Goal: Task Accomplishment & Management: Contribute content

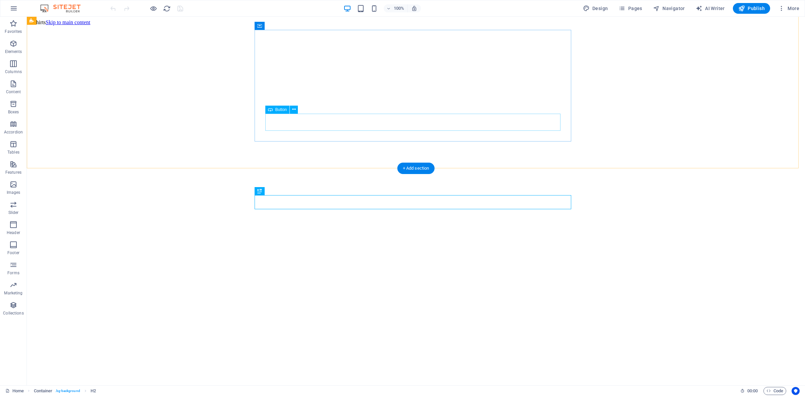
scroll to position [390, 0]
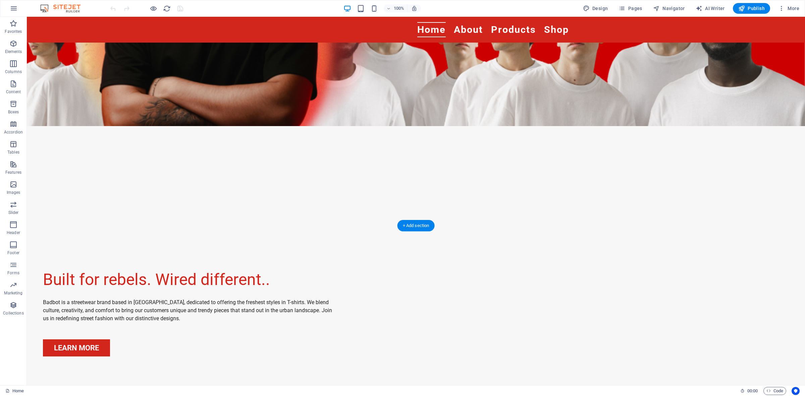
scroll to position [168, 0]
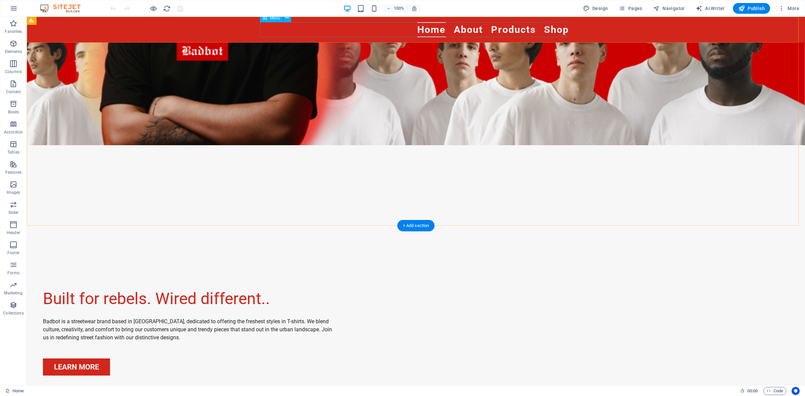
click at [460, 29] on nav "Home About Products Shop" at bounding box center [416, 29] width 306 height 15
click at [634, 219] on figure at bounding box center [416, 41] width 778 height 369
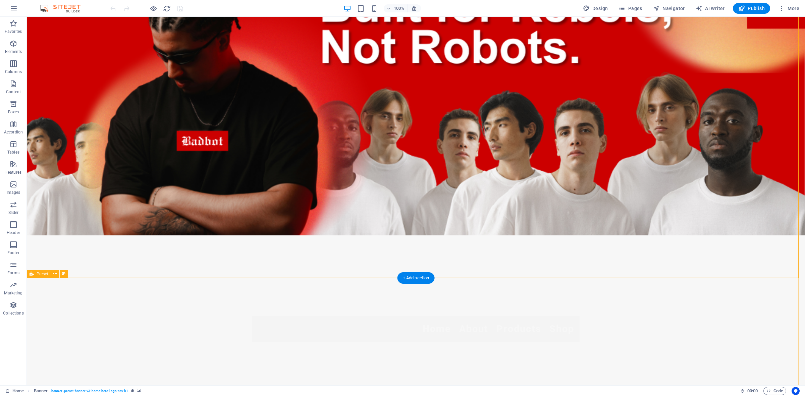
scroll to position [0, 0]
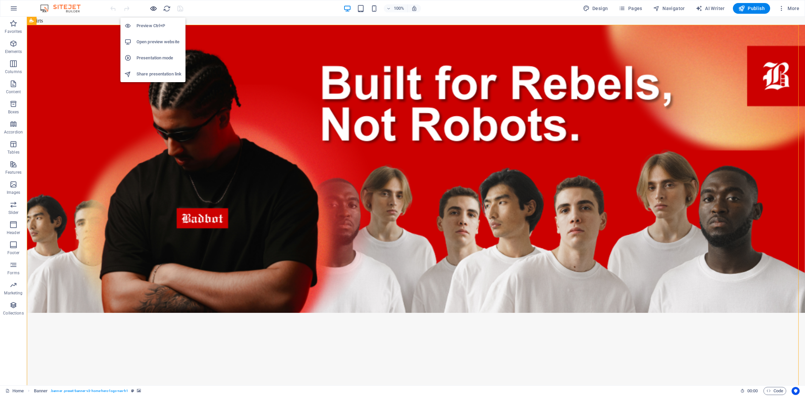
click at [151, 9] on icon "button" at bounding box center [154, 9] width 8 height 8
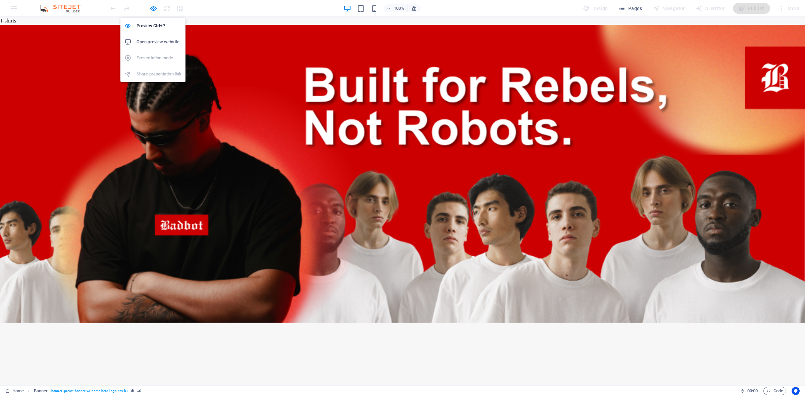
click at [156, 39] on h6 "Open preview website" at bounding box center [159, 42] width 45 height 8
click at [152, 9] on icon "button" at bounding box center [154, 9] width 8 height 8
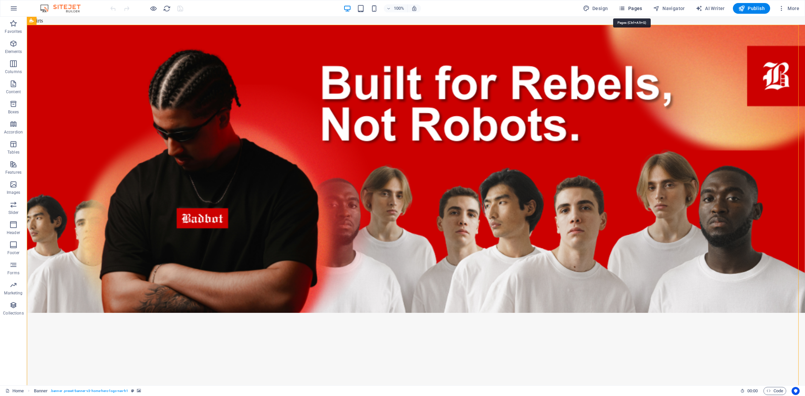
click at [639, 8] on span "Pages" at bounding box center [630, 8] width 23 height 7
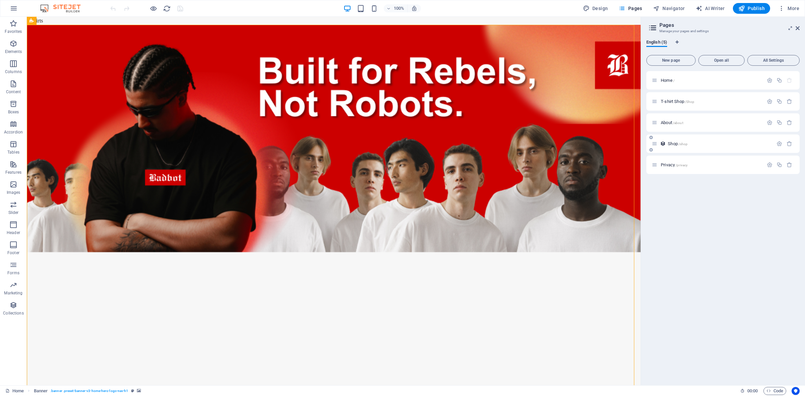
click at [671, 143] on span "Shop /shop" at bounding box center [678, 143] width 20 height 5
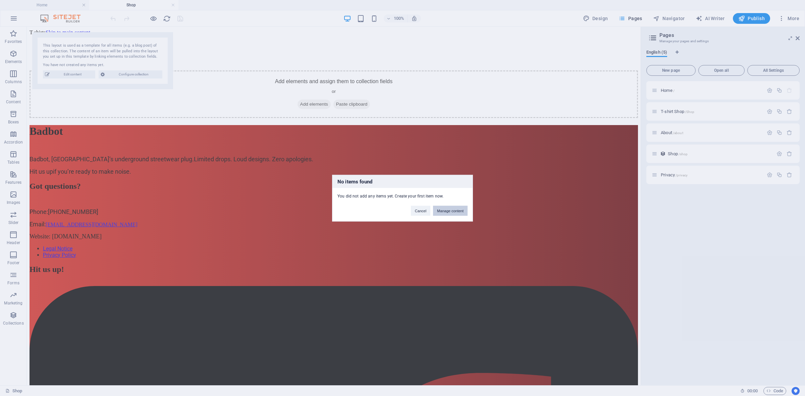
click at [448, 212] on button "Manage content" at bounding box center [450, 211] width 35 height 10
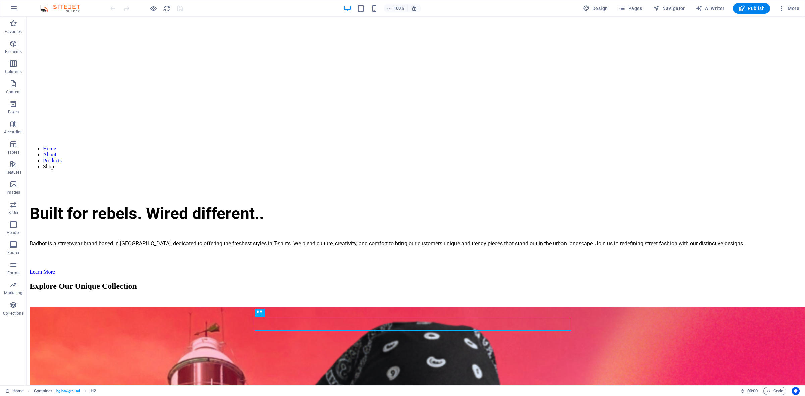
scroll to position [224, 0]
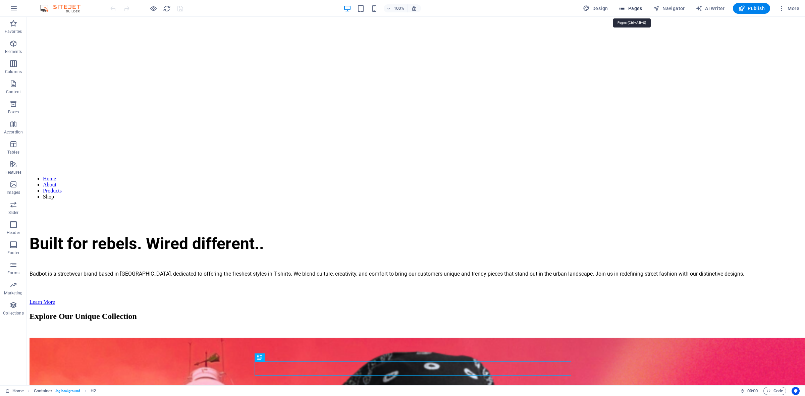
click at [641, 10] on span "Pages" at bounding box center [630, 8] width 23 height 7
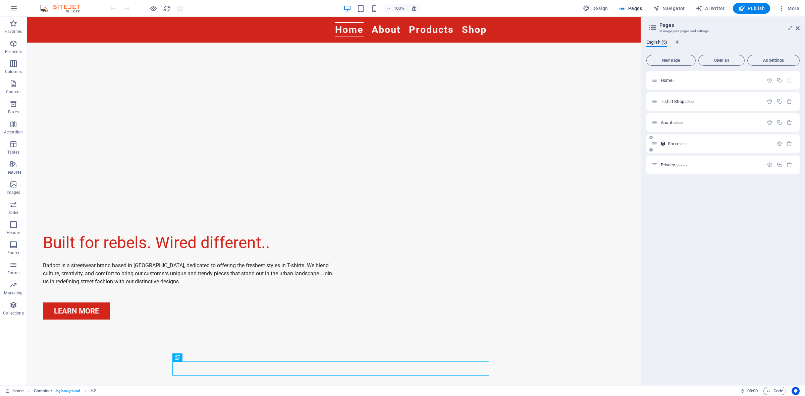
click at [668, 143] on span "Shop /shop" at bounding box center [678, 143] width 20 height 5
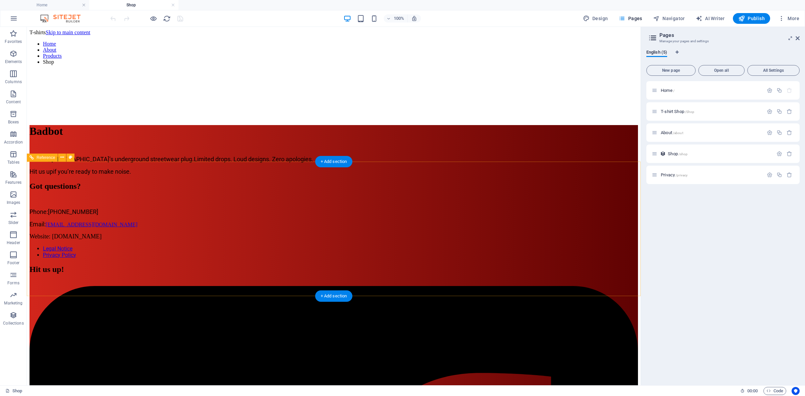
scroll to position [0, 0]
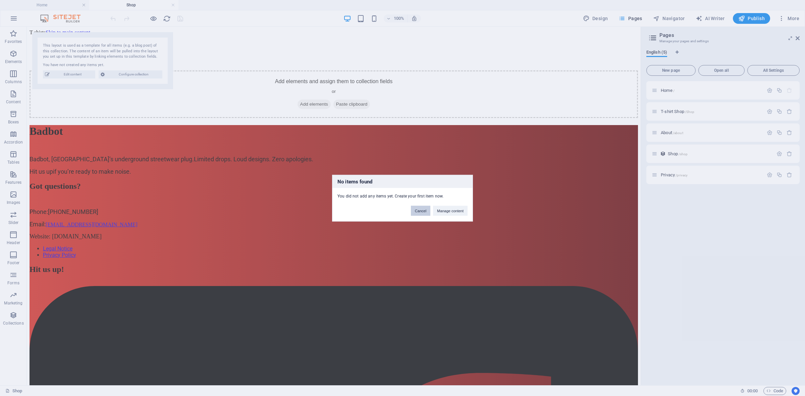
click at [417, 212] on button "Cancel" at bounding box center [420, 211] width 19 height 10
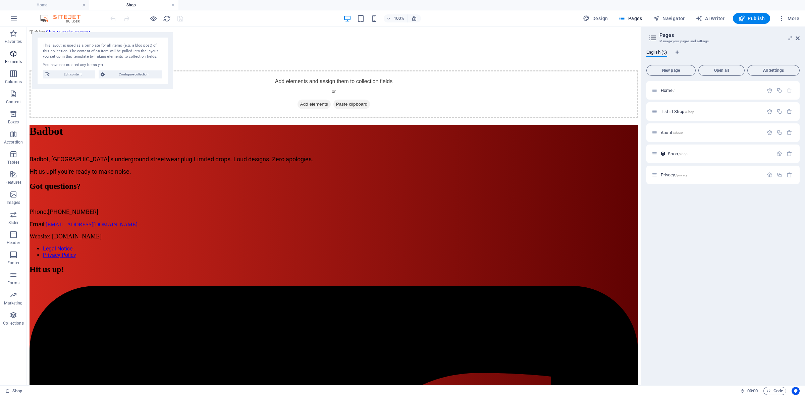
click at [17, 56] on icon "button" at bounding box center [13, 54] width 8 height 8
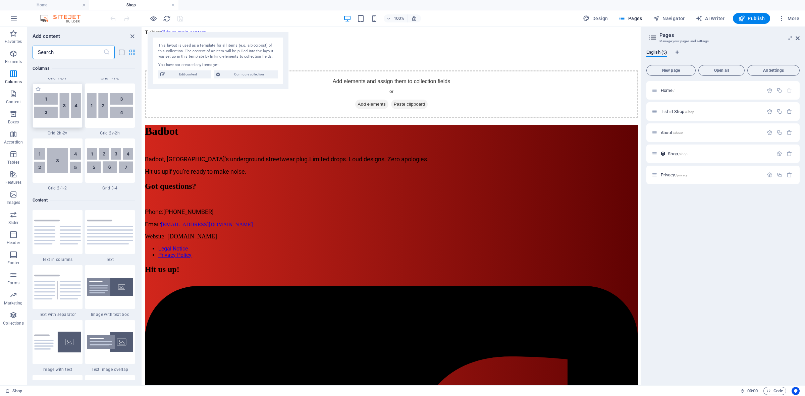
scroll to position [1077, 0]
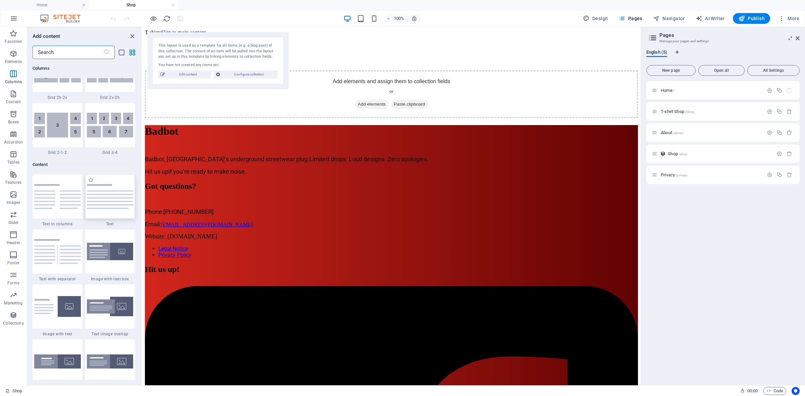
click at [101, 202] on img at bounding box center [110, 196] width 47 height 25
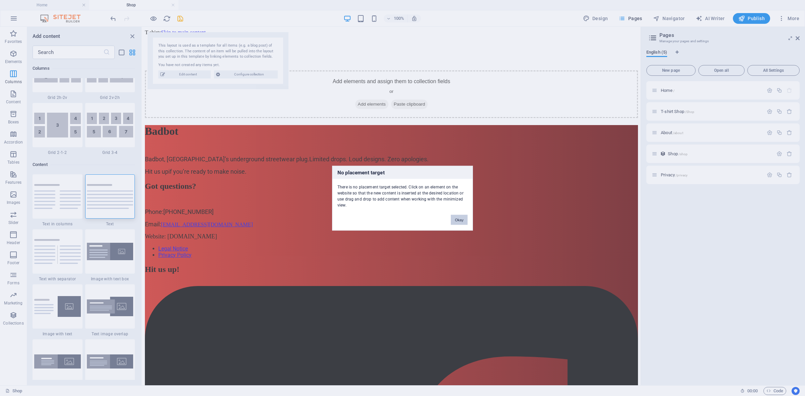
click at [461, 220] on button "Okay" at bounding box center [459, 220] width 17 height 10
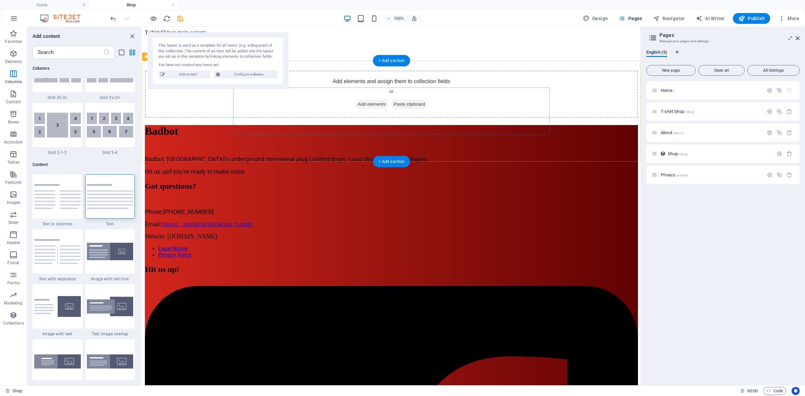
click at [296, 100] on div "Add elements and assign them to collection fields or Add elements Paste clipboa…" at bounding box center [391, 94] width 493 height 48
click at [118, 205] on img at bounding box center [110, 196] width 47 height 25
click at [142, 205] on div "Drag here to replace the existing content. Press “Ctrl” if you want to create a…" at bounding box center [391, 206] width 498 height 359
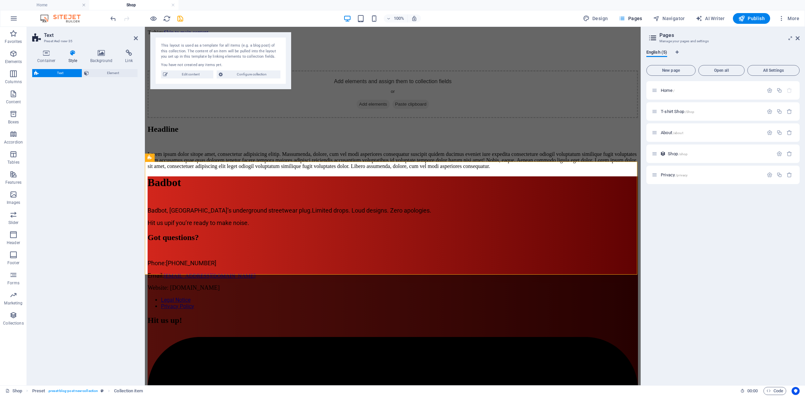
select select "preset-text-v2-default"
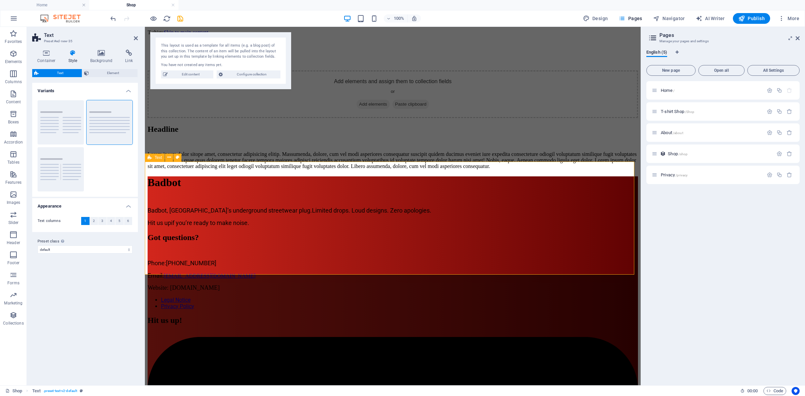
click at [543, 169] on div "Headline Lorem ipsum dolor sitope amet, consectetur adipisicing elitip. Massume…" at bounding box center [393, 147] width 490 height 45
click at [620, 109] on div "Add elements and assign them to collection fields or Add elements Paste clipboa…" at bounding box center [393, 94] width 490 height 48
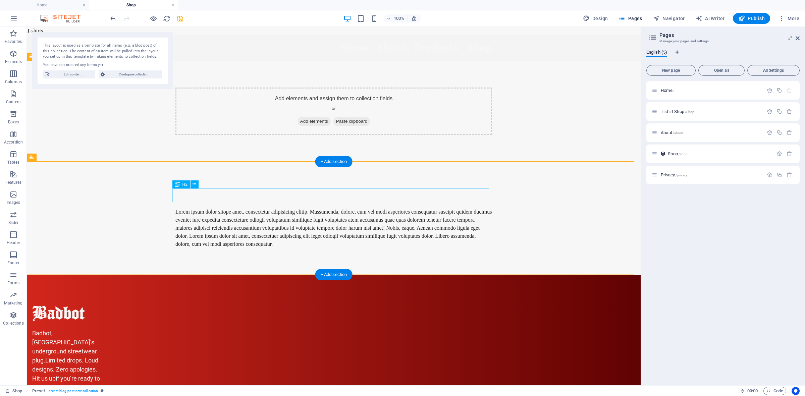
click at [185, 197] on div "Headline" at bounding box center [333, 196] width 317 height 14
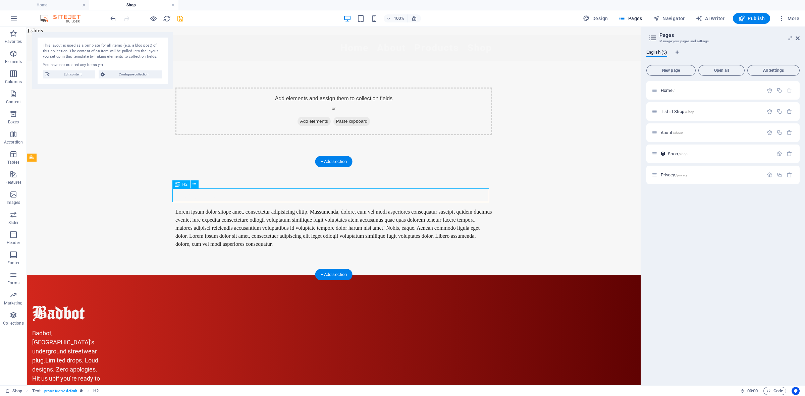
click at [185, 197] on div "Headline" at bounding box center [333, 196] width 317 height 14
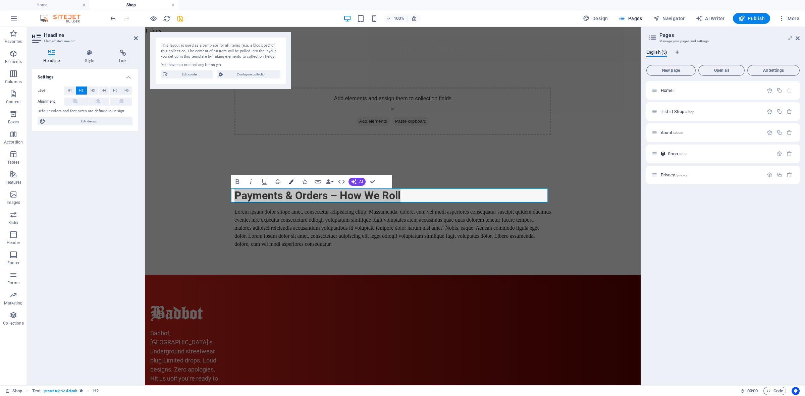
click at [292, 178] on button "Colors" at bounding box center [291, 181] width 13 height 13
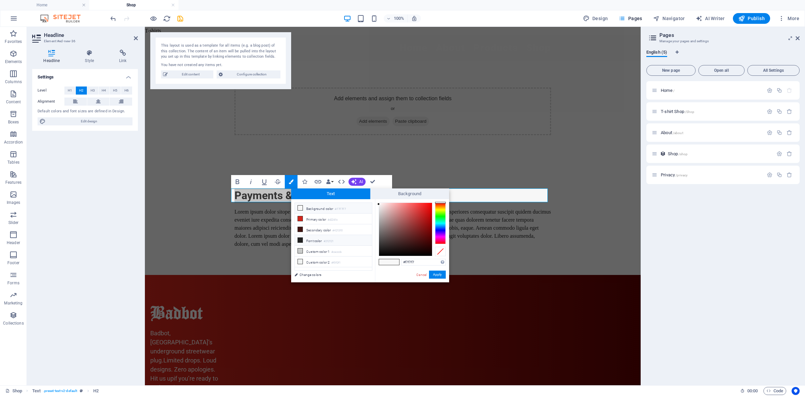
click at [304, 241] on li "Font color #212121" at bounding box center [333, 240] width 77 height 11
type input "#212121"
click at [440, 276] on button "Apply" at bounding box center [437, 275] width 17 height 8
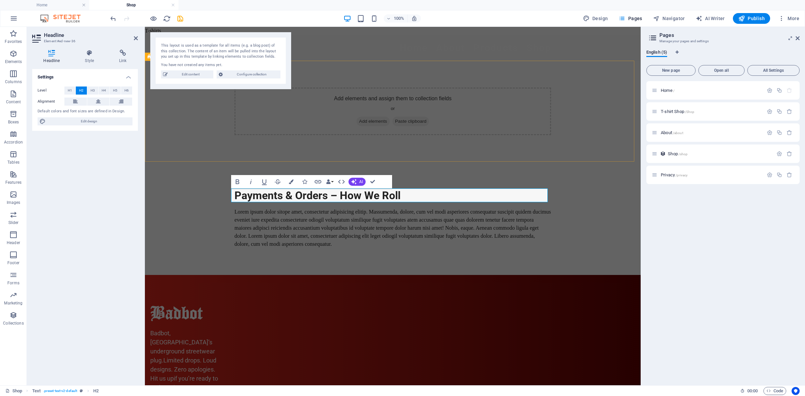
click at [601, 135] on div "Add elements and assign them to collection fields or Add elements Paste clipboa…" at bounding box center [393, 111] width 496 height 101
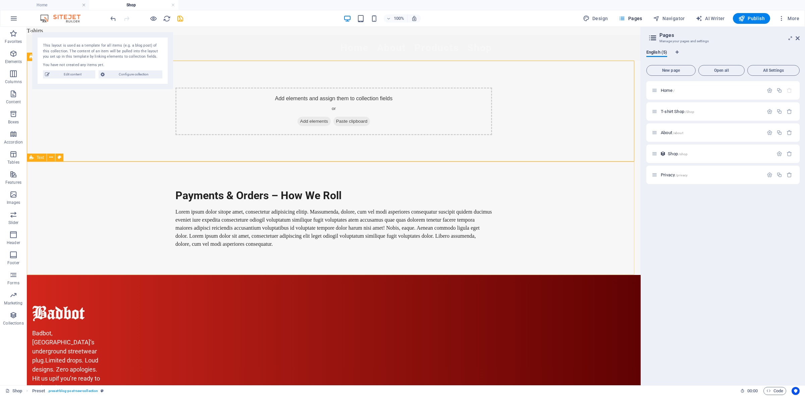
click at [596, 171] on div "Payments & Orders – How We Roll Lorem ipsum dolor sitope amet, consectetur adip…" at bounding box center [334, 218] width 614 height 113
click at [286, 223] on div "Lorem ipsum dolor sitope amet, consectetur adipisicing elitip. Massumenda, dolo…" at bounding box center [333, 228] width 317 height 40
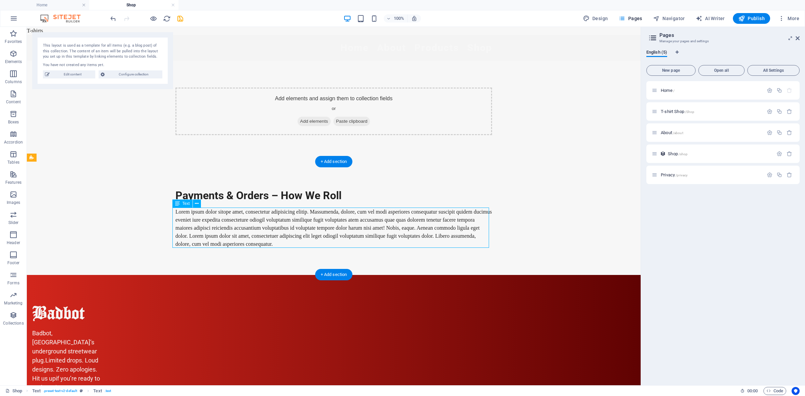
click at [286, 223] on div "Lorem ipsum dolor sitope amet, consectetur adipisicing elitip. Massumenda, dolo…" at bounding box center [333, 228] width 317 height 40
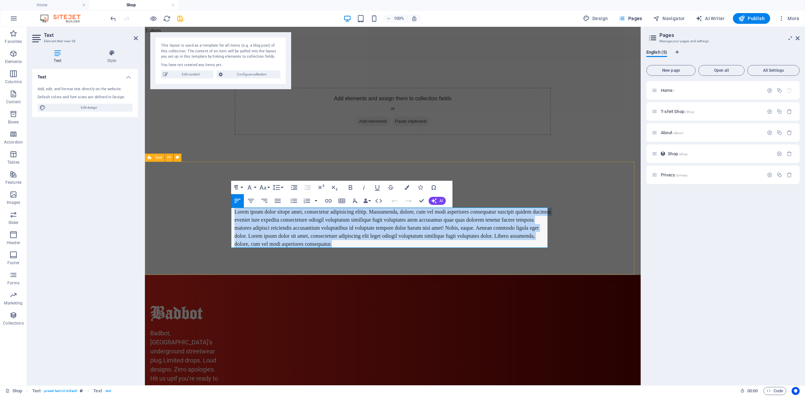
drag, startPoint x: 343, startPoint y: 243, endPoint x: 218, endPoint y: 210, distance: 129.0
click at [218, 210] on div "Payments & Orders – How We Roll Lorem ipsum dolor sitope amet, consectetur adip…" at bounding box center [393, 218] width 496 height 113
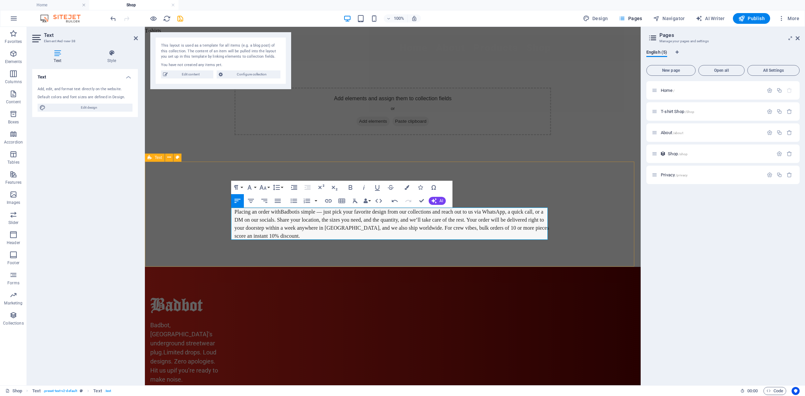
click at [571, 208] on div "Payments & Orders – How We Roll Placing an order with Badbot is simple — just p…" at bounding box center [393, 214] width 496 height 105
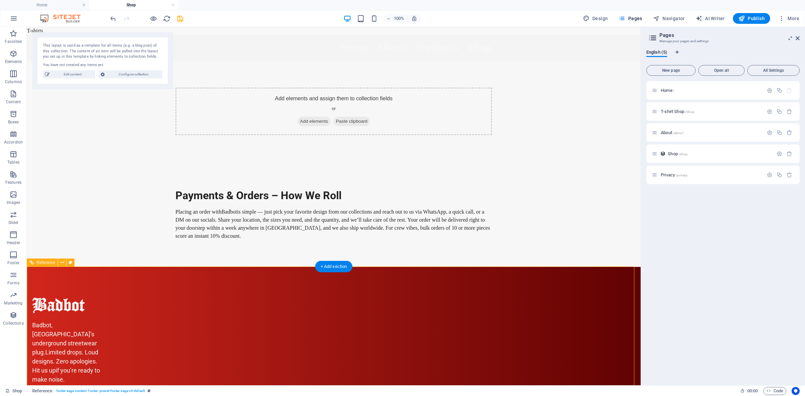
drag, startPoint x: 360, startPoint y: 316, endPoint x: 326, endPoint y: 317, distance: 33.9
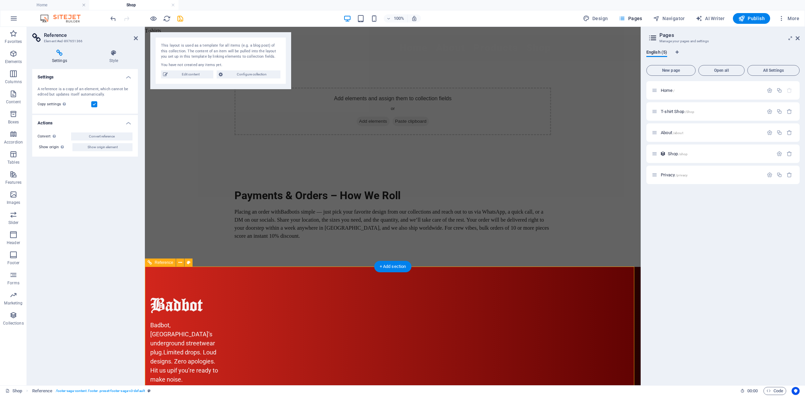
drag, startPoint x: 372, startPoint y: 317, endPoint x: 412, endPoint y: 316, distance: 39.6
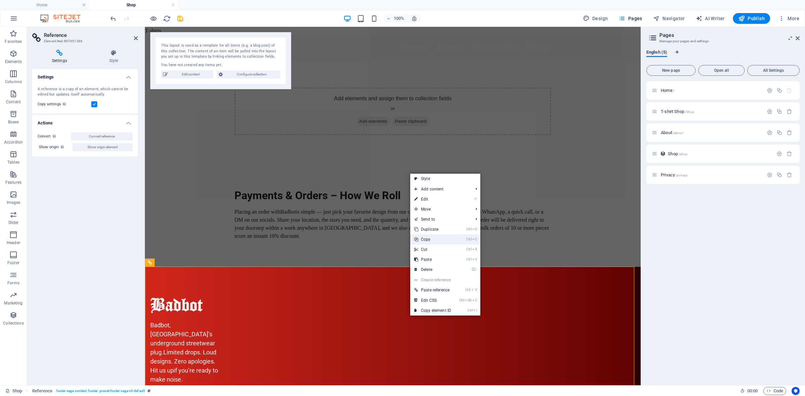
click at [451, 236] on link "Ctrl C Copy" at bounding box center [432, 239] width 45 height 10
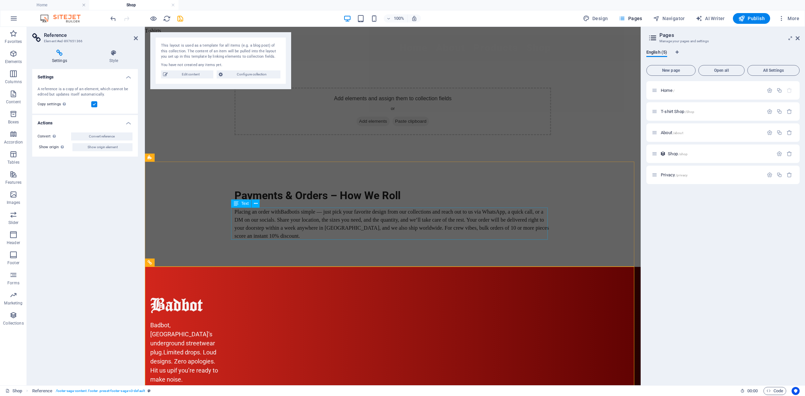
click at [489, 215] on div "Placing an order with Badbot is simple — just pick your favorite design from ou…" at bounding box center [392, 224] width 317 height 32
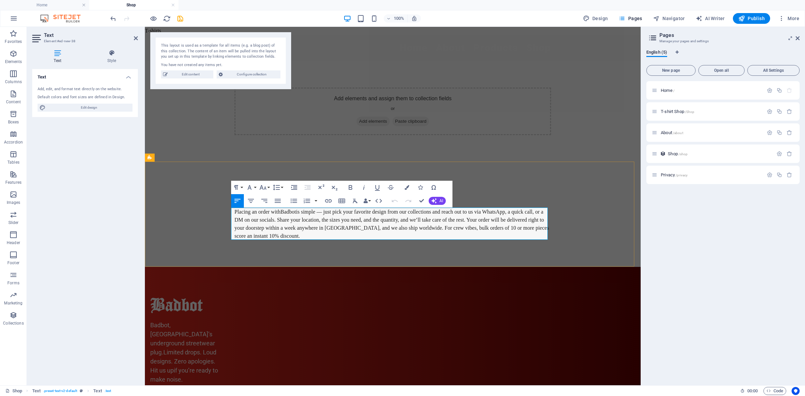
click at [504, 212] on p "Placing an order with Badbot is simple — just pick your favorite design from ou…" at bounding box center [392, 224] width 317 height 32
click at [566, 229] on div "Payments & Orders – How We Roll Placing an order with Badbot is simple — just p…" at bounding box center [393, 214] width 496 height 105
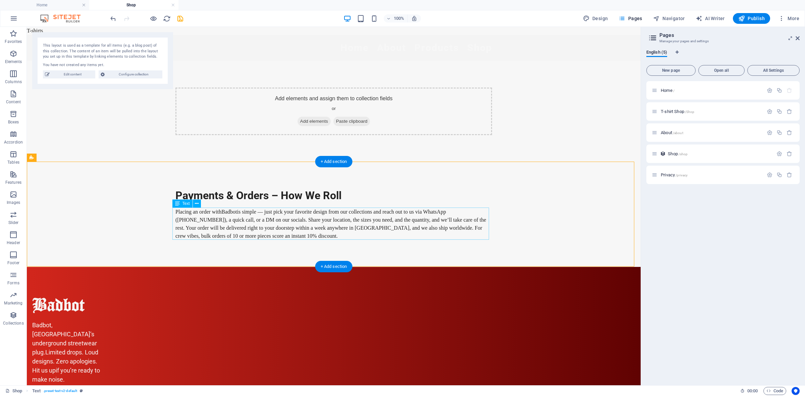
click at [277, 237] on div "Placing an order with Badbot is simple — just pick your favorite design from ou…" at bounding box center [333, 224] width 317 height 32
click at [299, 232] on div "Placing an order with Badbot is simple — just pick your favorite design from ou…" at bounding box center [333, 224] width 317 height 32
click at [279, 235] on div "Placing an order with Badbot is simple — just pick your favorite design from ou…" at bounding box center [333, 224] width 317 height 32
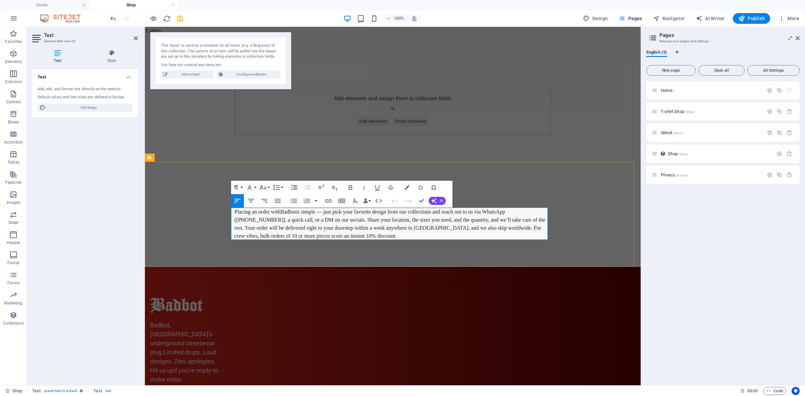
click at [315, 232] on p "Placing an order with Badbot is simple — just pick your favorite design from ou…" at bounding box center [392, 224] width 317 height 32
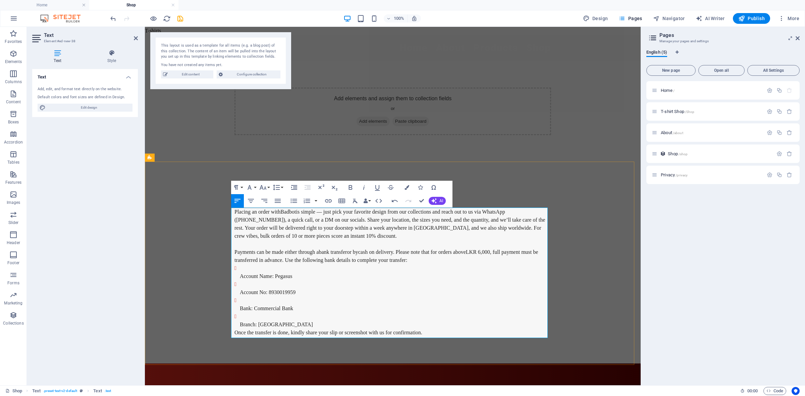
click at [248, 284] on li "Account No : 8930019959" at bounding box center [395, 288] width 311 height 16
click at [248, 287] on li "Account No : 8930019959" at bounding box center [395, 288] width 311 height 16
click at [245, 284] on li "Account No : 8930019959" at bounding box center [395, 288] width 311 height 16
drag, startPoint x: 267, startPoint y: 282, endPoint x: 208, endPoint y: 274, distance: 59.8
click at [208, 274] on div "Payments & Orders – How We Roll Placing an order with Badbot is simple — just p…" at bounding box center [393, 263] width 496 height 202
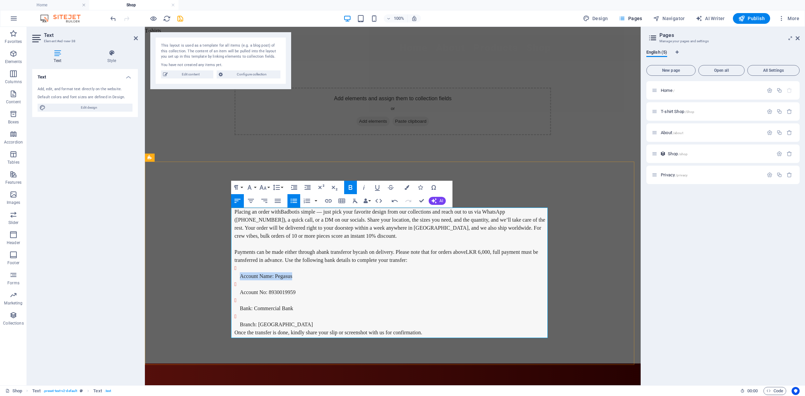
click at [285, 285] on li "Account No : 8930019959" at bounding box center [395, 288] width 311 height 16
click at [269, 284] on li "Account No : 8930019959" at bounding box center [395, 288] width 311 height 16
click at [267, 283] on li "Account No : 8930019959" at bounding box center [395, 288] width 311 height 16
drag, startPoint x: 290, startPoint y: 323, endPoint x: 231, endPoint y: 271, distance: 78.9
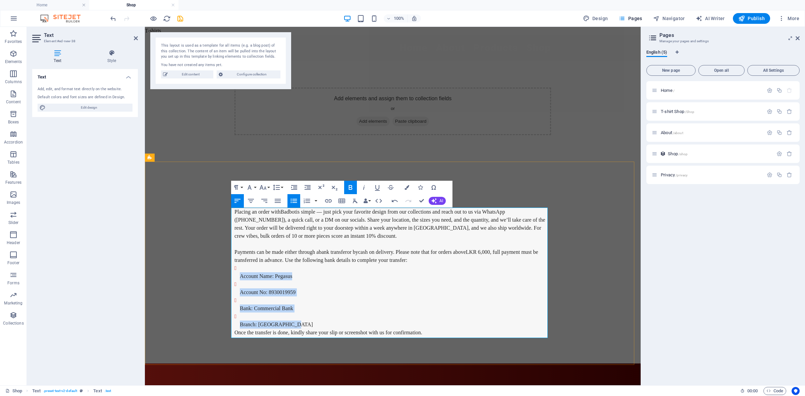
click at [234, 271] on ul "Account Name : Pegasus Account No : 8930019959 Bank : Commercial Bank Branch : …" at bounding box center [392, 296] width 317 height 64
click at [294, 203] on icon "button" at bounding box center [294, 201] width 6 height 4
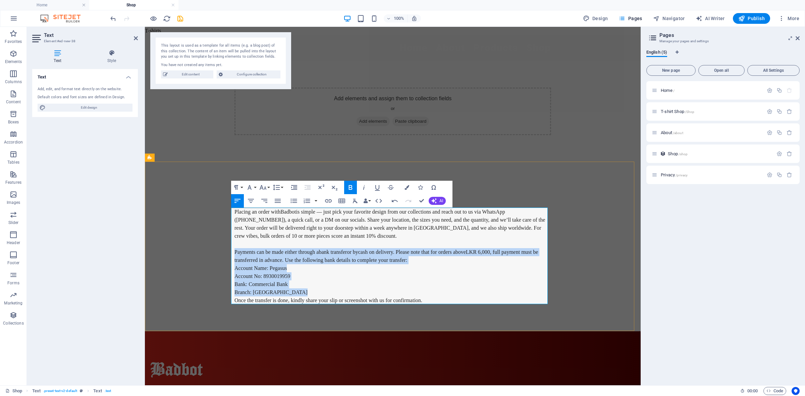
click at [284, 289] on p "Branch : Mount Lavinia" at bounding box center [392, 292] width 317 height 8
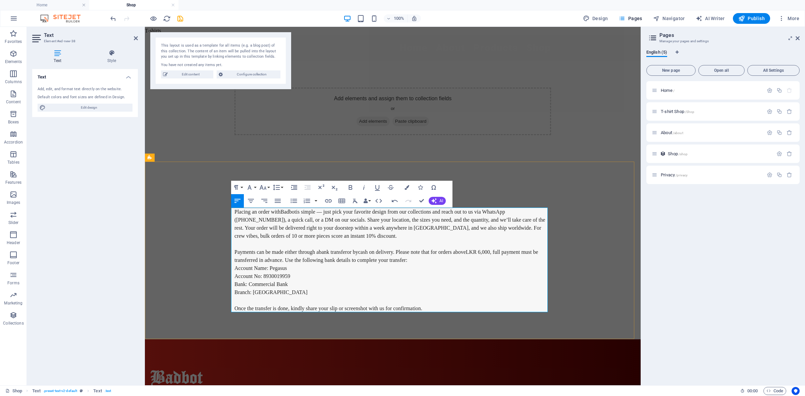
click at [412, 262] on p "Payments can be made either through a bank transfer or by cash on delivery . Pl…" at bounding box center [392, 256] width 317 height 16
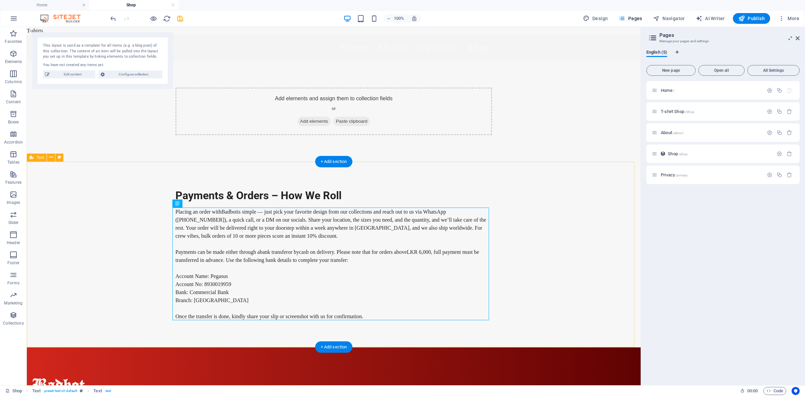
click at [584, 223] on div "Payments & Orders – How We Roll Placing an order with Badbot is simple — just p…" at bounding box center [334, 255] width 614 height 186
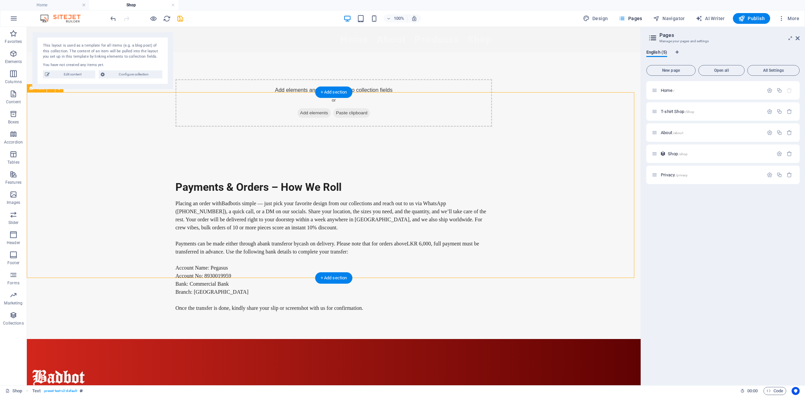
scroll to position [0, 0]
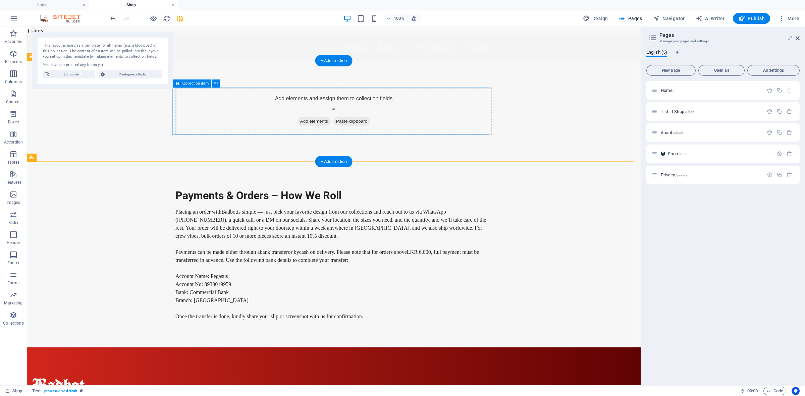
click at [423, 90] on div "Add elements and assign them to collection fields or Add elements Paste clipboa…" at bounding box center [333, 112] width 317 height 48
click at [190, 80] on div "Collection item" at bounding box center [191, 83] width 39 height 8
click at [192, 82] on span "Collection item" at bounding box center [195, 84] width 26 height 4
click at [197, 86] on div "Add elements and assign them to collection fields or Add elements Paste clipboa…" at bounding box center [334, 111] width 614 height 101
click at [381, 71] on div "Add elements and assign them to collection fields or Add elements Paste clipboa…" at bounding box center [334, 111] width 614 height 101
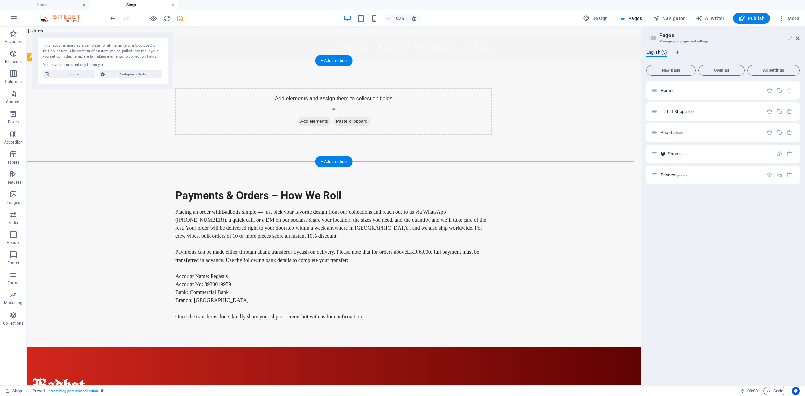
click at [381, 71] on div "Add elements and assign them to collection fields or Add elements Paste clipboa…" at bounding box center [334, 111] width 614 height 101
select select "68b65e8f07abca66c809f642"
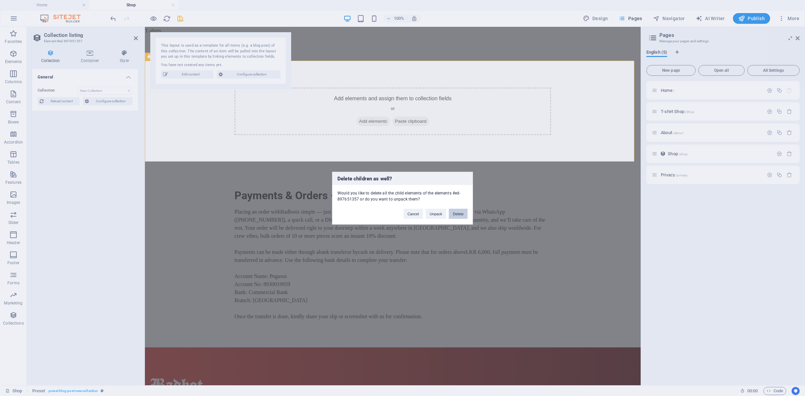
drag, startPoint x: 459, startPoint y: 215, endPoint x: 432, endPoint y: 188, distance: 38.2
click at [459, 215] on button "Delete" at bounding box center [458, 214] width 19 height 10
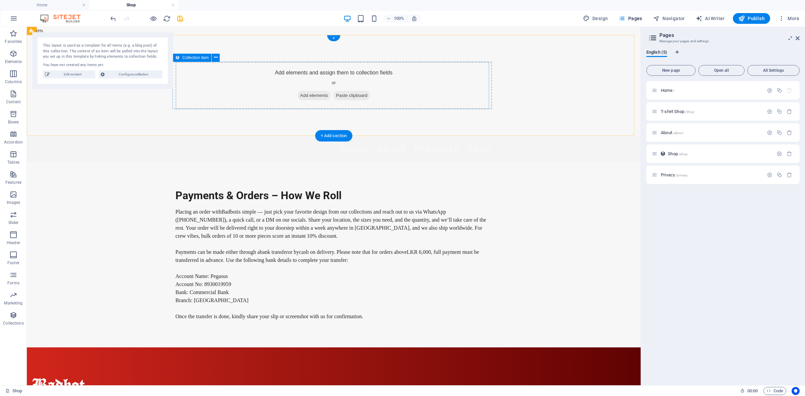
click at [490, 69] on div "Add elements and assign them to collection fields or Add elements Paste clipboa…" at bounding box center [334, 85] width 614 height 101
click at [520, 74] on div "Add elements and assign them to collection fields or Add elements Paste clipboa…" at bounding box center [334, 85] width 614 height 101
select select "68b65e8f07abca66c809f642"
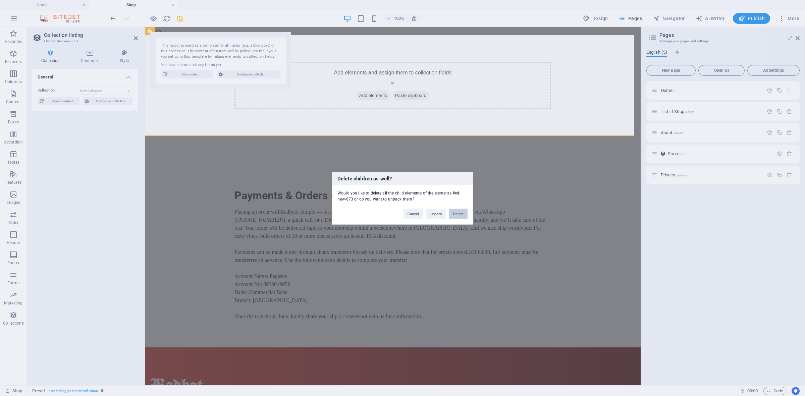
click at [464, 213] on button "Delete" at bounding box center [458, 214] width 19 height 10
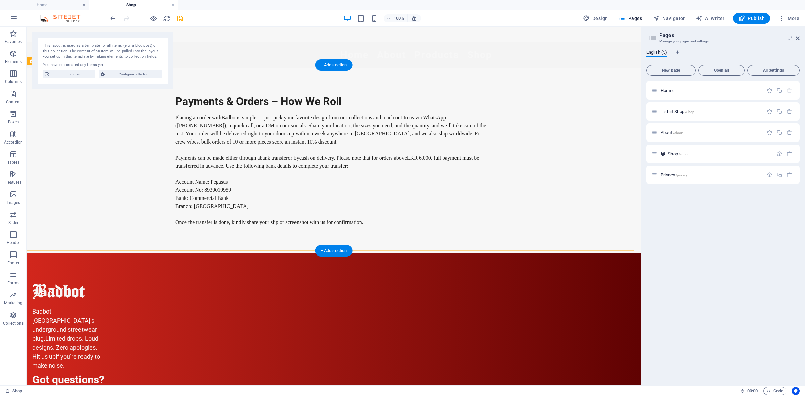
scroll to position [96, 0]
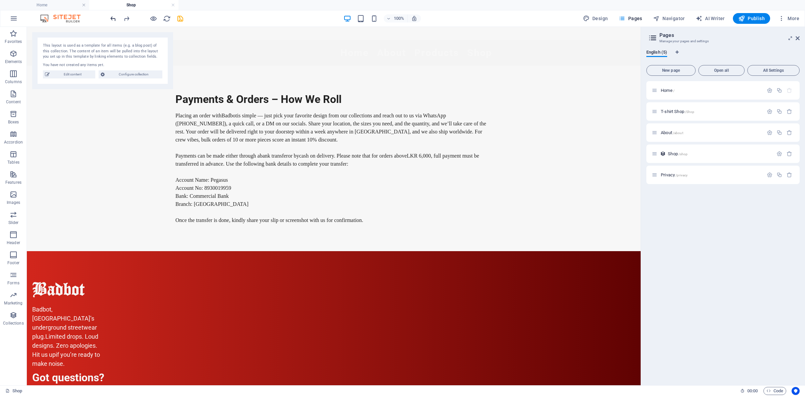
click at [112, 17] on icon "undo" at bounding box center [113, 19] width 8 height 8
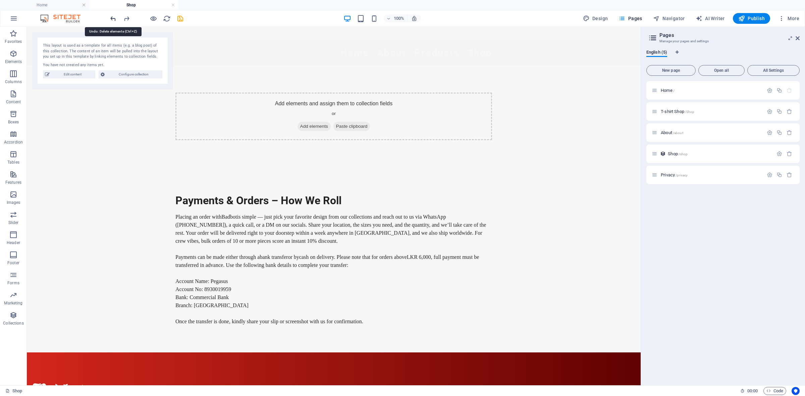
click at [112, 17] on icon "undo" at bounding box center [113, 19] width 8 height 8
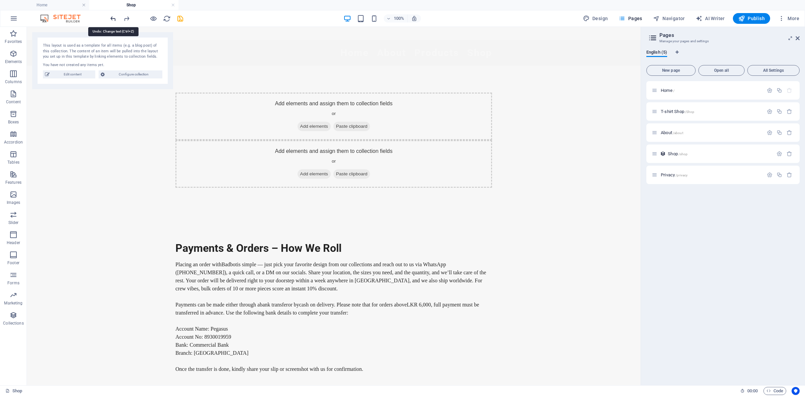
click at [112, 17] on icon "undo" at bounding box center [113, 19] width 8 height 8
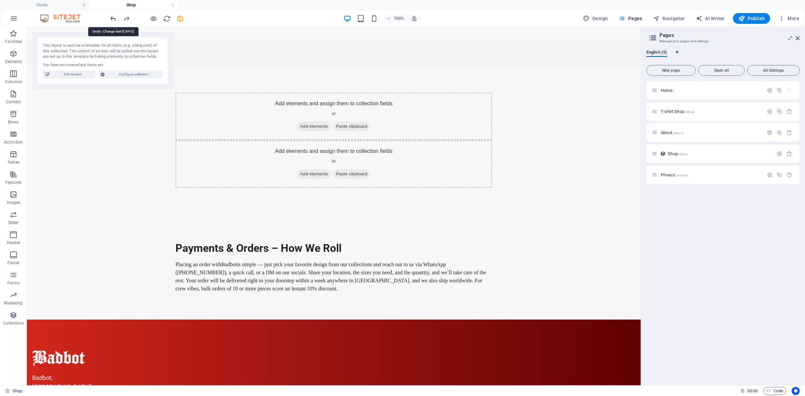
click at [112, 17] on icon "undo" at bounding box center [113, 19] width 8 height 8
click at [127, 17] on icon "redo" at bounding box center [127, 19] width 8 height 8
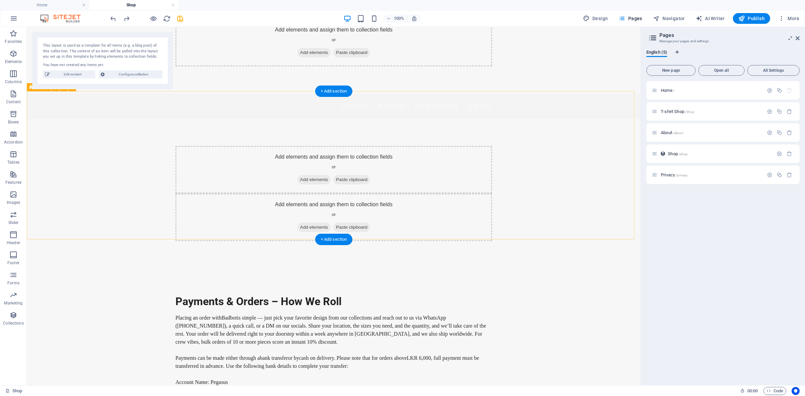
scroll to position [35, 0]
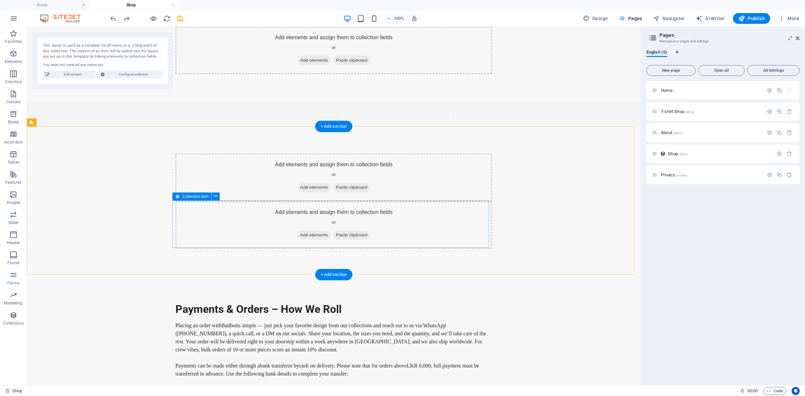
click at [430, 222] on div "Add elements and assign them to collection fields or Add elements Paste clipboa…" at bounding box center [333, 225] width 317 height 48
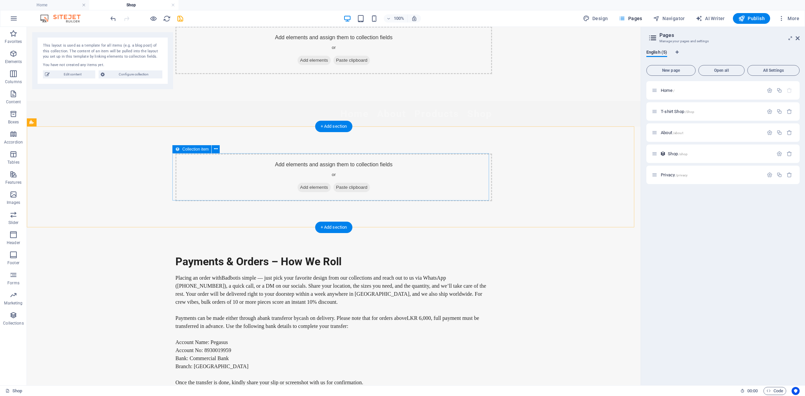
click at [418, 170] on div "Add elements and assign them to collection fields or Add elements Paste clipboa…" at bounding box center [333, 178] width 317 height 48
click at [425, 176] on div "Add elements and assign them to collection fields or Add elements Paste clipboa…" at bounding box center [333, 178] width 317 height 48
click at [426, 176] on div "Add elements and assign them to collection fields or Add elements Paste clipboa…" at bounding box center [333, 178] width 317 height 48
click at [474, 154] on div "Add elements and assign them to collection fields or Add elements Paste clipboa…" at bounding box center [333, 178] width 317 height 48
click at [475, 152] on div "Add elements and assign them to collection fields or Add elements Paste clipboa…" at bounding box center [334, 177] width 614 height 101
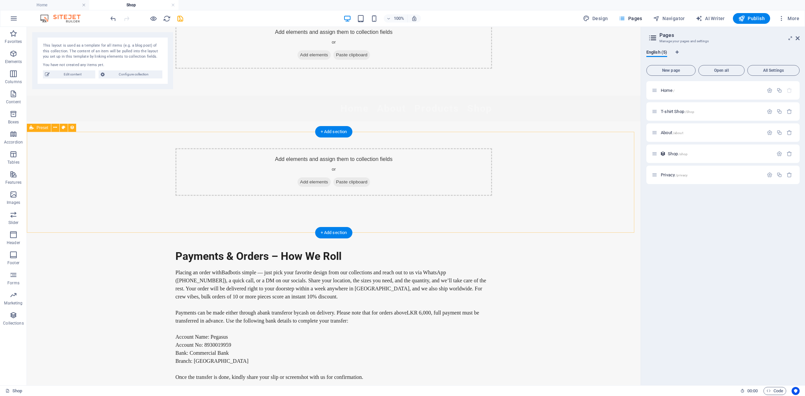
scroll to position [30, 0]
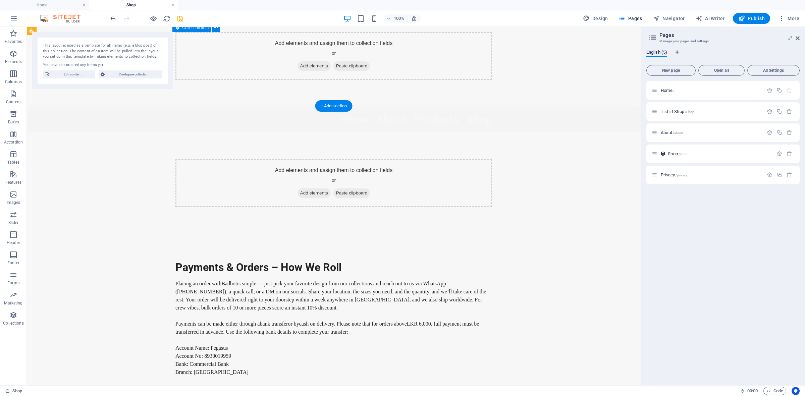
click at [427, 51] on div "Add elements and assign them to collection fields or Add elements Paste clipboa…" at bounding box center [333, 56] width 317 height 48
click at [458, 52] on div "Add elements and assign them to collection fields or Add elements Paste clipboa…" at bounding box center [333, 56] width 317 height 48
click at [189, 30] on span "Collection item" at bounding box center [195, 28] width 26 height 4
click at [344, 77] on div "Add elements and assign them to collection fields or Add elements Paste clipboa…" at bounding box center [333, 56] width 317 height 48
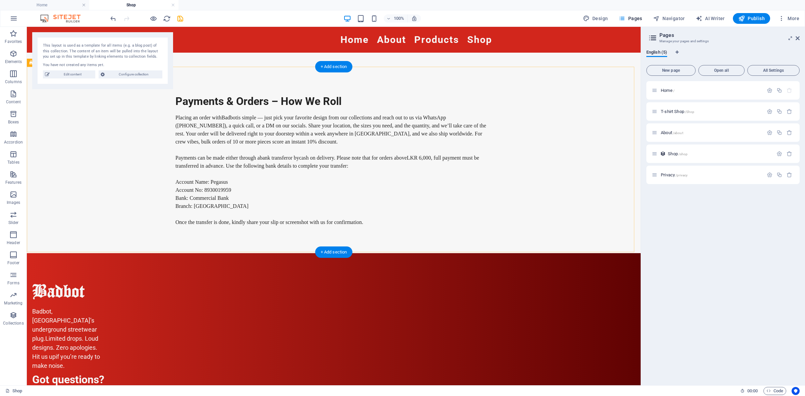
scroll to position [197, 0]
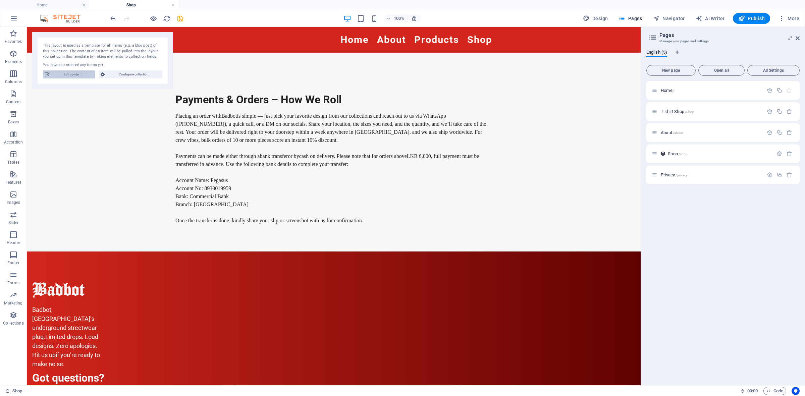
click at [66, 76] on span "Edit content" at bounding box center [73, 74] width 42 height 8
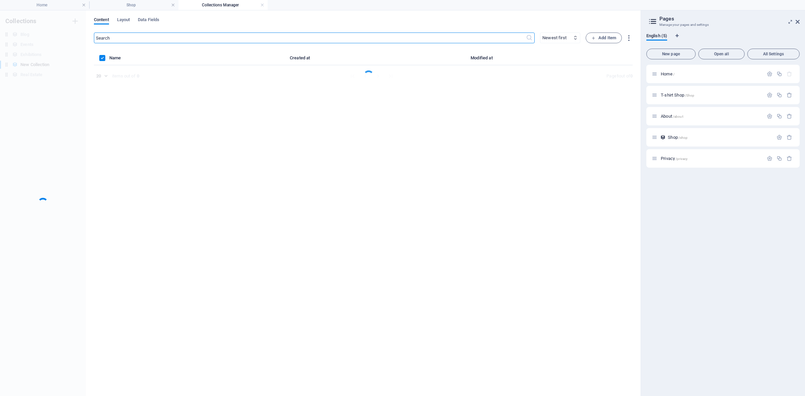
scroll to position [0, 0]
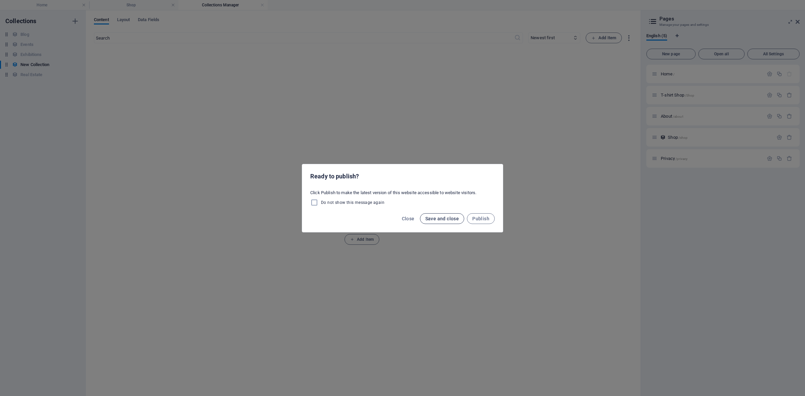
click at [446, 217] on span "Save and close" at bounding box center [442, 218] width 34 height 5
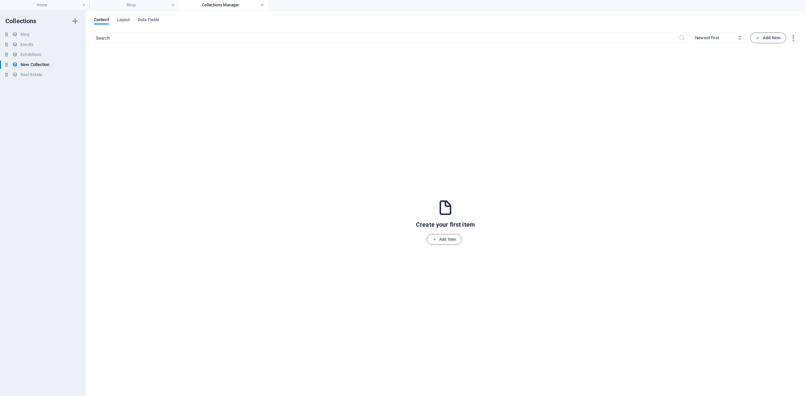
click at [260, 5] on link at bounding box center [262, 5] width 4 height 6
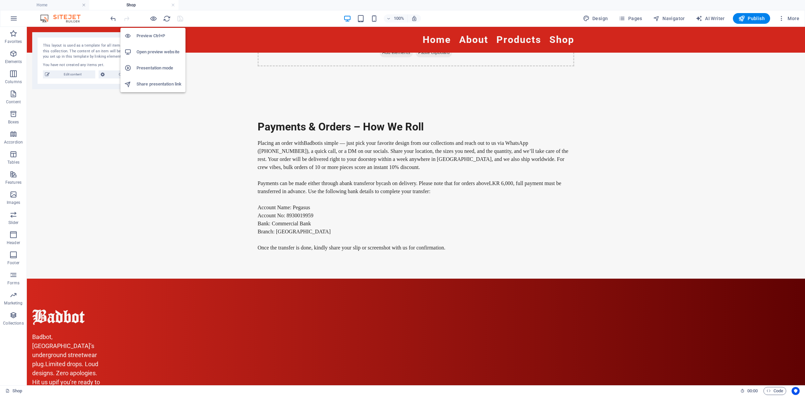
click at [150, 49] on h6 "Open preview website" at bounding box center [159, 52] width 45 height 8
click at [565, 43] on nav "Home About Products Shop" at bounding box center [416, 39] width 317 height 15
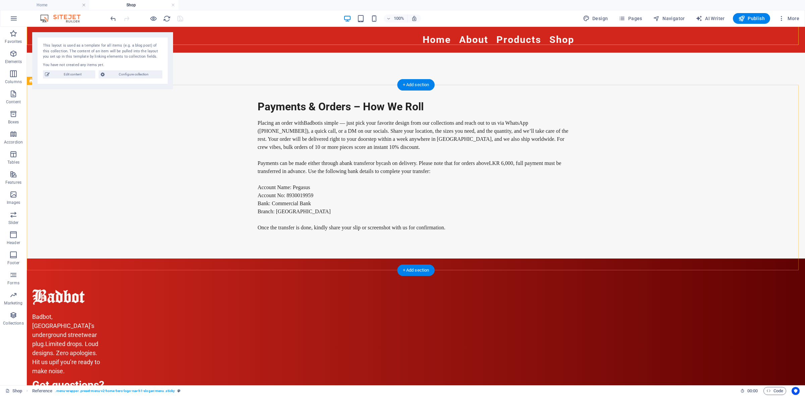
scroll to position [197, 0]
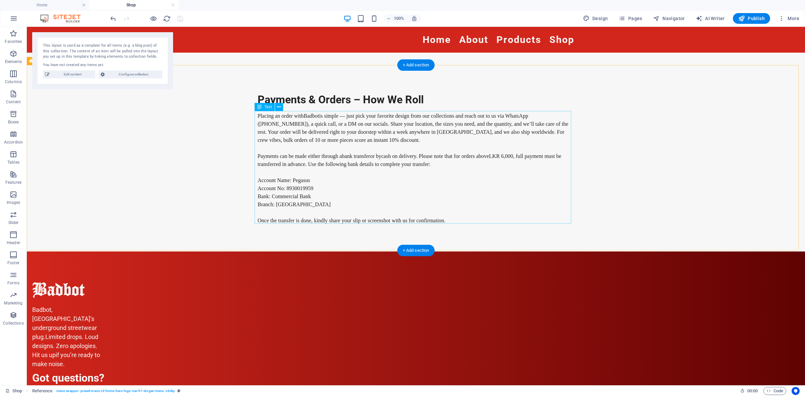
click at [444, 219] on div "Placing an order with Badbot is simple — just pick your favorite design from ou…" at bounding box center [416, 168] width 317 height 113
click at [440, 218] on div "Placing an order with Badbot is simple — just pick your favorite design from ou…" at bounding box center [416, 168] width 317 height 113
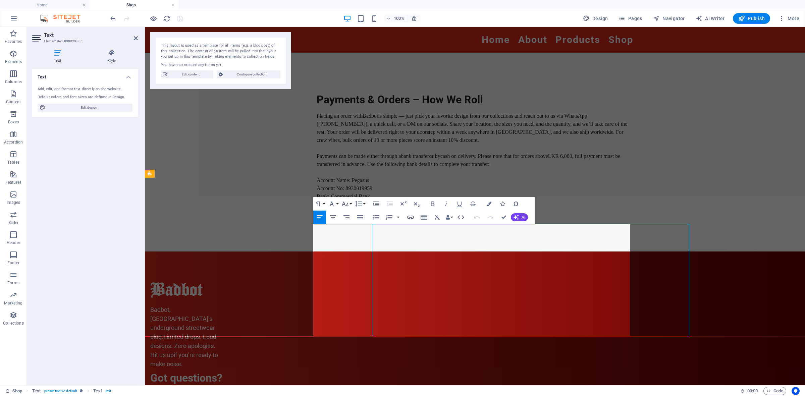
scroll to position [85, 0]
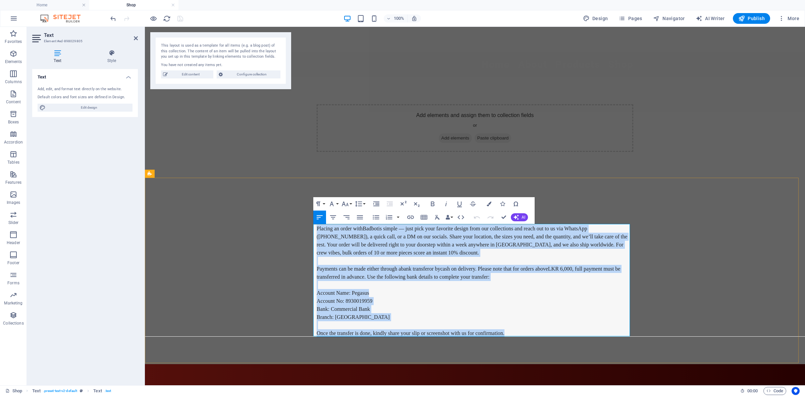
drag, startPoint x: 314, startPoint y: 227, endPoint x: 570, endPoint y: 334, distance: 277.2
click at [570, 334] on div "Placing an order with Badbot is simple — just pick your favorite design from ou…" at bounding box center [475, 281] width 317 height 113
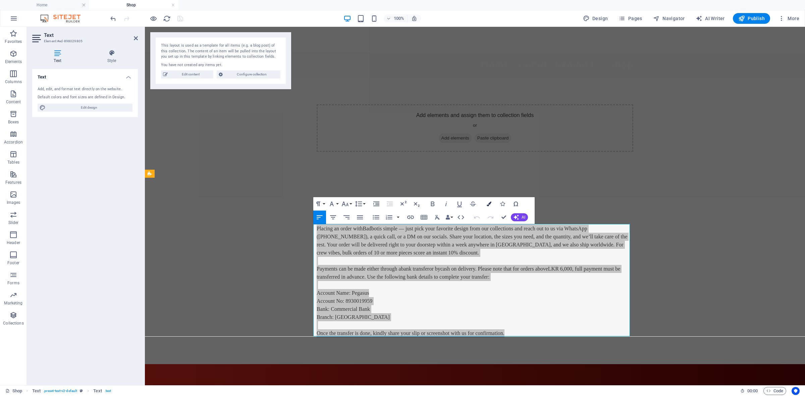
click at [489, 203] on icon "button" at bounding box center [489, 204] width 5 height 5
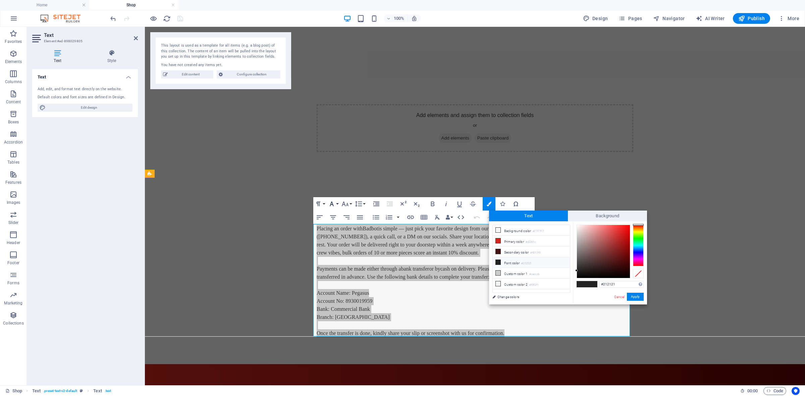
click at [334, 203] on icon "button" at bounding box center [332, 204] width 8 height 8
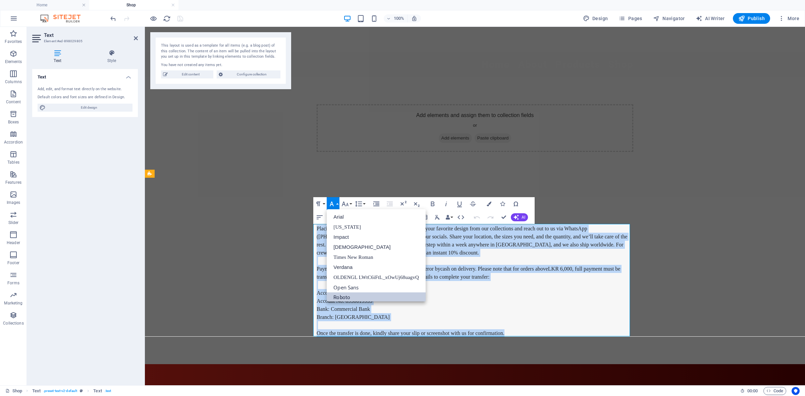
click at [362, 293] on link "Roboto" at bounding box center [376, 297] width 99 height 10
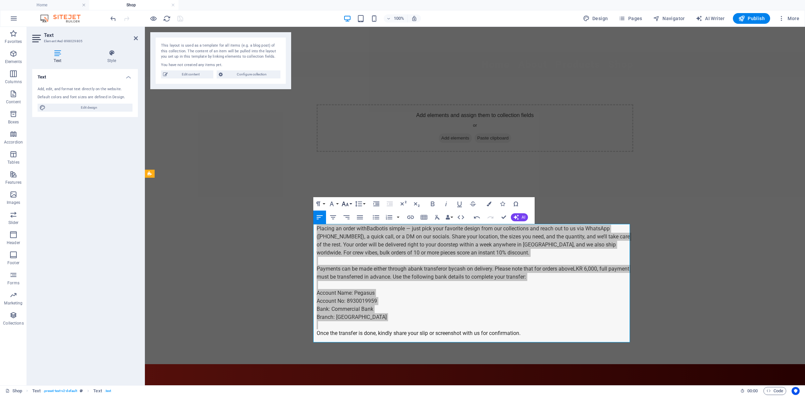
click at [349, 204] on icon "button" at bounding box center [345, 204] width 8 height 8
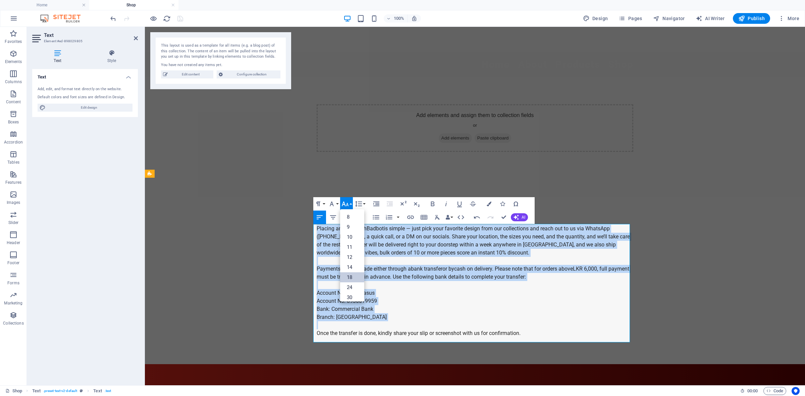
click at [349, 278] on link "18" at bounding box center [352, 277] width 24 height 10
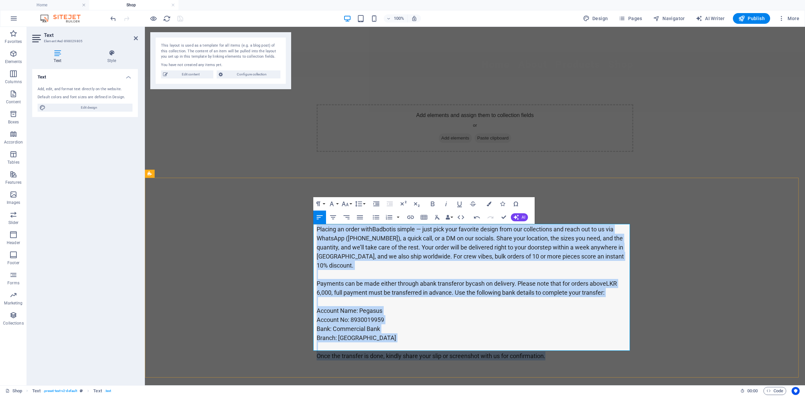
click at [480, 297] on p at bounding box center [475, 301] width 317 height 9
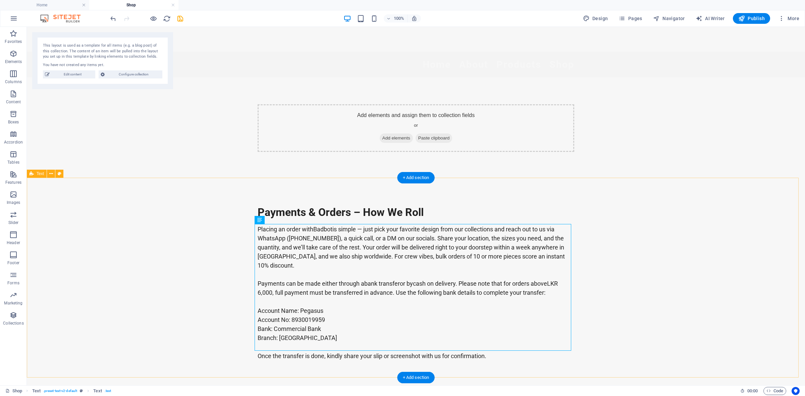
click at [603, 239] on div "Payments & Orders – How We Roll Placing an order with Badbot is simple — just p…" at bounding box center [416, 283] width 778 height 209
click at [416, 211] on div "Payments & Orders – How We Roll" at bounding box center [416, 213] width 317 height 14
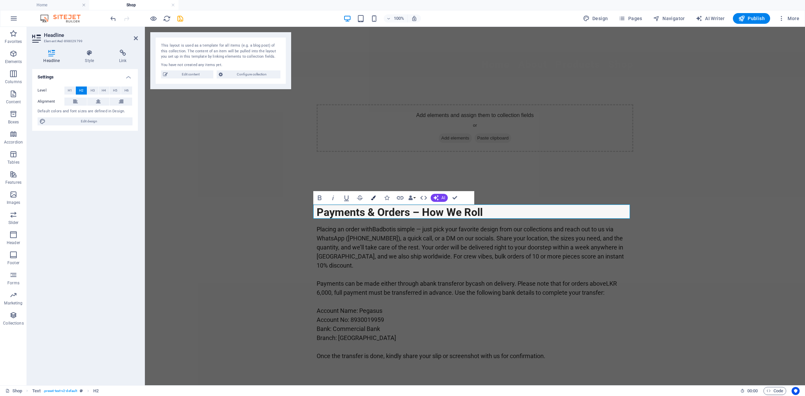
click at [375, 199] on icon "button" at bounding box center [373, 198] width 5 height 5
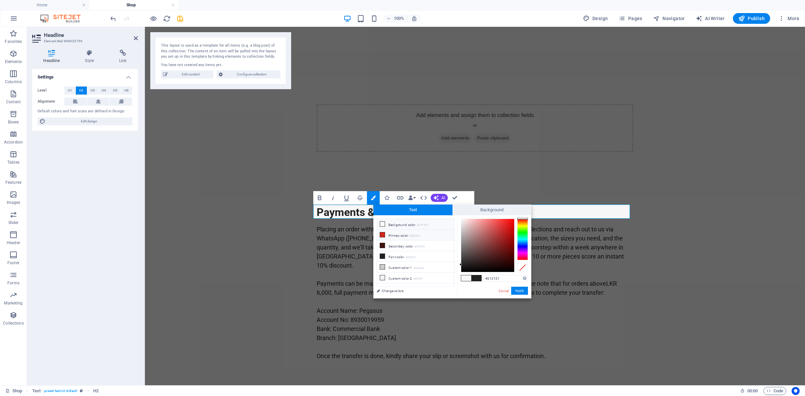
click at [384, 236] on icon at bounding box center [382, 234] width 5 height 5
type input "#d2261c"
drag, startPoint x: 519, startPoint y: 289, endPoint x: 375, endPoint y: 262, distance: 146.8
click at [519, 289] on button "Apply" at bounding box center [519, 291] width 17 height 8
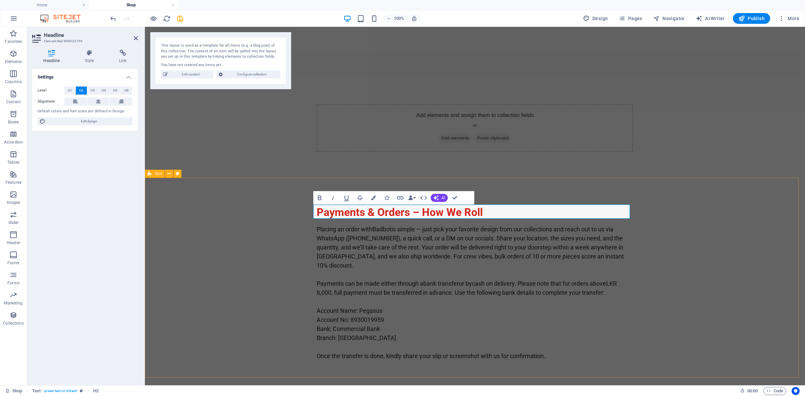
click at [668, 217] on div "Payments & Orders – How We Roll Placing an order with Badbot is simple — just p…" at bounding box center [475, 283] width 660 height 209
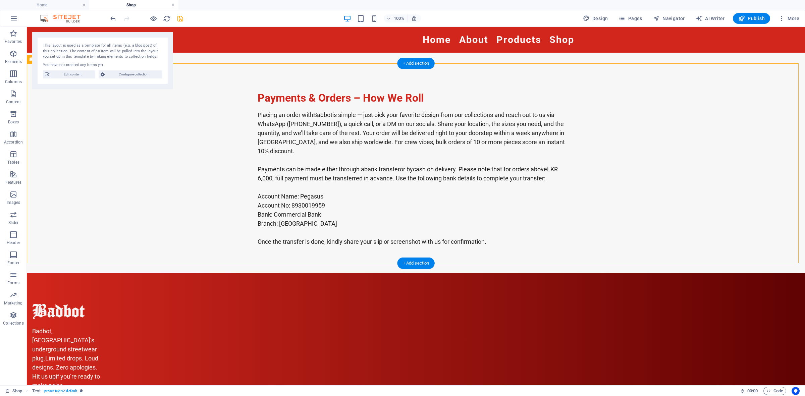
scroll to position [212, 0]
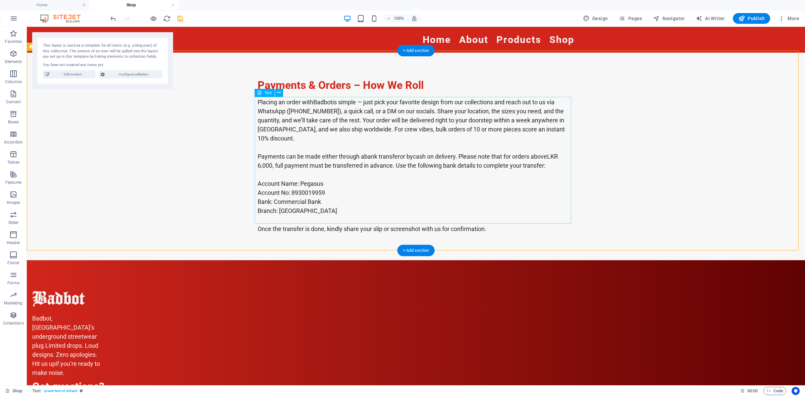
click at [490, 143] on div "Placing an order with Badbot is simple — just pick your favorite design from ou…" at bounding box center [416, 166] width 317 height 136
click at [328, 110] on div "Placing an order with Badbot is simple — just pick your favorite design from ou…" at bounding box center [416, 166] width 317 height 136
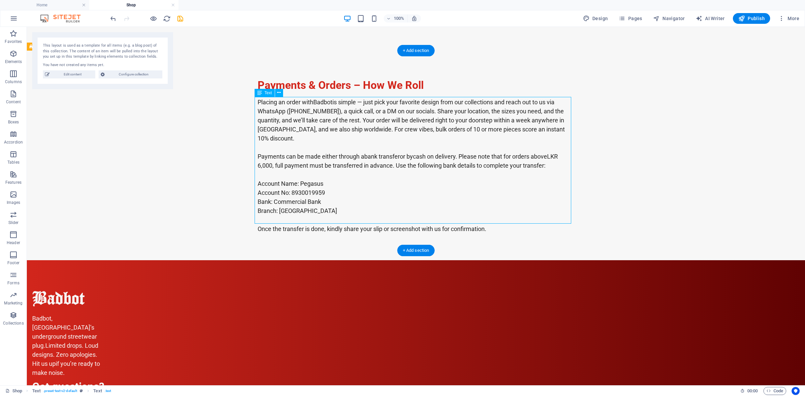
scroll to position [85, 0]
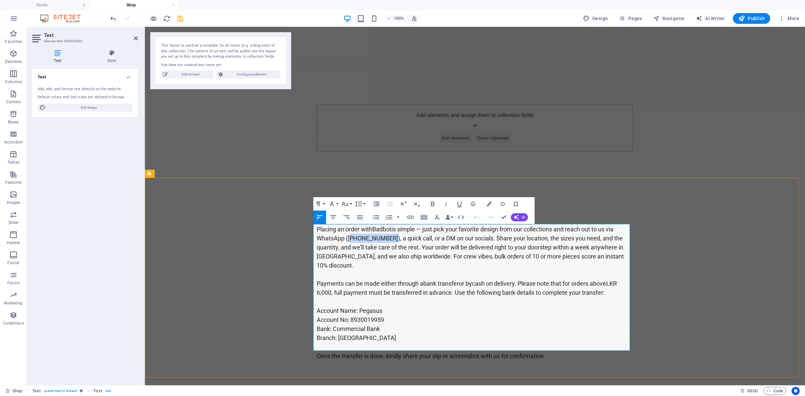
drag, startPoint x: 386, startPoint y: 235, endPoint x: 345, endPoint y: 237, distance: 41.0
click at [345, 237] on span "Placing an order with Badbot is simple — just pick your favorite design from ou…" at bounding box center [470, 247] width 307 height 43
copy span "+94 771430990"
click at [716, 227] on div "Payments & Orders – How We Roll Placing an order with Badbot is simple — just p…" at bounding box center [475, 283] width 660 height 209
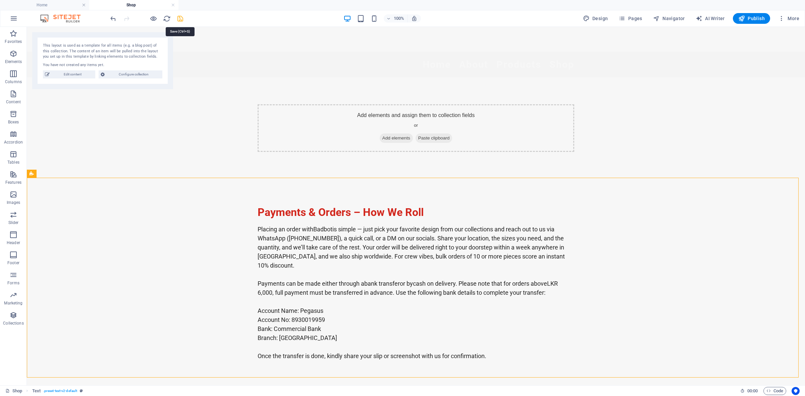
drag, startPoint x: 180, startPoint y: 17, endPoint x: 194, endPoint y: 1, distance: 20.7
click at [180, 17] on icon "save" at bounding box center [180, 19] width 8 height 8
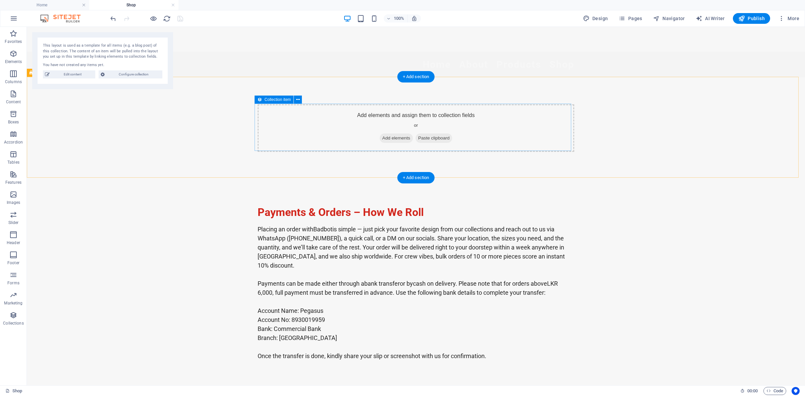
click at [392, 137] on span "Add elements" at bounding box center [396, 137] width 33 height 9
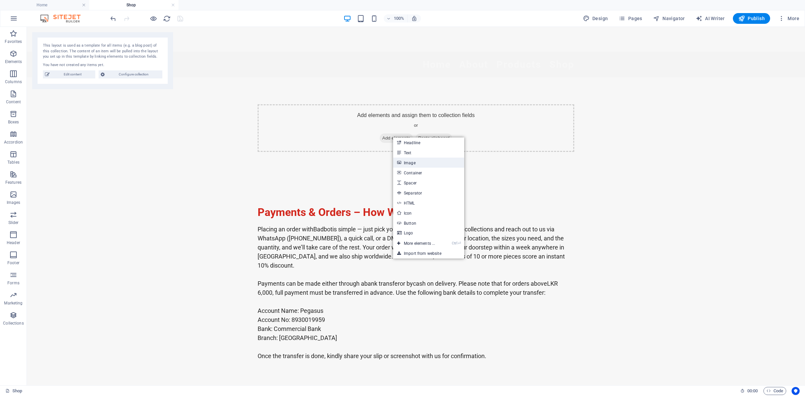
click at [435, 163] on link "Image" at bounding box center [428, 163] width 71 height 10
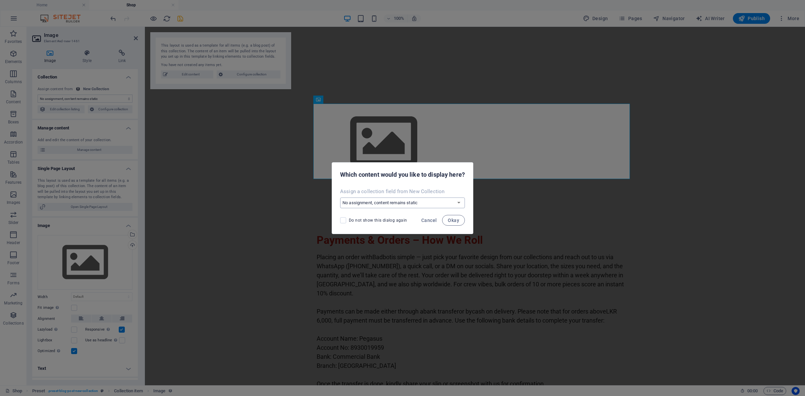
click at [422, 203] on select "No assignment, content remains static Create a new field Created at (Date) Upda…" at bounding box center [402, 203] width 125 height 11
drag, startPoint x: 453, startPoint y: 220, endPoint x: 453, endPoint y: 207, distance: 13.1
click at [453, 207] on div "Which content would you like to display here? Assign a collection field from Ne…" at bounding box center [403, 198] width 142 height 72
click at [449, 204] on select "No assignment, content remains static Create a new field Created at (Date) Upda…" at bounding box center [402, 203] width 125 height 11
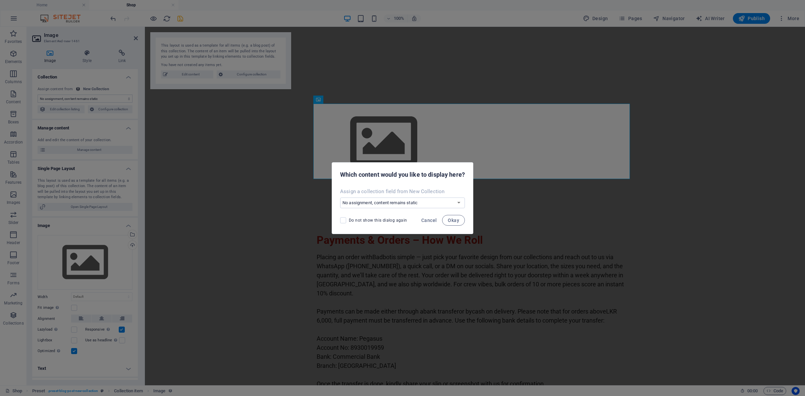
click at [448, 186] on div "Assign a collection field from New Collection No assignment, content remains st…" at bounding box center [402, 197] width 141 height 25
click at [457, 220] on span "Okay" at bounding box center [453, 220] width 11 height 5
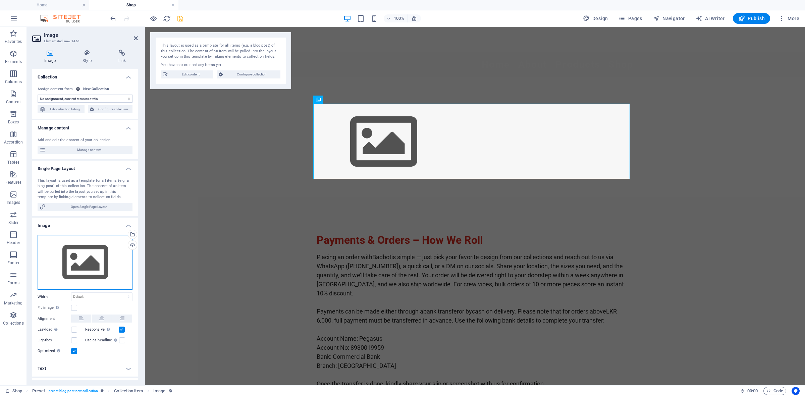
click at [87, 251] on div "Drag files here, click to choose files or select files from Files or our free s…" at bounding box center [85, 262] width 95 height 55
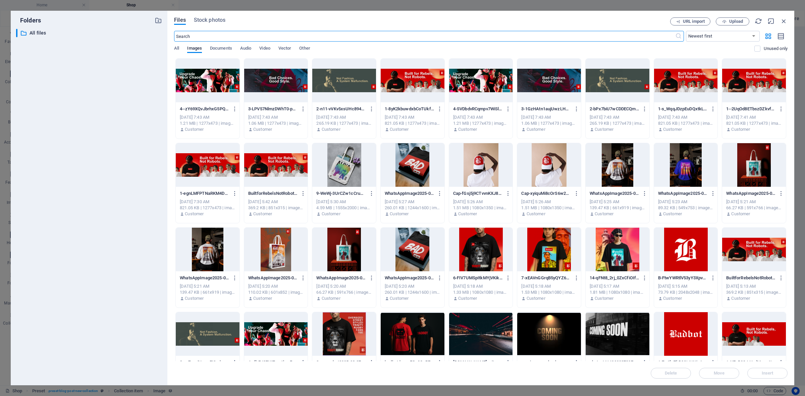
click at [277, 39] on input "text" at bounding box center [424, 36] width 501 height 11
click at [785, 23] on icon "button" at bounding box center [783, 20] width 7 height 7
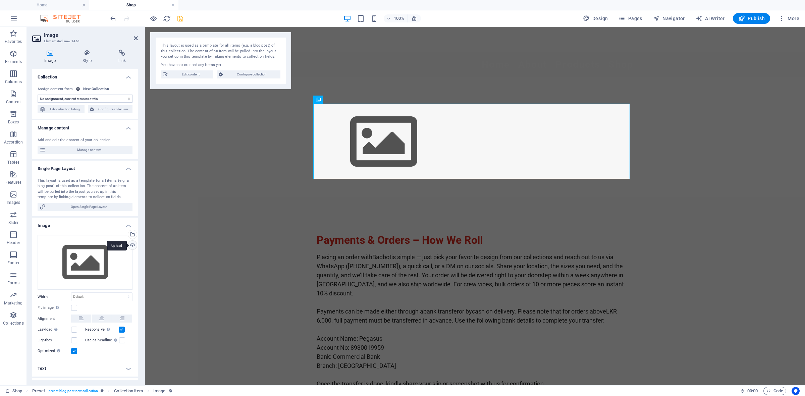
click at [134, 245] on div "Upload" at bounding box center [132, 246] width 10 height 10
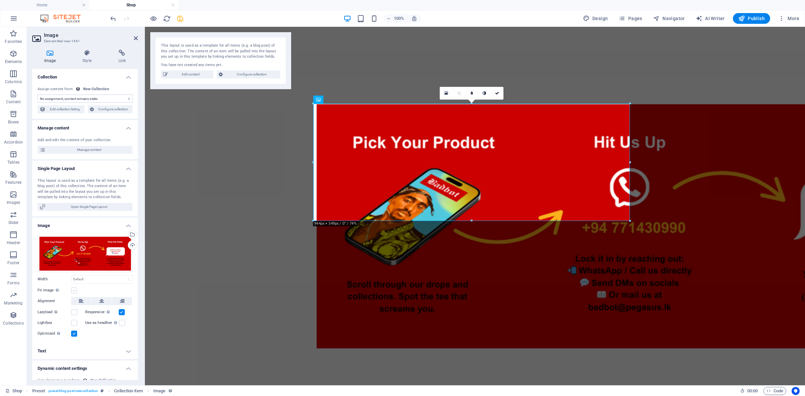
click at [72, 291] on label at bounding box center [74, 290] width 6 height 6
click at [0, 0] on input "Fit image Automatically fit image to a fixed width and height" at bounding box center [0, 0] width 0 height 0
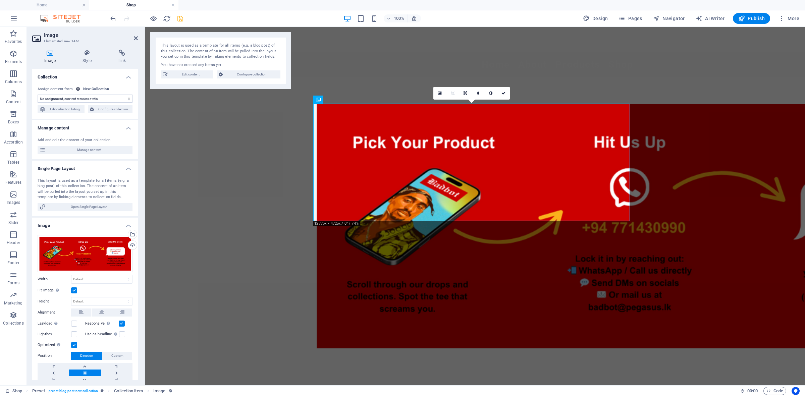
click at [72, 291] on label at bounding box center [74, 290] width 6 height 6
click at [0, 0] on input "Fit image Automatically fit image to a fixed width and height" at bounding box center [0, 0] width 0 height 0
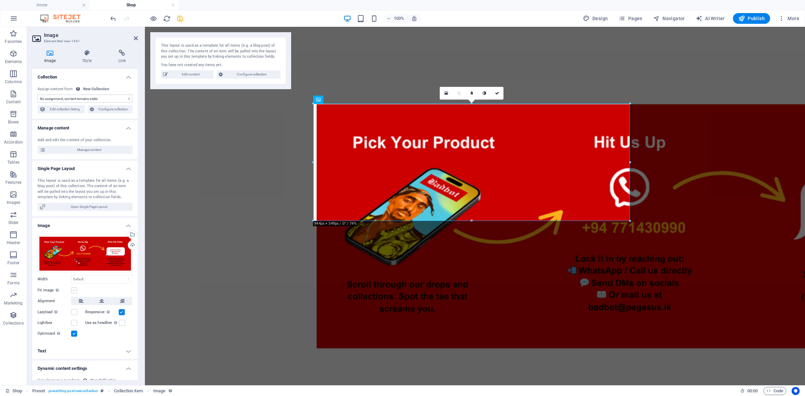
click at [72, 291] on label at bounding box center [74, 290] width 6 height 6
click at [0, 0] on input "Fit image Automatically fit image to a fixed width and height" at bounding box center [0, 0] width 0 height 0
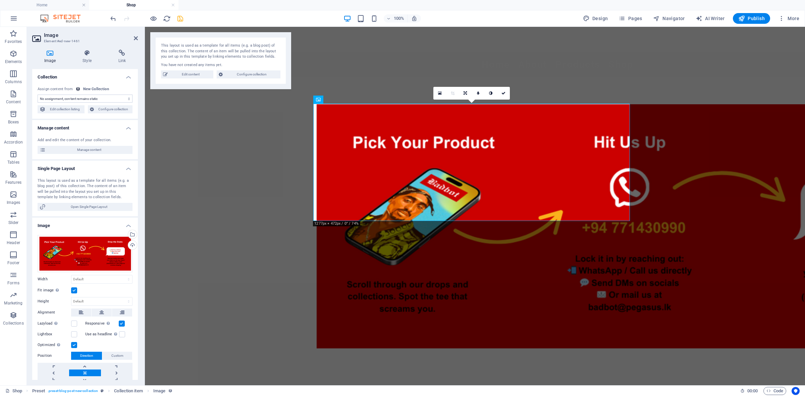
click at [72, 291] on label at bounding box center [74, 290] width 6 height 6
click at [0, 0] on input "Fit image Automatically fit image to a fixed width and height" at bounding box center [0, 0] width 0 height 0
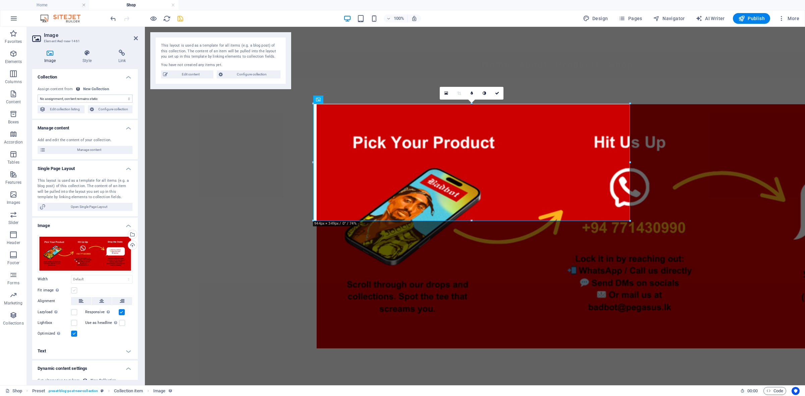
click at [72, 291] on label at bounding box center [74, 290] width 6 height 6
click at [0, 0] on input "Fit image Automatically fit image to a fixed width and height" at bounding box center [0, 0] width 0 height 0
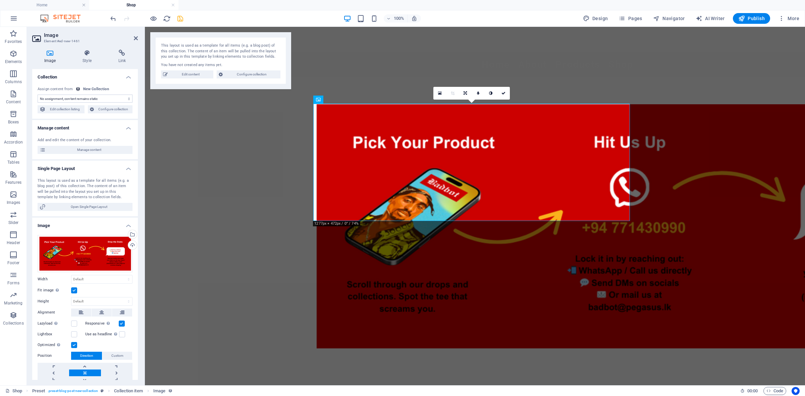
click at [72, 291] on label at bounding box center [74, 290] width 6 height 6
click at [0, 0] on input "Fit image Automatically fit image to a fixed width and height" at bounding box center [0, 0] width 0 height 0
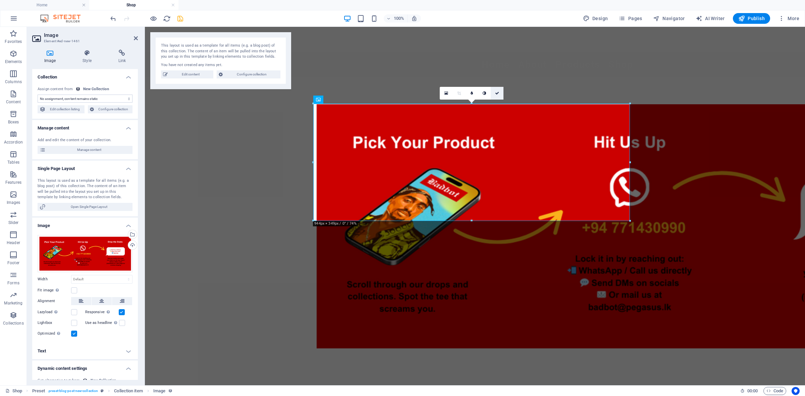
click at [496, 96] on link at bounding box center [497, 93] width 13 height 13
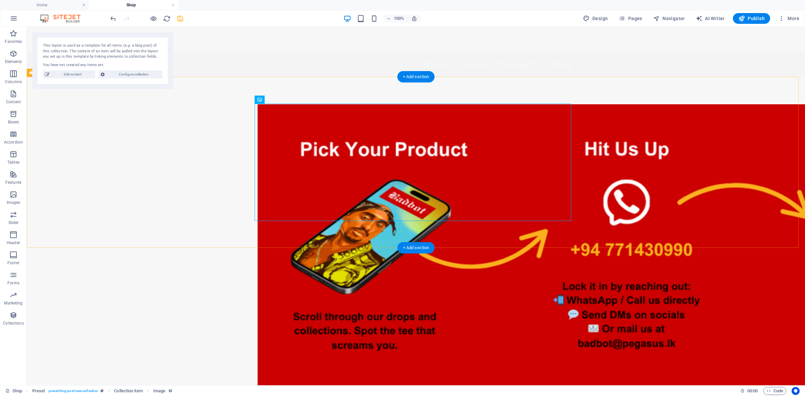
click at [670, 195] on div at bounding box center [416, 248] width 778 height 342
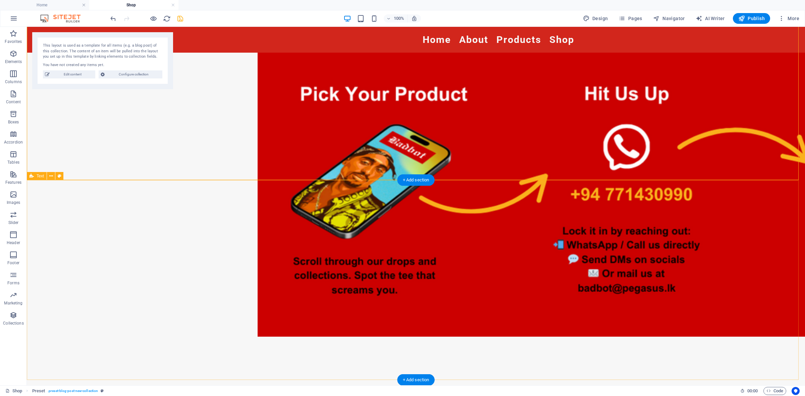
scroll to position [126, 0]
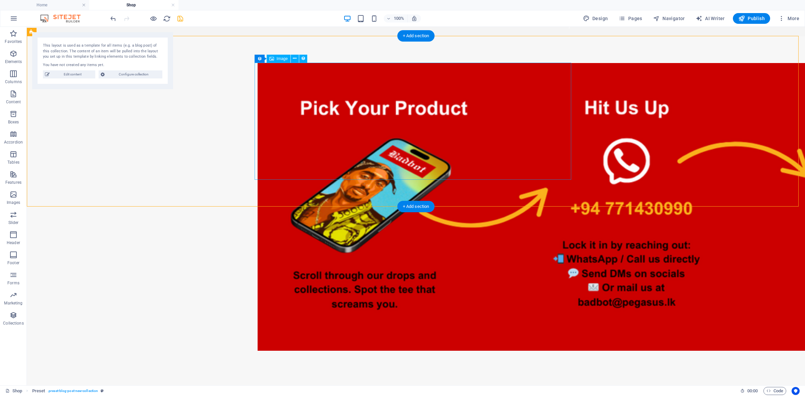
click at [548, 159] on figure at bounding box center [416, 207] width 317 height 288
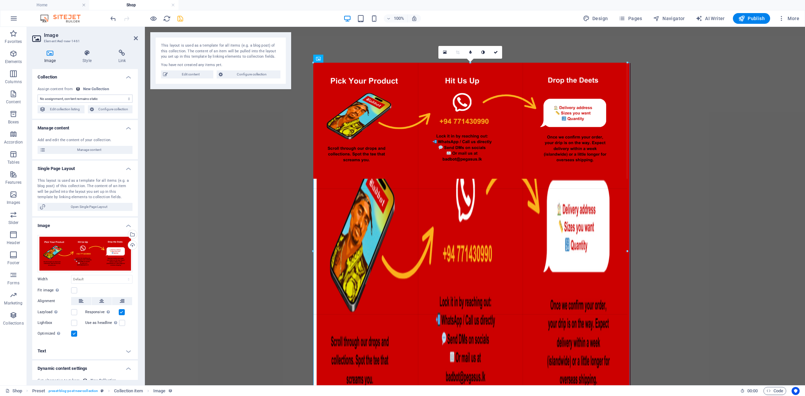
type input "936"
select select "px"
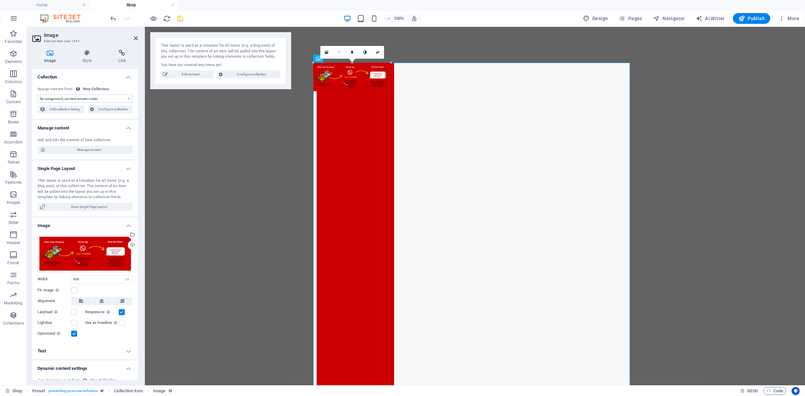
drag, startPoint x: 626, startPoint y: 120, endPoint x: 391, endPoint y: 101, distance: 235.9
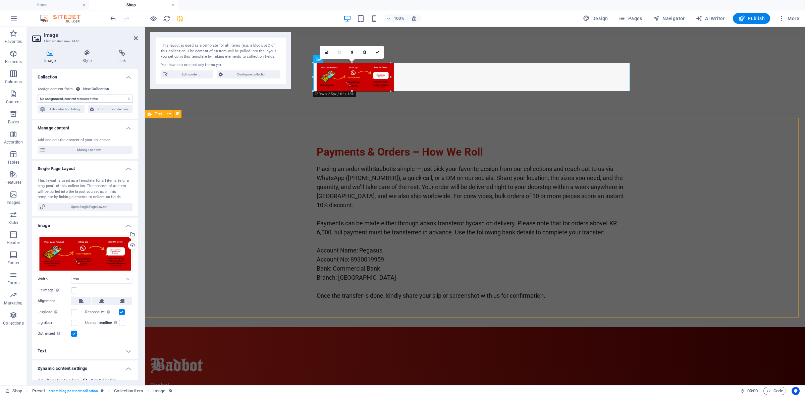
drag, startPoint x: 533, startPoint y: 119, endPoint x: 531, endPoint y: 142, distance: 22.6
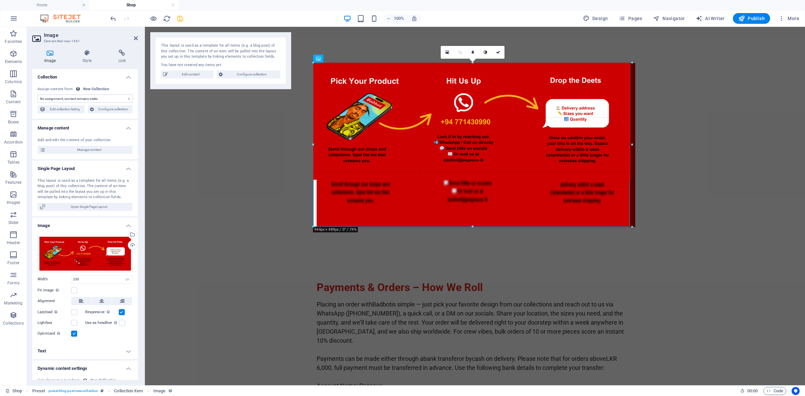
drag, startPoint x: 351, startPoint y: 90, endPoint x: 329, endPoint y: 203, distance: 115.6
type input "944"
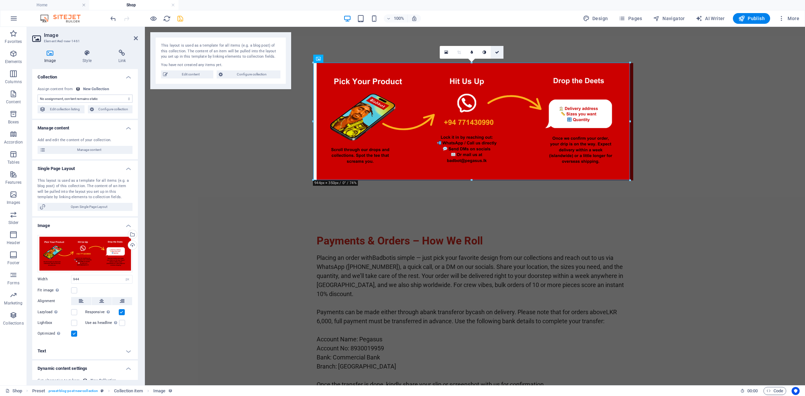
click at [498, 50] on icon at bounding box center [497, 52] width 4 height 4
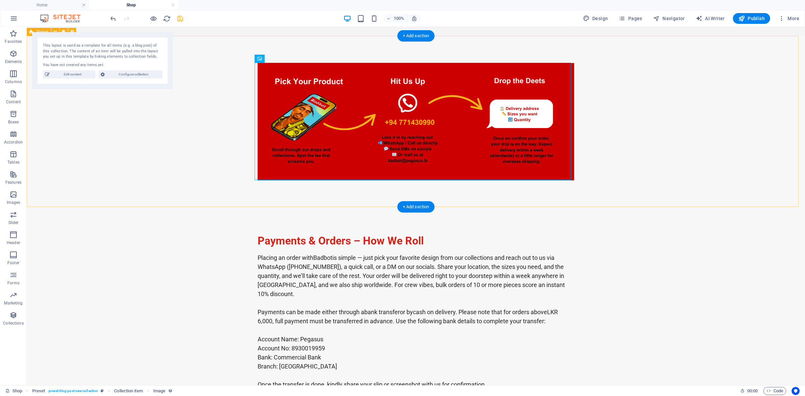
click at [616, 155] on div at bounding box center [416, 121] width 778 height 171
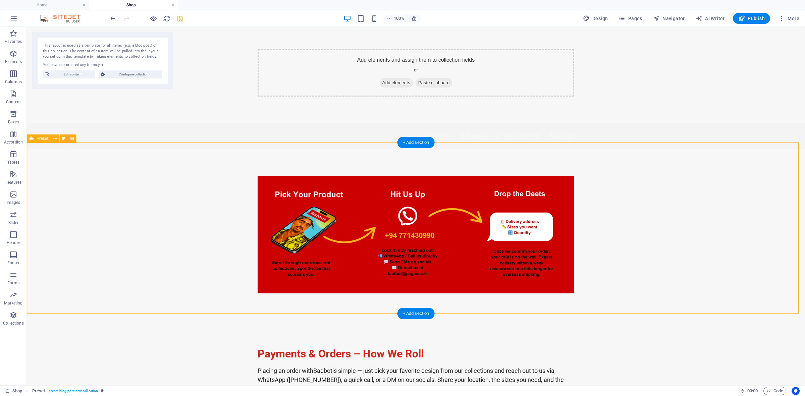
scroll to position [0, 0]
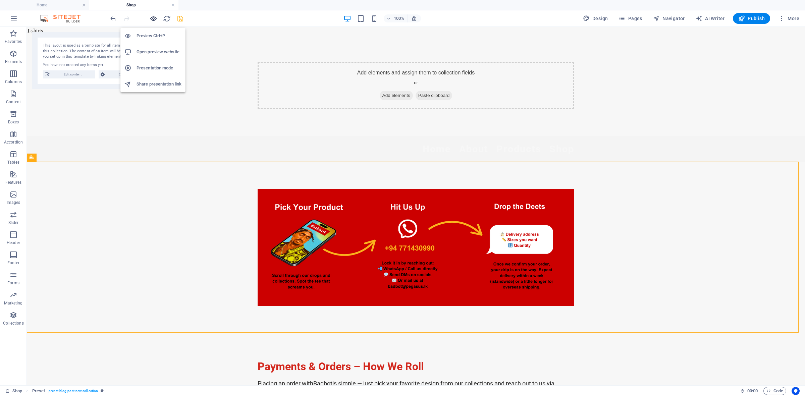
click at [150, 17] on icon "button" at bounding box center [154, 19] width 8 height 8
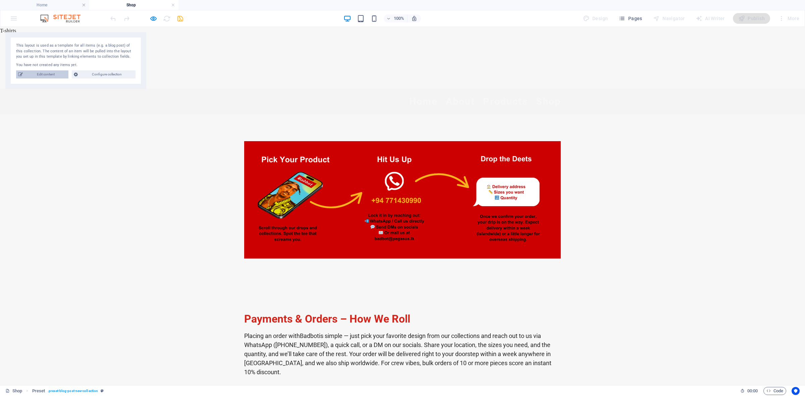
click at [51, 73] on span "Edit content" at bounding box center [46, 74] width 42 height 8
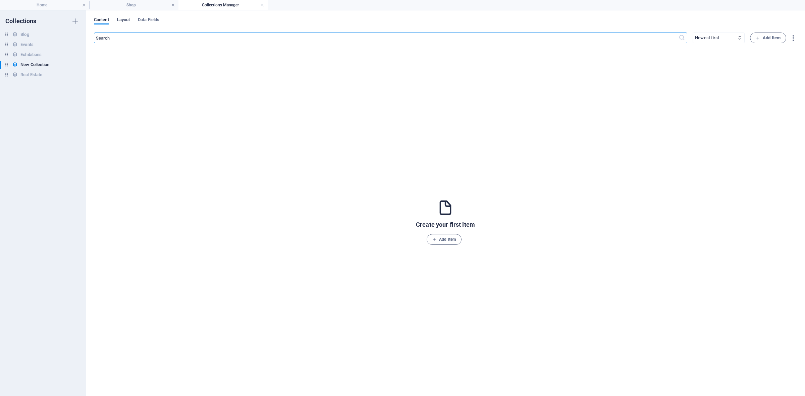
click at [128, 17] on span "Layout" at bounding box center [123, 20] width 13 height 9
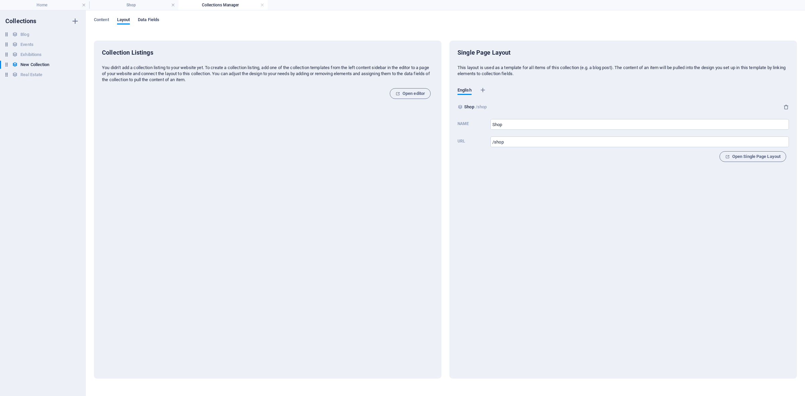
click at [151, 22] on span "Data Fields" at bounding box center [148, 20] width 21 height 9
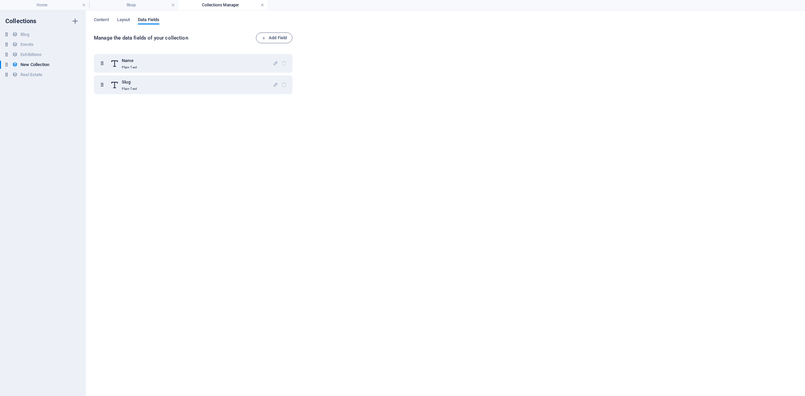
click at [261, 4] on link at bounding box center [262, 5] width 4 height 6
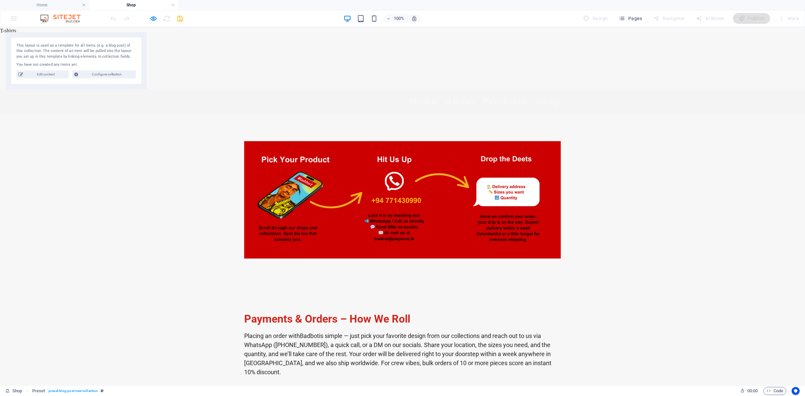
click at [81, 65] on div "You have not created any items yet." at bounding box center [75, 65] width 119 height 6
drag, startPoint x: 81, startPoint y: 55, endPoint x: 61, endPoint y: 346, distance: 292.5
click at [61, 346] on div "This layout is used as a template for all items (e.g. a blog post) of this coll…" at bounding box center [70, 344] width 119 height 17
click at [608, 194] on div at bounding box center [402, 199] width 805 height 171
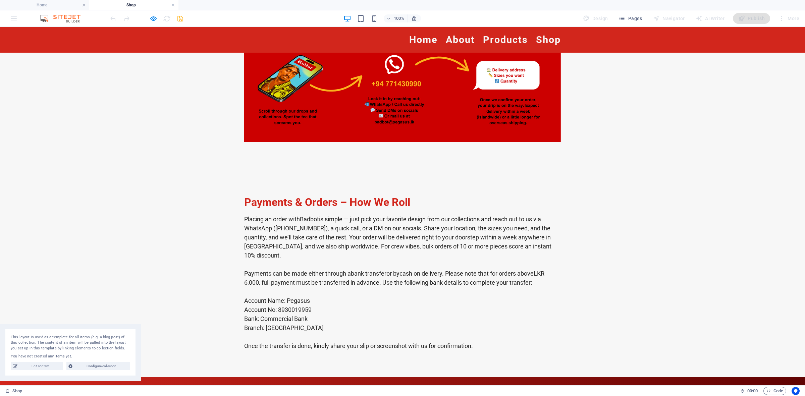
scroll to position [126, 0]
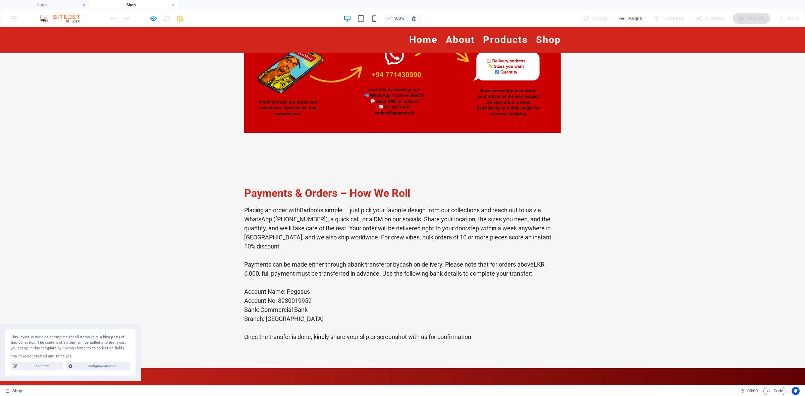
click at [378, 161] on div "Payments & Orders – How We Roll Placing an order with Badbot is simple — just p…" at bounding box center [402, 264] width 805 height 209
click at [154, 21] on icon "button" at bounding box center [154, 19] width 8 height 8
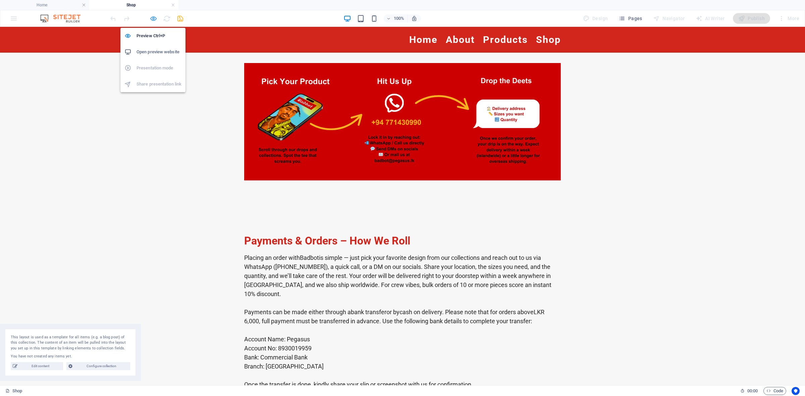
scroll to position [173, 0]
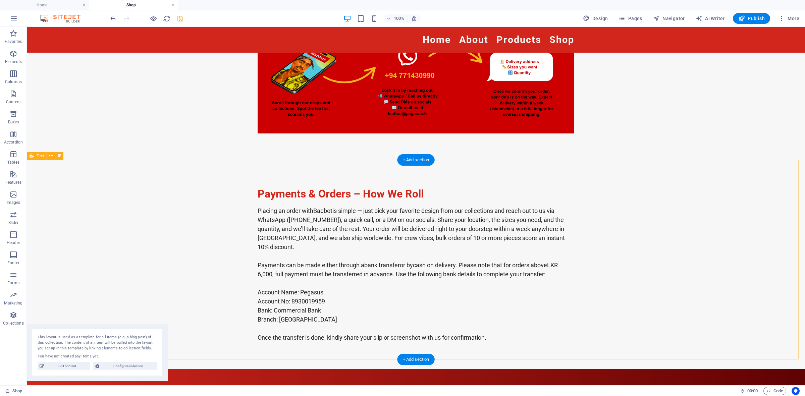
click at [273, 173] on div "Payments & Orders – How We Roll Placing an order with Badbot is simple — just p…" at bounding box center [416, 264] width 778 height 209
select select "preset-text-v2-default"
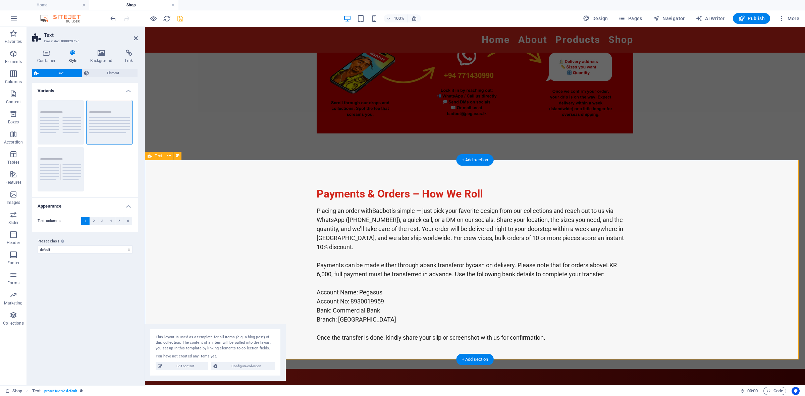
click at [283, 202] on div "Payments & Orders – How We Roll Placing an order with Badbot is simple — just p…" at bounding box center [475, 264] width 660 height 209
click at [306, 197] on div "Payments & Orders – How We Roll Placing an order with Badbot is simple — just p…" at bounding box center [475, 264] width 660 height 209
click at [49, 55] on icon at bounding box center [46, 53] width 29 height 7
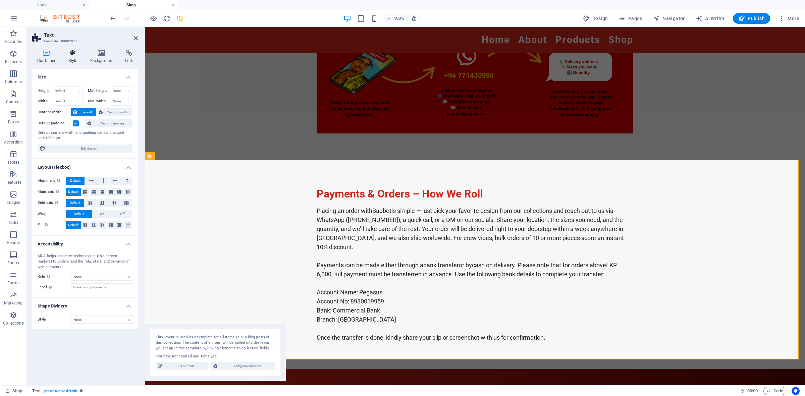
click at [73, 55] on icon at bounding box center [72, 53] width 19 height 7
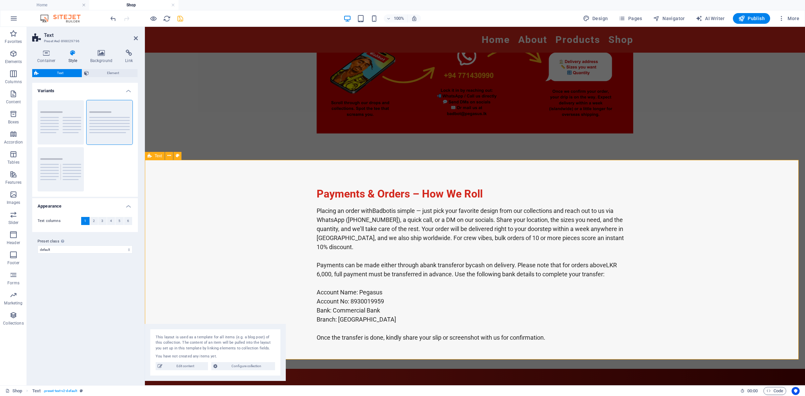
click at [332, 169] on div "Payments & Orders – How We Roll Placing an order with Badbot is simple — just p…" at bounding box center [475, 264] width 660 height 209
click at [339, 153] on div at bounding box center [475, 61] width 660 height 197
select select "68b65e8f07abca66c809f642"
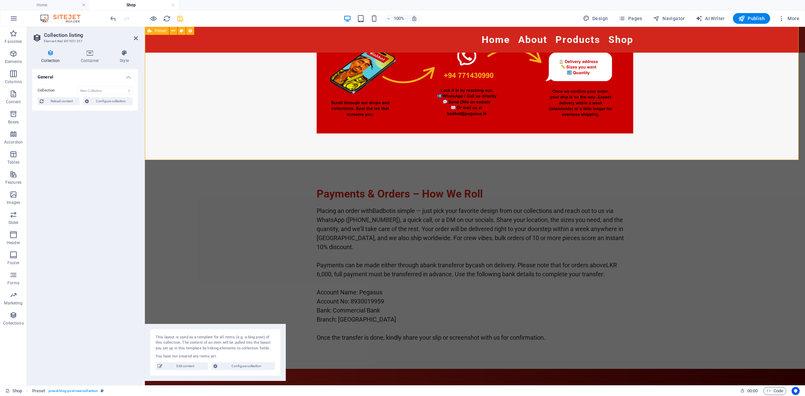
click at [353, 147] on div at bounding box center [475, 61] width 660 height 197
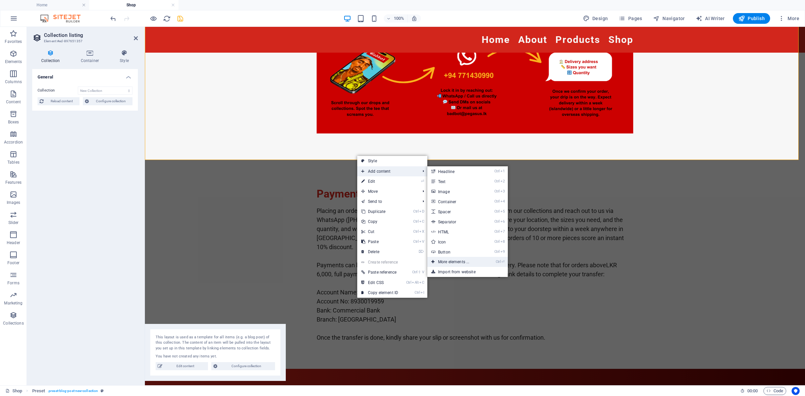
click at [464, 261] on link "Ctrl ⏎ More elements ..." at bounding box center [454, 262] width 55 height 10
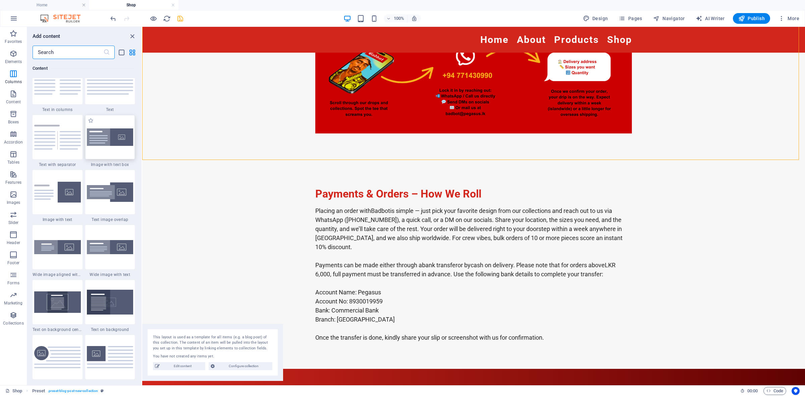
scroll to position [1161, 0]
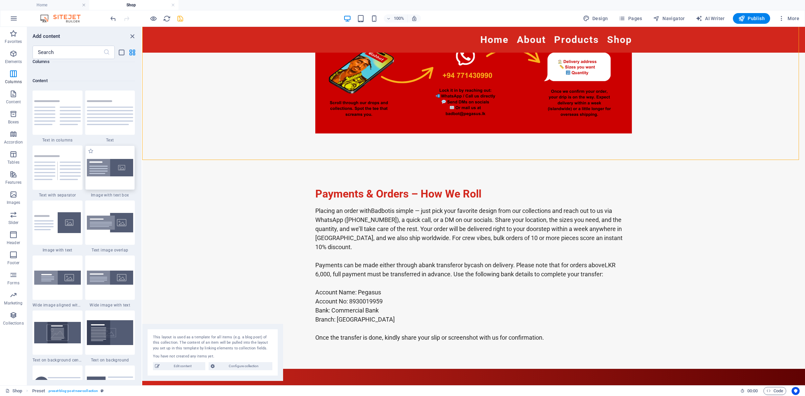
click at [113, 171] on img at bounding box center [110, 168] width 47 height 18
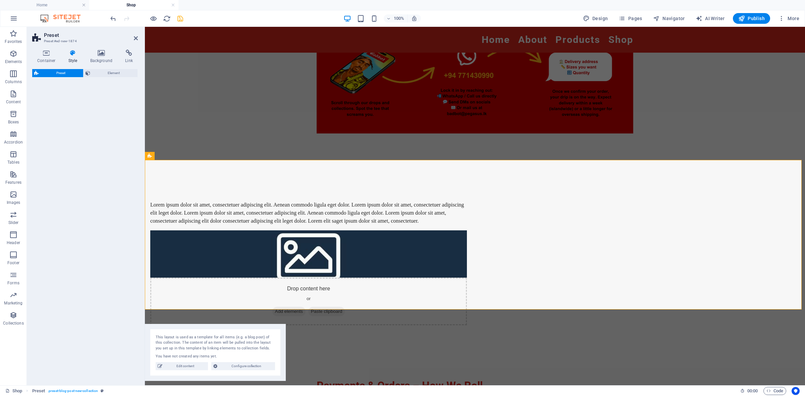
select select "rem"
select select "px"
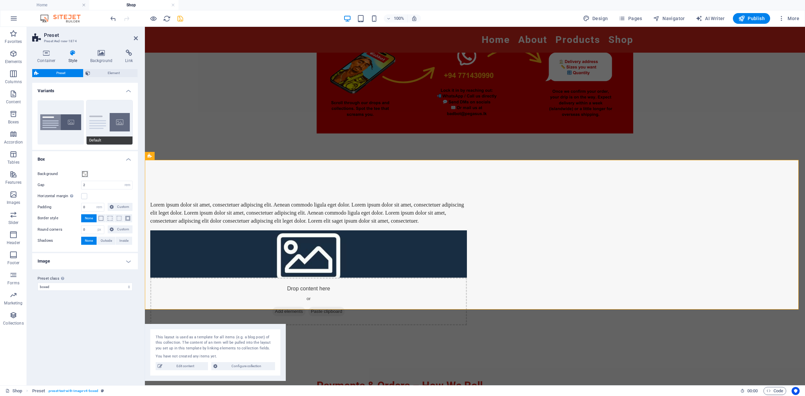
click at [93, 120] on button "Default" at bounding box center [110, 122] width 46 height 44
click at [65, 122] on button "Boxed" at bounding box center [61, 122] width 46 height 44
type input "0"
type input "2.5"
click at [91, 121] on button "Default" at bounding box center [110, 122] width 46 height 44
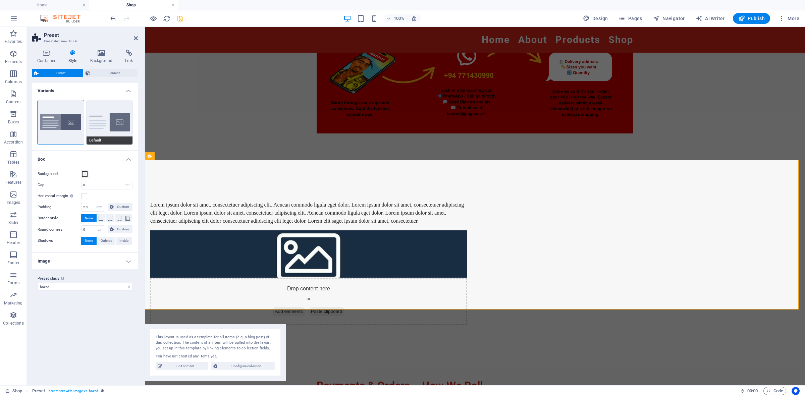
type input "2"
type input "0"
click at [113, 18] on icon "undo" at bounding box center [113, 19] width 8 height 8
type input "0"
type input "2.5"
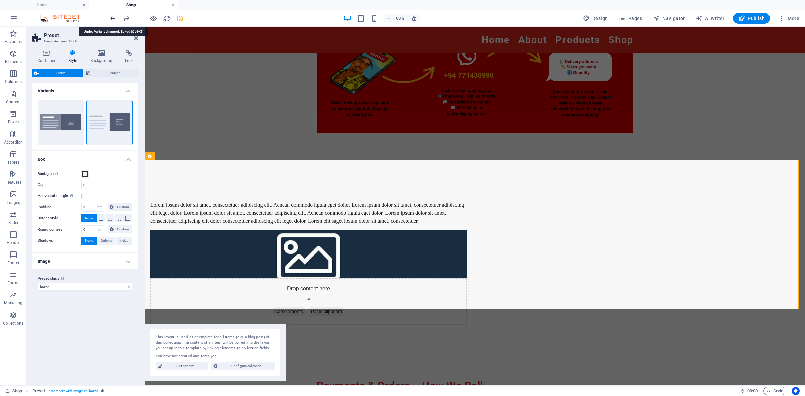
click at [113, 18] on icon "undo" at bounding box center [113, 19] width 8 height 8
type input "2"
type input "0"
click at [113, 18] on icon "undo" at bounding box center [113, 19] width 8 height 8
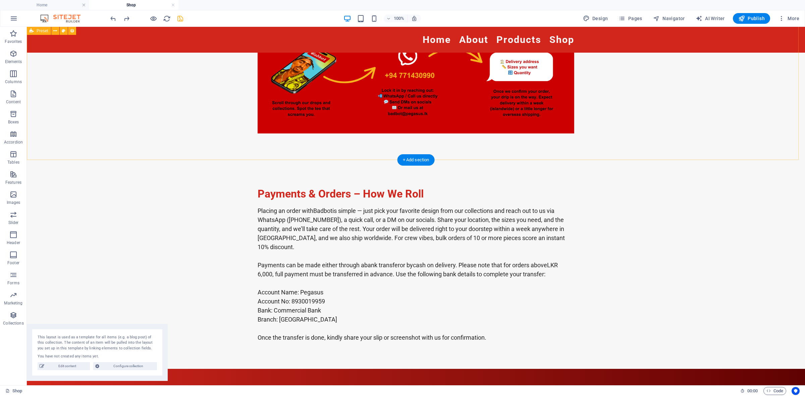
click at [302, 147] on div at bounding box center [416, 61] width 778 height 197
click at [414, 158] on div "+ Add section" at bounding box center [415, 159] width 37 height 11
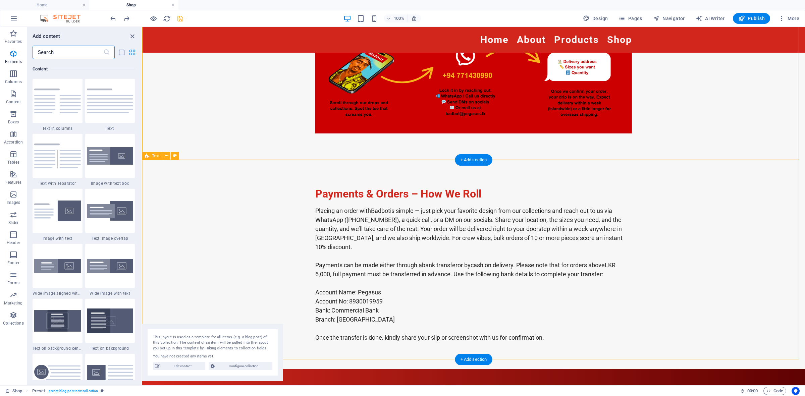
scroll to position [1173, 0]
click at [74, 266] on img at bounding box center [57, 266] width 47 height 14
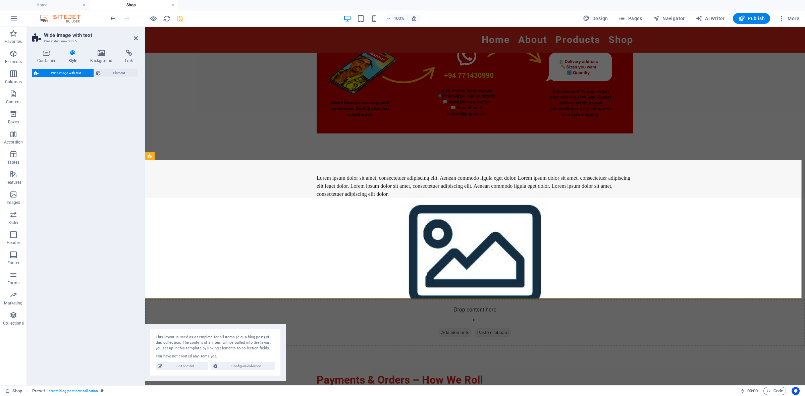
select select "%"
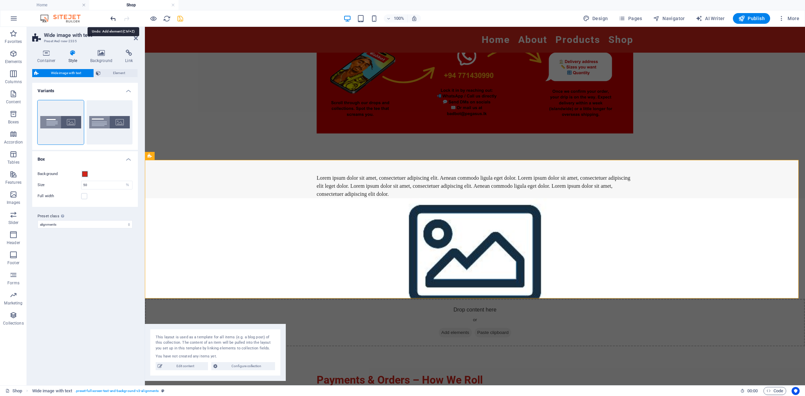
click at [113, 18] on icon "undo" at bounding box center [113, 19] width 8 height 8
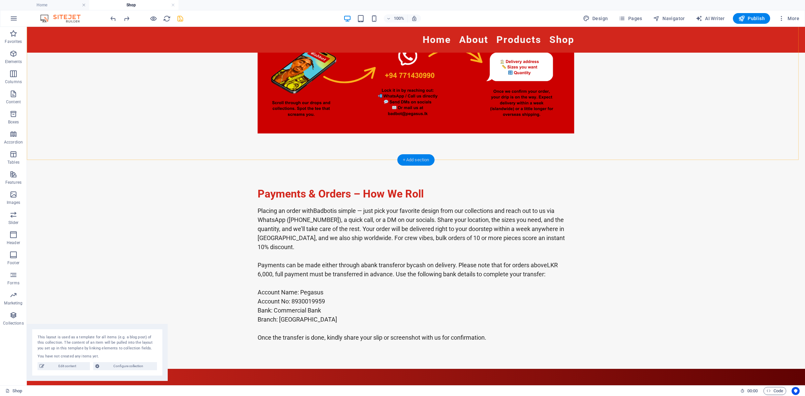
click at [415, 160] on div "+ Add section" at bounding box center [415, 159] width 37 height 11
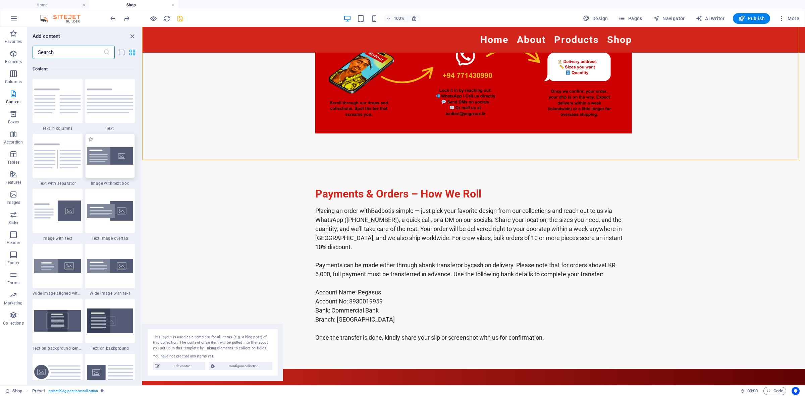
click at [116, 156] on img at bounding box center [110, 156] width 47 height 18
click at [142, 156] on div "Drag here to replace the existing content. Press “Ctrl” if you want to create a…" at bounding box center [473, 206] width 663 height 359
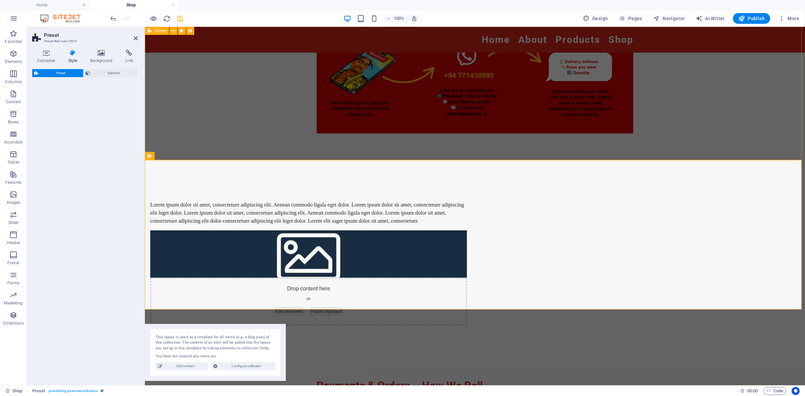
select select "rem"
select select "px"
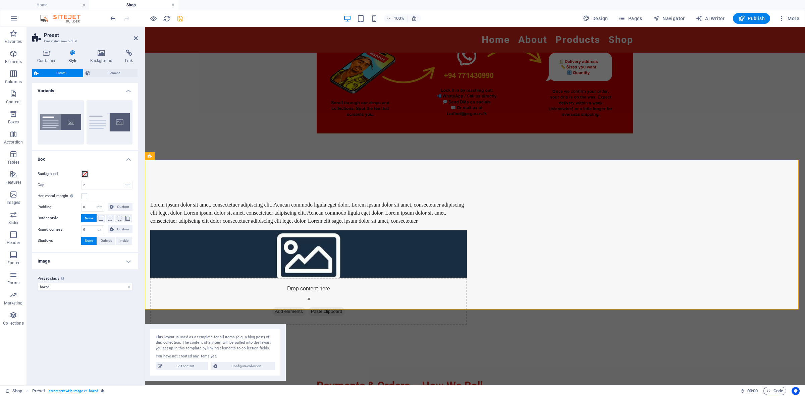
click at [127, 259] on h4 "Image" at bounding box center [85, 261] width 106 height 16
click at [127, 259] on h4 "Image" at bounding box center [85, 259] width 106 height 12
click at [103, 54] on icon at bounding box center [101, 53] width 33 height 7
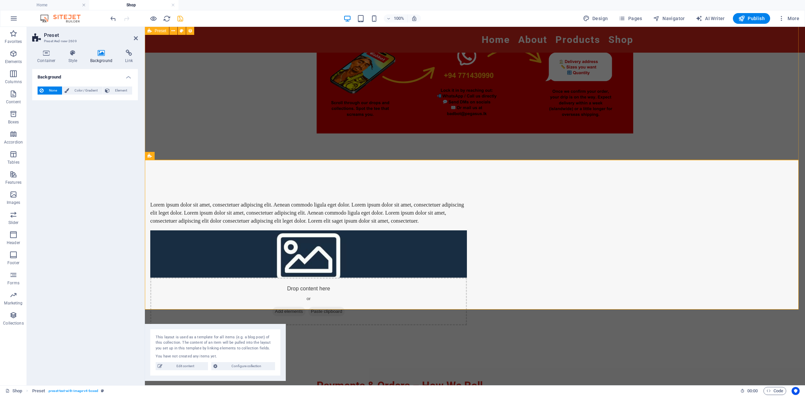
click at [745, 141] on div at bounding box center [475, 61] width 660 height 197
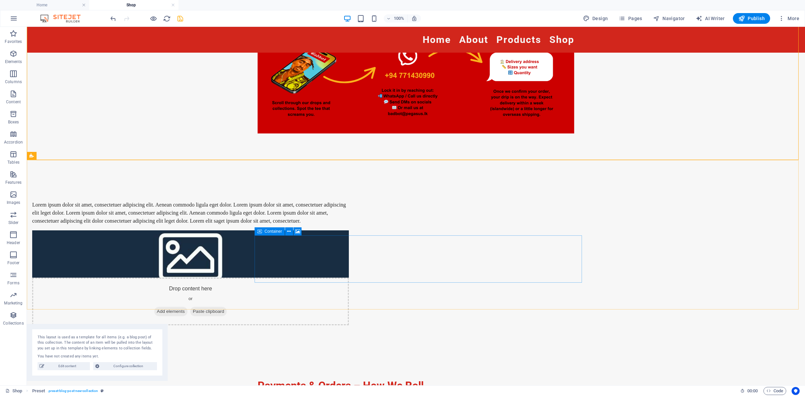
click at [349, 278] on div "Drop content here or Add elements Paste clipboard" at bounding box center [190, 302] width 317 height 48
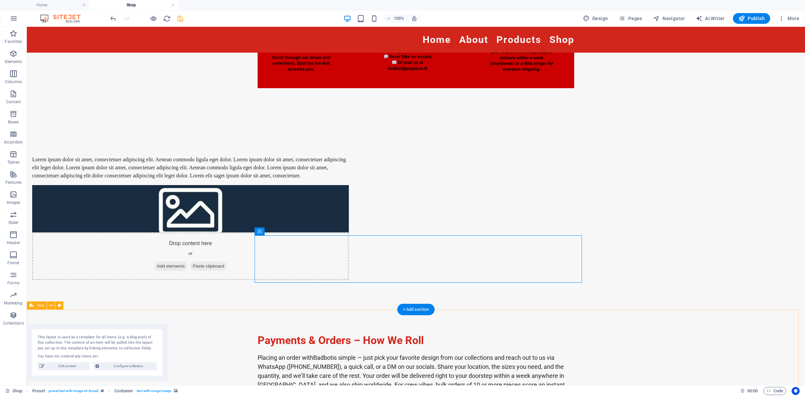
scroll to position [299, 0]
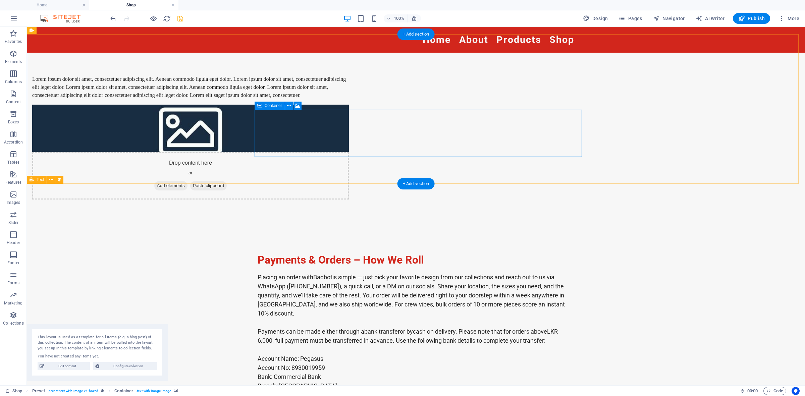
click at [349, 152] on div "Drop content here or Add elements Paste clipboard" at bounding box center [190, 176] width 317 height 48
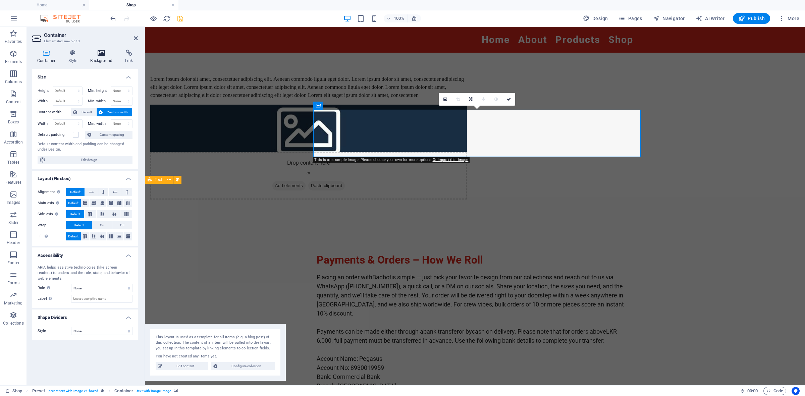
click at [103, 55] on icon at bounding box center [101, 53] width 33 height 7
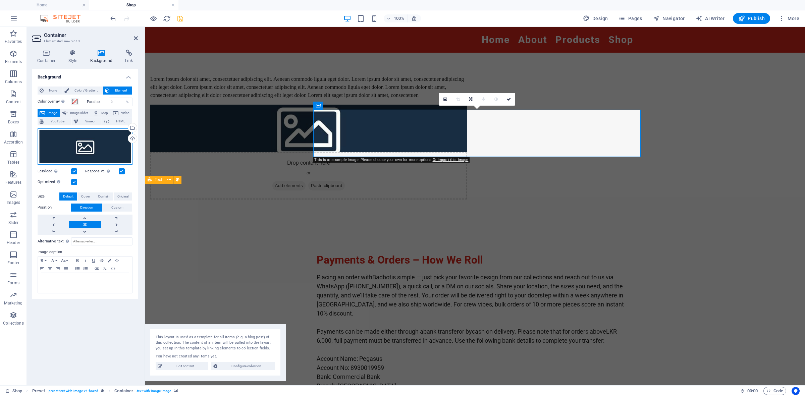
click at [83, 147] on div "Drag files here, click to choose files or select files from Files or our free s…" at bounding box center [85, 146] width 95 height 36
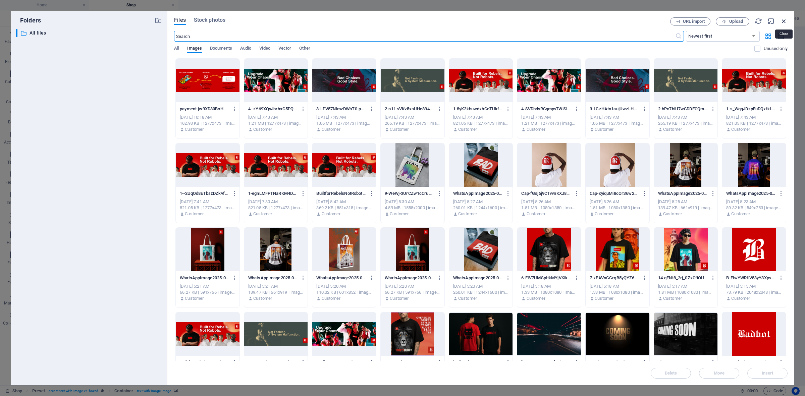
click at [785, 19] on icon "button" at bounding box center [783, 20] width 7 height 7
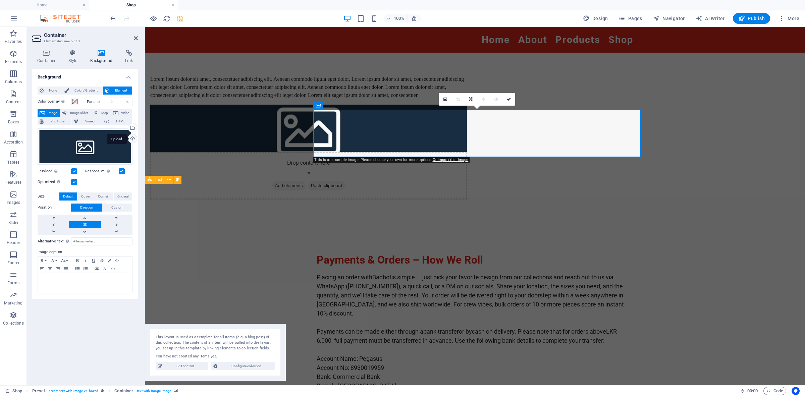
click at [132, 138] on div "Upload" at bounding box center [132, 139] width 10 height 10
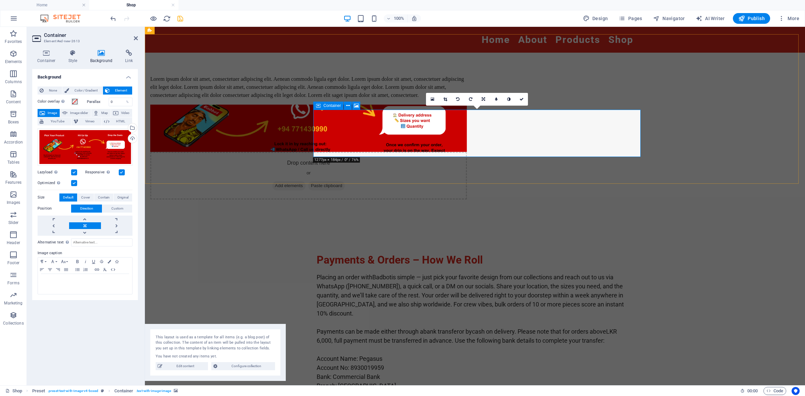
scroll to position [257, 0]
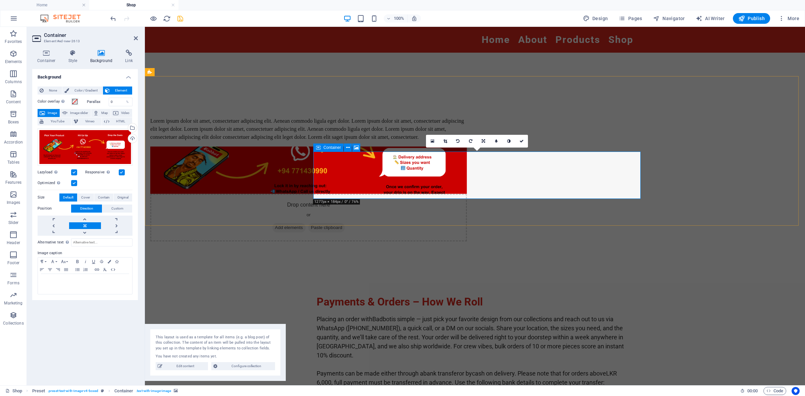
click at [467, 194] on div "Drop content here or Add elements Paste clipboard" at bounding box center [308, 218] width 317 height 48
click at [113, 20] on icon "undo" at bounding box center [113, 19] width 8 height 8
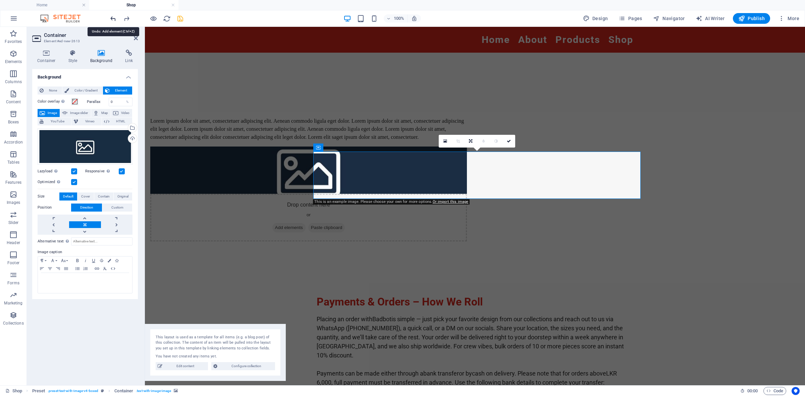
click at [113, 20] on icon "undo" at bounding box center [113, 19] width 8 height 8
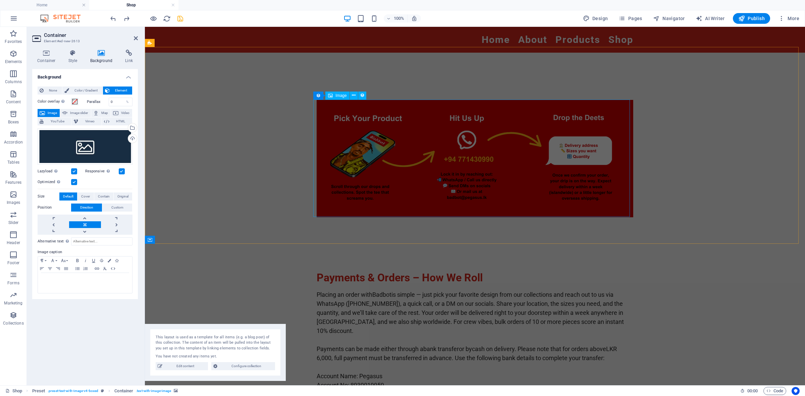
scroll to position [131, 0]
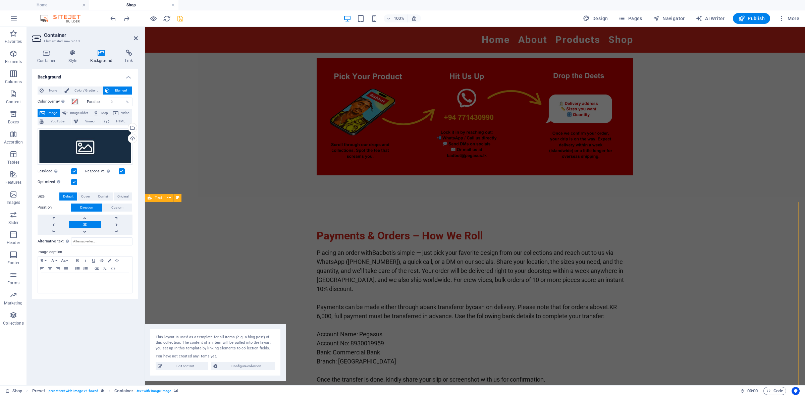
click at [404, 203] on div "Payments & Orders – How We Roll Placing an order with Badbot is simple — just p…" at bounding box center [475, 306] width 660 height 209
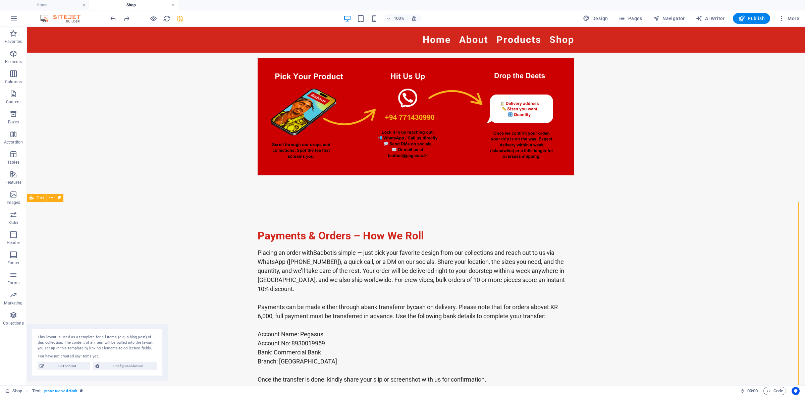
click at [408, 207] on div "Payments & Orders – How We Roll Placing an order with Badbot is simple — just p…" at bounding box center [416, 306] width 778 height 209
click at [417, 202] on div "+ Add section" at bounding box center [415, 201] width 37 height 11
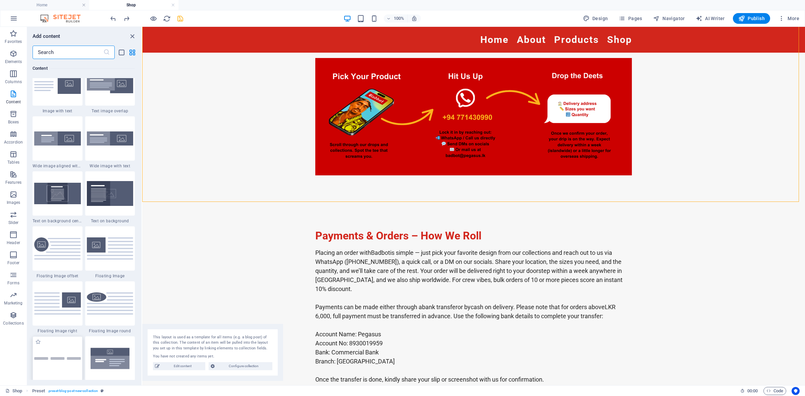
scroll to position [1299, 0]
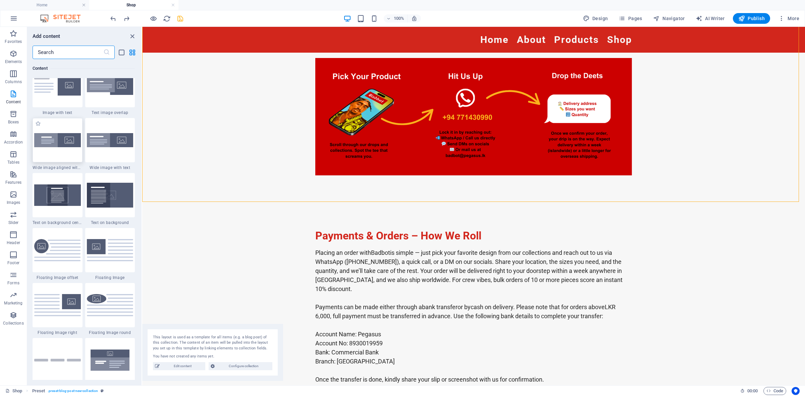
click at [67, 148] on div at bounding box center [58, 140] width 50 height 44
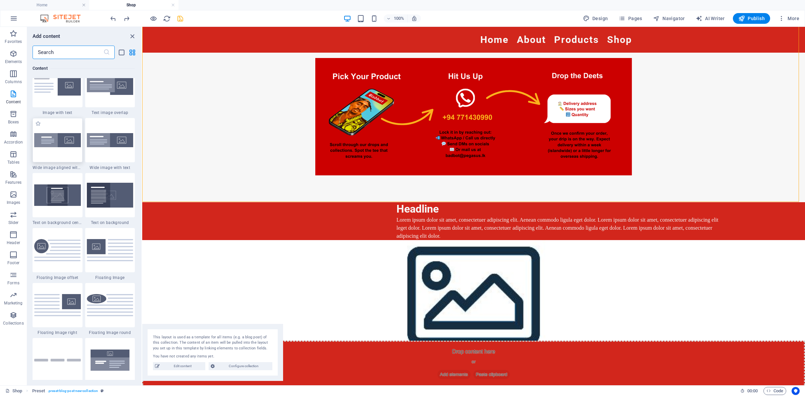
click at [142, 148] on div "Reference Preset Placeholder Collection item Reference Text Spacer Text H2 Plac…" at bounding box center [473, 206] width 663 height 359
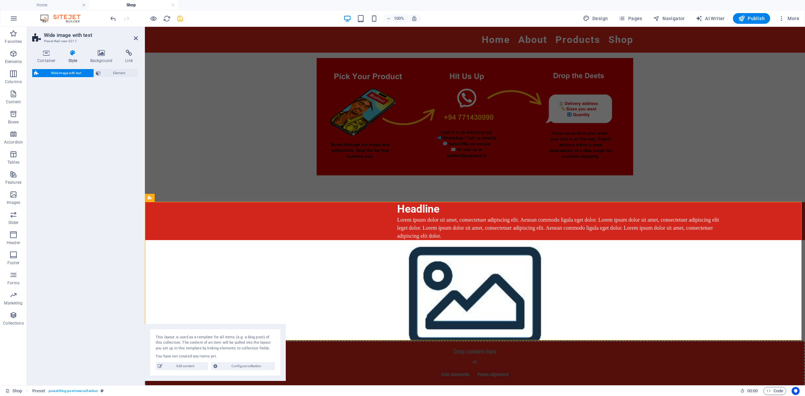
click at [67, 148] on div "Wide image with text Element" at bounding box center [85, 224] width 106 height 311
select select "%"
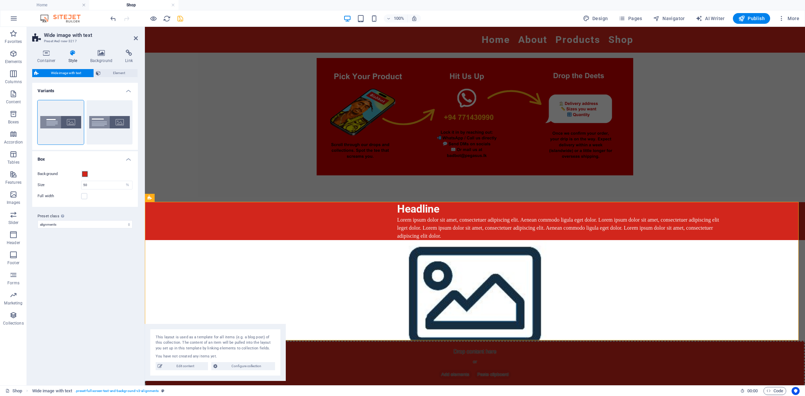
click at [662, 301] on figure at bounding box center [475, 290] width 660 height 101
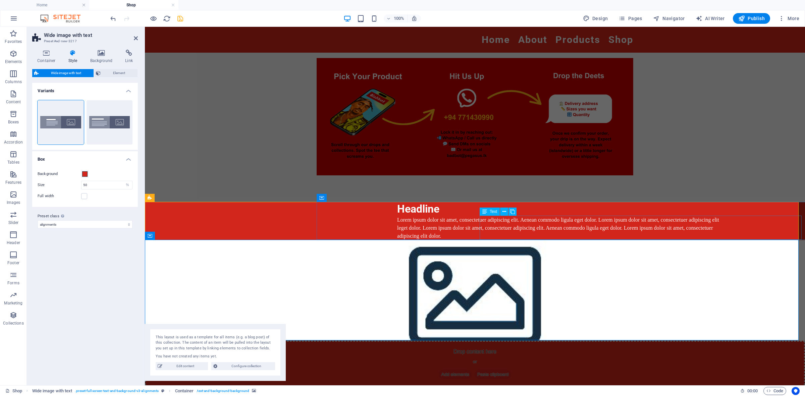
click at [595, 225] on div "Lorem ipsum dolor sit amet, consectetuer adipiscing elit. Aenean commodo ligula…" at bounding box center [558, 228] width 322 height 24
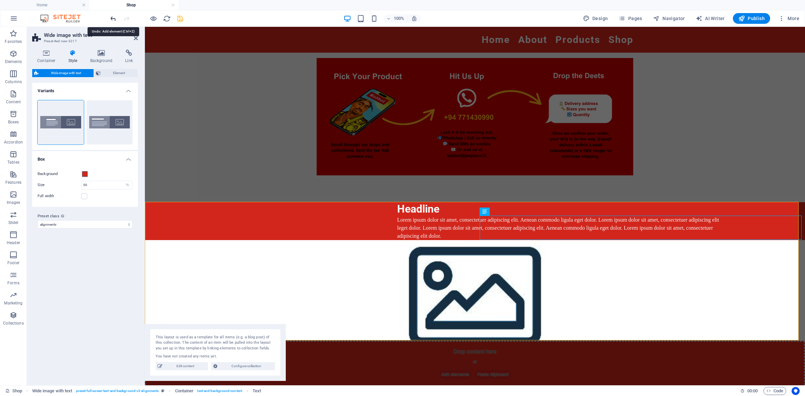
click at [114, 20] on icon "undo" at bounding box center [113, 19] width 8 height 8
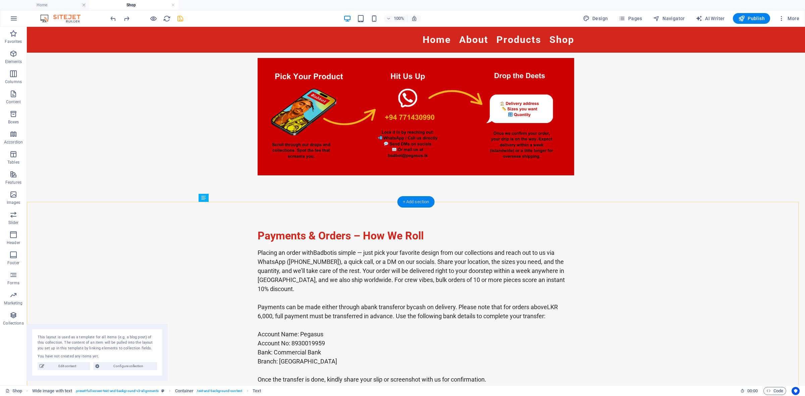
click at [411, 203] on div "+ Add section" at bounding box center [415, 201] width 37 height 11
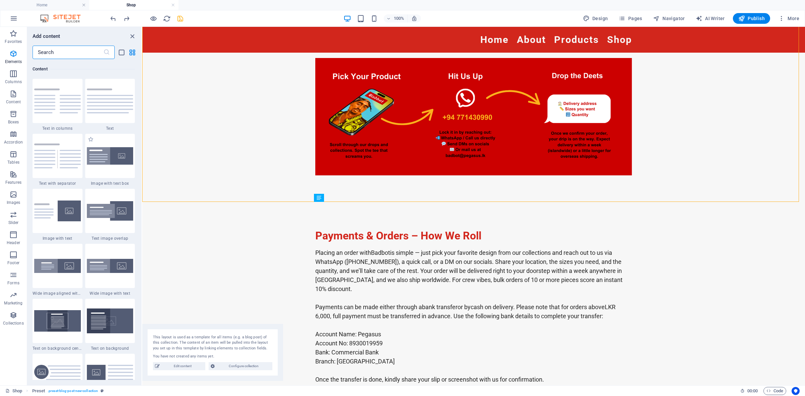
scroll to position [1173, 0]
click at [616, 248] on div "Placing an order with Badbot is simple — just pick your favorite design from ou…" at bounding box center [473, 316] width 317 height 136
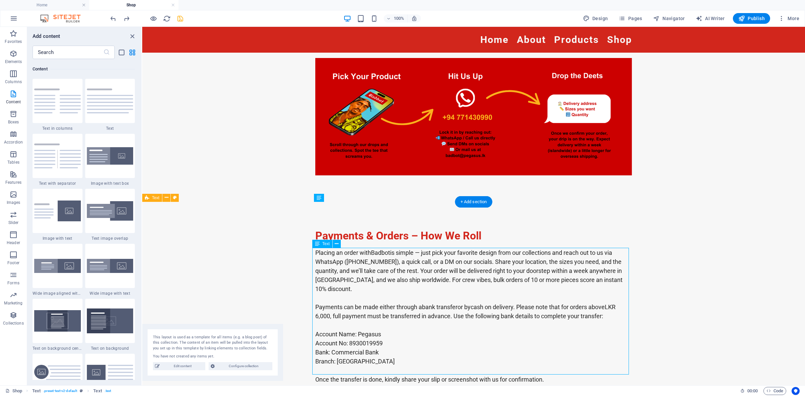
click at [621, 257] on div "Placing an order with Badbot is simple — just pick your favorite design from ou…" at bounding box center [473, 316] width 317 height 136
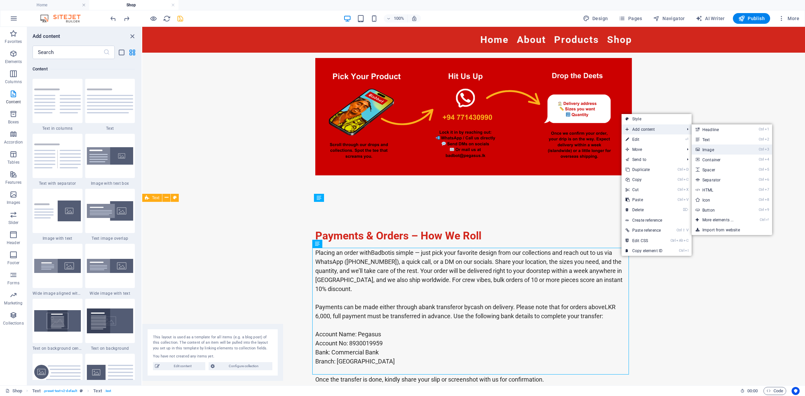
click at [727, 146] on link "Ctrl 3 Image" at bounding box center [719, 150] width 55 height 10
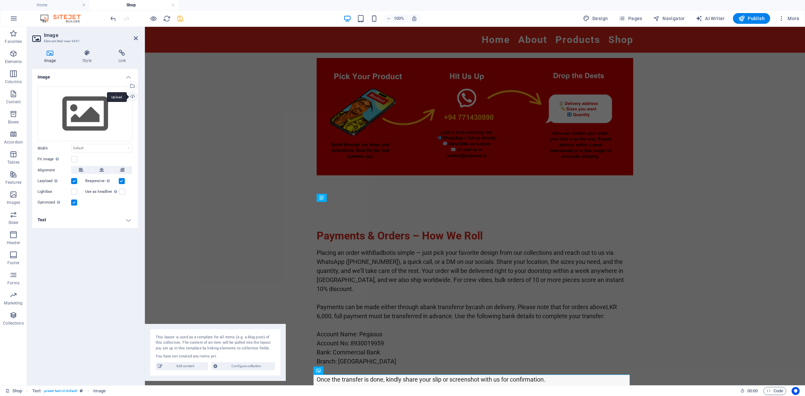
click at [134, 93] on div "Upload" at bounding box center [132, 97] width 10 height 10
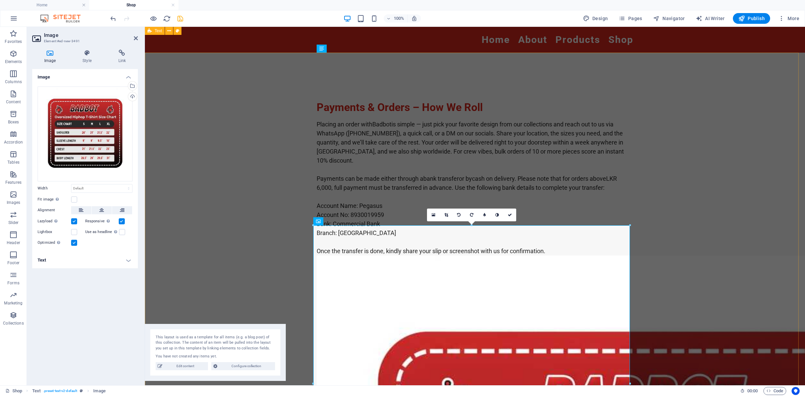
scroll to position [257, 0]
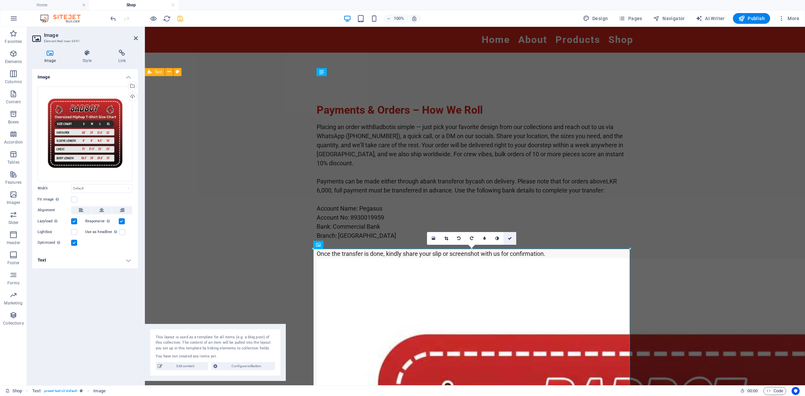
click at [511, 240] on icon at bounding box center [510, 238] width 4 height 4
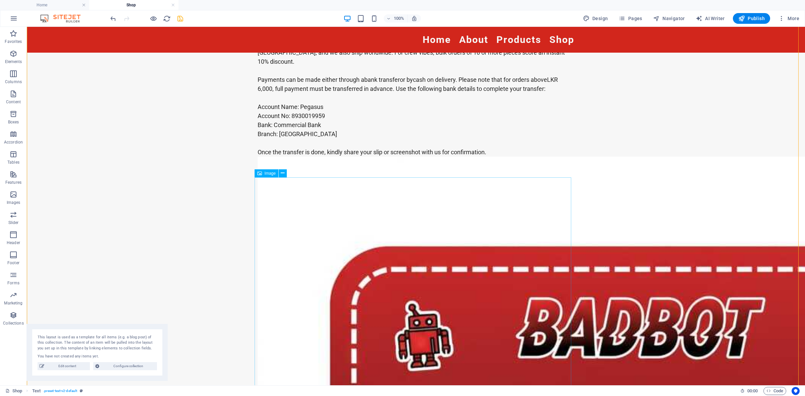
scroll to position [377, 0]
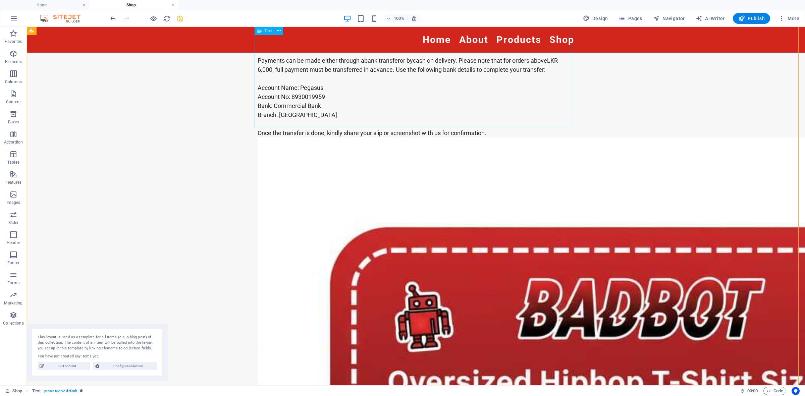
click at [485, 121] on div "Placing an order with Badbot is simple — just pick your favorite design from ou…" at bounding box center [416, 70] width 317 height 136
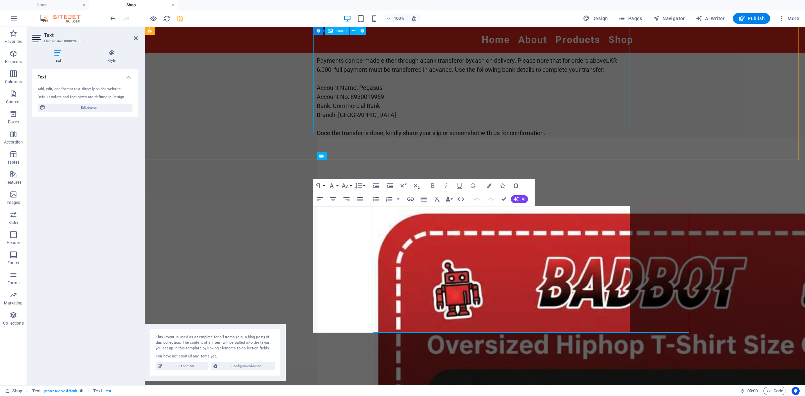
scroll to position [173, 0]
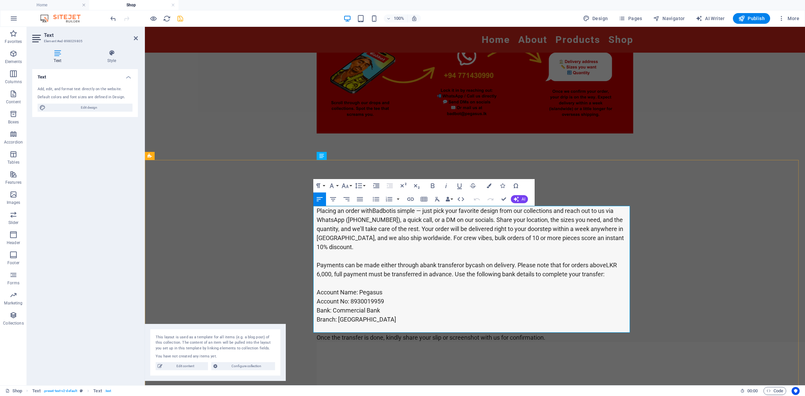
click at [547, 333] on p "Once the transfer is done, kindly share your slip or screenshot with us for con…" at bounding box center [475, 337] width 317 height 9
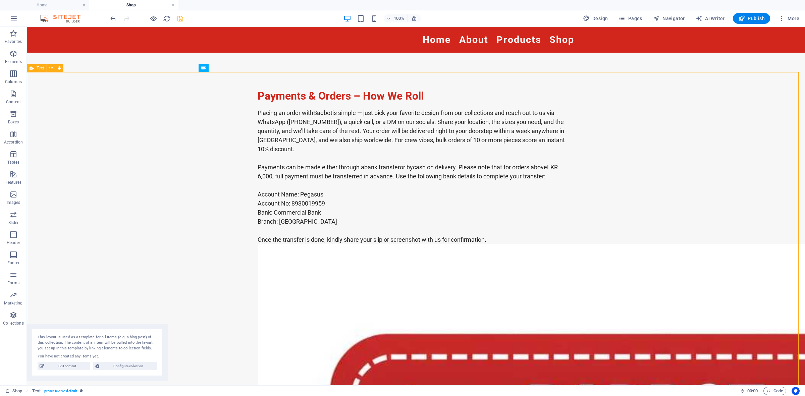
scroll to position [299, 0]
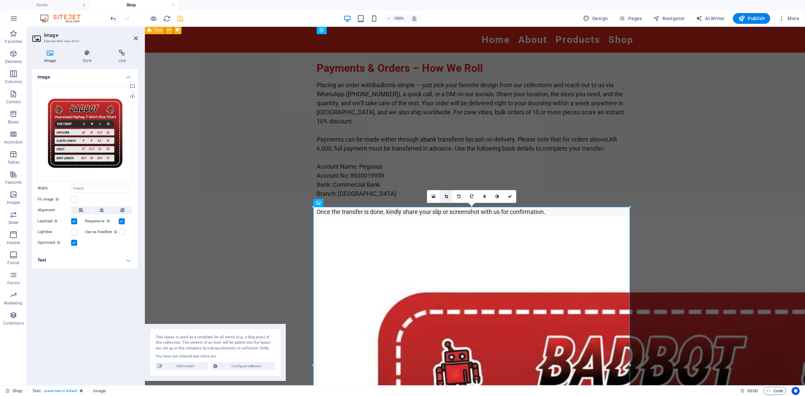
click at [445, 196] on icon at bounding box center [446, 197] width 4 height 4
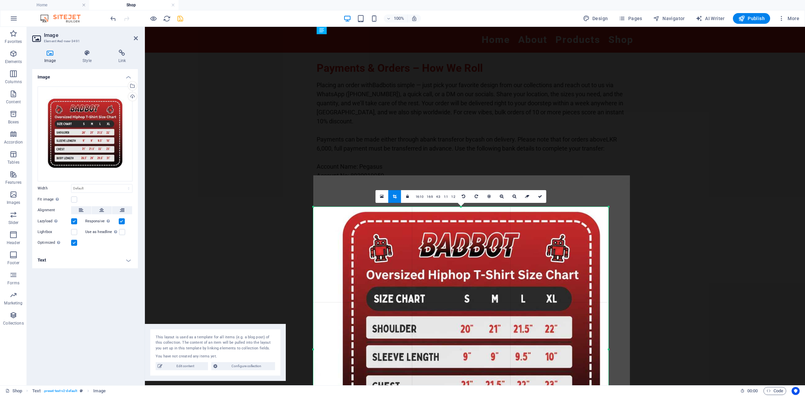
drag, startPoint x: 631, startPoint y: 208, endPoint x: 609, endPoint y: 240, distance: 38.1
click at [608, 240] on div "180 170 160 150 140 130 120 110 100 90 80 70 60 50 40 30 20 10 0 -10 -20 -30 -4…" at bounding box center [460, 349] width 295 height 285
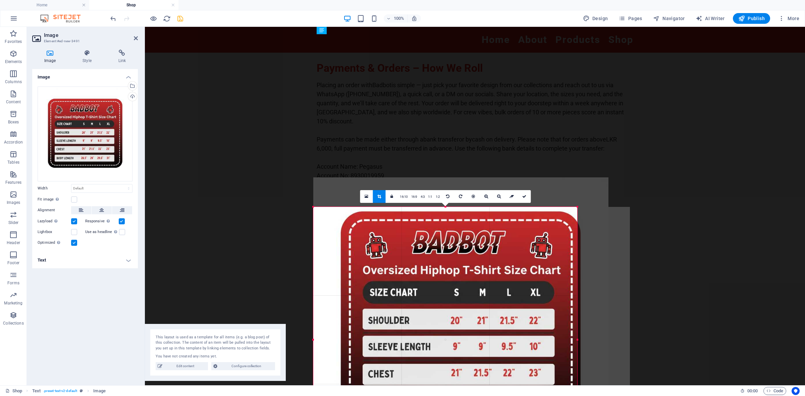
drag, startPoint x: 609, startPoint y: 208, endPoint x: 578, endPoint y: 227, distance: 36.8
click at [577, 227] on div "180 170 160 150 140 130 120 110 100 90 80 70 60 50 40 30 20 10 0 -10 -20 -30 -4…" at bounding box center [445, 340] width 264 height 266
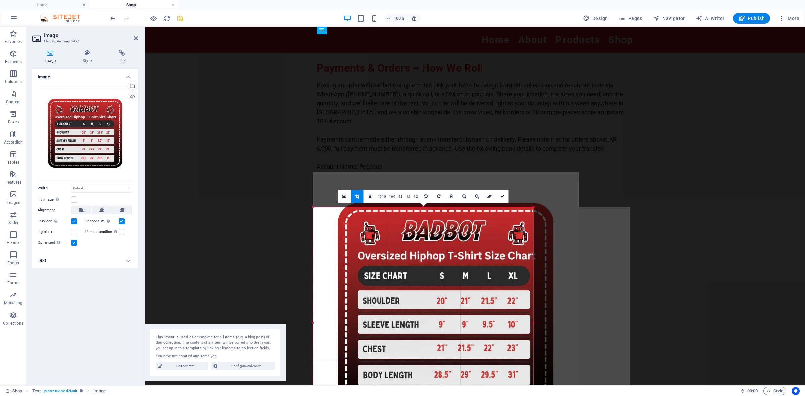
drag, startPoint x: 578, startPoint y: 206, endPoint x: 534, endPoint y: 241, distance: 55.9
click at [533, 241] on div "180 170 160 150 140 130 120 110 100 90 80 70 60 50 40 30 20 10 0 -10 -20 -30 -4…" at bounding box center [423, 322] width 220 height 231
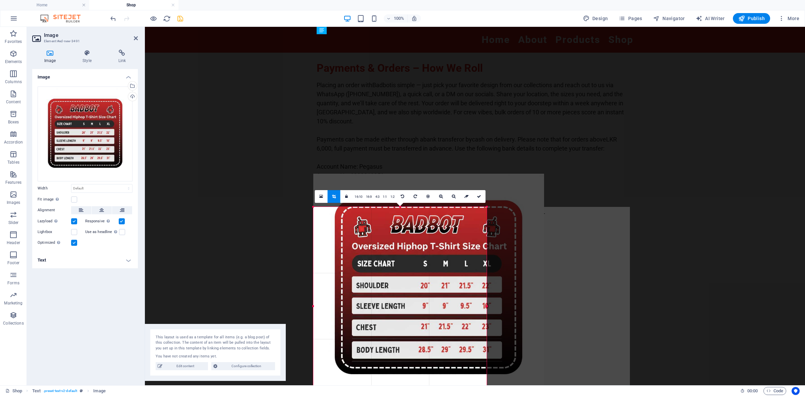
drag, startPoint x: 534, startPoint y: 207, endPoint x: 427, endPoint y: 258, distance: 118.8
click at [487, 240] on div "180 170 160 150 140 130 120 110 100 90 80 70 60 50 40 30 20 10 0 -10 -20 -30 -4…" at bounding box center [399, 306] width 173 height 198
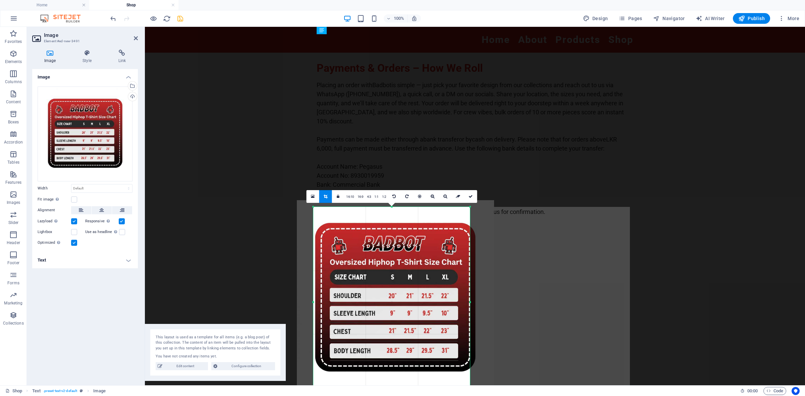
drag, startPoint x: 312, startPoint y: 207, endPoint x: 329, endPoint y: 214, distance: 17.8
click at [329, 214] on div "180 170 160 150 140 130 120 110 100 90 80 70 60 50 40 30 20 10 0 -10 -20 -30 -4…" at bounding box center [391, 302] width 157 height 191
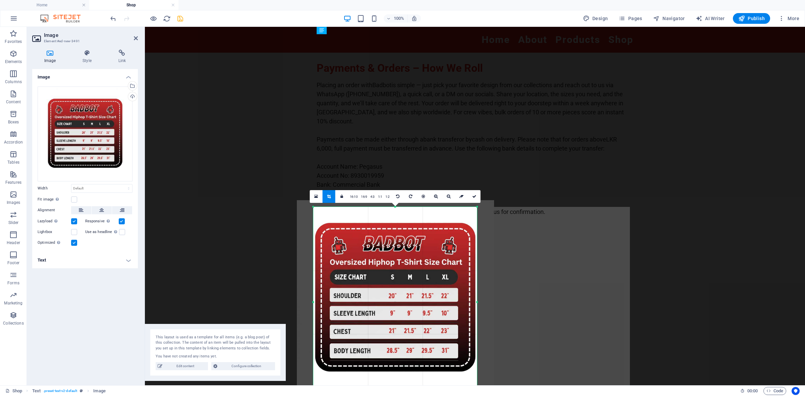
drag, startPoint x: 471, startPoint y: 206, endPoint x: 478, endPoint y: 206, distance: 7.0
click at [478, 206] on div at bounding box center [476, 207] width 3 height 3
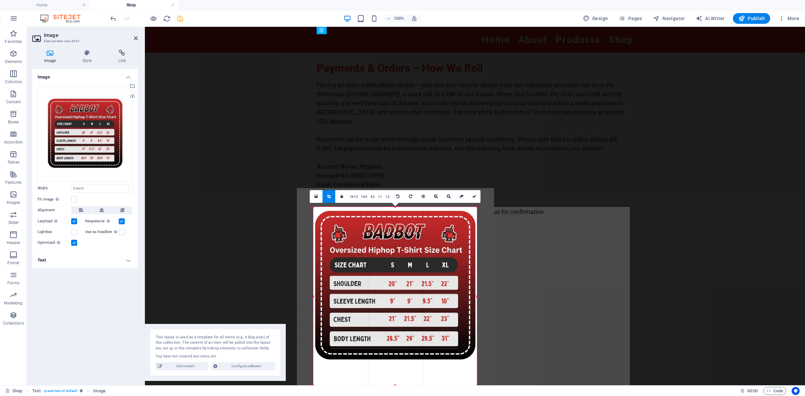
drag, startPoint x: 394, startPoint y: 207, endPoint x: 396, endPoint y: 219, distance: 12.5
click at [396, 219] on div "180 170 160 150 140 130 120 110 100 90 80 70 60 50 40 30 20 10 0 -10 -20 -30 -4…" at bounding box center [395, 296] width 164 height 179
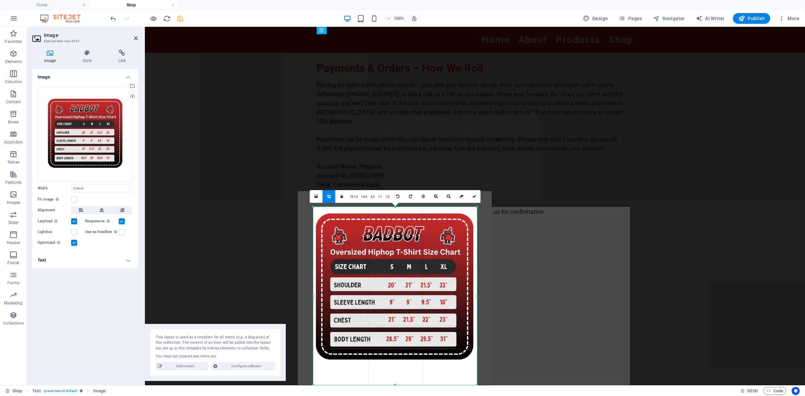
drag, startPoint x: 415, startPoint y: 272, endPoint x: 414, endPoint y: 265, distance: 7.1
click at [414, 265] on div at bounding box center [395, 288] width 194 height 194
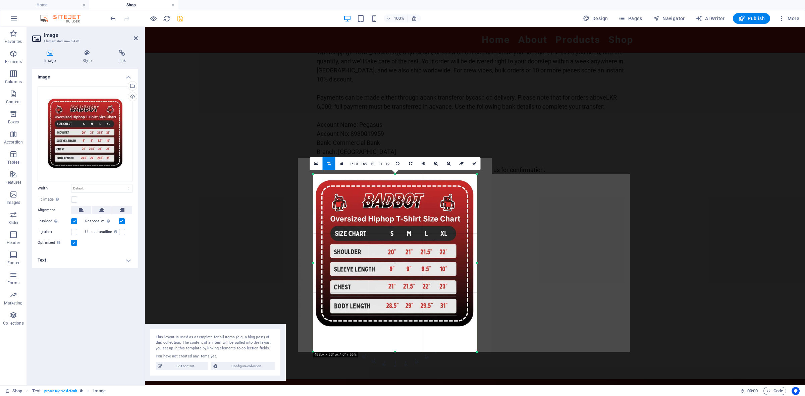
scroll to position [382, 0]
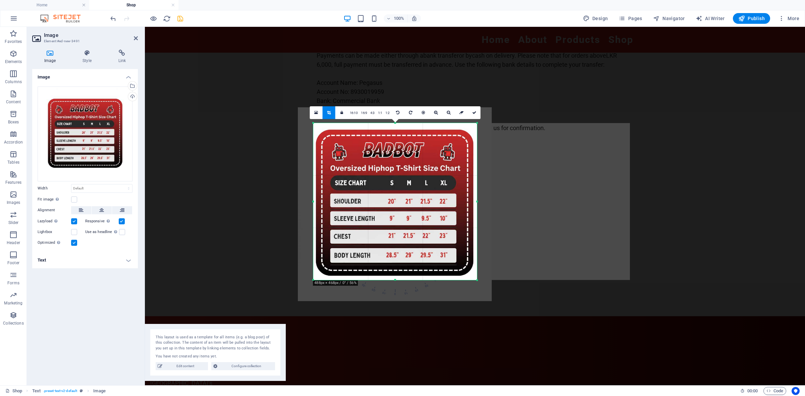
drag, startPoint x: 395, startPoint y: 301, endPoint x: 395, endPoint y: 279, distance: 21.1
click at [395, 279] on div at bounding box center [395, 280] width 164 height 2
click at [476, 112] on icon at bounding box center [474, 113] width 4 height 4
type input "487"
select select "px"
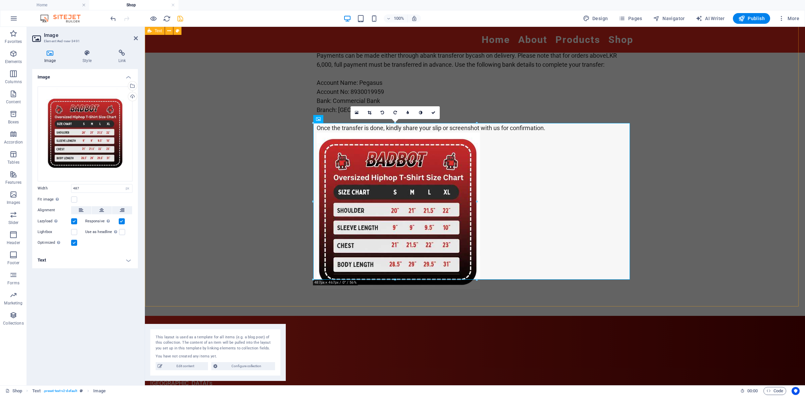
click at [663, 212] on div "Payments & Orders – How We Roll Placing an order with Badbot is simple — just p…" at bounding box center [475, 134] width 660 height 366
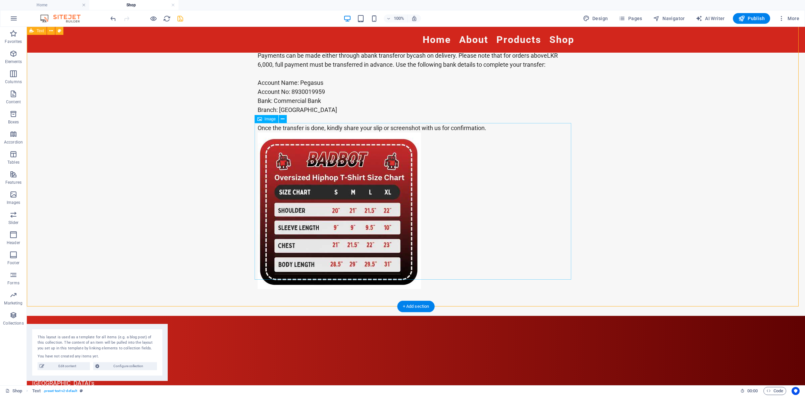
click at [358, 212] on figure at bounding box center [416, 210] width 317 height 157
select select "px"
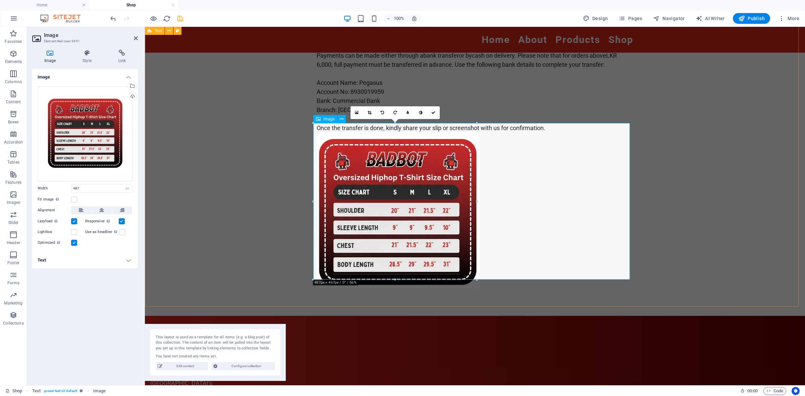
click at [527, 200] on figure at bounding box center [475, 210] width 317 height 157
click at [101, 209] on icon at bounding box center [101, 210] width 5 height 8
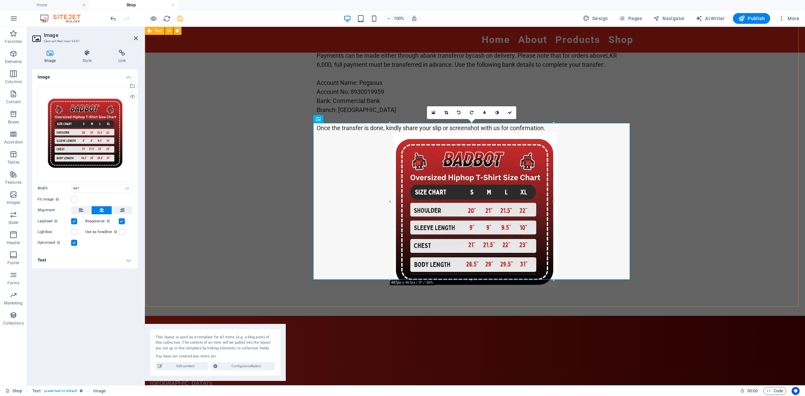
click at [666, 227] on div "Payments & Orders – How We Roll Placing an order with Badbot is simple — just p…" at bounding box center [475, 134] width 660 height 366
select select "preset-text-v2-default"
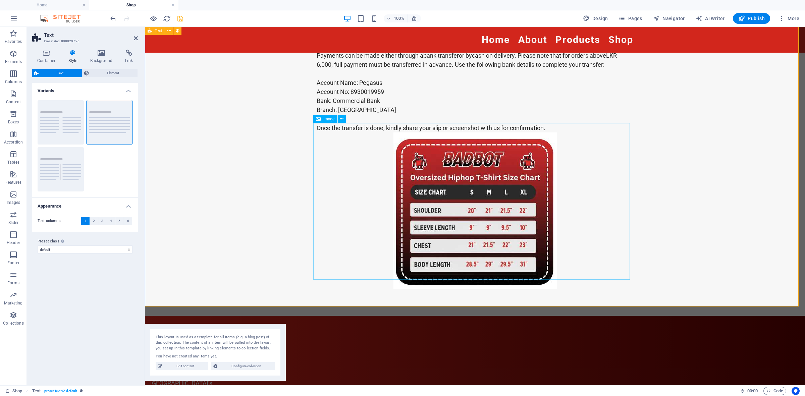
click at [468, 213] on figure at bounding box center [475, 210] width 317 height 157
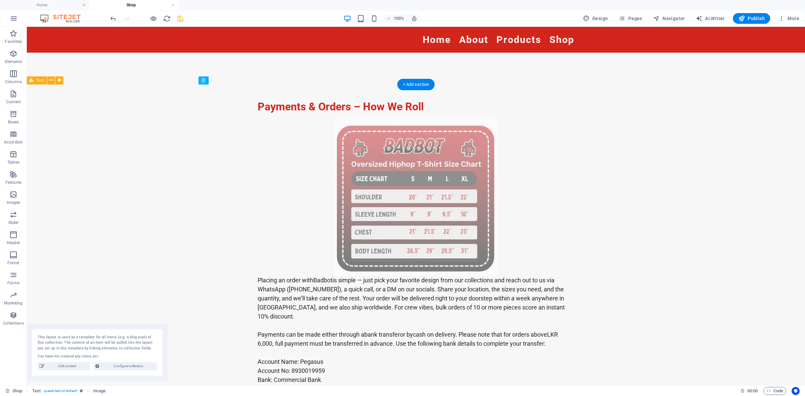
scroll to position [284, 0]
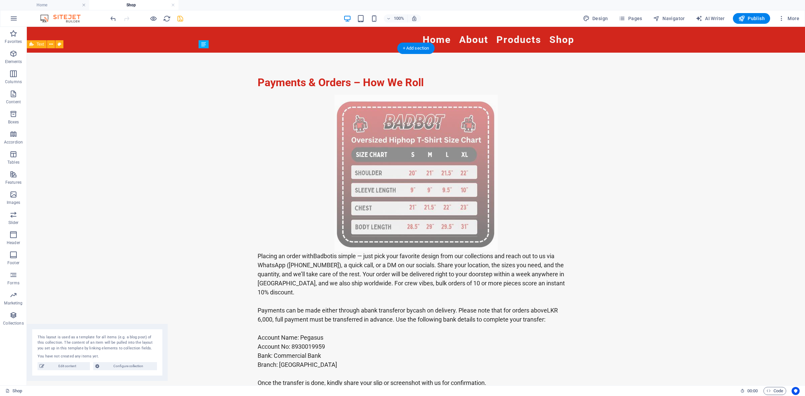
drag, startPoint x: 364, startPoint y: 316, endPoint x: 495, endPoint y: 223, distance: 160.3
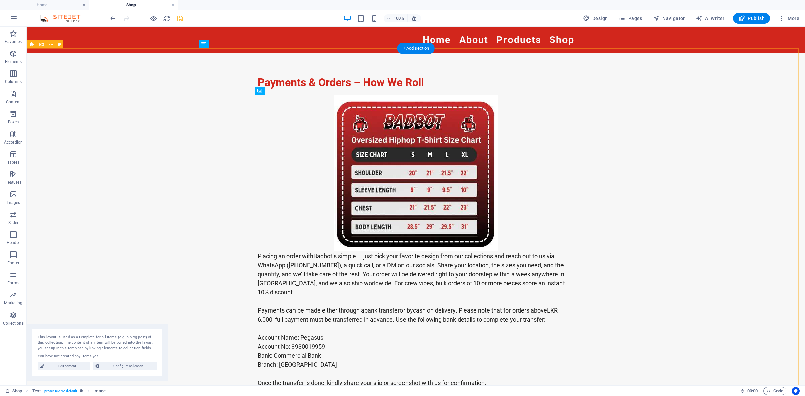
click at [645, 210] on div "Payments & Orders – How We Roll Placing an order with Badbot is simple — just p…" at bounding box center [416, 232] width 778 height 366
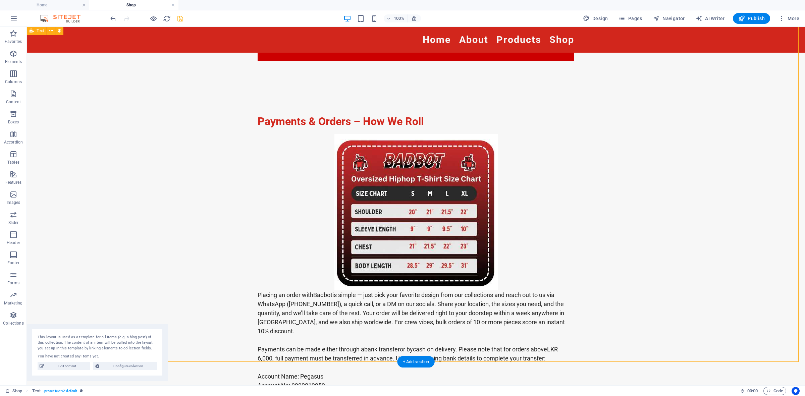
scroll to position [229, 0]
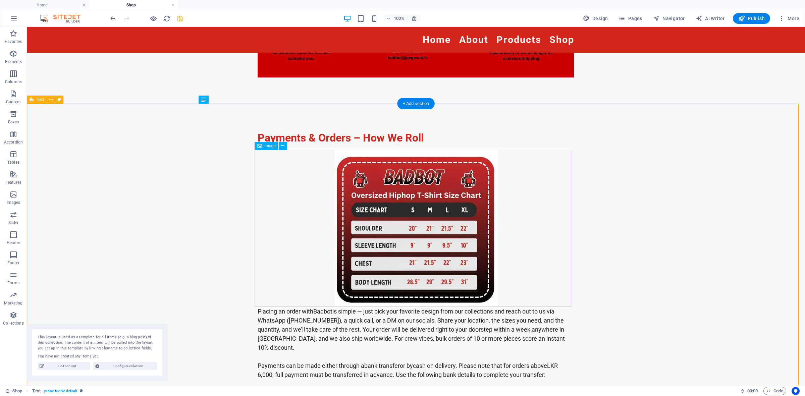
click at [403, 217] on figure at bounding box center [416, 228] width 317 height 157
click at [401, 197] on figure at bounding box center [416, 228] width 317 height 157
select select "px"
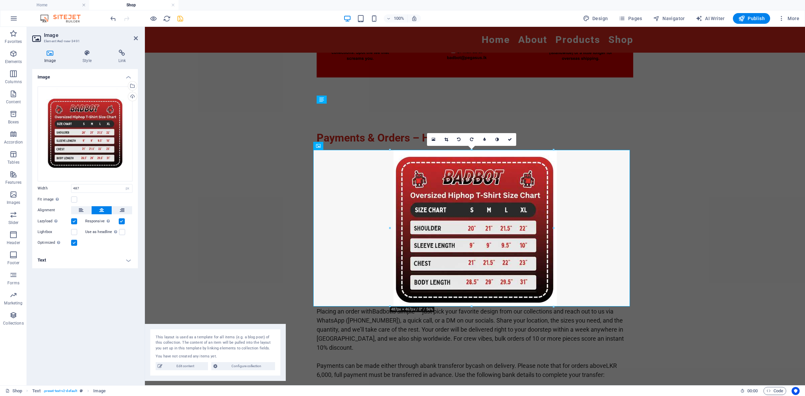
click at [79, 205] on div "Drag files here, click to choose files or select files from Files or our free s…" at bounding box center [85, 166] width 106 height 171
click at [79, 209] on icon at bounding box center [81, 210] width 5 height 8
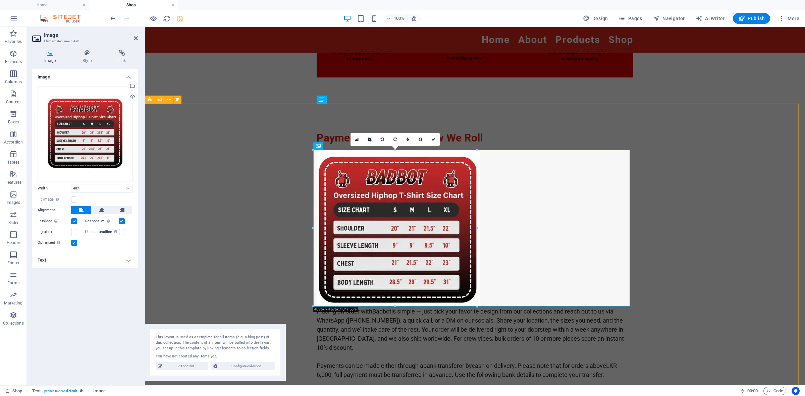
click at [677, 243] on div "Payments & Orders – How We Roll Placing an order with Badbot is simple — just p…" at bounding box center [475, 287] width 660 height 366
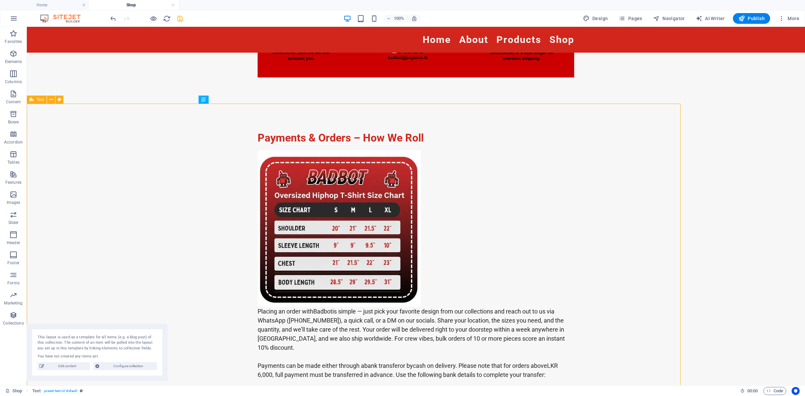
click at [673, 256] on div "Payments & Orders – How We Roll Placing an order with Badbot is simple — just p…" at bounding box center [416, 287] width 778 height 366
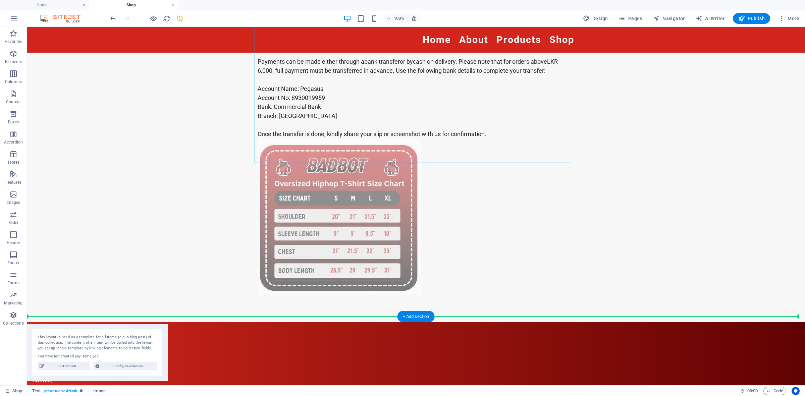
scroll to position [220, 0]
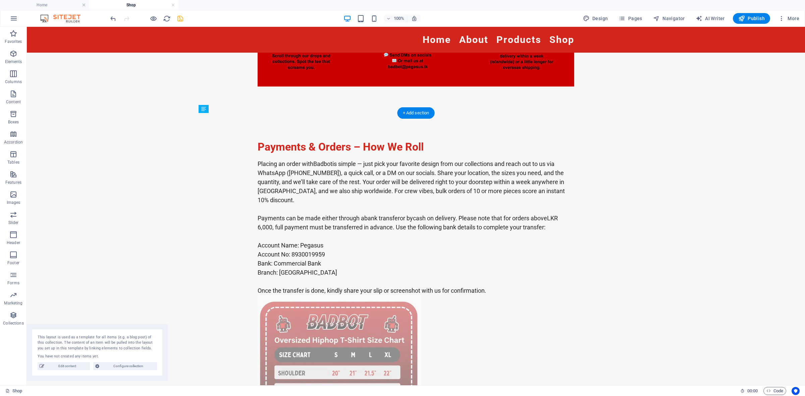
drag, startPoint x: 333, startPoint y: 163, endPoint x: 295, endPoint y: 303, distance: 144.2
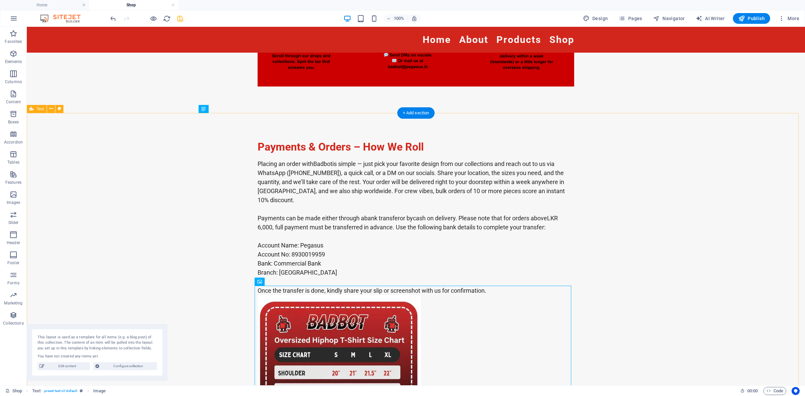
click at [632, 209] on div "Payments & Orders – How We Roll Placing an order with Badbot is simple — just p…" at bounding box center [416, 296] width 778 height 366
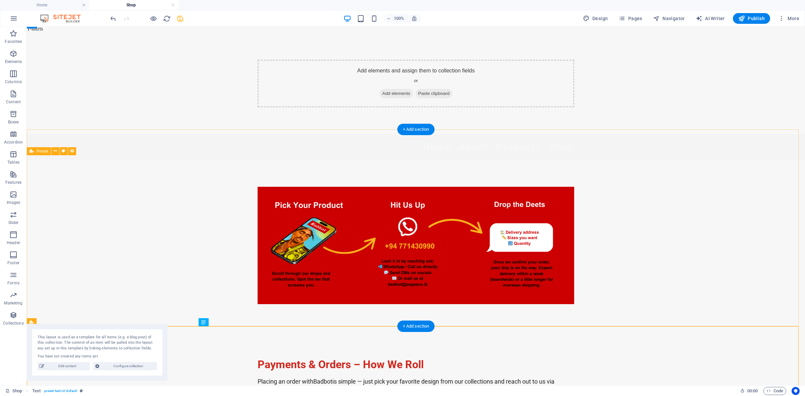
scroll to position [0, 0]
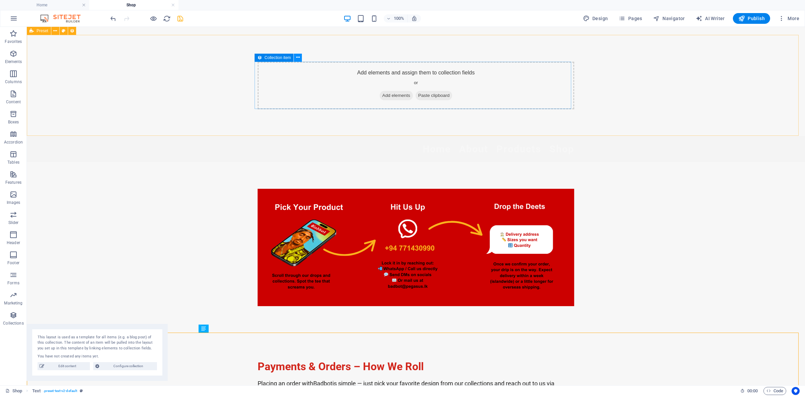
click at [297, 58] on icon at bounding box center [298, 57] width 4 height 7
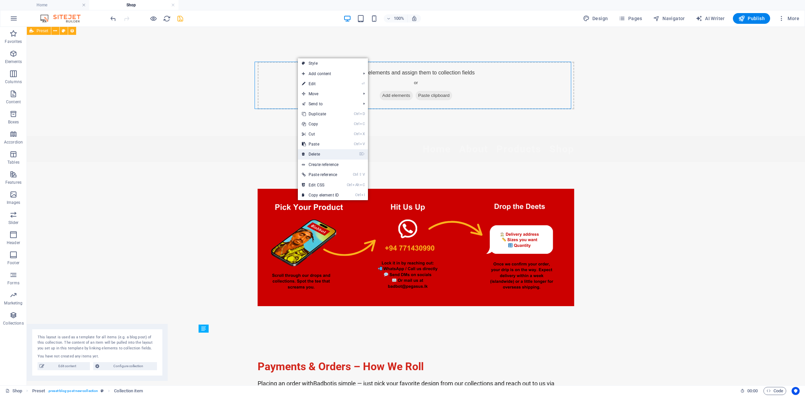
click at [331, 151] on link "⌦ Delete" at bounding box center [320, 154] width 45 height 10
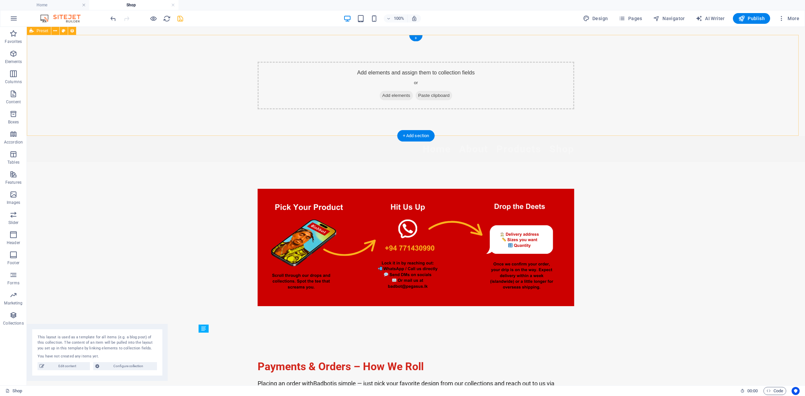
click at [114, 57] on div "Add elements and assign them to collection fields or Add elements Paste clipboa…" at bounding box center [416, 85] width 778 height 101
click at [55, 31] on icon at bounding box center [55, 31] width 4 height 7
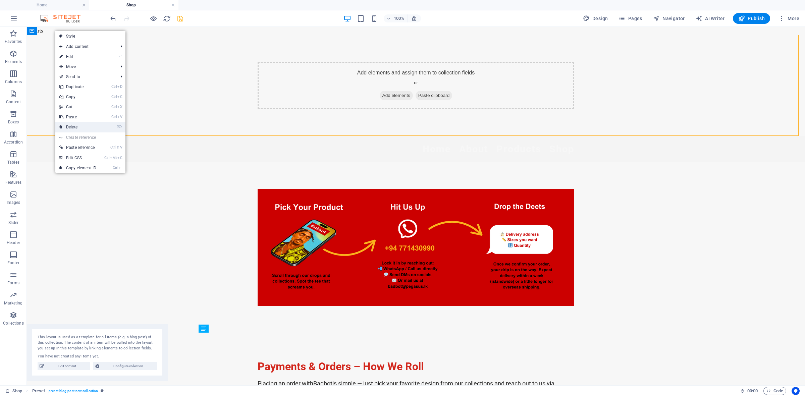
click at [80, 123] on link "⌦ Delete" at bounding box center [77, 127] width 45 height 10
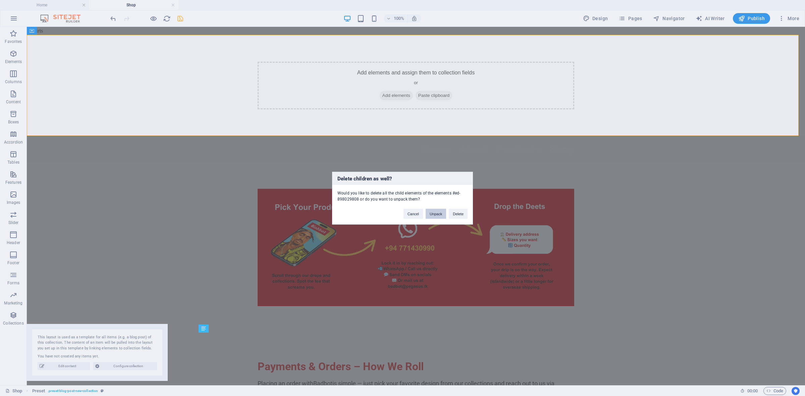
click at [437, 214] on button "Unpack" at bounding box center [436, 214] width 20 height 10
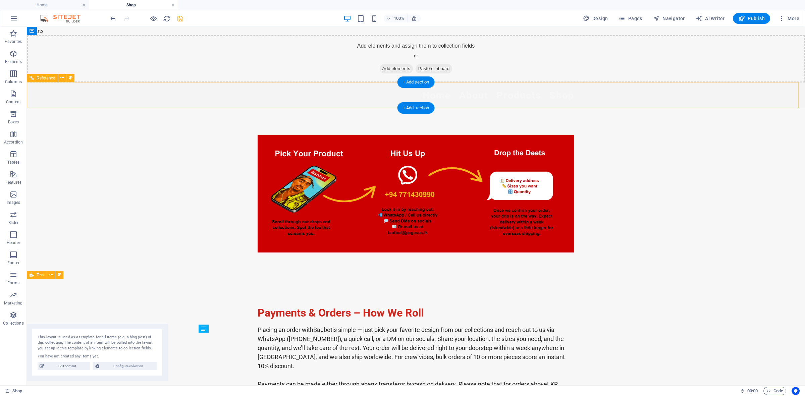
scroll to position [42, 0]
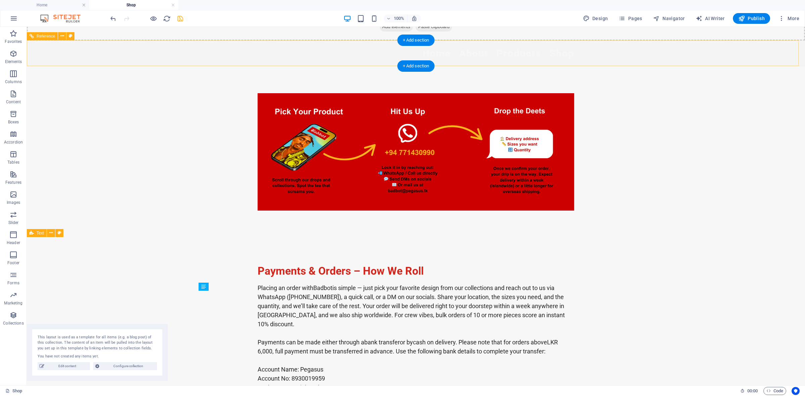
click at [102, 52] on div "Home About Products Shop" at bounding box center [416, 54] width 778 height 26
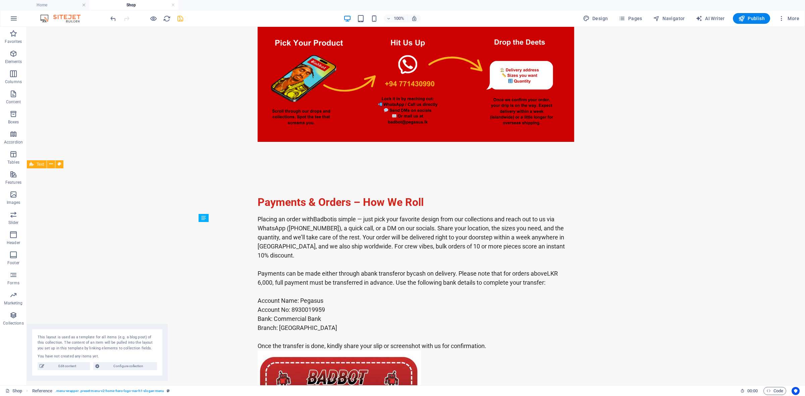
scroll to position [126, 0]
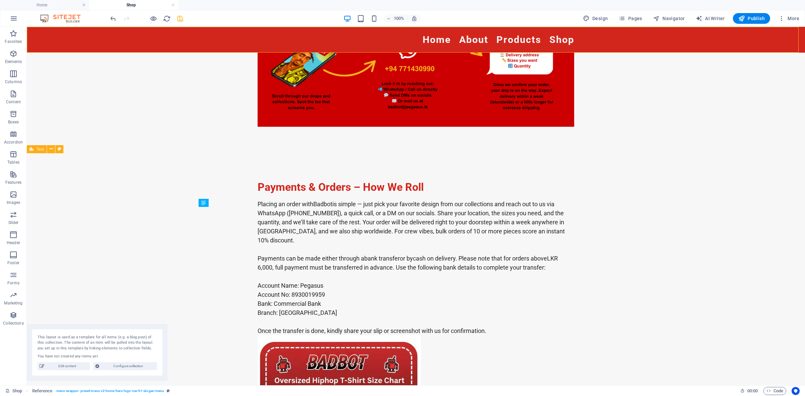
click at [150, 41] on div "Home About Products Shop" at bounding box center [416, 40] width 778 height 26
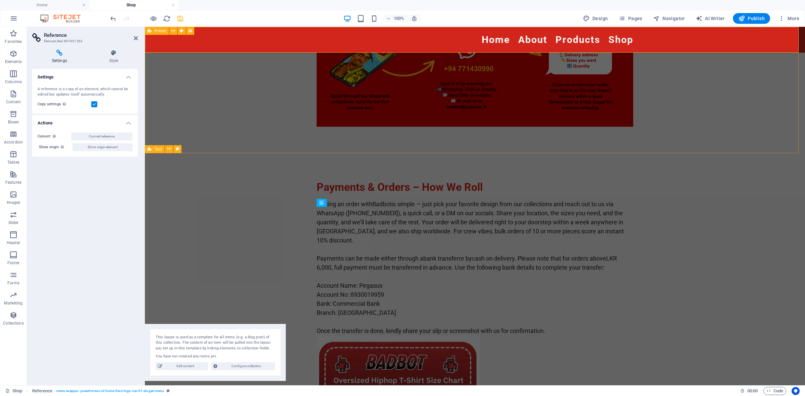
click at [245, 133] on div at bounding box center [475, 55] width 660 height 197
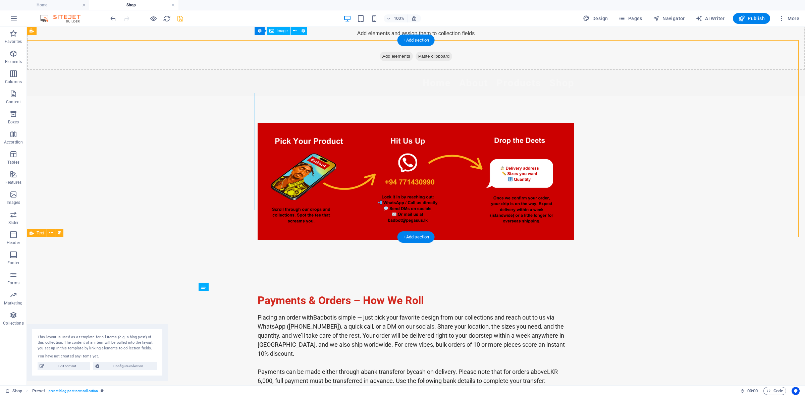
scroll to position [0, 0]
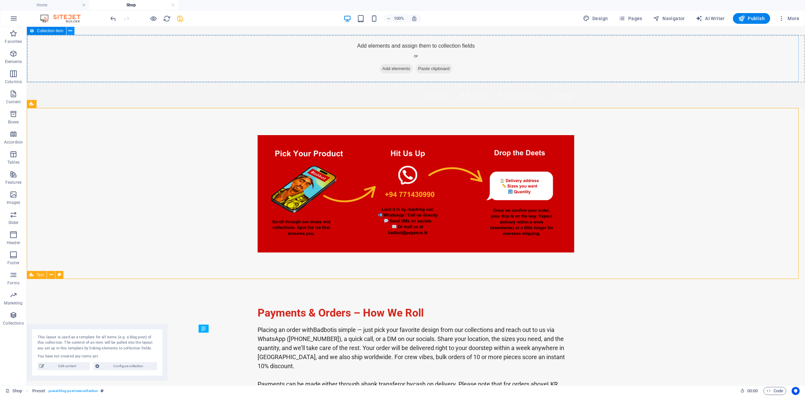
click at [69, 33] on icon at bounding box center [70, 31] width 4 height 7
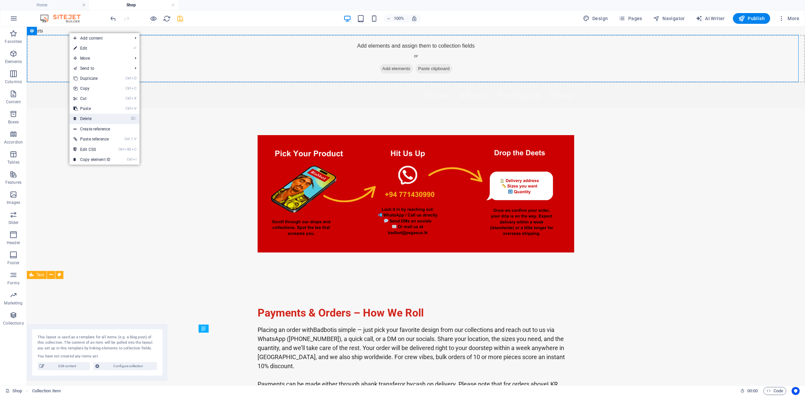
click at [102, 116] on link "⌦ Delete" at bounding box center [91, 119] width 45 height 10
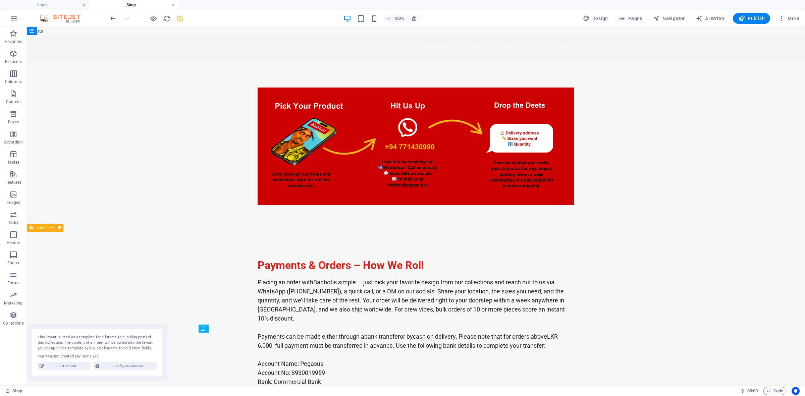
click at [85, 43] on div "Home About Products Shop" at bounding box center [416, 48] width 778 height 26
click at [62, 31] on icon at bounding box center [62, 31] width 4 height 7
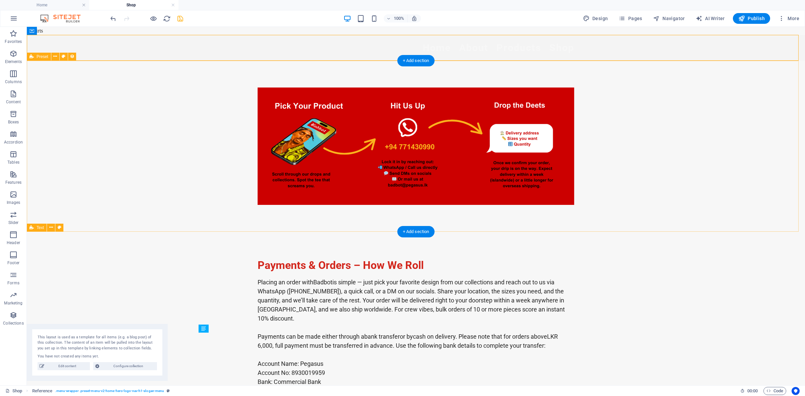
click at [197, 90] on div at bounding box center [416, 146] width 778 height 171
click at [246, 66] on div at bounding box center [416, 146] width 778 height 171
select select "68b65e8f07abca66c809f642"
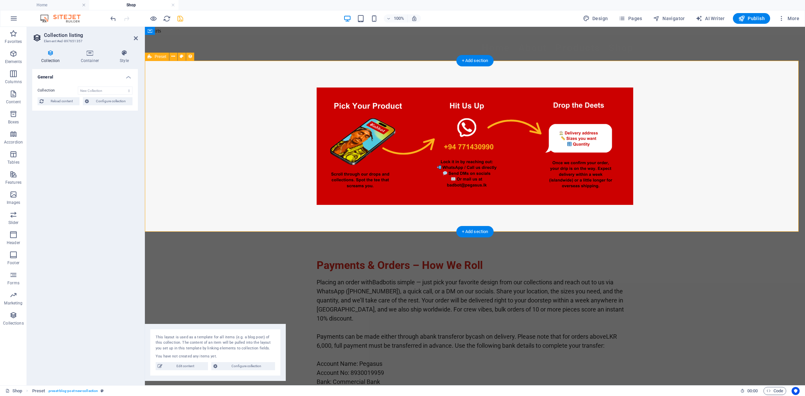
click at [368, 69] on div at bounding box center [475, 146] width 660 height 171
click at [419, 79] on div at bounding box center [475, 146] width 660 height 171
click at [420, 103] on figure at bounding box center [475, 146] width 317 height 117
click at [163, 56] on span "Preset" at bounding box center [161, 57] width 12 height 4
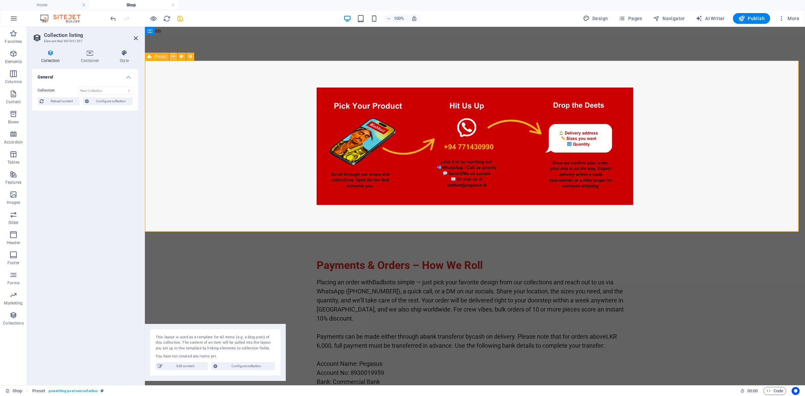
click at [171, 56] on icon at bounding box center [173, 56] width 4 height 7
click at [174, 56] on icon at bounding box center [173, 56] width 4 height 7
click at [183, 79] on link "⏎ Edit" at bounding box center [196, 82] width 45 height 10
click at [87, 59] on h4 "Container" at bounding box center [91, 57] width 39 height 14
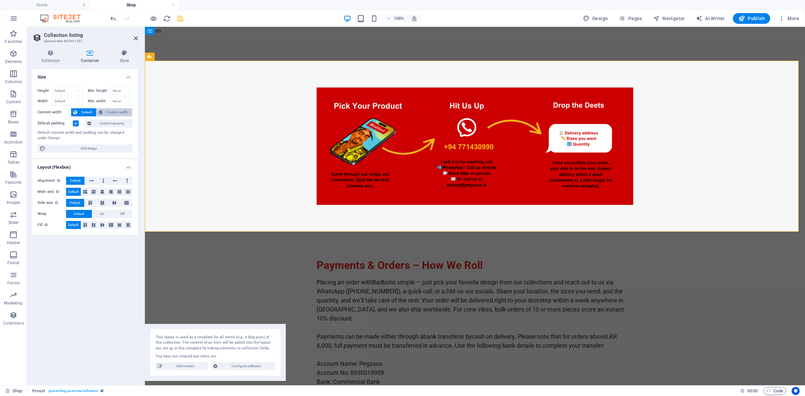
click at [110, 110] on span "Custom width" at bounding box center [118, 112] width 26 height 8
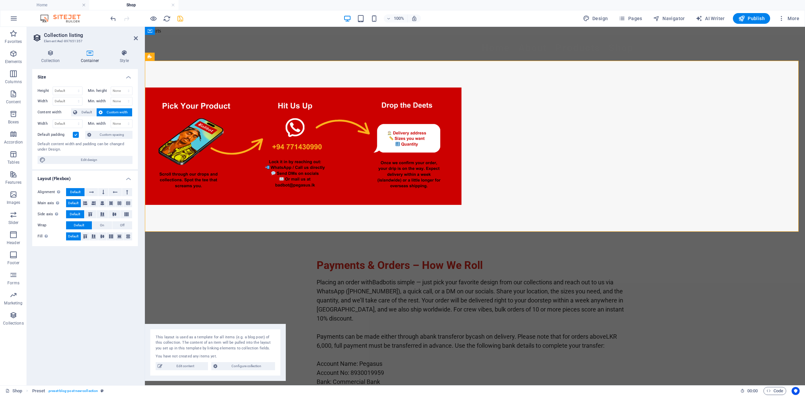
click at [110, 110] on span "Custom width" at bounding box center [118, 112] width 26 height 8
click at [90, 110] on span "Default" at bounding box center [86, 112] width 15 height 8
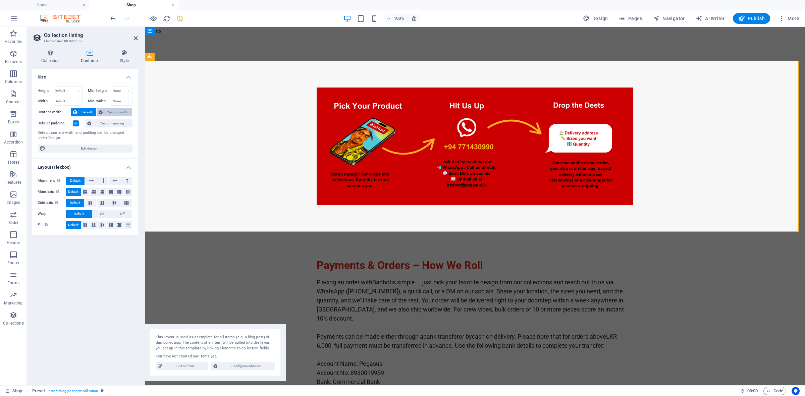
click at [123, 108] on span "Custom width" at bounding box center [118, 112] width 26 height 8
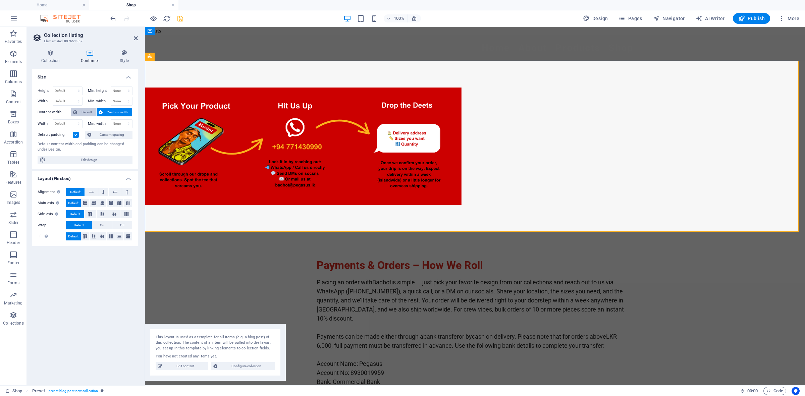
click at [78, 109] on button "Default" at bounding box center [83, 112] width 25 height 8
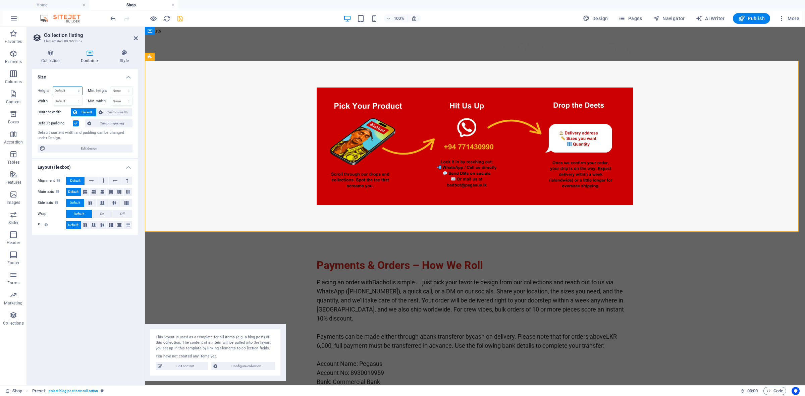
click at [74, 91] on select "Default px rem % vh vw" at bounding box center [67, 91] width 29 height 8
select select "px"
click at [72, 87] on select "Default px rem % vh vw" at bounding box center [67, 91] width 29 height 8
click at [69, 90] on input "510" at bounding box center [67, 91] width 29 height 8
type input "509"
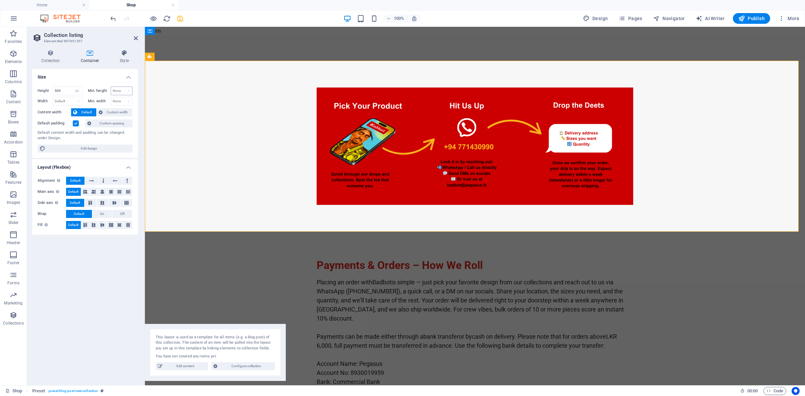
click at [121, 87] on div "None px rem % vh vw" at bounding box center [122, 91] width 22 height 9
click at [123, 91] on select "None px rem % vh vw" at bounding box center [121, 91] width 21 height 8
select select "px"
click at [122, 87] on select "None px rem % vh vw" at bounding box center [121, 91] width 21 height 8
type input "0"
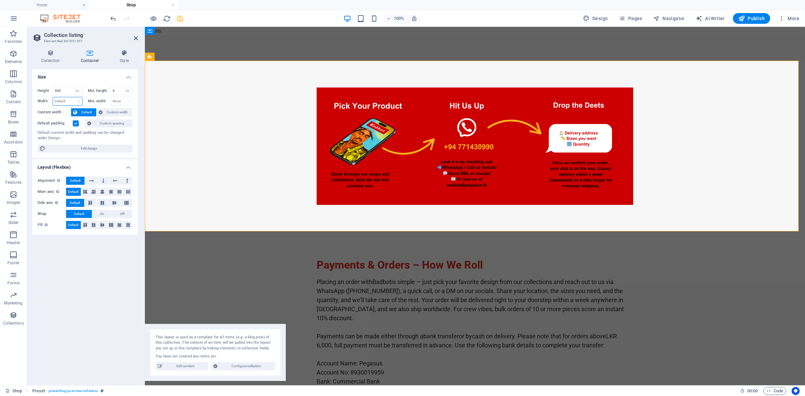
click at [68, 100] on select "Default px rem % em vh vw" at bounding box center [67, 101] width 29 height 8
select select "px"
click at [72, 97] on select "Default px rem % em vh vw" at bounding box center [67, 101] width 29 height 8
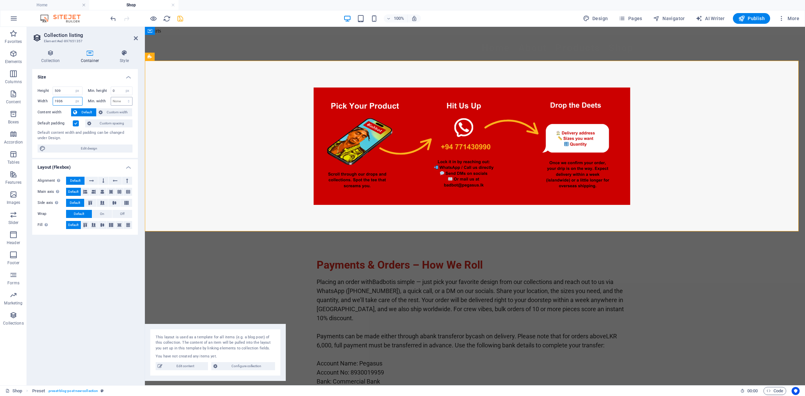
type input "1936"
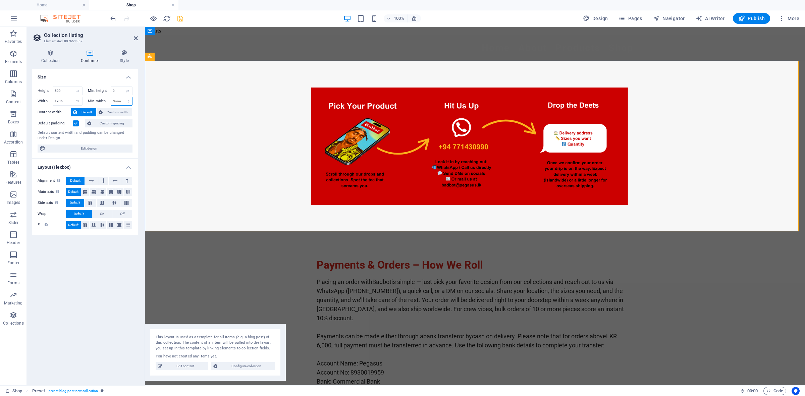
click at [121, 99] on select "None px rem % vh vw" at bounding box center [121, 101] width 21 height 8
select select "px"
click at [122, 97] on select "None px rem % vh vw" at bounding box center [121, 101] width 21 height 8
type input "0"
click at [118, 102] on input "0" at bounding box center [121, 101] width 21 height 8
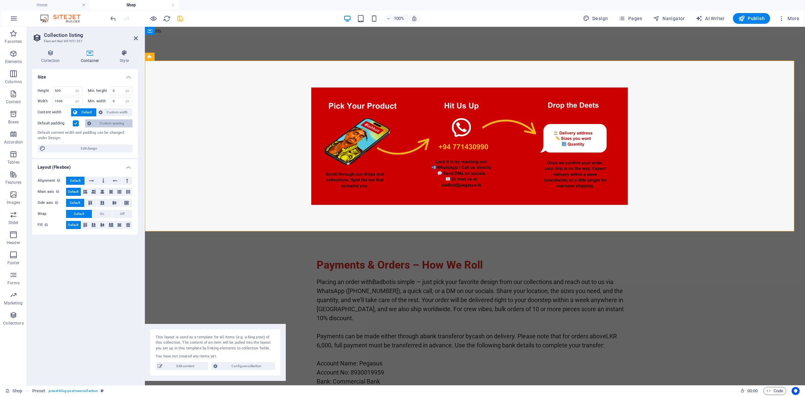
click at [112, 121] on span "Custom spacing" at bounding box center [111, 123] width 37 height 8
click at [124, 125] on span "Custom spacing" at bounding box center [111, 123] width 37 height 8
click at [73, 123] on label at bounding box center [76, 123] width 6 height 6
click at [0, 0] on input "Default padding" at bounding box center [0, 0] width 0 height 0
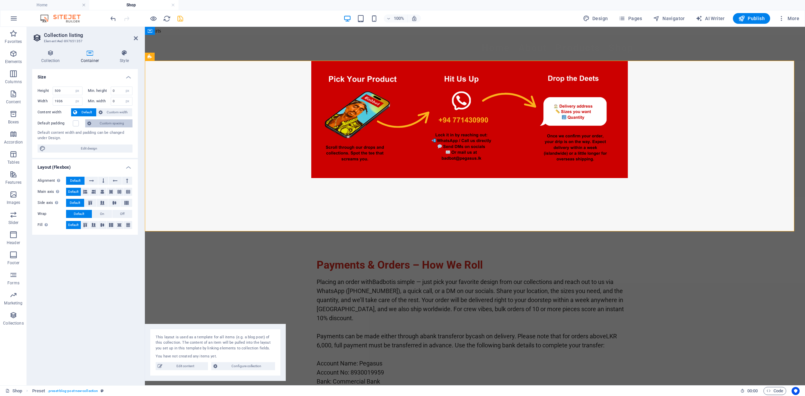
click at [109, 125] on span "Custom spacing" at bounding box center [111, 123] width 37 height 8
click at [112, 18] on icon "undo" at bounding box center [113, 19] width 8 height 8
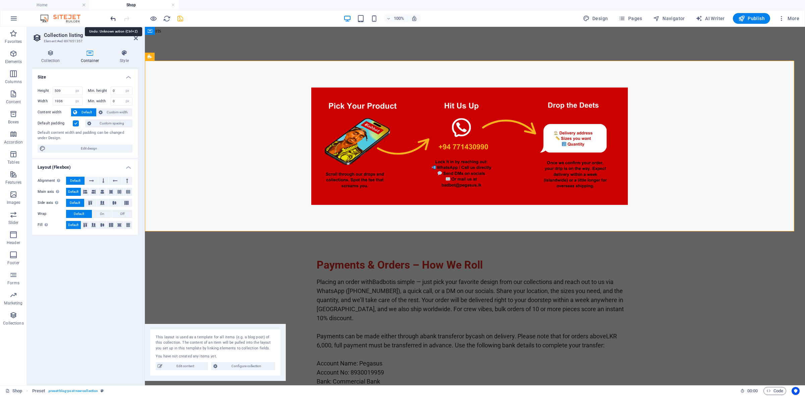
click at [112, 18] on icon "undo" at bounding box center [113, 19] width 8 height 8
select select "DISABLED_OPTION_VALUE"
click at [112, 18] on icon "undo" at bounding box center [113, 19] width 8 height 8
type input "1949"
click at [112, 18] on icon "undo" at bounding box center [113, 19] width 8 height 8
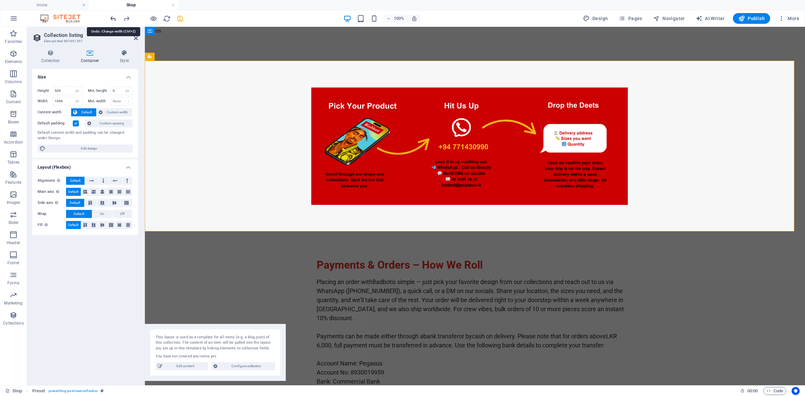
select select "DISABLED_OPTION_VALUE"
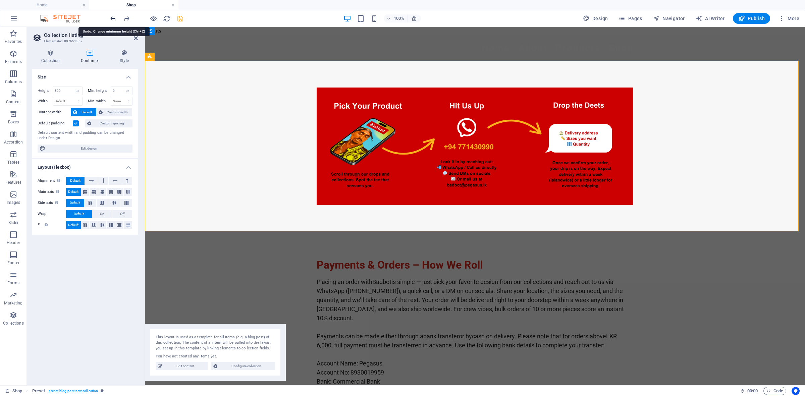
click at [112, 18] on icon "undo" at bounding box center [113, 19] width 8 height 8
select select "DISABLED_OPTION_VALUE"
click at [112, 18] on icon "undo" at bounding box center [113, 19] width 8 height 8
type input "510"
click at [112, 18] on icon "undo" at bounding box center [113, 19] width 8 height 8
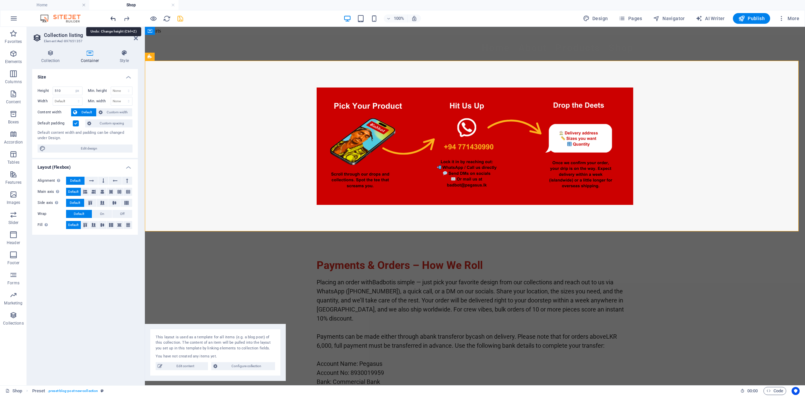
select select "DISABLED_OPTION_VALUE"
click at [112, 18] on icon "undo" at bounding box center [113, 19] width 8 height 8
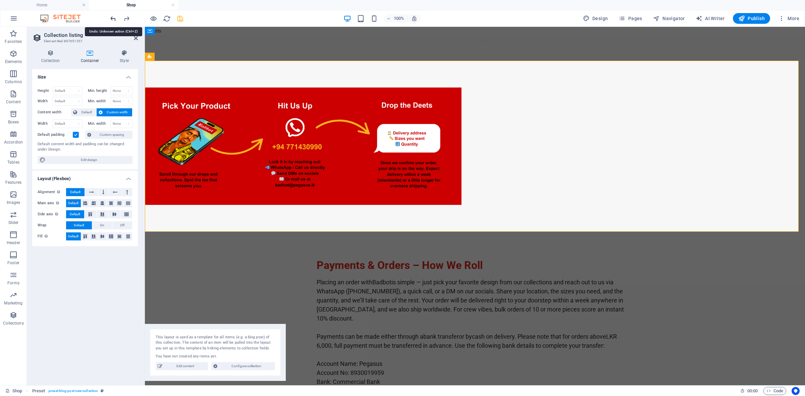
click at [112, 18] on icon "undo" at bounding box center [113, 19] width 8 height 8
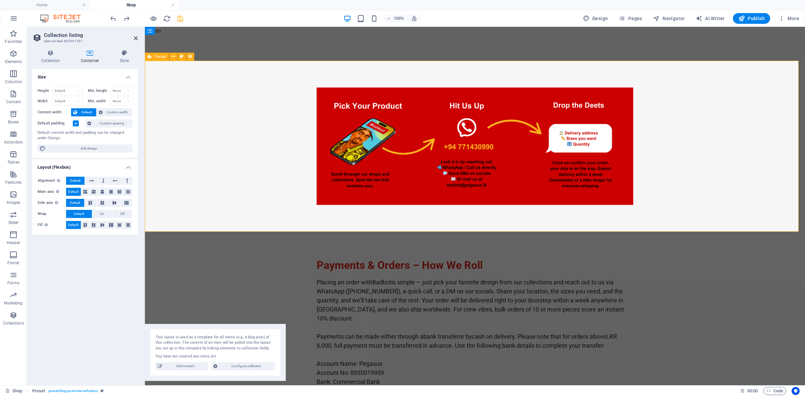
click at [270, 155] on div at bounding box center [475, 146] width 660 height 171
click at [123, 53] on icon at bounding box center [124, 53] width 27 height 7
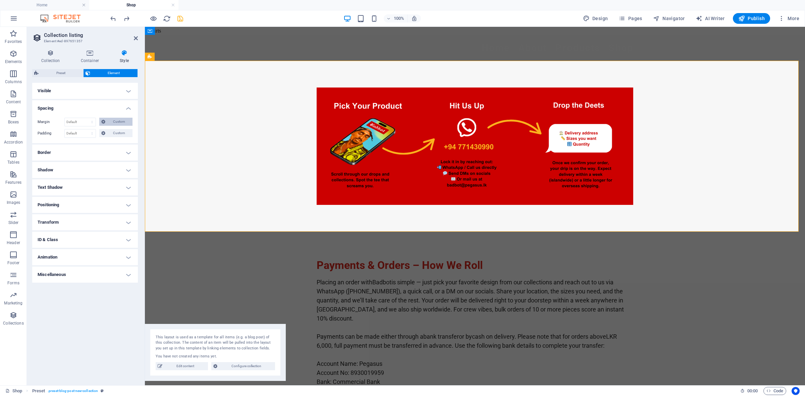
click at [113, 119] on span "Custom" at bounding box center [118, 122] width 23 height 8
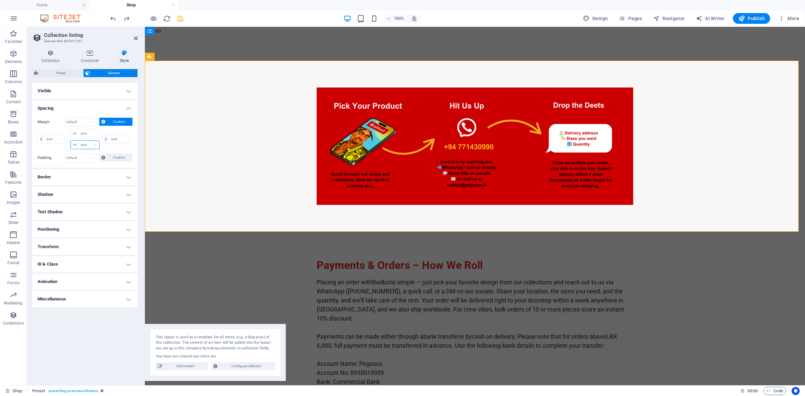
click at [88, 147] on select "auto px % rem vw vh" at bounding box center [85, 145] width 28 height 8
select select "px"
click at [90, 141] on select "auto px % rem vw vh" at bounding box center [85, 145] width 28 height 8
type input "0"
select select "px"
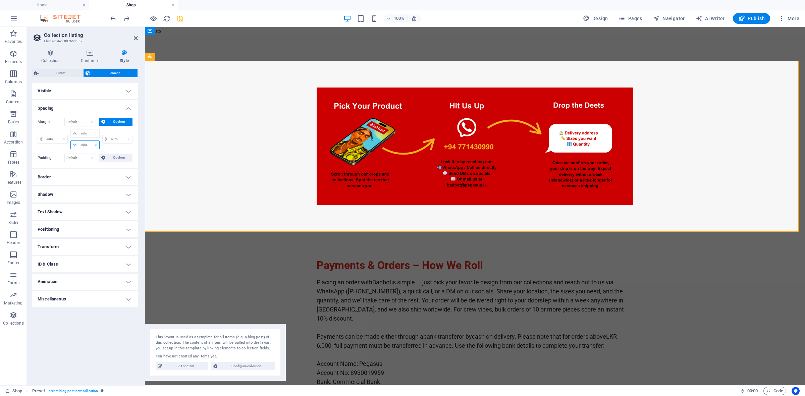
type input "0"
select select "px"
type input "0"
select select "px"
type input "0"
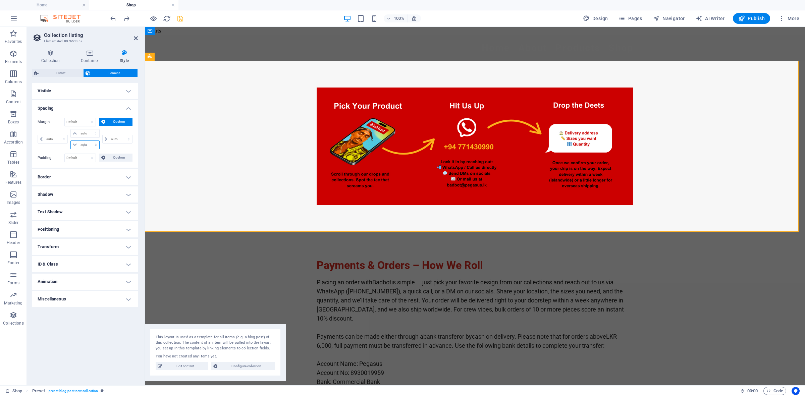
type input "0"
select select "px"
type input "-29"
select select "DISABLED_OPTION_VALUE"
click at [153, 137] on div at bounding box center [475, 146] width 660 height 171
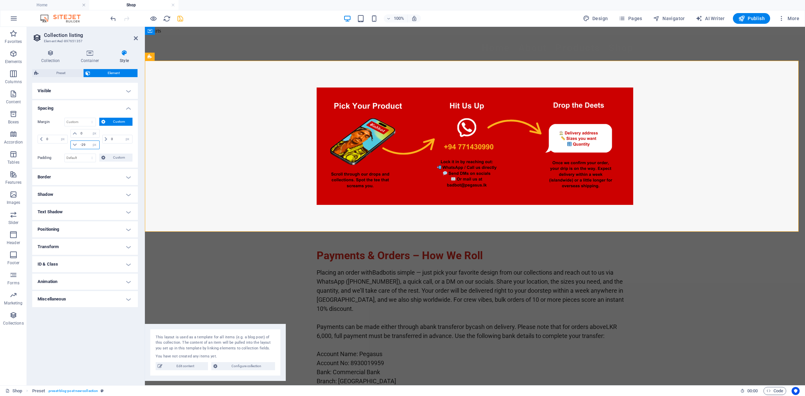
click at [83, 143] on input "-29" at bounding box center [89, 145] width 20 height 8
click at [174, 142] on div at bounding box center [475, 146] width 660 height 171
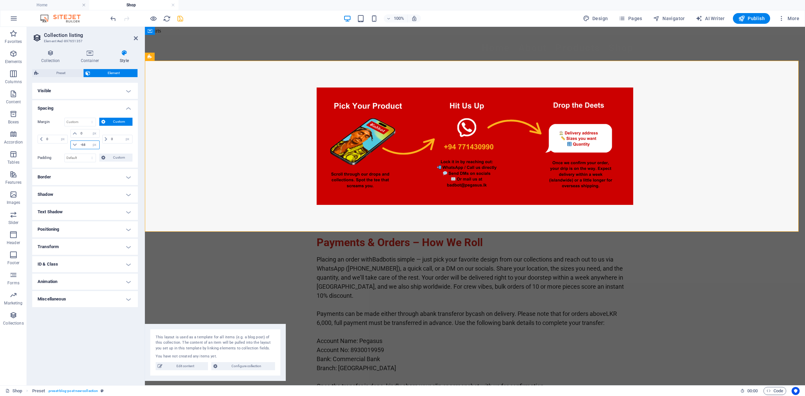
click at [83, 147] on input "-68" at bounding box center [89, 145] width 20 height 8
click at [248, 155] on div at bounding box center [475, 146] width 660 height 171
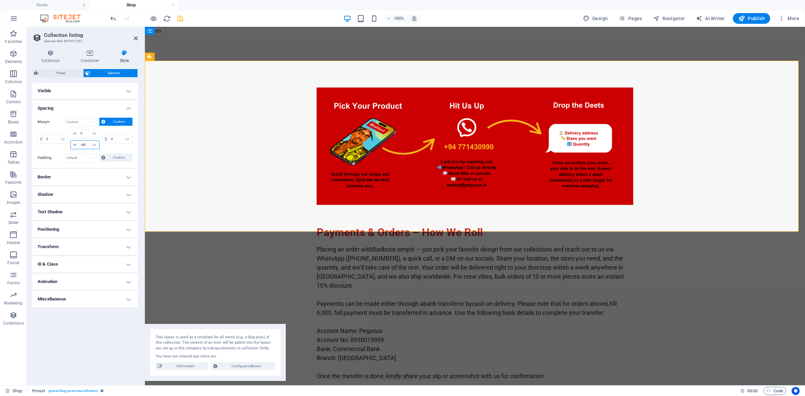
click at [88, 142] on input "-98" at bounding box center [89, 145] width 20 height 8
type input "-111"
click at [272, 155] on div at bounding box center [475, 146] width 660 height 171
click at [87, 144] on input "-111" at bounding box center [89, 145] width 20 height 8
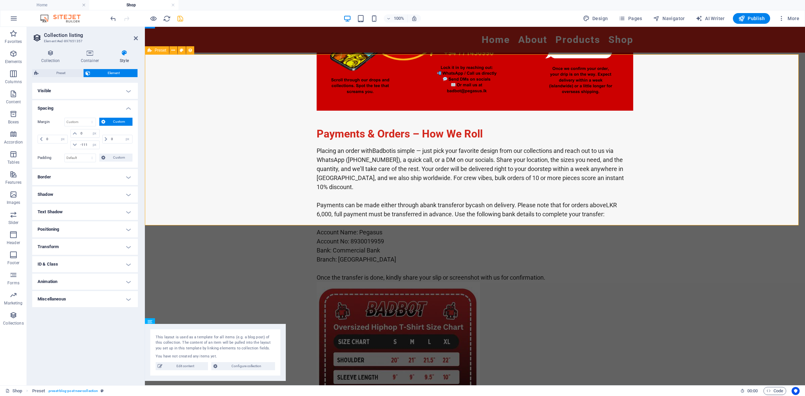
scroll to position [168, 0]
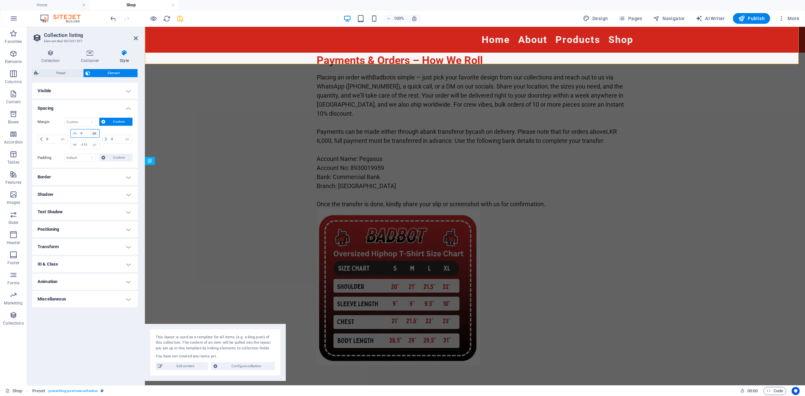
click at [91, 131] on select "auto px % rem vw vh" at bounding box center [94, 133] width 9 height 8
click at [83, 133] on input "0" at bounding box center [89, 133] width 20 height 8
click at [93, 135] on select "auto px % rem vw vh" at bounding box center [94, 133] width 9 height 8
select select "%"
click at [90, 129] on select "auto px % rem vw vh" at bounding box center [94, 133] width 9 height 8
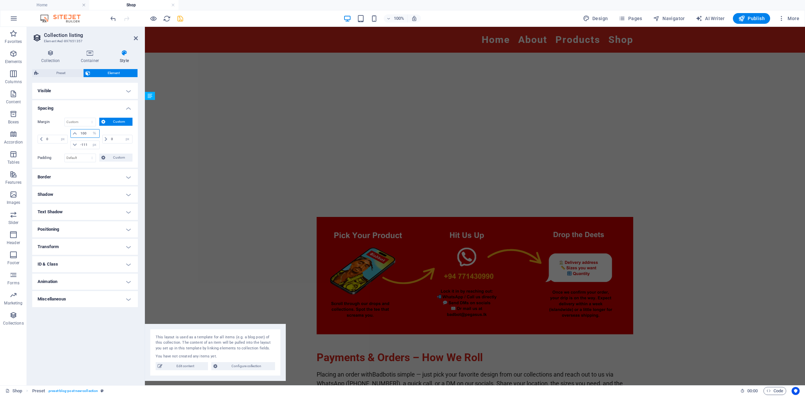
scroll to position [581, 0]
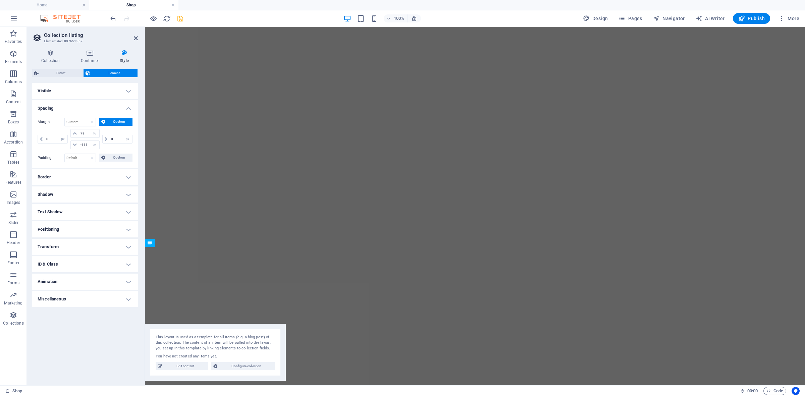
scroll to position [126, 0]
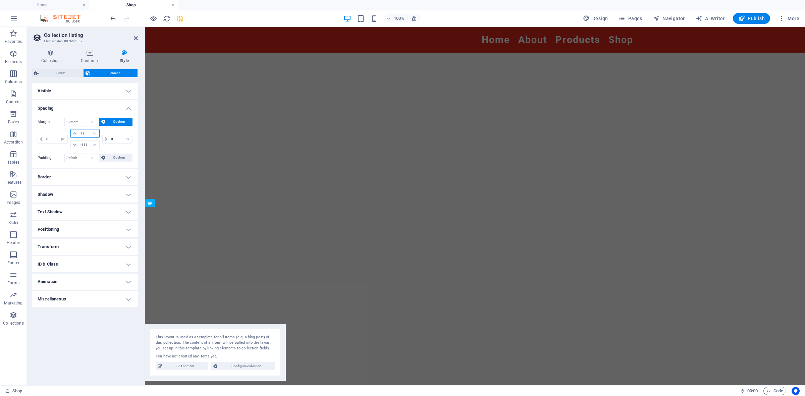
click at [84, 135] on input "79" at bounding box center [89, 133] width 20 height 8
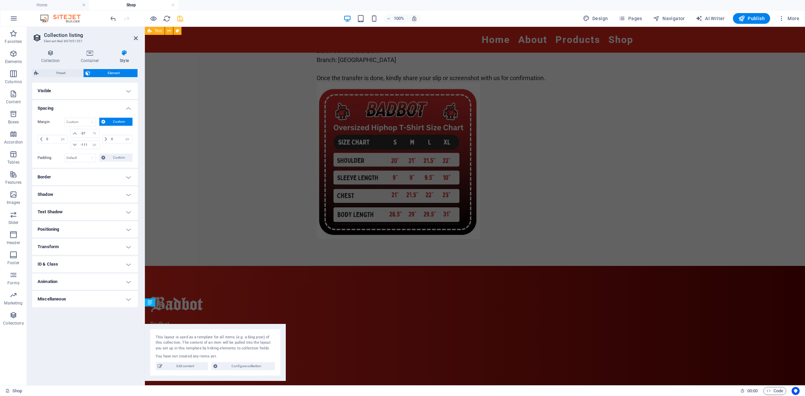
scroll to position [0, 0]
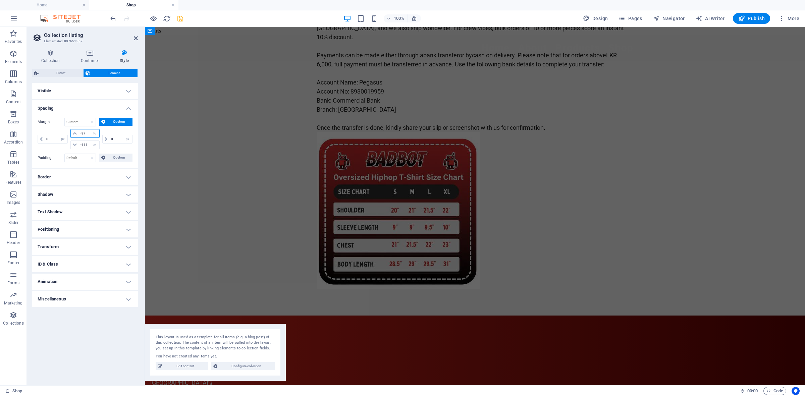
click at [87, 132] on input "-37" at bounding box center [89, 133] width 20 height 8
click at [187, 151] on div "Home About Products Shop Payments & Orders – How We Roll Placing an order with …" at bounding box center [475, 335] width 660 height 600
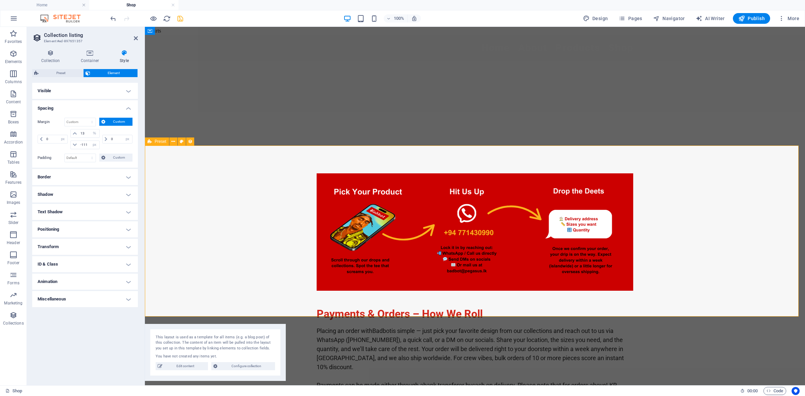
scroll to position [84, 0]
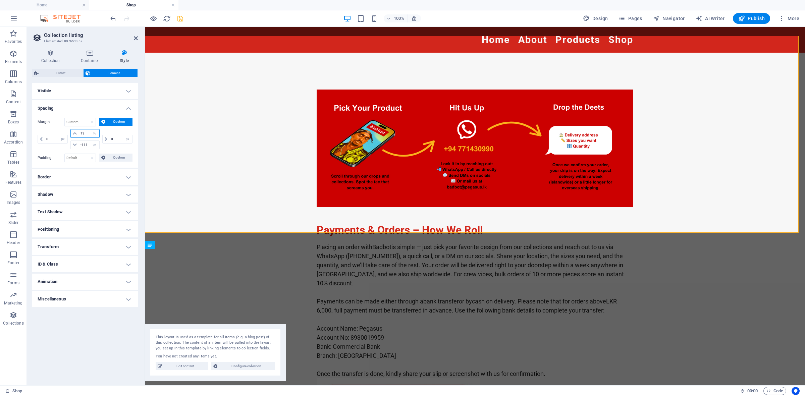
click at [86, 134] on input "13" at bounding box center [89, 133] width 20 height 8
click at [205, 145] on div at bounding box center [475, 135] width 660 height 197
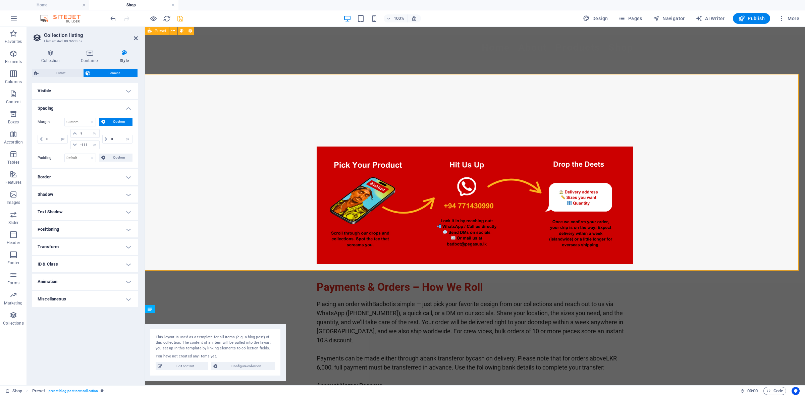
scroll to position [0, 0]
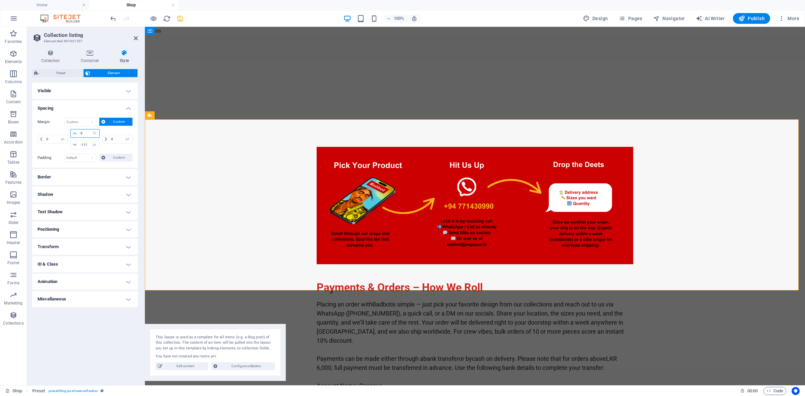
click at [81, 131] on input "9" at bounding box center [89, 133] width 20 height 8
click at [187, 150] on div at bounding box center [475, 205] width 660 height 171
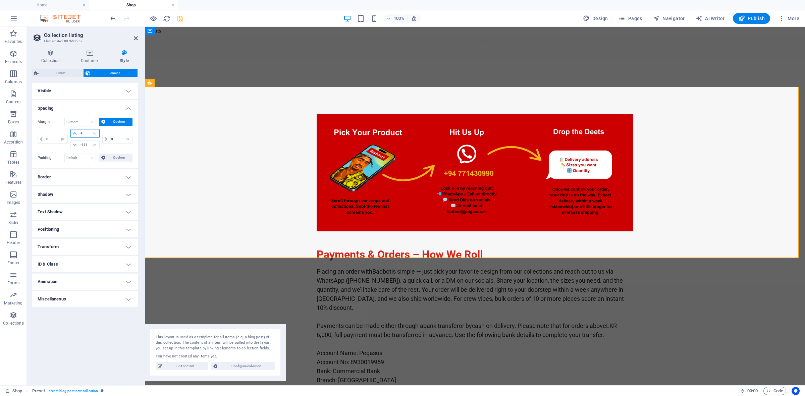
click at [88, 132] on input "4" at bounding box center [89, 133] width 20 height 8
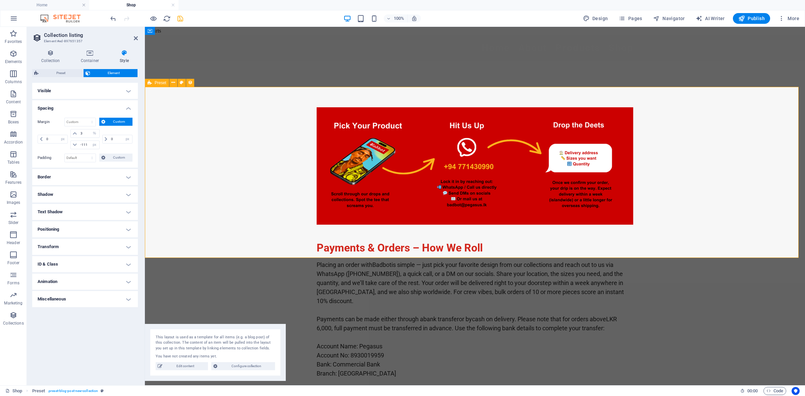
click at [203, 141] on div at bounding box center [475, 165] width 660 height 171
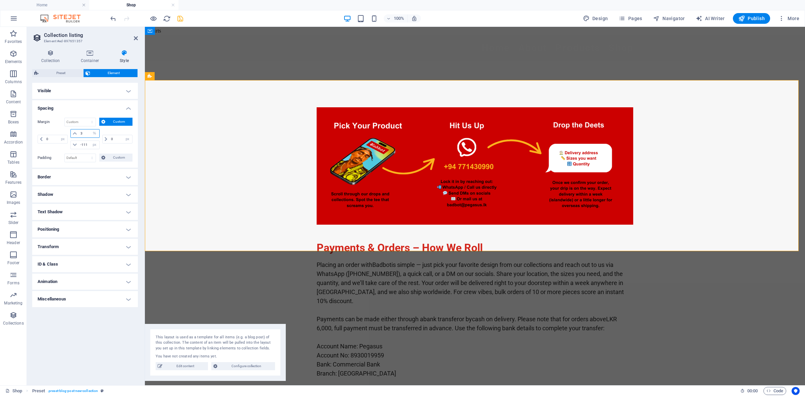
click at [85, 132] on input "3" at bounding box center [89, 133] width 20 height 8
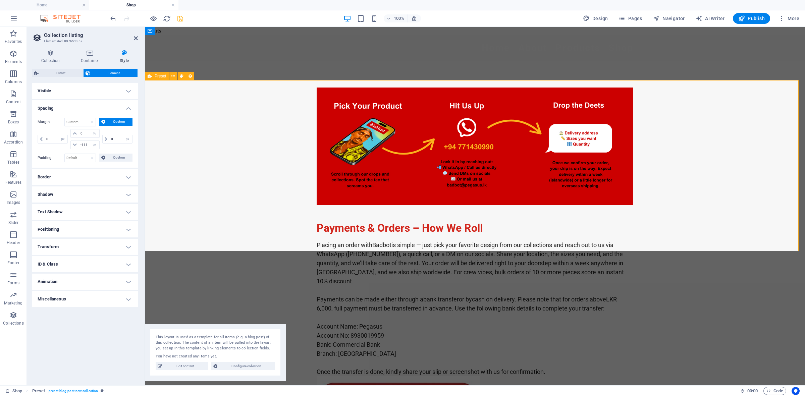
click at [220, 141] on div at bounding box center [475, 146] width 660 height 171
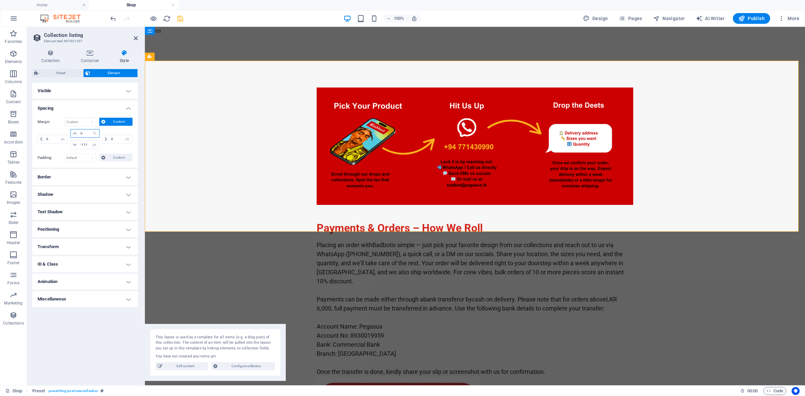
click at [83, 131] on input "0" at bounding box center [89, 133] width 20 height 8
type input "-2"
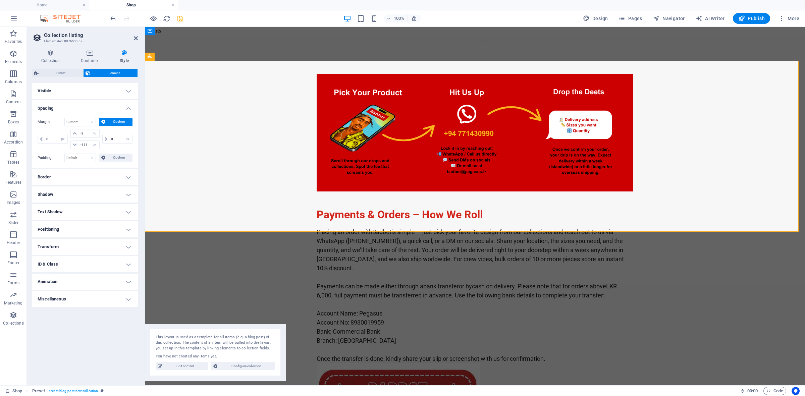
click at [231, 136] on div at bounding box center [475, 132] width 660 height 171
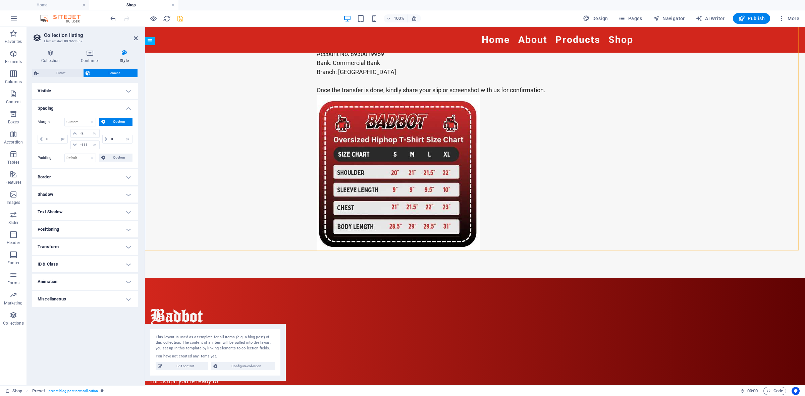
scroll to position [287, 0]
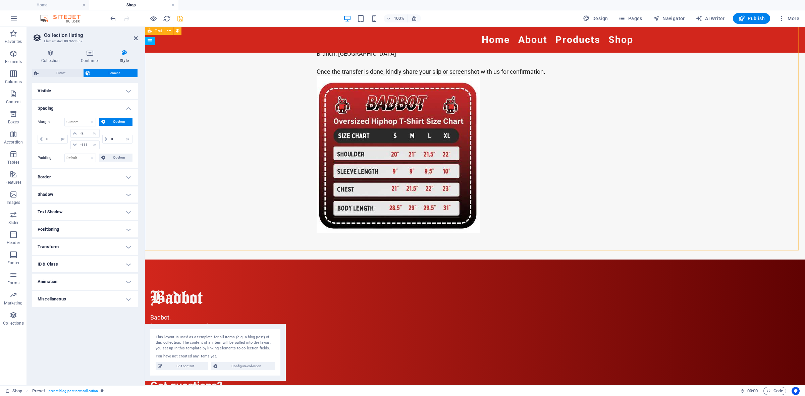
click at [314, 235] on div "Payments & Orders – How We Roll Placing an order with Badbot is simple — just p…" at bounding box center [475, 77] width 660 height 366
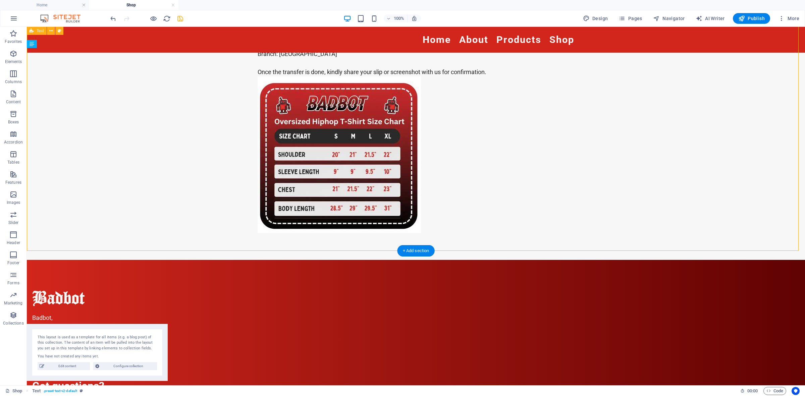
click at [406, 235] on div "Payments & Orders – How We Roll Placing an order with Badbot is simple — just p…" at bounding box center [416, 77] width 778 height 366
click at [469, 217] on figure at bounding box center [416, 154] width 317 height 157
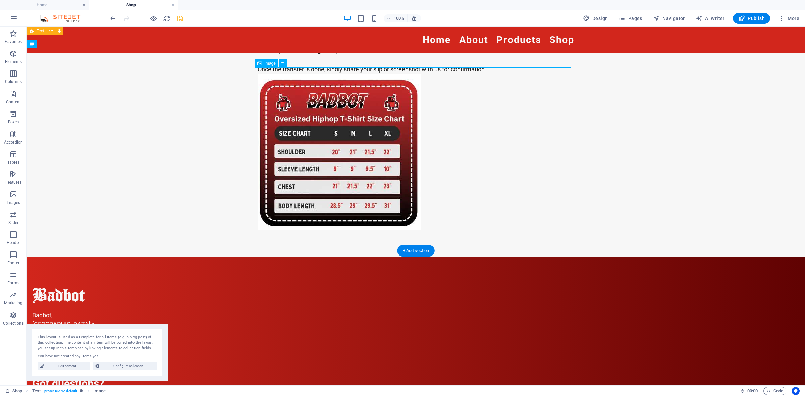
select select "px"
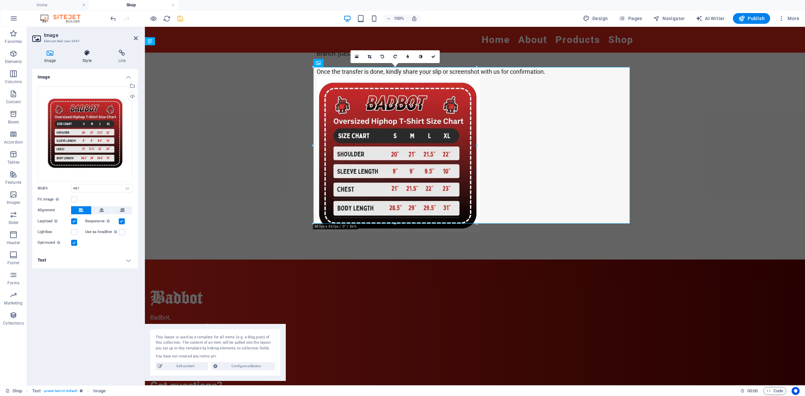
click at [93, 55] on icon at bounding box center [86, 53] width 33 height 7
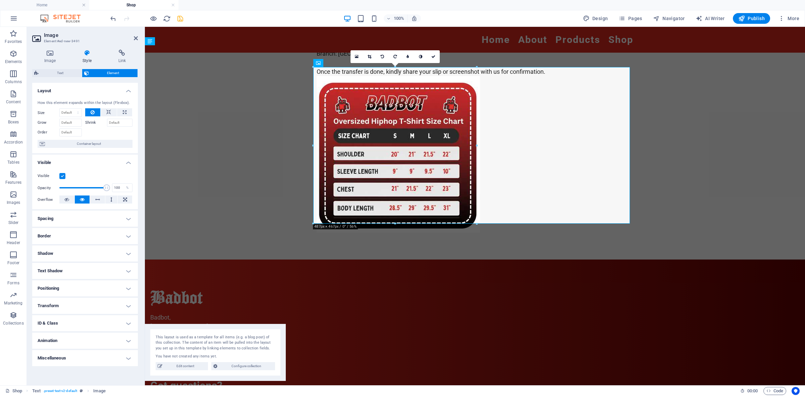
click at [68, 221] on h4 "Spacing" at bounding box center [85, 219] width 106 height 16
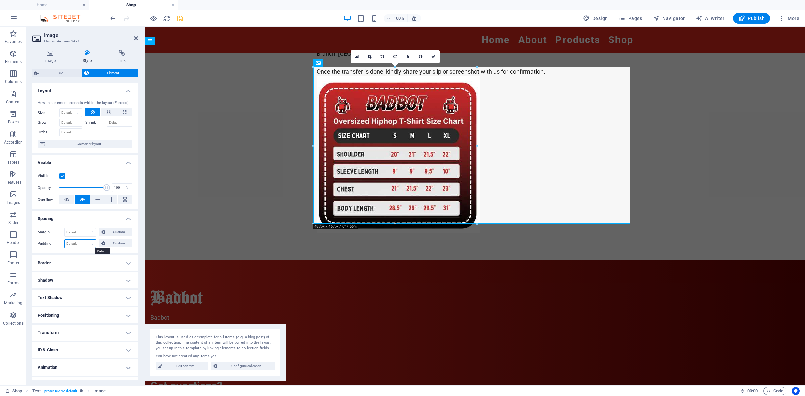
click at [82, 242] on select "Default px rem % vh vw Custom" at bounding box center [80, 244] width 31 height 8
select select "%"
click at [86, 240] on select "Default px rem % vh vw Custom" at bounding box center [80, 244] width 31 height 8
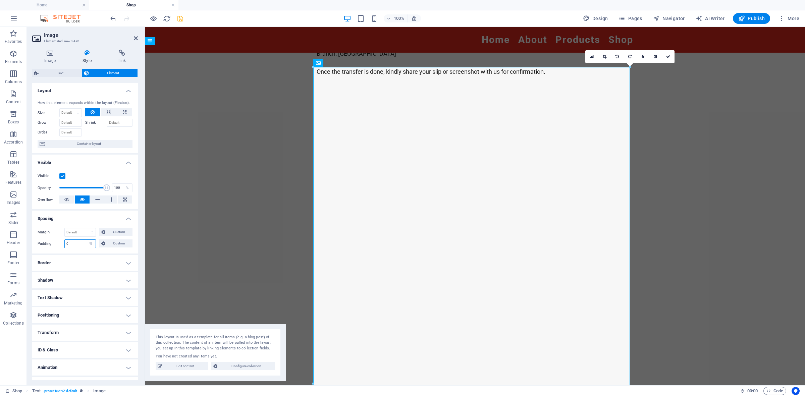
click at [78, 246] on input "0" at bounding box center [80, 244] width 31 height 8
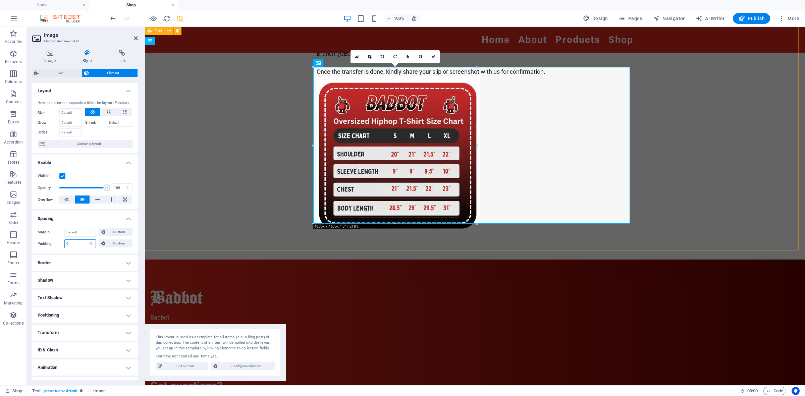
type input "0"
click at [580, 240] on div "Payments & Orders – How We Roll Placing an order with Badbot is simple — just p…" at bounding box center [475, 77] width 660 height 366
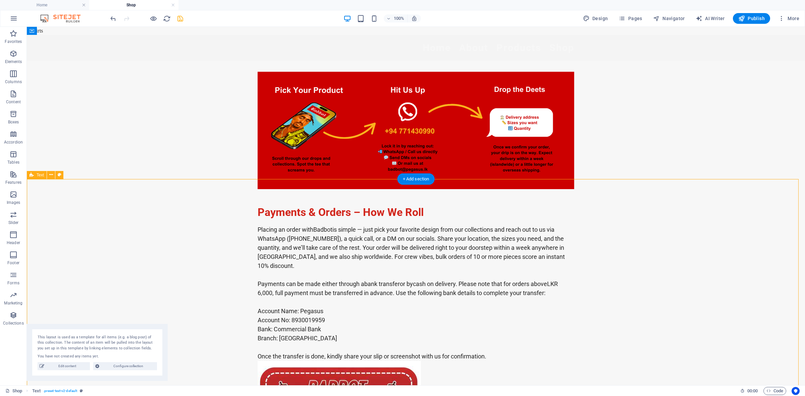
scroll to position [210, 0]
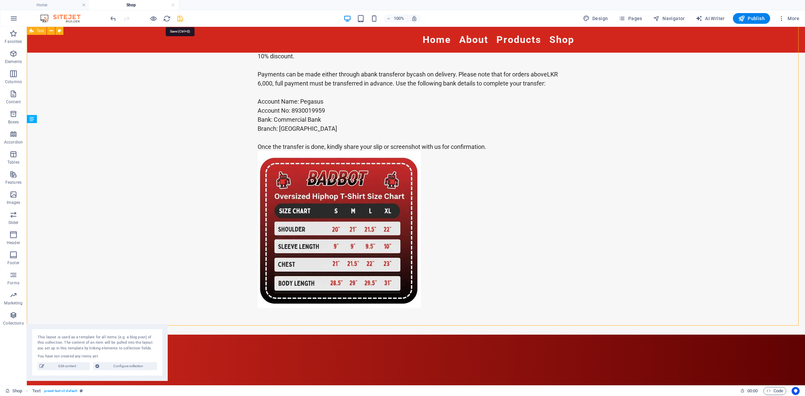
click at [179, 20] on icon "save" at bounding box center [180, 19] width 8 height 8
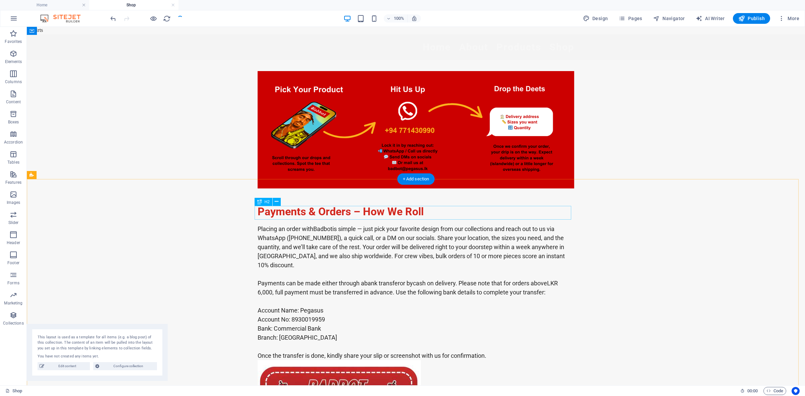
scroll to position [0, 0]
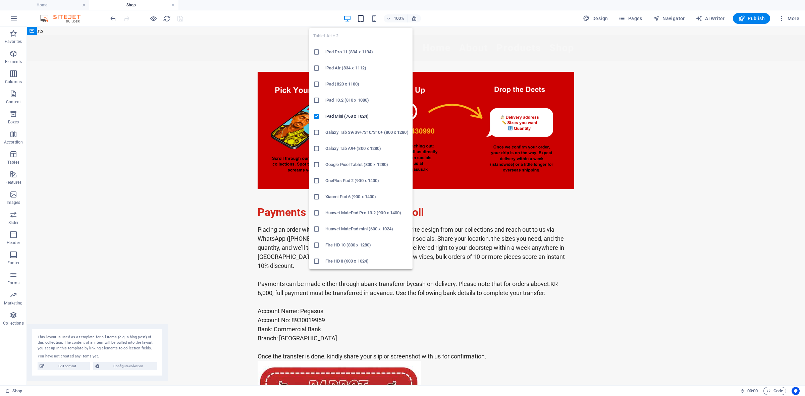
click at [361, 19] on icon "button" at bounding box center [361, 19] width 8 height 8
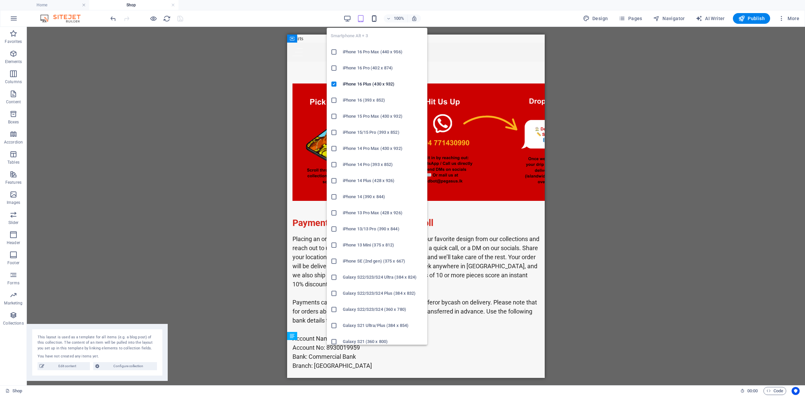
click at [376, 20] on icon "button" at bounding box center [374, 19] width 8 height 8
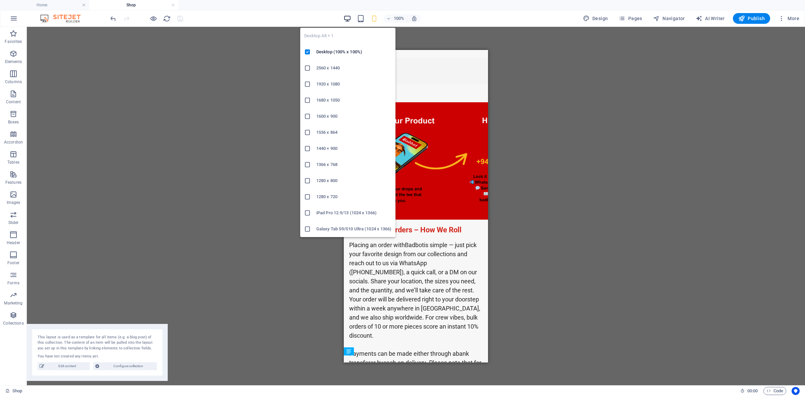
click at [349, 21] on icon "button" at bounding box center [347, 19] width 8 height 8
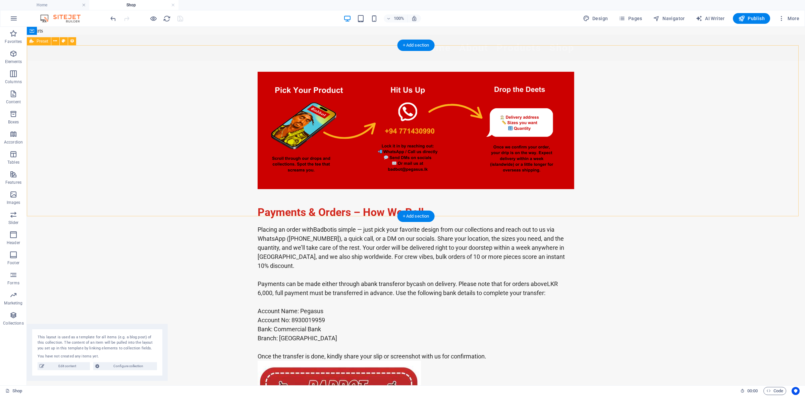
click at [457, 65] on div at bounding box center [416, 130] width 778 height 171
select select "px"
select select "%"
select select "px"
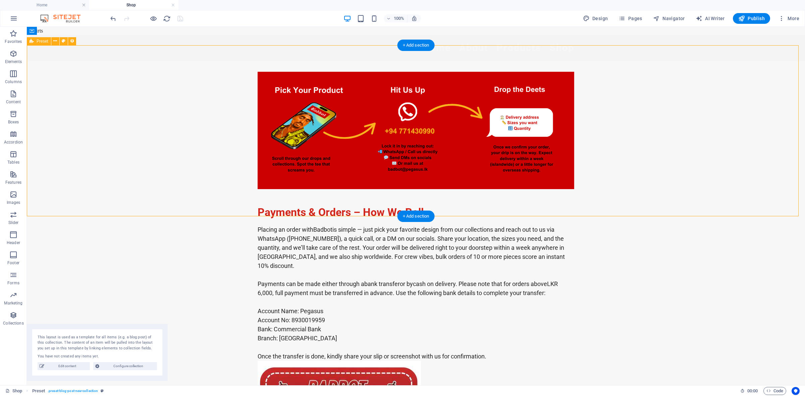
select select "px"
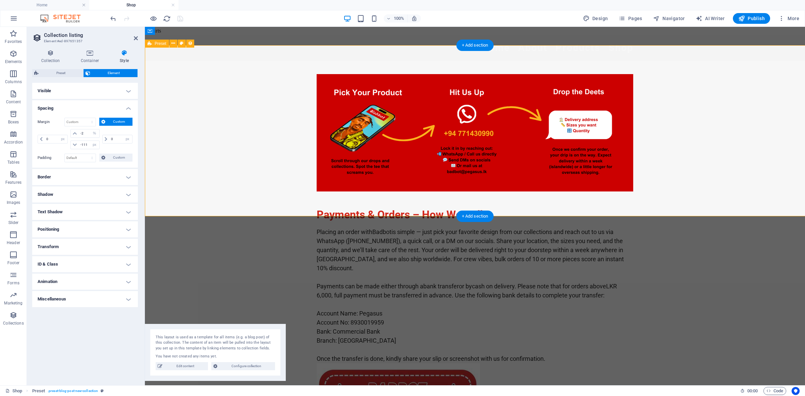
click at [457, 65] on div at bounding box center [475, 132] width 660 height 171
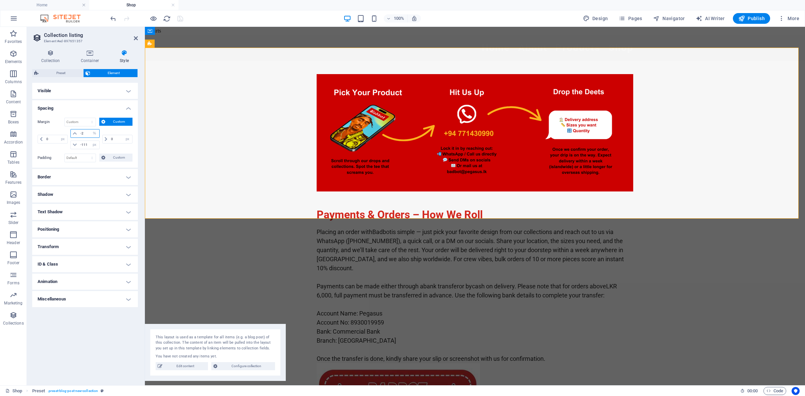
click at [87, 131] on input "-2" at bounding box center [89, 133] width 20 height 8
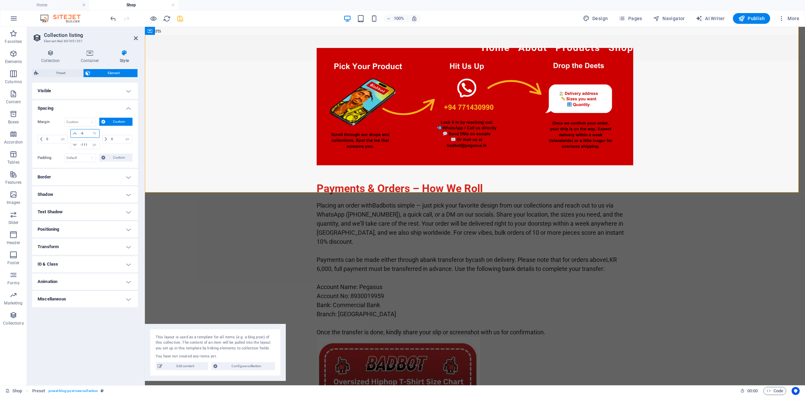
type input "-6"
click at [173, 121] on div at bounding box center [475, 106] width 660 height 171
click at [703, 81] on div at bounding box center [475, 106] width 660 height 171
click at [707, 263] on div "Payments & Orders – How We Roll Placing an order with Badbot is simple — just p…" at bounding box center [475, 338] width 660 height 366
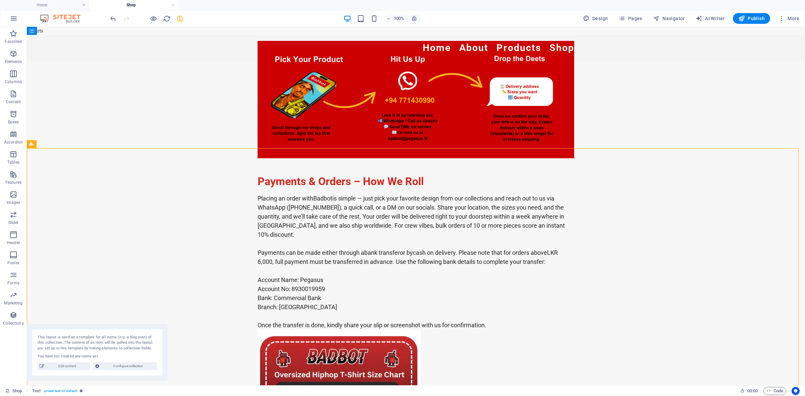
click at [376, 13] on div "100%" at bounding box center [381, 18] width 77 height 11
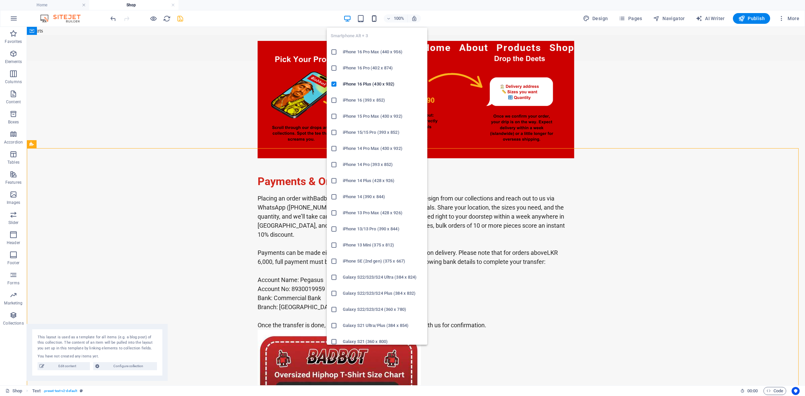
click at [375, 17] on icon "button" at bounding box center [374, 19] width 8 height 8
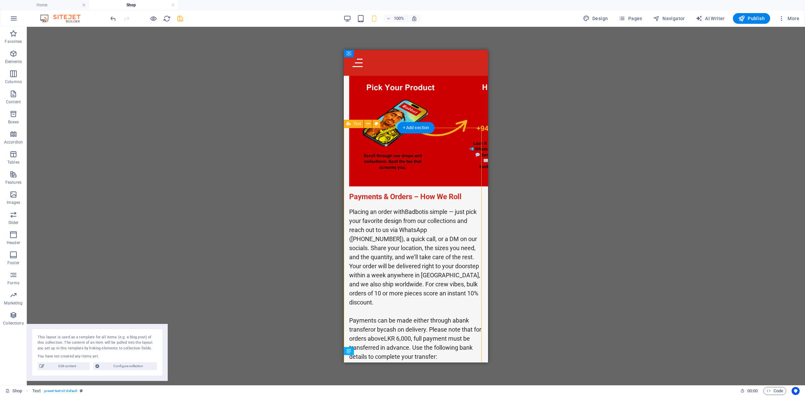
scroll to position [42, 0]
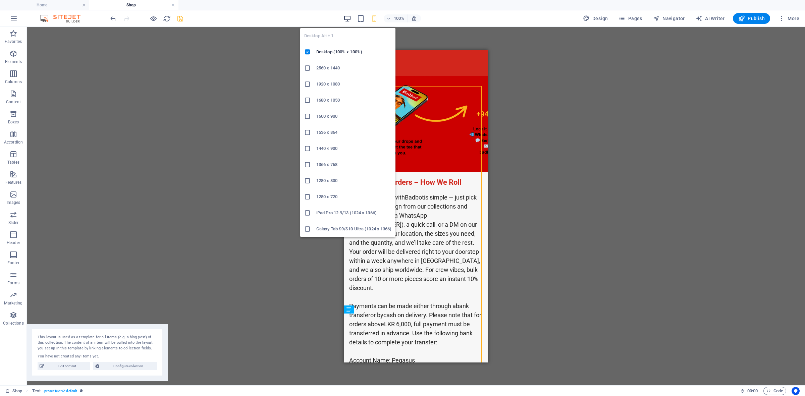
click at [351, 20] on icon "button" at bounding box center [347, 19] width 8 height 8
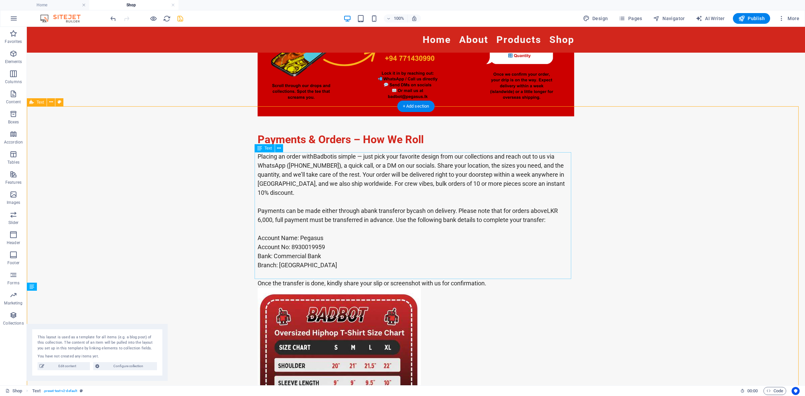
scroll to position [0, 0]
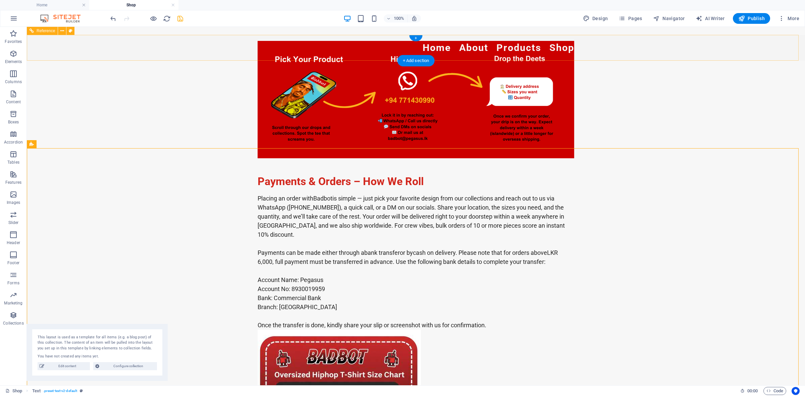
click at [511, 42] on nav "Home About Products Shop" at bounding box center [416, 47] width 317 height 15
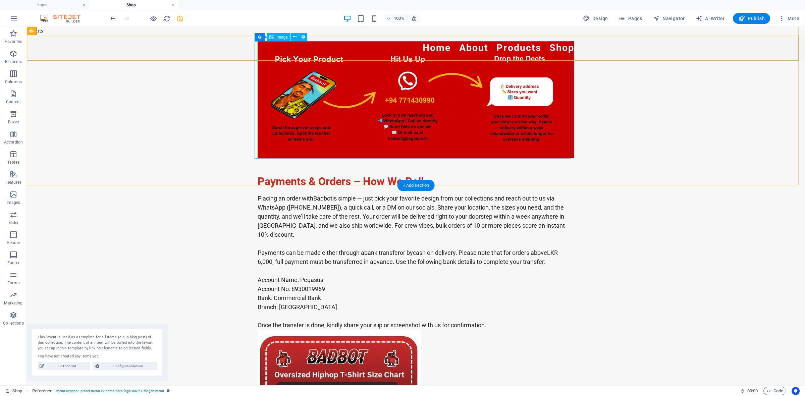
click at [559, 103] on figure at bounding box center [416, 99] width 317 height 117
click at [566, 109] on figure at bounding box center [416, 99] width 317 height 117
click at [595, 127] on div at bounding box center [416, 99] width 778 height 171
select select "px"
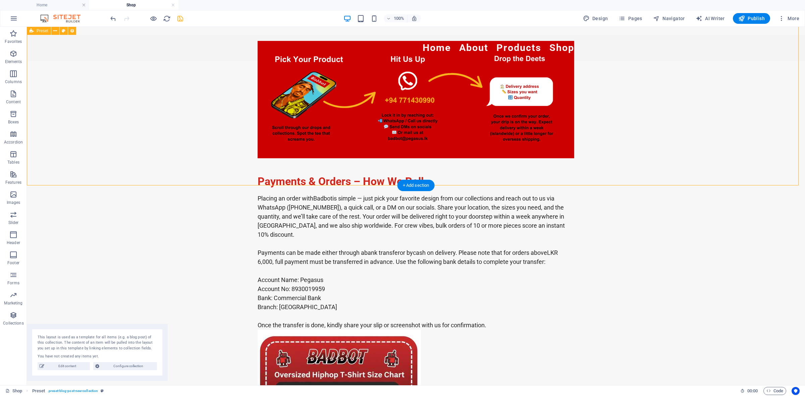
select select "%"
select select "px"
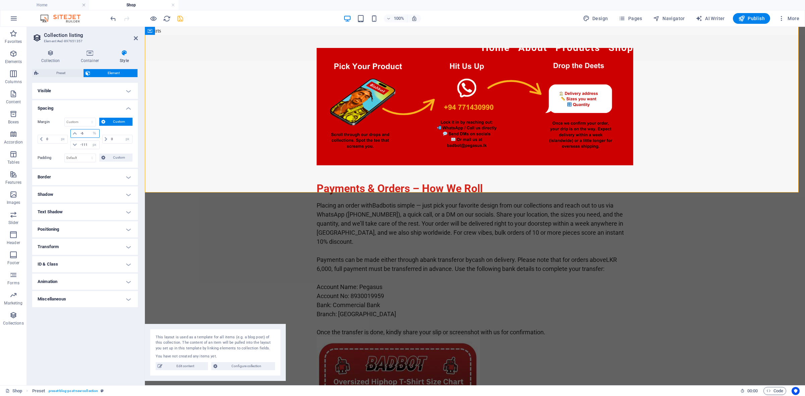
click at [88, 132] on input "-6" at bounding box center [89, 133] width 20 height 8
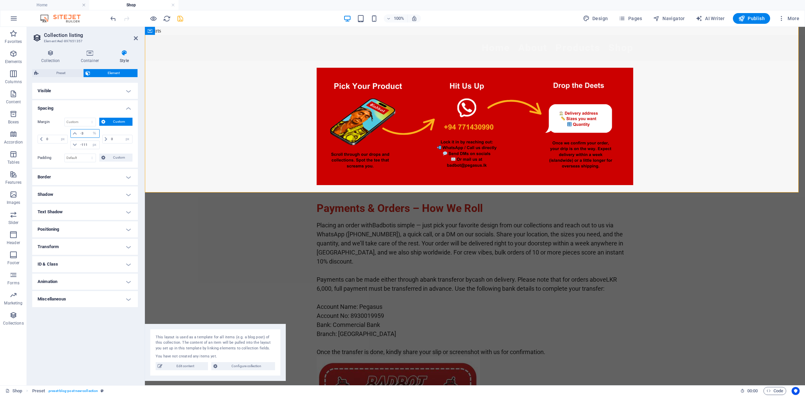
type input "-3"
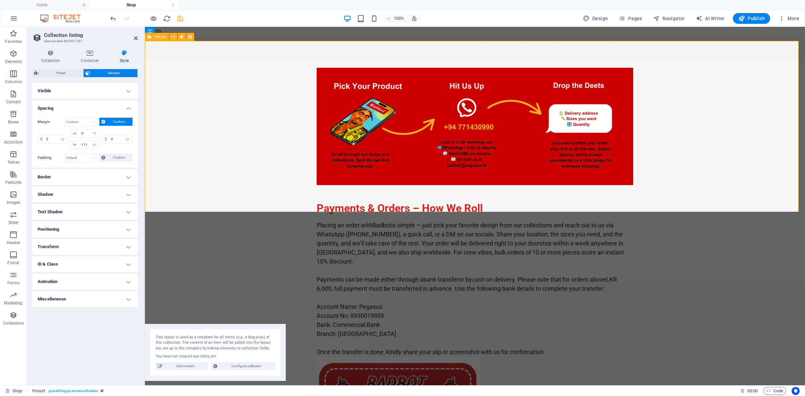
click at [204, 143] on div at bounding box center [475, 126] width 660 height 171
click at [83, 157] on select "Default px rem % vh vw Custom" at bounding box center [80, 158] width 31 height 8
click at [90, 155] on select "Default px rem % vh vw Custom" at bounding box center [80, 158] width 31 height 8
select select "px"
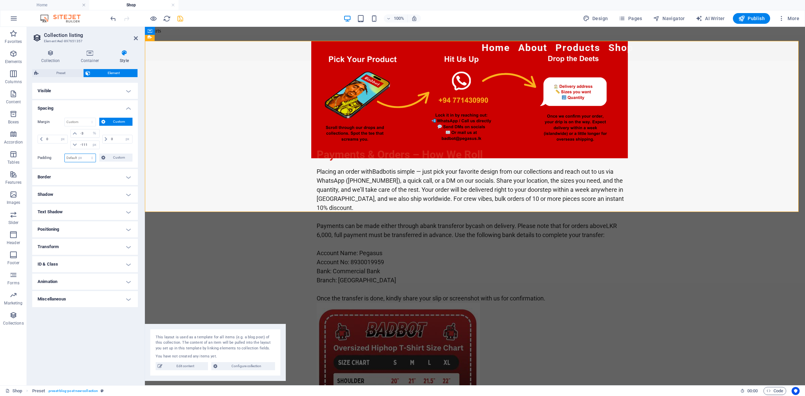
click at [86, 154] on select "Default px rem % vh vw Custom" at bounding box center [80, 158] width 31 height 8
type input "0"
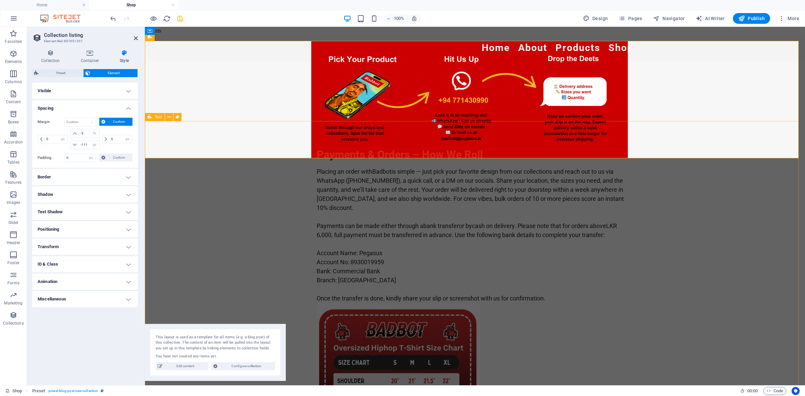
click at [166, 145] on div "Payments & Orders – How We Roll Placing an order with Badbot is simple — just p…" at bounding box center [475, 304] width 660 height 366
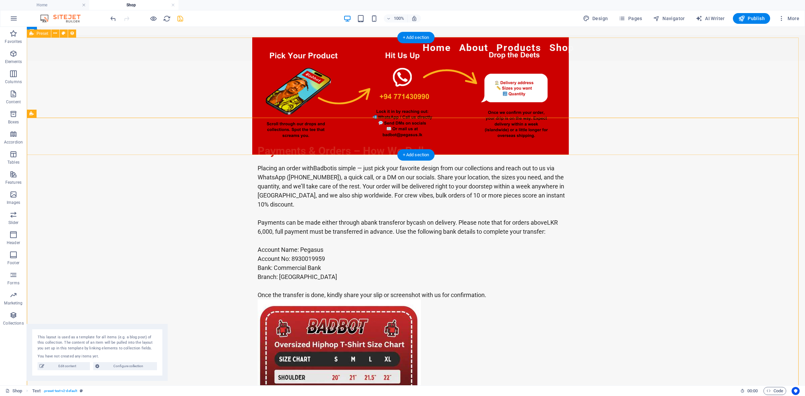
click at [230, 65] on div at bounding box center [416, 95] width 778 height 117
select select "px"
select select "%"
select select "px"
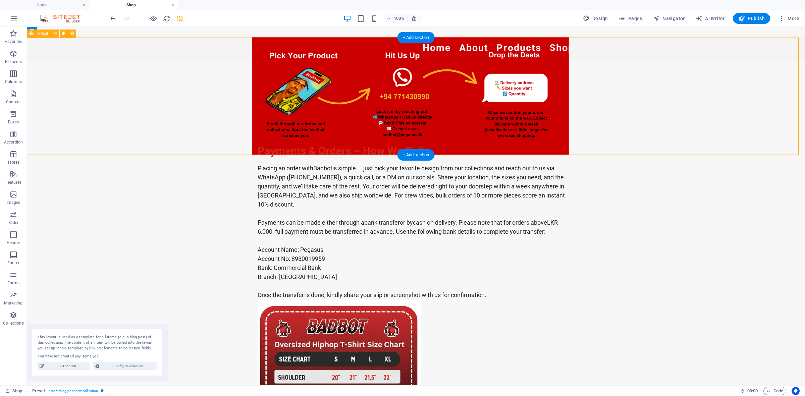
select select "px"
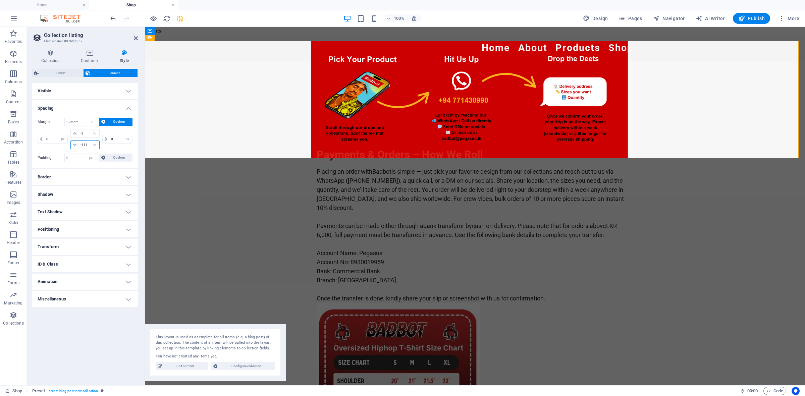
click at [86, 143] on input "-111" at bounding box center [89, 145] width 20 height 8
type input "-85"
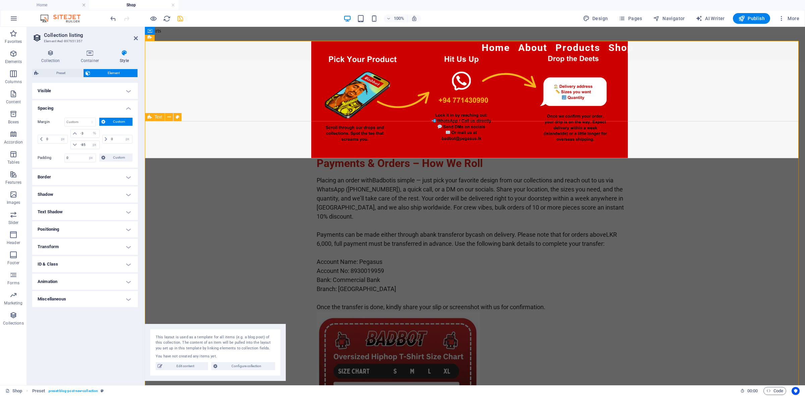
click at [174, 136] on div "Payments & Orders – How We Roll Placing an order with Badbot is simple — just p…" at bounding box center [475, 313] width 660 height 366
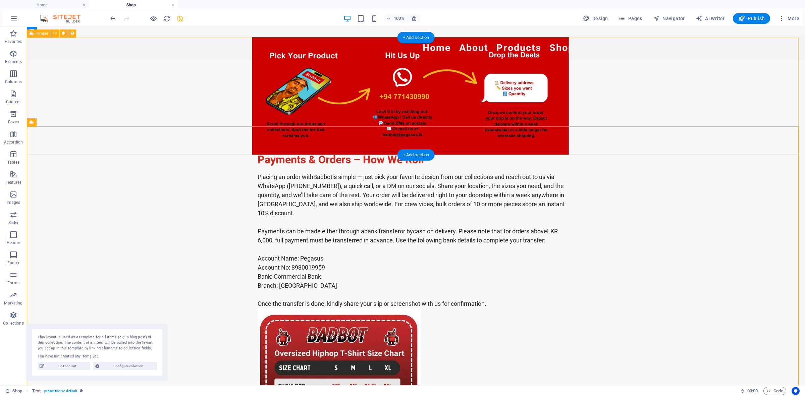
click at [653, 98] on div at bounding box center [416, 95] width 778 height 117
select select "px"
select select "%"
select select "px"
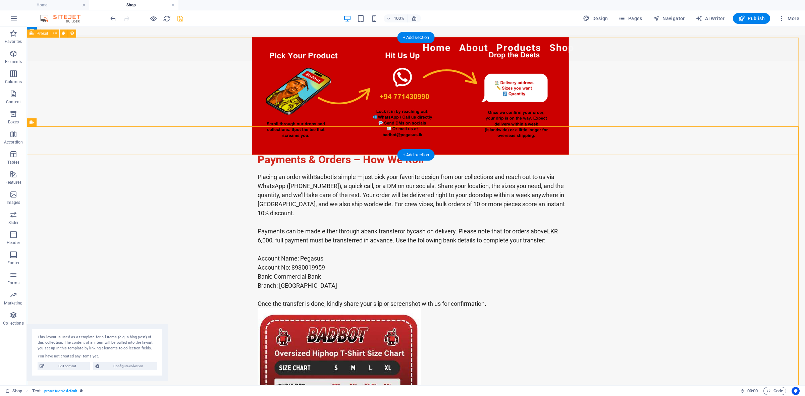
select select "px"
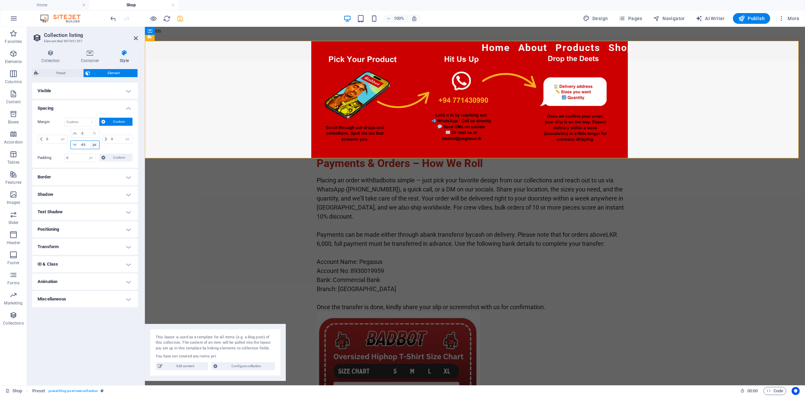
click at [93, 147] on select "auto px % rem vw vh" at bounding box center [94, 145] width 9 height 8
select select "%"
click at [90, 141] on select "auto px % rem vw vh" at bounding box center [94, 145] width 9 height 8
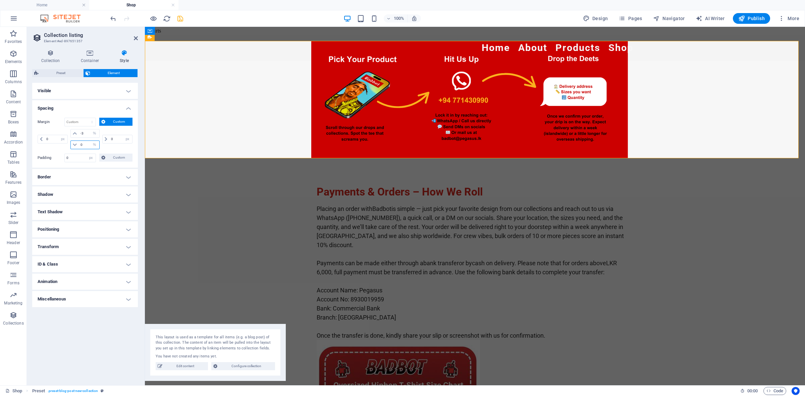
click at [82, 146] on input "0" at bounding box center [89, 145] width 20 height 8
type input "-4"
click at [183, 187] on div "Payments & Orders – How We Roll Placing an order with Badbot is simple — just p…" at bounding box center [475, 341] width 660 height 366
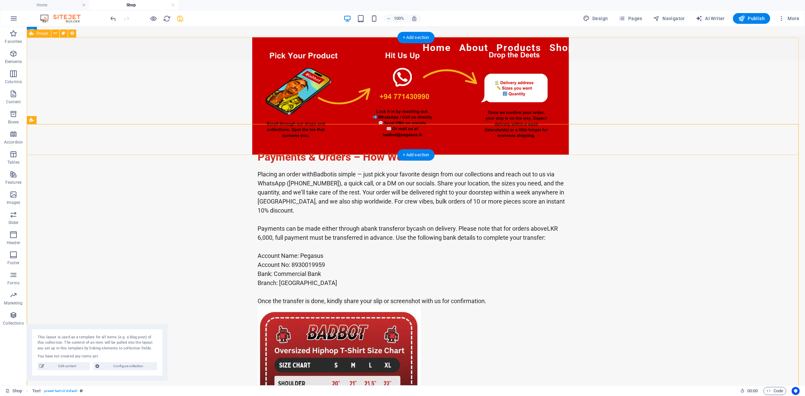
click at [621, 98] on div at bounding box center [416, 95] width 778 height 117
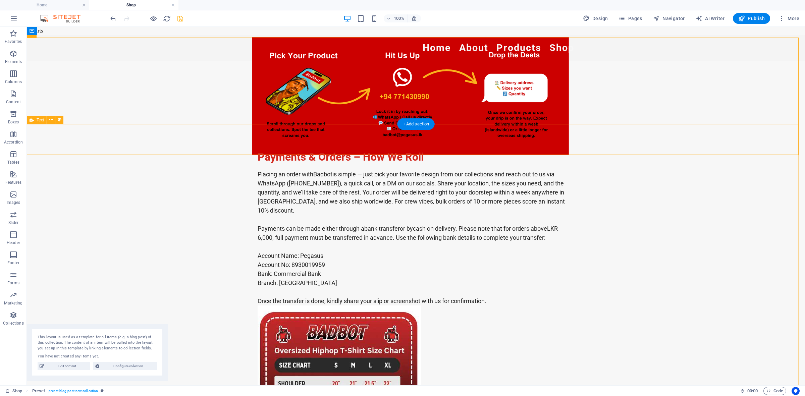
click at [612, 191] on div "Payments & Orders – How We Roll Placing an order with Badbot is simple — just p…" at bounding box center [416, 306] width 778 height 366
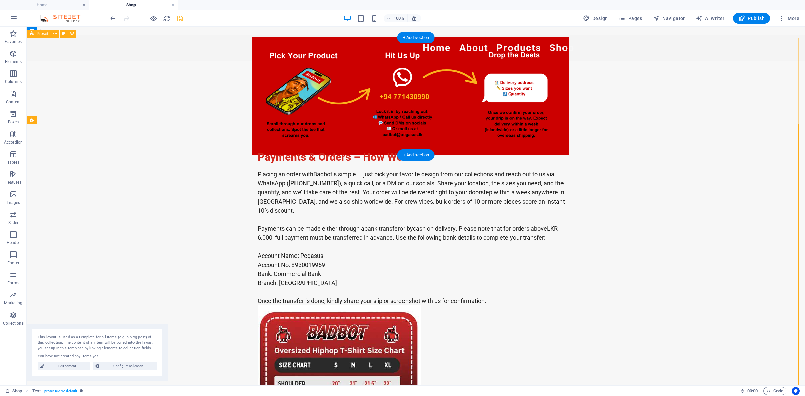
click at [621, 111] on div at bounding box center [416, 95] width 778 height 117
select select "px"
select select "%"
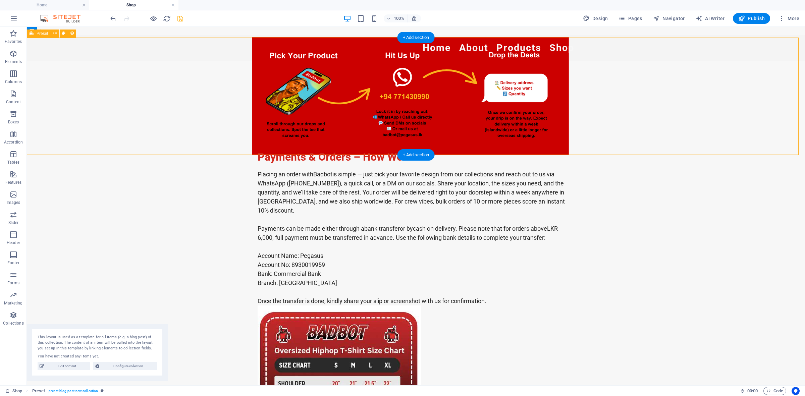
select select "px"
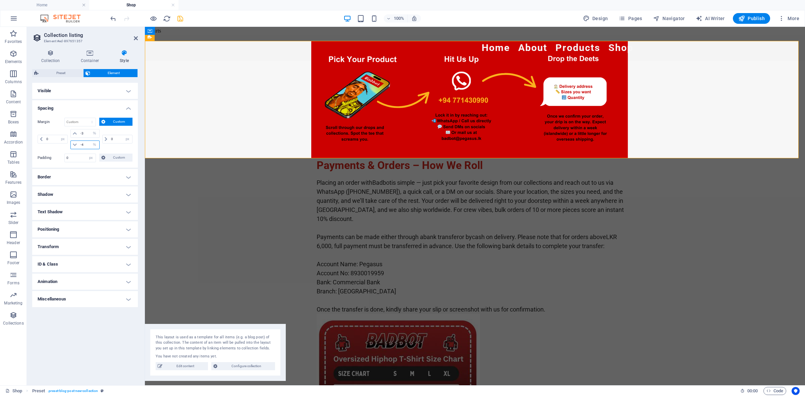
click at [84, 145] on input "-4" at bounding box center [89, 145] width 20 height 8
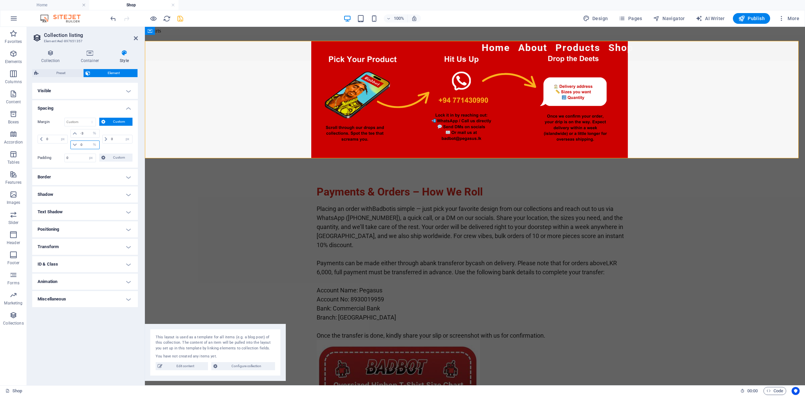
click at [87, 144] on input "0" at bounding box center [89, 145] width 20 height 8
click at [198, 139] on div at bounding box center [475, 99] width 660 height 117
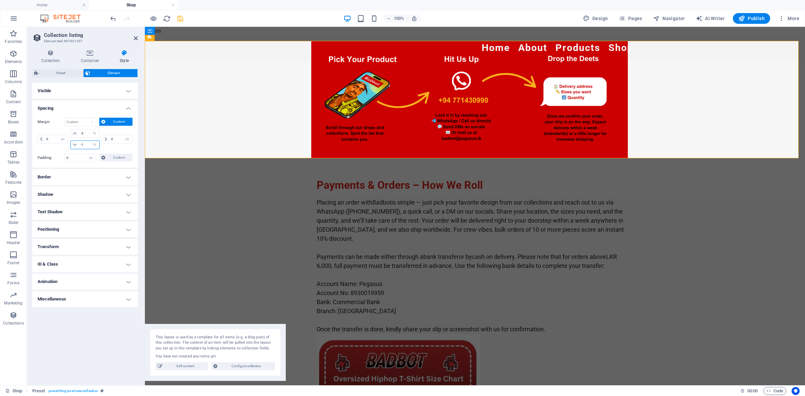
click at [88, 147] on input "-1" at bounding box center [89, 145] width 20 height 8
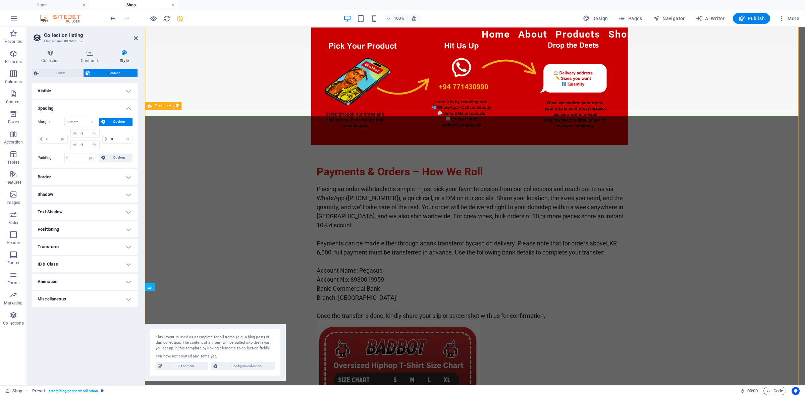
scroll to position [42, 0]
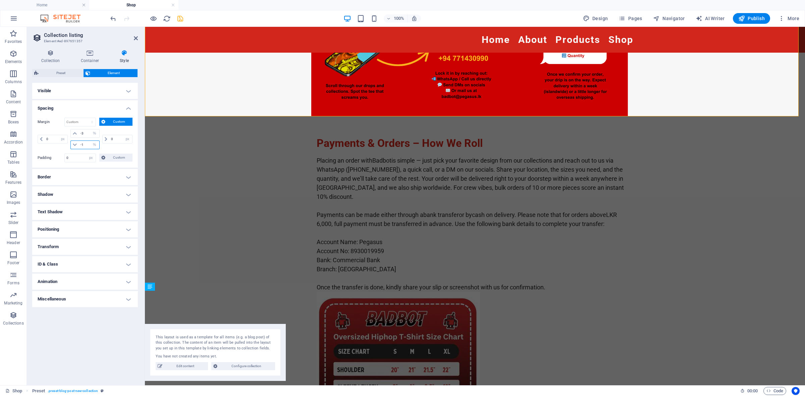
click at [87, 143] on input "-1" at bounding box center [89, 145] width 20 height 8
type input "-2"
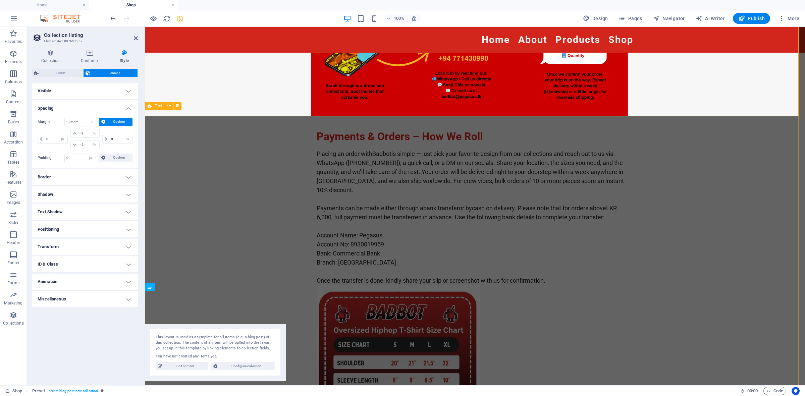
click at [195, 112] on div "Payments & Orders – How We Roll Placing an order with Badbot is simple — just p…" at bounding box center [475, 286] width 660 height 366
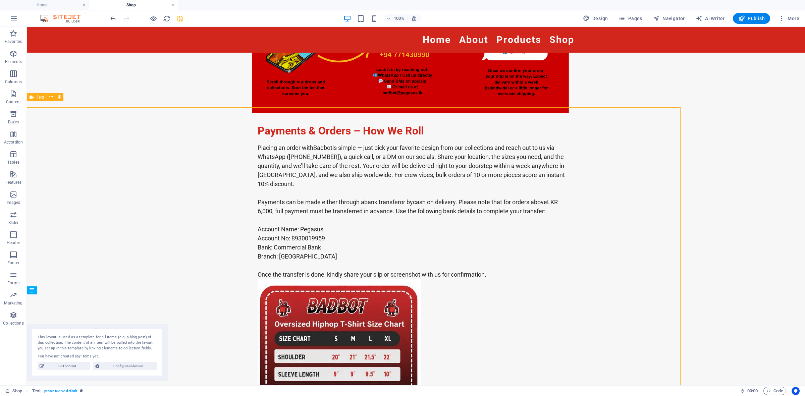
scroll to position [38, 0]
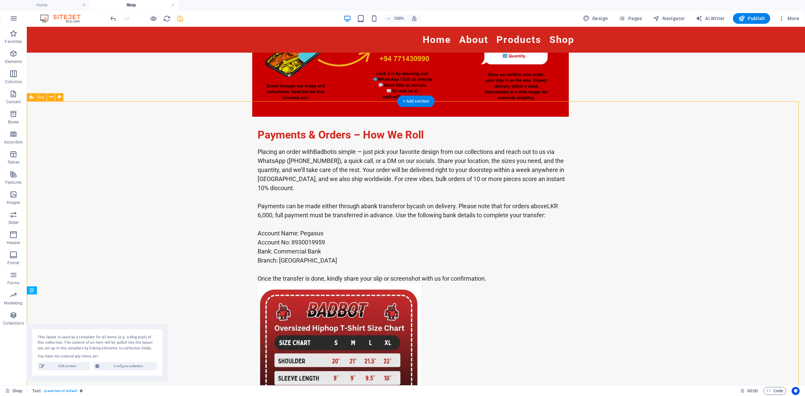
click at [726, 174] on div "Payments & Orders – How We Roll Placing an order with Badbot is simple — just p…" at bounding box center [416, 284] width 778 height 366
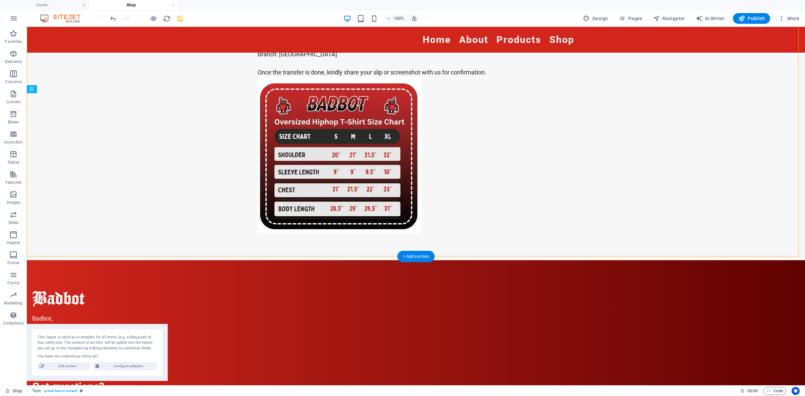
scroll to position [245, 0]
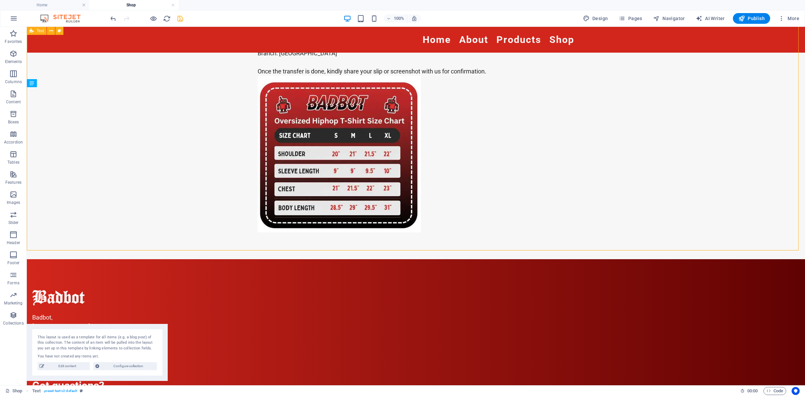
click at [184, 20] on span "save" at bounding box center [180, 19] width 8 height 8
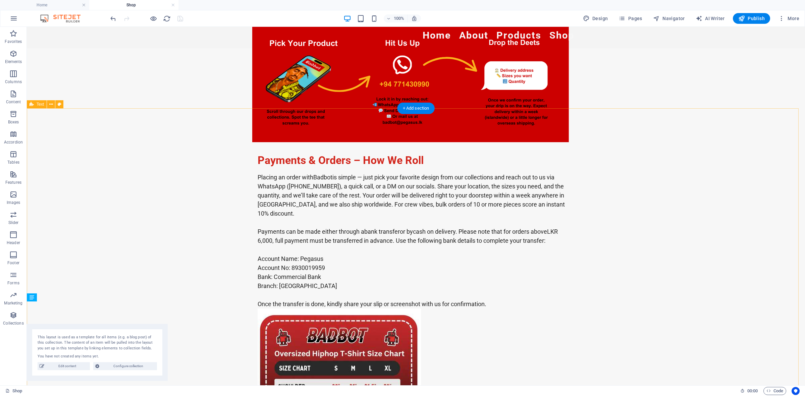
scroll to position [0, 0]
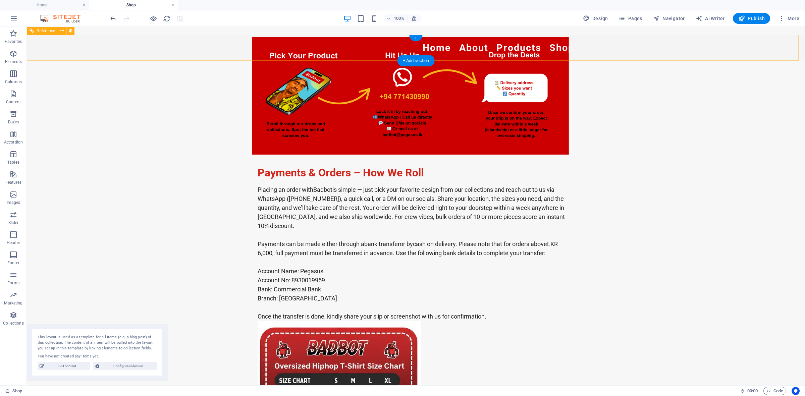
click at [539, 46] on nav "Home About Products Shop" at bounding box center [416, 47] width 317 height 15
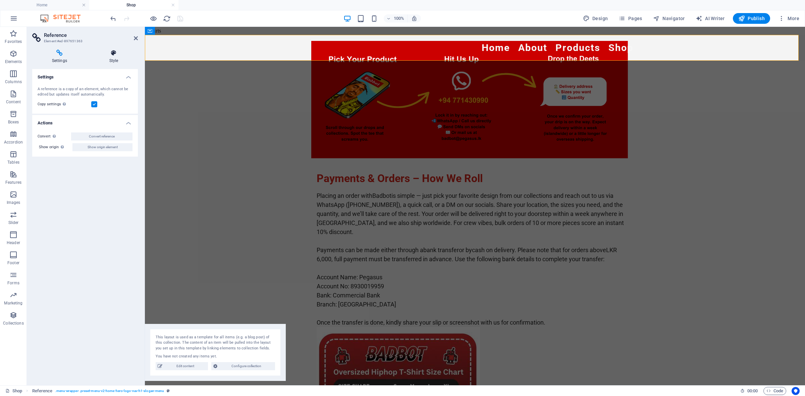
click at [109, 56] on icon at bounding box center [114, 53] width 48 height 7
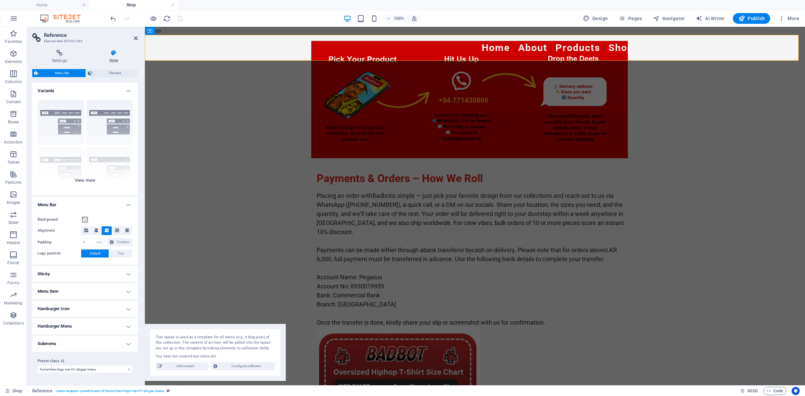
click at [111, 127] on div "Border Centered Default Fixed Loki Trigger Wide XXL" at bounding box center [85, 145] width 106 height 101
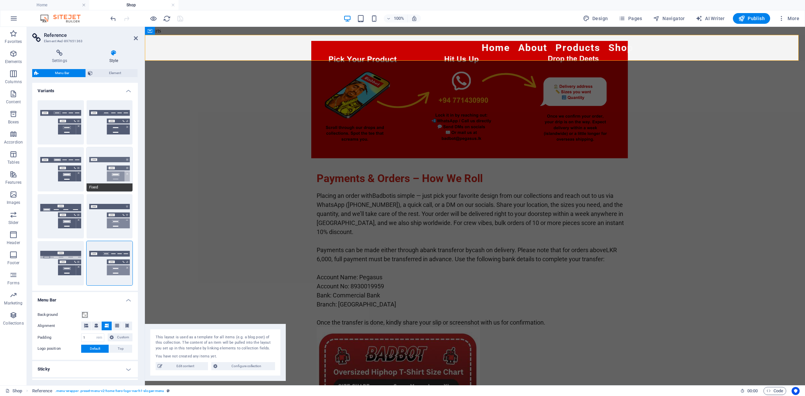
click at [108, 158] on button "Fixed" at bounding box center [110, 169] width 46 height 44
click at [98, 205] on button "Trigger" at bounding box center [110, 216] width 46 height 44
click at [114, 259] on button "XXL" at bounding box center [110, 263] width 46 height 44
click at [216, 205] on div "Payments & Orders – How We Roll Placing an order with Badbot is simple — just p…" at bounding box center [475, 328] width 660 height 366
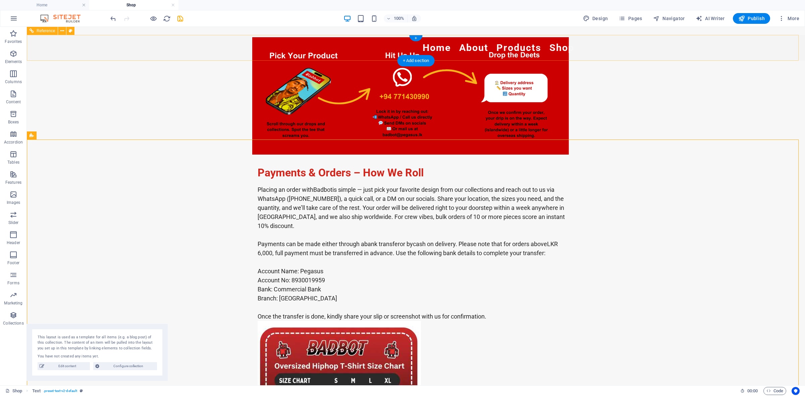
click at [538, 50] on nav "Home About Products Shop" at bounding box center [416, 47] width 317 height 15
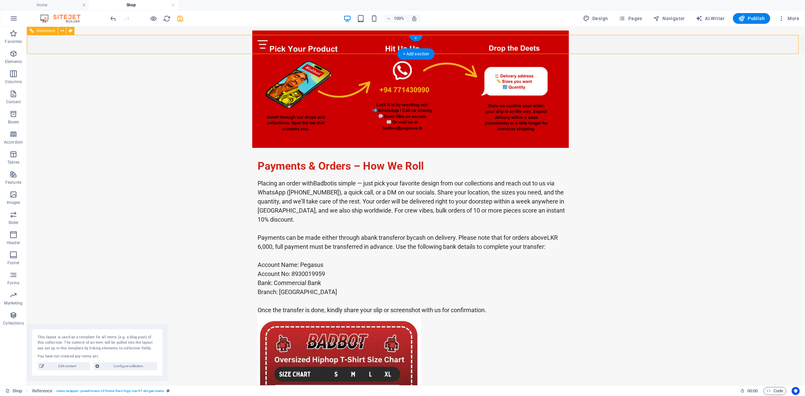
click at [564, 41] on div at bounding box center [416, 44] width 317 height 8
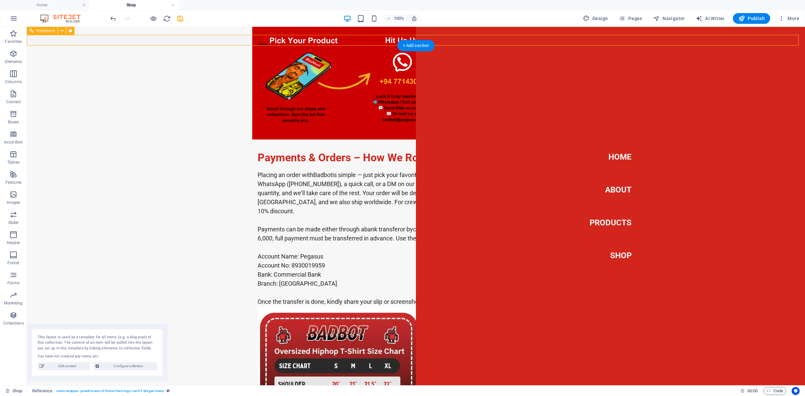
click at [268, 41] on div at bounding box center [263, 44] width 10 height 8
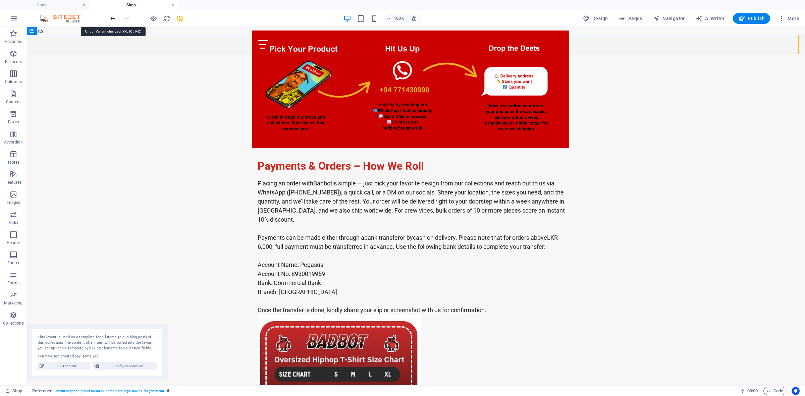
click at [112, 17] on icon "undo" at bounding box center [113, 19] width 8 height 8
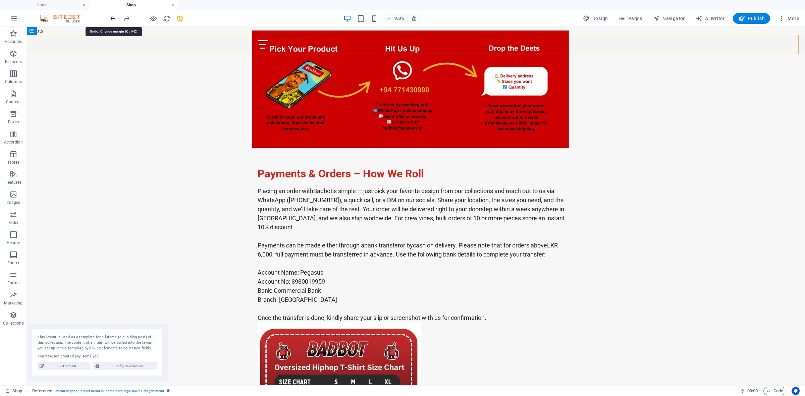
click at [112, 17] on icon "undo" at bounding box center [113, 19] width 8 height 8
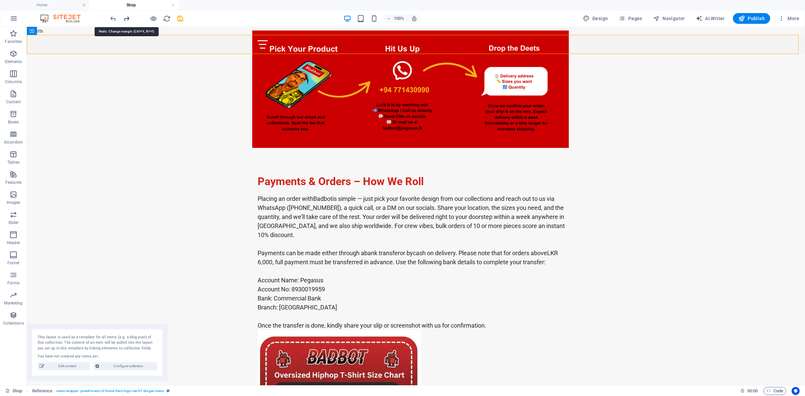
click at [126, 19] on icon "redo" at bounding box center [127, 19] width 8 height 8
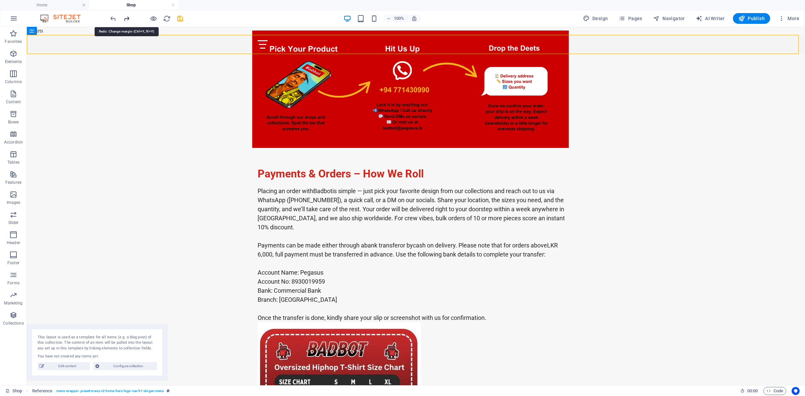
click at [126, 19] on icon "redo" at bounding box center [127, 19] width 8 height 8
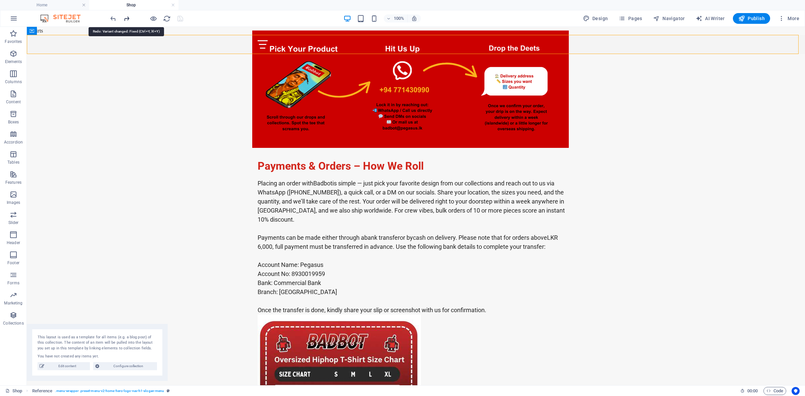
click at [126, 19] on icon "redo" at bounding box center [127, 19] width 8 height 8
click at [124, 19] on icon "redo" at bounding box center [127, 19] width 8 height 8
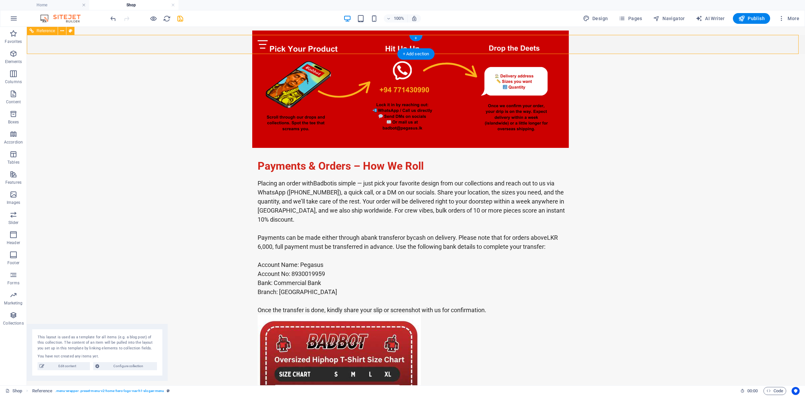
click at [566, 44] on div at bounding box center [416, 44] width 317 height 8
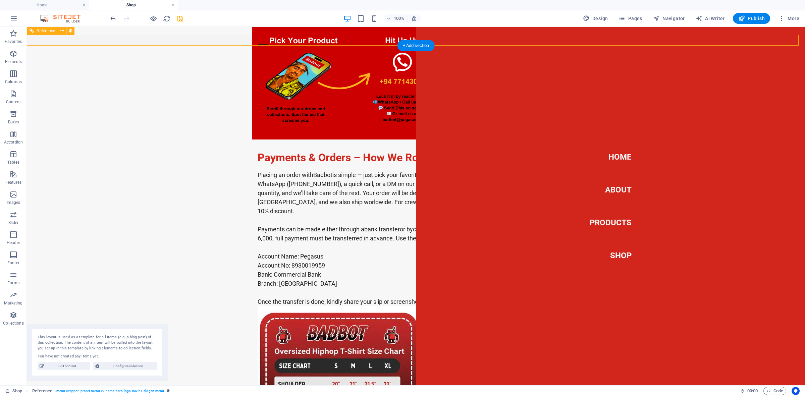
click at [560, 38] on nav "Home About Products Shop" at bounding box center [610, 206] width 389 height 359
select select "rem"
select select "preset-menu-v2-home-hero-logo-nav-h1-slogan-menu"
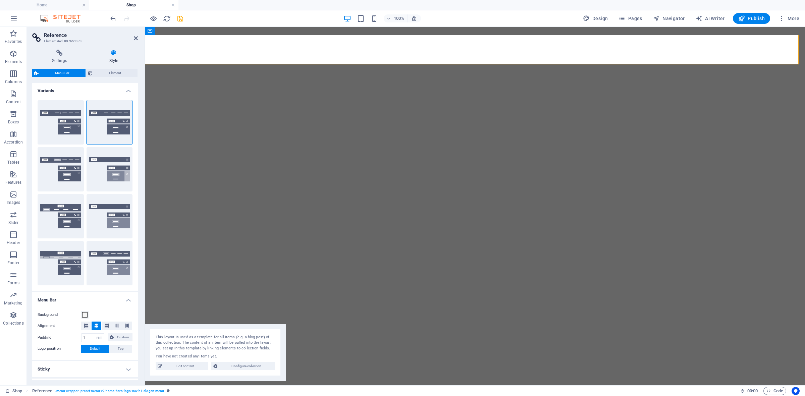
select select "rem"
select select "preset-menu-v2-home-hero-logo-nav-h1-slogan-menu"
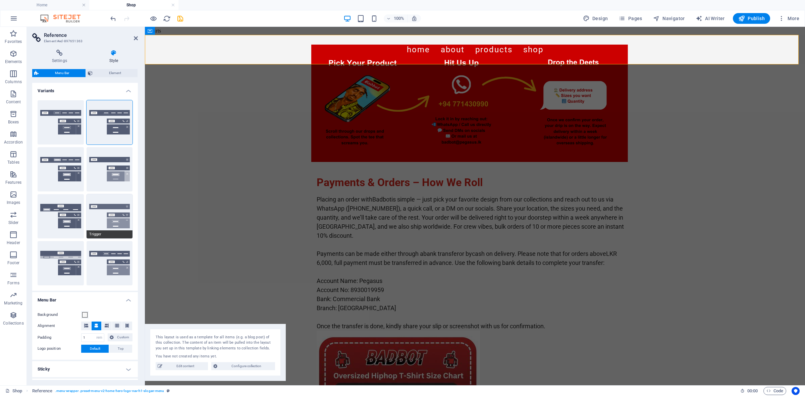
click at [103, 210] on button "Trigger" at bounding box center [110, 216] width 46 height 44
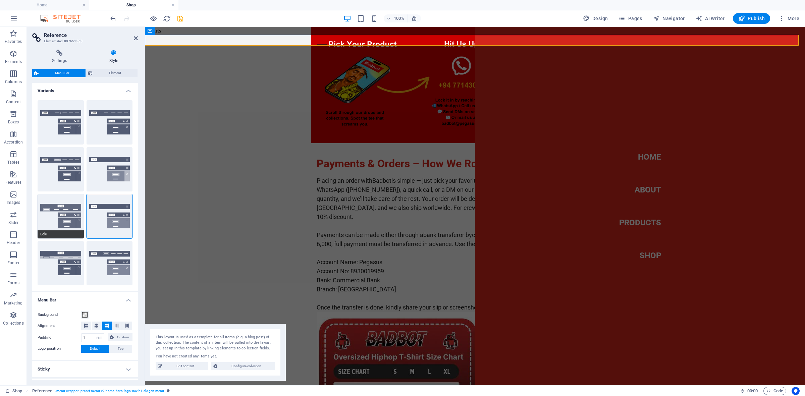
click at [74, 221] on button "Loki" at bounding box center [61, 216] width 46 height 44
select select "DISABLED_OPTION_VALUE"
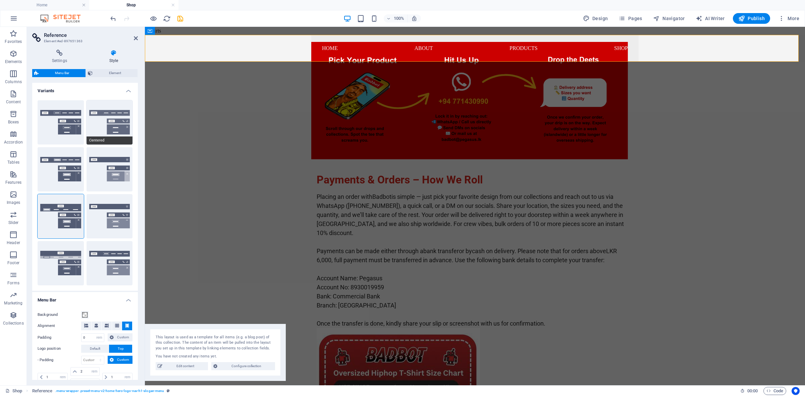
click at [120, 120] on button "Centered" at bounding box center [110, 122] width 46 height 44
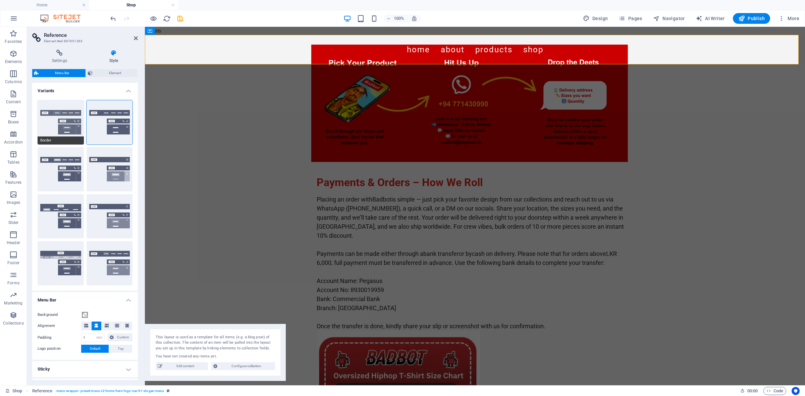
click at [59, 111] on button "Border" at bounding box center [61, 122] width 46 height 44
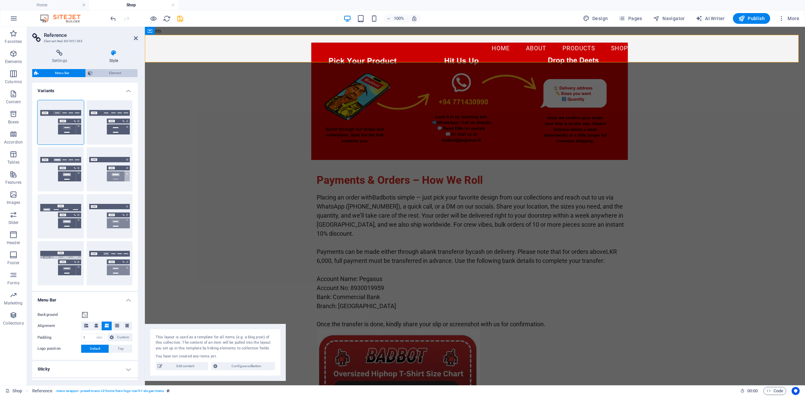
click at [118, 73] on span "Element" at bounding box center [115, 73] width 41 height 8
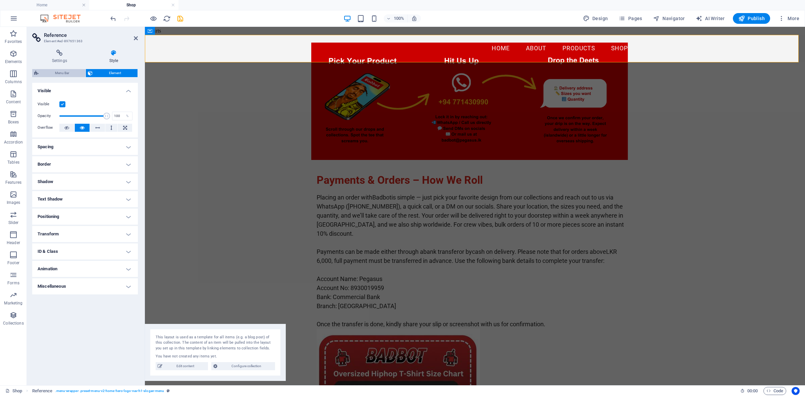
click at [63, 69] on span "Menu Bar" at bounding box center [62, 73] width 43 height 8
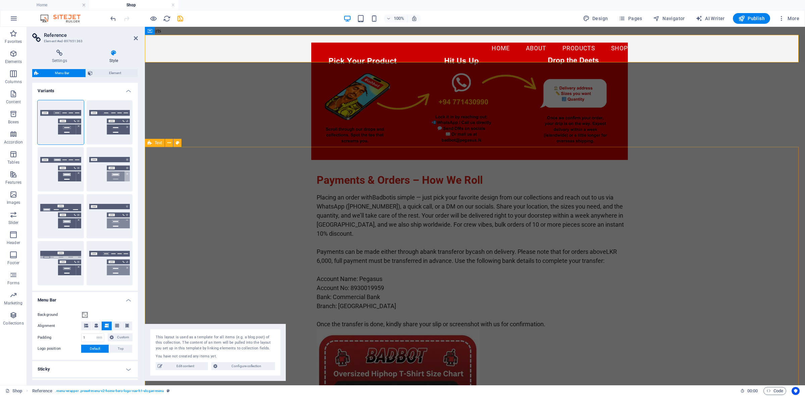
click at [720, 214] on div "Payments & Orders – How We Roll Placing an order with Badbot is simple — just p…" at bounding box center [475, 330] width 660 height 366
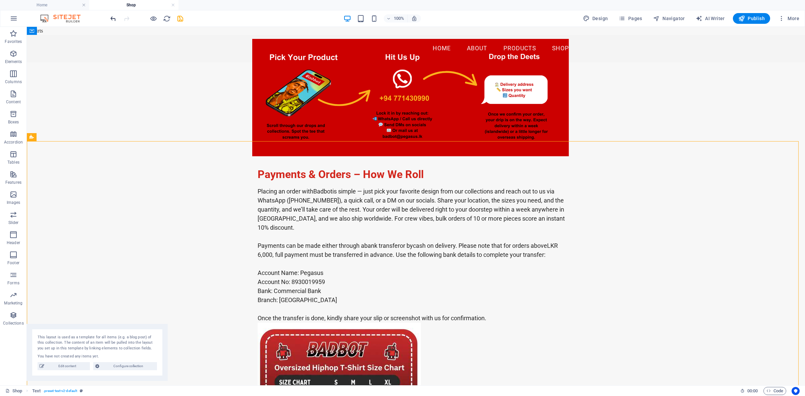
click at [114, 19] on icon "undo" at bounding box center [113, 19] width 8 height 8
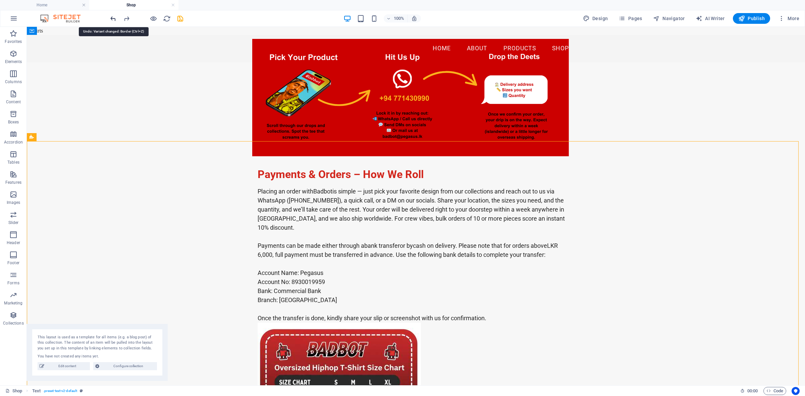
click at [114, 19] on icon "undo" at bounding box center [113, 19] width 8 height 8
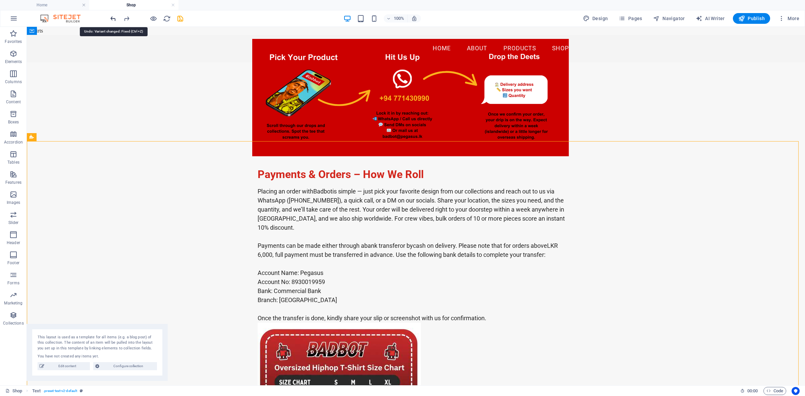
click at [114, 19] on icon "undo" at bounding box center [113, 19] width 8 height 8
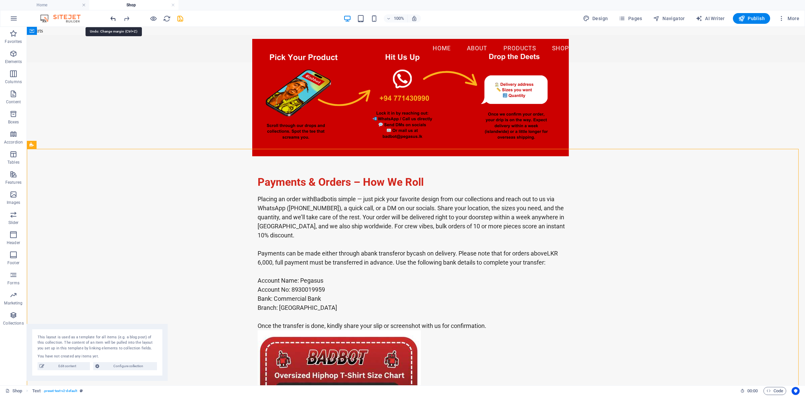
click at [114, 19] on icon "undo" at bounding box center [113, 19] width 8 height 8
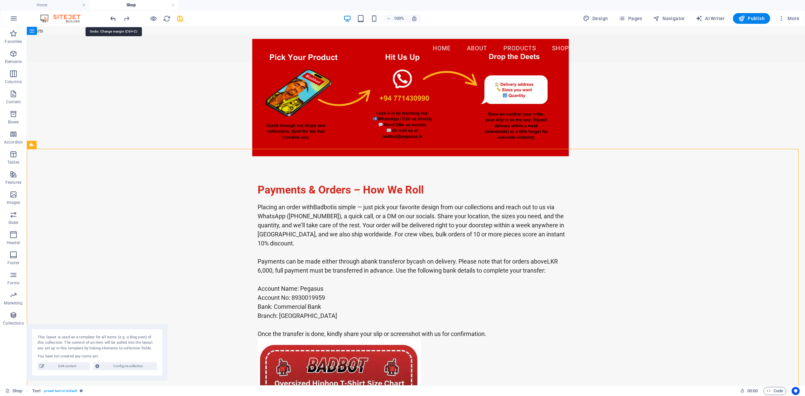
click at [114, 19] on icon "undo" at bounding box center [113, 19] width 8 height 8
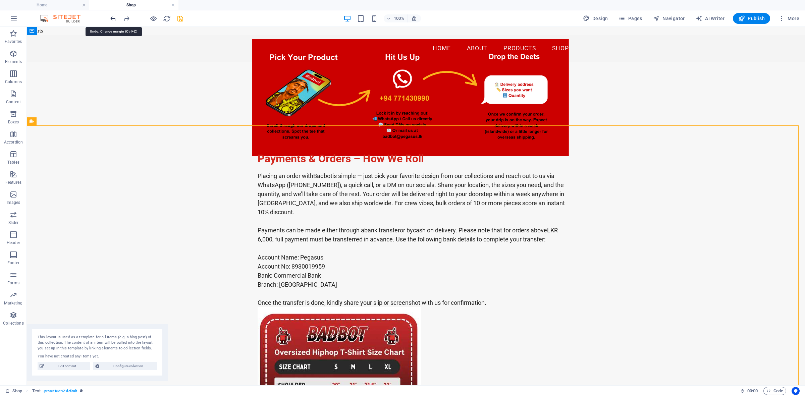
click at [114, 19] on icon "undo" at bounding box center [113, 19] width 8 height 8
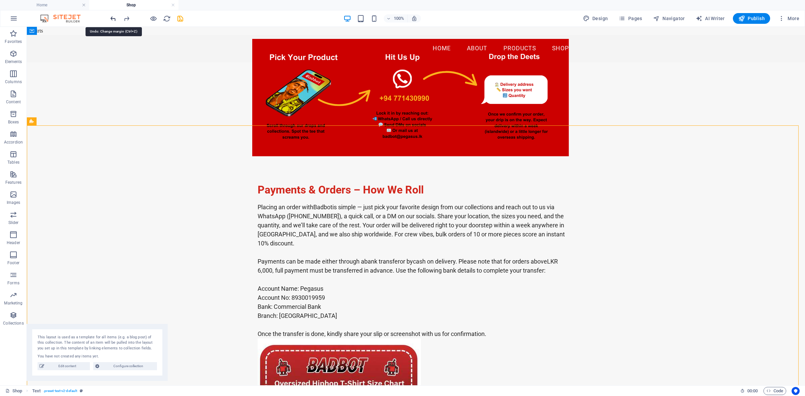
click at [114, 19] on icon "undo" at bounding box center [113, 19] width 8 height 8
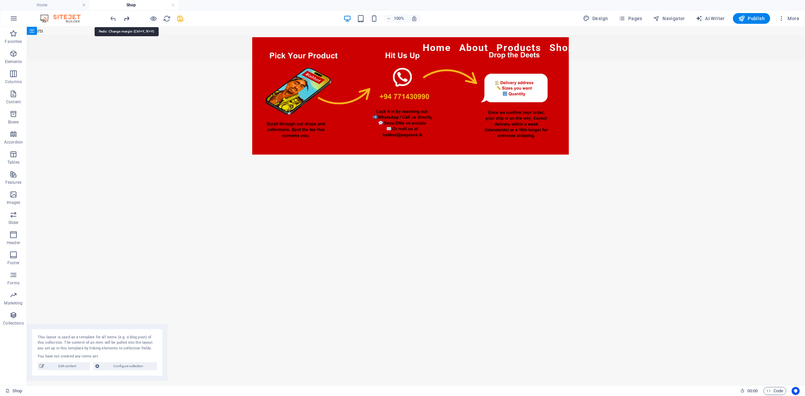
click at [126, 19] on icon "redo" at bounding box center [127, 19] width 8 height 8
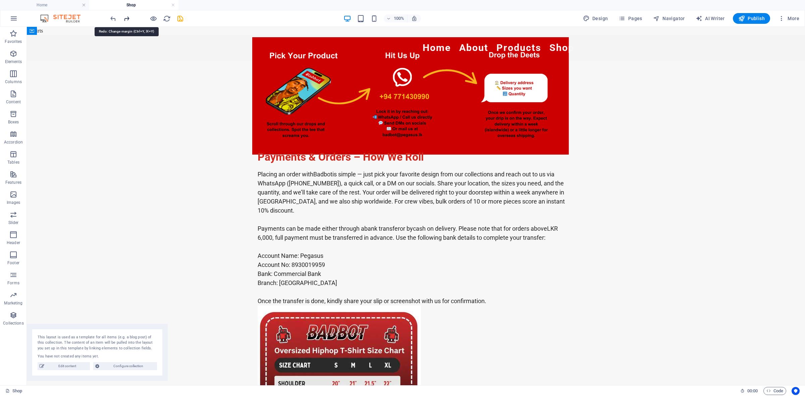
click at [126, 19] on icon "redo" at bounding box center [127, 19] width 8 height 8
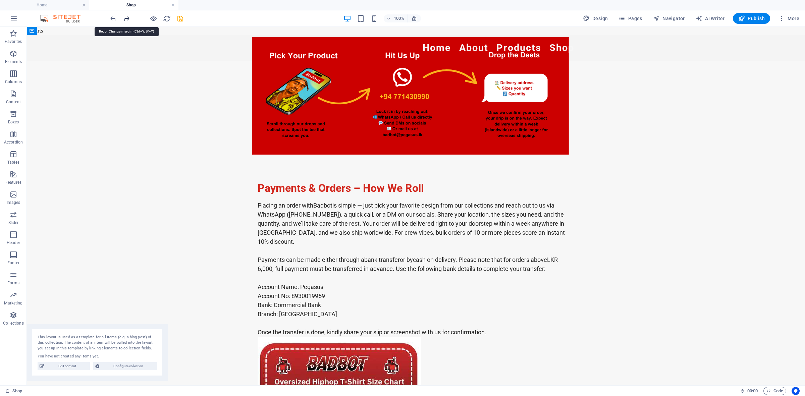
click at [126, 19] on icon "redo" at bounding box center [127, 19] width 8 height 8
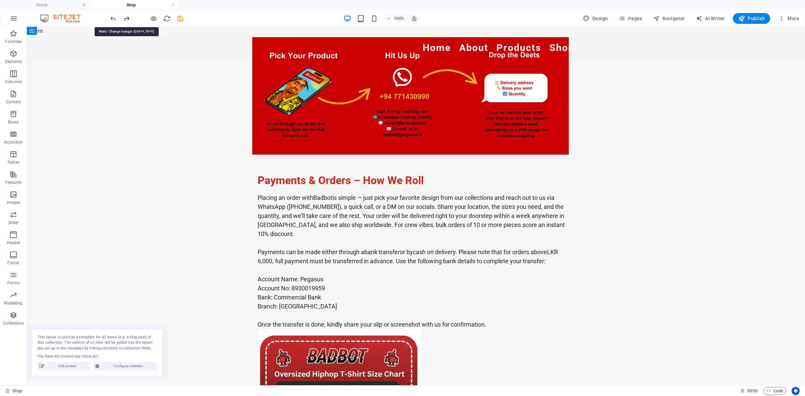
click at [126, 19] on icon "redo" at bounding box center [127, 19] width 8 height 8
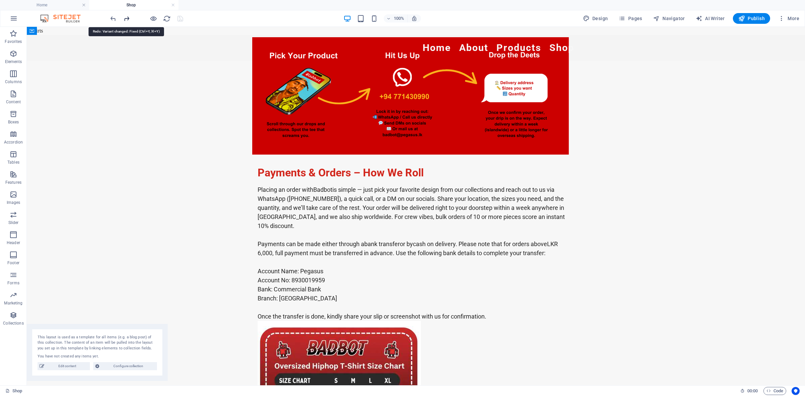
click at [126, 19] on icon "redo" at bounding box center [127, 19] width 8 height 8
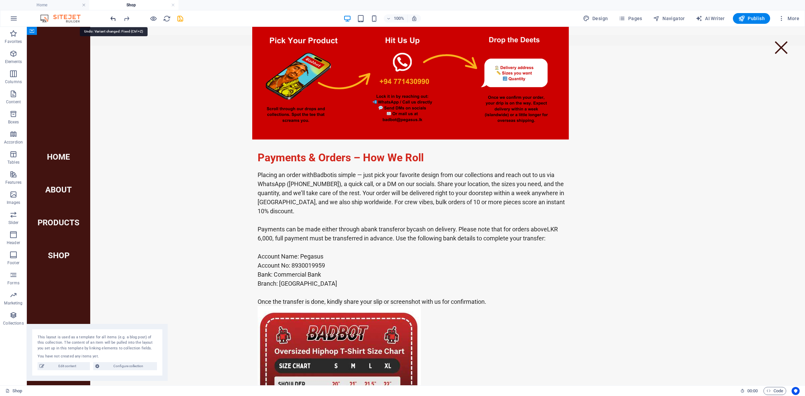
click at [114, 17] on icon "undo" at bounding box center [113, 19] width 8 height 8
click at [113, 21] on icon "undo" at bounding box center [113, 19] width 8 height 8
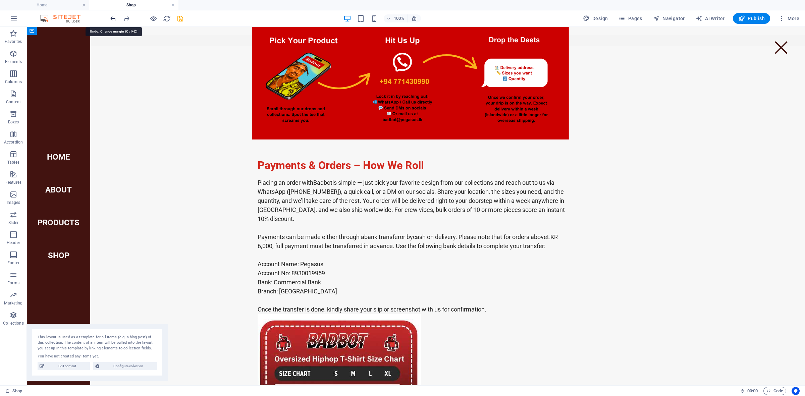
click at [113, 21] on icon "undo" at bounding box center [113, 19] width 8 height 8
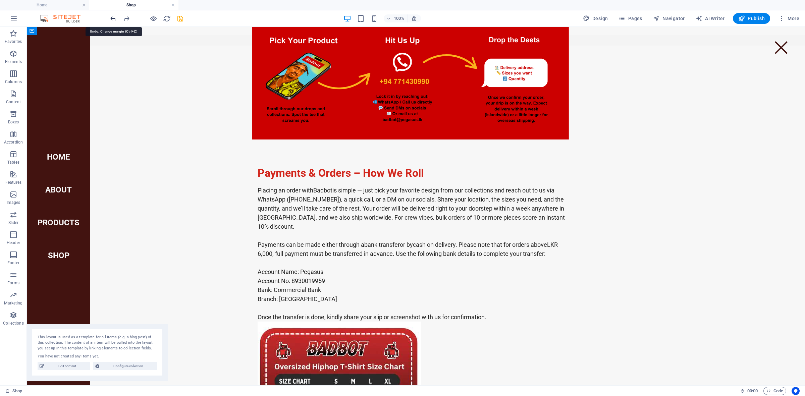
click at [113, 21] on icon "undo" at bounding box center [113, 19] width 8 height 8
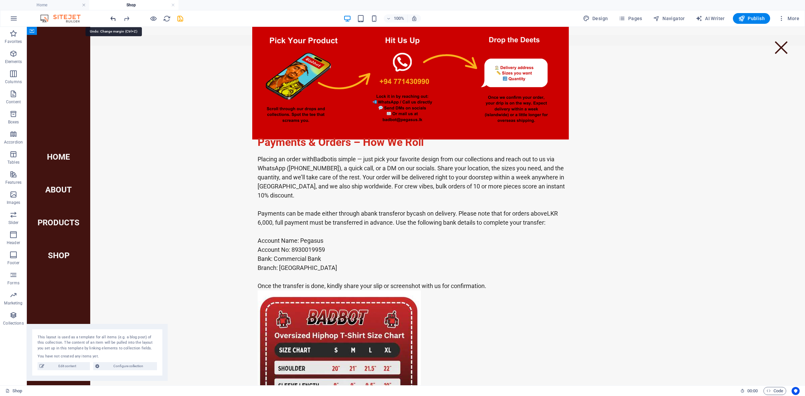
click at [113, 21] on icon "undo" at bounding box center [113, 19] width 8 height 8
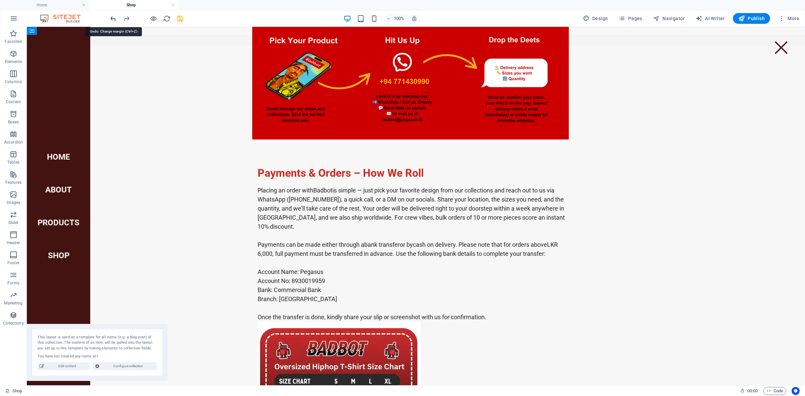
click at [113, 21] on icon "undo" at bounding box center [113, 19] width 8 height 8
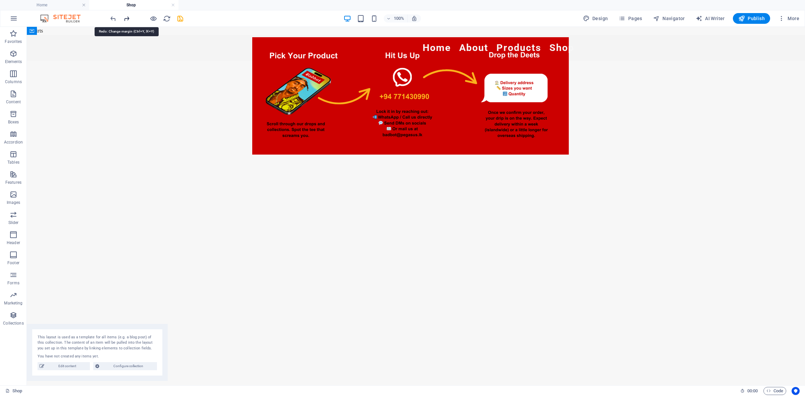
click at [127, 16] on icon "redo" at bounding box center [127, 19] width 8 height 8
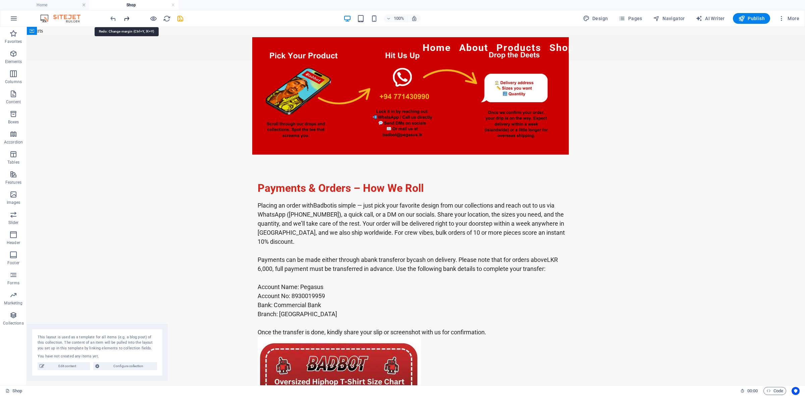
click at [126, 16] on icon "redo" at bounding box center [127, 19] width 8 height 8
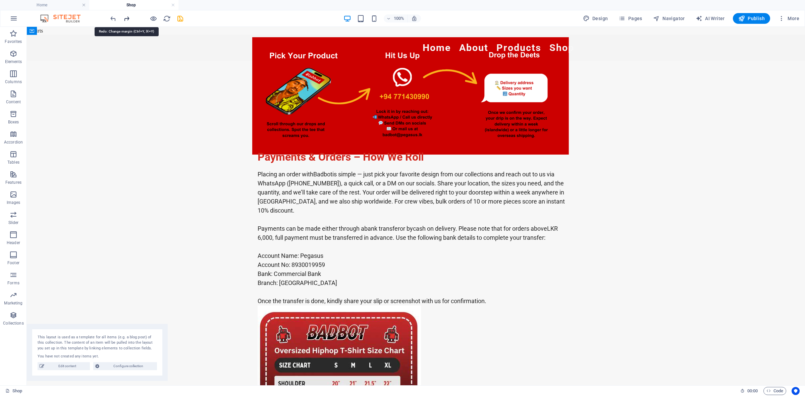
click at [126, 16] on icon "redo" at bounding box center [127, 19] width 8 height 8
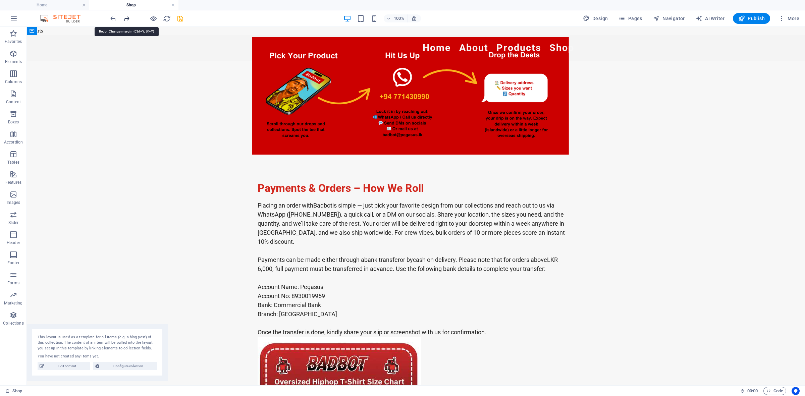
click at [126, 16] on icon "redo" at bounding box center [127, 19] width 8 height 8
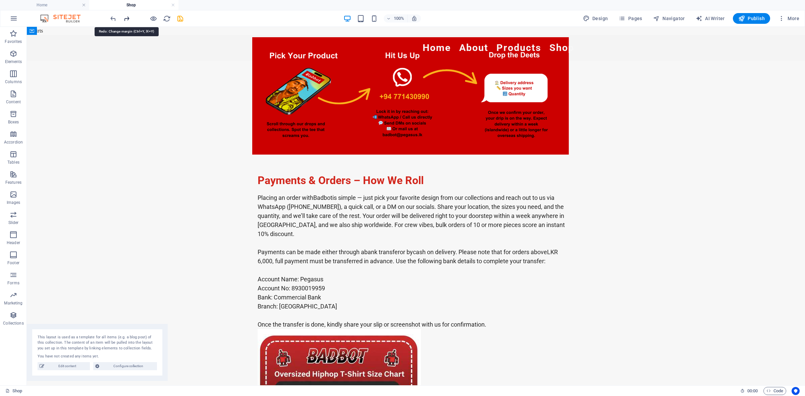
click at [126, 16] on icon "redo" at bounding box center [127, 19] width 8 height 8
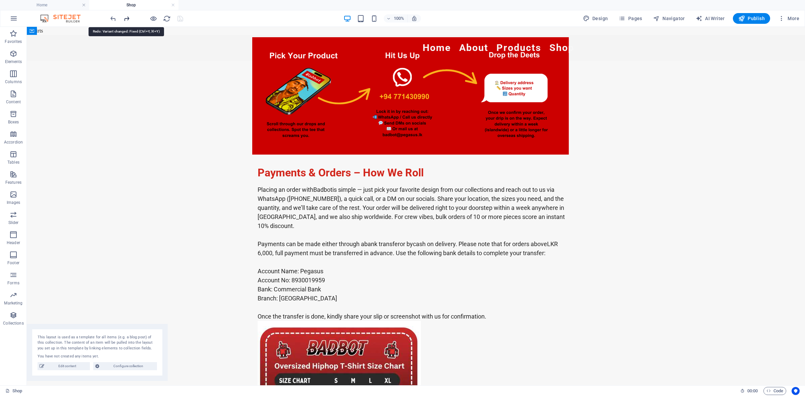
click at [126, 16] on icon "redo" at bounding box center [127, 19] width 8 height 8
click at [115, 17] on icon "undo" at bounding box center [113, 19] width 8 height 8
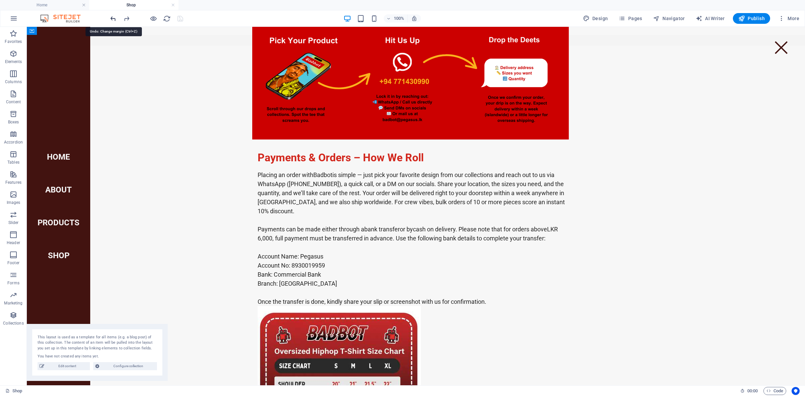
click at [111, 20] on icon "undo" at bounding box center [113, 19] width 8 height 8
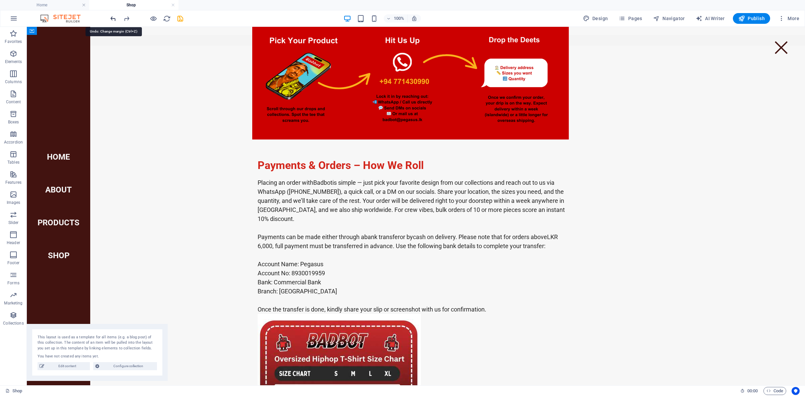
click at [110, 19] on icon "undo" at bounding box center [113, 19] width 8 height 8
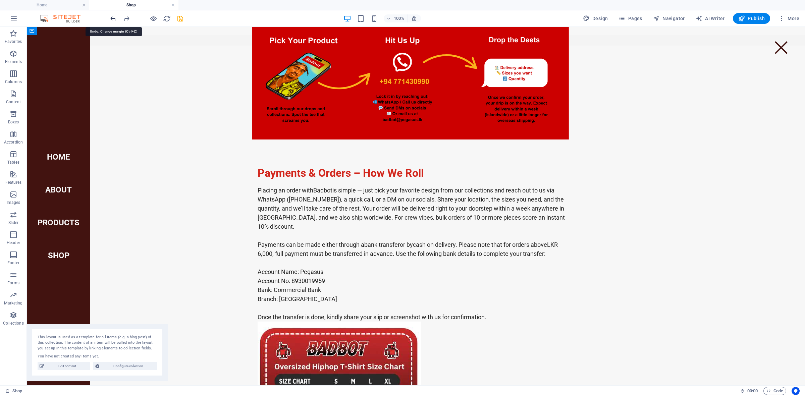
click at [110, 19] on icon "undo" at bounding box center [113, 19] width 8 height 8
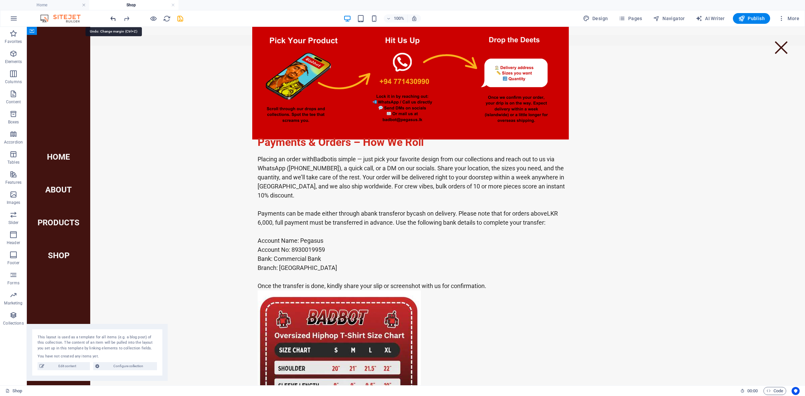
click at [110, 19] on icon "undo" at bounding box center [113, 19] width 8 height 8
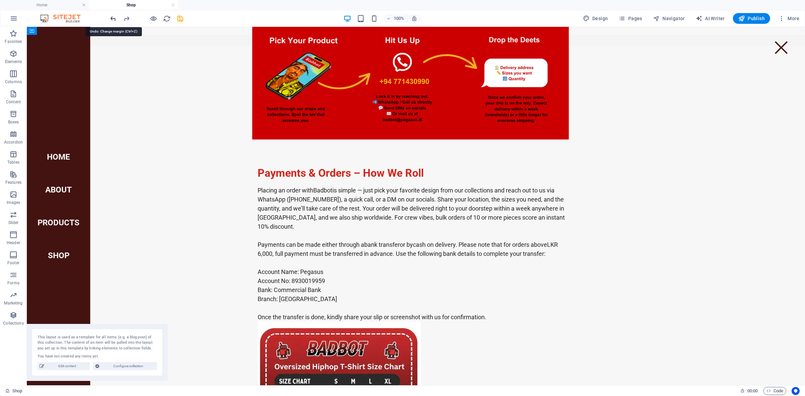
click at [110, 19] on icon "undo" at bounding box center [113, 19] width 8 height 8
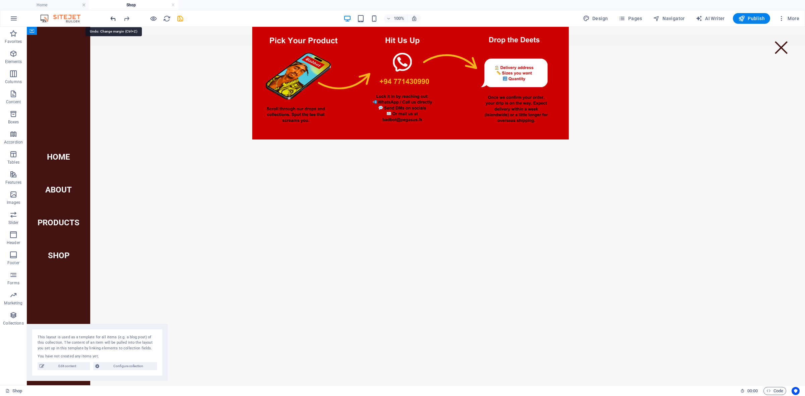
click at [110, 19] on icon "undo" at bounding box center [113, 19] width 8 height 8
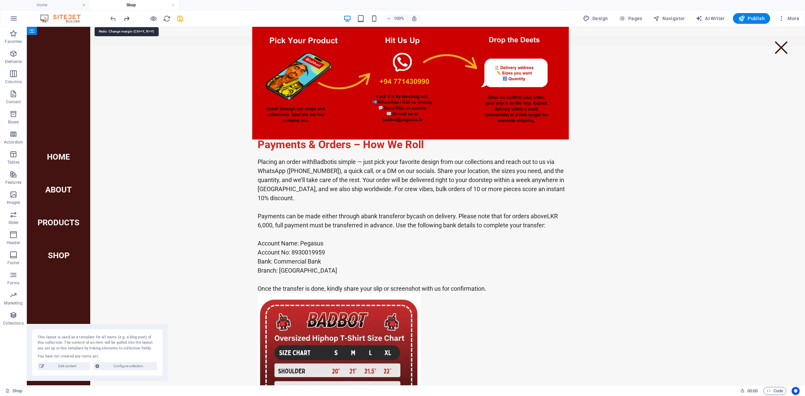
click at [123, 19] on icon "redo" at bounding box center [127, 19] width 8 height 8
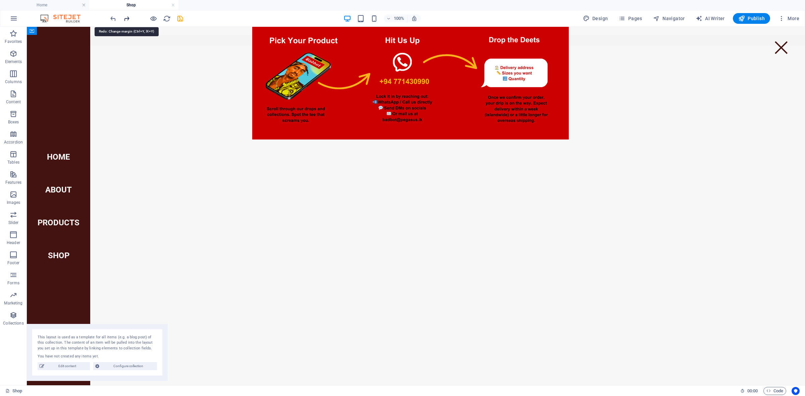
click at [128, 17] on icon "redo" at bounding box center [127, 19] width 8 height 8
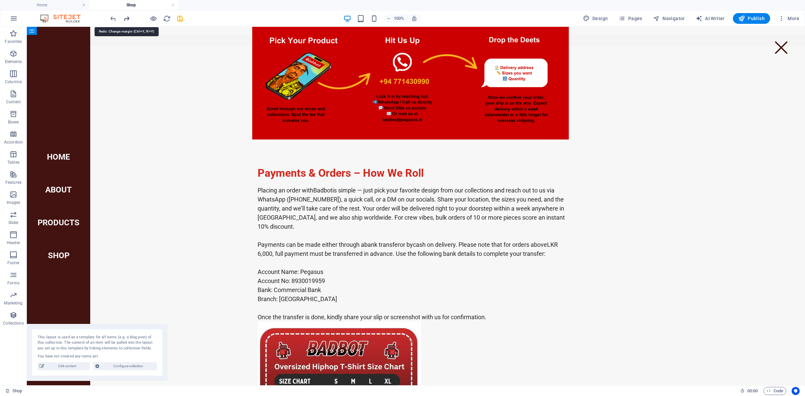
click at [128, 17] on icon "redo" at bounding box center [127, 19] width 8 height 8
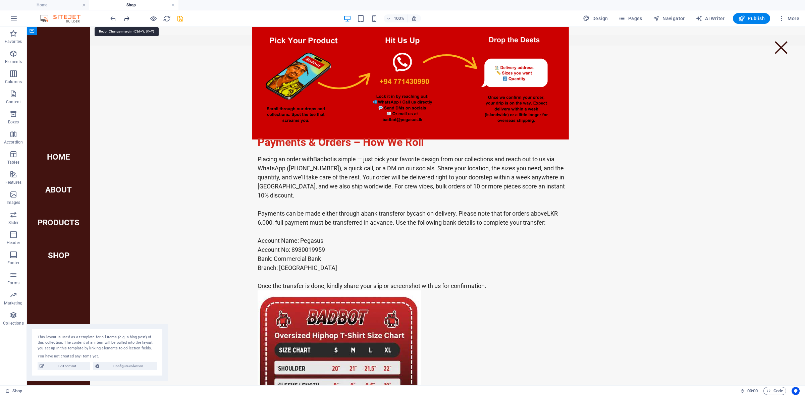
click at [128, 17] on icon "redo" at bounding box center [127, 19] width 8 height 8
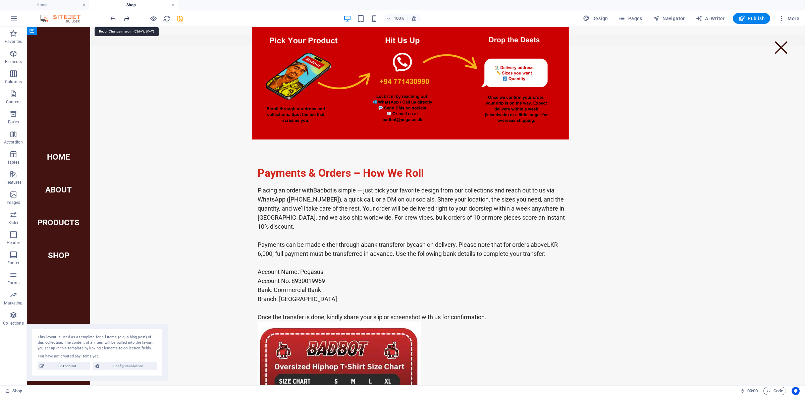
click at [128, 17] on icon "redo" at bounding box center [127, 19] width 8 height 8
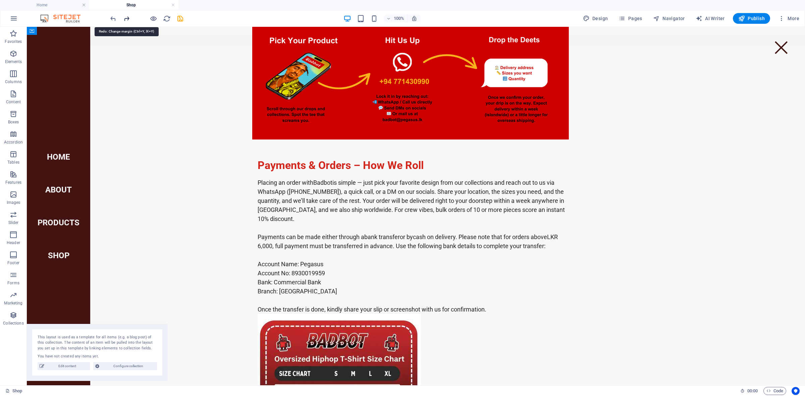
click at [128, 17] on icon "redo" at bounding box center [127, 19] width 8 height 8
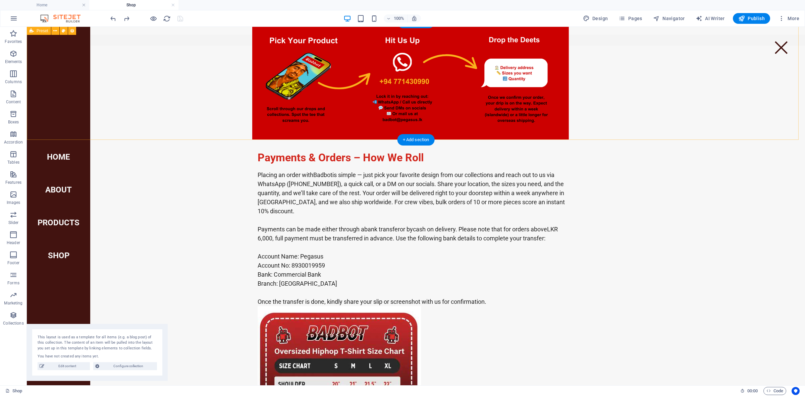
click at [660, 122] on div at bounding box center [416, 80] width 778 height 117
click at [656, 122] on div at bounding box center [416, 80] width 778 height 117
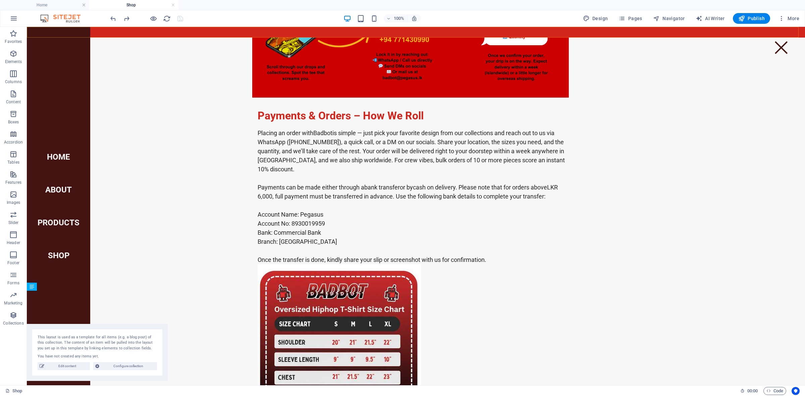
click at [638, 31] on div "Home About Products Shop" at bounding box center [416, 32] width 778 height 11
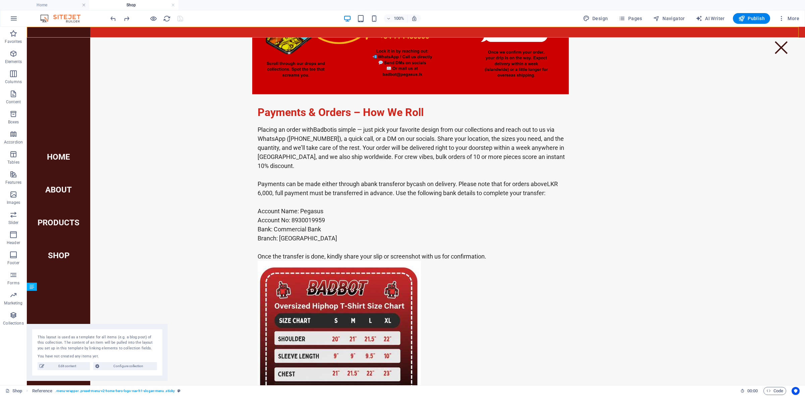
select select "rem"
select select "preset-menu-v2-home-hero-logo-nav-h1-slogan-menu"
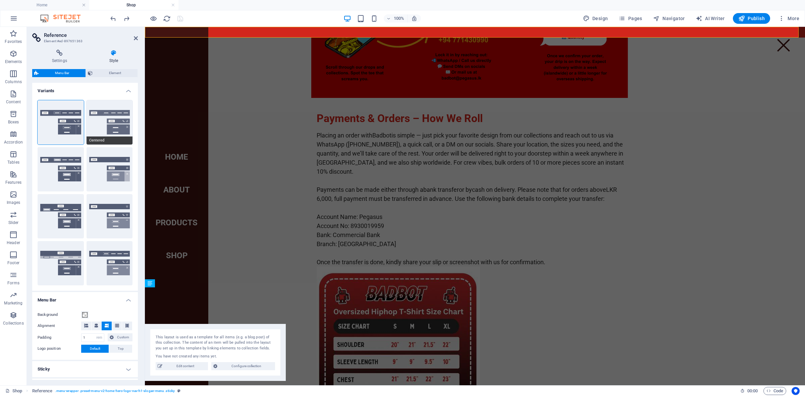
click at [108, 124] on button "Centered" at bounding box center [110, 122] width 46 height 44
click at [86, 324] on icon at bounding box center [86, 326] width 4 height 4
click at [92, 325] on button at bounding box center [97, 326] width 10 height 9
click at [697, 157] on div "Payments & Orders – How We Roll Placing an order with Badbot is simple — just p…" at bounding box center [475, 268] width 660 height 366
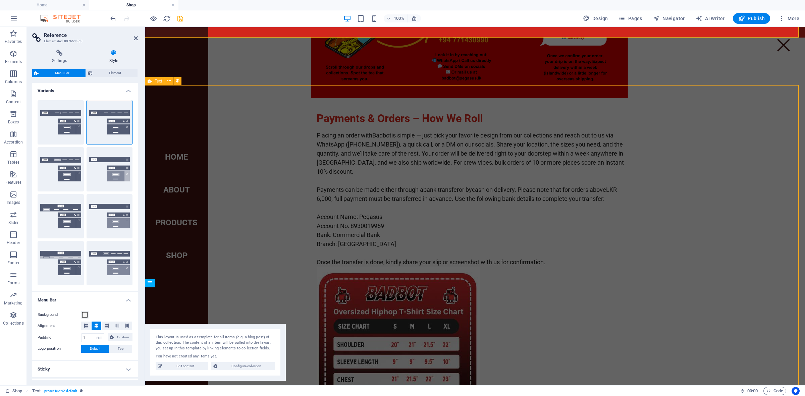
click at [697, 157] on div "Payments & Orders – How We Roll Placing an order with Badbot is simple — just p…" at bounding box center [475, 268] width 660 height 366
select select "preset-text-v2-default"
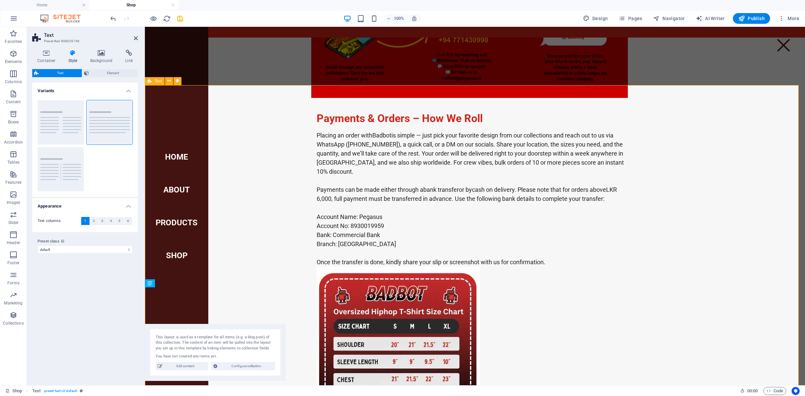
click at [740, 200] on div "Payments & Orders – How We Roll Placing an order with Badbot is simple — just p…" at bounding box center [475, 268] width 660 height 366
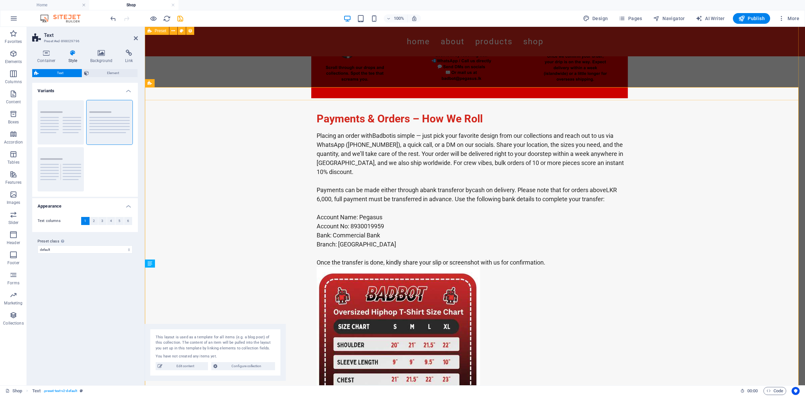
click at [740, 78] on div at bounding box center [475, 23] width 660 height 150
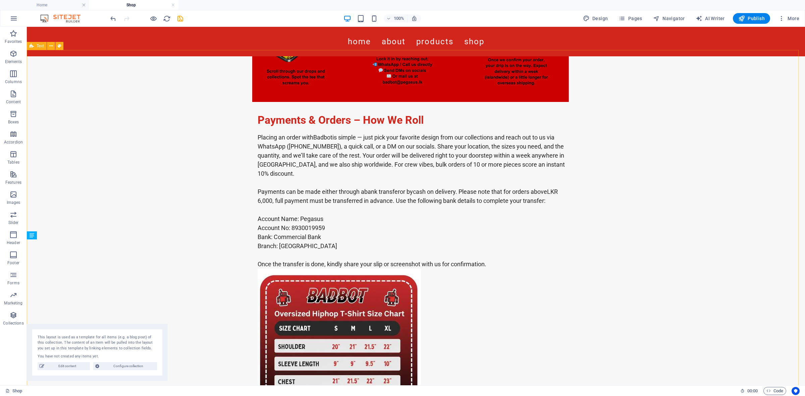
scroll to position [168, 0]
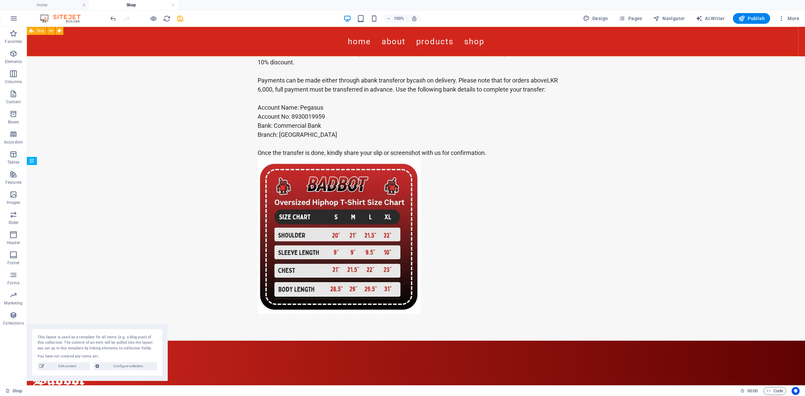
click at [355, 40] on nav "Home About Products Shop" at bounding box center [416, 41] width 317 height 19
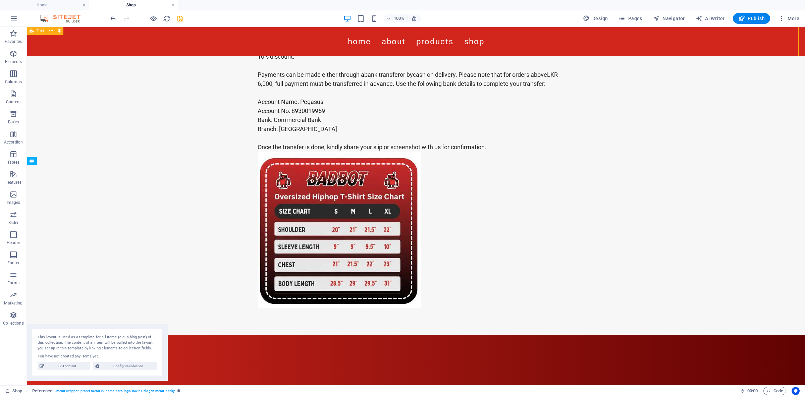
select select "rem"
select select "preset-menu-v2-home-hero-logo-nav-h1-slogan-menu"
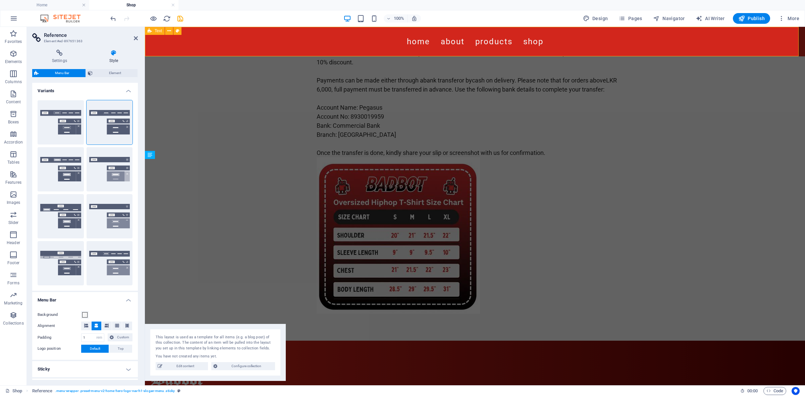
click at [355, 40] on nav "Home About Products Shop" at bounding box center [475, 41] width 317 height 19
click at [118, 52] on icon at bounding box center [114, 53] width 48 height 7
click at [560, 44] on nav "Home About Products Shop" at bounding box center [475, 41] width 317 height 19
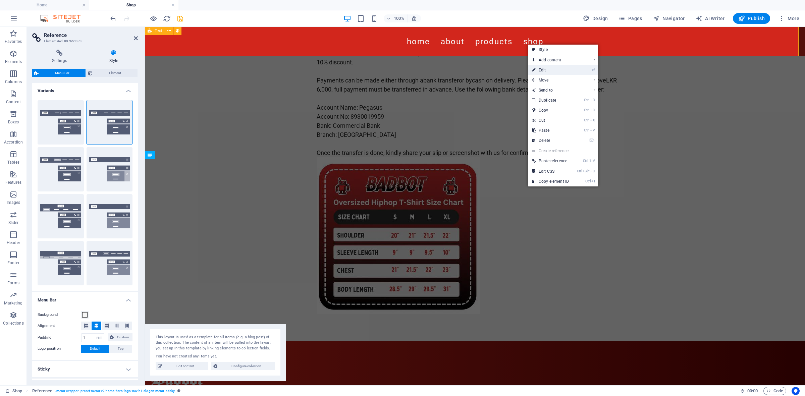
click at [562, 70] on link "⏎ Edit" at bounding box center [550, 70] width 45 height 10
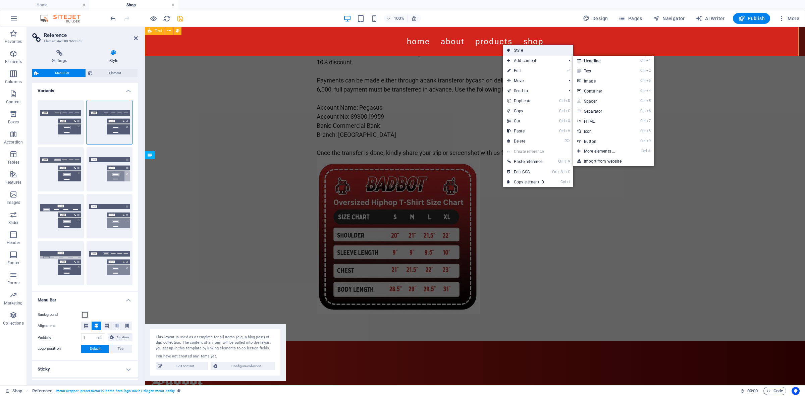
click at [521, 51] on link "Style" at bounding box center [538, 50] width 70 height 10
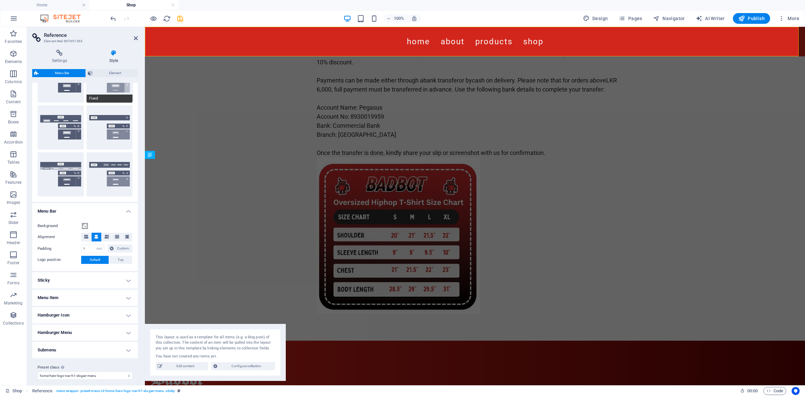
scroll to position [93, 0]
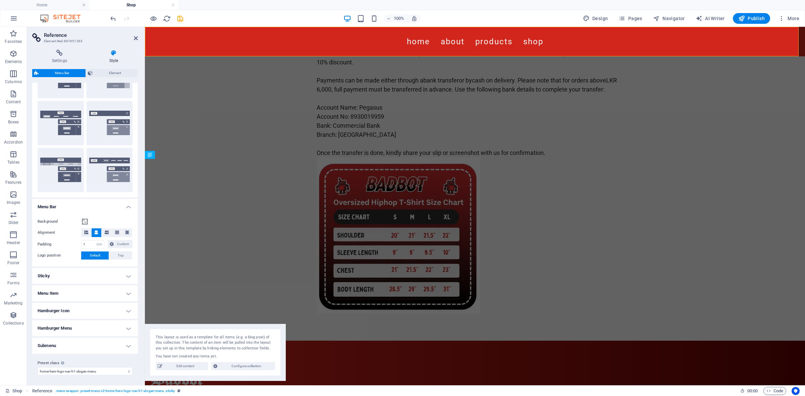
click at [107, 288] on h4 "Menu Item" at bounding box center [85, 293] width 106 height 16
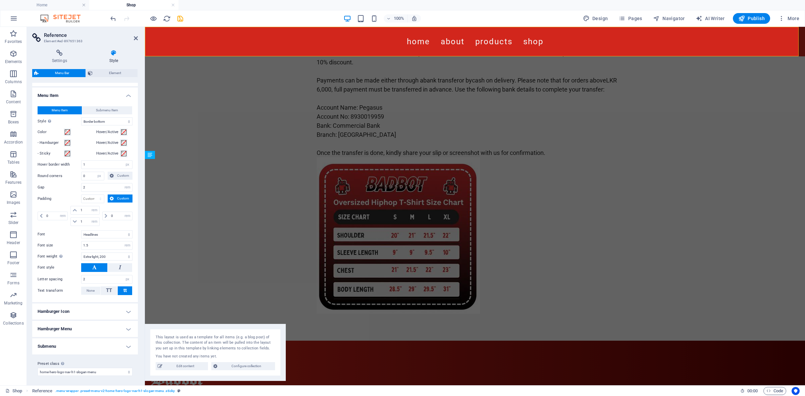
scroll to position [292, 0]
click at [104, 344] on h4 "Submenu" at bounding box center [85, 345] width 106 height 16
click at [105, 326] on h4 "Hamburger Menu" at bounding box center [85, 328] width 106 height 16
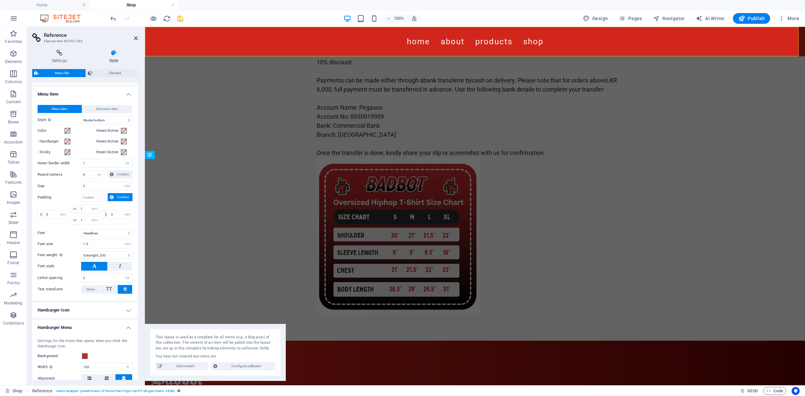
click at [108, 311] on h4 "Hamburger Icon" at bounding box center [85, 310] width 106 height 16
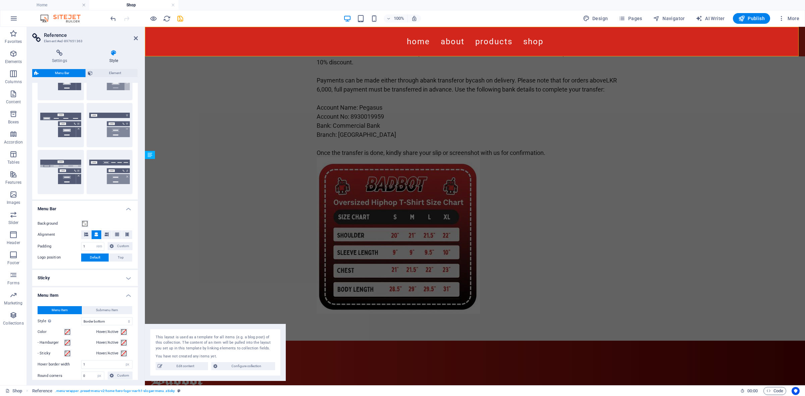
scroll to position [83, 0]
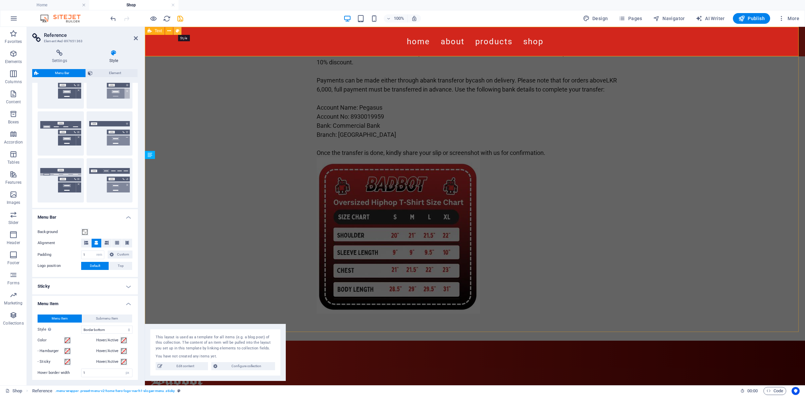
click at [178, 30] on icon at bounding box center [178, 31] width 4 height 7
select select "preset-text-v2-default"
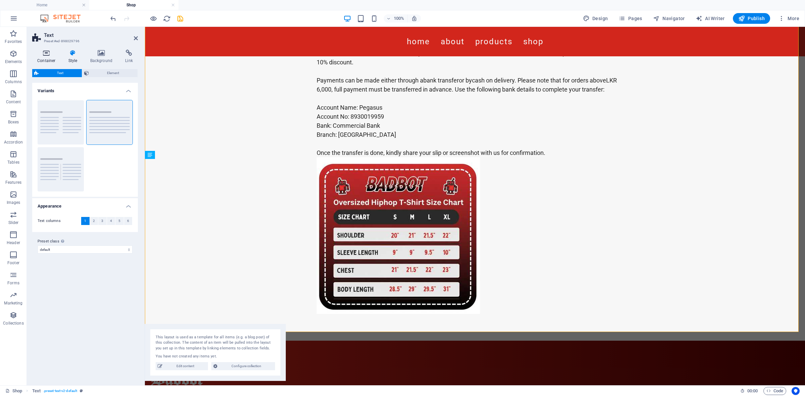
click at [44, 58] on h4 "Container" at bounding box center [47, 57] width 31 height 14
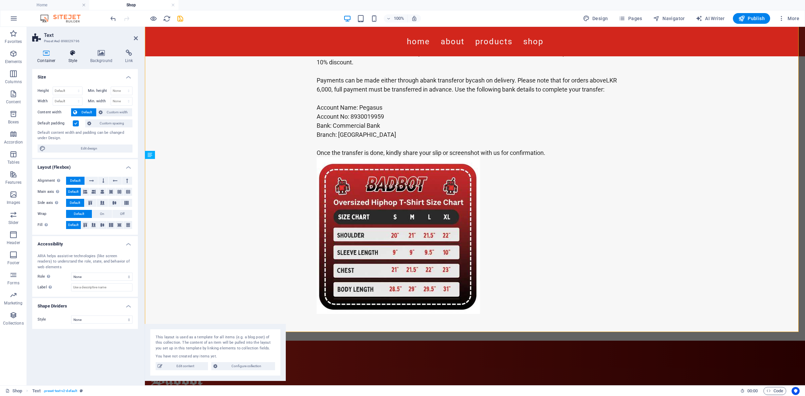
click at [71, 56] on h4 "Style" at bounding box center [74, 57] width 22 height 14
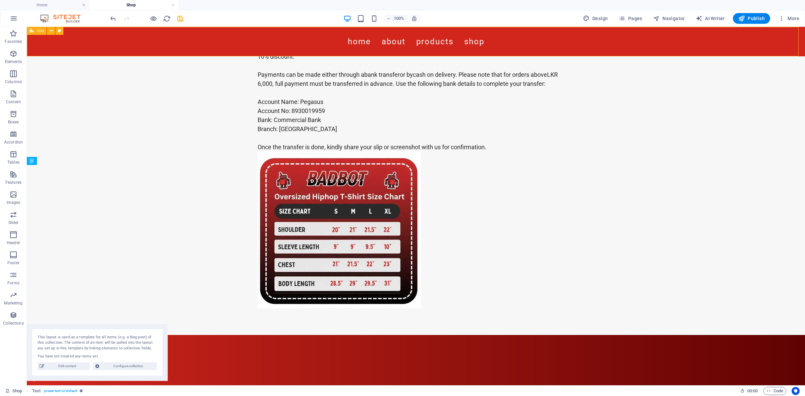
click at [337, 48] on nav "Home About Products Shop" at bounding box center [416, 41] width 317 height 19
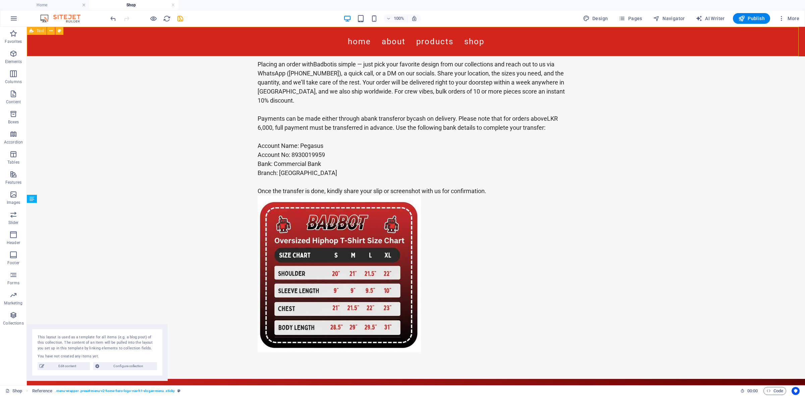
click at [549, 44] on nav "Home About Products Shop" at bounding box center [416, 41] width 317 height 19
select select "rem"
select select "hover_border_bottom"
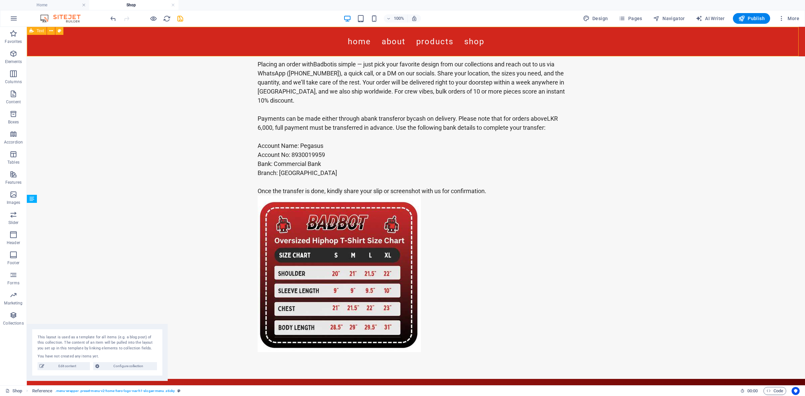
select select "px"
select select "rem"
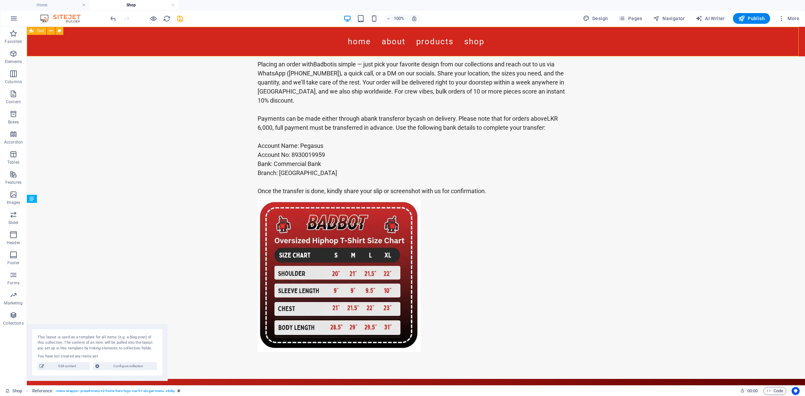
select select "rem"
select select "link-special-font"
select select "rem"
select select "200"
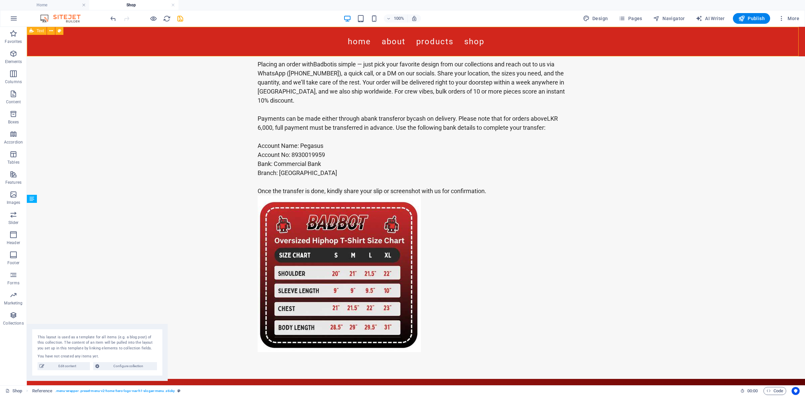
select select "px"
select select "rem"
select select "%"
select select "rem"
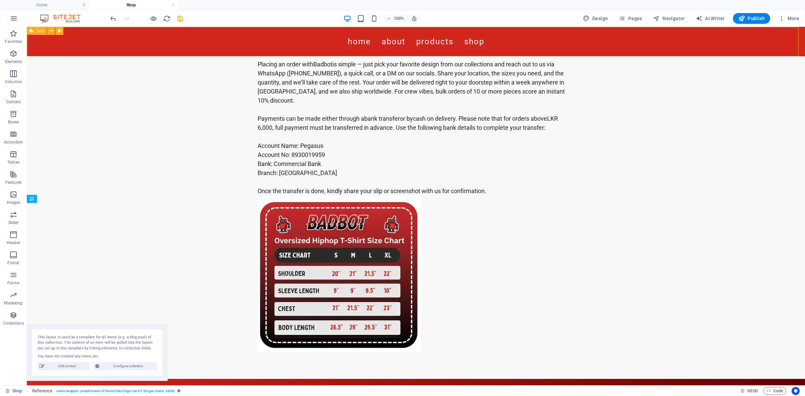
select select "px"
select select "preset-menu-v2-home-hero-logo-nav-h1-slogan-menu"
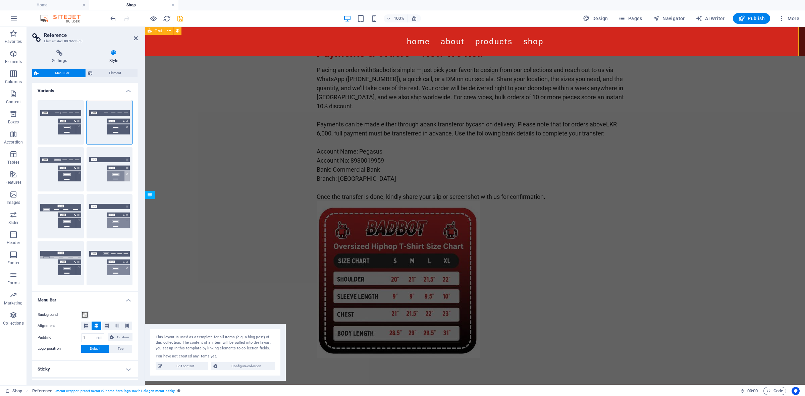
scroll to position [133, 0]
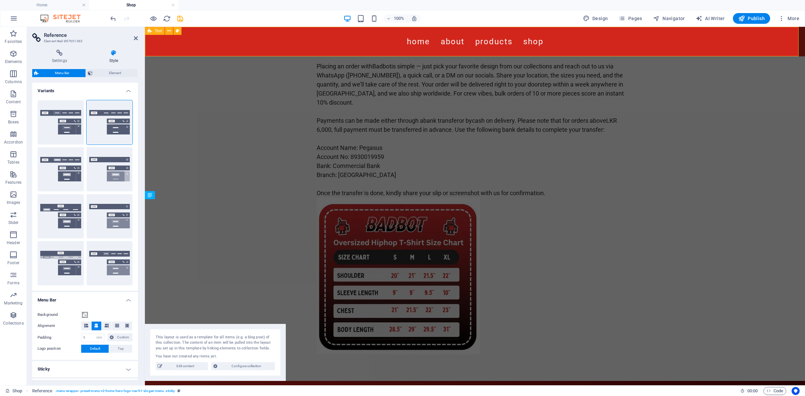
click at [549, 44] on nav "Home About Products Shop" at bounding box center [475, 41] width 317 height 19
click at [135, 37] on icon at bounding box center [136, 38] width 4 height 5
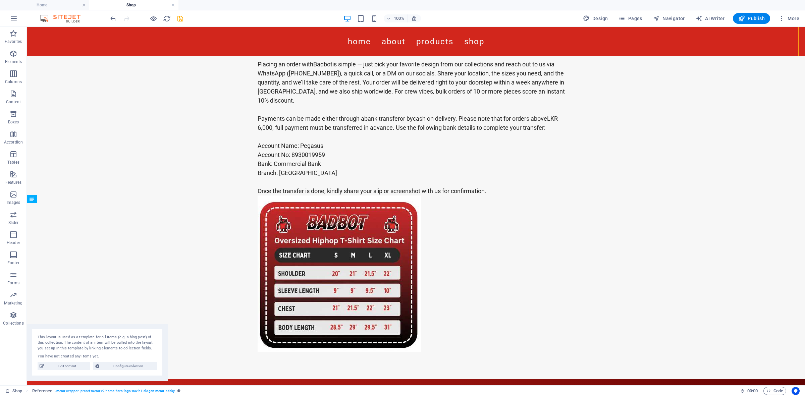
click at [596, 44] on div "Home About Products Shop" at bounding box center [416, 42] width 778 height 30
click at [699, 44] on div "Home About Products Shop" at bounding box center [416, 42] width 778 height 30
select select "rem"
select select "hover_border_bottom"
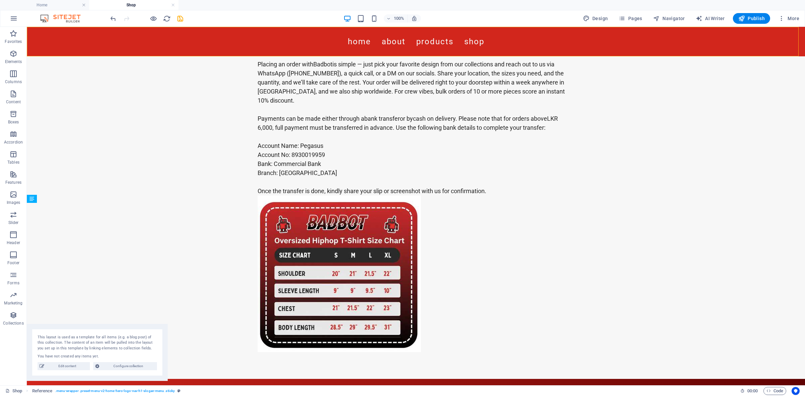
select select "px"
select select "rem"
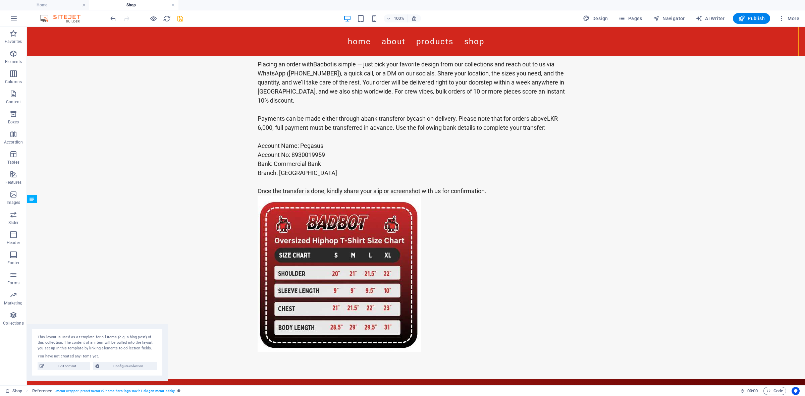
select select "rem"
select select "link-special-font"
select select "rem"
select select "200"
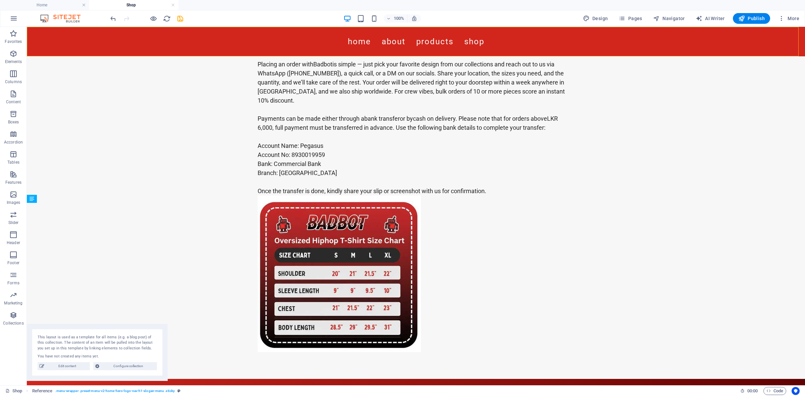
select select "px"
select select "rem"
select select "%"
select select "rem"
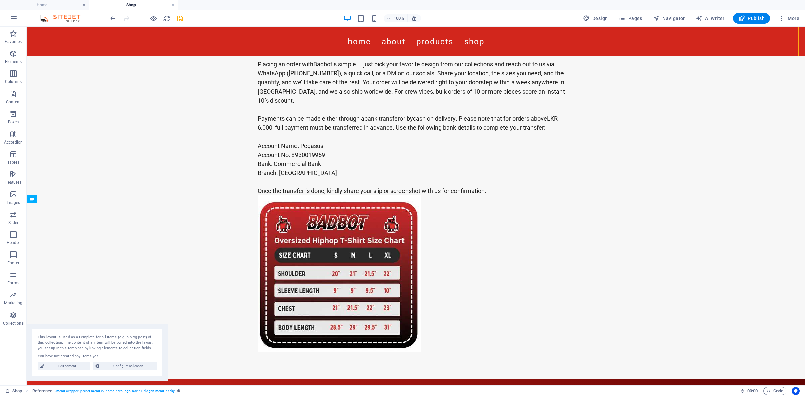
select select "px"
select select "preset-menu-v2-home-hero-logo-nav-h1-slogan-menu"
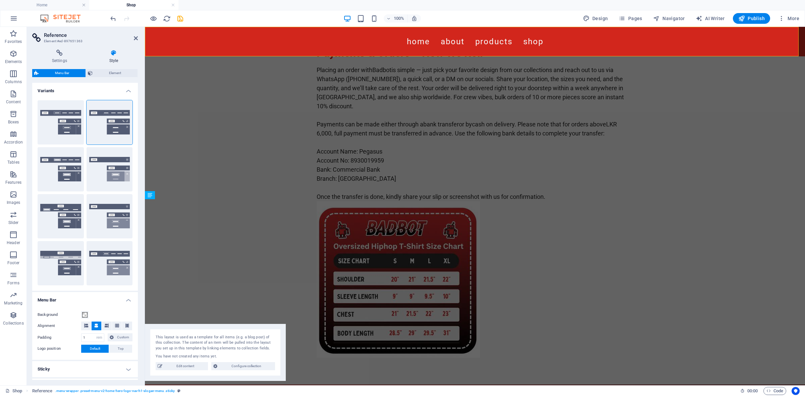
scroll to position [133, 0]
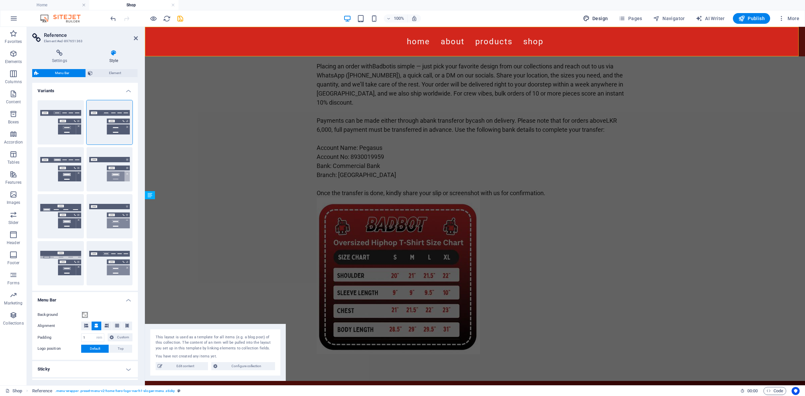
click at [597, 17] on span "Design" at bounding box center [595, 18] width 25 height 7
select select "px"
select select "200"
select select "px"
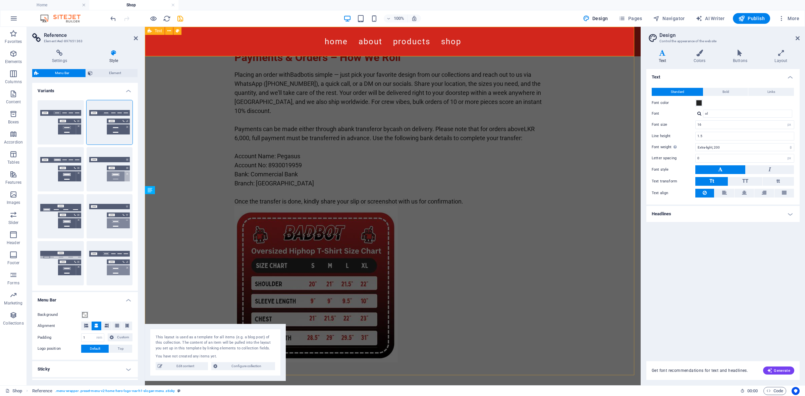
scroll to position [138, 0]
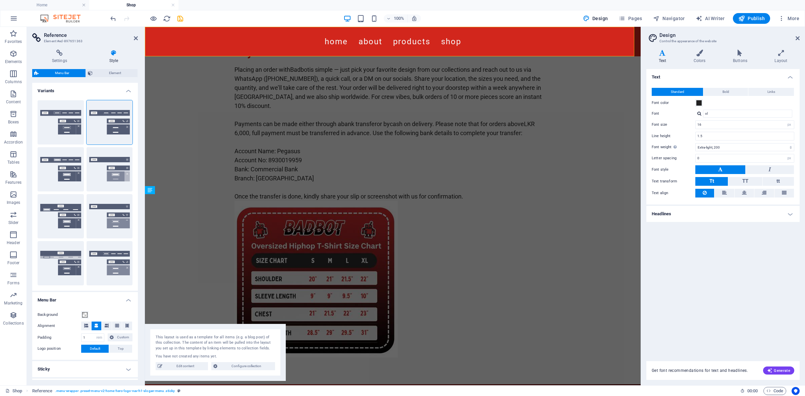
click at [532, 42] on nav "Home About Products Shop" at bounding box center [392, 41] width 317 height 19
click at [744, 182] on span "TT" at bounding box center [745, 181] width 6 height 6
click at [461, 40] on nav "Home About Products Shop" at bounding box center [392, 41] width 317 height 19
drag, startPoint x: 137, startPoint y: 37, endPoint x: 110, endPoint y: 10, distance: 37.9
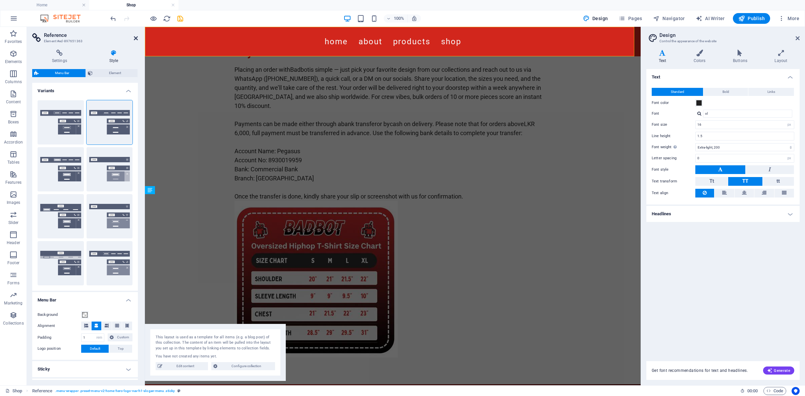
click at [137, 37] on icon at bounding box center [136, 38] width 4 height 5
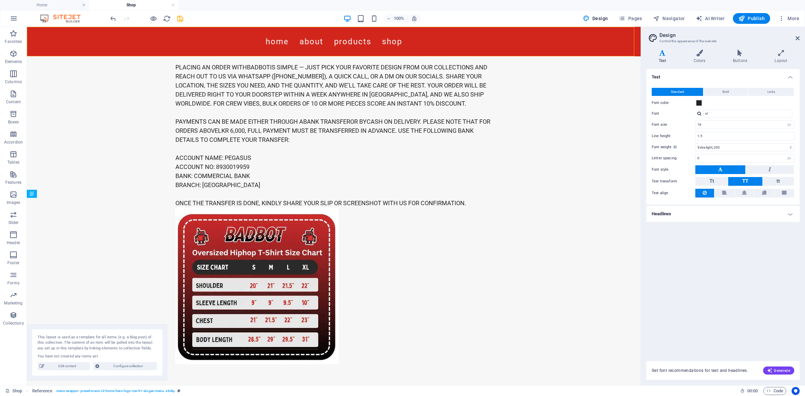
click at [419, 46] on nav "Home About Products Shop" at bounding box center [333, 41] width 317 height 19
click at [386, 42] on nav "Home About Products Shop" at bounding box center [333, 41] width 317 height 19
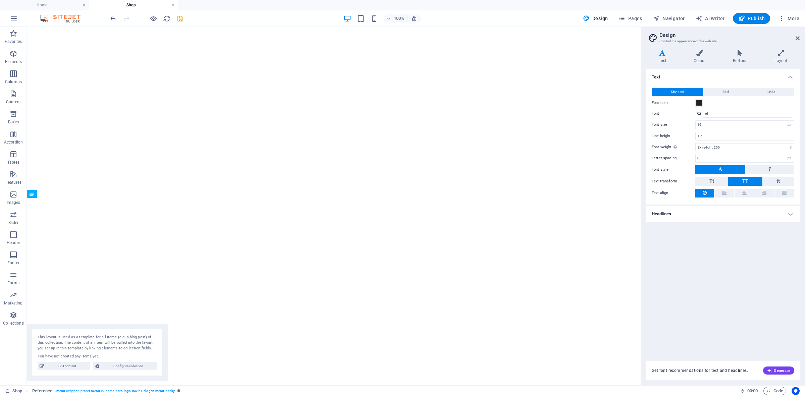
select select "px"
select select "200"
select select "px"
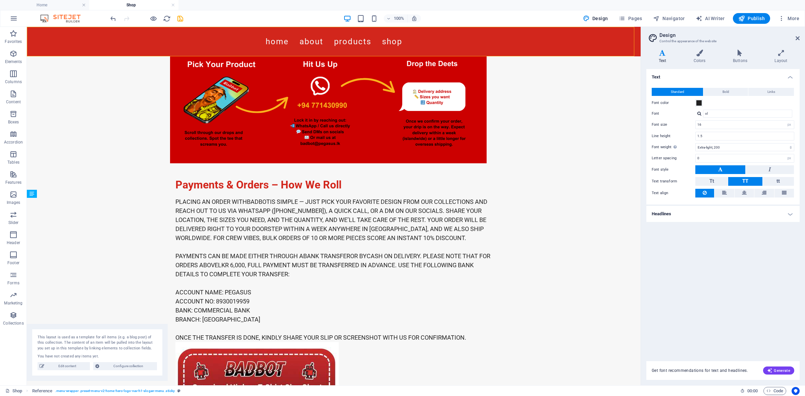
scroll to position [135, 0]
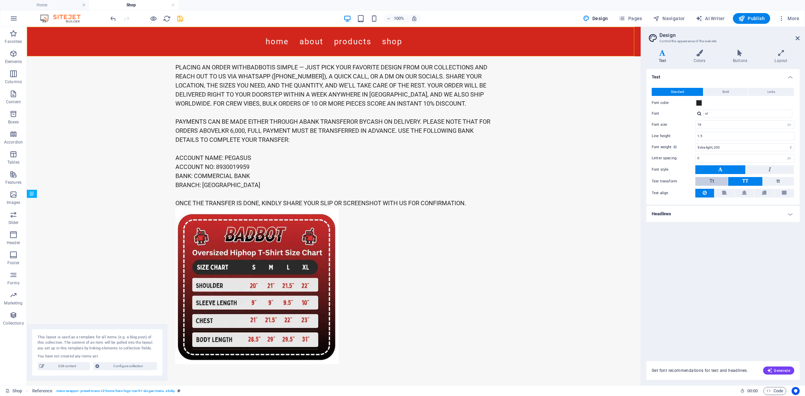
click at [716, 180] on button "Tt" at bounding box center [711, 181] width 33 height 9
click at [738, 182] on button "TT" at bounding box center [745, 181] width 34 height 9
click at [704, 52] on icon at bounding box center [699, 53] width 37 height 7
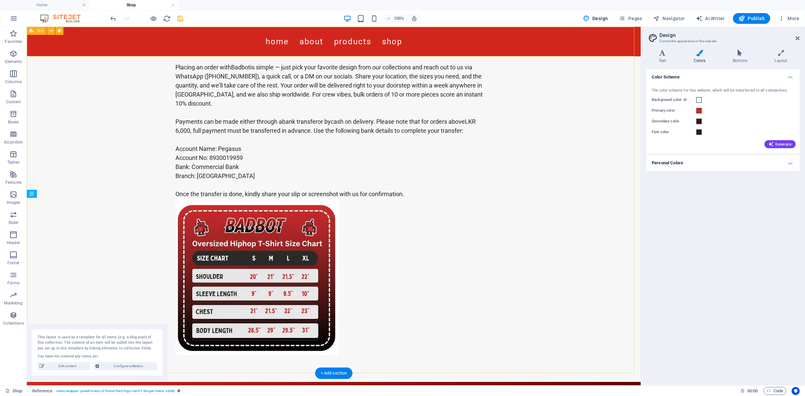
click at [566, 175] on div "Payments & Orders – How We Roll Placing an order with Badbot is simple — just p…" at bounding box center [334, 200] width 614 height 366
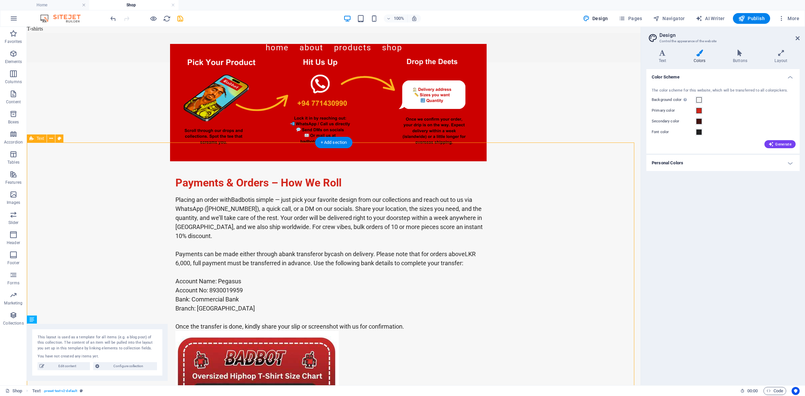
scroll to position [0, 0]
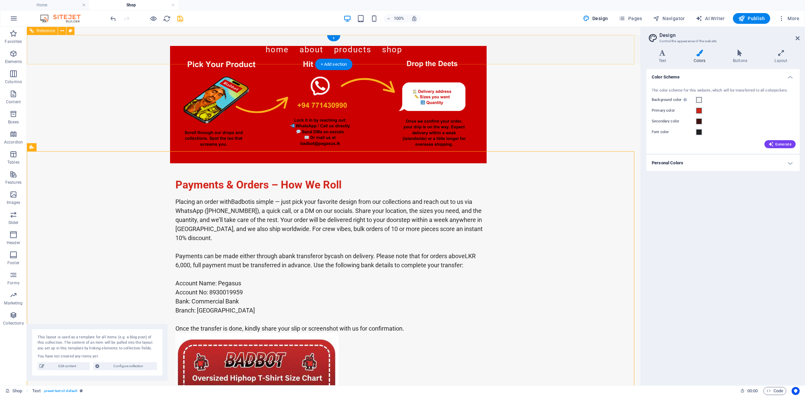
click at [381, 55] on nav "Home About Products Shop" at bounding box center [333, 49] width 317 height 19
select select "rem"
select select "hover_border_bottom"
select select "px"
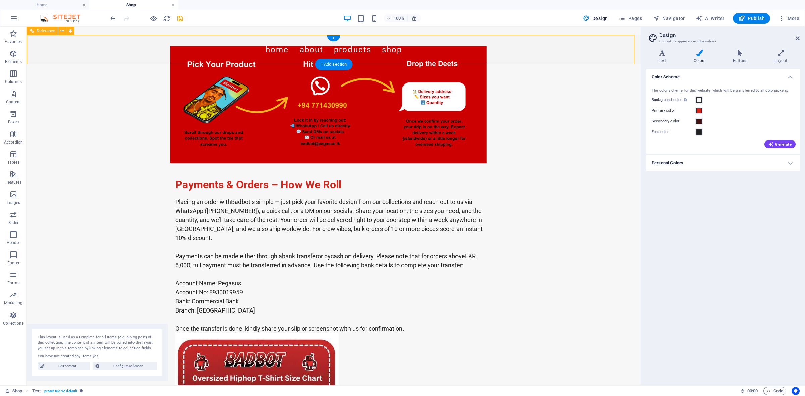
select select "px"
select select "rem"
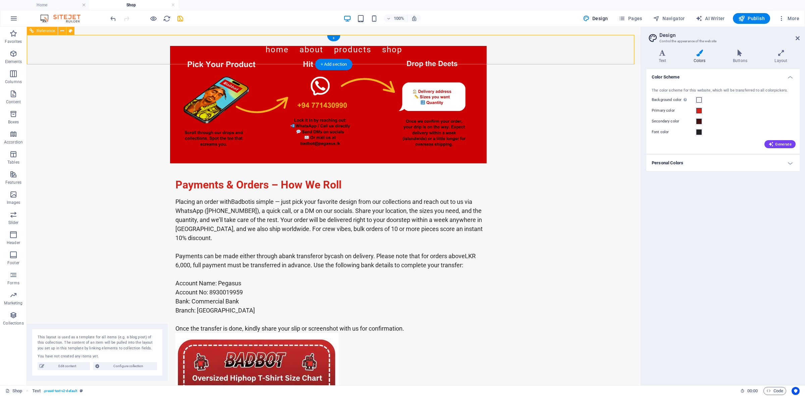
select select "rem"
select select "link-special-font"
select select "rem"
select select "200"
select select "px"
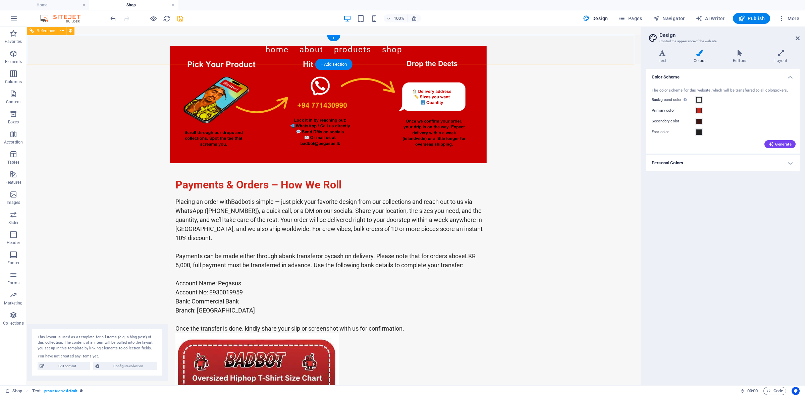
select select "rem"
select select "%"
select select "rem"
select select "px"
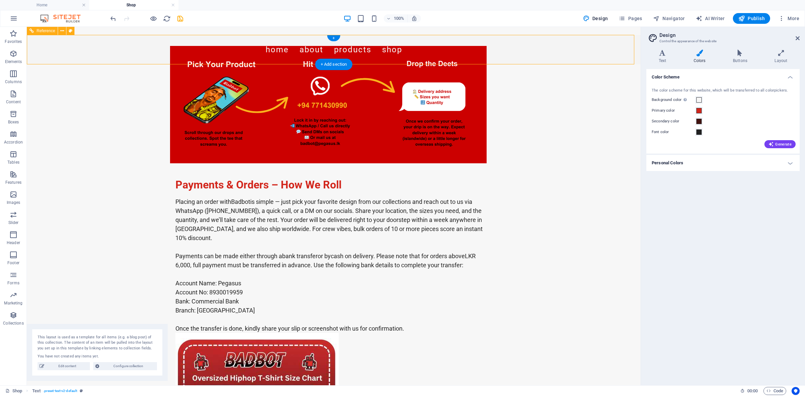
select select "preset-menu-v2-home-hero-logo-nav-h1-slogan-menu"
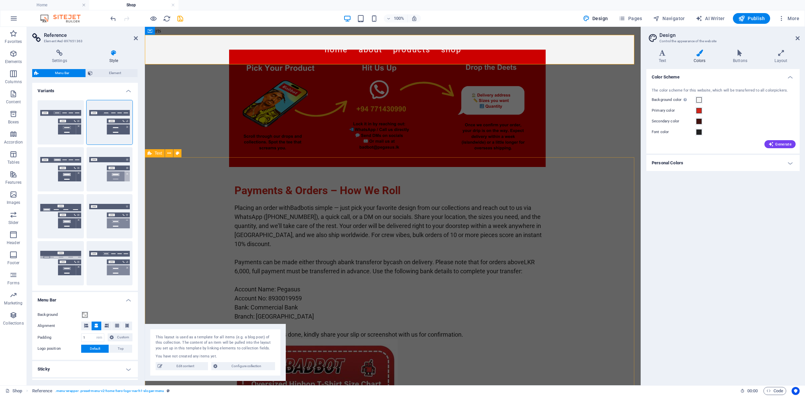
click at [604, 222] on div "Payments & Orders – How We Roll Placing an order with Badbot is simple — just p…" at bounding box center [393, 340] width 496 height 366
select select "preset-text-v2-default"
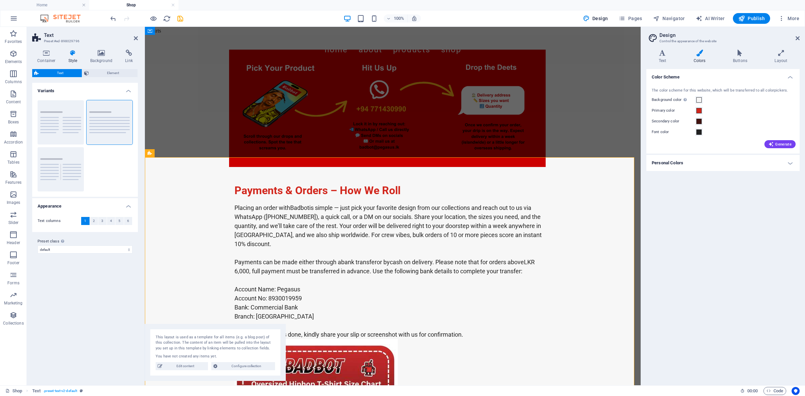
click at [800, 39] on aside "Design Control the appearance of the website Variants Text Colors Buttons Layou…" at bounding box center [723, 206] width 164 height 359
click at [800, 38] on aside "Design Control the appearance of the website Variants Text Colors Buttons Layou…" at bounding box center [723, 206] width 164 height 359
click at [796, 35] on h2 "Design" at bounding box center [729, 35] width 140 height 6
click at [800, 37] on aside "Design Control the appearance of the website Variants Text Colors Buttons Layou…" at bounding box center [723, 206] width 164 height 359
drag, startPoint x: 797, startPoint y: 36, endPoint x: 652, endPoint y: 9, distance: 147.7
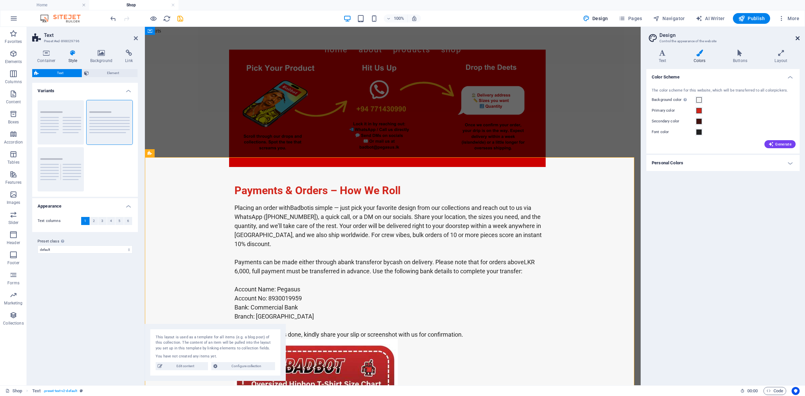
click at [797, 36] on icon at bounding box center [798, 38] width 4 height 5
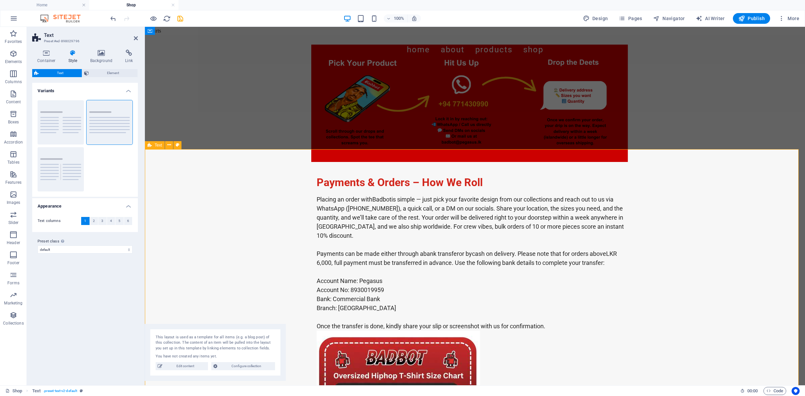
click at [724, 190] on div "Payments & Orders – How We Roll Placing an order with Badbot is simple — just p…" at bounding box center [475, 332] width 660 height 366
click at [762, 193] on div "Payments & Orders – How We Roll Placing an order with Badbot is simple — just p…" at bounding box center [475, 332] width 660 height 366
click at [235, 181] on div "Payments & Orders – How We Roll Placing an order with Badbot is simple — just p…" at bounding box center [475, 332] width 660 height 366
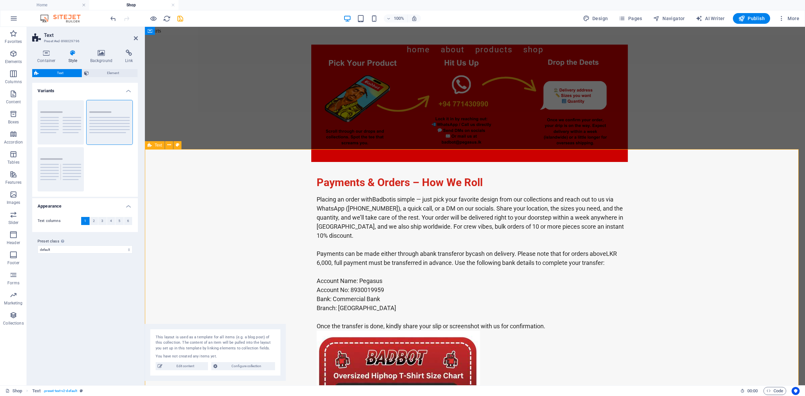
click at [235, 181] on div "Payments & Orders – How We Roll Placing an order with Badbot is simple — just p…" at bounding box center [475, 332] width 660 height 366
click at [136, 36] on icon at bounding box center [136, 38] width 4 height 5
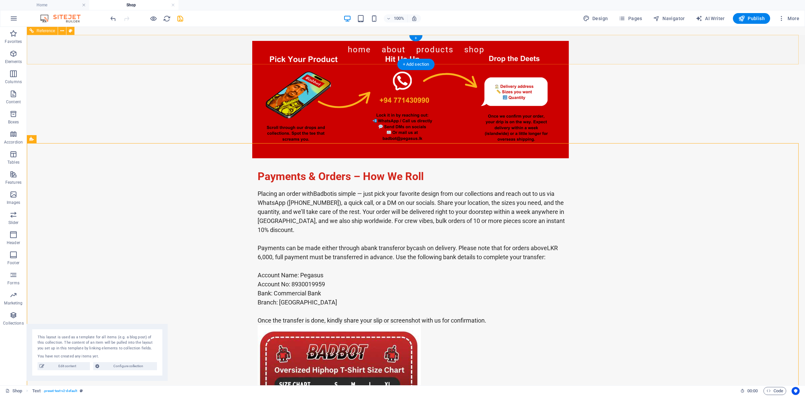
click at [422, 48] on nav "Home About Products Shop" at bounding box center [416, 49] width 317 height 19
select select "rem"
select select "hover_border_bottom"
select select "px"
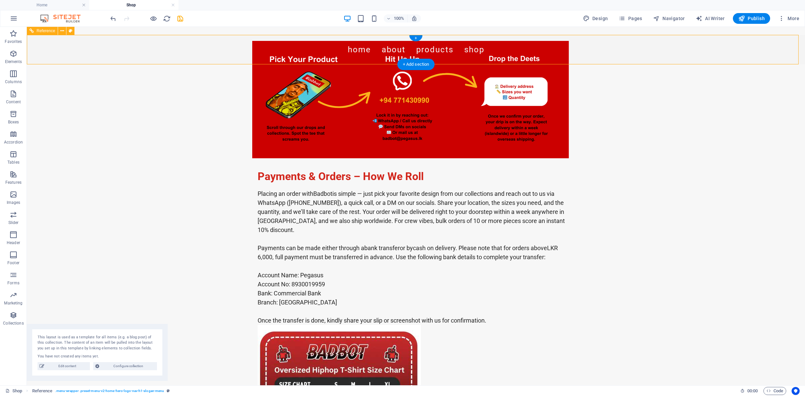
select select "px"
select select "rem"
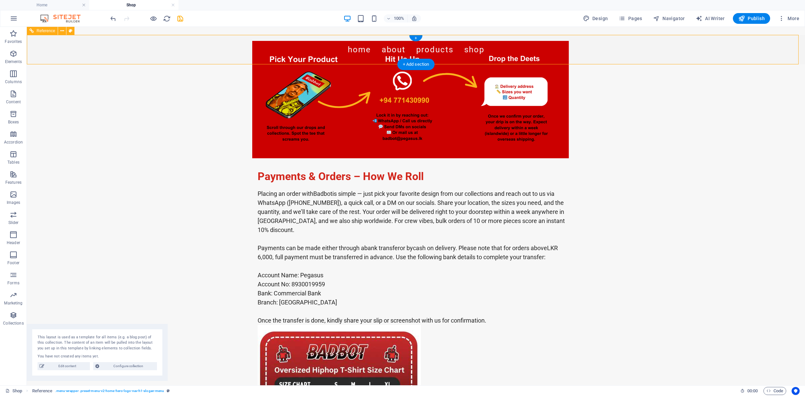
select select "rem"
select select "link-special-font"
select select "rem"
select select "200"
select select "px"
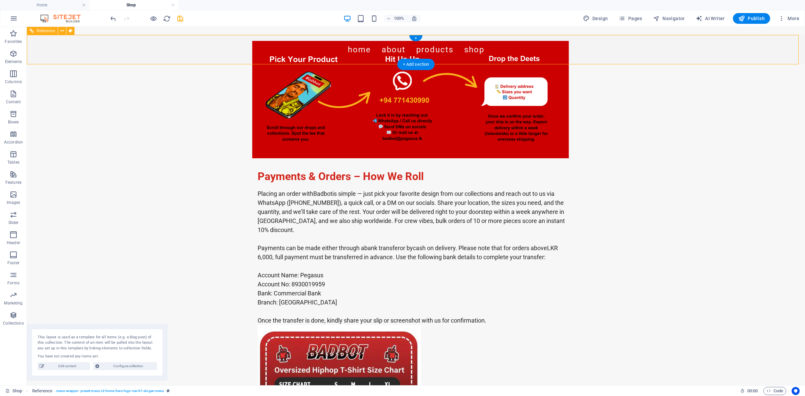
select select "rem"
select select "%"
select select "rem"
select select "px"
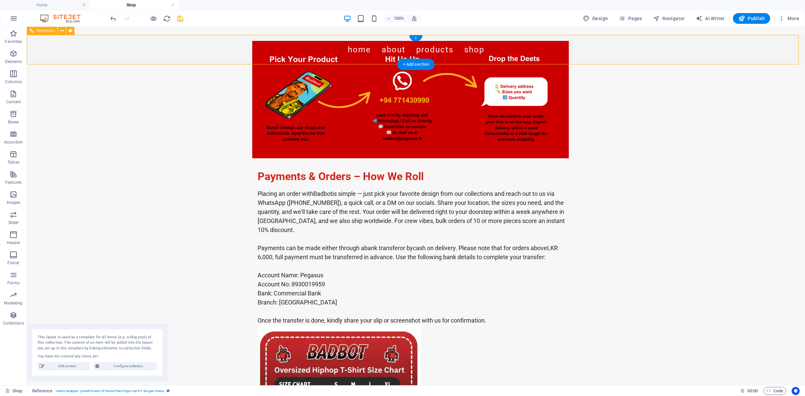
select select "preset-menu-v2-home-hero-logo-nav-h1-slogan-menu"
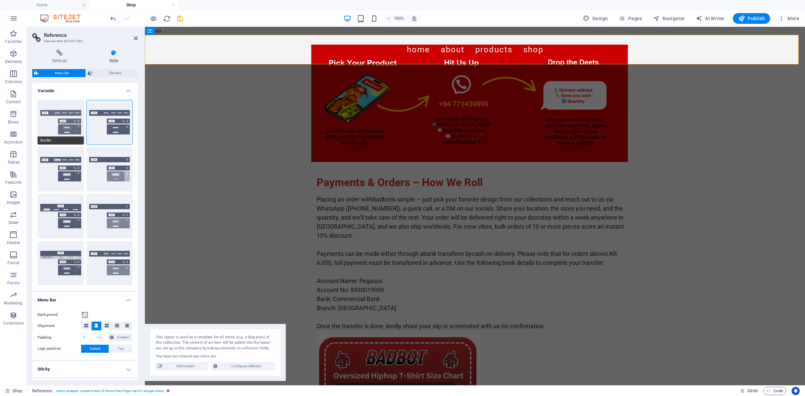
click at [68, 120] on button "Border" at bounding box center [61, 122] width 46 height 44
select select "hover_border"
select select "rem"
select select "link-special-font"
select select "rem"
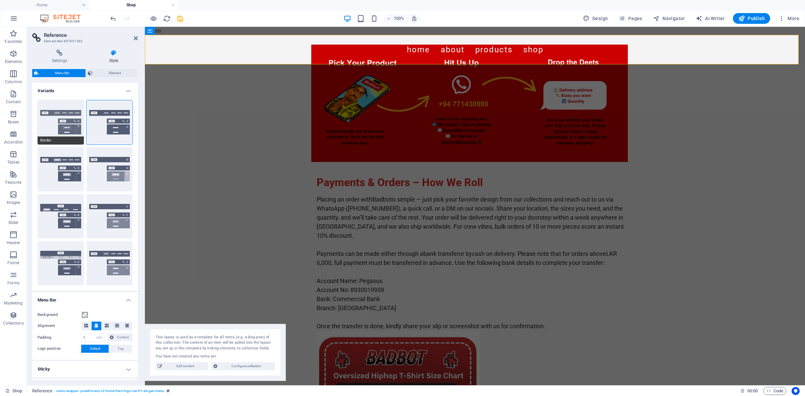
select select
select select "DISABLED_OPTION_VALUE"
click at [114, 337] on button "Custom" at bounding box center [120, 337] width 25 height 8
select select "200"
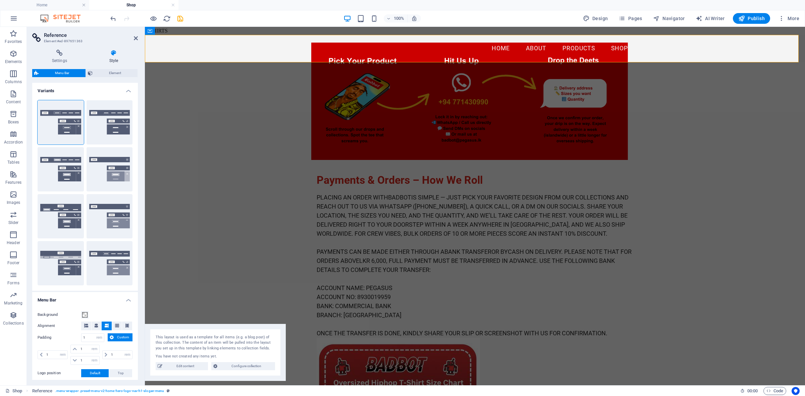
click at [114, 337] on button "Custom" at bounding box center [120, 337] width 25 height 8
click at [193, 239] on div "Payments & Orders – How We Roll Placing an order with Badbot is simple — just p…" at bounding box center [475, 334] width 660 height 375
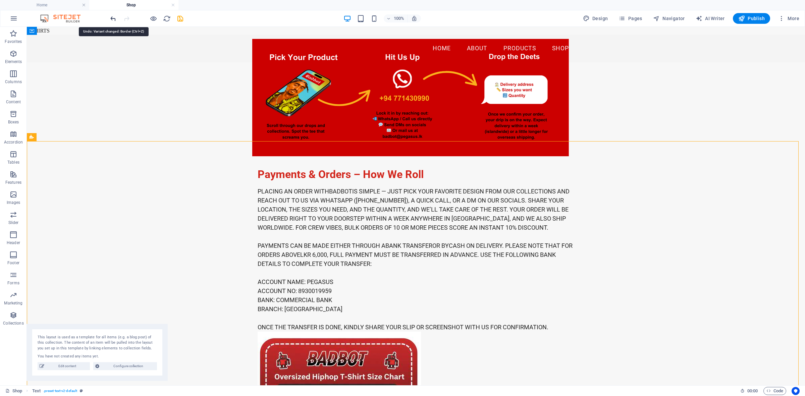
click at [112, 21] on icon "undo" at bounding box center [113, 19] width 8 height 8
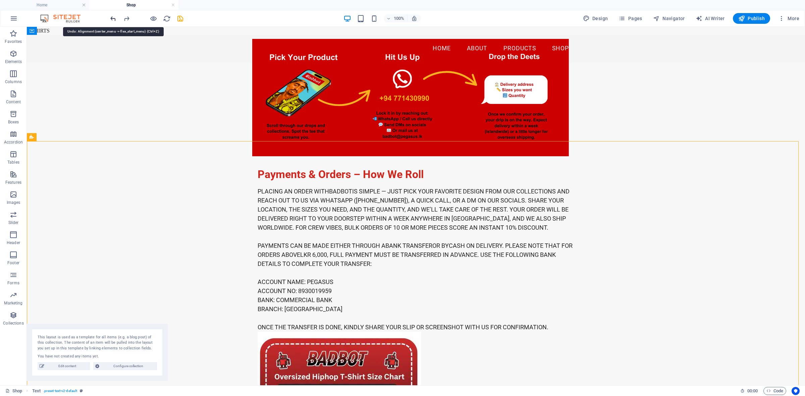
click at [112, 21] on icon "undo" at bounding box center [113, 19] width 8 height 8
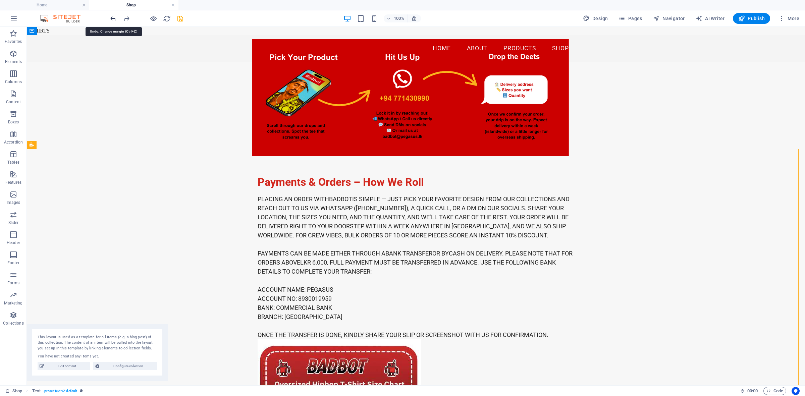
click at [112, 21] on icon "undo" at bounding box center [113, 19] width 8 height 8
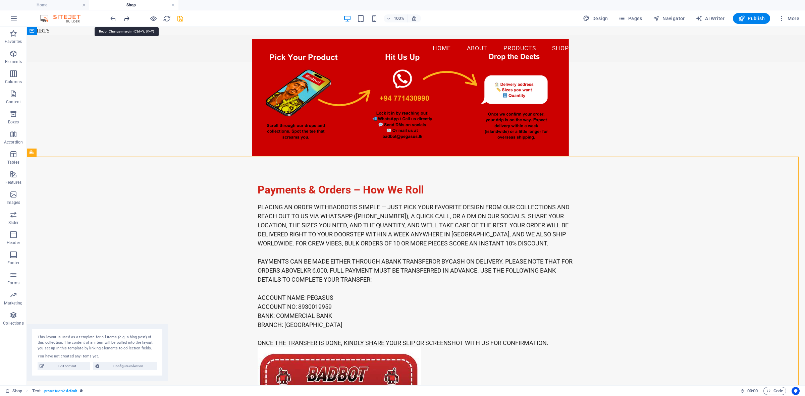
click at [127, 21] on icon "redo" at bounding box center [127, 19] width 8 height 8
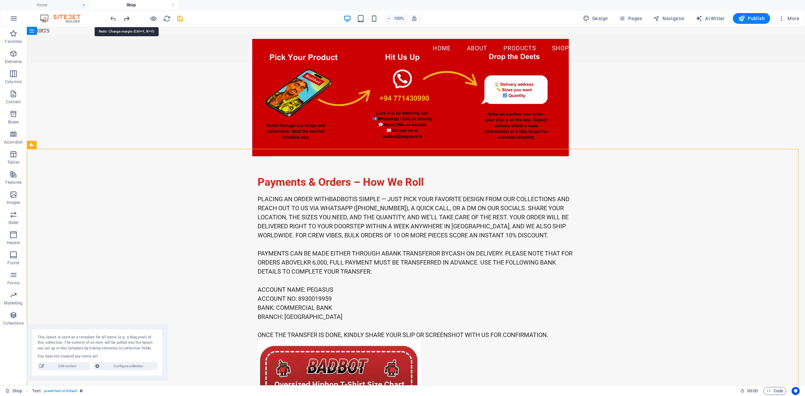
click at [127, 21] on icon "redo" at bounding box center [127, 19] width 8 height 8
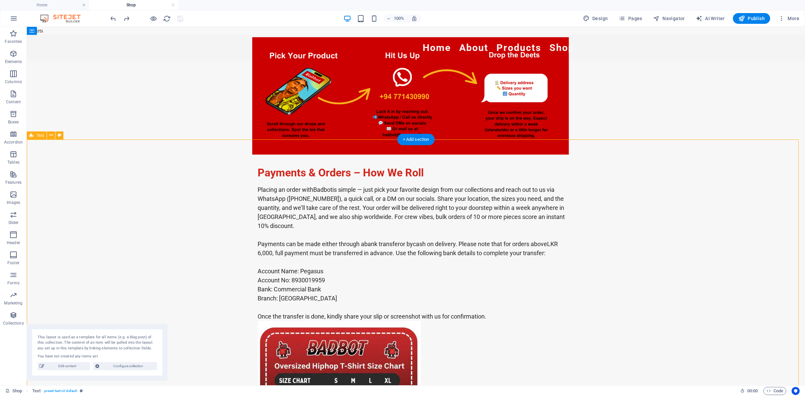
click at [709, 231] on div "Payments & Orders – How We Roll Placing an order with Badbot is simple — just p…" at bounding box center [416, 322] width 778 height 366
click at [743, 16] on icon "button" at bounding box center [741, 18] width 7 height 7
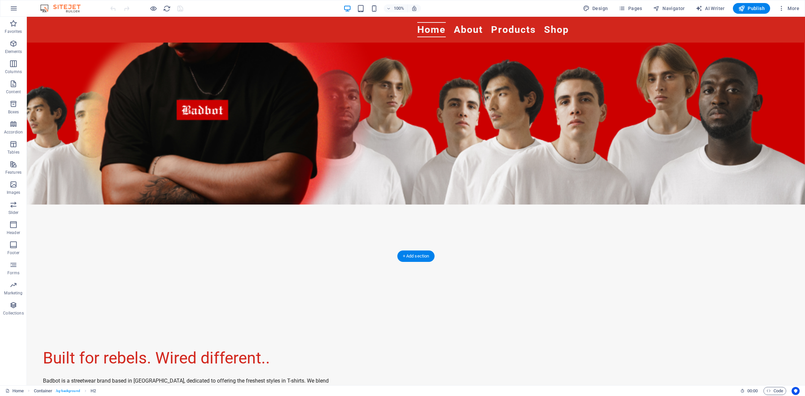
scroll to position [98, 0]
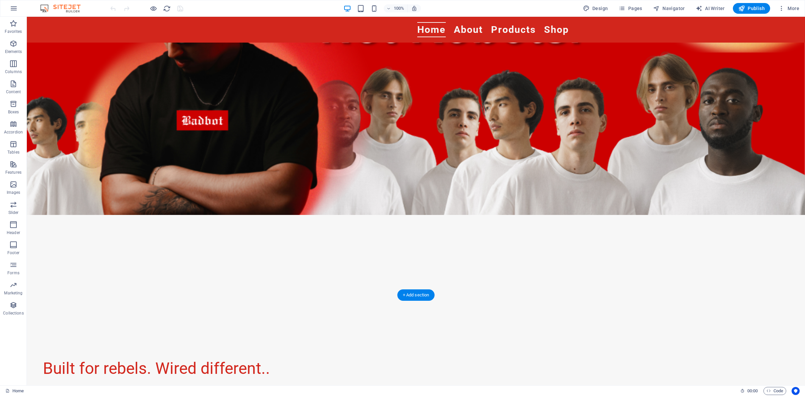
click at [362, 233] on figure at bounding box center [416, 111] width 778 height 369
select select "vh"
select select "header"
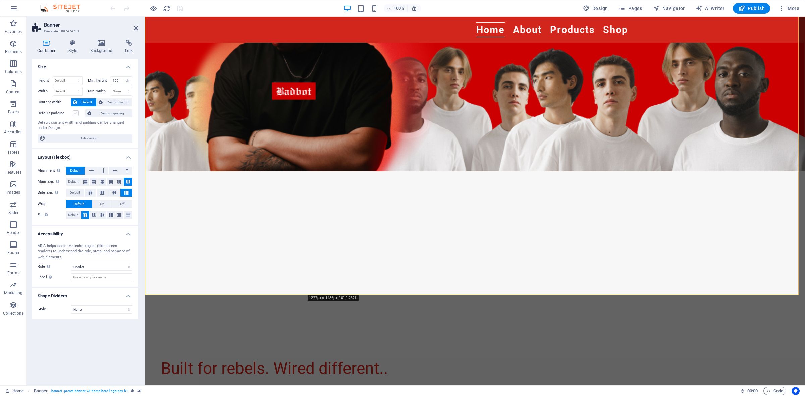
click at [74, 112] on label at bounding box center [76, 113] width 6 height 6
click at [0, 0] on input "Default padding" at bounding box center [0, 0] width 0 height 0
click at [74, 112] on label at bounding box center [76, 113] width 6 height 6
click at [0, 0] on input "Default padding" at bounding box center [0, 0] width 0 height 0
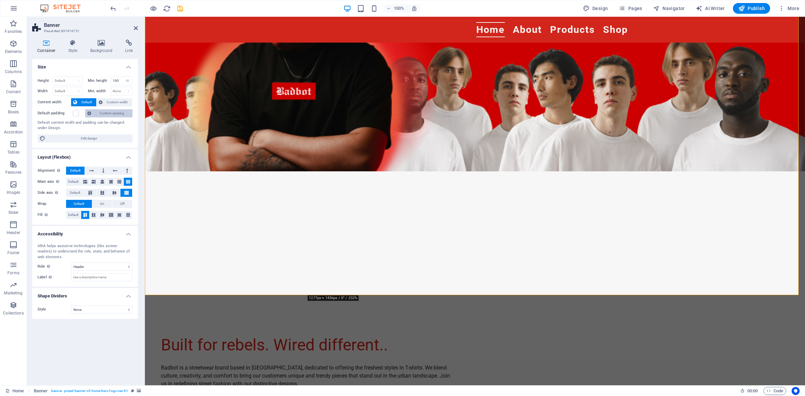
click at [98, 113] on span "Custom spacing" at bounding box center [111, 113] width 37 height 8
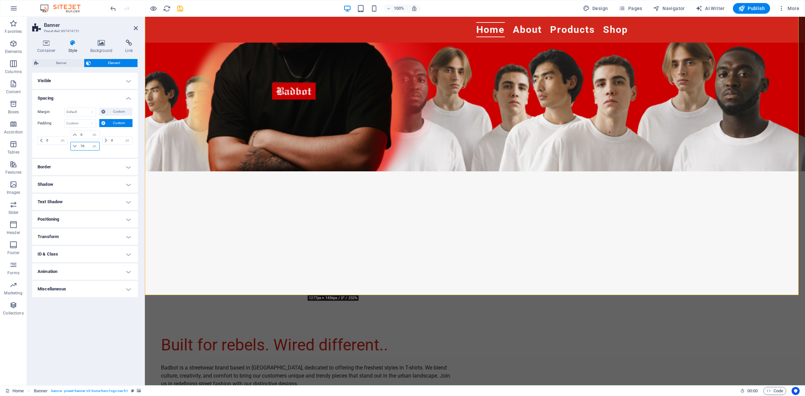
click at [84, 147] on input "70" at bounding box center [89, 146] width 20 height 8
type input "26"
click at [180, 182] on figure at bounding box center [475, 111] width 660 height 369
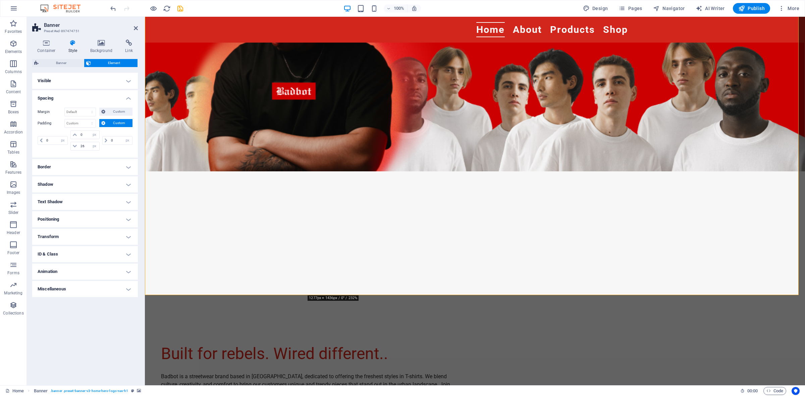
click at [192, 213] on figure at bounding box center [475, 111] width 660 height 369
click at [248, 123] on figure at bounding box center [475, 111] width 660 height 369
click at [91, 146] on select "px rem % vh vw" at bounding box center [94, 146] width 9 height 8
select select "%"
click at [90, 143] on select "px rem % vh vw" at bounding box center [94, 146] width 9 height 8
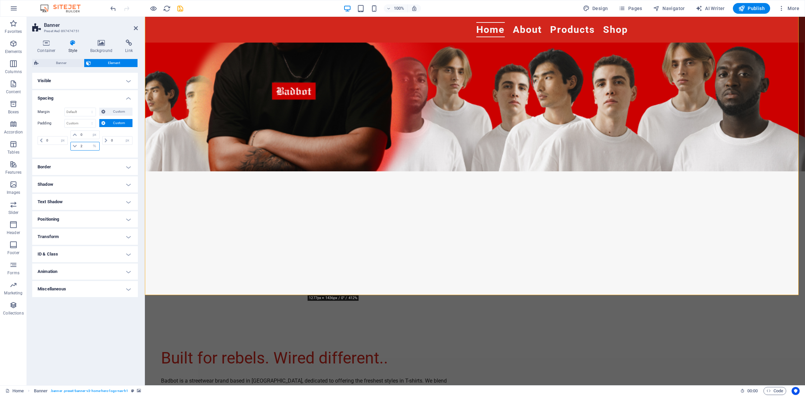
drag, startPoint x: 83, startPoint y: 146, endPoint x: 79, endPoint y: 146, distance: 4.0
click at [79, 146] on input "2" at bounding box center [89, 146] width 20 height 8
click at [84, 146] on input "2" at bounding box center [89, 146] width 20 height 8
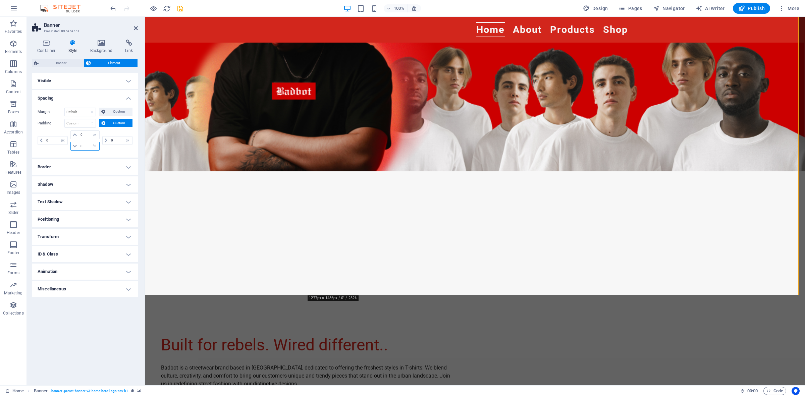
type input "0"
click at [212, 224] on figure at bounding box center [475, 111] width 660 height 369
click at [267, 304] on div "Built for rebels. Wired different.. Badbot is a streetwear brand based in [GEOG…" at bounding box center [475, 378] width 660 height 164
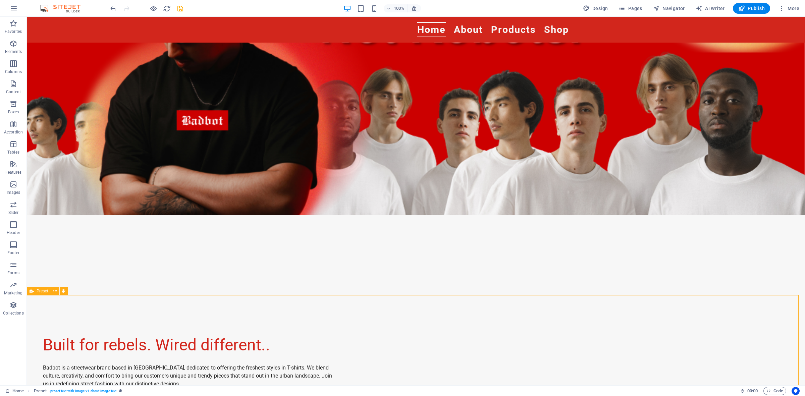
click at [346, 312] on div "Built for rebels. Wired different.. Badbot is a streetwear brand based in [GEOG…" at bounding box center [416, 378] width 778 height 164
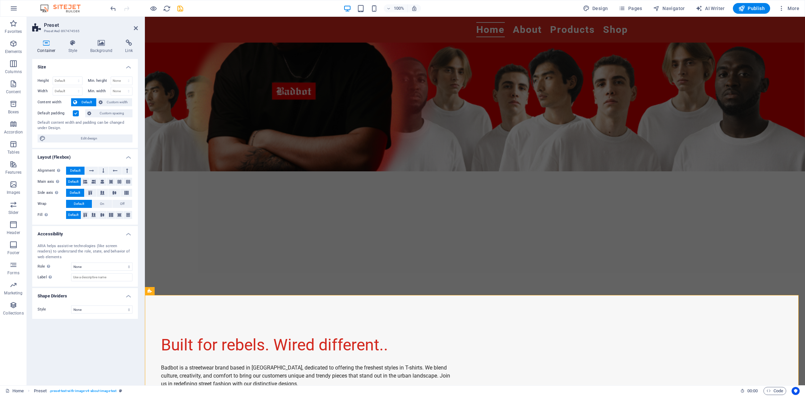
click at [273, 248] on figure at bounding box center [475, 111] width 660 height 369
select select "px"
select select "%"
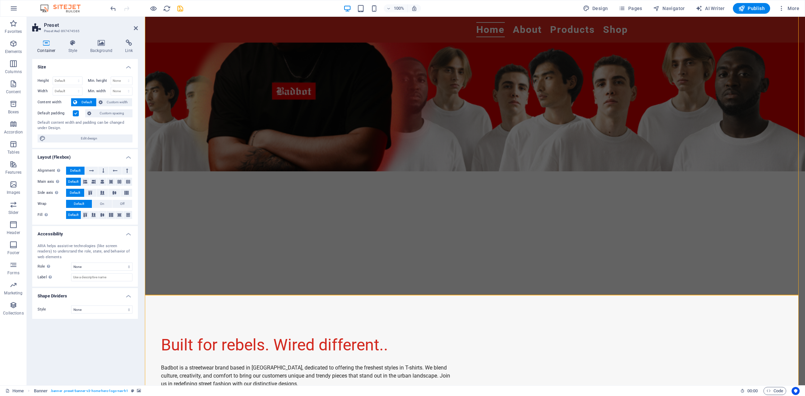
select select "px"
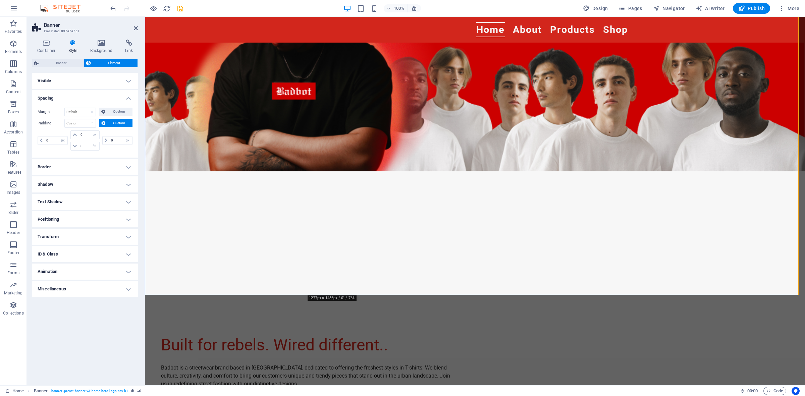
click at [273, 248] on figure at bounding box center [475, 111] width 660 height 369
click at [123, 122] on span "Custom" at bounding box center [118, 123] width 23 height 8
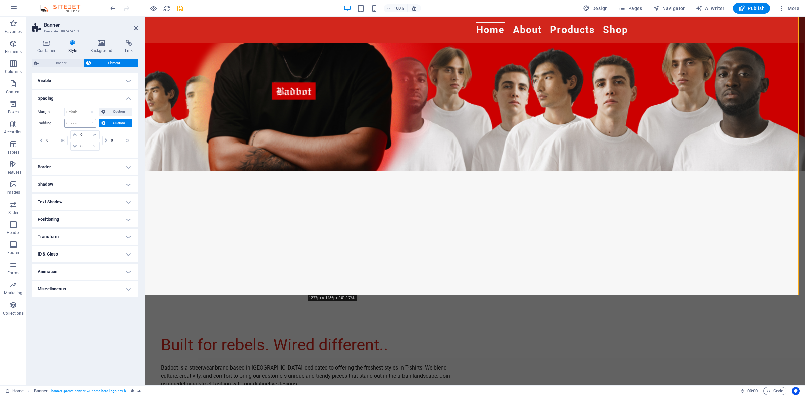
click at [93, 119] on div "Default px rem % vh vw Custom" at bounding box center [80, 123] width 32 height 9
click at [93, 121] on select "Default px rem % vh vw Custom" at bounding box center [80, 123] width 31 height 8
select select "%"
click at [86, 119] on select "Default px rem % vh vw Custom" at bounding box center [80, 123] width 31 height 8
type input "100"
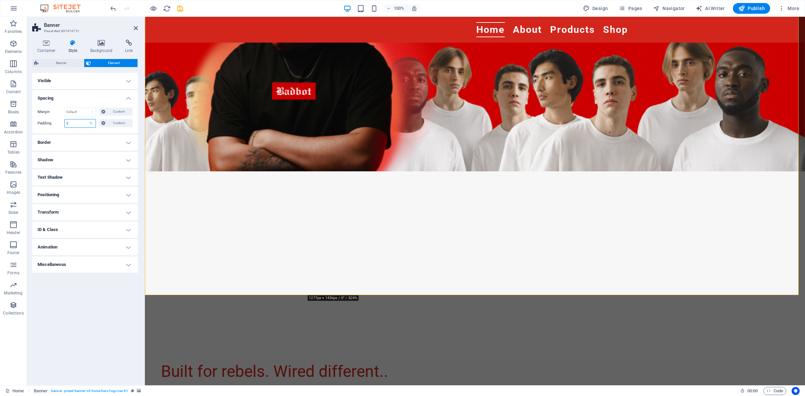
click at [85, 123] on input "2" at bounding box center [80, 123] width 31 height 8
type input "0"
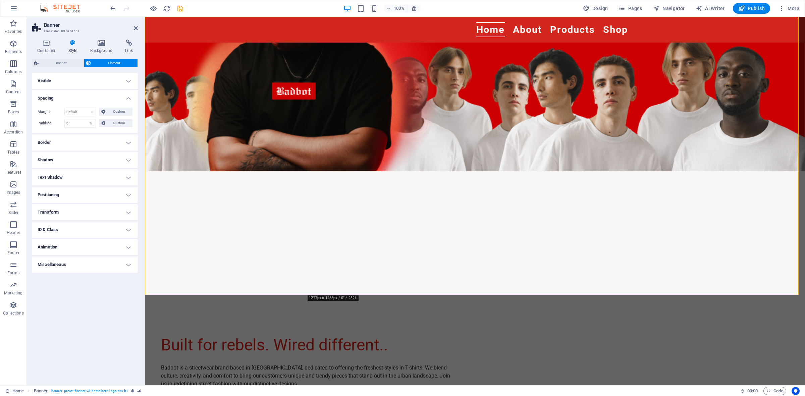
click at [355, 301] on div "Built for rebels. Wired different.. Badbot is a streetwear brand based in [GEOG…" at bounding box center [475, 378] width 660 height 164
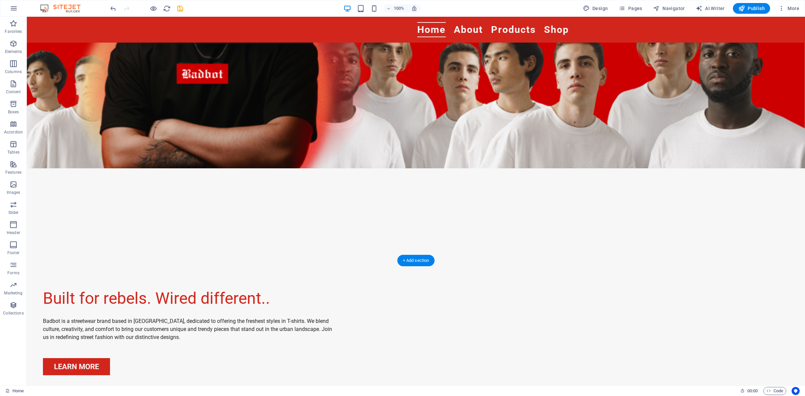
scroll to position [168, 0]
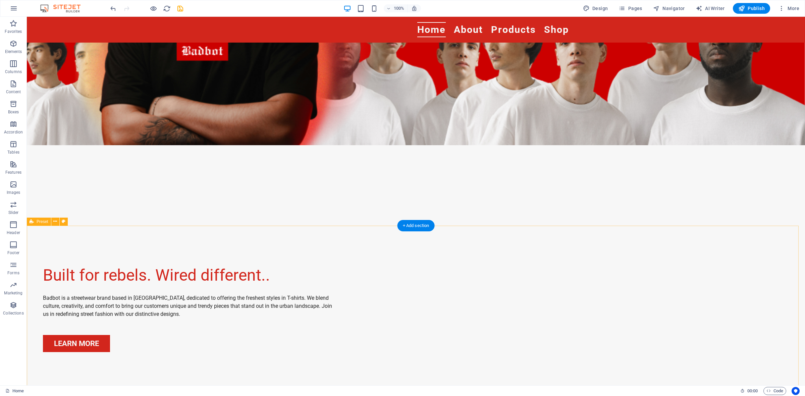
click at [319, 235] on div "Built for rebels. Wired different.. Badbot is a streetwear brand based in [GEOG…" at bounding box center [416, 308] width 778 height 164
click at [301, 184] on figure at bounding box center [416, 41] width 778 height 369
select select "%"
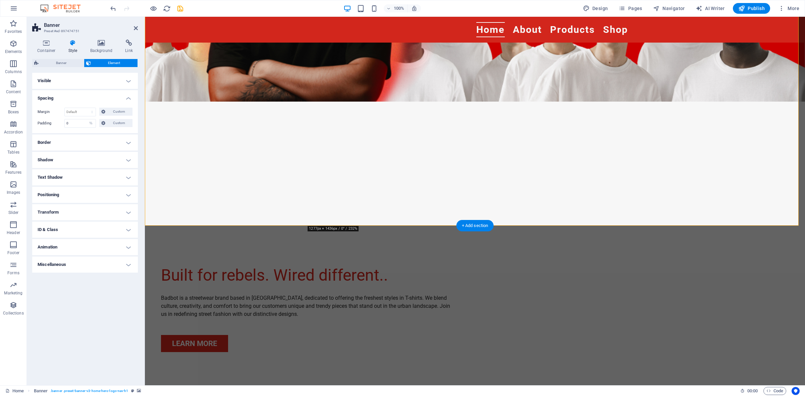
click at [325, 88] on figure at bounding box center [475, 41] width 660 height 369
click at [91, 113] on select "Default auto px % rem vw vh Custom" at bounding box center [80, 112] width 31 height 8
click at [65, 108] on select "Default auto px % rem vw vh Custom" at bounding box center [80, 112] width 31 height 8
select select "DISABLED_OPTION_VALUE"
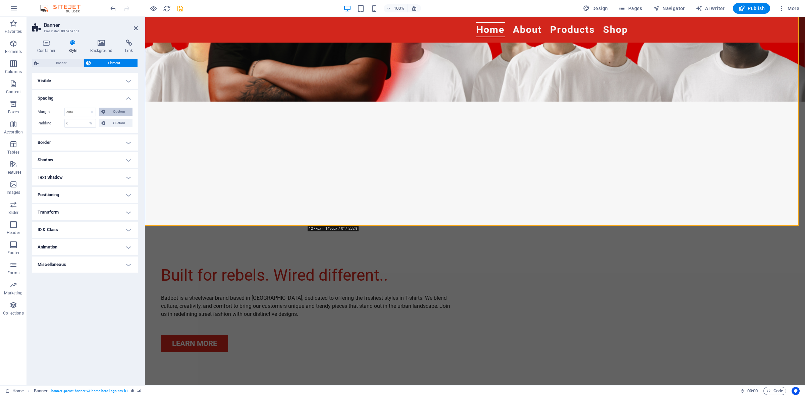
click at [125, 111] on span "Custom" at bounding box center [118, 112] width 23 height 8
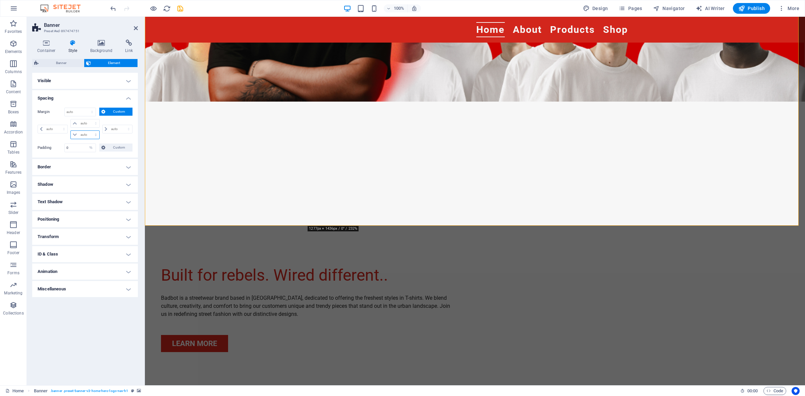
click at [91, 135] on select "auto px % rem vw vh" at bounding box center [85, 135] width 28 height 8
select select "%"
click at [90, 131] on select "auto px % rem vw vh" at bounding box center [85, 135] width 28 height 8
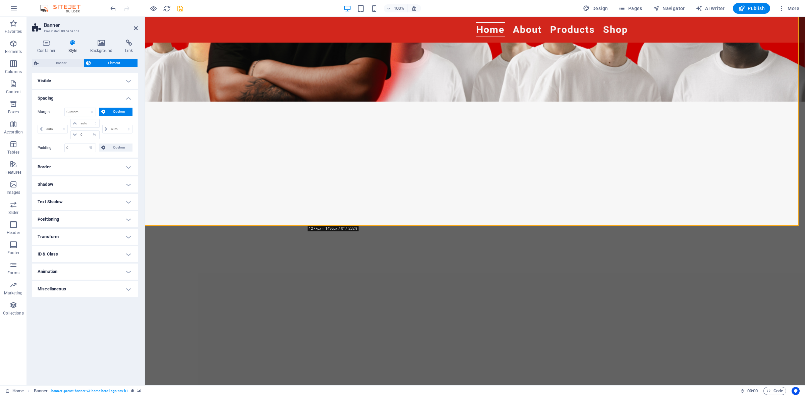
click at [100, 140] on div "auto px % rem vw vh auto px % rem vw vh 0 auto px % rem vw vh auto px % rem vw …" at bounding box center [85, 130] width 95 height 22
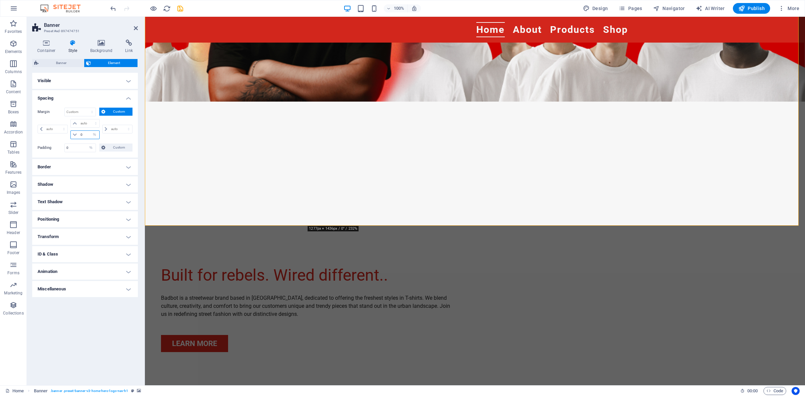
click at [86, 136] on input "0" at bounding box center [89, 135] width 20 height 8
click at [104, 138] on div "auto px % rem vw vh" at bounding box center [117, 129] width 32 height 20
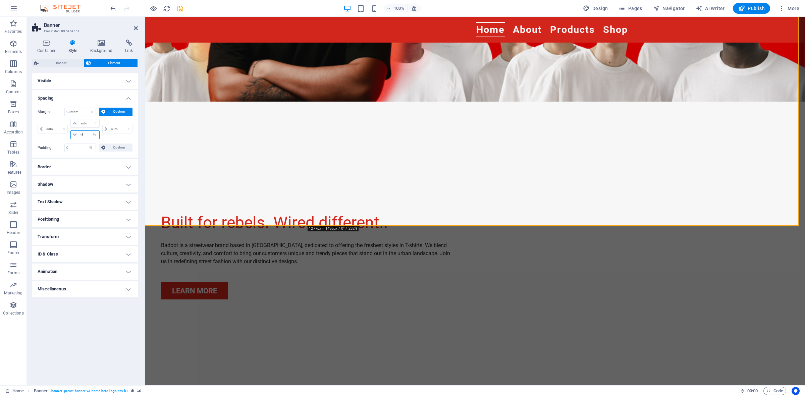
click at [85, 133] on input "-8" at bounding box center [89, 135] width 20 height 8
click at [115, 136] on div "auto px % rem vw vh" at bounding box center [117, 129] width 32 height 20
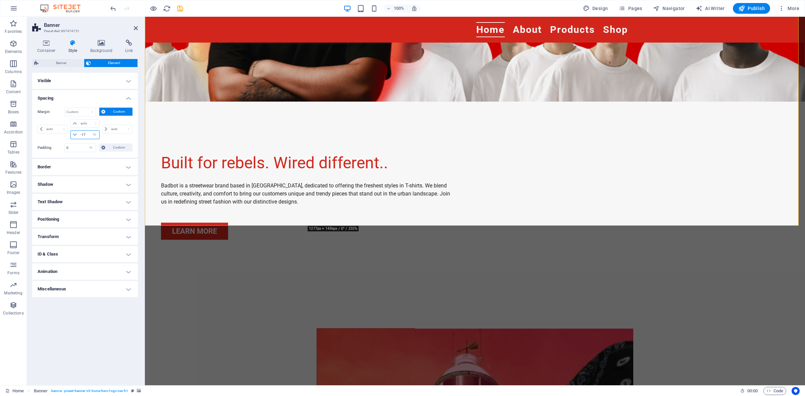
click at [88, 133] on input "-17" at bounding box center [89, 135] width 20 height 8
type input "-22"
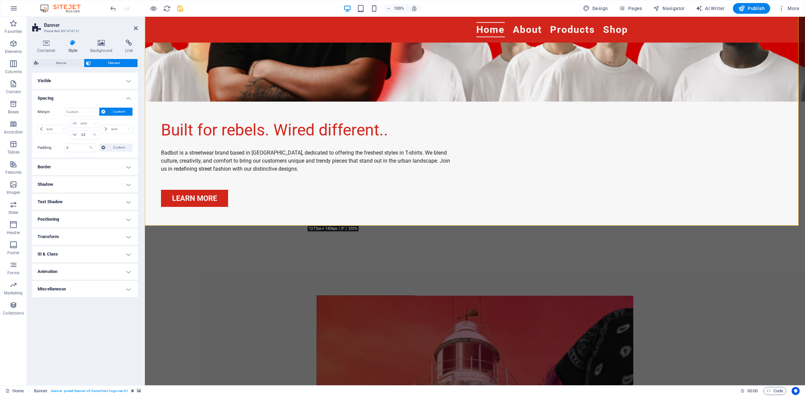
click at [125, 139] on div "auto px % rem vw vh" at bounding box center [117, 129] width 32 height 20
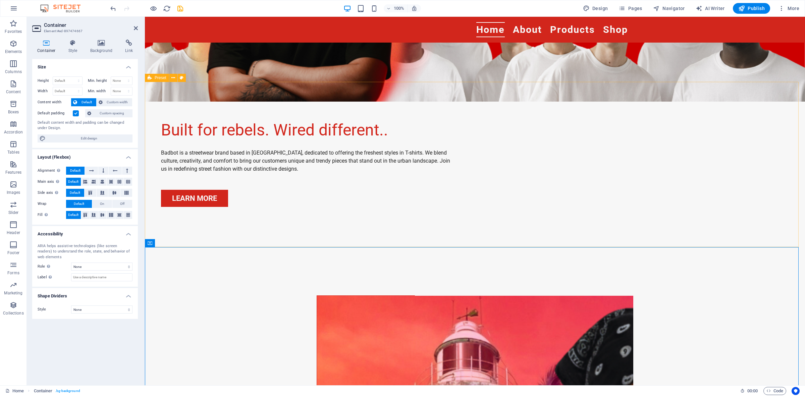
click at [644, 159] on div "Built for rebels. Wired different.. Badbot is a streetwear brand based in [GEOG…" at bounding box center [475, 162] width 660 height 164
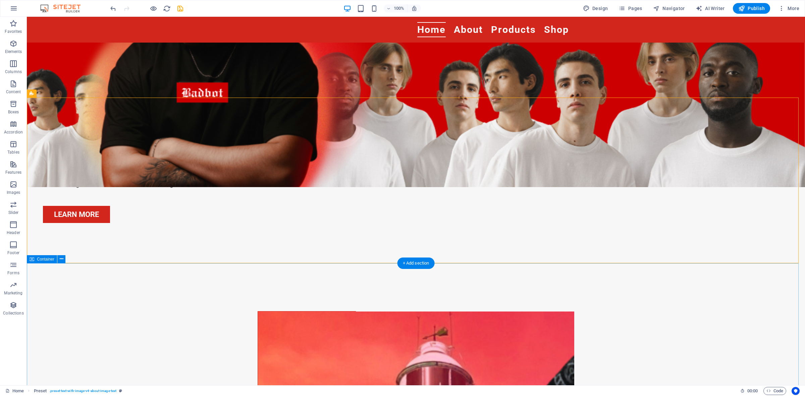
scroll to position [0, 0]
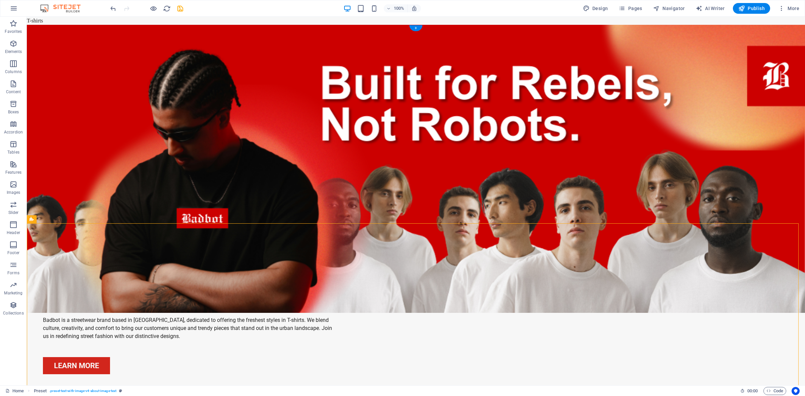
click at [458, 180] on figure at bounding box center [416, 209] width 778 height 369
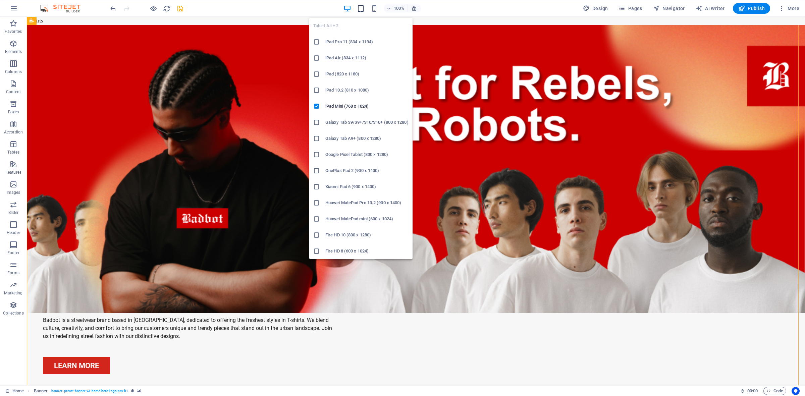
click at [364, 9] on icon "button" at bounding box center [361, 9] width 8 height 8
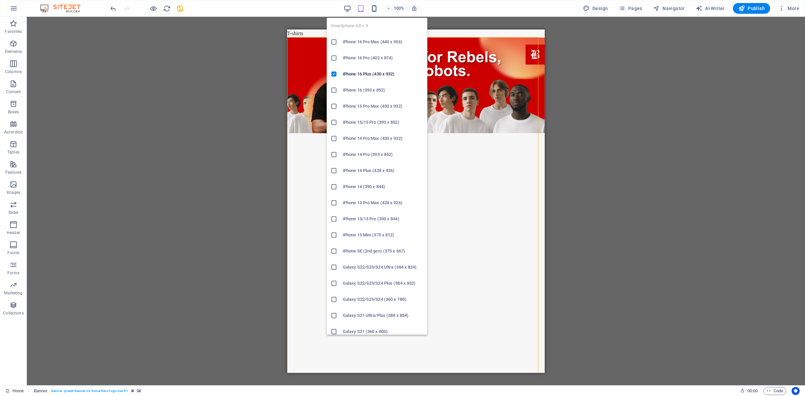
click at [375, 7] on icon "button" at bounding box center [374, 9] width 8 height 8
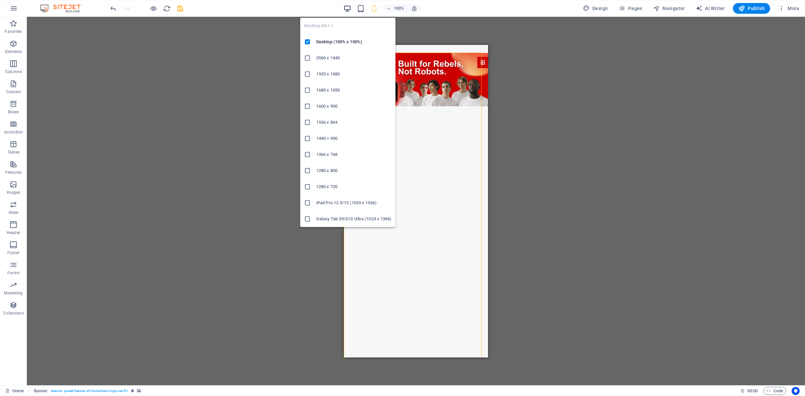
click at [351, 8] on icon "button" at bounding box center [347, 9] width 8 height 8
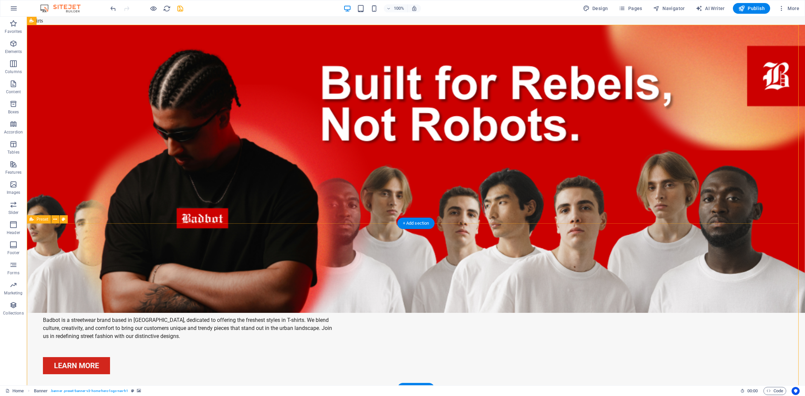
click at [644, 274] on div "Built for rebels. Wired different.. Badbot is a streetwear brand based in [GEOG…" at bounding box center [416, 330] width 778 height 164
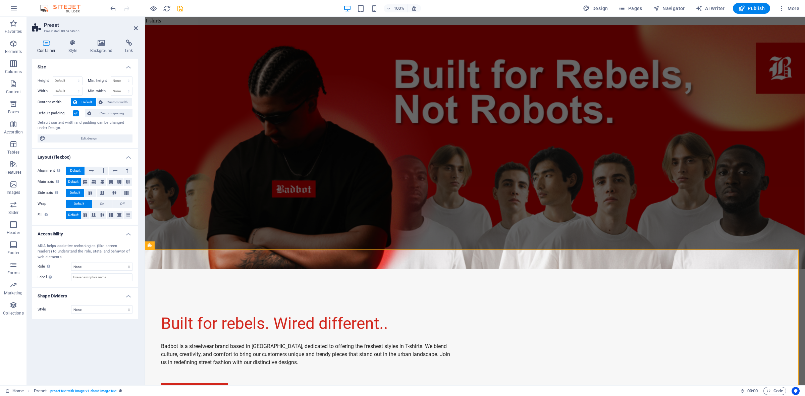
click at [247, 137] on figure at bounding box center [475, 209] width 660 height 369
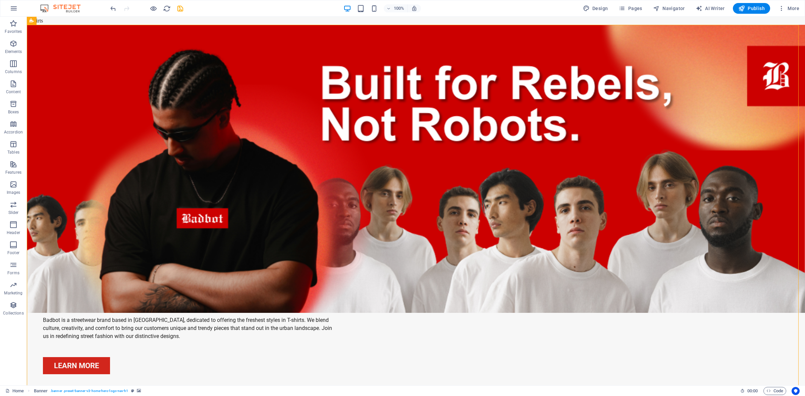
click at [247, 137] on figure at bounding box center [416, 209] width 778 height 369
select select "%"
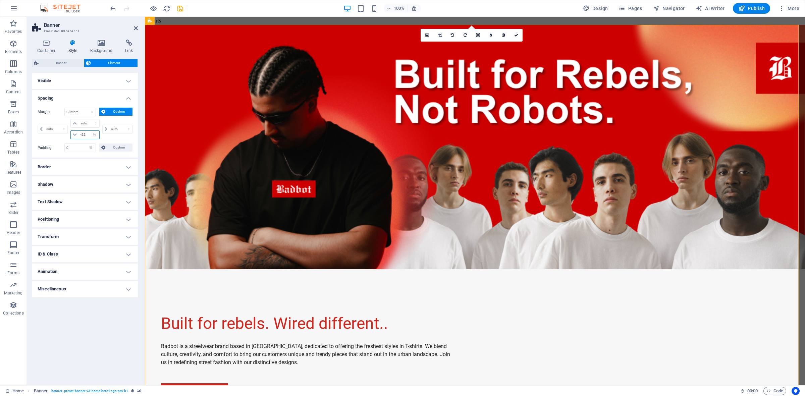
click at [88, 133] on input "-22" at bounding box center [89, 135] width 20 height 8
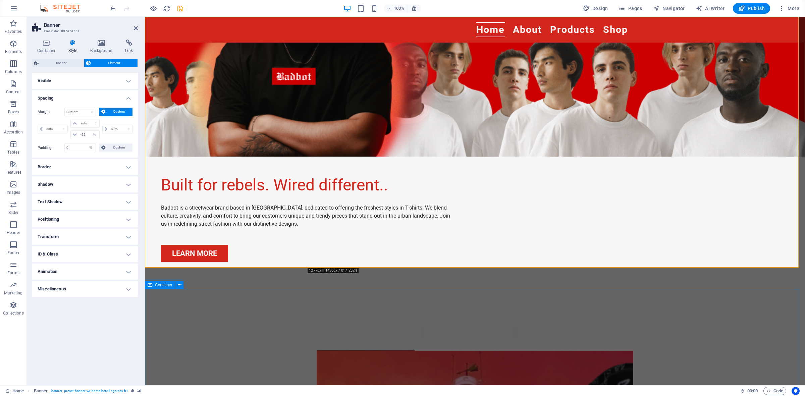
scroll to position [126, 0]
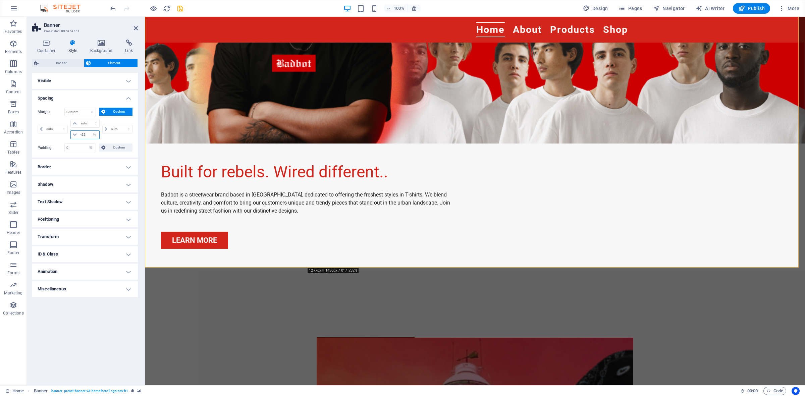
click at [88, 135] on input "-22" at bounding box center [89, 135] width 20 height 8
click at [95, 133] on select "auto px % rem vw vh" at bounding box center [94, 135] width 9 height 8
click at [118, 137] on div "auto px % rem vw vh" at bounding box center [117, 129] width 32 height 20
click at [120, 150] on span "Custom" at bounding box center [118, 148] width 23 height 8
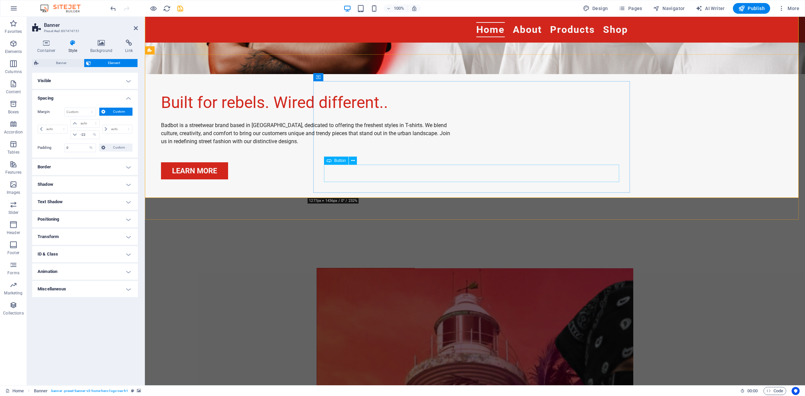
scroll to position [210, 0]
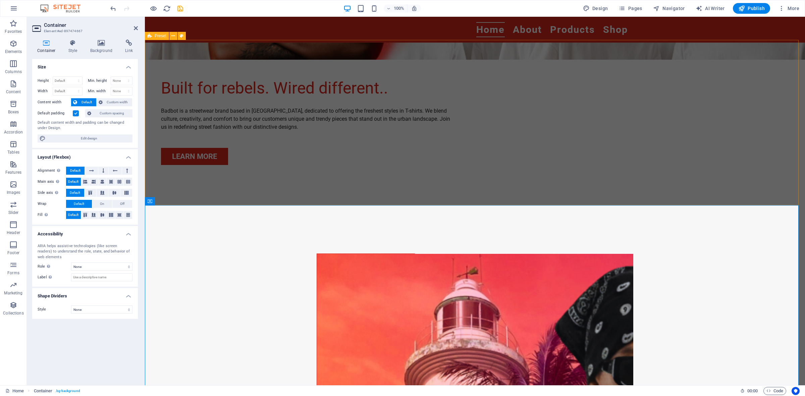
click at [644, 174] on div "Built for rebels. Wired different.. Badbot is a streetwear brand based in [GEOG…" at bounding box center [475, 121] width 660 height 164
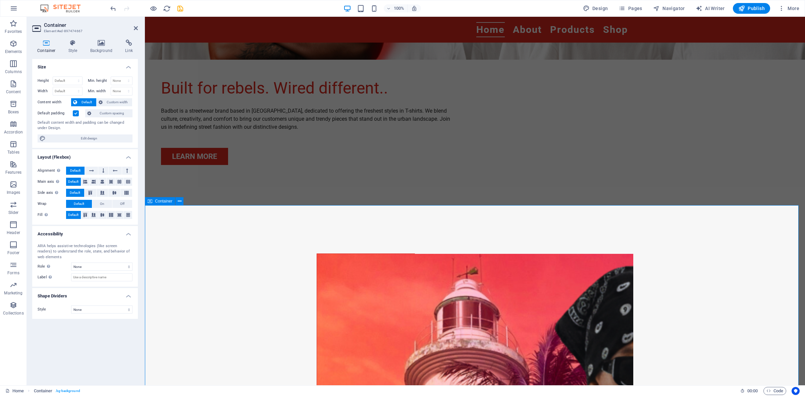
click at [135, 26] on icon at bounding box center [136, 27] width 4 height 5
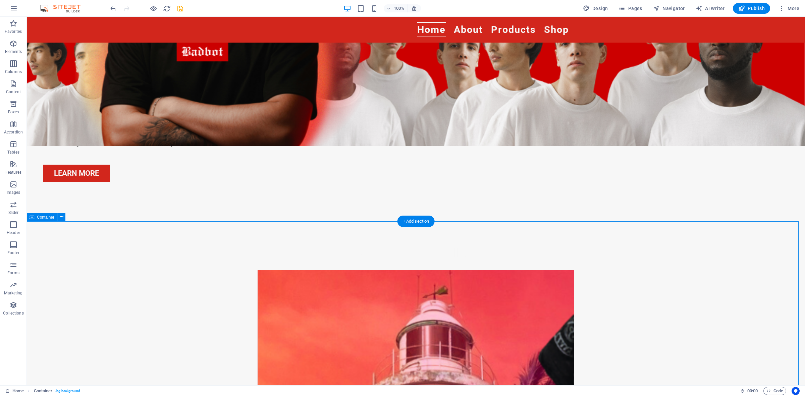
scroll to position [0, 0]
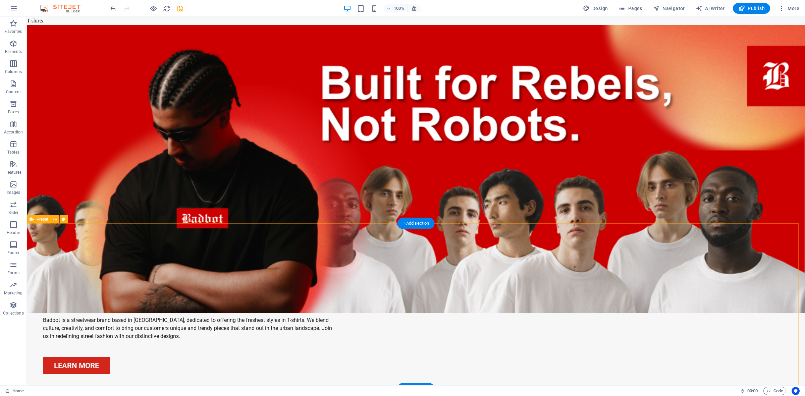
click at [643, 317] on div "Built for rebels. Wired different.. Badbot is a streetwear brand based in [GEOG…" at bounding box center [416, 330] width 778 height 164
click at [644, 184] on figure at bounding box center [416, 209] width 778 height 369
select select "%"
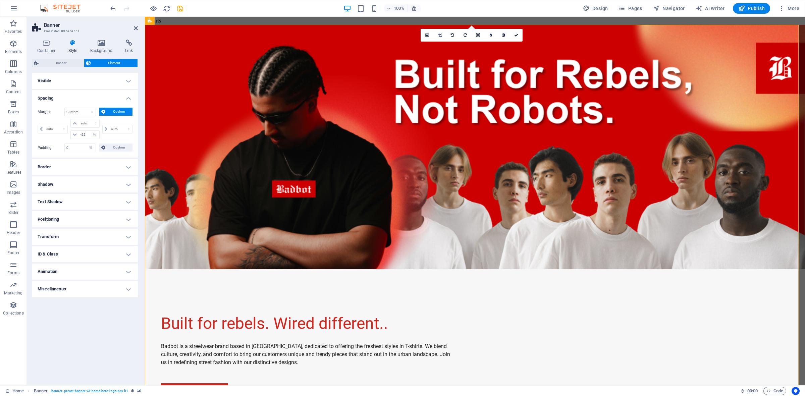
click at [294, 164] on figure at bounding box center [475, 209] width 660 height 369
click at [644, 299] on div "Built for rebels. Wired different.. Badbot is a streetwear brand based in [GEOG…" at bounding box center [475, 356] width 660 height 164
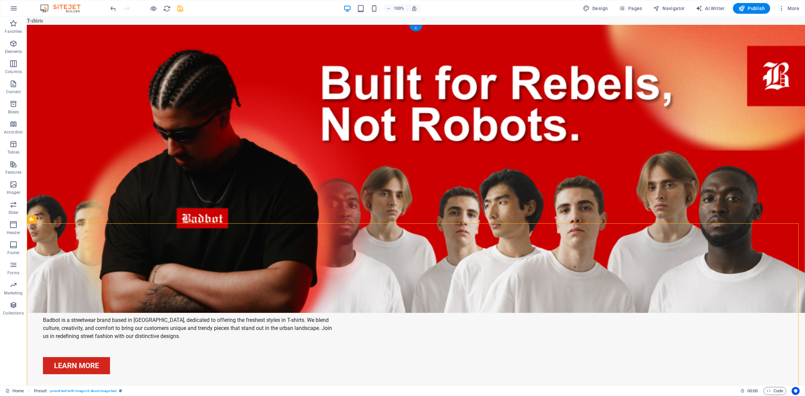
click at [428, 168] on figure at bounding box center [416, 209] width 778 height 369
select select "%"
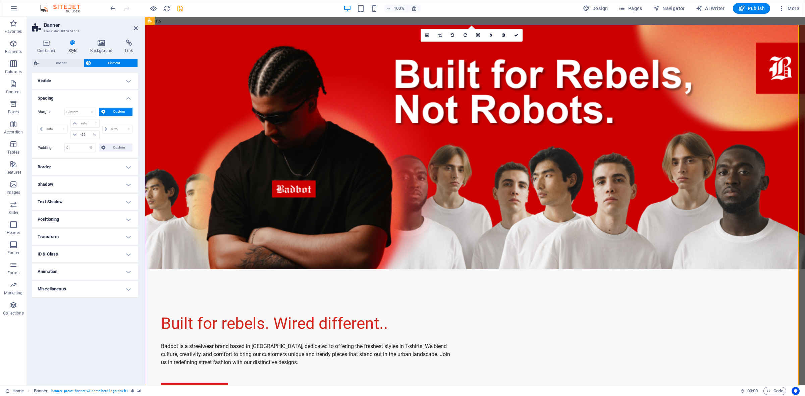
click at [644, 308] on div "Built for rebels. Wired different.. Badbot is a streetwear brand based in [GEOG…" at bounding box center [475, 356] width 660 height 164
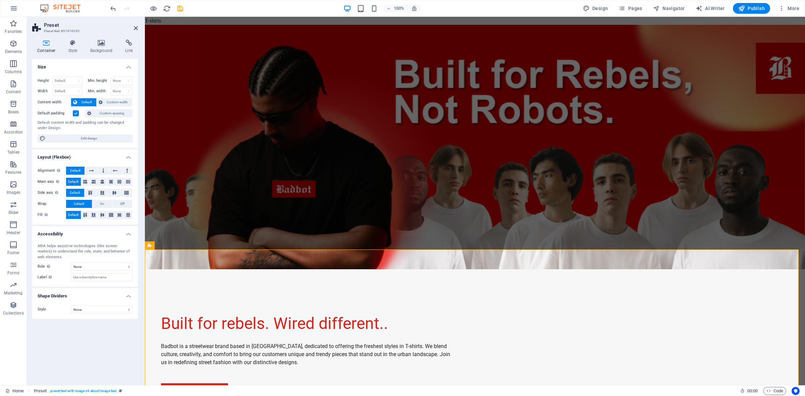
click at [356, 175] on figure at bounding box center [475, 209] width 660 height 369
select select "%"
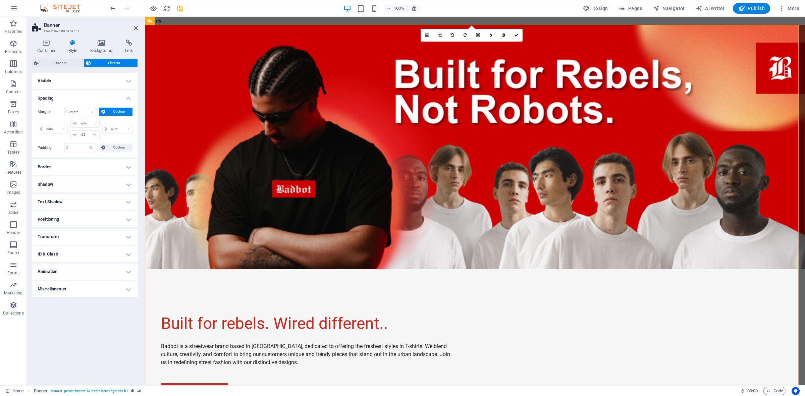
click at [283, 240] on figure at bounding box center [475, 209] width 660 height 369
click at [239, 301] on div "Built for rebels. Wired different.. Badbot is a streetwear brand based in [GEOG…" at bounding box center [475, 356] width 660 height 164
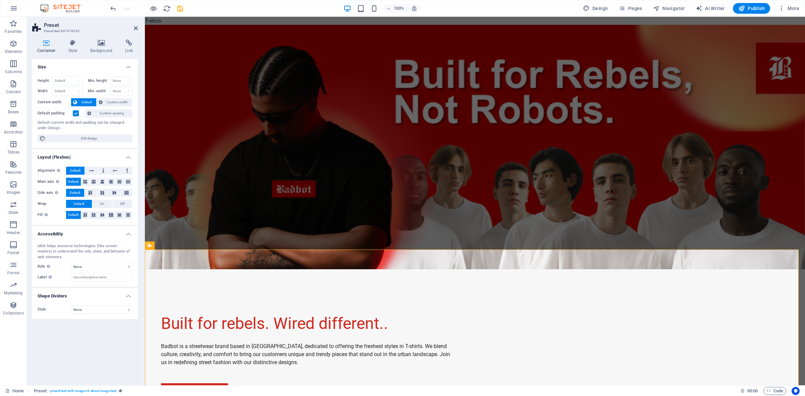
click at [289, 158] on figure at bounding box center [475, 209] width 660 height 369
select select "%"
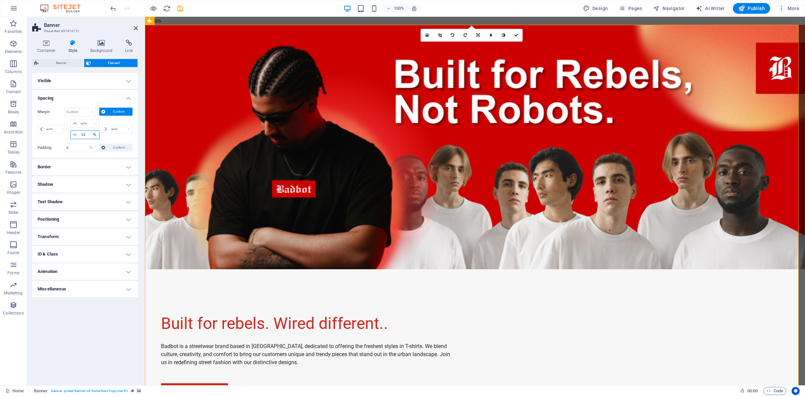
click at [91, 135] on select "auto px % rem vw vh" at bounding box center [94, 135] width 9 height 8
select select "auto"
click at [90, 131] on select "auto px % rem vw vh" at bounding box center [94, 135] width 9 height 8
select select "DISABLED_OPTION_VALUE"
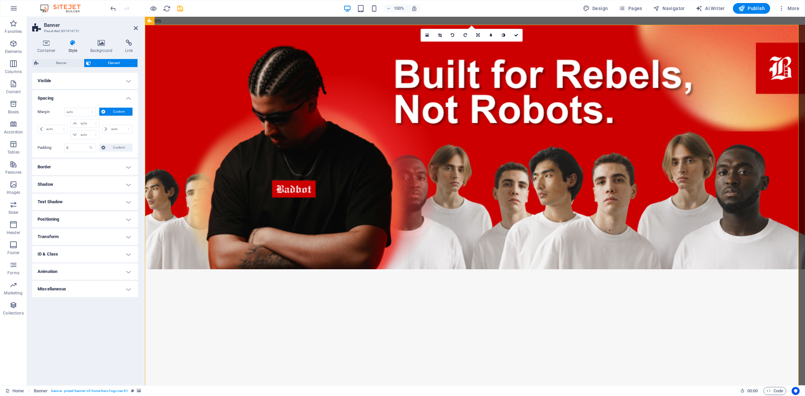
click at [383, 317] on figure at bounding box center [475, 209] width 660 height 369
click at [247, 126] on figure at bounding box center [475, 209] width 660 height 369
click at [442, 39] on link at bounding box center [439, 35] width 13 height 13
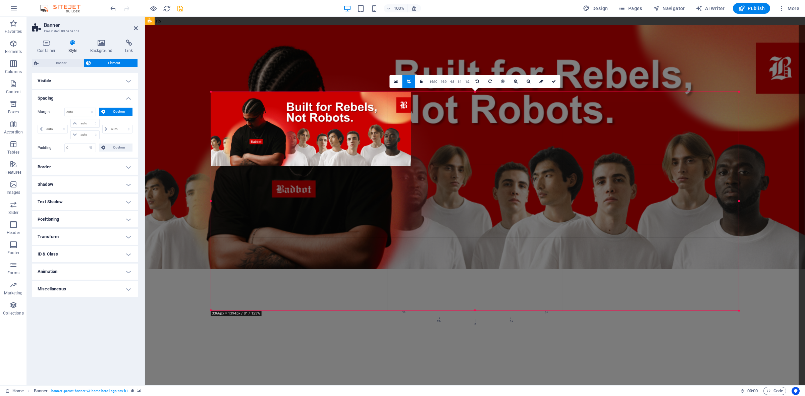
drag, startPoint x: 738, startPoint y: 300, endPoint x: 758, endPoint y: 323, distance: 30.7
click at [644, 317] on div "Drag here to replace the existing content. Press “Ctrl” if you want to create a…" at bounding box center [475, 201] width 660 height 369
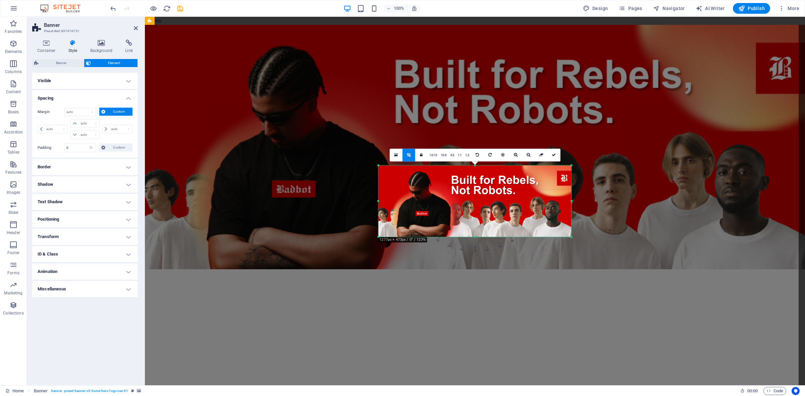
click at [599, 284] on div "Drag here to replace the existing content. Press “Ctrl” if you want to create a…" at bounding box center [475, 201] width 660 height 369
click at [556, 158] on link at bounding box center [553, 155] width 13 height 13
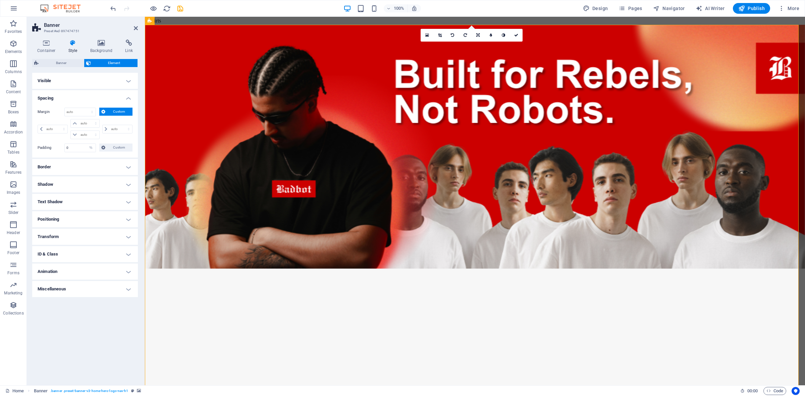
click at [533, 169] on figure at bounding box center [475, 209] width 660 height 369
click at [532, 287] on figure at bounding box center [475, 209] width 660 height 369
click at [423, 140] on figure at bounding box center [475, 209] width 660 height 369
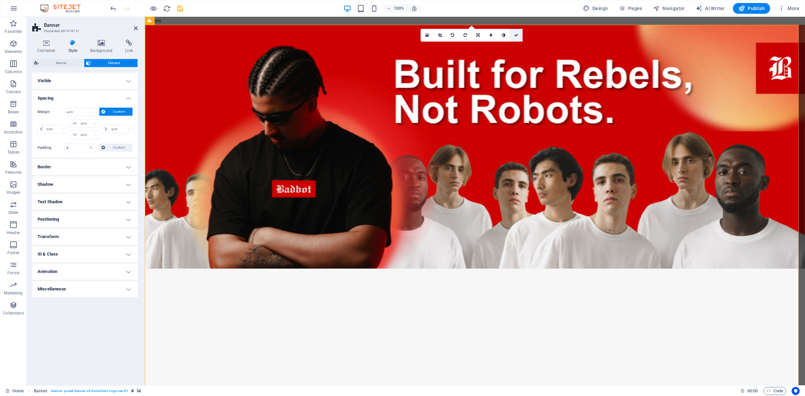
click at [516, 35] on icon at bounding box center [516, 35] width 4 height 4
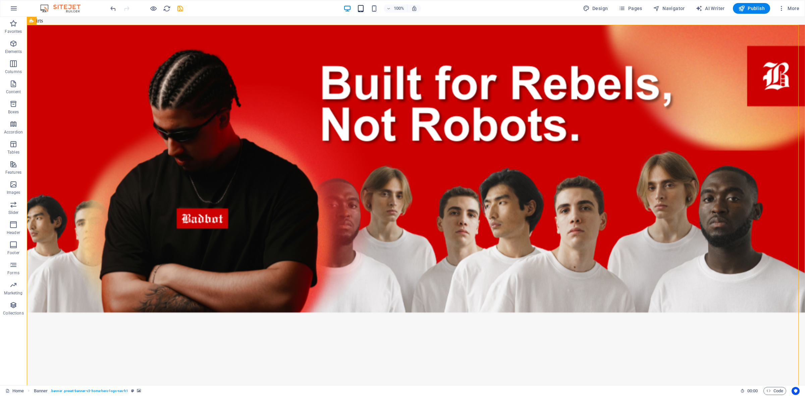
click at [364, 11] on icon "button" at bounding box center [361, 9] width 8 height 8
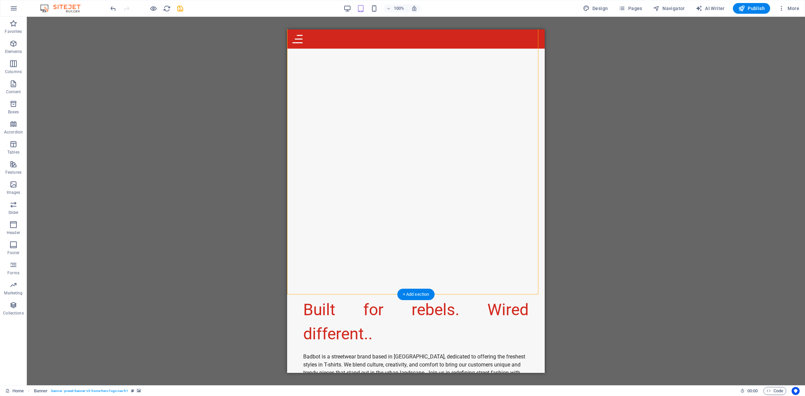
scroll to position [126, 0]
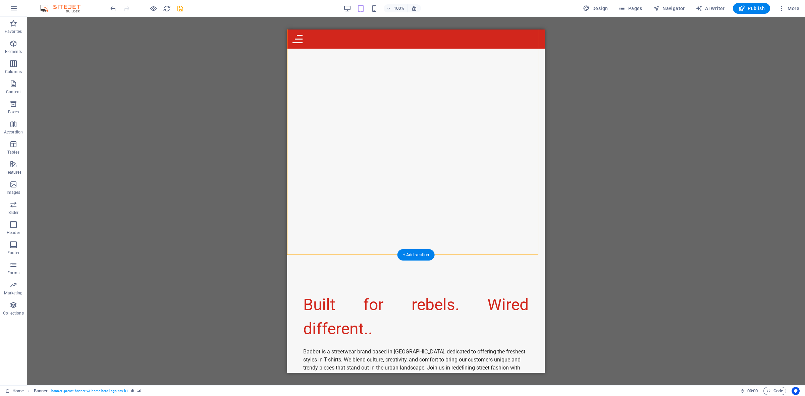
click at [480, 250] on figure at bounding box center [416, 82] width 258 height 343
click at [482, 254] on figure at bounding box center [416, 82] width 258 height 343
click at [480, 256] on div "Built for rebels. Wired different.. Badbot is a streetwear brand based in [GEOG…" at bounding box center [416, 353] width 258 height 196
click at [537, 240] on figure at bounding box center [416, 82] width 258 height 343
click at [536, 238] on figure at bounding box center [416, 82] width 258 height 343
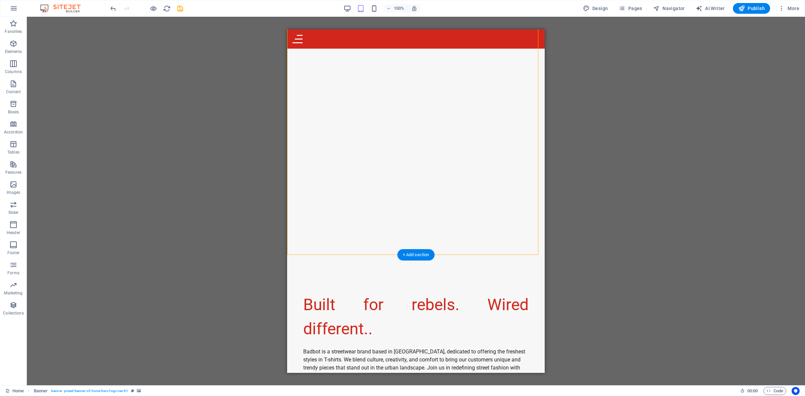
click at [536, 238] on figure at bounding box center [416, 82] width 258 height 343
click at [477, 238] on figure at bounding box center [416, 82] width 258 height 343
select select "%"
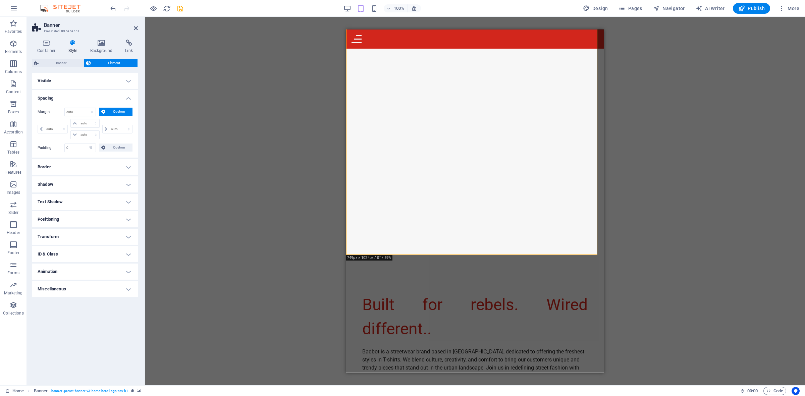
click at [96, 166] on h4 "Border" at bounding box center [85, 167] width 106 height 16
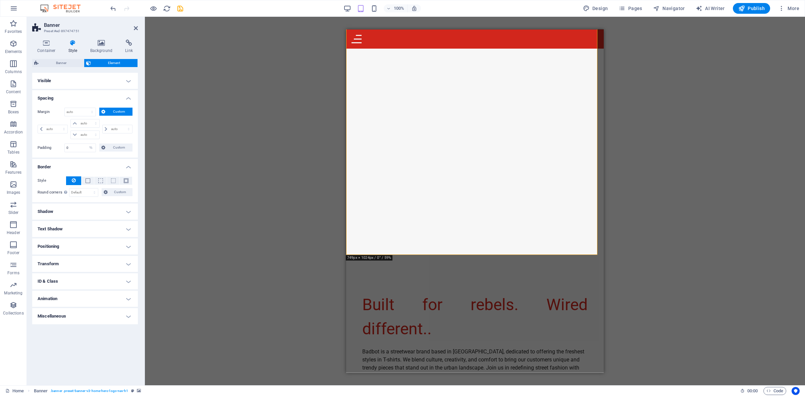
click at [100, 161] on h4 "Border" at bounding box center [85, 165] width 106 height 12
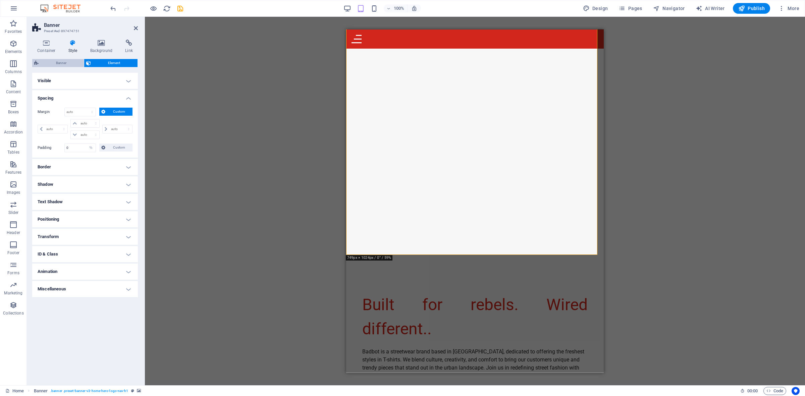
click at [53, 64] on span "Banner" at bounding box center [61, 63] width 41 height 8
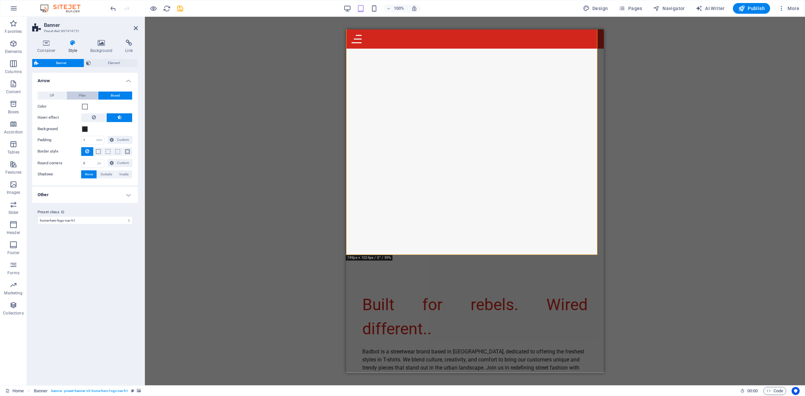
click at [83, 95] on span "Plain" at bounding box center [82, 96] width 7 height 8
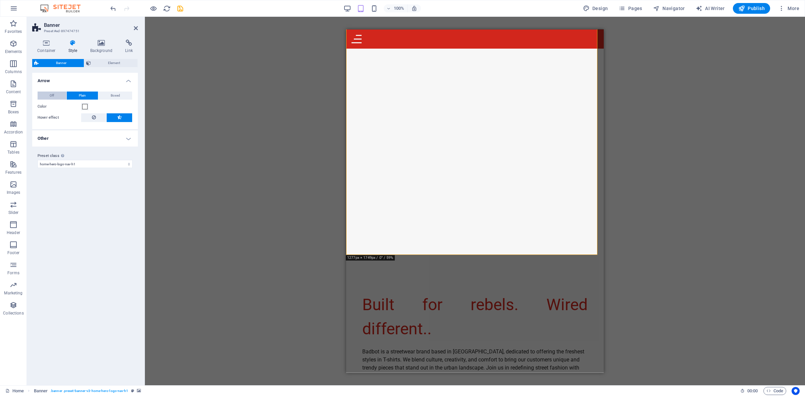
click at [61, 95] on button "Off" at bounding box center [52, 96] width 29 height 8
click at [77, 93] on button "Plain" at bounding box center [83, 96] width 32 height 8
click at [118, 94] on span "Boxed" at bounding box center [115, 96] width 9 height 8
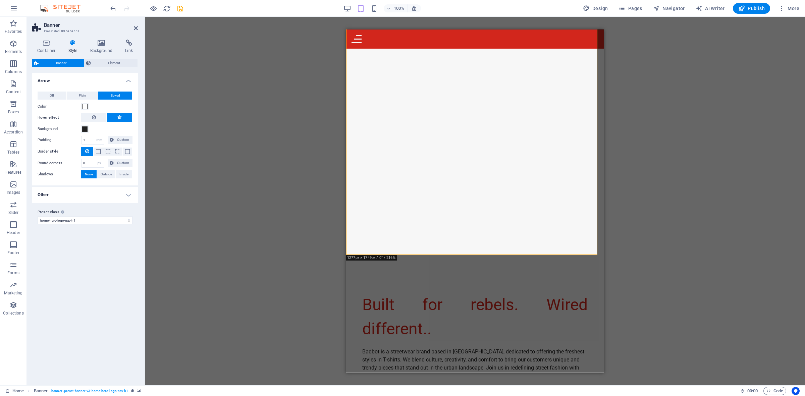
click at [106, 199] on h4 "Other" at bounding box center [85, 195] width 106 height 16
click at [118, 195] on h4 "Other" at bounding box center [85, 193] width 106 height 12
click at [98, 46] on icon at bounding box center [101, 43] width 33 height 7
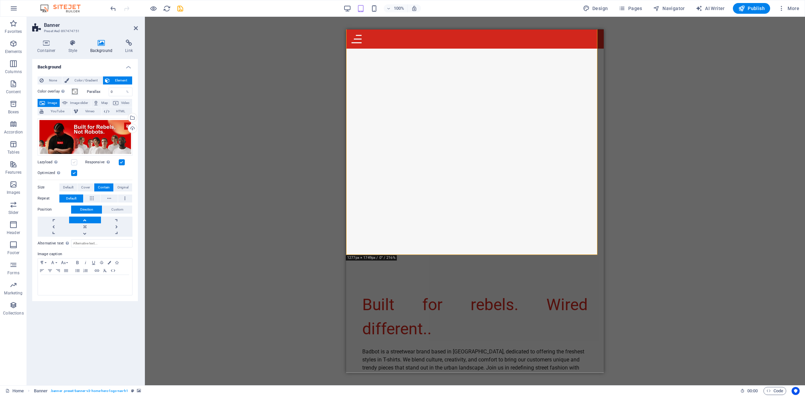
click at [74, 163] on label at bounding box center [74, 162] width 6 height 6
click at [0, 0] on input "Lazyload Loading images after the page loads improves page speed." at bounding box center [0, 0] width 0 height 0
click at [124, 185] on span "Original" at bounding box center [122, 187] width 11 height 8
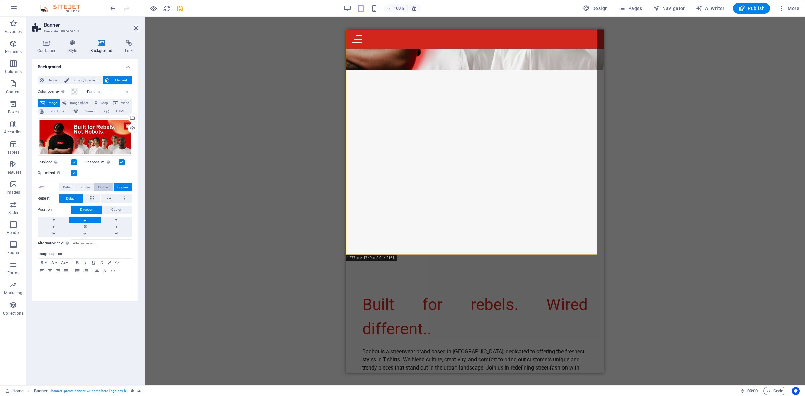
click at [100, 185] on span "Contain" at bounding box center [104, 187] width 12 height 8
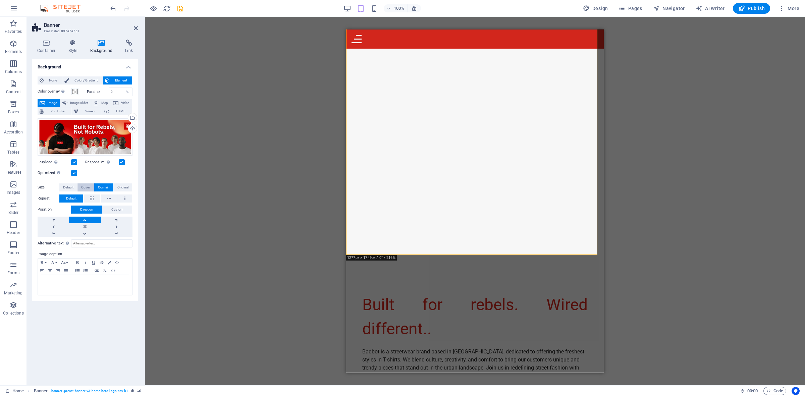
click at [87, 187] on span "Cover" at bounding box center [85, 187] width 9 height 8
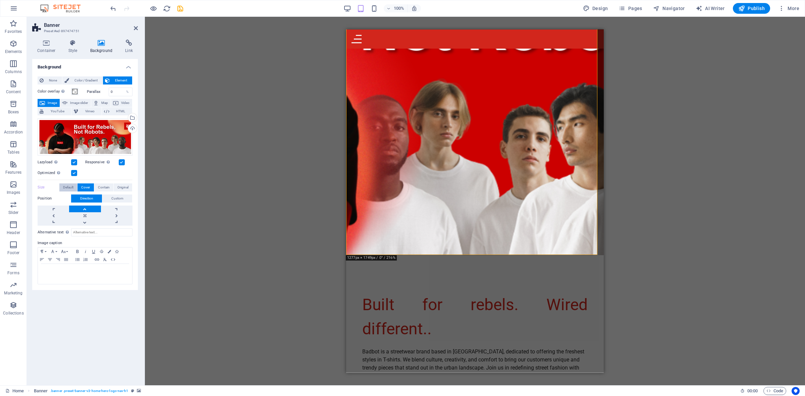
click at [73, 187] on span "Default" at bounding box center [68, 187] width 10 height 8
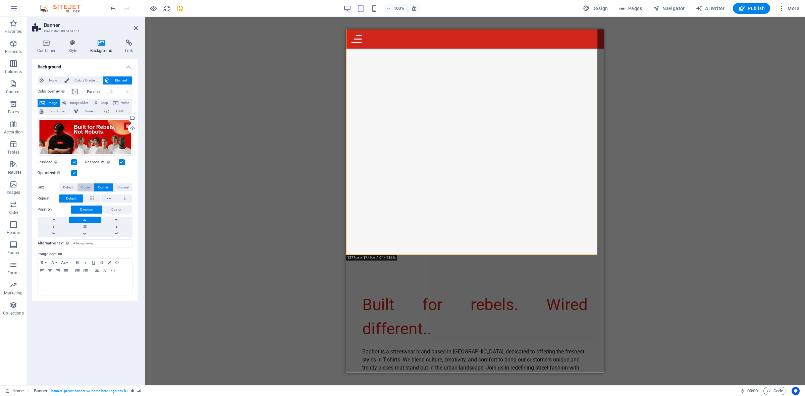
click at [86, 187] on span "Cover" at bounding box center [85, 187] width 9 height 8
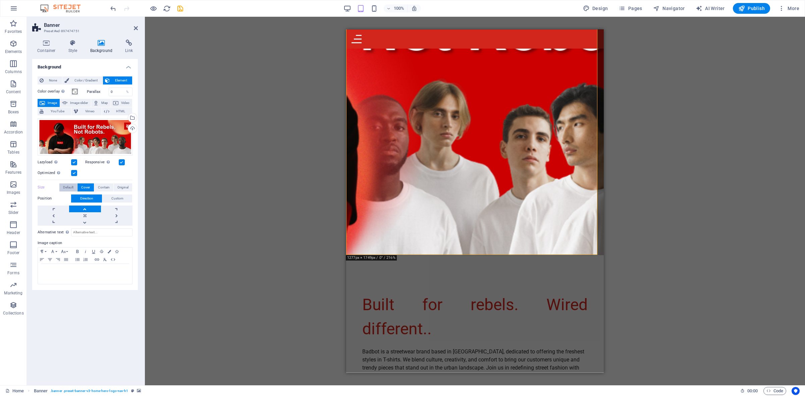
click at [72, 187] on span "Default" at bounding box center [68, 187] width 10 height 8
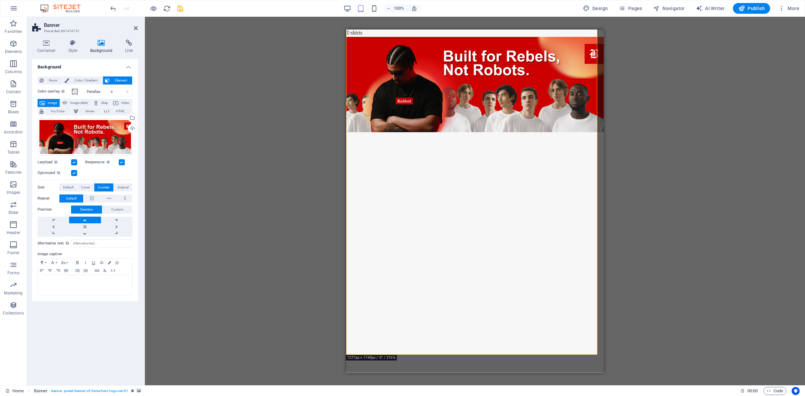
scroll to position [0, 0]
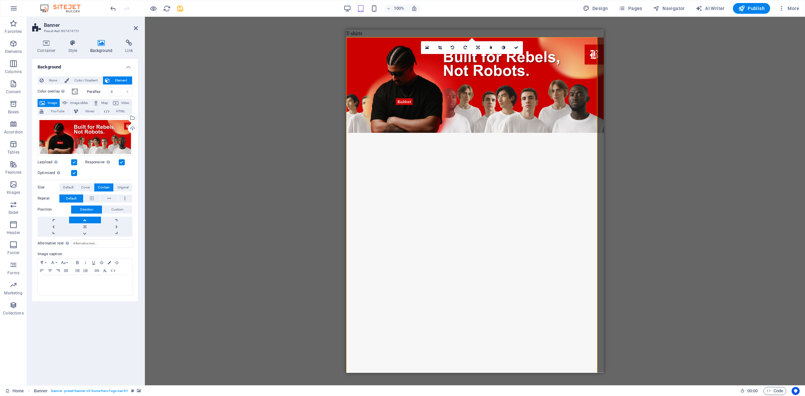
click at [487, 250] on figure at bounding box center [475, 208] width 258 height 343
click at [550, 194] on figure at bounding box center [475, 208] width 258 height 343
click at [476, 45] on link at bounding box center [478, 47] width 13 height 13
click at [478, 45] on icon at bounding box center [478, 45] width 4 height 4
click at [522, 206] on figure at bounding box center [475, 208] width 258 height 343
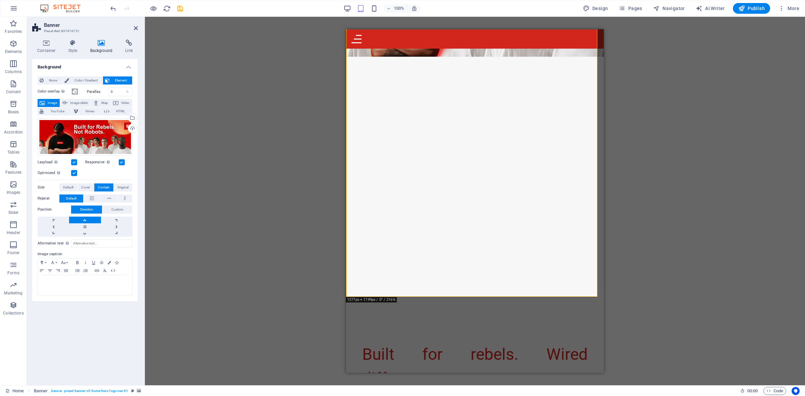
scroll to position [84, 0]
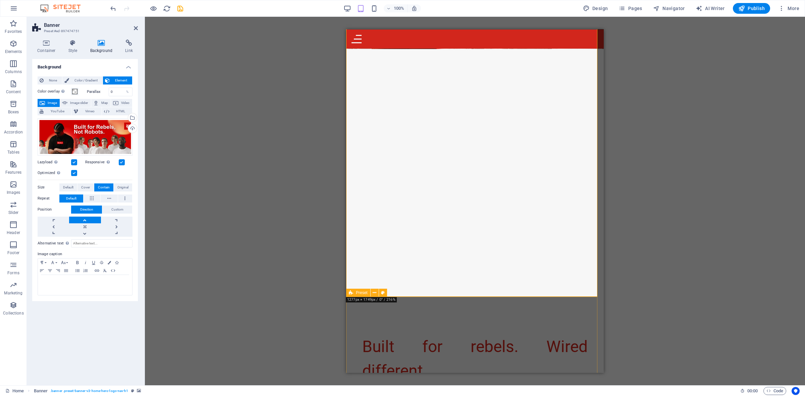
click at [416, 317] on div "Built for rebels. Wired different.. Badbot is a streetwear brand based in Sri L…" at bounding box center [475, 395] width 258 height 196
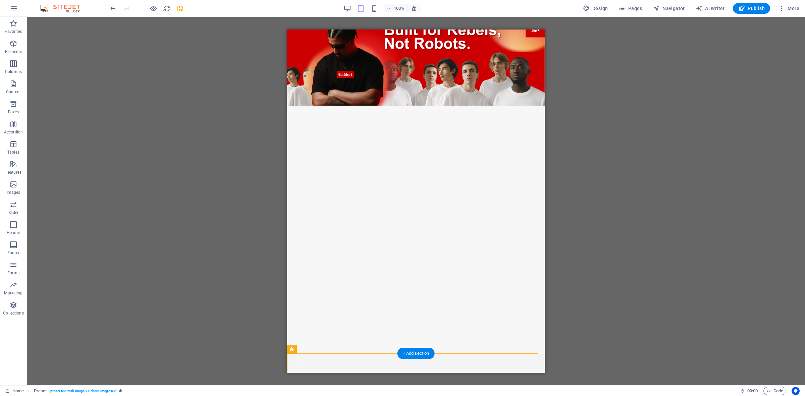
scroll to position [24, 0]
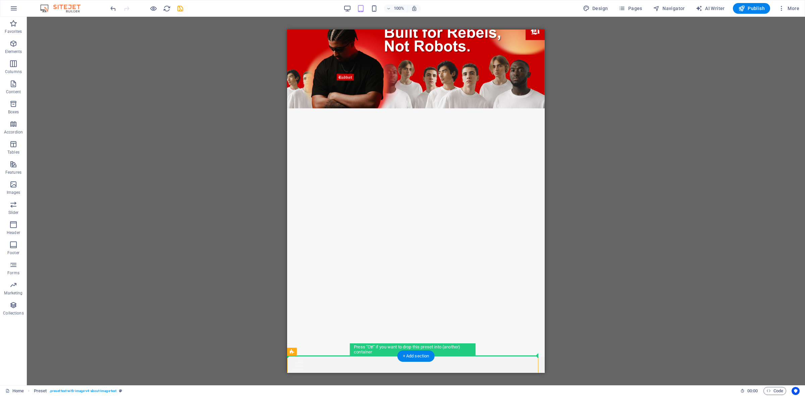
drag, startPoint x: 523, startPoint y: 298, endPoint x: 509, endPoint y: 297, distance: 13.4
click at [459, 147] on figure at bounding box center [416, 184] width 258 height 343
click at [407, 90] on figure at bounding box center [416, 184] width 258 height 343
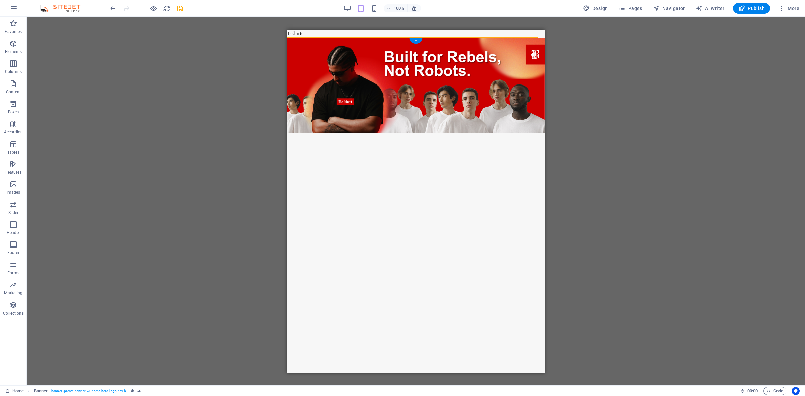
click at [418, 41] on div "+" at bounding box center [415, 41] width 13 height 6
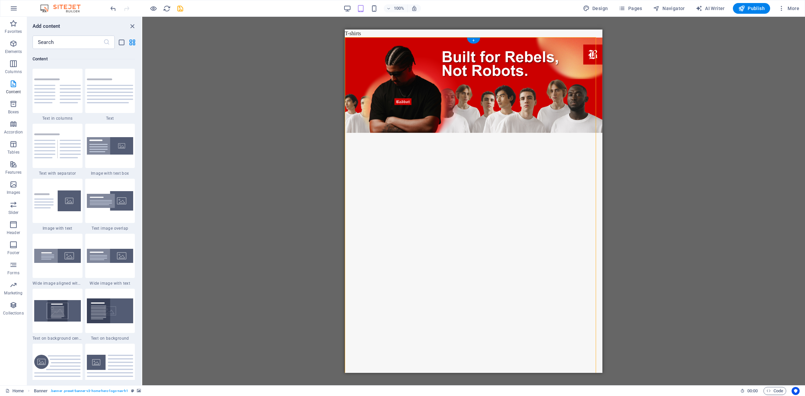
click at [454, 185] on figure at bounding box center [474, 208] width 258 height 343
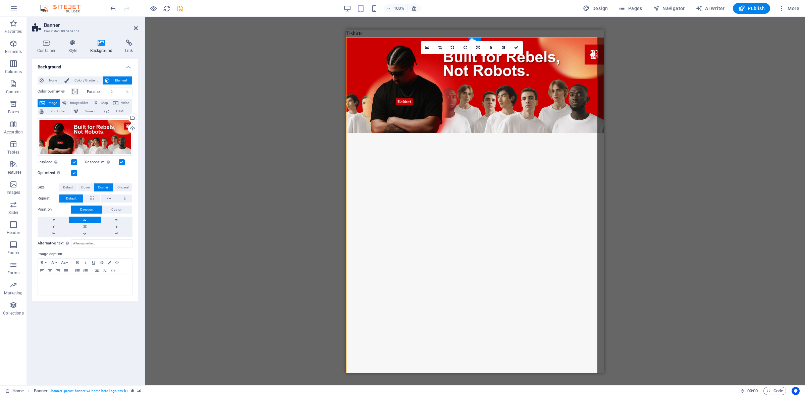
click at [454, 185] on figure at bounding box center [475, 208] width 258 height 343
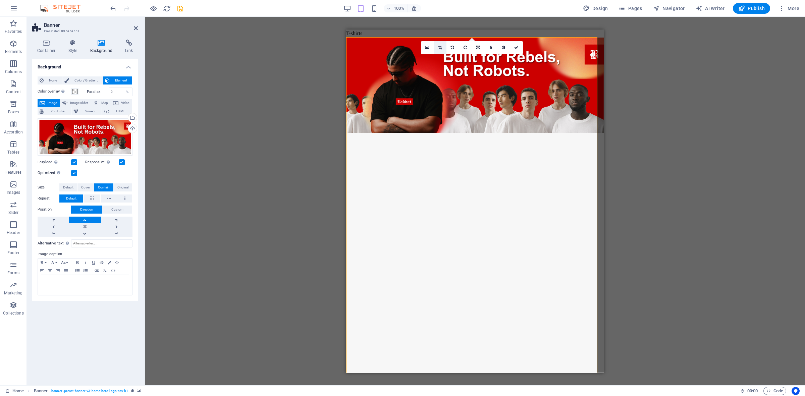
click at [441, 48] on icon at bounding box center [440, 48] width 4 height 4
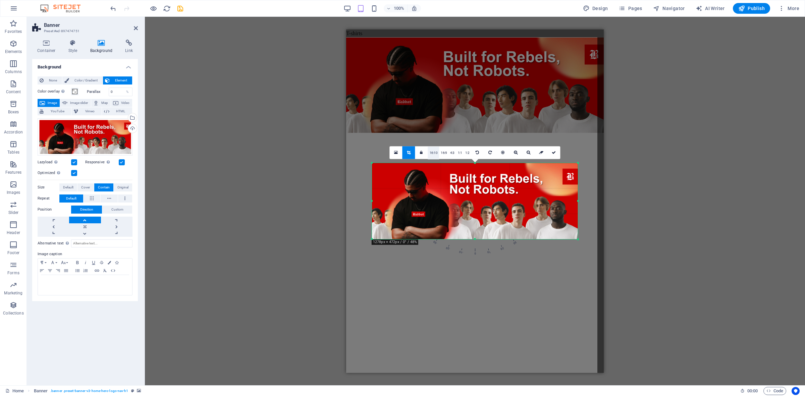
click at [434, 152] on link "16:10" at bounding box center [433, 153] width 11 height 13
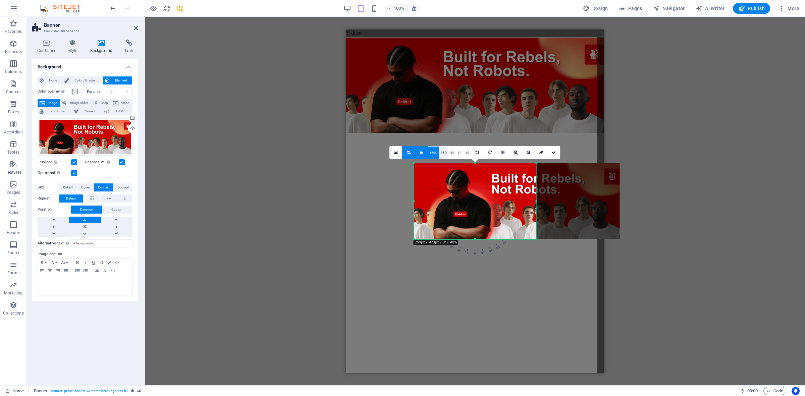
click at [443, 152] on link "16:9" at bounding box center [443, 153] width 9 height 13
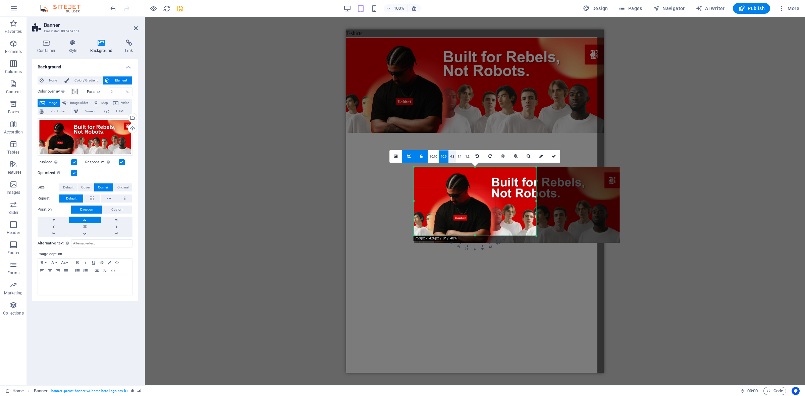
click at [453, 154] on link "4:3" at bounding box center [452, 156] width 8 height 13
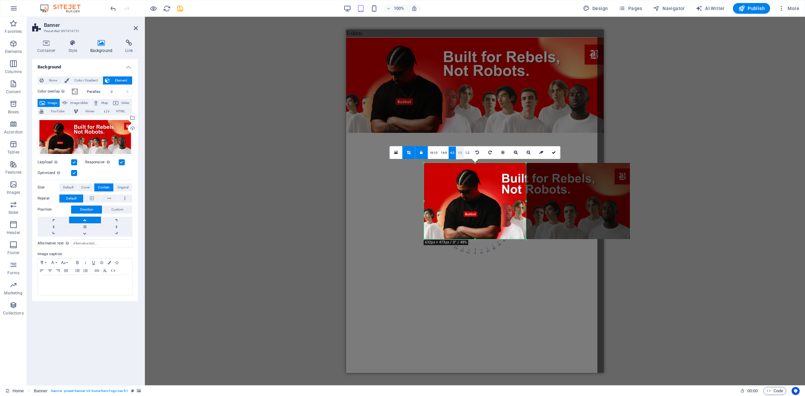
click at [461, 154] on link "1:1" at bounding box center [460, 153] width 8 height 13
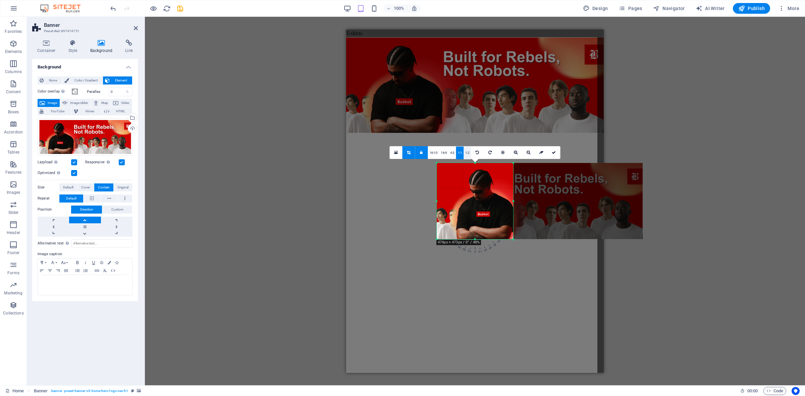
click at [467, 153] on link "1:2" at bounding box center [468, 153] width 8 height 13
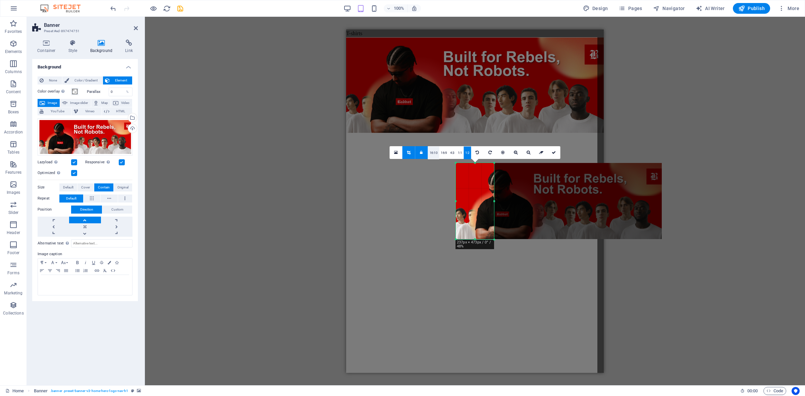
click at [428, 150] on link "16:10" at bounding box center [433, 153] width 11 height 13
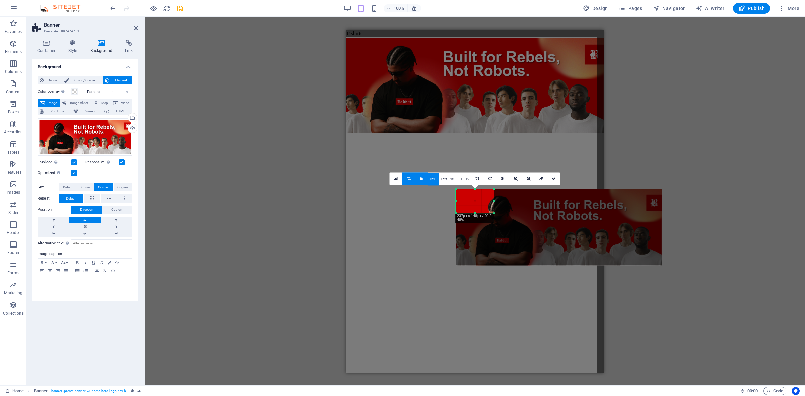
click at [422, 180] on icon at bounding box center [421, 179] width 3 height 4
click at [408, 179] on icon at bounding box center [409, 179] width 4 height 4
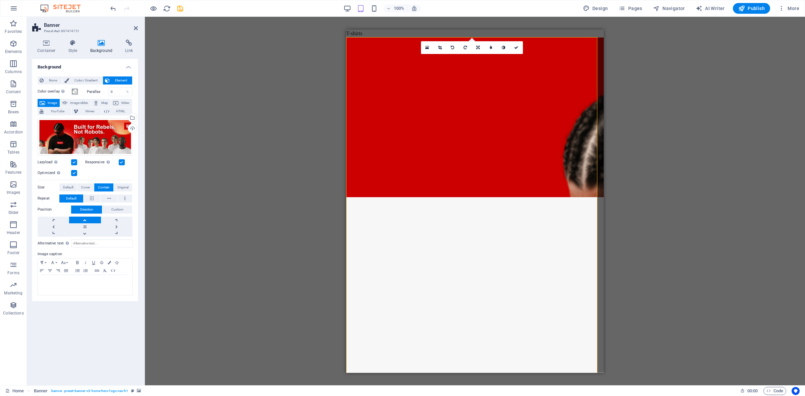
click at [507, 117] on figure at bounding box center [475, 208] width 258 height 343
click at [476, 156] on figure at bounding box center [475, 208] width 258 height 343
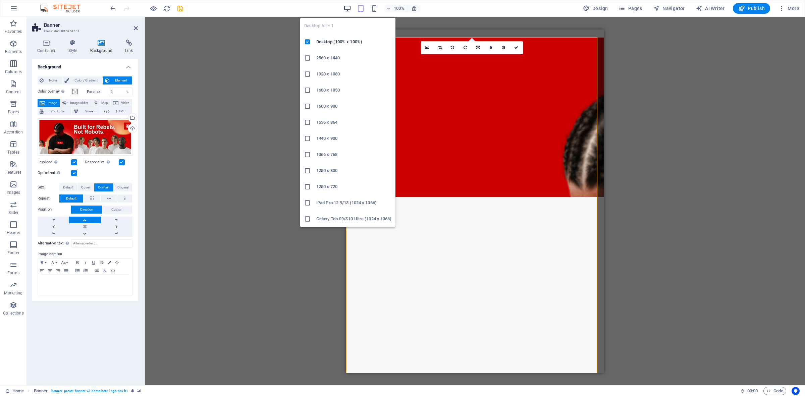
click at [348, 5] on icon "button" at bounding box center [347, 9] width 8 height 8
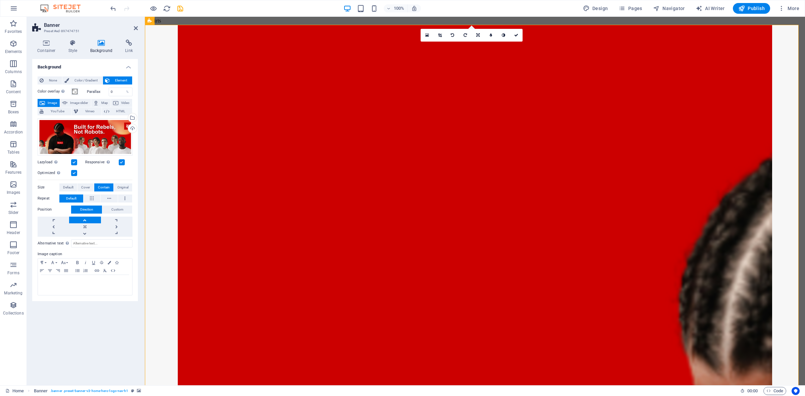
click at [537, 176] on figure at bounding box center [475, 209] width 660 height 369
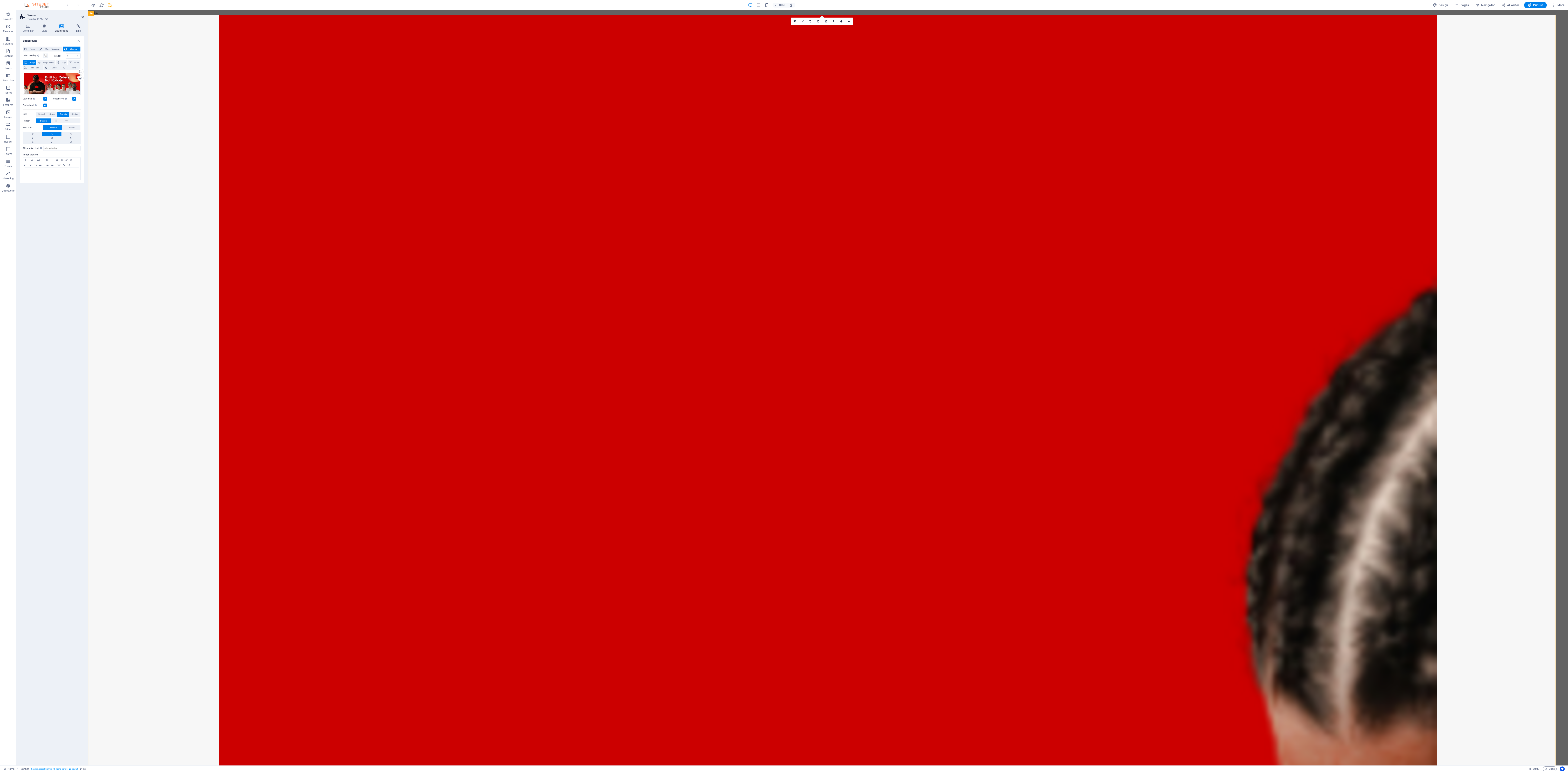
click at [392, 193] on figure at bounding box center [828, 393] width 1480 height 756
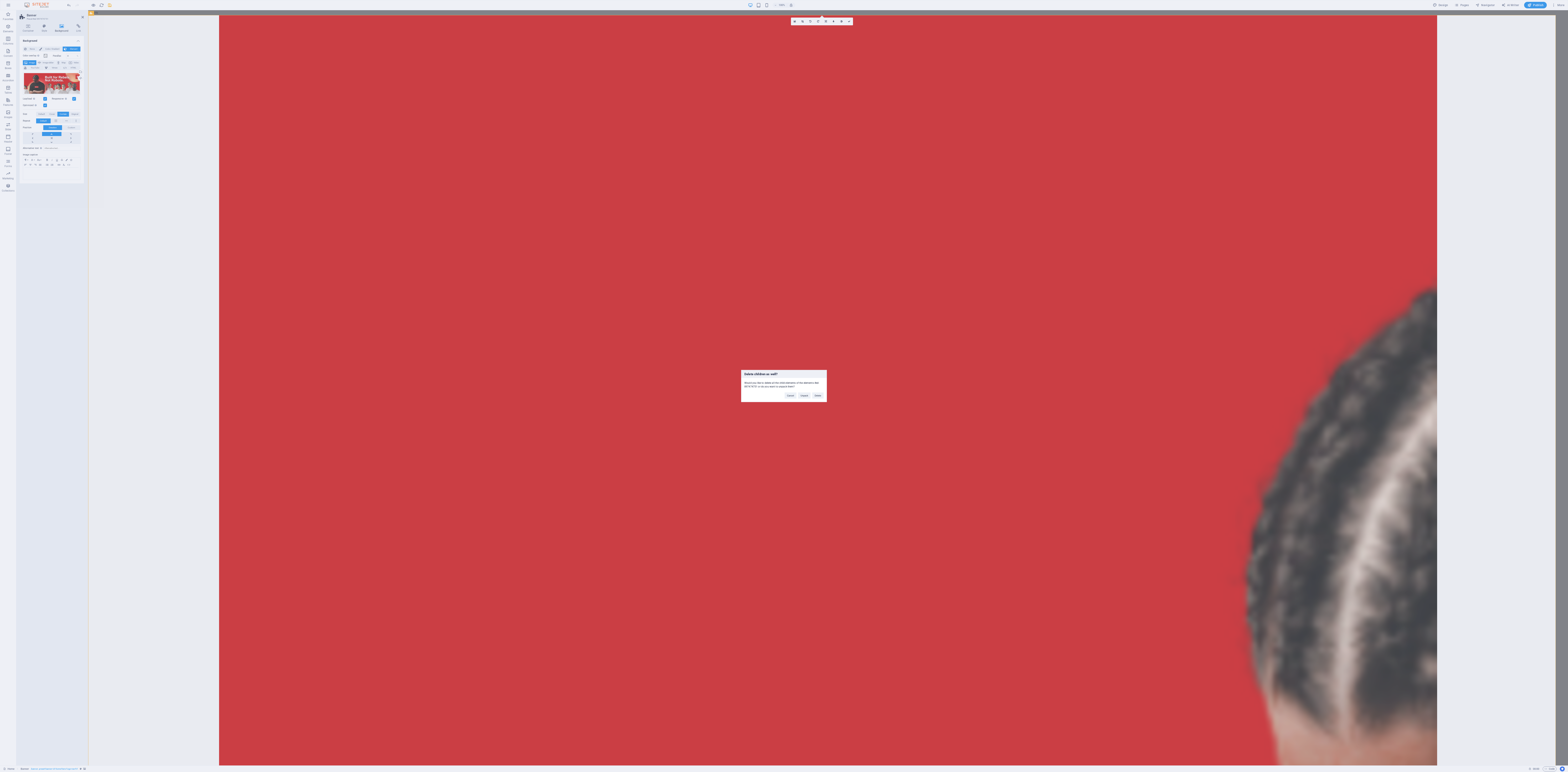
click at [392, 193] on div "Delete children as well? Would you like to delete all the child elements of the…" at bounding box center [784, 386] width 1568 height 772
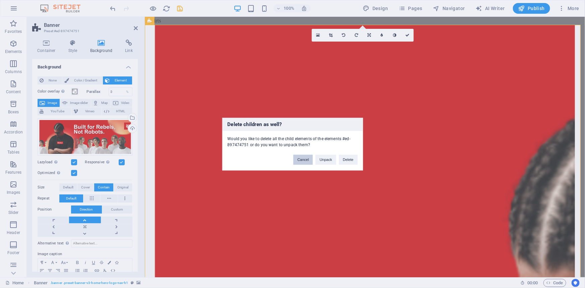
click at [304, 161] on button "Cancel" at bounding box center [302, 160] width 19 height 10
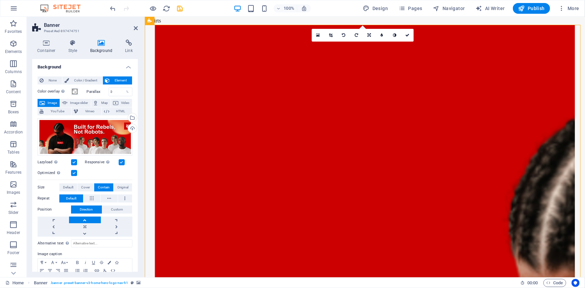
click at [389, 139] on figure at bounding box center [365, 154] width 440 height 261
click at [428, 123] on figure at bounding box center [365, 154] width 440 height 261
click at [336, 129] on figure at bounding box center [365, 154] width 440 height 261
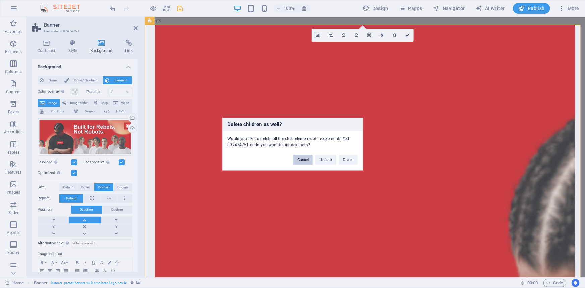
click at [302, 161] on button "Cancel" at bounding box center [302, 160] width 19 height 10
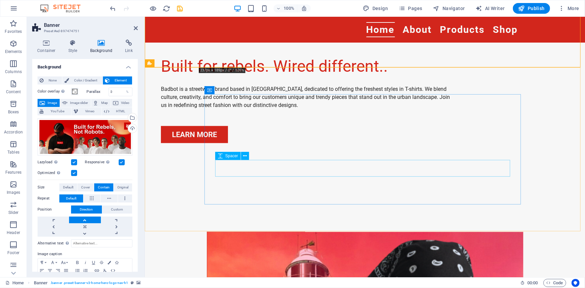
scroll to position [213, 0]
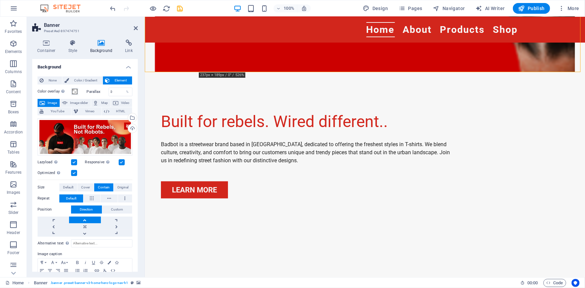
click at [366, 93] on div "Built for rebels. Wired different.. Badbot is a streetwear brand based in Sri L…" at bounding box center [365, 154] width 440 height 164
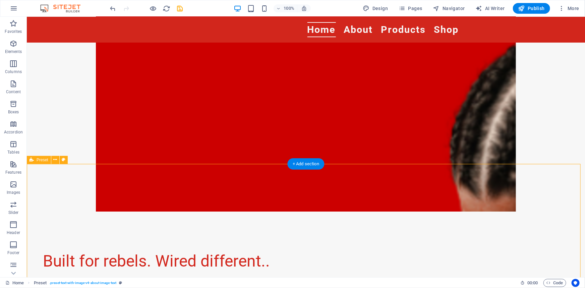
scroll to position [0, 0]
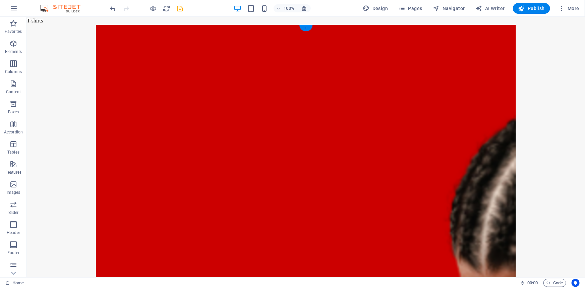
click at [367, 171] on figure at bounding box center [305, 154] width 558 height 261
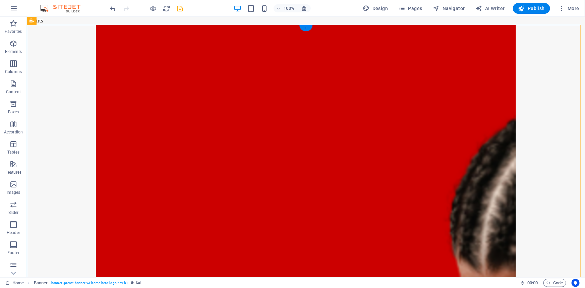
click at [367, 171] on figure at bounding box center [305, 154] width 558 height 261
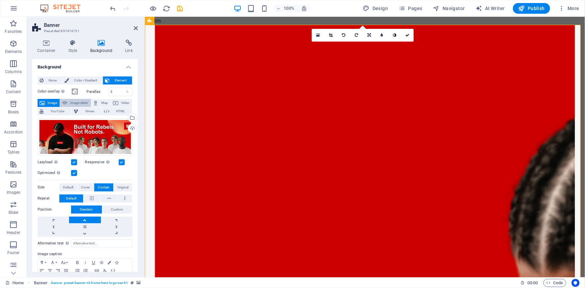
click at [82, 103] on span "Image slider" at bounding box center [78, 103] width 19 height 8
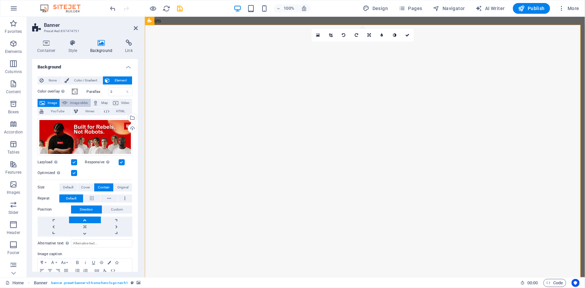
select select "ms"
select select "s"
select select "progressive"
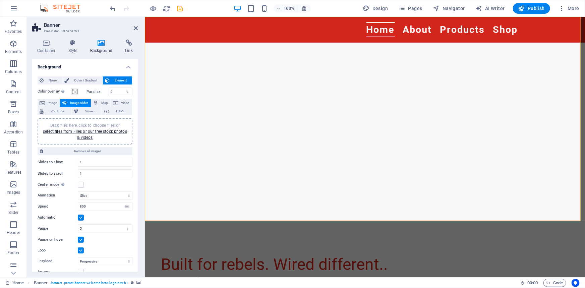
scroll to position [91, 0]
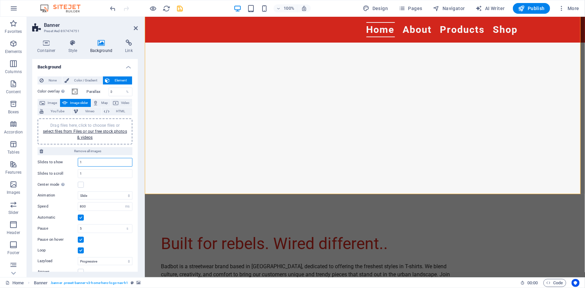
click at [97, 160] on input "1" at bounding box center [105, 162] width 54 height 8
click at [98, 175] on input "1" at bounding box center [105, 174] width 54 height 8
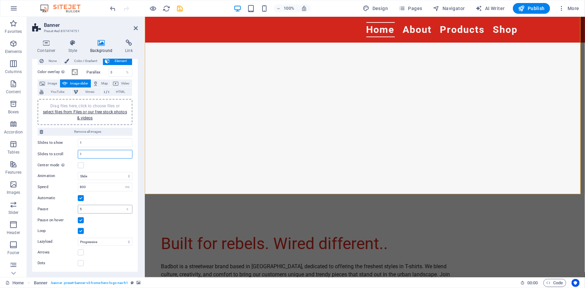
scroll to position [0, 0]
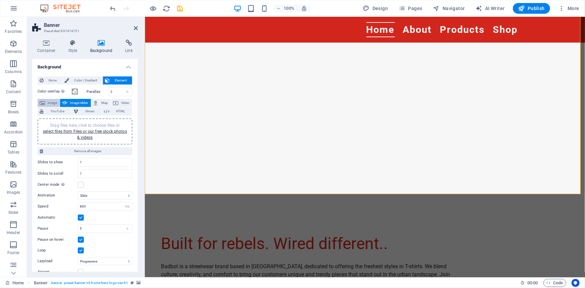
click at [47, 104] on span "Image" at bounding box center [52, 103] width 11 height 8
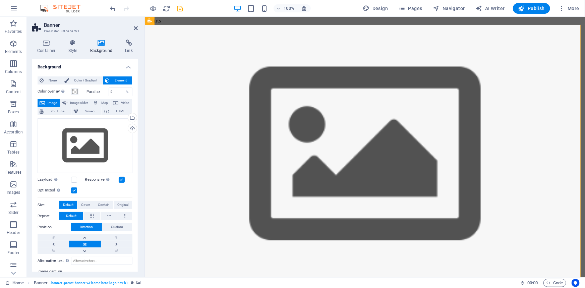
click at [355, 135] on figure at bounding box center [365, 154] width 440 height 261
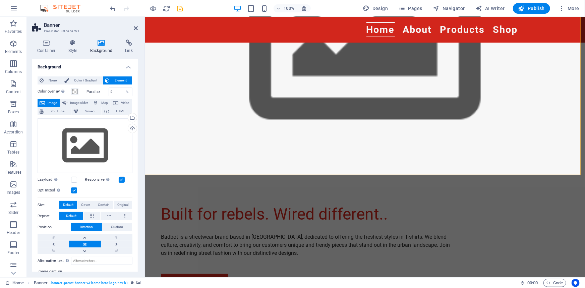
scroll to position [122, 0]
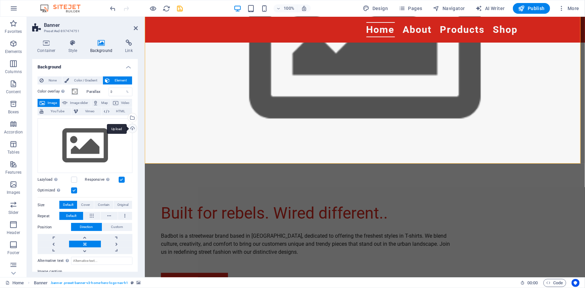
click at [131, 127] on div "Upload" at bounding box center [132, 129] width 10 height 10
click at [133, 116] on div "Select files from the file manager, stock photos, or upload file(s)" at bounding box center [132, 118] width 10 height 10
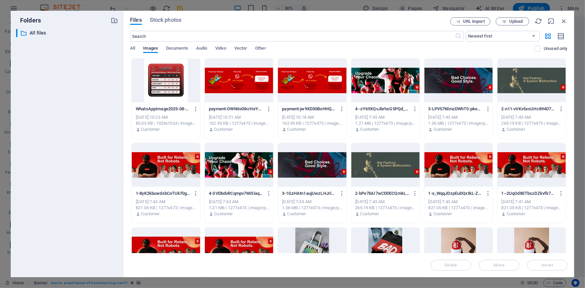
click at [165, 166] on div at bounding box center [166, 165] width 68 height 44
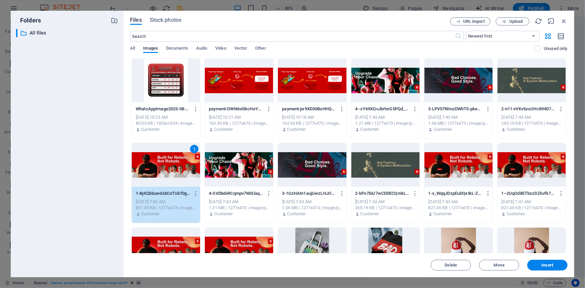
click at [165, 166] on div "1" at bounding box center [166, 165] width 68 height 44
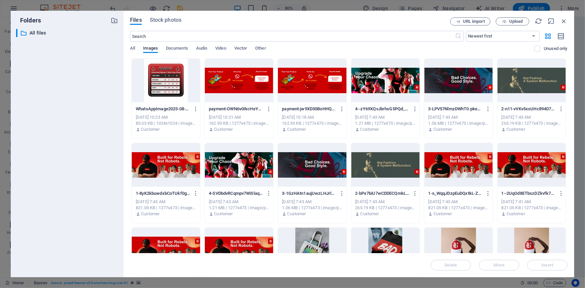
click at [165, 166] on div at bounding box center [166, 165] width 68 height 44
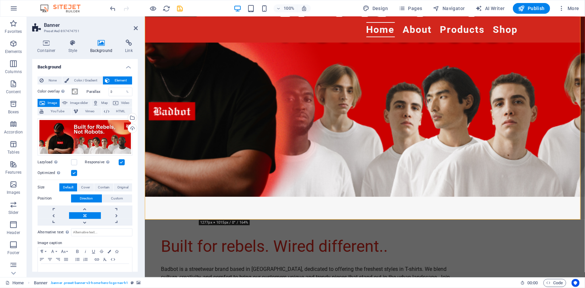
scroll to position [122, 0]
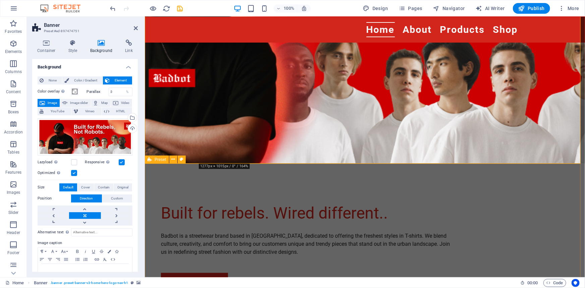
click at [531, 191] on div "Built for rebels. Wired different.. Badbot is a streetwear brand based in Sri L…" at bounding box center [365, 245] width 440 height 164
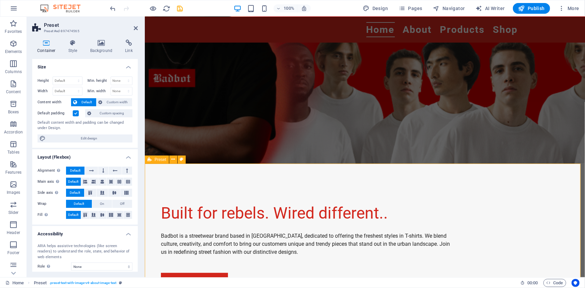
click at [491, 181] on div "Built for rebels. Wired different.. Badbot is a streetwear brand based in Sri L…" at bounding box center [365, 245] width 440 height 164
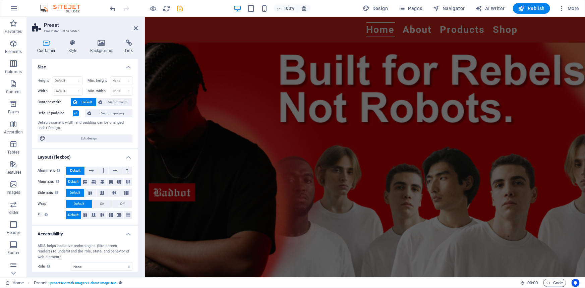
scroll to position [0, 0]
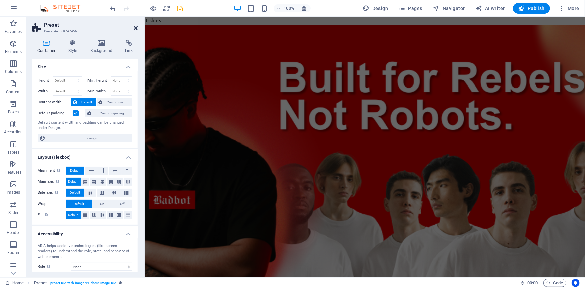
click at [136, 29] on icon at bounding box center [136, 27] width 4 height 5
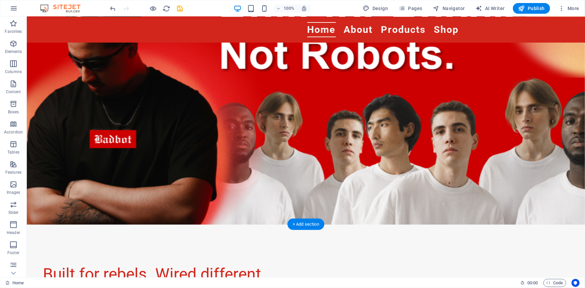
scroll to position [183, 0]
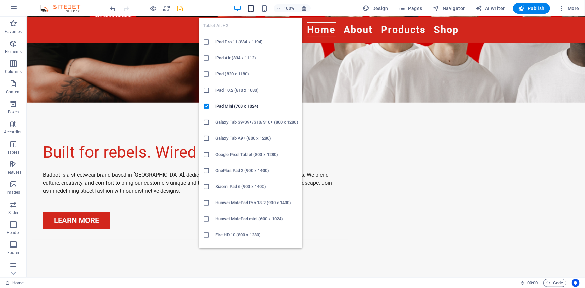
click at [253, 7] on icon "button" at bounding box center [251, 9] width 8 height 8
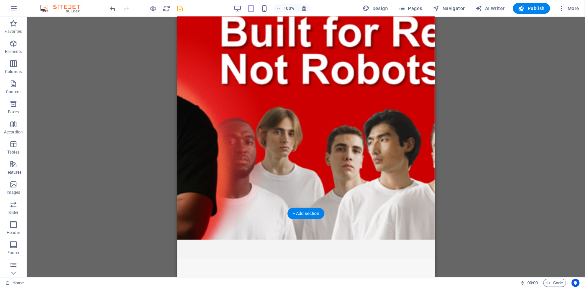
scroll to position [0, 0]
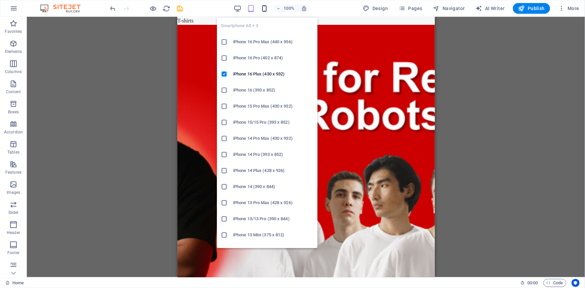
click at [266, 5] on icon "button" at bounding box center [265, 9] width 8 height 8
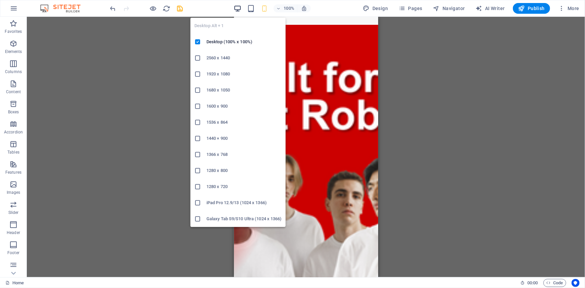
click at [239, 10] on icon "button" at bounding box center [238, 9] width 8 height 8
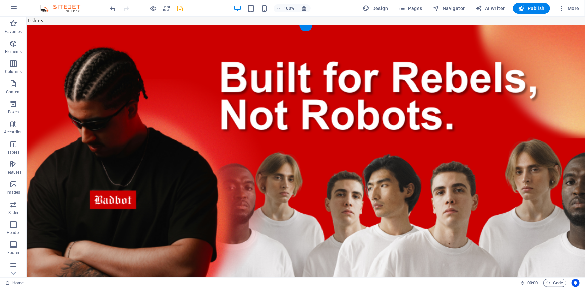
click at [510, 141] on figure at bounding box center [305, 154] width 558 height 261
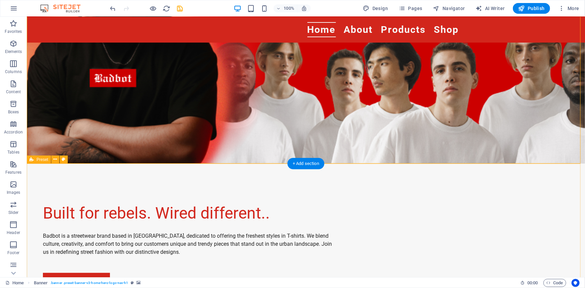
click at [260, 182] on div "Built for rebels. Wired different.. Badbot is a streetwear brand based in Sri L…" at bounding box center [305, 245] width 558 height 164
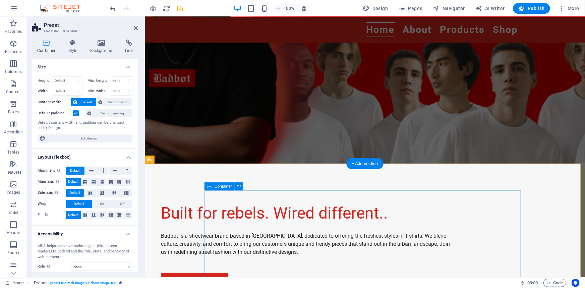
click at [265, 196] on div "Built for rebels. Wired different.. Badbot is a streetwear brand based in Sri L…" at bounding box center [308, 245] width 317 height 110
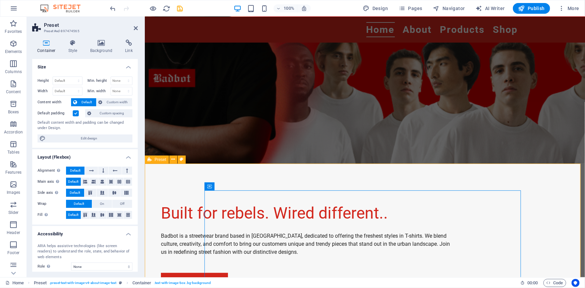
click at [310, 182] on div "Built for rebels. Wired different.. Badbot is a streetwear brand based in Sri L…" at bounding box center [365, 245] width 440 height 164
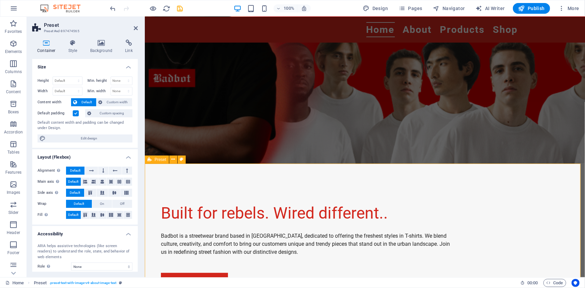
click at [309, 180] on div "Built for rebels. Wired different.. Badbot is a streetwear brand based in Sri L…" at bounding box center [365, 245] width 440 height 164
click at [271, 196] on div "Built for rebels. Wired different.. Badbot is a streetwear brand based in Sri L…" at bounding box center [308, 245] width 317 height 110
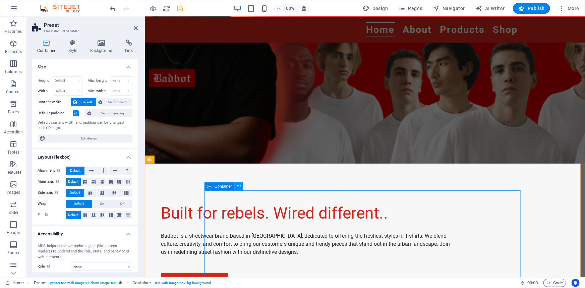
click at [241, 186] on icon at bounding box center [239, 186] width 4 height 7
click at [71, 44] on icon at bounding box center [72, 43] width 19 height 7
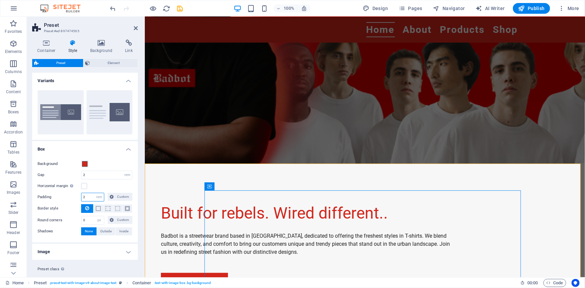
click at [91, 196] on input "2" at bounding box center [93, 197] width 22 height 8
type input "0"
click at [157, 196] on div "Built for rebels. Wired different.. Badbot is a streetwear brand based in Sri L…" at bounding box center [365, 245] width 440 height 164
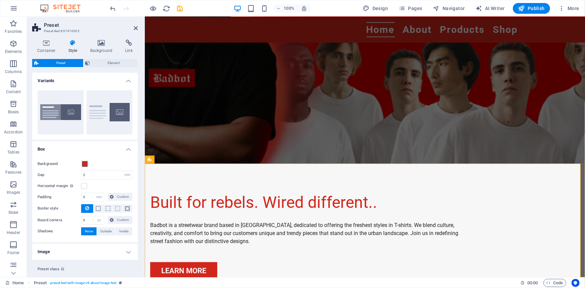
click at [251, 117] on figure at bounding box center [365, 33] width 440 height 261
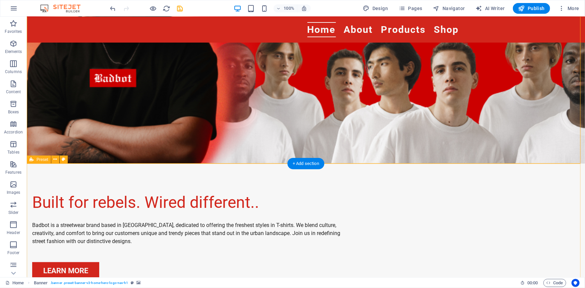
click at [399, 175] on div "Built for rebels. Wired different.. Badbot is a streetwear brand based in Sri L…" at bounding box center [305, 234] width 558 height 143
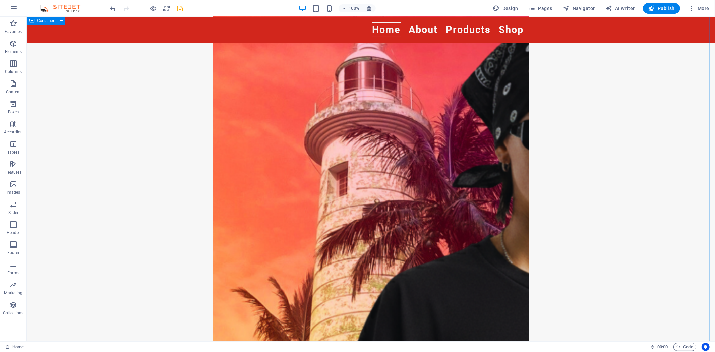
scroll to position [680, 0]
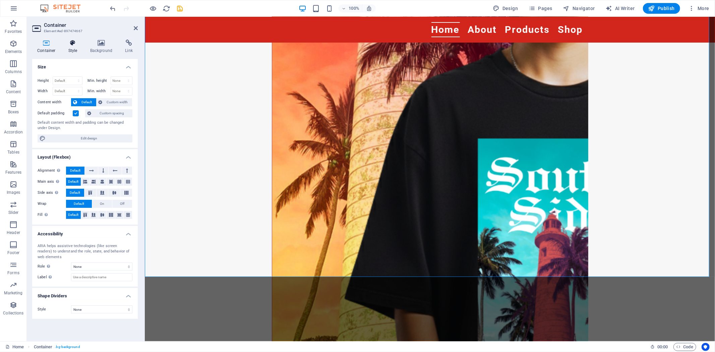
click at [70, 46] on icon at bounding box center [72, 43] width 19 height 7
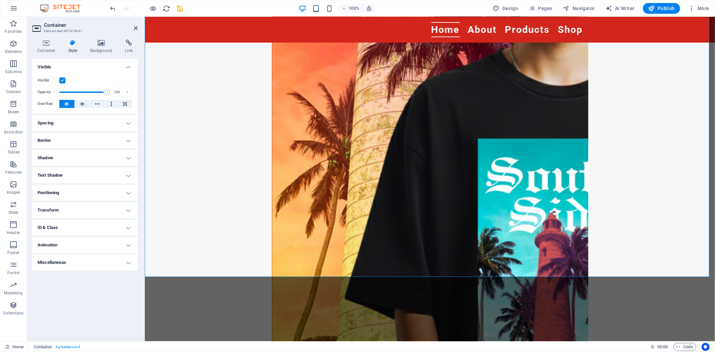
click at [113, 125] on h4 "Spacing" at bounding box center [85, 123] width 106 height 16
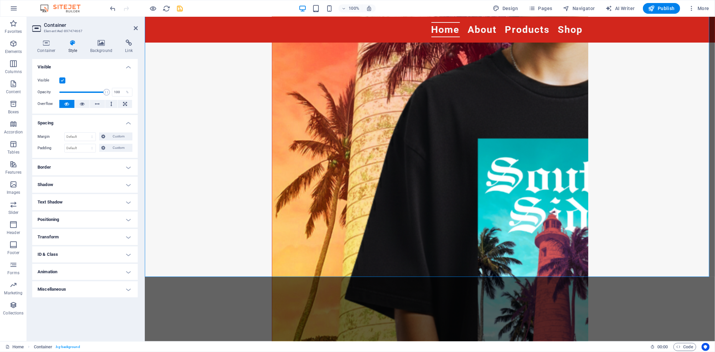
click at [98, 149] on div "Custom" at bounding box center [115, 148] width 35 height 8
click at [106, 149] on button "Custom" at bounding box center [115, 148] width 33 height 8
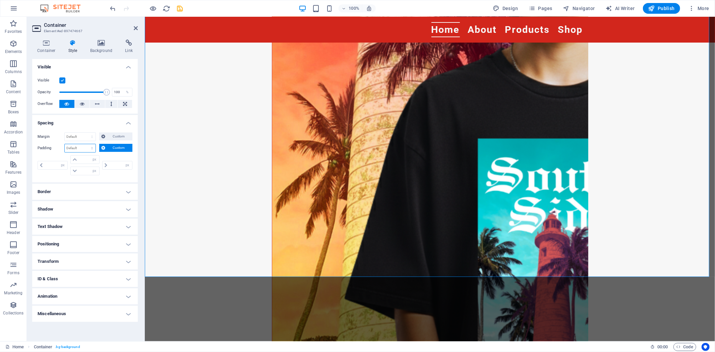
click at [86, 149] on select "Default px rem % vh vw Custom" at bounding box center [80, 148] width 31 height 8
select select "%"
click at [86, 144] on select "Default px rem % vh vw Custom" at bounding box center [80, 148] width 31 height 8
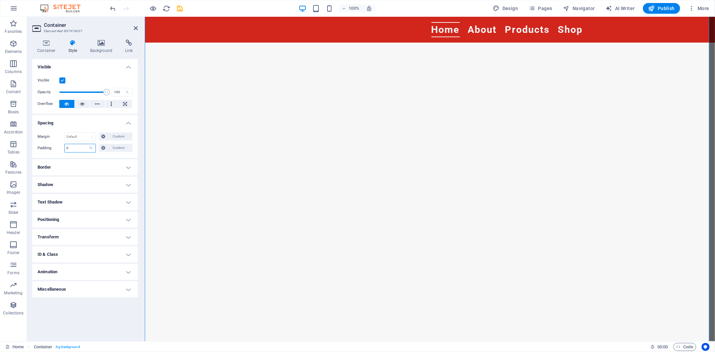
type input "0"
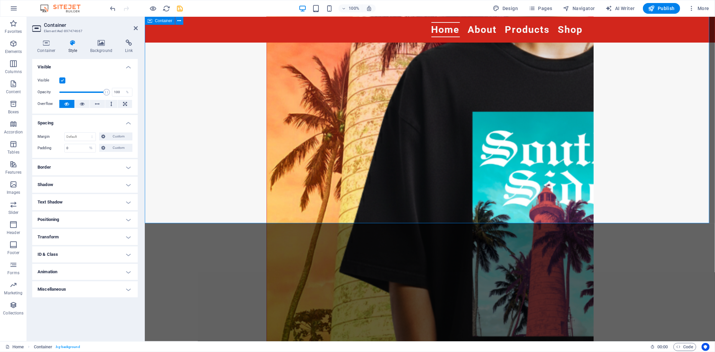
drag, startPoint x: 511, startPoint y: 147, endPoint x: 650, endPoint y: 168, distance: 140.2
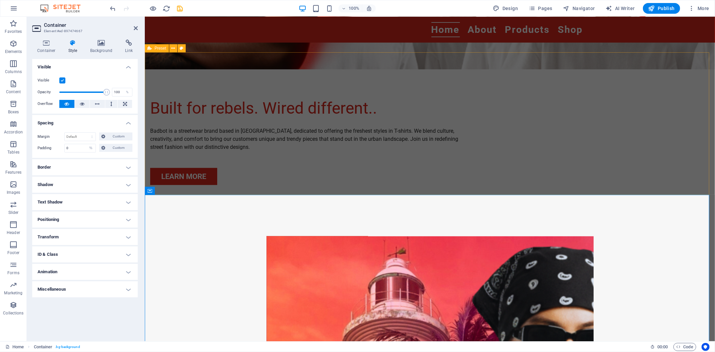
scroll to position [270, 0]
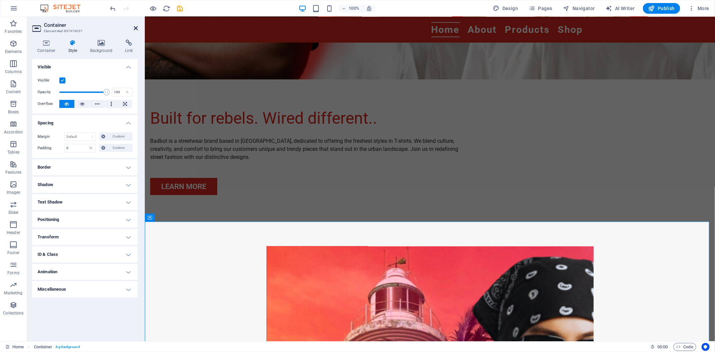
click at [135, 28] on icon at bounding box center [136, 27] width 4 height 5
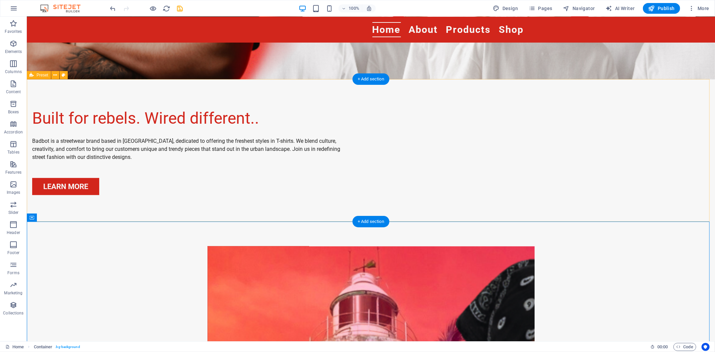
click at [547, 189] on div "Built for rebels. Wired different.. Badbot is a streetwear brand based in Sri L…" at bounding box center [370, 150] width 689 height 143
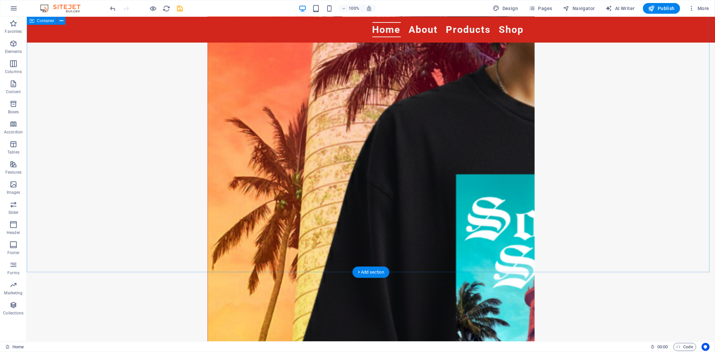
scroll to position [680, 0]
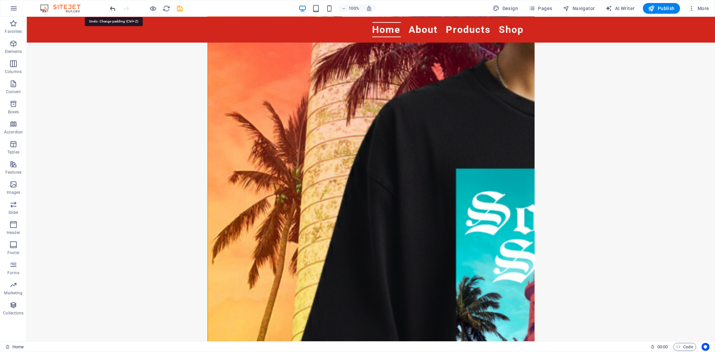
click at [110, 8] on icon "undo" at bounding box center [113, 9] width 8 height 8
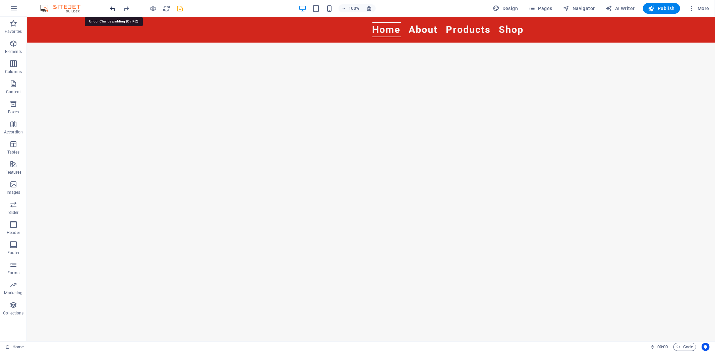
click at [110, 8] on icon "undo" at bounding box center [113, 9] width 8 height 8
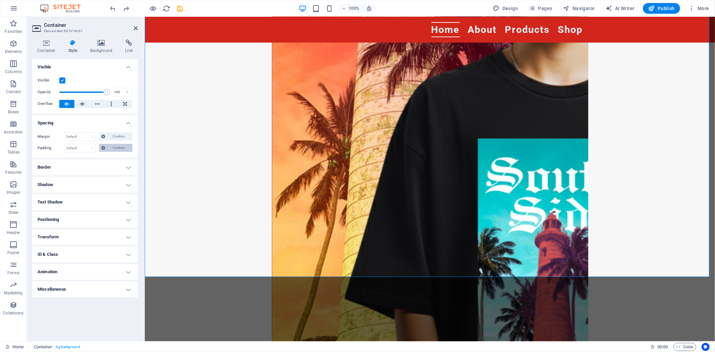
click at [111, 148] on span "Custom" at bounding box center [118, 148] width 23 height 8
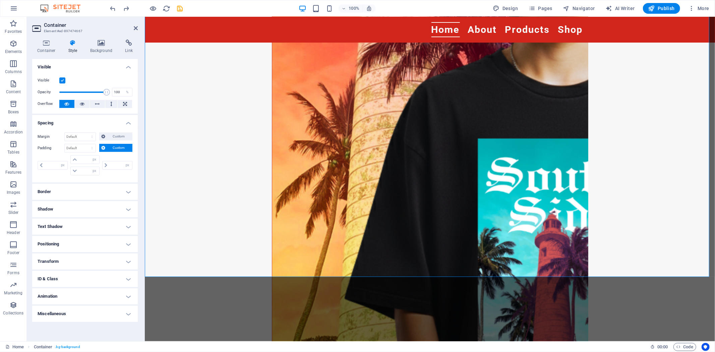
click at [120, 148] on span "Custom" at bounding box center [118, 148] width 23 height 8
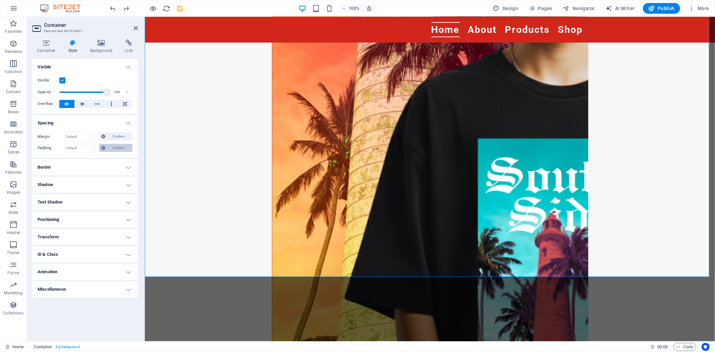
click at [120, 148] on span "Custom" at bounding box center [118, 148] width 23 height 8
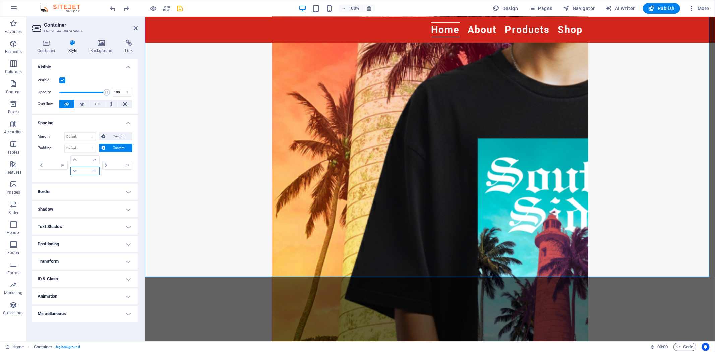
click at [86, 173] on input "number" at bounding box center [89, 171] width 20 height 8
click at [74, 170] on icon at bounding box center [75, 171] width 4 height 4
click at [89, 152] on div "Default px rem % vh vw Custom" at bounding box center [80, 148] width 32 height 9
click at [90, 149] on select "Default px rem % vh vw Custom" at bounding box center [80, 148] width 31 height 8
select select "%"
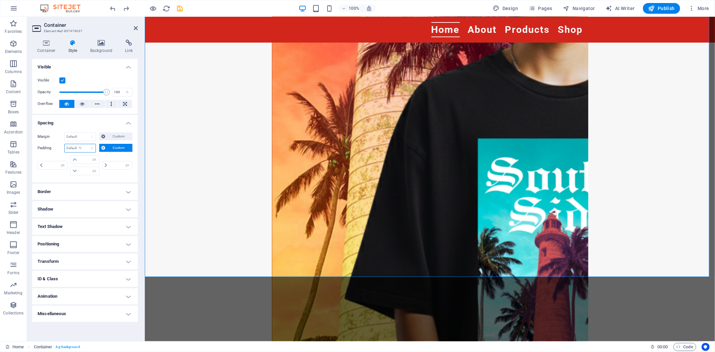
click at [86, 144] on select "Default px rem % vh vw Custom" at bounding box center [80, 148] width 31 height 8
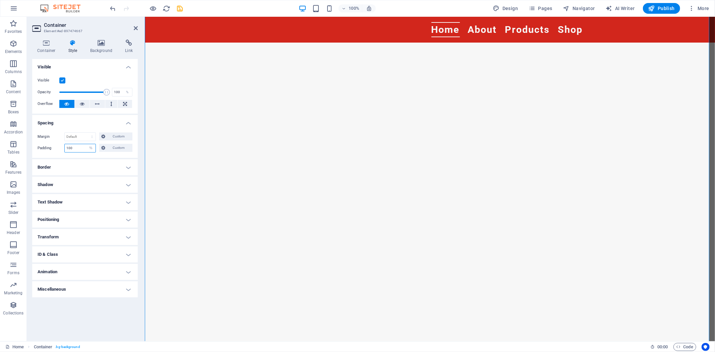
click at [78, 147] on input "100" at bounding box center [80, 148] width 31 height 8
drag, startPoint x: 78, startPoint y: 147, endPoint x: 66, endPoint y: 146, distance: 11.8
click at [66, 146] on input "100" at bounding box center [80, 148] width 31 height 8
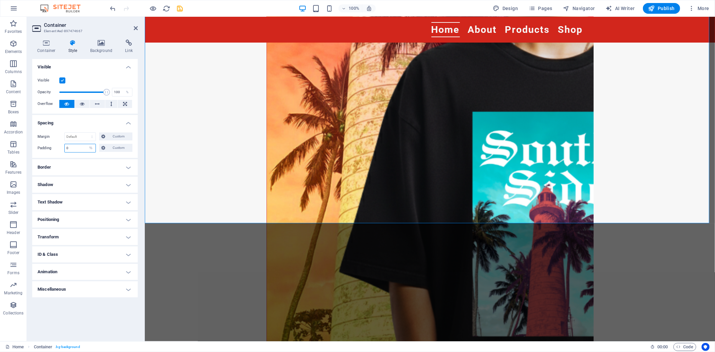
drag, startPoint x: 80, startPoint y: 149, endPoint x: 62, endPoint y: 149, distance: 18.1
click at [62, 149] on div "Padding 0 Default px rem % vh vw Custom Custom" at bounding box center [85, 148] width 95 height 9
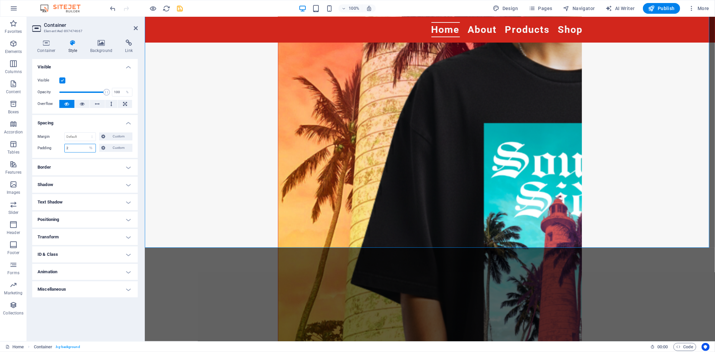
drag, startPoint x: 70, startPoint y: 149, endPoint x: 66, endPoint y: 147, distance: 5.1
click at [66, 147] on input "2" at bounding box center [80, 148] width 31 height 8
click at [85, 148] on input "1" at bounding box center [80, 148] width 31 height 8
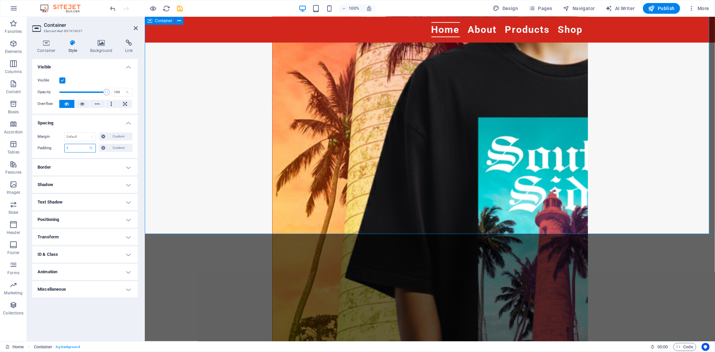
type input "1"
select select "px"
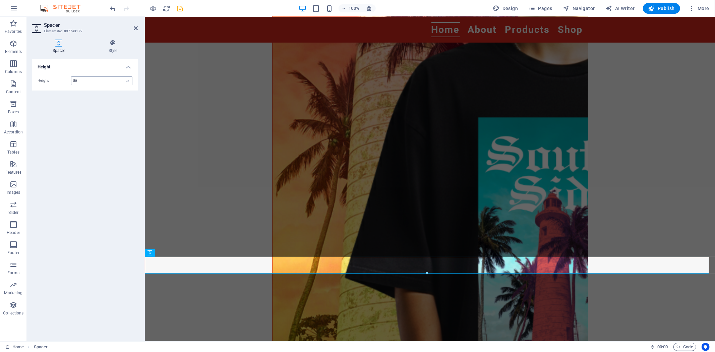
click at [102, 79] on input "50" at bounding box center [101, 81] width 61 height 8
type input "20"
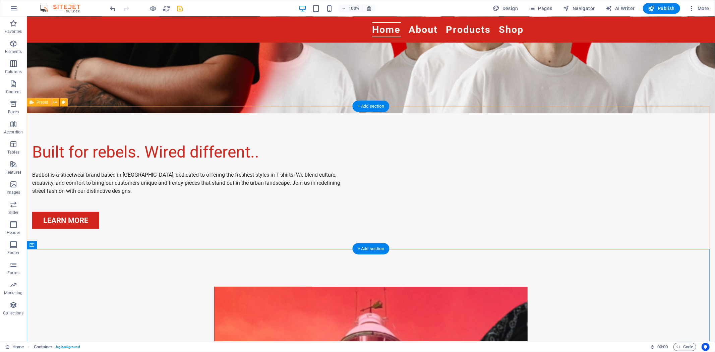
scroll to position [233, 0]
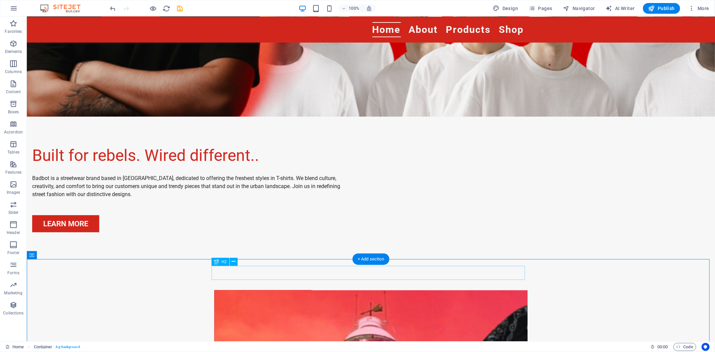
click at [406, 272] on div "Explore Our Unique Collection" at bounding box center [371, 273] width 314 height 14
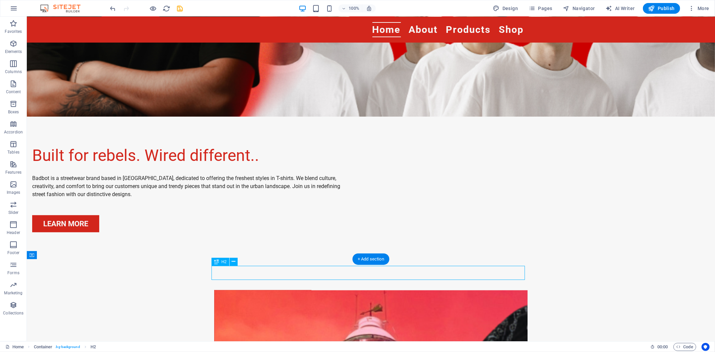
click at [406, 272] on div "Explore Our Unique Collection" at bounding box center [371, 273] width 314 height 14
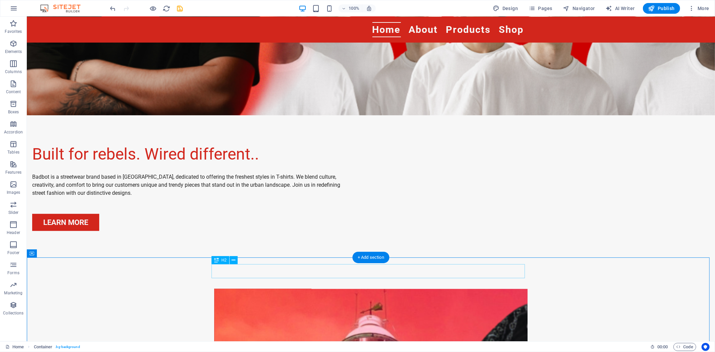
click at [493, 265] on div "Explore Our Unique Collection" at bounding box center [371, 272] width 314 height 14
click at [478, 270] on div "Explore Our Unique Collection" at bounding box center [371, 272] width 314 height 14
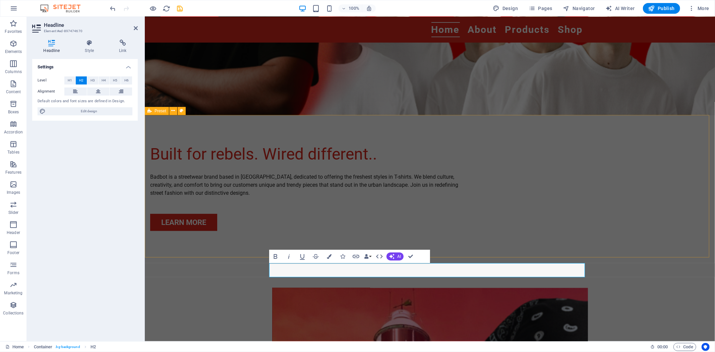
click at [607, 242] on div "Built for rebels. Wired different.. Badbot is a streetwear brand based in Sri L…" at bounding box center [430, 186] width 571 height 143
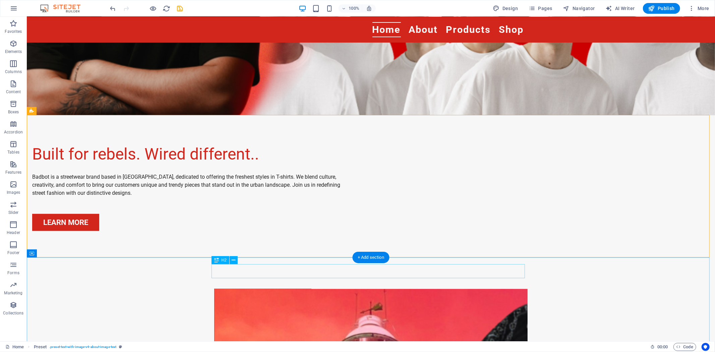
click at [461, 268] on div "Explore Our Unique Collection" at bounding box center [371, 272] width 314 height 14
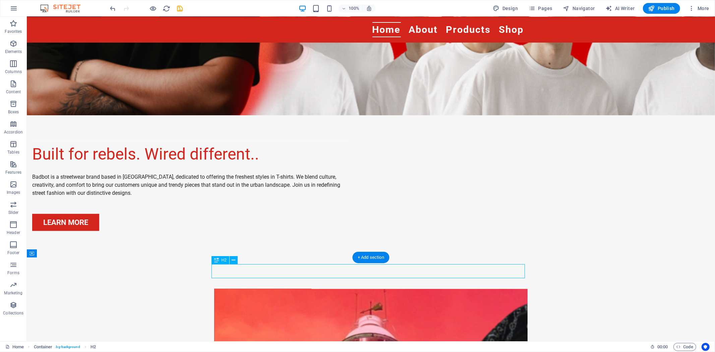
click at [461, 268] on div "Explore Our Unique Collection" at bounding box center [371, 272] width 314 height 14
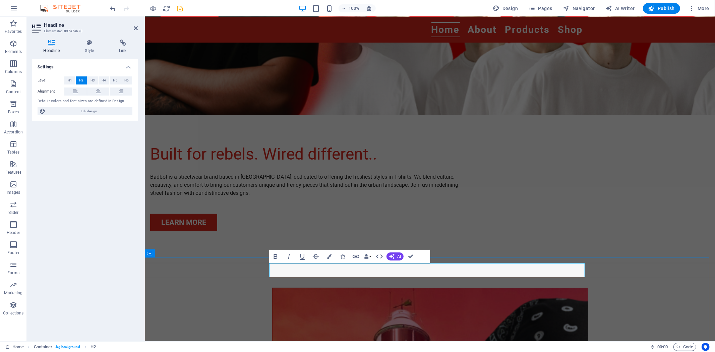
click at [494, 270] on h2 "Bad Choices. Good Style." at bounding box center [430, 270] width 316 height 14
drag, startPoint x: 514, startPoint y: 273, endPoint x: 306, endPoint y: 266, distance: 208.7
click at [306, 266] on h2 "Bad Choices. Good Style." at bounding box center [430, 270] width 316 height 14
click at [332, 256] on button "Colors" at bounding box center [329, 256] width 13 height 13
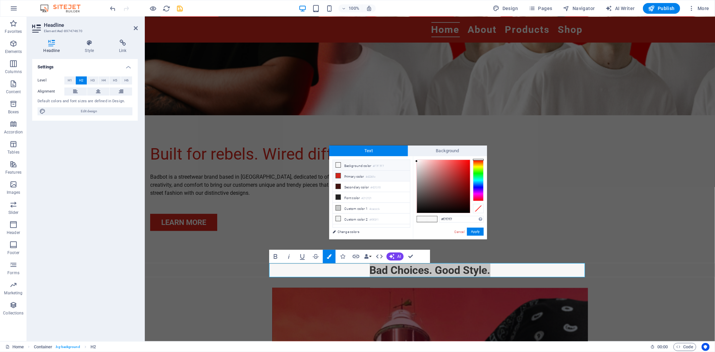
click at [384, 177] on li "Primary color #d2261c" at bounding box center [371, 176] width 77 height 11
type input "#d2261c"
click at [479, 232] on button "Apply" at bounding box center [475, 232] width 17 height 8
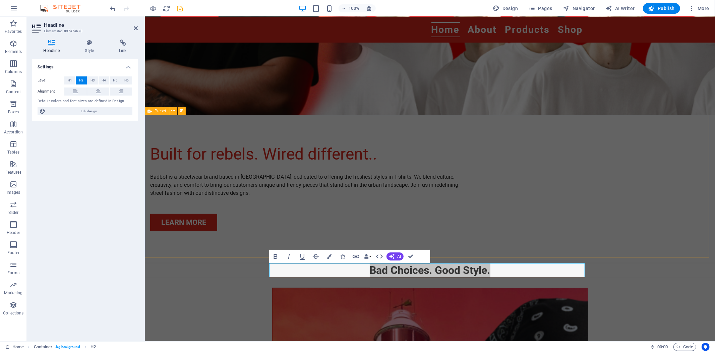
click at [644, 223] on div "Built for rebels. Wired different.. Badbot is a streetwear brand based in Sri L…" at bounding box center [430, 186] width 571 height 143
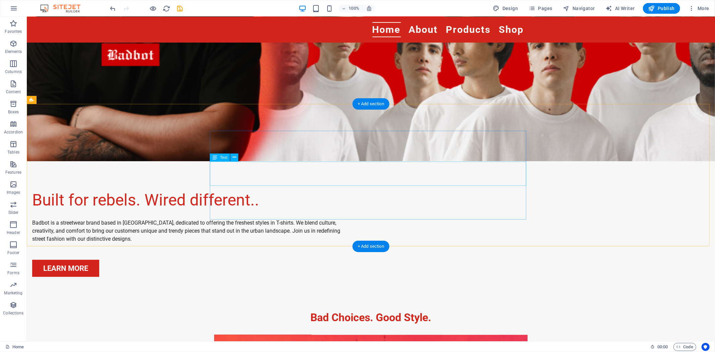
scroll to position [186, 0]
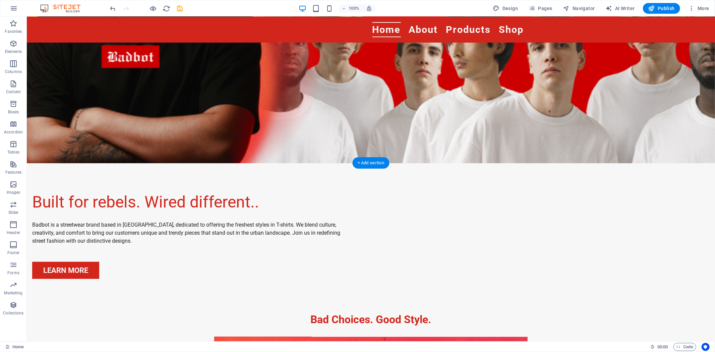
click at [332, 136] on figure at bounding box center [370, 0] width 689 height 325
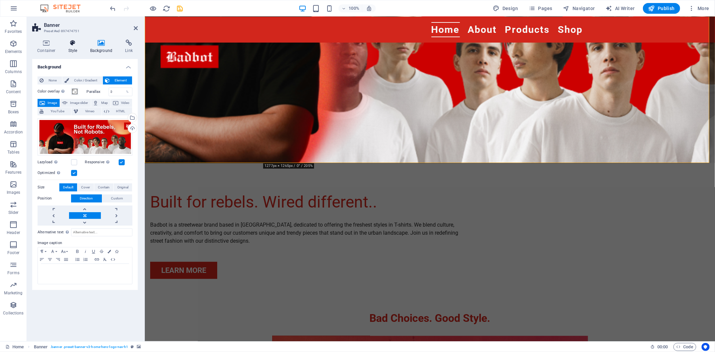
click at [75, 46] on icon at bounding box center [72, 43] width 19 height 7
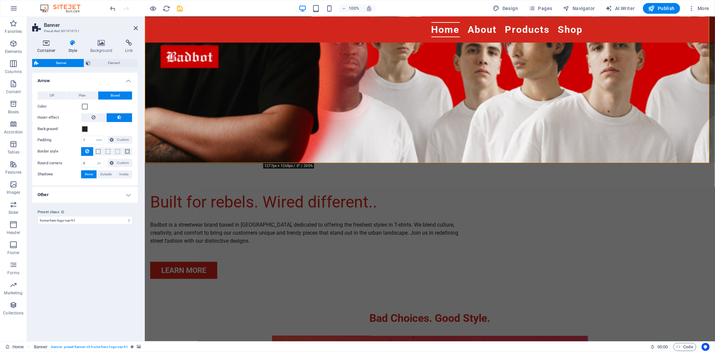
click at [41, 42] on icon at bounding box center [46, 43] width 29 height 7
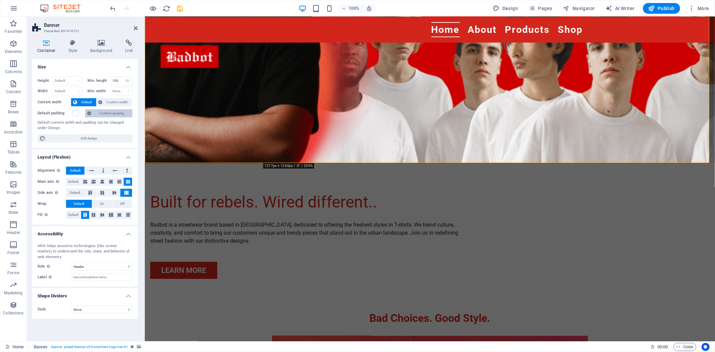
click at [115, 113] on span "Custom spacing" at bounding box center [111, 113] width 37 height 8
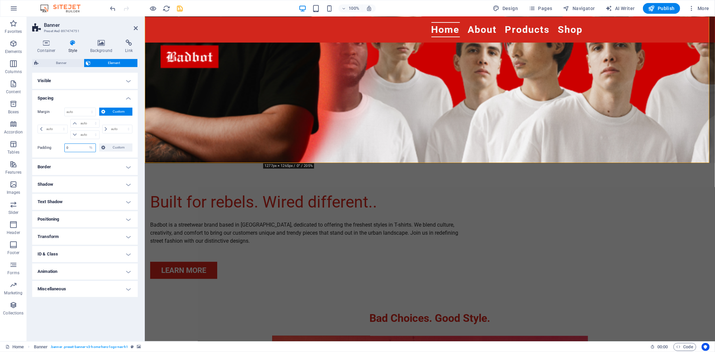
click at [81, 150] on input "0" at bounding box center [80, 148] width 31 height 8
click at [85, 133] on select "auto px % rem vw vh" at bounding box center [85, 135] width 28 height 8
select select "%"
click at [90, 131] on select "auto px % rem vw vh" at bounding box center [85, 135] width 28 height 8
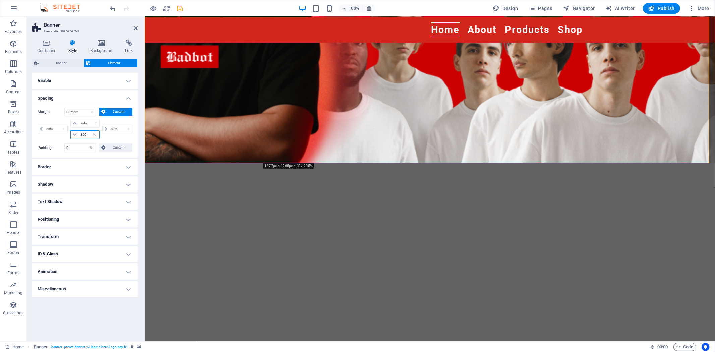
drag, startPoint x: 87, startPoint y: 136, endPoint x: 74, endPoint y: 133, distance: 13.1
click at [74, 133] on div "850 auto px % rem vw vh" at bounding box center [84, 134] width 29 height 9
type input "0"
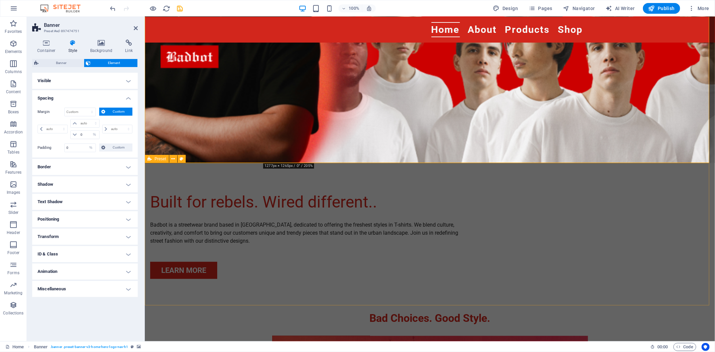
click at [373, 185] on div "Built for rebels. Wired different.. Badbot is a streetwear brand based in Sri L…" at bounding box center [430, 234] width 571 height 143
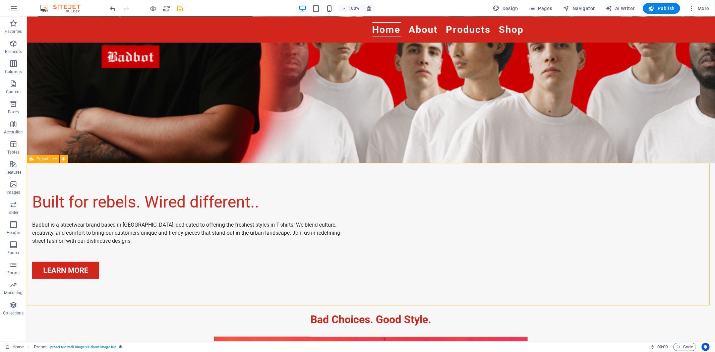
click at [373, 185] on div "Built for rebels. Wired different.. Badbot is a streetwear brand based in Sri L…" at bounding box center [370, 234] width 689 height 143
select select "rem"
select select "px"
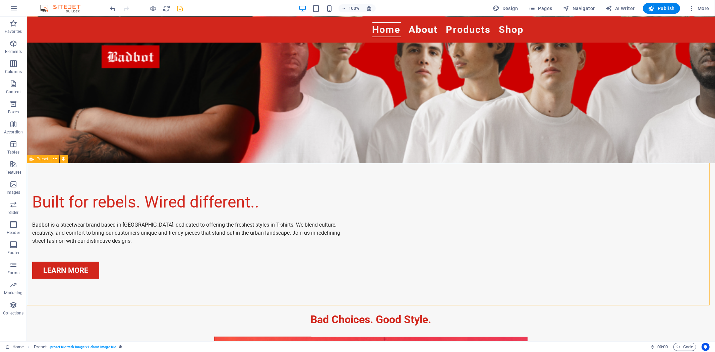
select select "preset-text-with-image-v4-about-image-text"
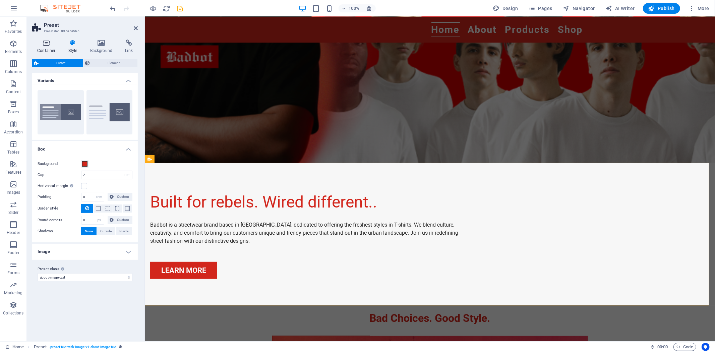
click at [46, 44] on icon at bounding box center [46, 43] width 29 height 7
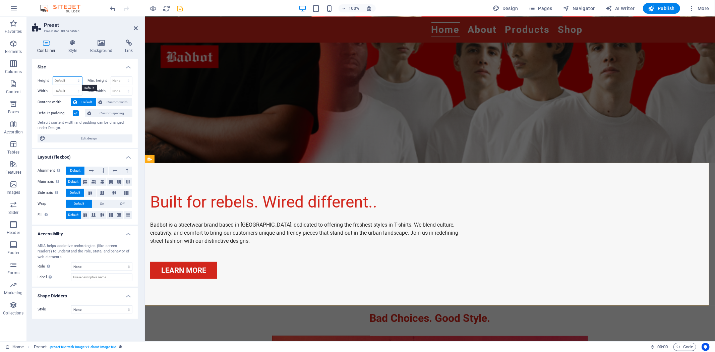
click at [69, 79] on select "Default px rem % vh vw" at bounding box center [67, 81] width 29 height 8
select select "%"
click at [72, 77] on select "Default px rem % vh vw" at bounding box center [67, 81] width 29 height 8
type input "54.53"
click at [180, 203] on div "Built for rebels. Wired different.. Badbot is a streetwear brand based in Sri L…" at bounding box center [430, 234] width 571 height 143
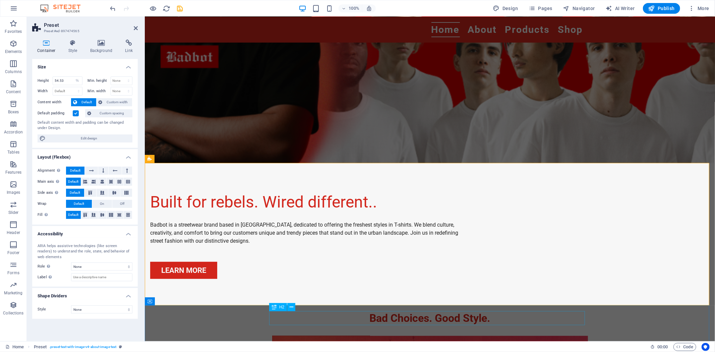
click at [524, 317] on div "Bad Choices. Good Style." at bounding box center [430, 318] width 316 height 14
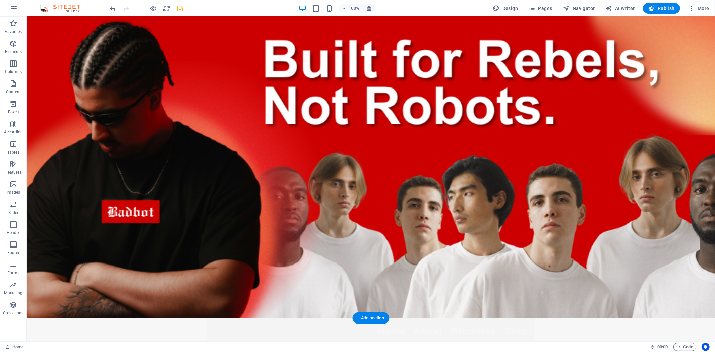
scroll to position [0, 0]
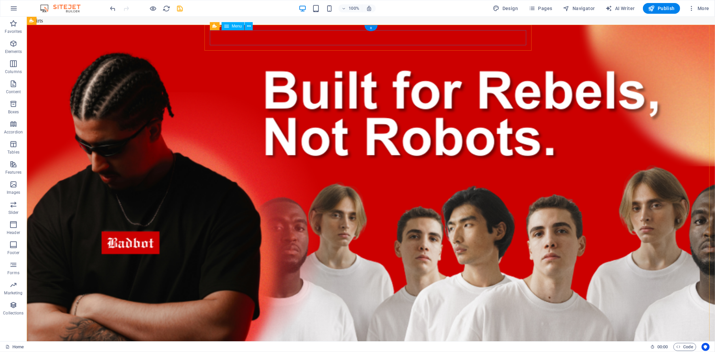
select select
select select "2"
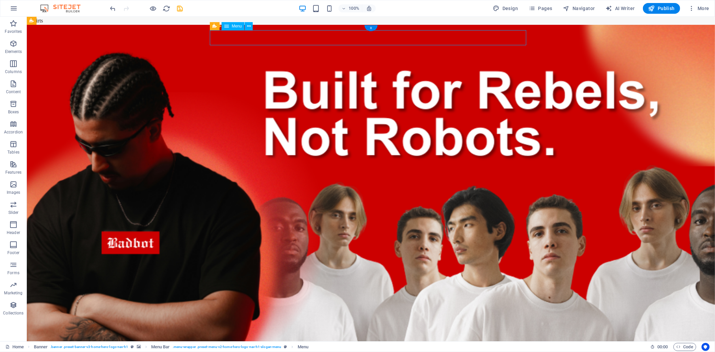
select select
select select "1"
select select
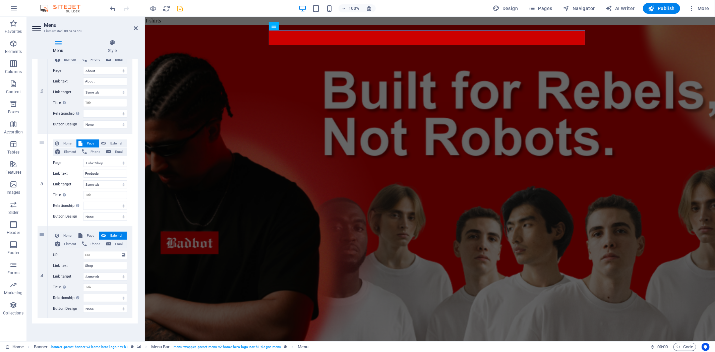
scroll to position [173, 0]
click at [91, 235] on span "Page" at bounding box center [91, 235] width 12 height 8
select select
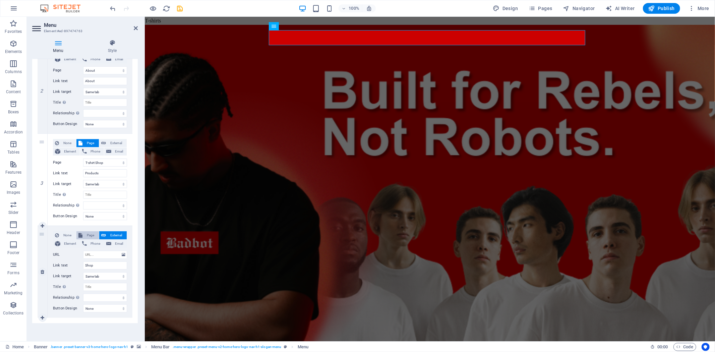
select select
click at [121, 254] on select "Home T-shirt Shop About Privacy" at bounding box center [105, 255] width 44 height 8
click at [133, 284] on div "1 None Page External Element Phone Email Page Home T-shirt Shop About Privacy E…" at bounding box center [85, 133] width 106 height 379
click at [644, 27] on figure at bounding box center [430, 186] width 571 height 325
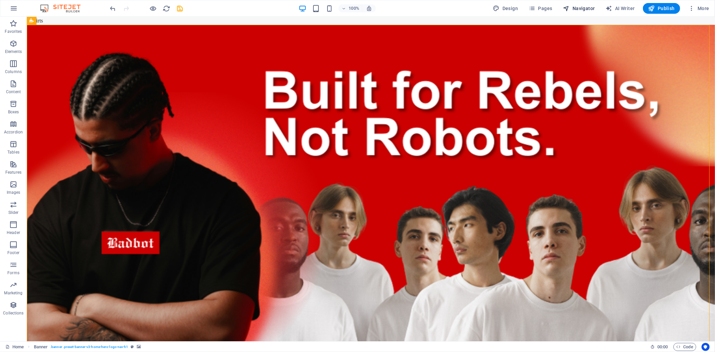
click at [579, 5] on span "Navigator" at bounding box center [580, 8] width 32 height 7
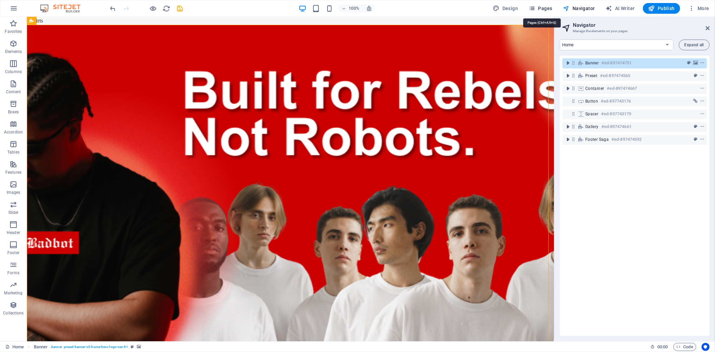
click at [545, 6] on span "Pages" at bounding box center [540, 8] width 23 height 7
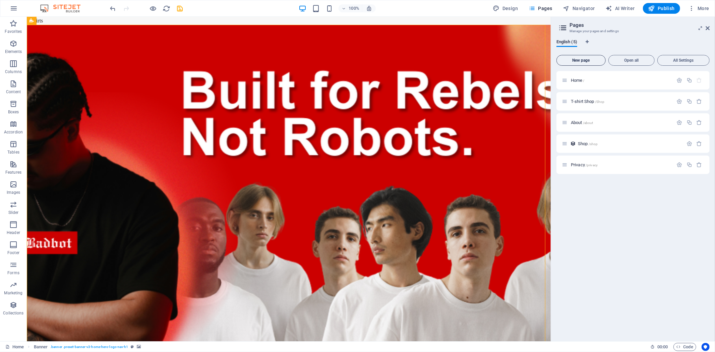
click at [590, 60] on span "New page" at bounding box center [581, 60] width 43 height 4
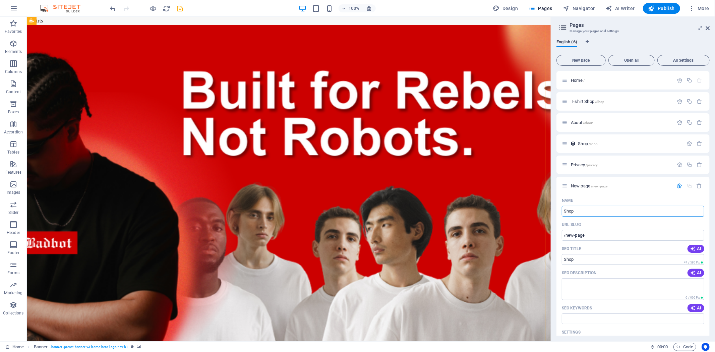
type input "Shop"
type input "/shop-6"
type input "Shop"
click at [608, 193] on div "Shop /shop-6" at bounding box center [633, 186] width 153 height 18
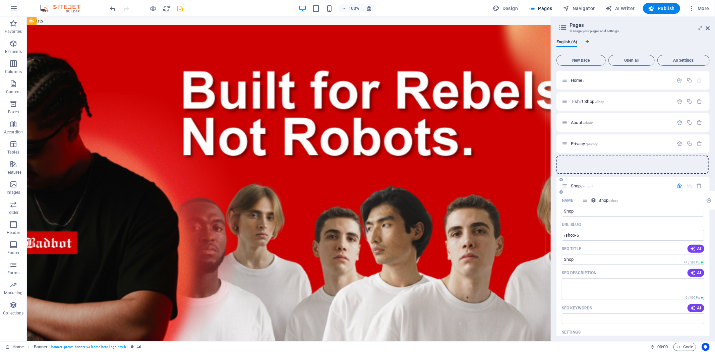
drag, startPoint x: 565, startPoint y: 142, endPoint x: 588, endPoint y: 201, distance: 63.9
click at [588, 201] on div "Home / T-shirt Shop /Shop About /about Shop /shop Privacy /privacy Shop /shop-6…" at bounding box center [633, 239] width 153 height 337
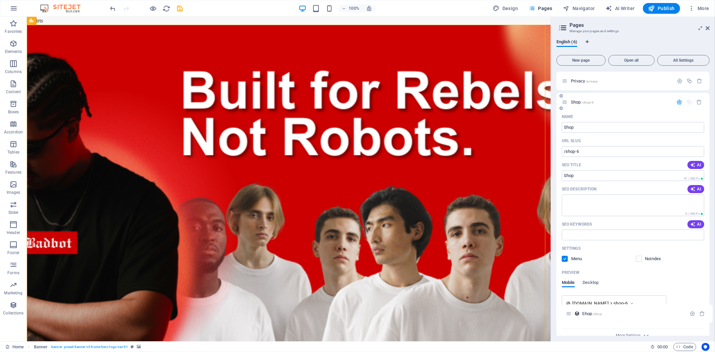
scroll to position [96, 0]
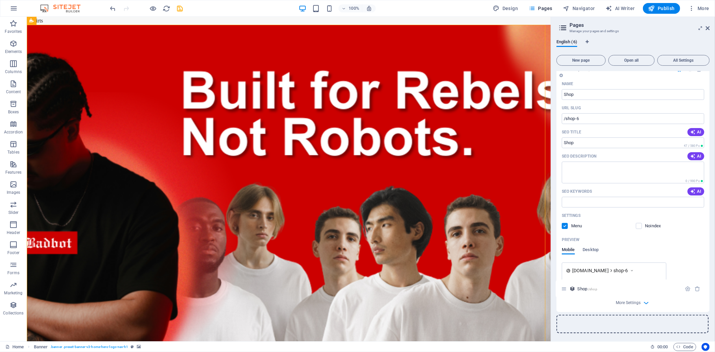
drag, startPoint x: 565, startPoint y: 164, endPoint x: 564, endPoint y: 293, distance: 129.1
click at [564, 293] on div "Home / T-shirt Shop /Shop About /about Privacy /privacy Shop /shop Shop /shop-6…" at bounding box center [633, 144] width 153 height 337
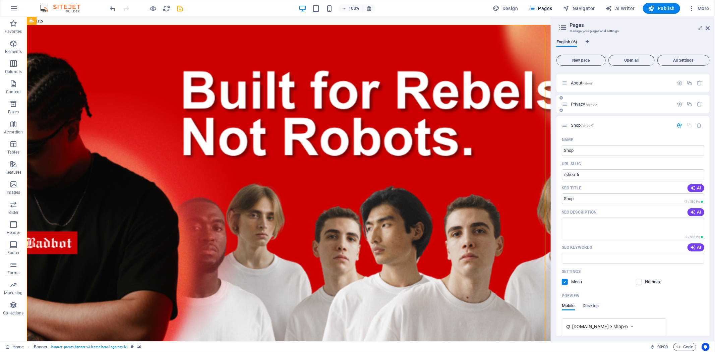
scroll to position [21, 0]
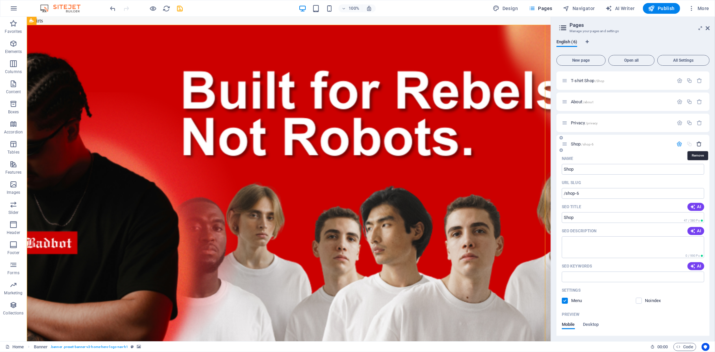
click at [644, 145] on icon "button" at bounding box center [700, 144] width 6 height 6
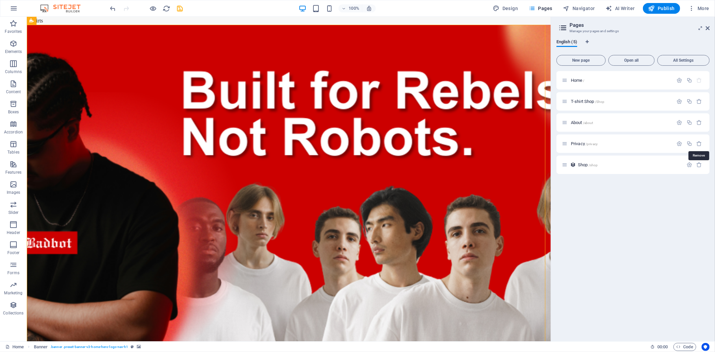
scroll to position [0, 0]
click at [644, 165] on icon "button" at bounding box center [690, 165] width 6 height 6
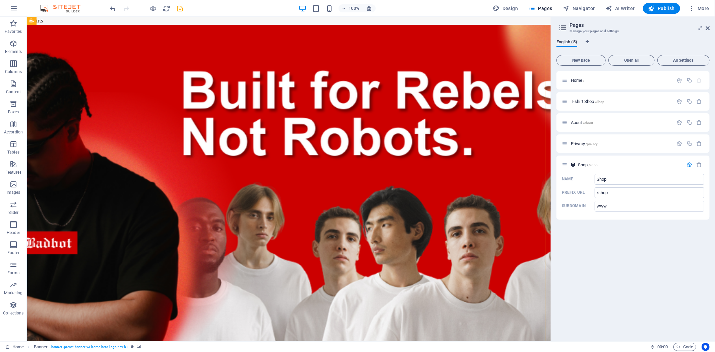
click at [614, 243] on div "Home / T-shirt Shop /Shop About /about Privacy /privacy Shop /shop Name Shop ​ …" at bounding box center [633, 203] width 153 height 265
click at [565, 164] on icon at bounding box center [565, 165] width 6 height 6
click at [565, 167] on icon at bounding box center [565, 165] width 6 height 6
click at [566, 167] on icon at bounding box center [565, 165] width 6 height 6
click at [572, 165] on icon at bounding box center [574, 165] width 6 height 6
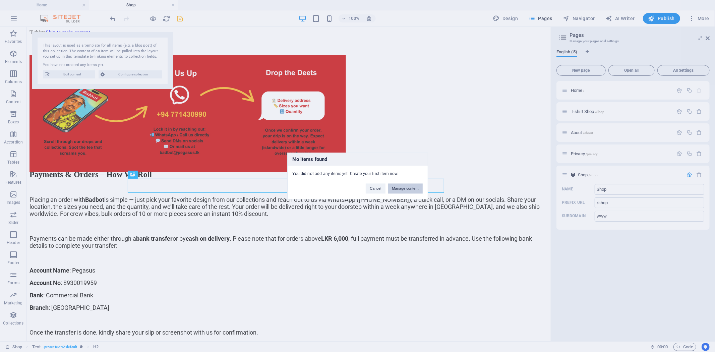
click at [394, 192] on button "Manage content" at bounding box center [405, 189] width 35 height 10
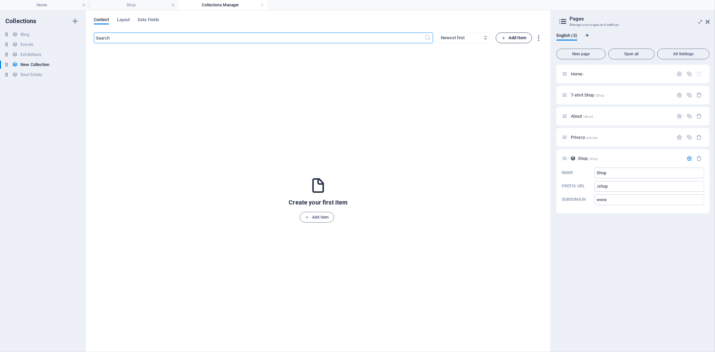
click at [515, 41] on span "Add Item" at bounding box center [514, 38] width 25 height 8
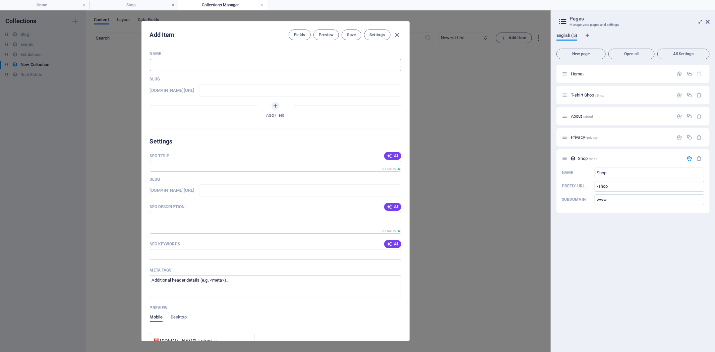
click at [184, 65] on input "text" at bounding box center [276, 65] width 252 height 12
type input "S"
type input "s"
type input "Sh"
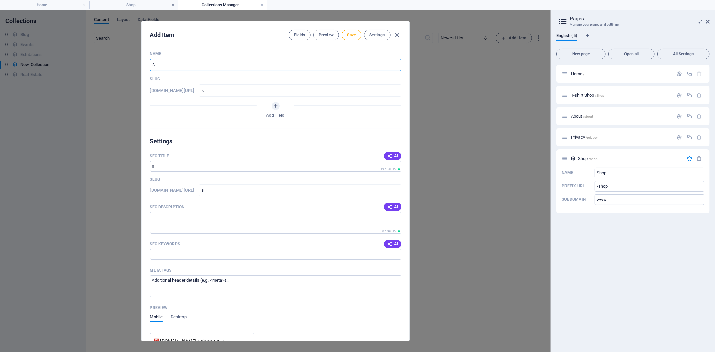
type input "sh"
type input "Sho"
type input "sho"
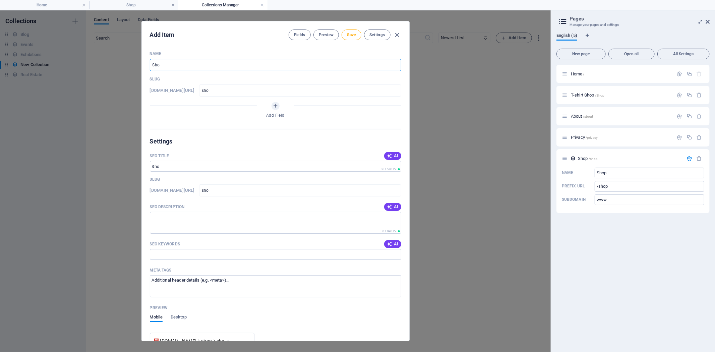
type input "Shop"
type input "shop"
type input "Shop"
click at [307, 79] on p "Slug" at bounding box center [276, 78] width 252 height 5
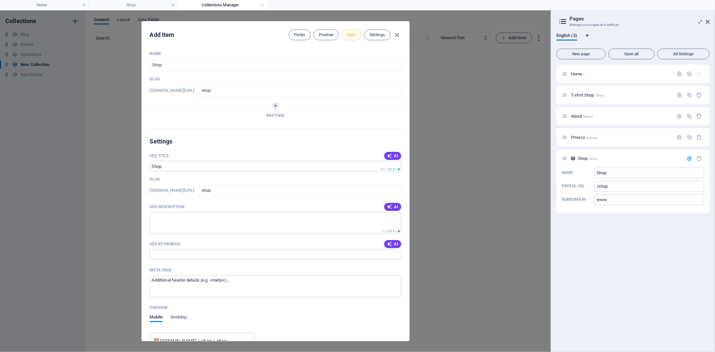
click at [353, 35] on span "Save" at bounding box center [351, 34] width 9 height 5
click at [398, 33] on icon "button" at bounding box center [397, 35] width 8 height 8
type input "shop"
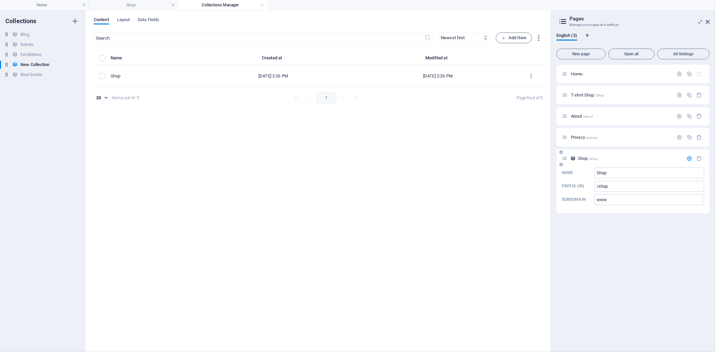
click at [567, 159] on icon at bounding box center [565, 159] width 6 height 6
click at [99, 6] on h4 "Shop" at bounding box center [133, 4] width 89 height 7
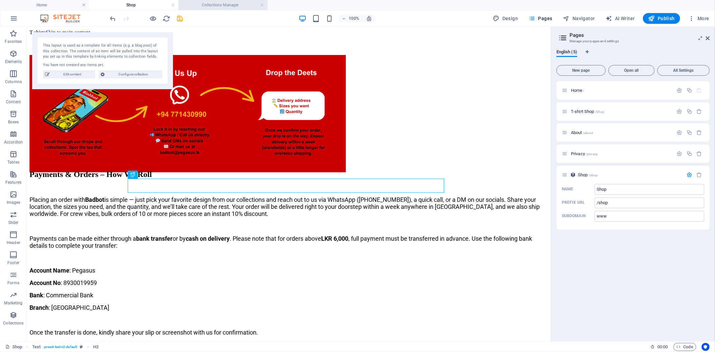
click at [223, 5] on h4 "Collections Manager" at bounding box center [222, 4] width 89 height 7
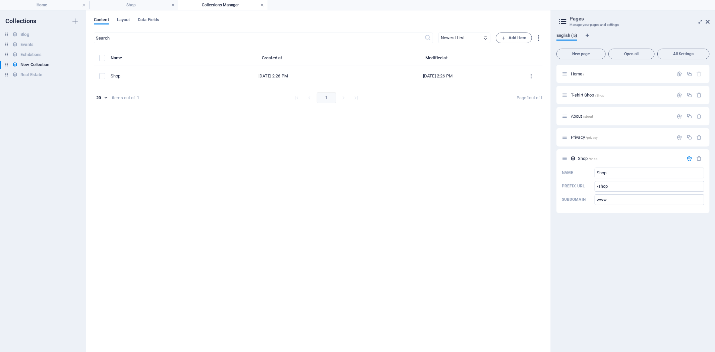
click at [262, 5] on link at bounding box center [262, 5] width 4 height 6
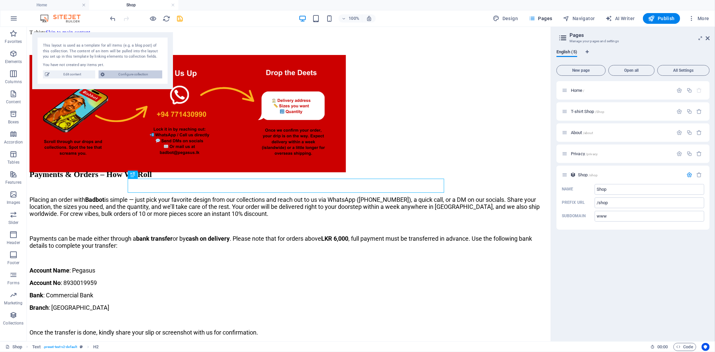
click at [125, 73] on span "Configure collection" at bounding box center [134, 74] width 54 height 8
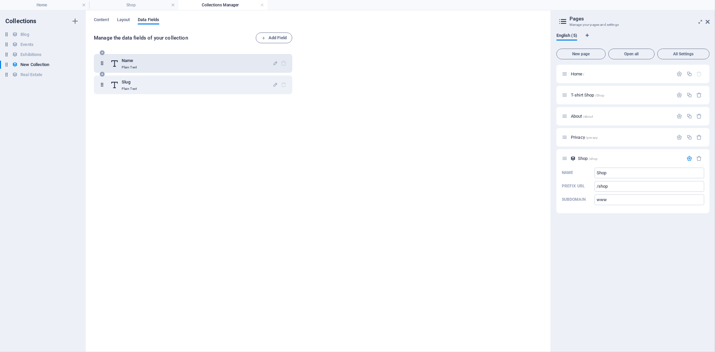
drag, startPoint x: 164, startPoint y: 58, endPoint x: 167, endPoint y: 64, distance: 6.3
click at [167, 64] on div "Name Plain Text" at bounding box center [191, 63] width 162 height 13
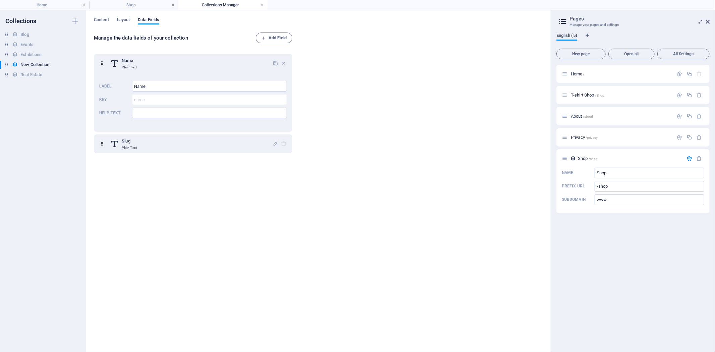
click at [229, 174] on div "Name Plain Text Label Name ​ Key name ​ Help text ​ Slug Plain Text" at bounding box center [194, 197] width 201 height 294
click at [260, 4] on link at bounding box center [262, 5] width 4 height 6
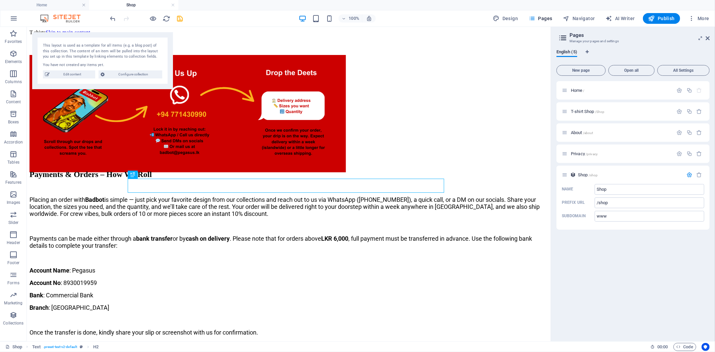
click at [130, 2] on h4 "Shop" at bounding box center [133, 4] width 89 height 7
click at [574, 175] on icon at bounding box center [574, 175] width 6 height 6
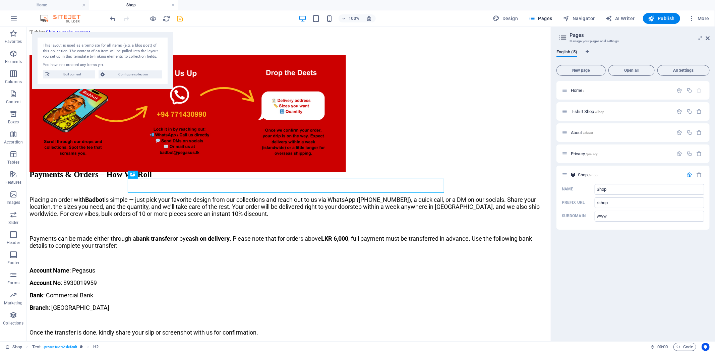
click at [598, 252] on div "Home / T-shirt Shop /Shop About /about Privacy /privacy Shop /shop Name Shop ​ …" at bounding box center [633, 208] width 153 height 255
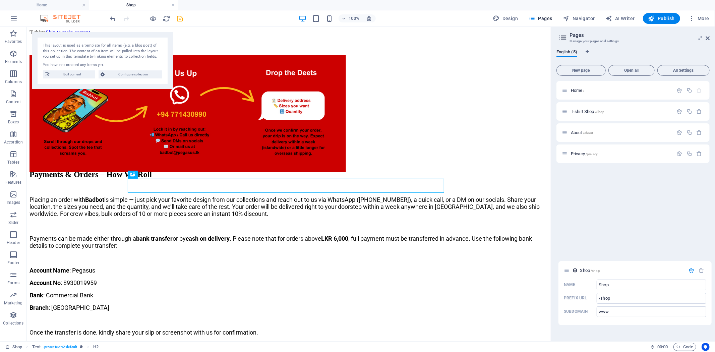
drag, startPoint x: 565, startPoint y: 174, endPoint x: 567, endPoint y: 274, distance: 99.7
click at [567, 274] on div "Home / T-shirt Shop /Shop About /about Privacy /privacy Shop /shop Name Shop ​ …" at bounding box center [633, 208] width 153 height 255
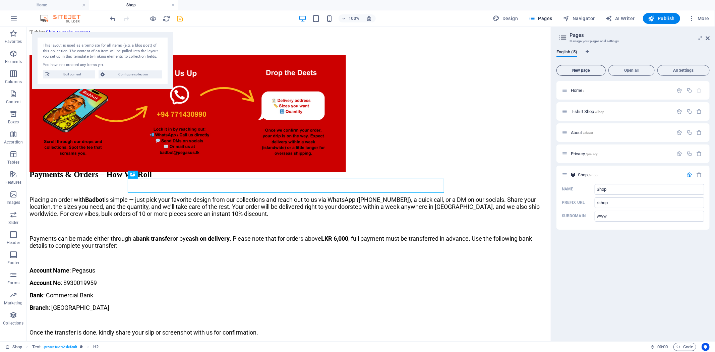
click at [590, 69] on span "New page" at bounding box center [581, 70] width 43 height 4
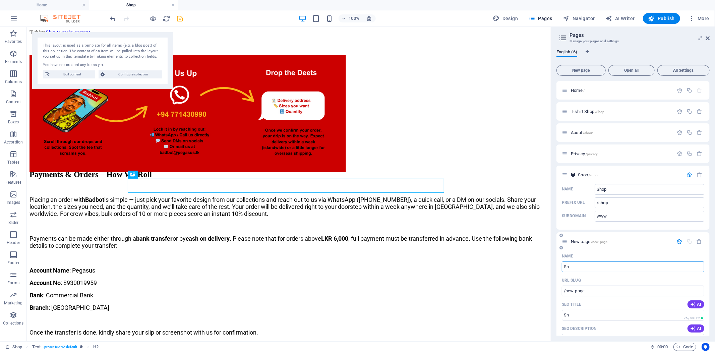
type input "Sho"
type input "/sh"
type input "Shop"
type input "/shop-6"
type input "Shop"
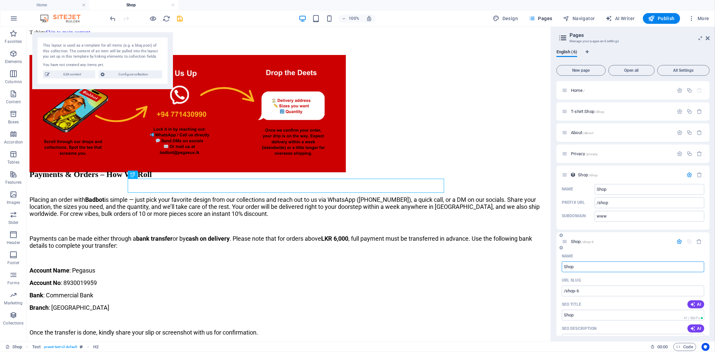
click at [634, 261] on div "Name" at bounding box center [633, 256] width 143 height 11
click at [546, 18] on span "Pages" at bounding box center [540, 18] width 23 height 7
click at [565, 241] on icon at bounding box center [565, 242] width 6 height 6
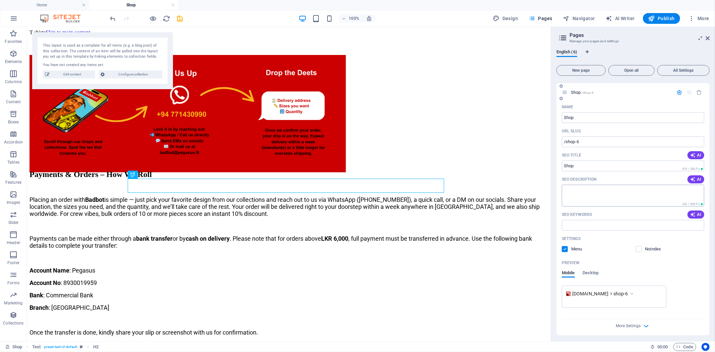
scroll to position [151, 0]
click at [644, 317] on icon "button" at bounding box center [647, 324] width 8 height 8
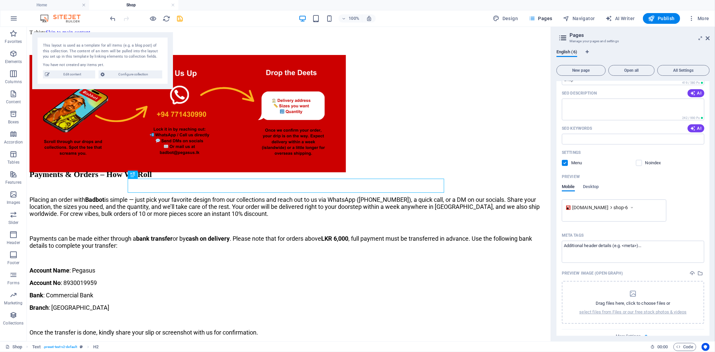
scroll to position [247, 0]
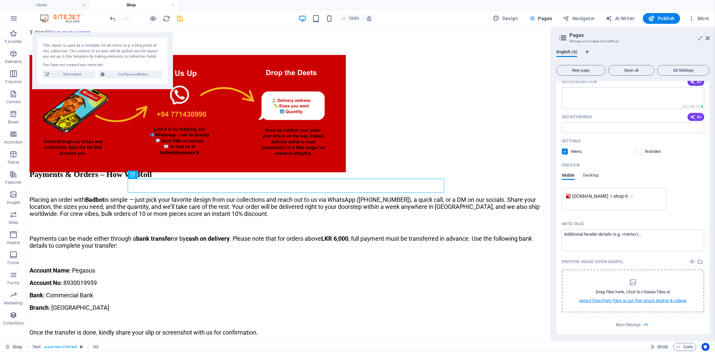
click at [640, 299] on p "select files from Files or our free stock photos & videos" at bounding box center [633, 301] width 107 height 6
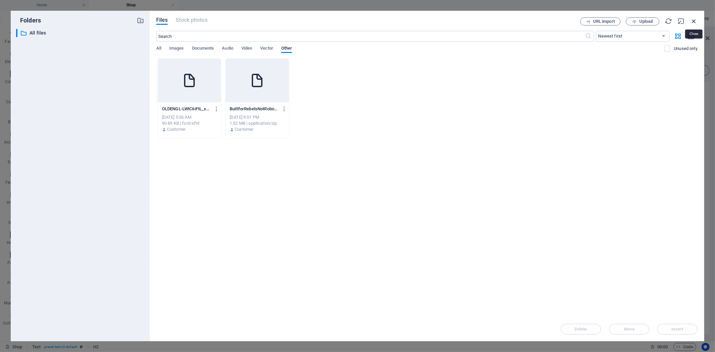
click at [644, 19] on icon "button" at bounding box center [694, 20] width 7 height 7
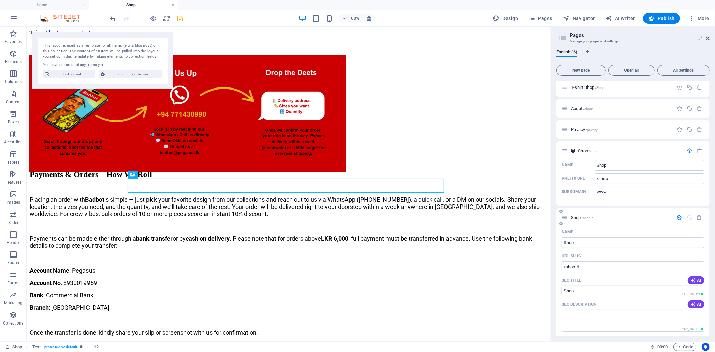
scroll to position [23, 0]
click at [644, 217] on icon "button" at bounding box center [680, 218] width 6 height 6
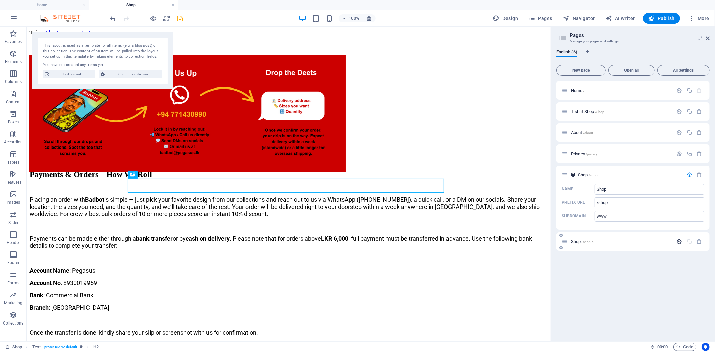
scroll to position [0, 0]
click at [629, 171] on div "Shop /shop" at bounding box center [622, 175] width 121 height 8
click at [621, 175] on p "Shop /shop" at bounding box center [629, 175] width 103 height 4
click at [608, 239] on p "Shop /shop-6" at bounding box center [621, 241] width 101 height 4
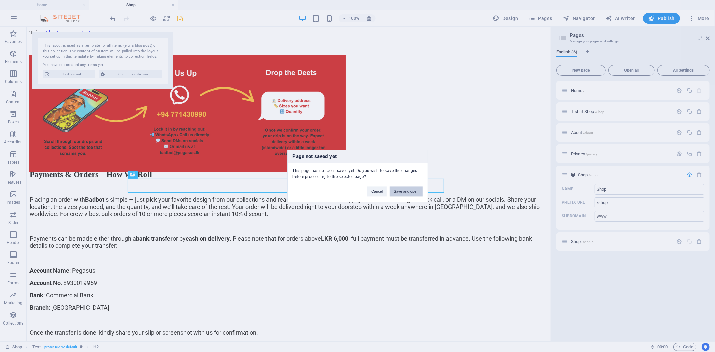
click at [400, 190] on button "Save and open" at bounding box center [406, 192] width 33 height 10
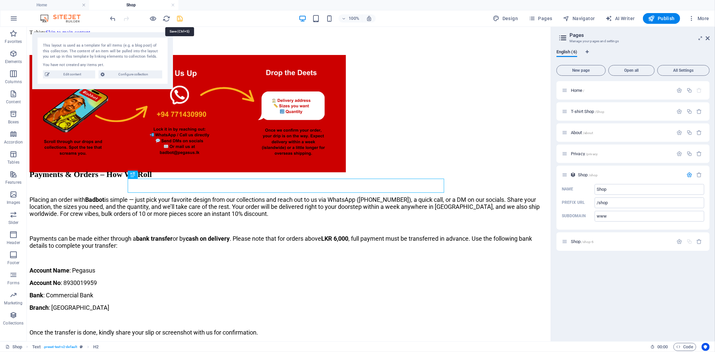
click at [181, 17] on icon "save" at bounding box center [180, 19] width 8 height 8
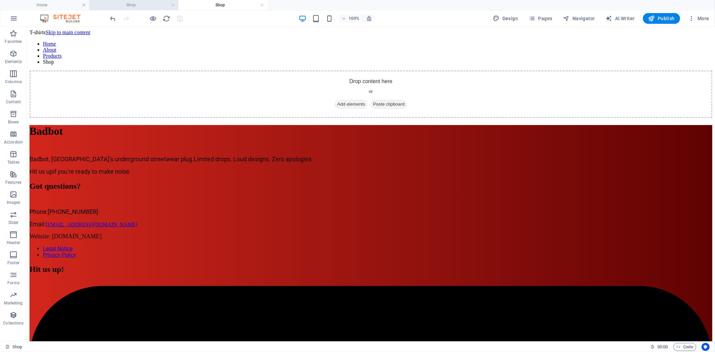
click at [147, 5] on h4 "Shop" at bounding box center [133, 4] width 89 height 7
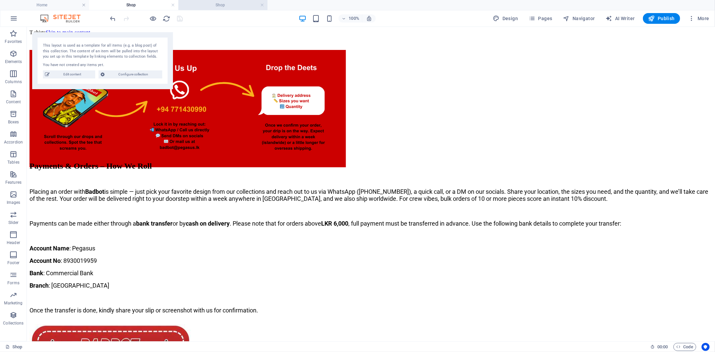
click at [216, 7] on h4 "Shop" at bounding box center [222, 4] width 89 height 7
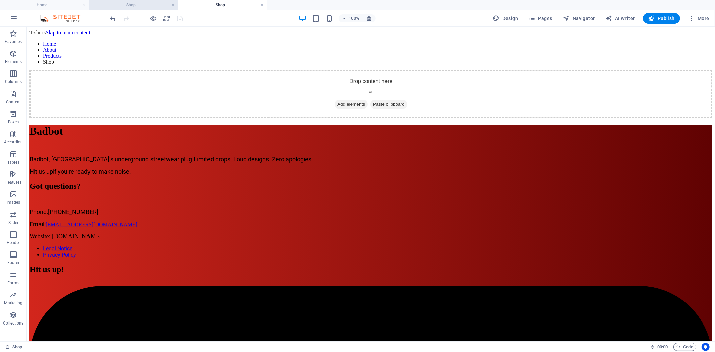
click at [138, 5] on h4 "Shop" at bounding box center [133, 4] width 89 height 7
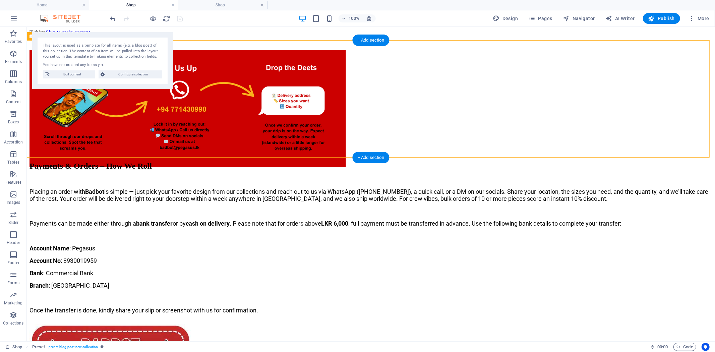
drag, startPoint x: 384, startPoint y: 94, endPoint x: 263, endPoint y: 67, distance: 124.0
click at [263, 67] on figure at bounding box center [370, 109] width 683 height 119
click at [522, 77] on figure at bounding box center [370, 109] width 683 height 119
click at [578, 72] on div at bounding box center [370, 109] width 683 height 119
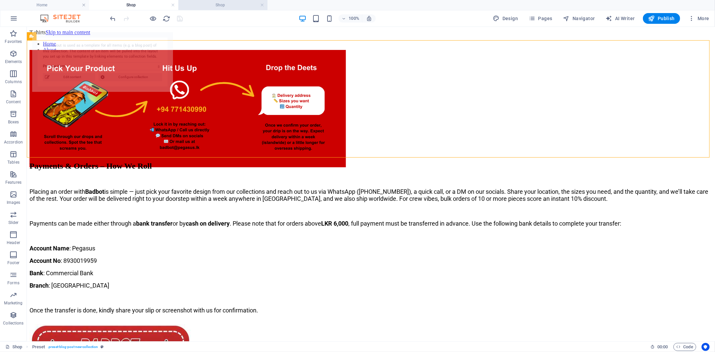
click at [232, 7] on h4 "Shop" at bounding box center [222, 4] width 89 height 7
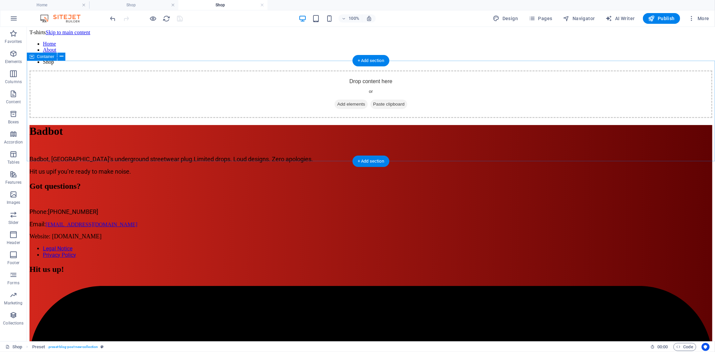
click at [477, 95] on div "Drop content here or Add elements Paste clipboard" at bounding box center [370, 94] width 683 height 48
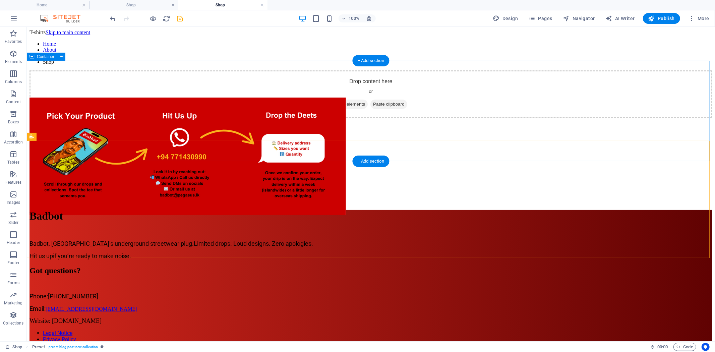
click at [497, 92] on div "Drop content here or Add elements Paste clipboard" at bounding box center [370, 94] width 683 height 48
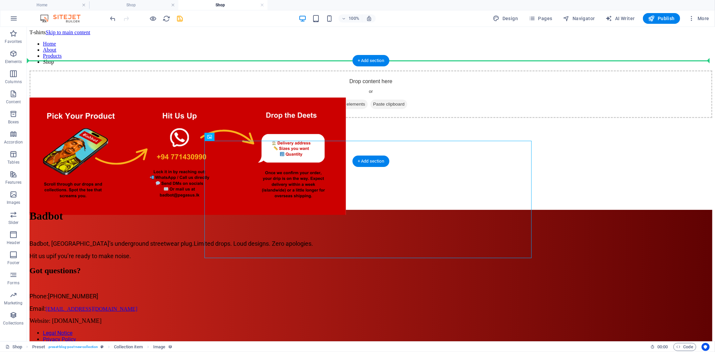
drag, startPoint x: 503, startPoint y: 177, endPoint x: 484, endPoint y: 74, distance: 104.2
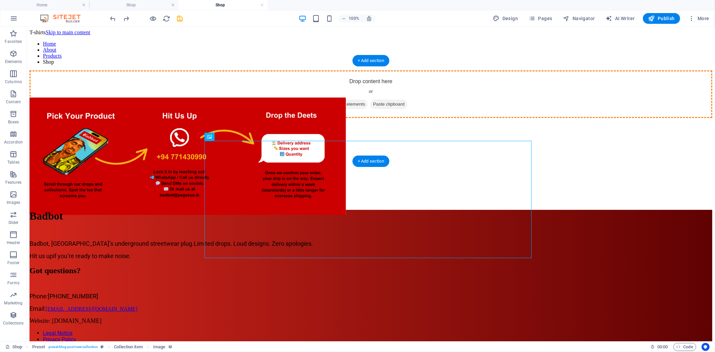
drag, startPoint x: 445, startPoint y: 183, endPoint x: 442, endPoint y: 108, distance: 74.8
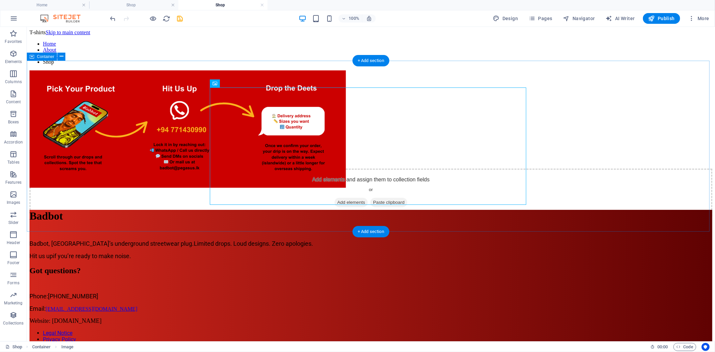
click at [576, 129] on div at bounding box center [370, 129] width 683 height 119
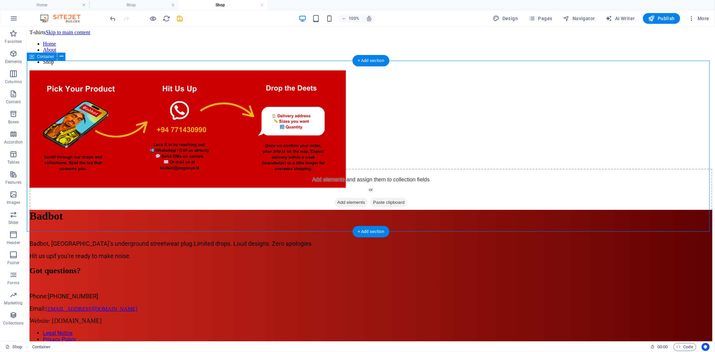
scroll to position [38, 0]
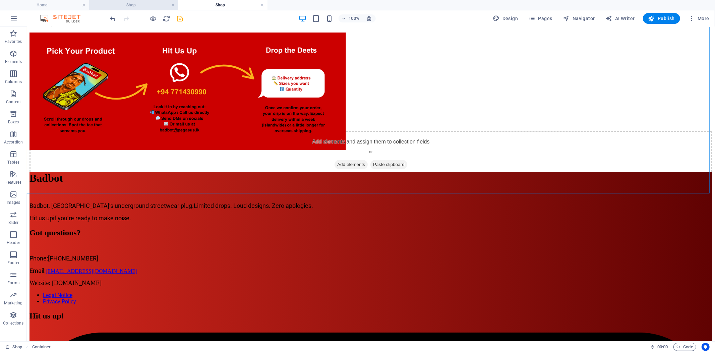
click at [152, 3] on h4 "Shop" at bounding box center [133, 4] width 89 height 7
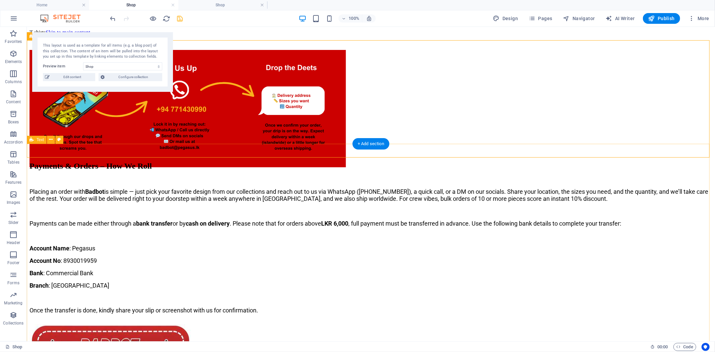
click at [571, 166] on div "Payments & Orders – How We Roll Placing an order with Badbot is simple — just p…" at bounding box center [370, 319] width 683 height 316
click at [579, 161] on div "Payments & Orders – How We Roll Placing an order with Badbot is simple — just p…" at bounding box center [370, 319] width 683 height 316
click at [38, 140] on span "Text" at bounding box center [40, 140] width 7 height 4
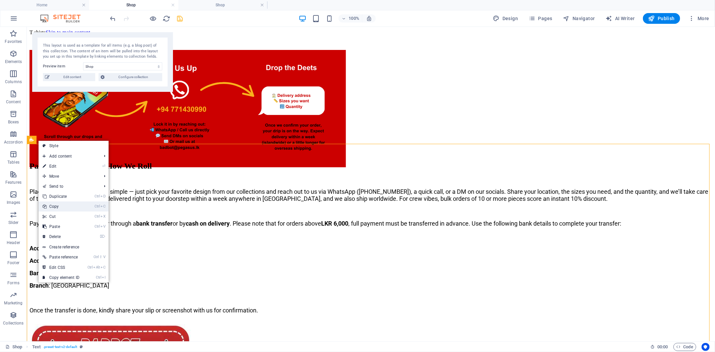
click at [65, 206] on link "Ctrl C Copy" at bounding box center [61, 207] width 45 height 10
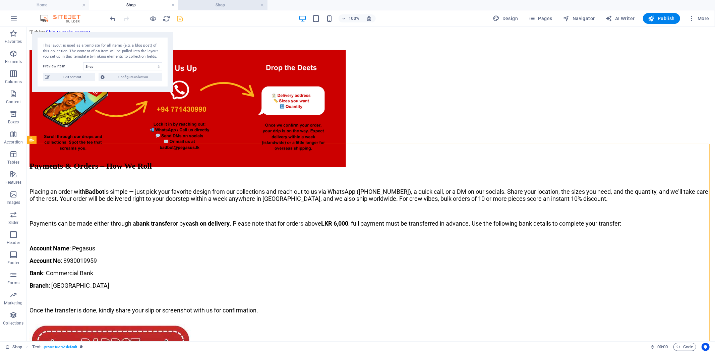
click at [217, 6] on h4 "Shop" at bounding box center [222, 4] width 89 height 7
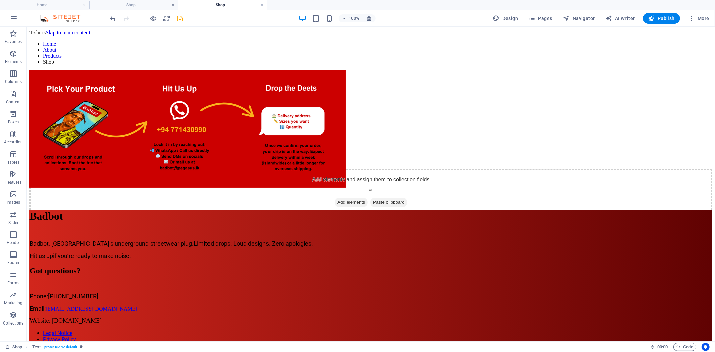
scroll to position [38, 0]
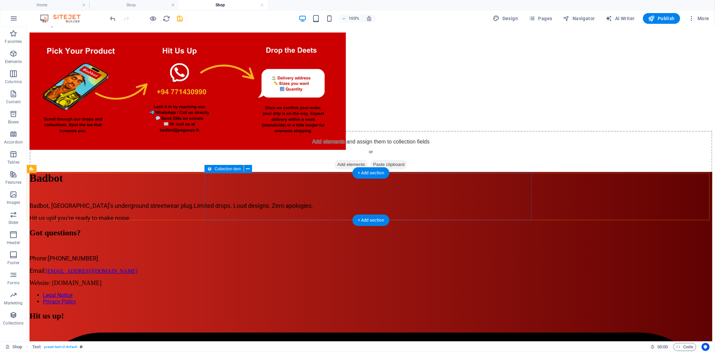
click at [400, 178] on div "Add elements and assign them to collection fields or Add elements Paste clipboa…" at bounding box center [370, 154] width 683 height 48
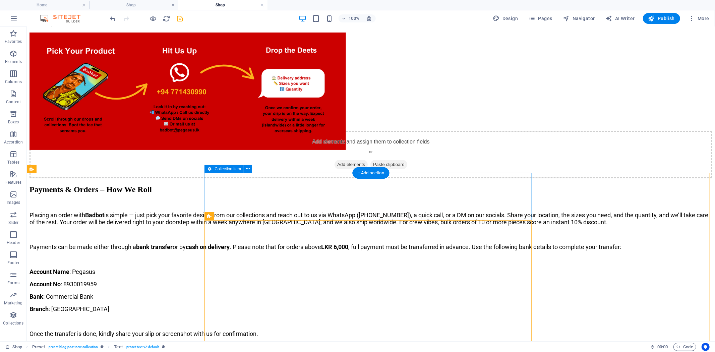
click at [493, 178] on div "Add elements and assign them to collection fields or Add elements Paste clipboa…" at bounding box center [370, 154] width 683 height 48
click at [515, 178] on div "Add elements and assign them to collection fields or Add elements Paste clipboa…" at bounding box center [370, 154] width 683 height 48
click at [402, 194] on div "Payments & Orders – How We Roll" at bounding box center [370, 189] width 683 height 9
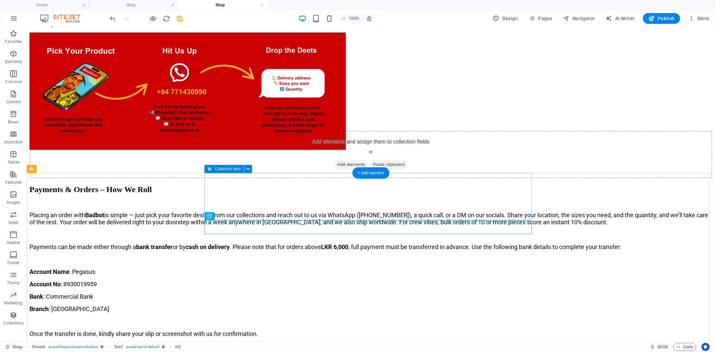
click at [463, 178] on div "Add elements and assign them to collection fields or Add elements Paste clipboa…" at bounding box center [370, 154] width 683 height 48
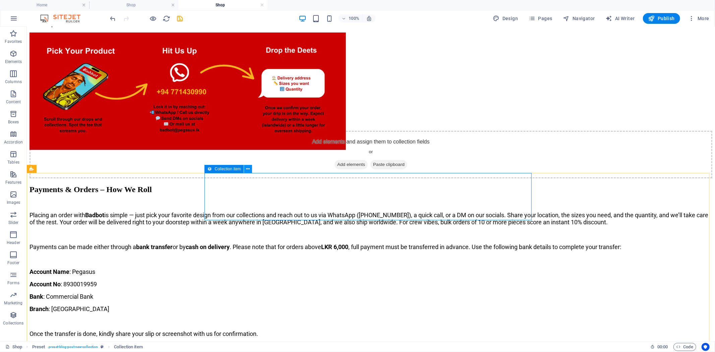
click at [249, 167] on icon at bounding box center [249, 169] width 4 height 7
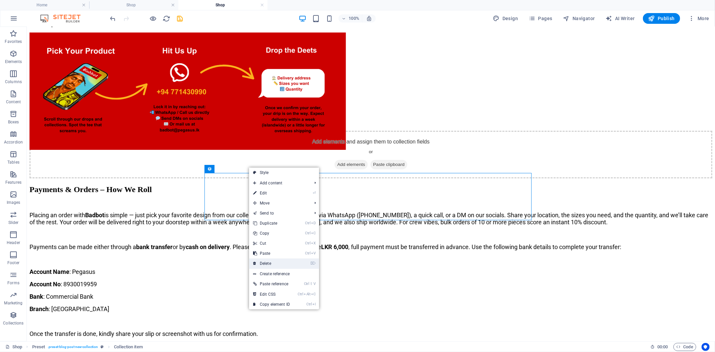
click at [275, 260] on link "⌦ Delete" at bounding box center [271, 264] width 45 height 10
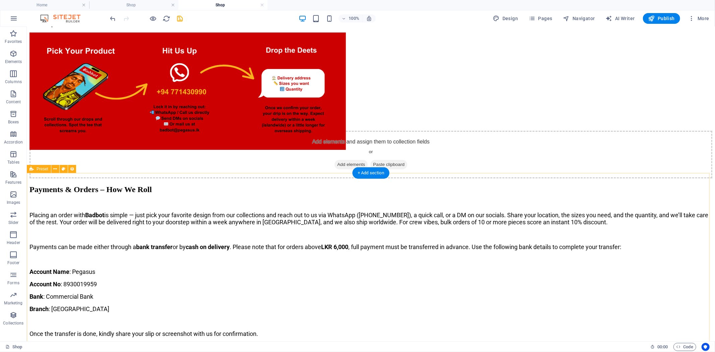
click at [573, 206] on div "Add elements and assign them to collection fields or Add elements Paste clipboa…" at bounding box center [370, 315] width 683 height 370
click at [574, 208] on div "Add elements and assign them to collection fields or Add elements Paste clipboa…" at bounding box center [370, 315] width 683 height 370
select select "68b65e8f07abca66c809f642"
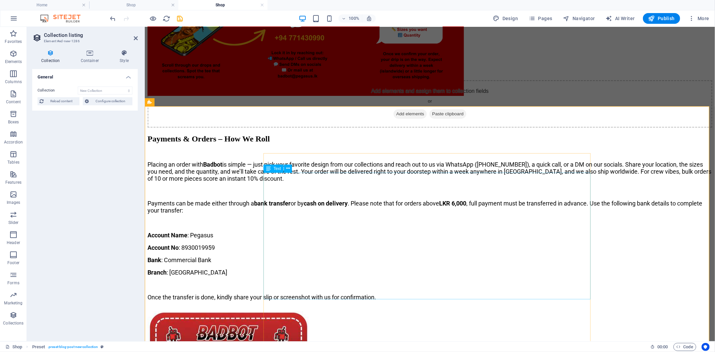
scroll to position [150, 0]
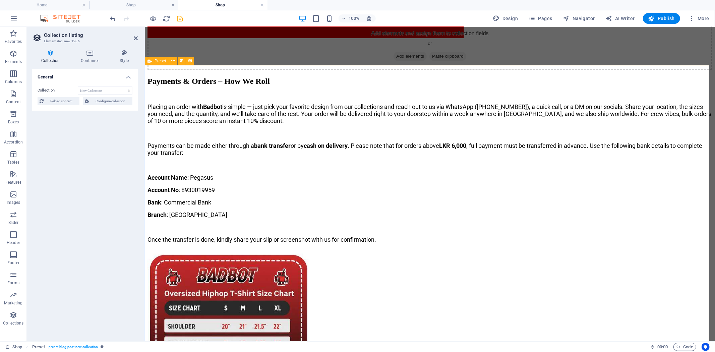
click at [642, 172] on div "Add elements and assign them to collection fields or Add elements Paste clipboa…" at bounding box center [429, 214] width 565 height 384
click at [642, 205] on div "Add elements and assign them to collection fields or Add elements Paste clipboa…" at bounding box center [429, 214] width 565 height 384
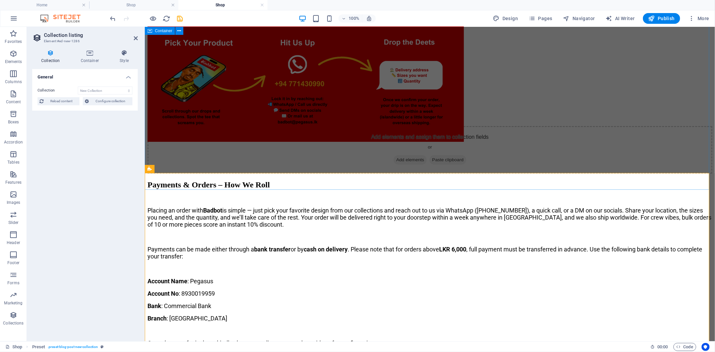
scroll to position [38, 0]
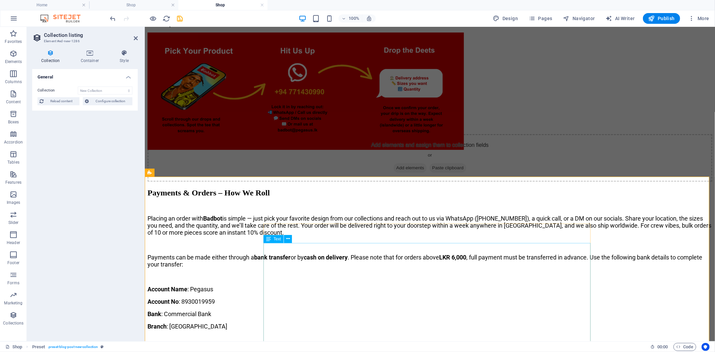
click at [507, 244] on div "Placing an order with Badbot is simple — just pick your favorite design from ou…" at bounding box center [429, 285] width 565 height 140
click at [497, 197] on div "Payments & Orders – How We Roll" at bounding box center [429, 192] width 565 height 9
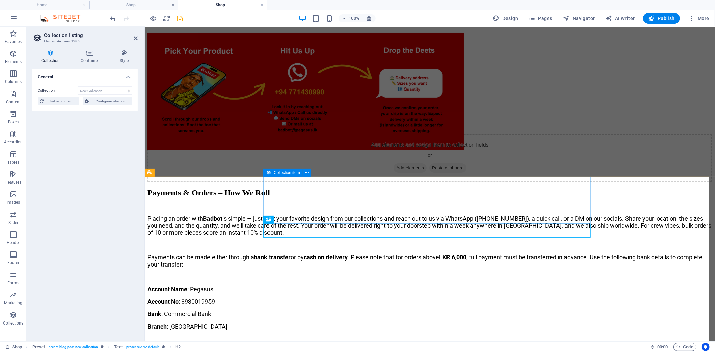
click at [514, 181] on div "Add elements and assign them to collection fields or Add elements Paste clipboa…" at bounding box center [429, 158] width 565 height 48
drag, startPoint x: 514, startPoint y: 224, endPoint x: 515, endPoint y: 200, distance: 24.2
click at [515, 200] on div "Add elements and assign them to collection fields or Add elements Paste clipboa…" at bounding box center [429, 326] width 565 height 384
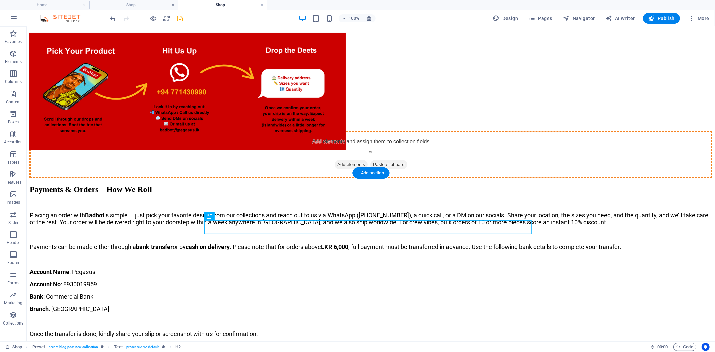
drag, startPoint x: 308, startPoint y: 227, endPoint x: 444, endPoint y: 198, distance: 139.3
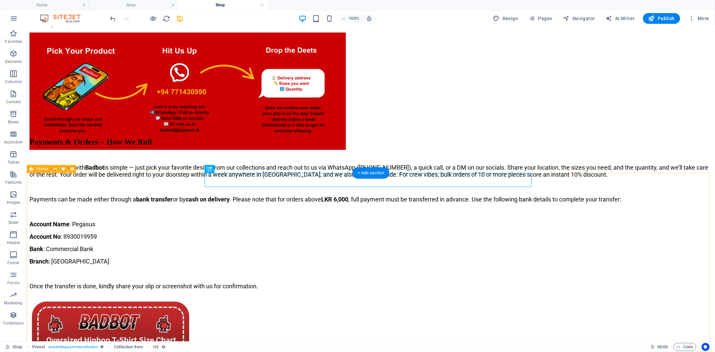
click at [561, 211] on div "Payments & Orders – How We Roll Placing an order with Badbot is simple — just p…" at bounding box center [370, 295] width 683 height 316
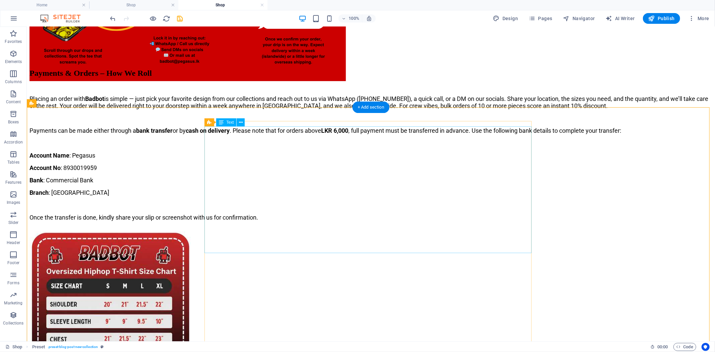
scroll to position [0, 0]
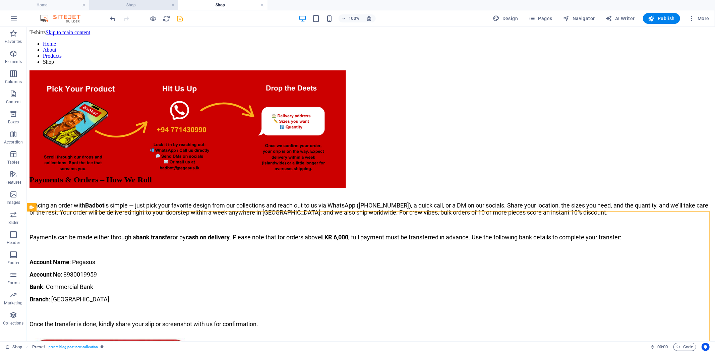
click at [154, 5] on h4 "Shop" at bounding box center [133, 4] width 89 height 7
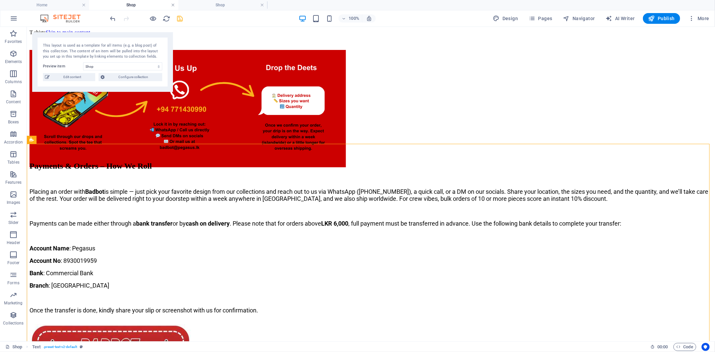
click at [171, 4] on link at bounding box center [173, 5] width 4 height 6
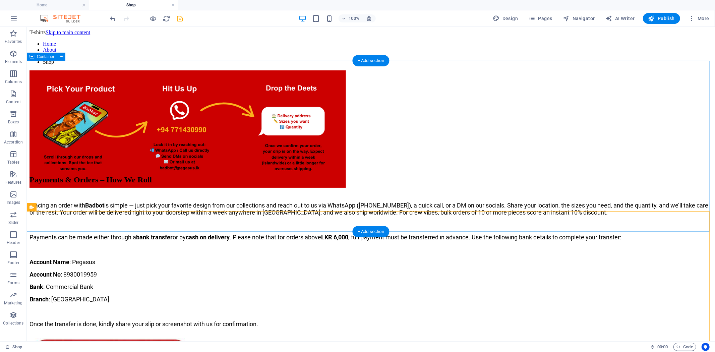
click at [389, 73] on div at bounding box center [370, 129] width 683 height 119
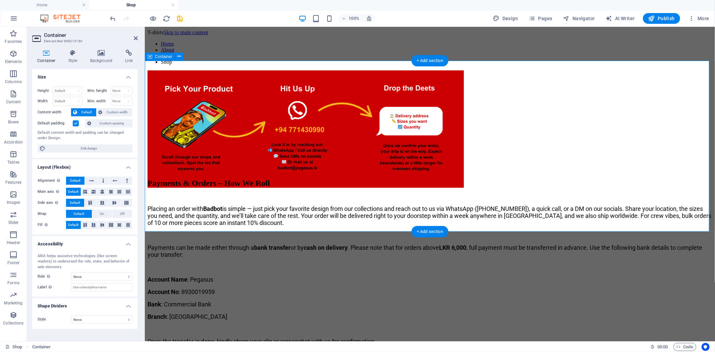
click at [389, 77] on div at bounding box center [429, 129] width 565 height 119
click at [101, 124] on span "Custom spacing" at bounding box center [111, 123] width 37 height 8
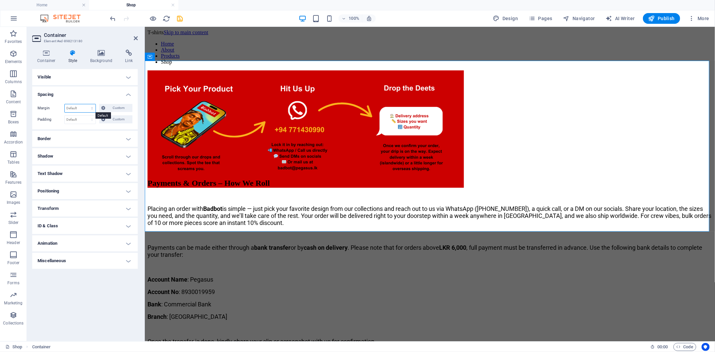
click at [86, 108] on select "Default auto px % rem vw vh Custom" at bounding box center [80, 108] width 31 height 8
click at [82, 121] on select "Default px rem % vh vw Custom" at bounding box center [80, 120] width 31 height 8
select select "%"
click at [86, 116] on select "Default px rem % vh vw Custom" at bounding box center [80, 120] width 31 height 8
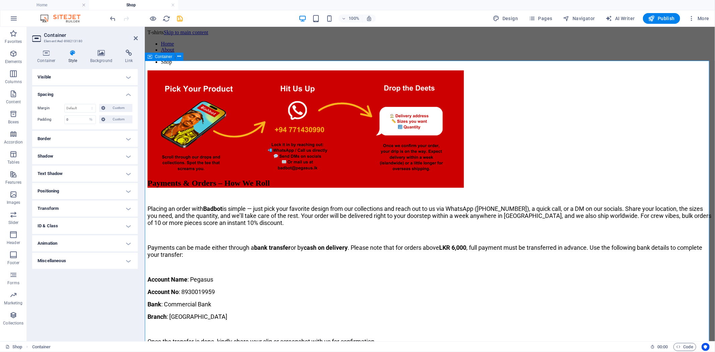
click at [189, 134] on div at bounding box center [429, 129] width 565 height 119
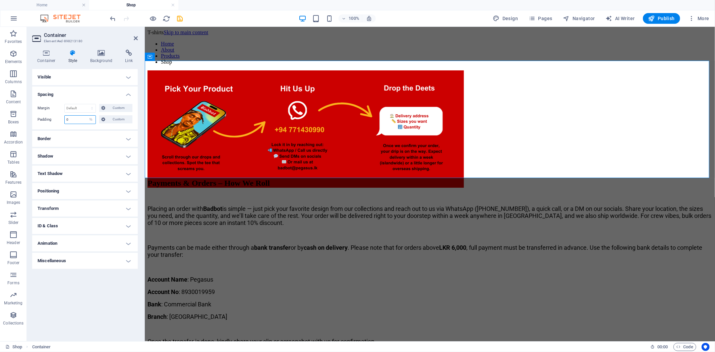
click at [73, 119] on input "0" at bounding box center [80, 120] width 31 height 8
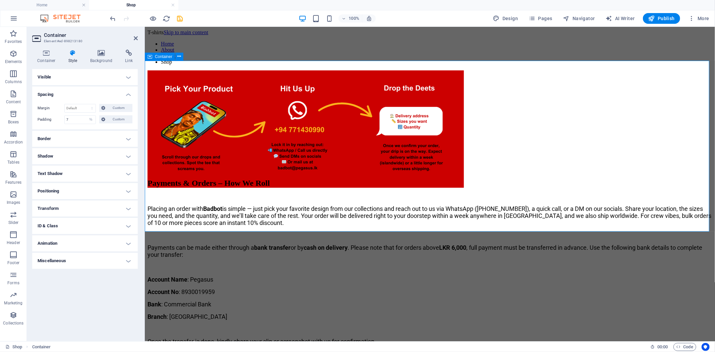
click at [155, 117] on div at bounding box center [429, 129] width 565 height 119
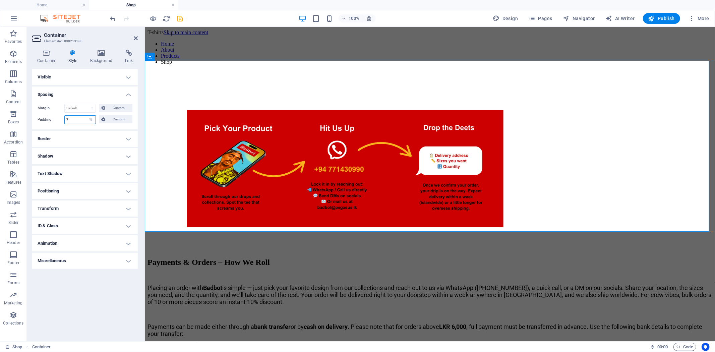
click at [78, 117] on input "7" at bounding box center [80, 120] width 31 height 8
type input "4"
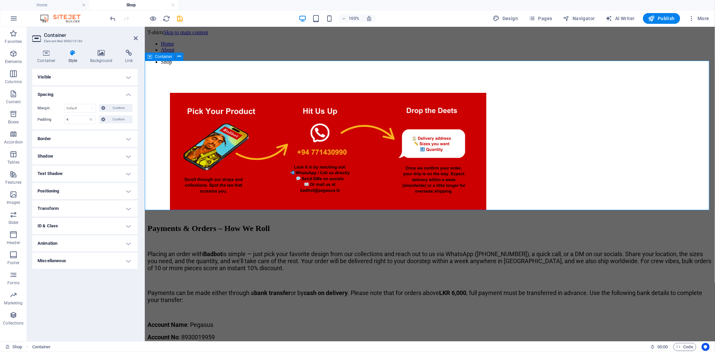
click at [176, 135] on div at bounding box center [429, 152] width 565 height 164
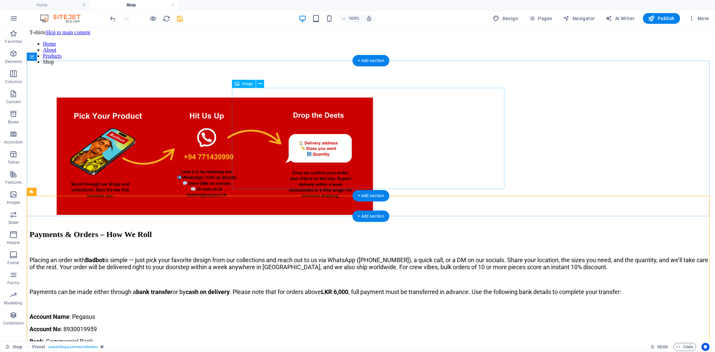
click at [462, 131] on figure at bounding box center [370, 156] width 629 height 119
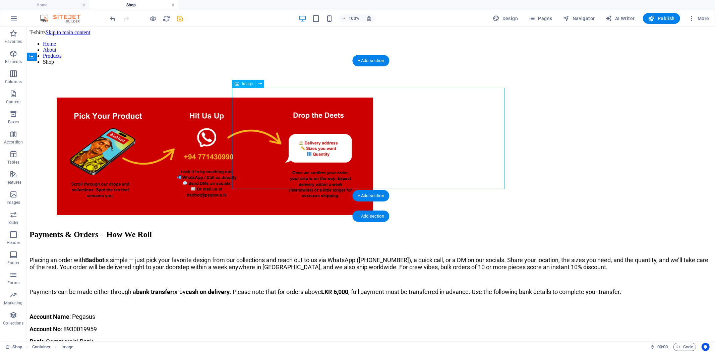
click at [468, 122] on figure at bounding box center [370, 156] width 629 height 119
select select "px"
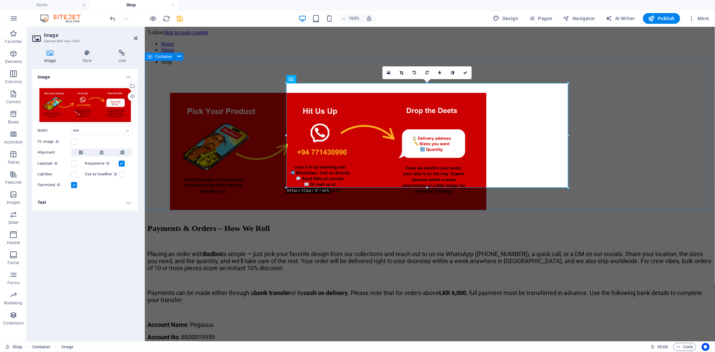
drag, startPoint x: 714, startPoint y: 109, endPoint x: 608, endPoint y: 70, distance: 112.7
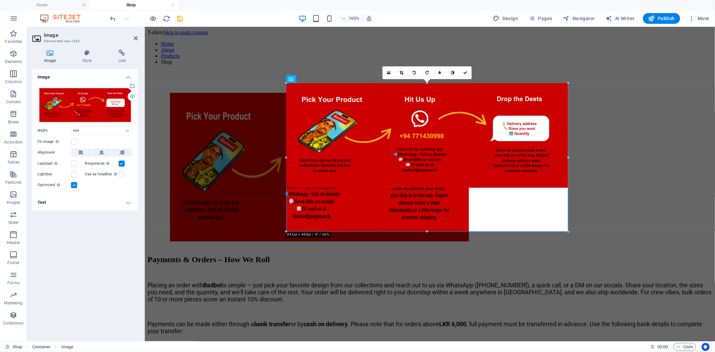
drag, startPoint x: 568, startPoint y: 82, endPoint x: 586, endPoint y: 71, distance: 20.8
type input "841"
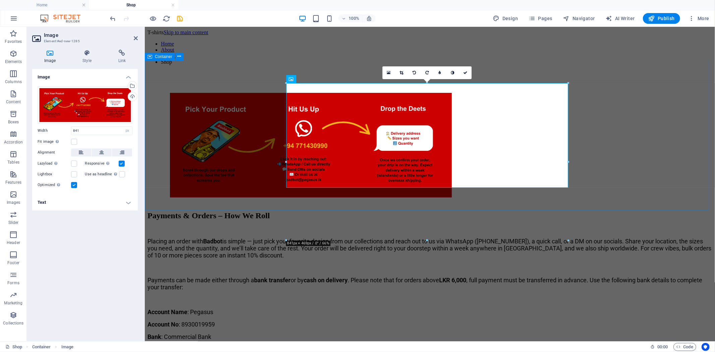
click at [608, 158] on div at bounding box center [429, 145] width 565 height 151
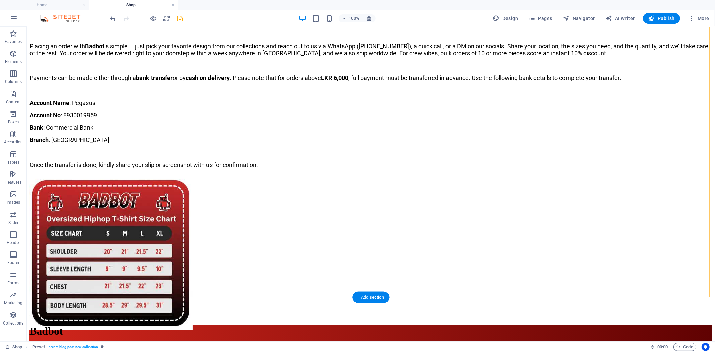
scroll to position [223, 0]
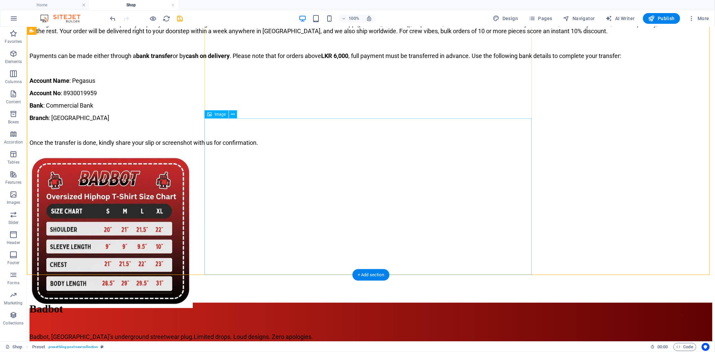
click at [391, 192] on figure at bounding box center [370, 230] width 683 height 158
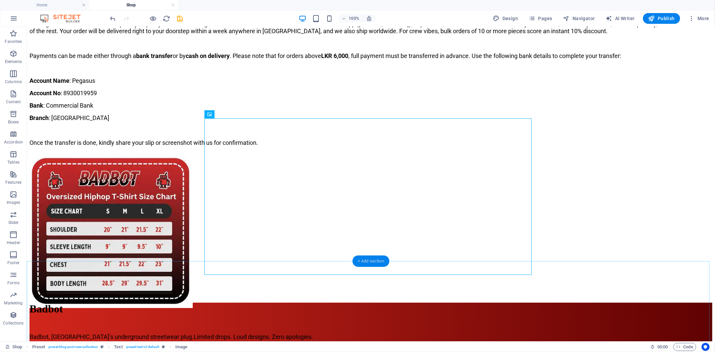
click at [376, 261] on div "+ Add section" at bounding box center [371, 261] width 37 height 11
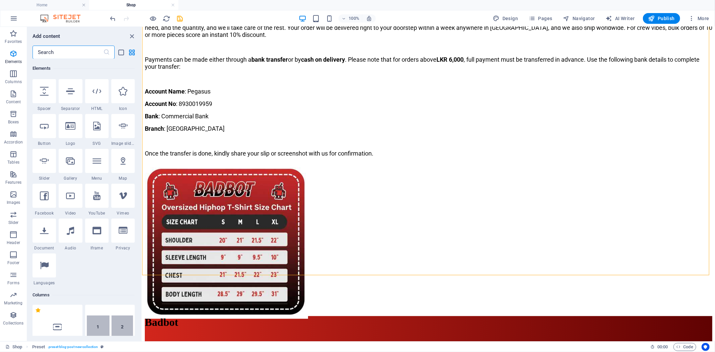
scroll to position [0, 0]
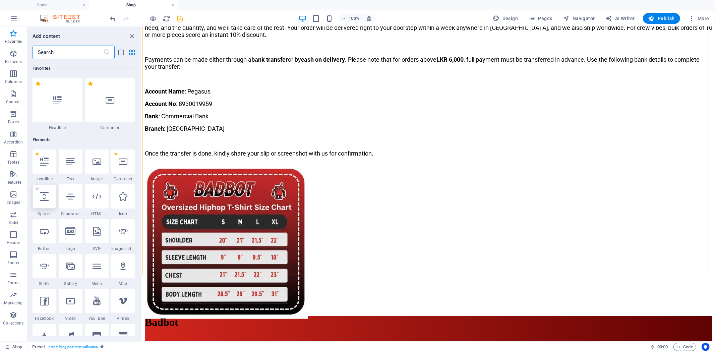
click at [47, 200] on icon at bounding box center [44, 196] width 9 height 9
select select "px"
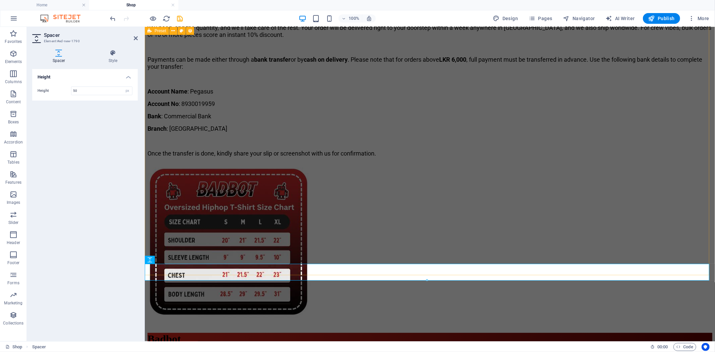
click at [644, 208] on div "Payments & Orders – How We Roll Placing an order with Badbot is simple — just p…" at bounding box center [429, 155] width 565 height 330
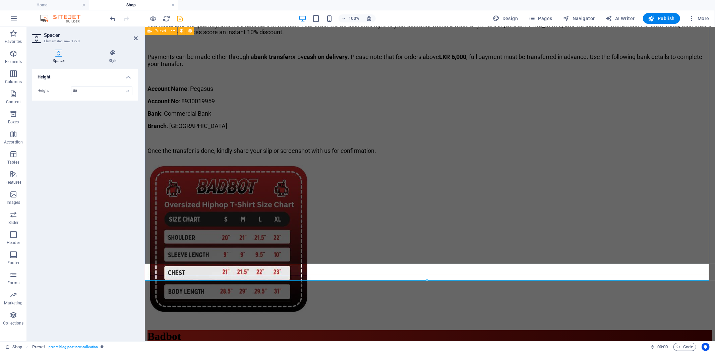
click at [644, 223] on div "Payments & Orders – How We Roll Placing an order with Badbot is simple — just p…" at bounding box center [429, 153] width 565 height 330
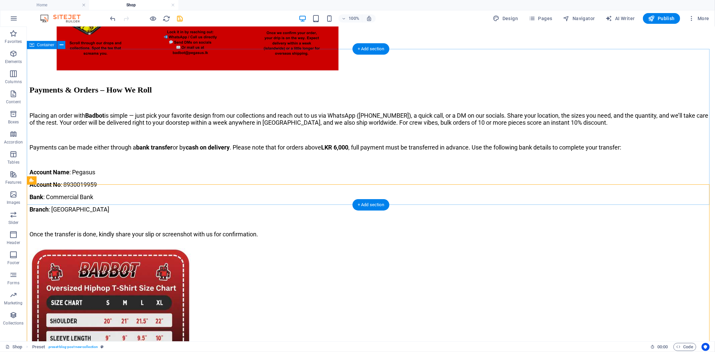
scroll to position [186, 0]
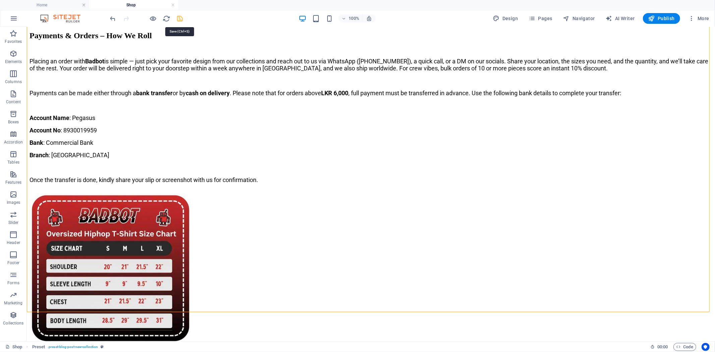
click at [181, 16] on icon "save" at bounding box center [180, 19] width 8 height 8
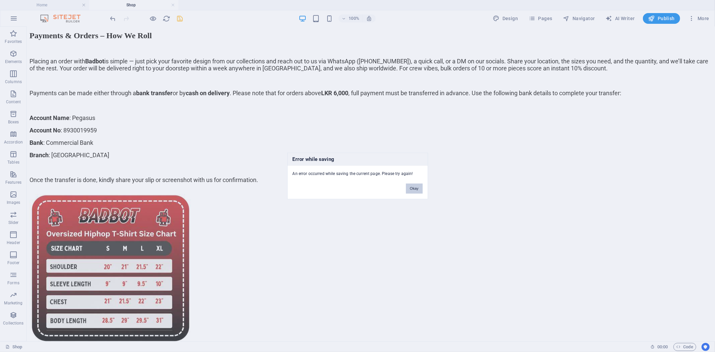
click at [413, 188] on button "Okay" at bounding box center [414, 189] width 17 height 10
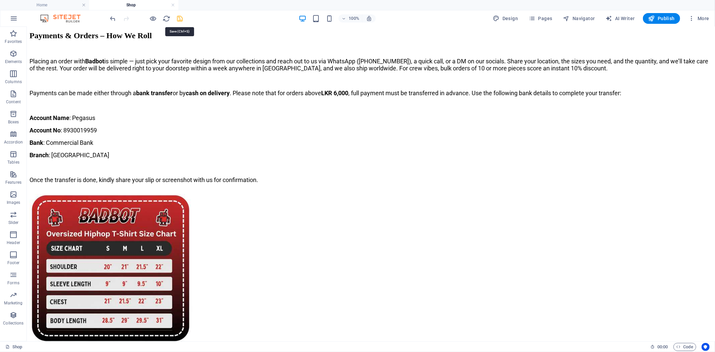
click at [176, 18] on icon "save" at bounding box center [180, 19] width 8 height 8
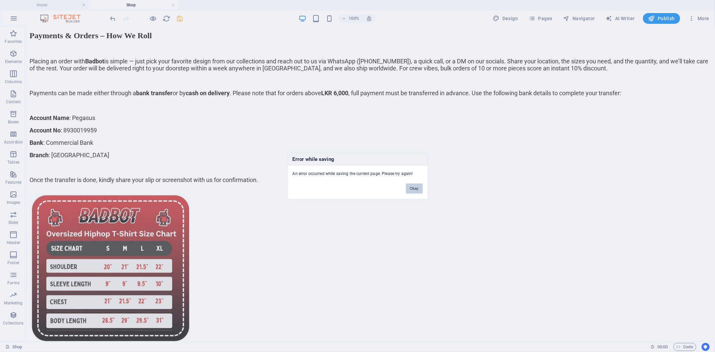
click at [411, 186] on button "Okay" at bounding box center [414, 189] width 17 height 10
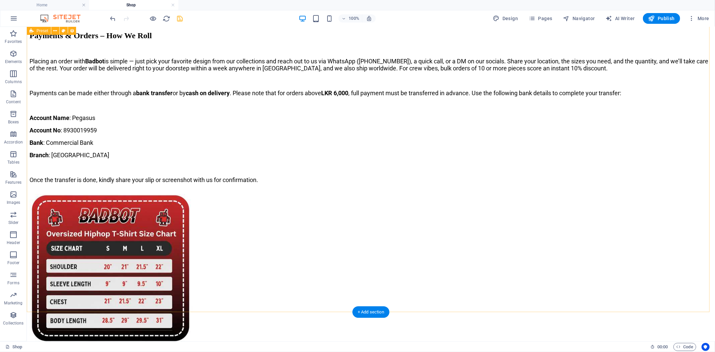
click at [548, 280] on div "Payments & Orders – How We Roll Placing an order with Badbot is simple — just p…" at bounding box center [370, 189] width 683 height 316
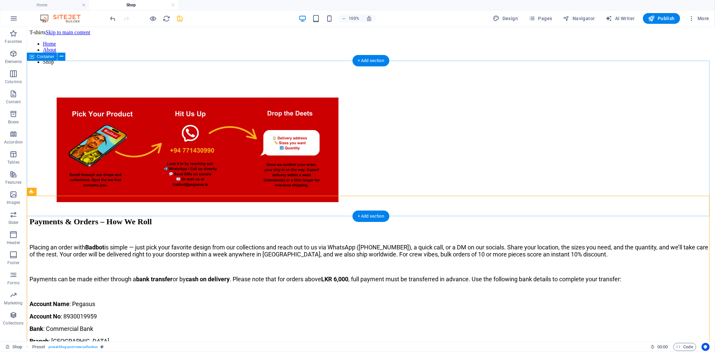
click at [385, 71] on div at bounding box center [370, 150] width 683 height 161
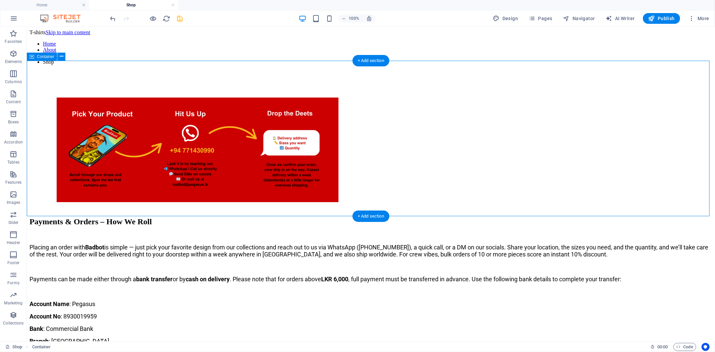
click at [385, 71] on div at bounding box center [370, 150] width 683 height 161
select select "%"
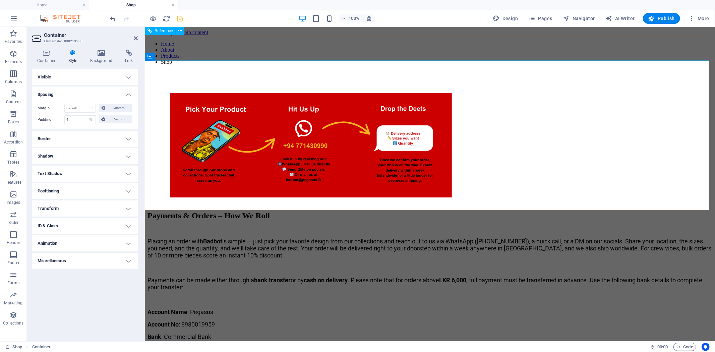
click at [340, 49] on nav "Home About Products Shop" at bounding box center [429, 53] width 565 height 24
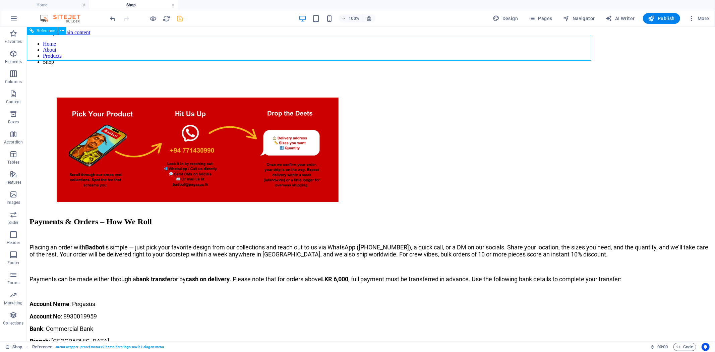
click at [340, 49] on nav "Home About Products Shop" at bounding box center [370, 53] width 683 height 24
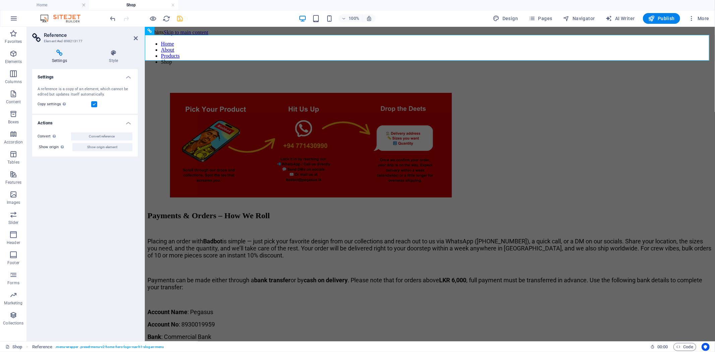
click at [336, 72] on div at bounding box center [429, 145] width 565 height 151
select select "%"
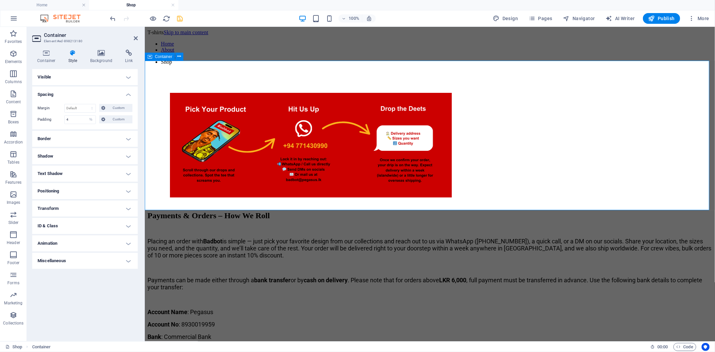
click at [336, 72] on div at bounding box center [429, 145] width 565 height 151
click at [83, 109] on select "Default auto px % rem vw vh Custom" at bounding box center [80, 108] width 31 height 8
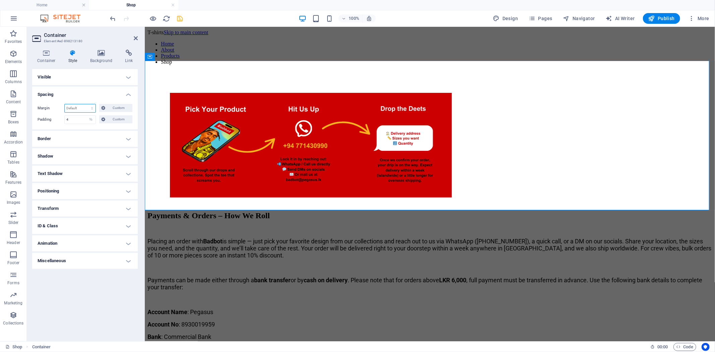
select select "%"
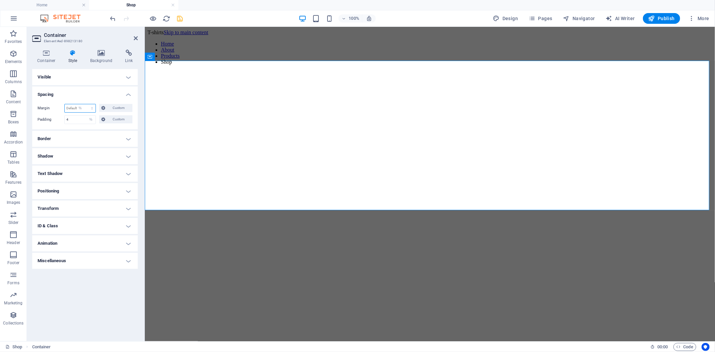
click at [86, 104] on select "Default auto px % rem vw vh Custom" at bounding box center [80, 108] width 31 height 8
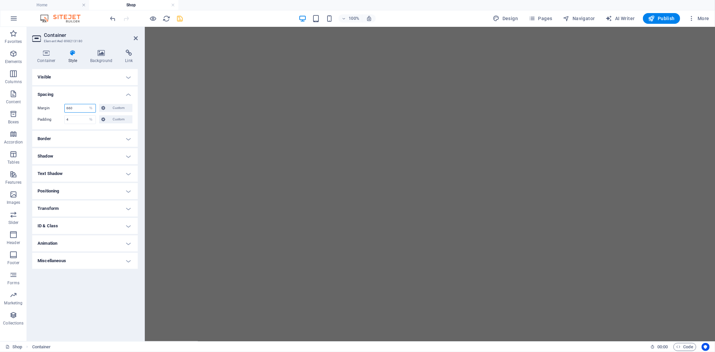
scroll to position [3596, 0]
type input "6"
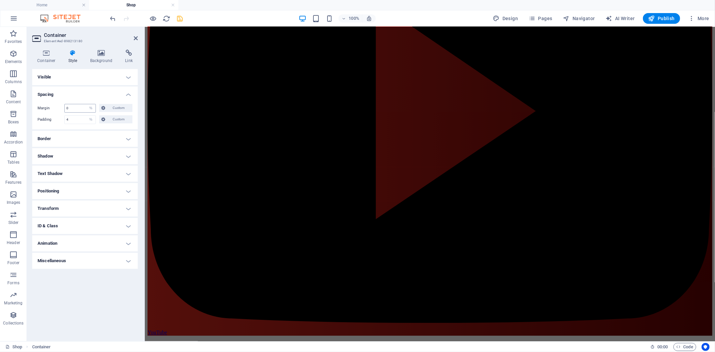
scroll to position [0, 0]
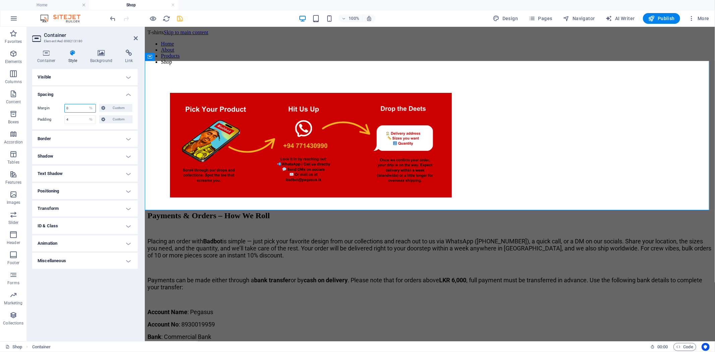
click at [84, 109] on input "0" at bounding box center [80, 108] width 31 height 8
type input "-5"
click at [168, 79] on div at bounding box center [429, 145] width 565 height 151
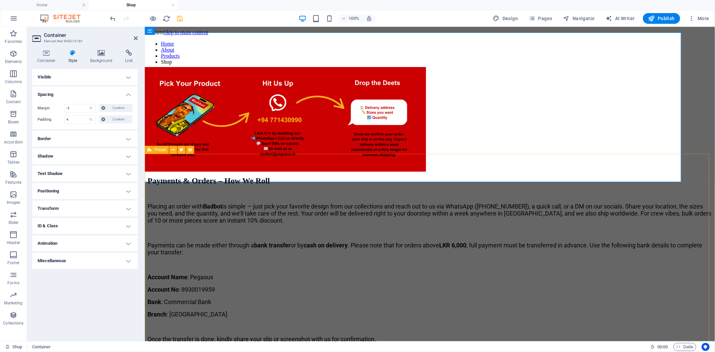
click at [644, 208] on div "Payments & Orders – How We Roll Placing an order with Badbot is simple — just p…" at bounding box center [429, 341] width 565 height 330
select select "68b65e8f07abca66c809f642"
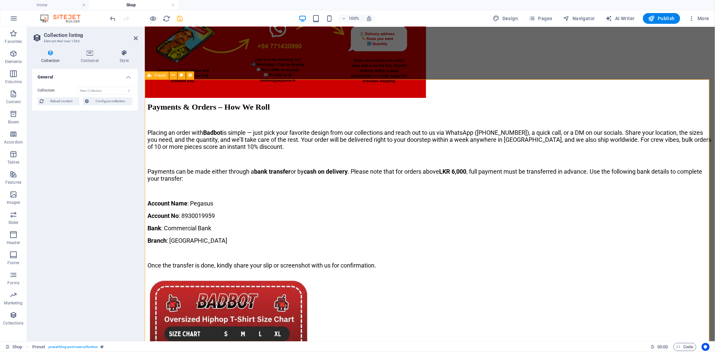
scroll to position [74, 0]
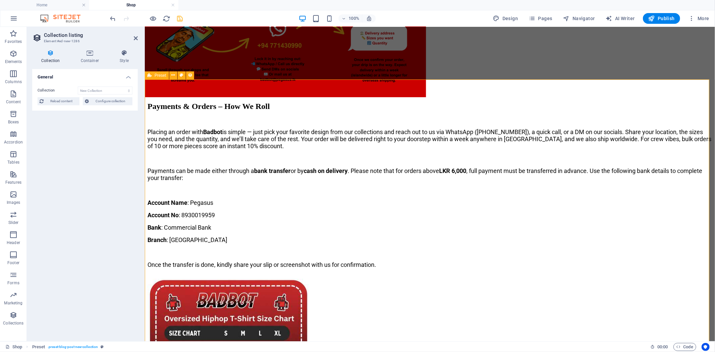
click at [644, 171] on div "Payments & Orders – How We Roll Placing an order with Badbot is simple — just p…" at bounding box center [429, 267] width 565 height 330
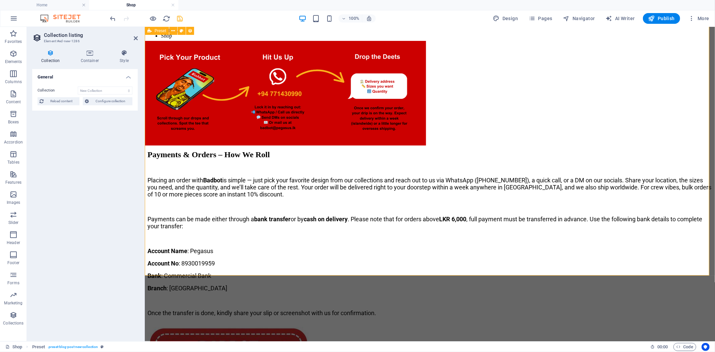
scroll to position [0, 0]
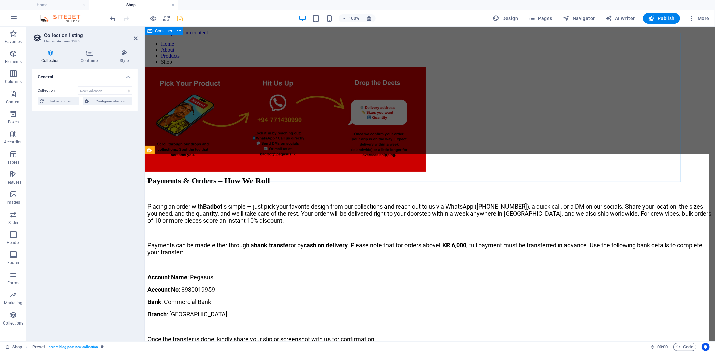
click at [642, 78] on div at bounding box center [430, 120] width 622 height 156
select select "%"
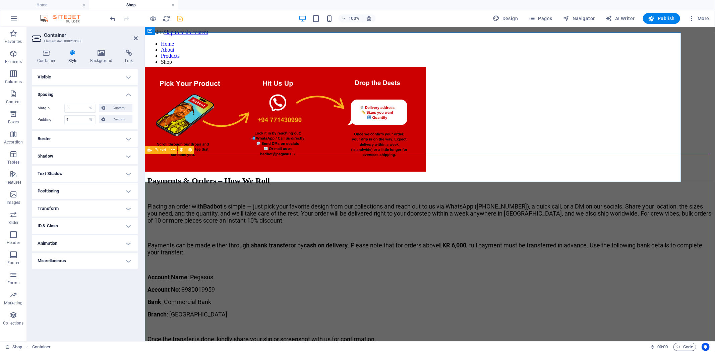
click at [644, 230] on div "Payments & Orders – How We Roll Placing an order with Badbot is simple — just p…" at bounding box center [429, 341] width 565 height 330
select select "68b65e8f07abca66c809f642"
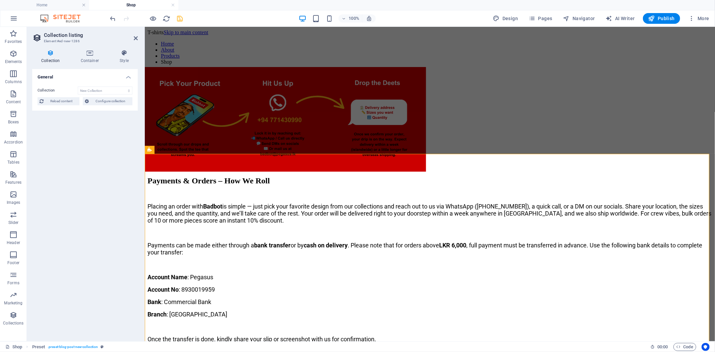
click at [135, 37] on icon at bounding box center [136, 38] width 4 height 5
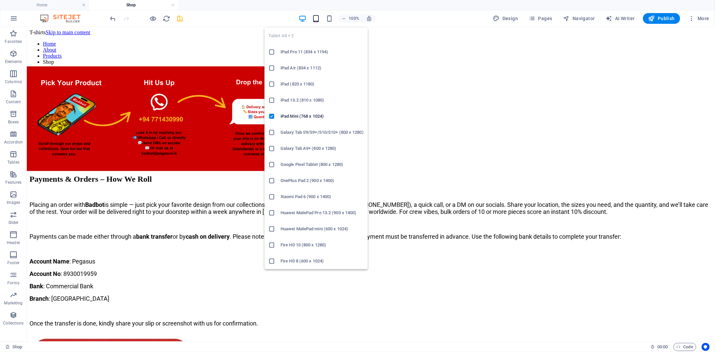
click at [319, 16] on icon "button" at bounding box center [316, 19] width 8 height 8
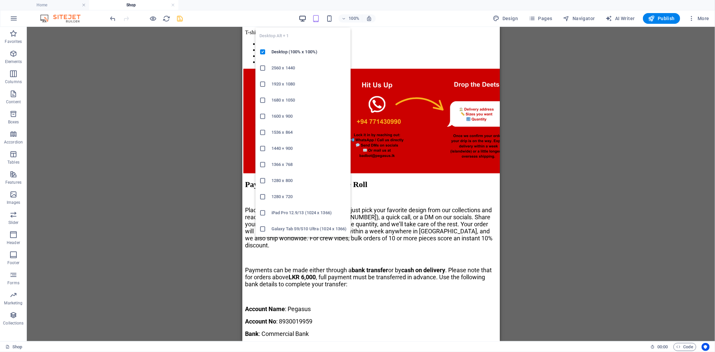
click at [303, 17] on icon "button" at bounding box center [303, 19] width 8 height 8
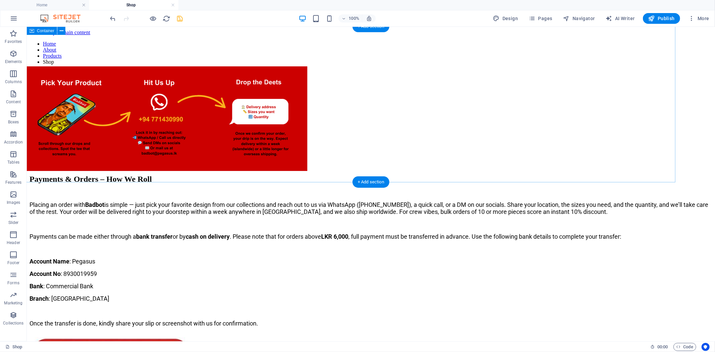
click at [508, 135] on div at bounding box center [371, 119] width 752 height 166
select select "%"
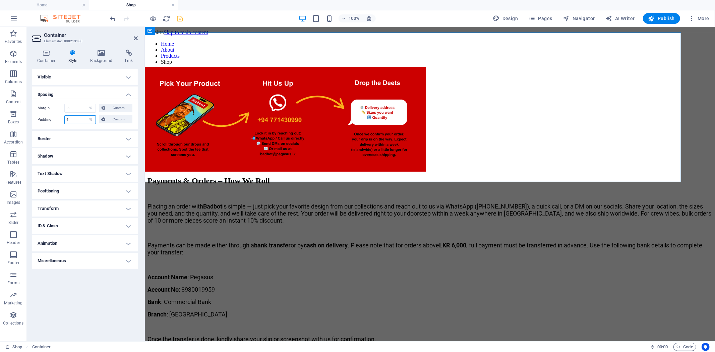
click at [79, 118] on input "4" at bounding box center [80, 120] width 31 height 8
type input "0"
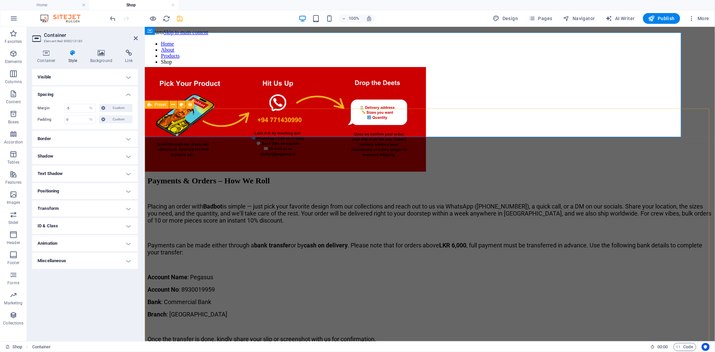
click at [227, 176] on div "Payments & Orders – How We Roll Placing an order with Badbot is simple — just p…" at bounding box center [429, 341] width 565 height 330
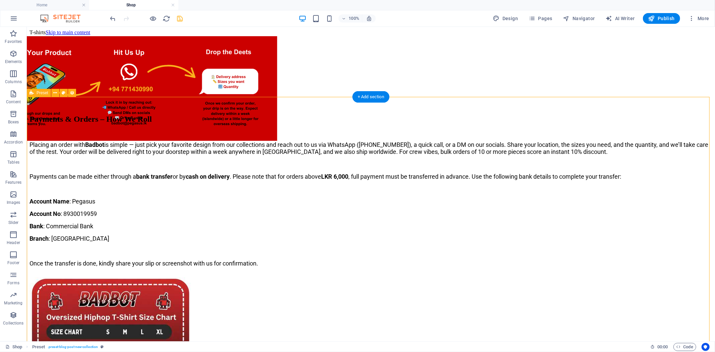
click at [604, 176] on div "Payments & Orders – How We Roll Placing an order with Badbot is simple — just p…" at bounding box center [370, 272] width 683 height 316
click at [148, 114] on div "Payments & Orders – How We Roll Placing an order with Badbot is simple — just p…" at bounding box center [370, 272] width 683 height 316
select select "68b65e8f07abca66c809f642"
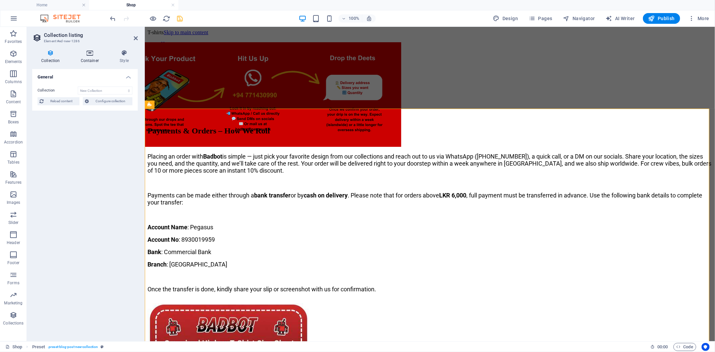
click at [95, 61] on h4 "Container" at bounding box center [91, 57] width 39 height 14
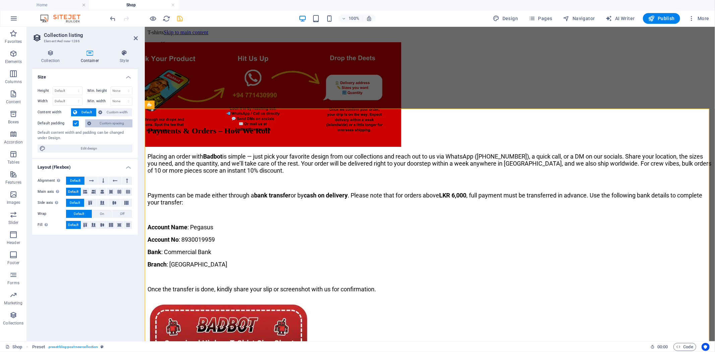
click at [115, 120] on span "Custom spacing" at bounding box center [111, 123] width 37 height 8
click at [117, 123] on span "Custom spacing" at bounding box center [111, 123] width 37 height 8
click at [117, 122] on span "Custom spacing" at bounding box center [111, 123] width 37 height 8
click at [612, 67] on div at bounding box center [430, 95] width 622 height 106
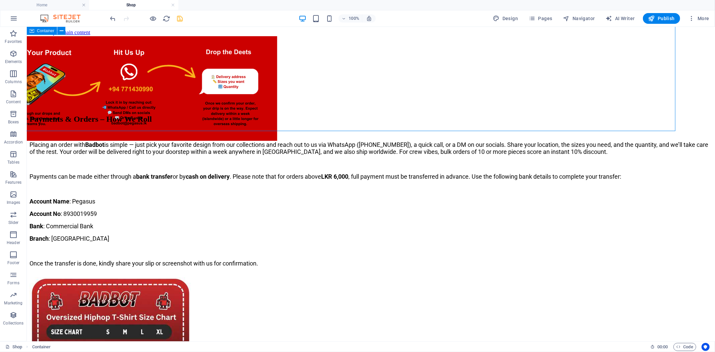
click at [557, 78] on div at bounding box center [371, 89] width 752 height 106
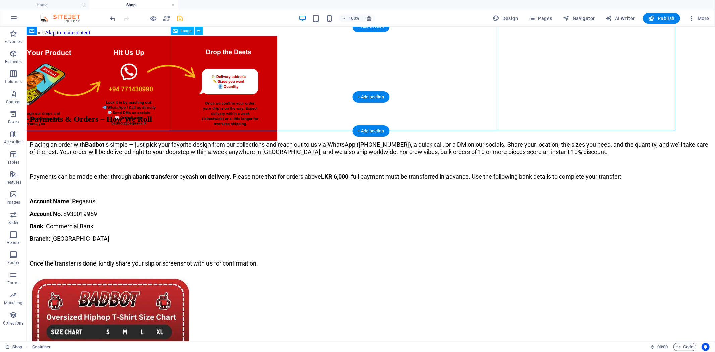
click at [482, 81] on figure at bounding box center [371, 89] width 752 height 106
select select "px"
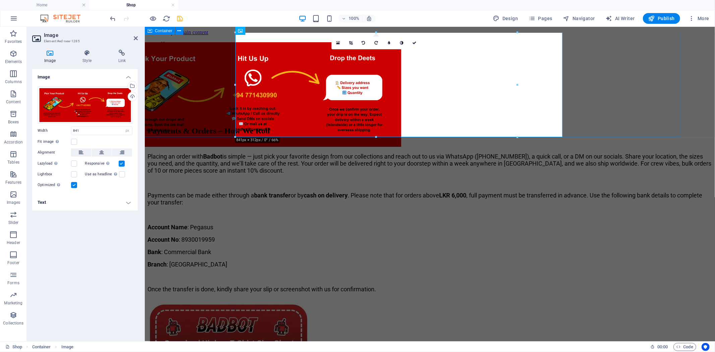
click at [588, 84] on div at bounding box center [430, 95] width 622 height 106
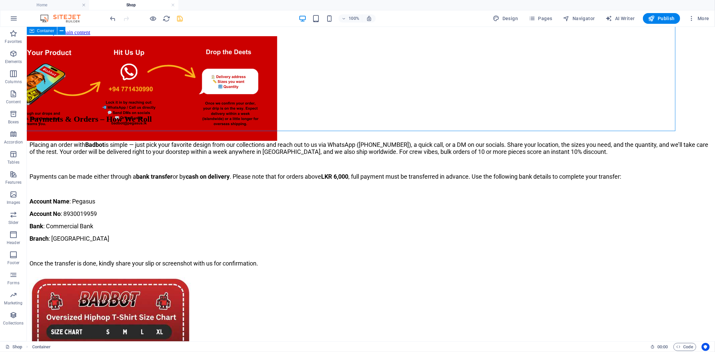
click at [569, 89] on div at bounding box center [371, 89] width 752 height 106
select select "%"
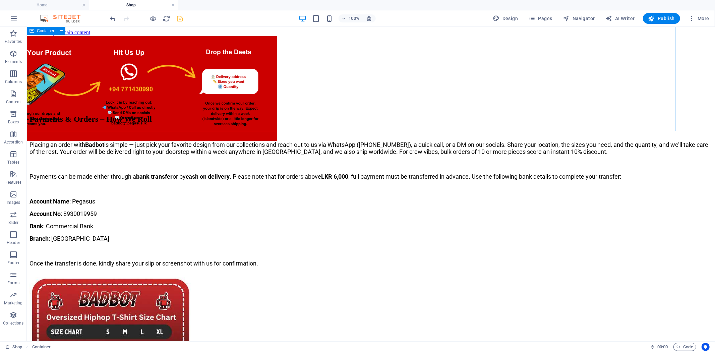
select select "%"
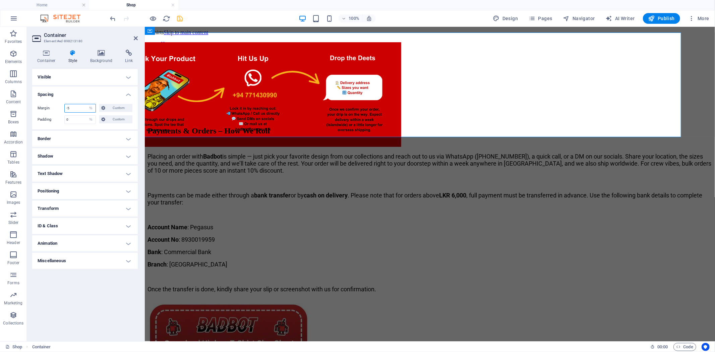
click at [80, 108] on input "-5" at bounding box center [80, 108] width 31 height 8
click at [79, 121] on input "0" at bounding box center [80, 120] width 31 height 8
type input "5"
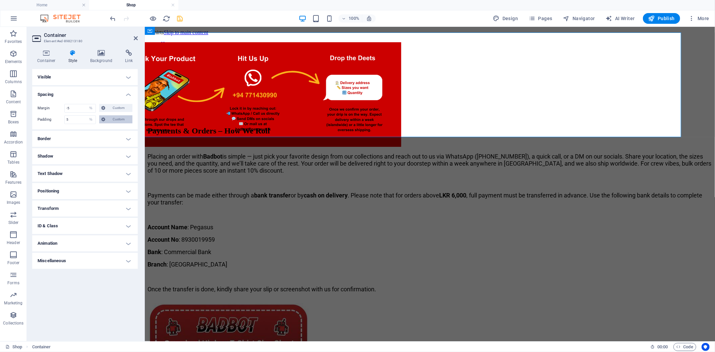
type input "5"
click at [114, 119] on span "Custom" at bounding box center [118, 119] width 23 height 8
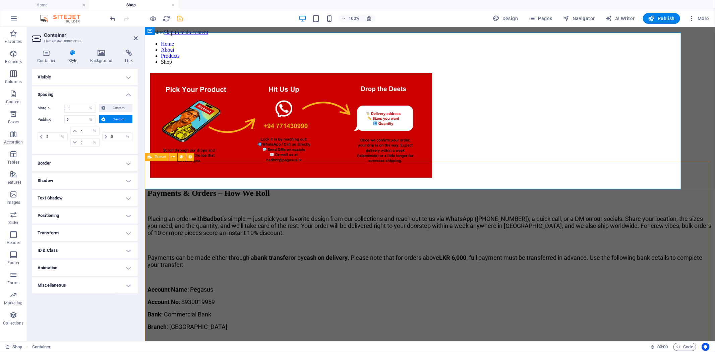
click at [644, 189] on div "Payments & Orders – How We Roll Placing an order with Badbot is simple — just p…" at bounding box center [429, 354] width 565 height 330
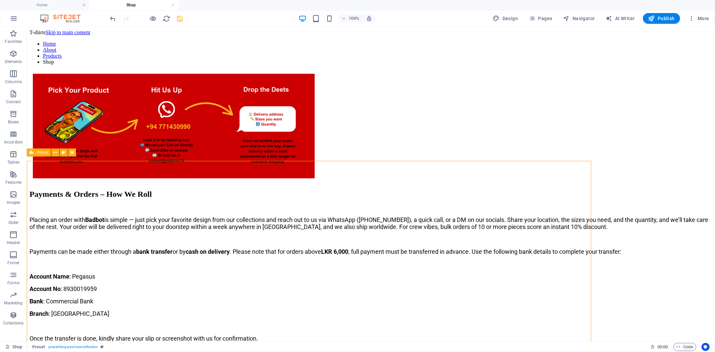
click at [644, 190] on div "Payments & Orders – How We Roll Placing an order with Badbot is simple — just p…" at bounding box center [370, 348] width 683 height 316
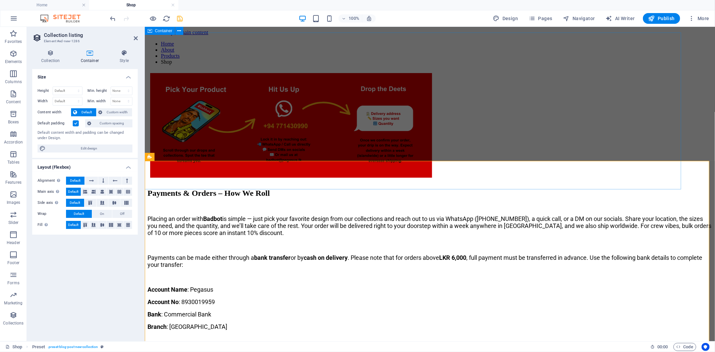
click at [616, 125] on div at bounding box center [430, 126] width 622 height 168
select select "%"
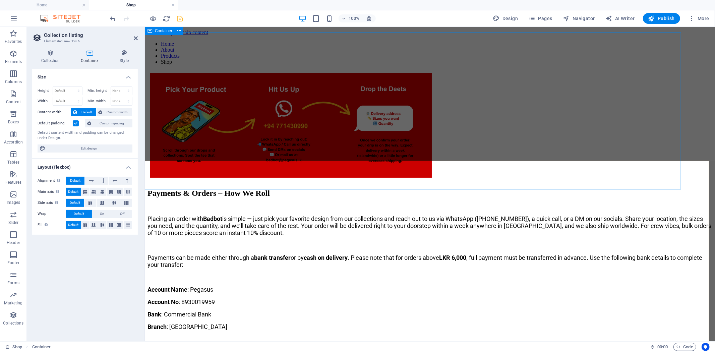
select select "%"
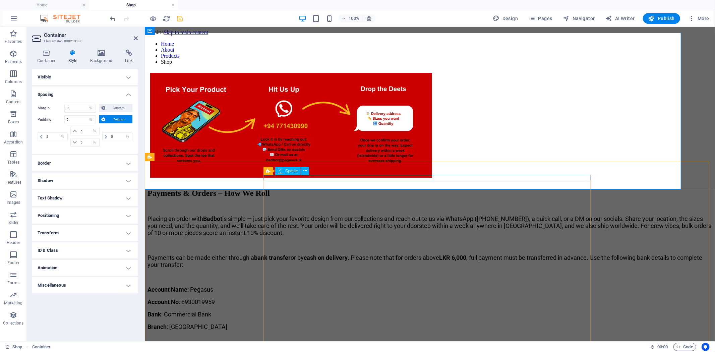
click at [587, 204] on div at bounding box center [429, 206] width 565 height 5
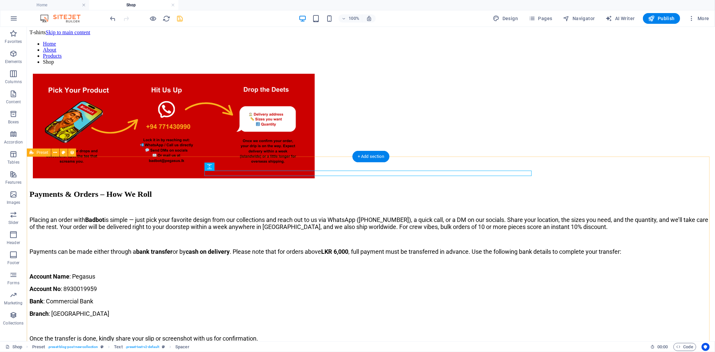
click at [586, 190] on div "Payments & Orders – How We Roll Placing an order with Badbot is simple — just p…" at bounding box center [370, 348] width 683 height 316
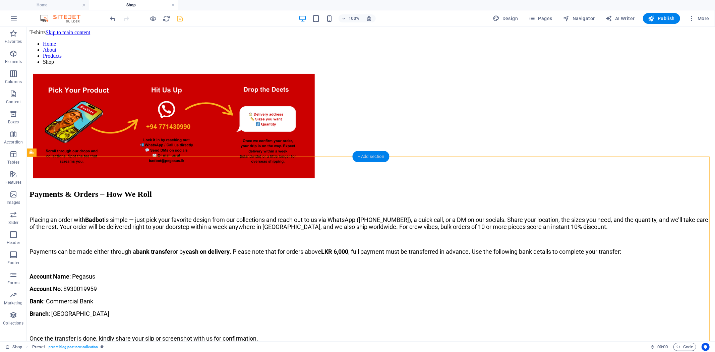
click at [363, 157] on div "+ Add section" at bounding box center [371, 156] width 37 height 11
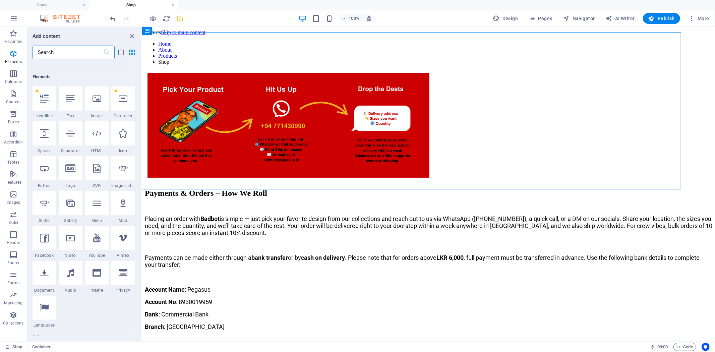
scroll to position [54, 0]
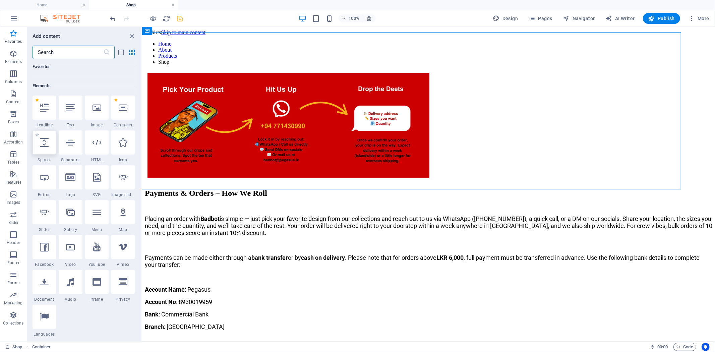
click at [42, 141] on icon at bounding box center [44, 142] width 9 height 9
select select "px"
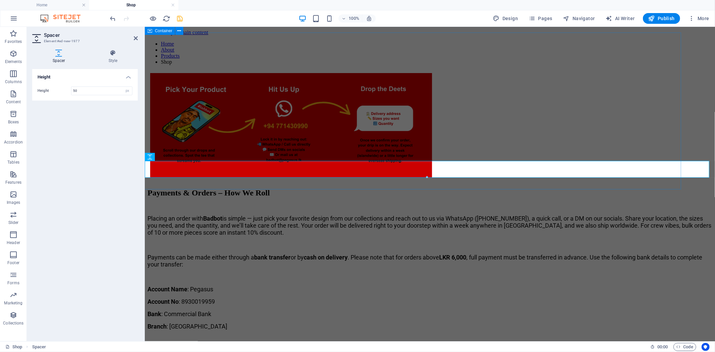
click at [580, 136] on div at bounding box center [430, 126] width 622 height 168
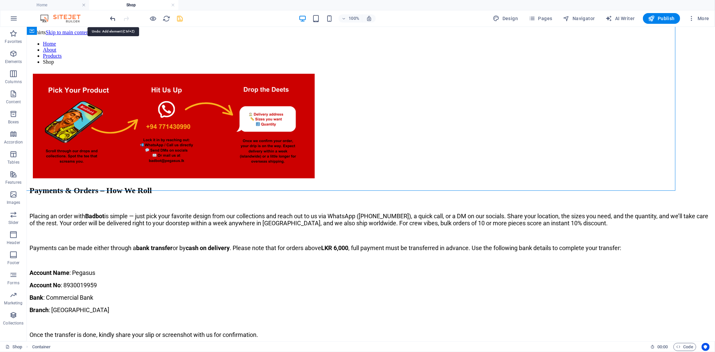
click at [112, 18] on icon "undo" at bounding box center [113, 19] width 8 height 8
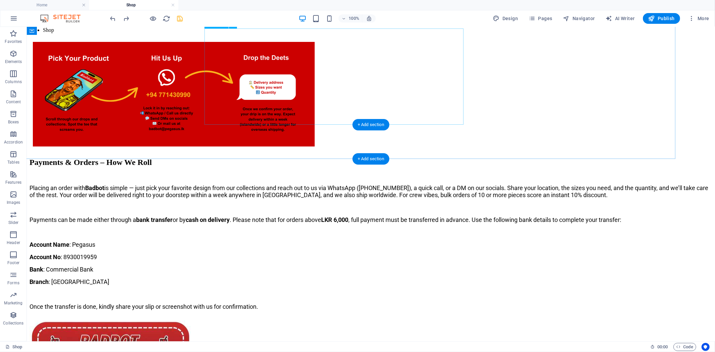
scroll to position [0, 0]
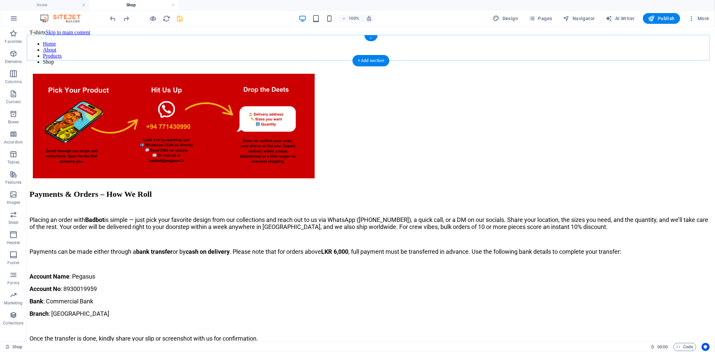
click at [369, 37] on div "+" at bounding box center [371, 38] width 13 height 6
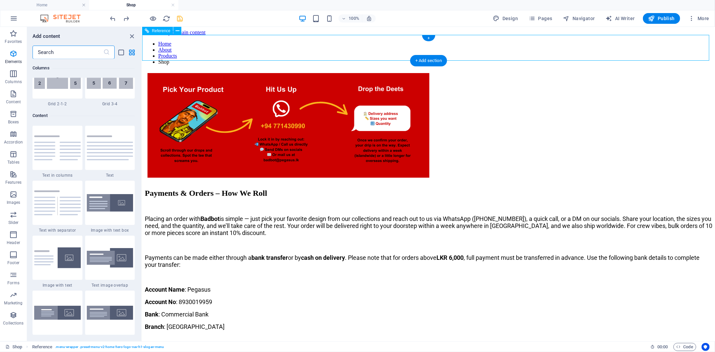
scroll to position [1173, 0]
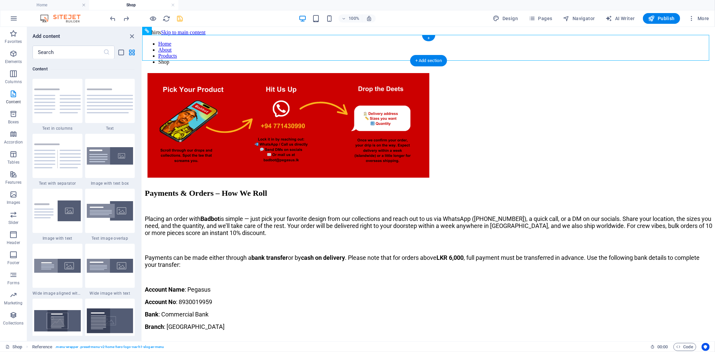
click at [431, 39] on div "+" at bounding box center [428, 38] width 13 height 6
click at [131, 36] on icon "close panel" at bounding box center [132, 37] width 8 height 8
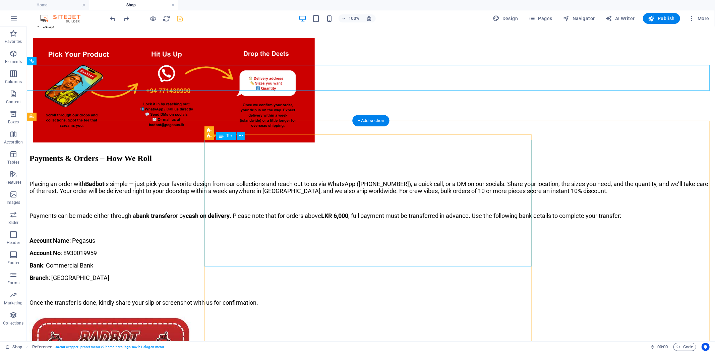
scroll to position [0, 0]
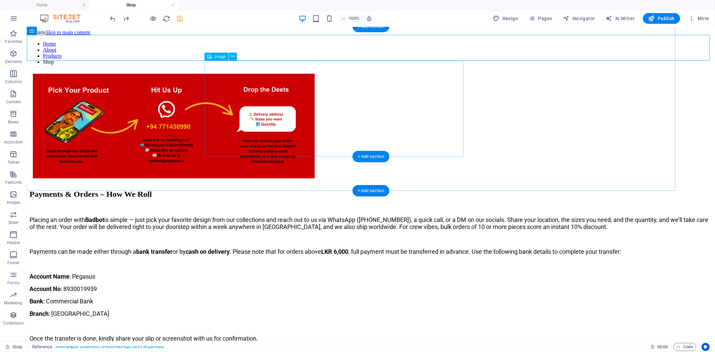
click at [454, 145] on figure at bounding box center [371, 126] width 677 height 106
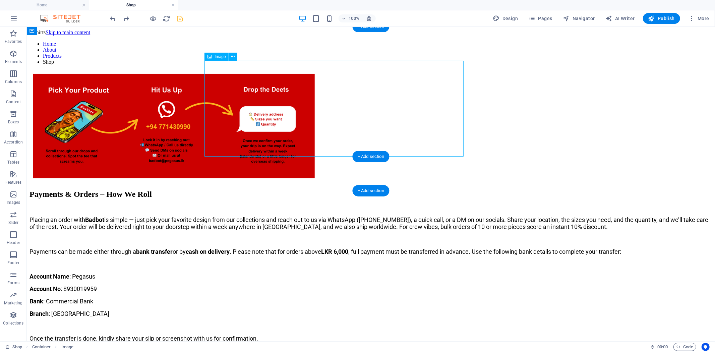
click at [454, 145] on figure at bounding box center [371, 126] width 677 height 106
select select "px"
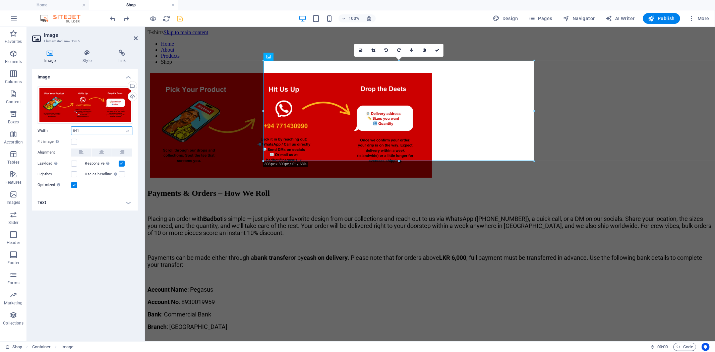
click at [101, 131] on input "841" at bounding box center [101, 131] width 61 height 8
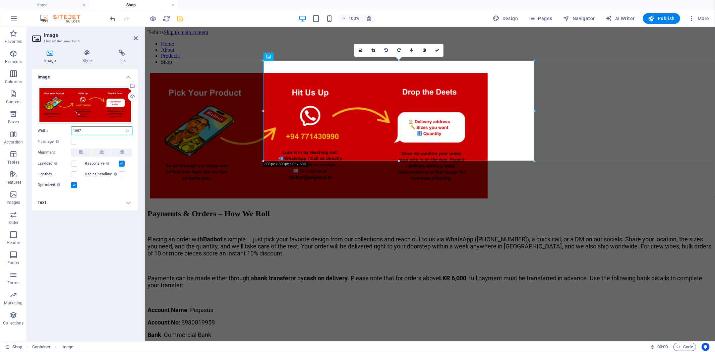
type input "1007"
click at [195, 128] on div at bounding box center [430, 136] width 622 height 189
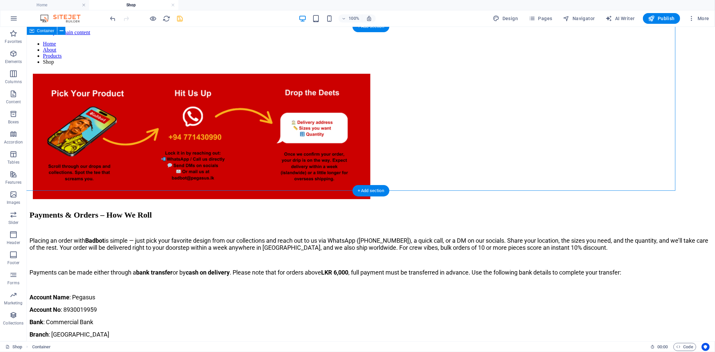
click at [565, 112] on div at bounding box center [371, 137] width 752 height 202
click at [443, 106] on figure at bounding box center [371, 136] width 677 height 127
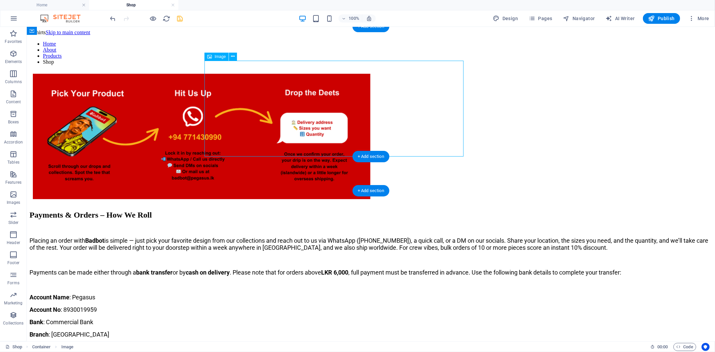
click at [446, 73] on figure at bounding box center [371, 136] width 677 height 127
select select "px"
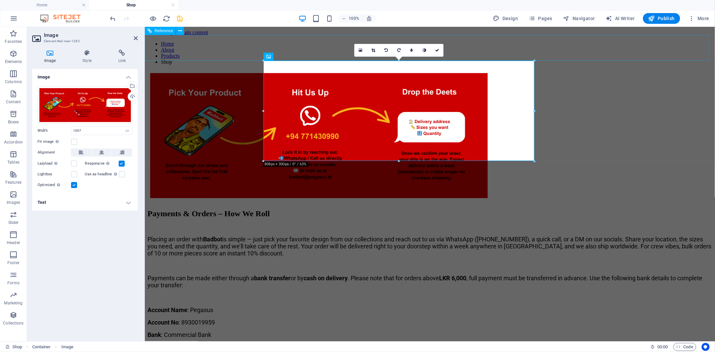
click at [535, 59] on div "Home About Products Shop" at bounding box center [429, 56] width 565 height 30
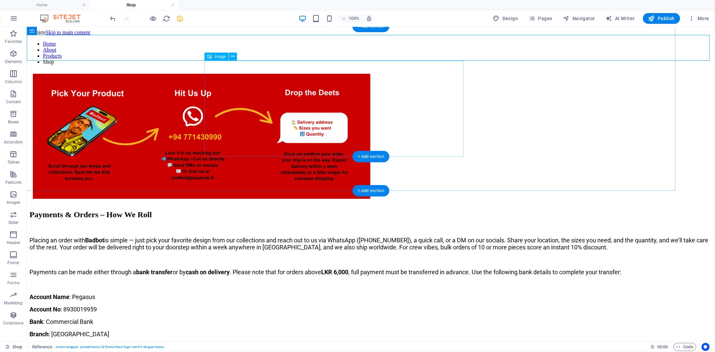
click at [427, 89] on figure at bounding box center [371, 136] width 677 height 126
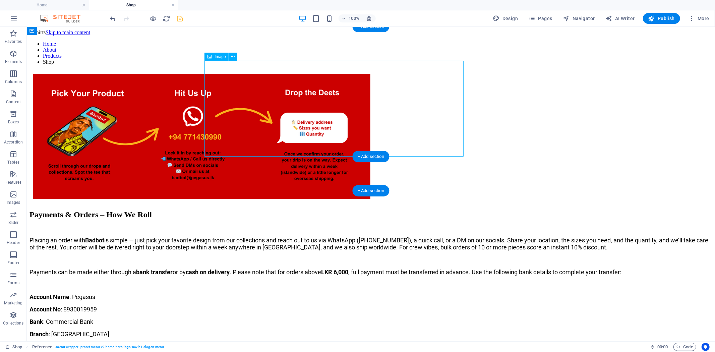
click at [427, 89] on figure at bounding box center [371, 136] width 677 height 126
select select "px"
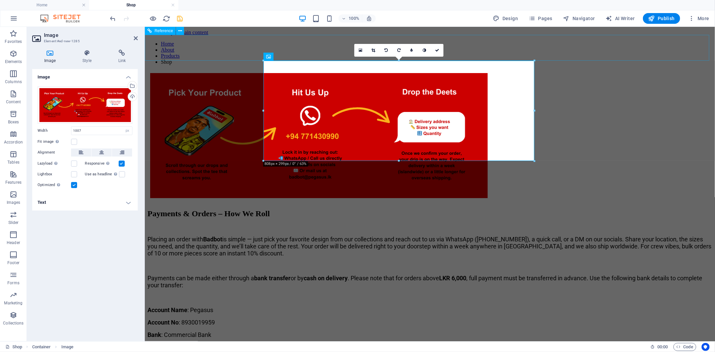
drag, startPoint x: 679, startPoint y: 86, endPoint x: 599, endPoint y: 50, distance: 87.5
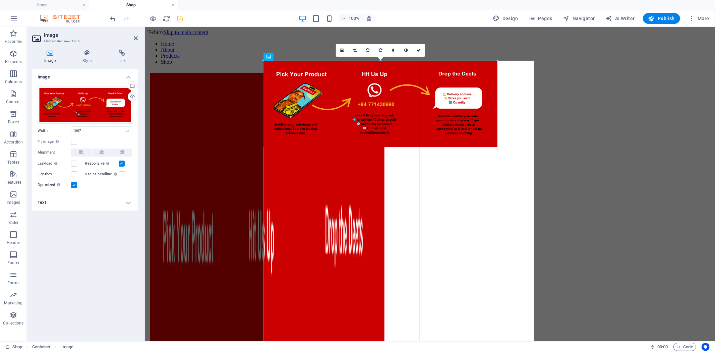
type input "698"
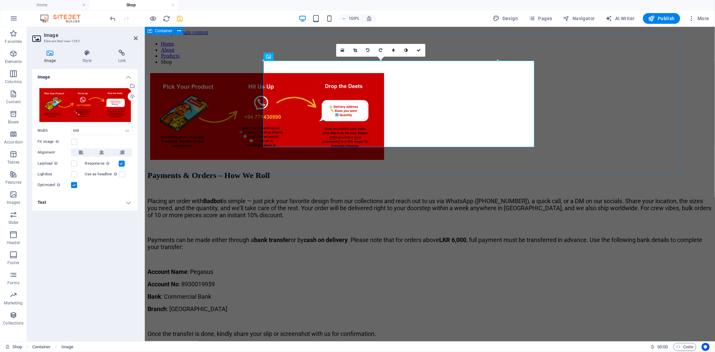
click at [599, 111] on div at bounding box center [430, 117] width 622 height 150
select select "%"
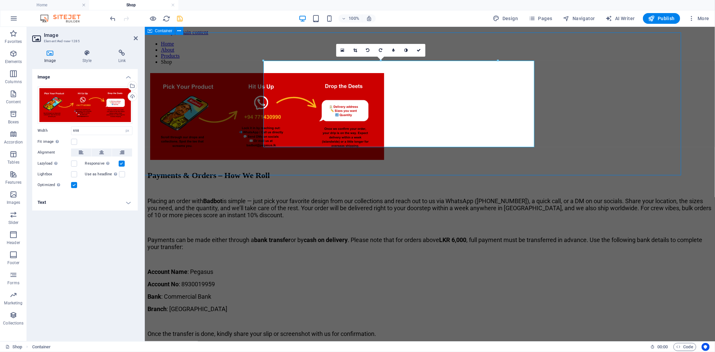
select select "%"
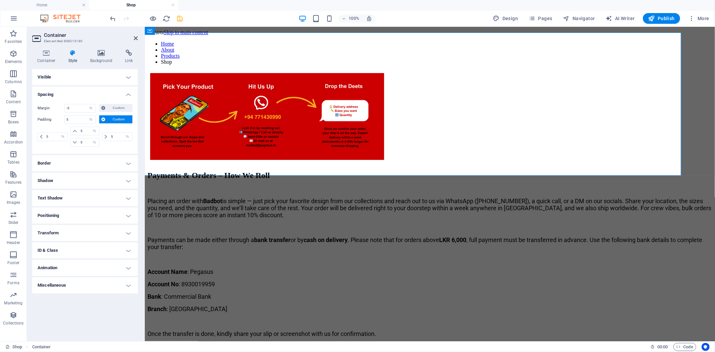
click at [135, 38] on icon at bounding box center [136, 38] width 4 height 5
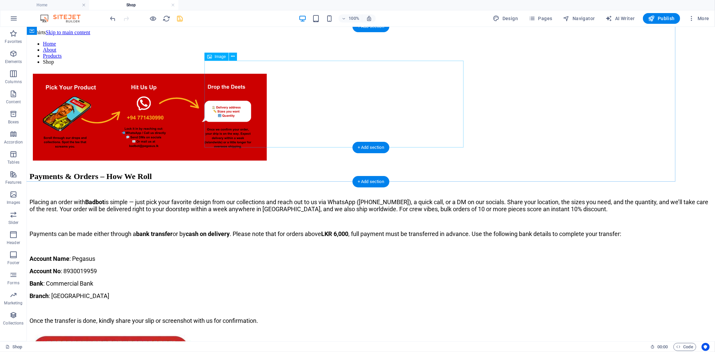
click at [380, 75] on figure at bounding box center [371, 117] width 677 height 88
click at [644, 224] on div "Payments & Orders – How We Roll Placing an order with Badbot is simple — just p…" at bounding box center [370, 330] width 683 height 316
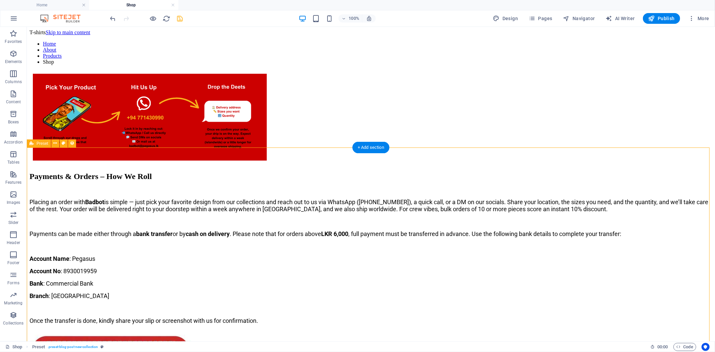
click at [644, 224] on div "Payments & Orders – How We Roll Placing an order with Badbot is simple — just p…" at bounding box center [370, 330] width 683 height 316
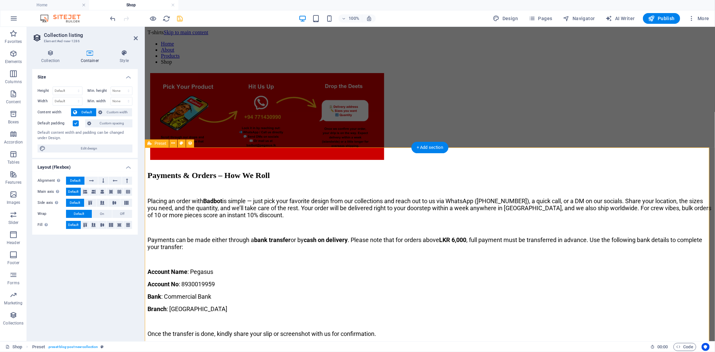
click at [644, 183] on div "Payments & Orders – How We Roll Placing an order with Badbot is simple — just p…" at bounding box center [429, 336] width 565 height 330
click at [240, 198] on div "Payments & Orders – How We Roll Placing an order with Badbot is simple — just p…" at bounding box center [429, 336] width 565 height 330
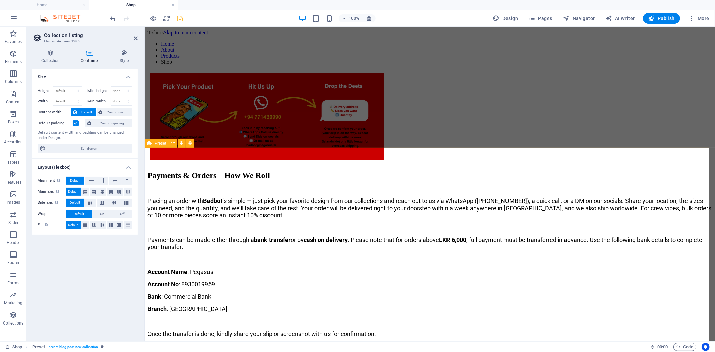
click at [240, 198] on div "Payments & Orders – How We Roll Placing an order with Badbot is simple — just p…" at bounding box center [429, 336] width 565 height 330
click at [488, 73] on figure at bounding box center [429, 117] width 559 height 88
select select "px"
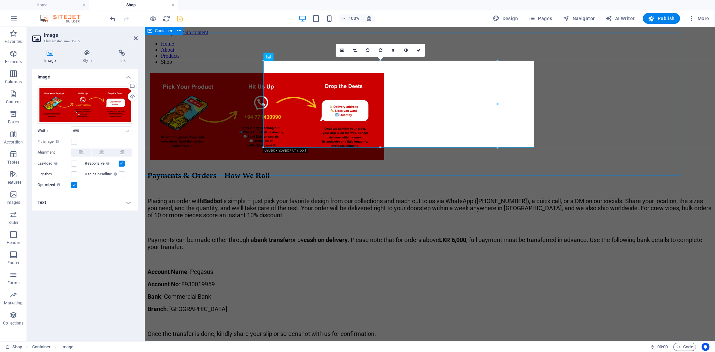
click at [597, 79] on div at bounding box center [430, 117] width 622 height 150
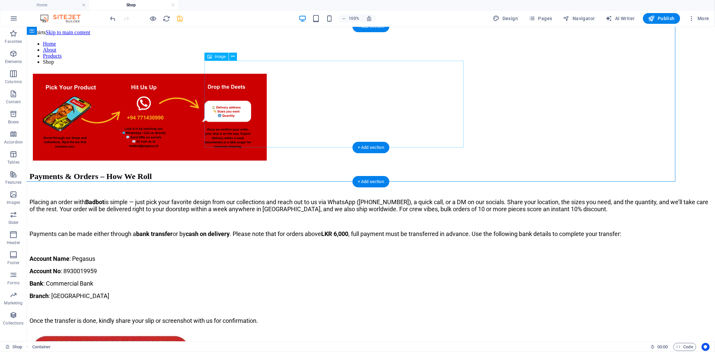
click at [429, 94] on figure at bounding box center [371, 117] width 677 height 88
click at [428, 83] on figure at bounding box center [371, 117] width 677 height 88
select select "px"
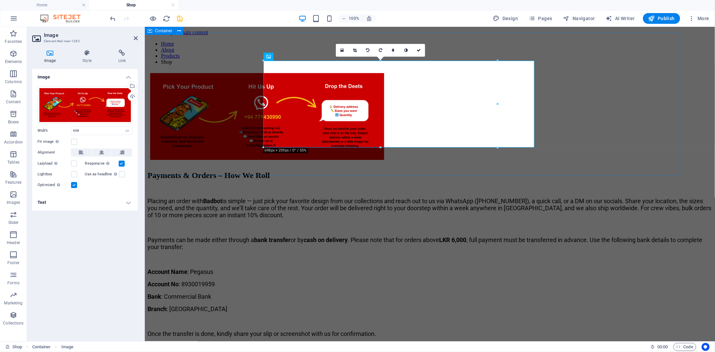
drag, startPoint x: 642, startPoint y: 129, endPoint x: 536, endPoint y: 106, distance: 108.8
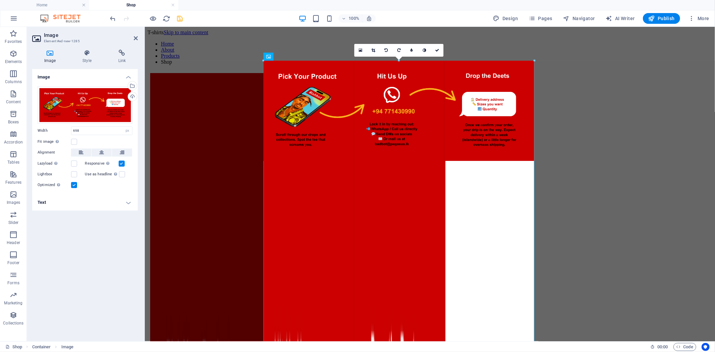
drag, startPoint x: 497, startPoint y: 104, endPoint x: 559, endPoint y: 115, distance: 62.7
type input "807"
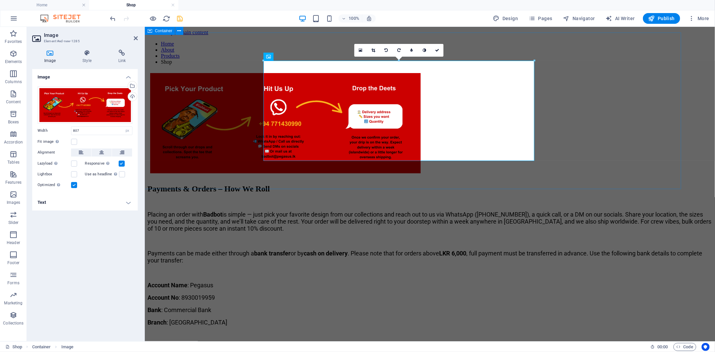
drag, startPoint x: 622, startPoint y: 126, endPoint x: 627, endPoint y: 130, distance: 6.2
click at [623, 126] on div at bounding box center [430, 124] width 622 height 164
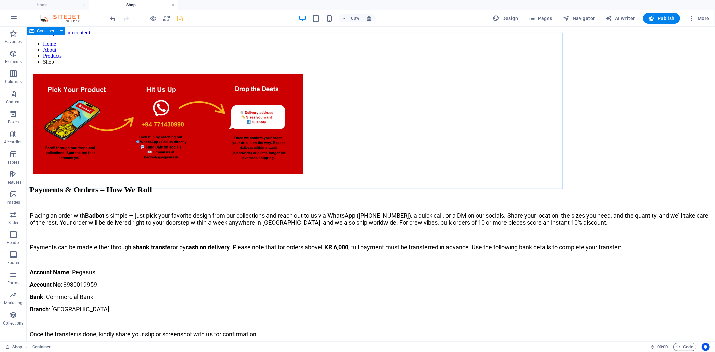
click at [627, 139] on div at bounding box center [371, 124] width 752 height 177
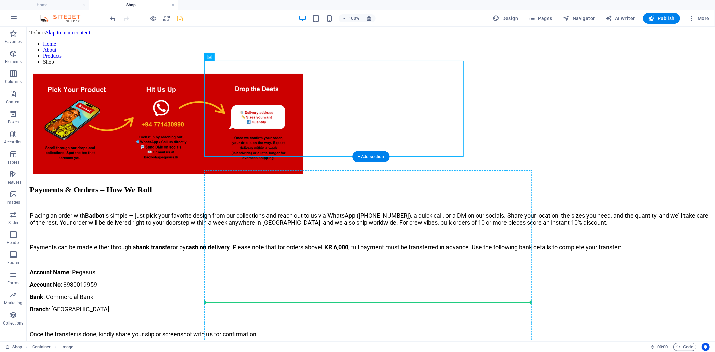
drag, startPoint x: 425, startPoint y: 92, endPoint x: 329, endPoint y: 286, distance: 216.6
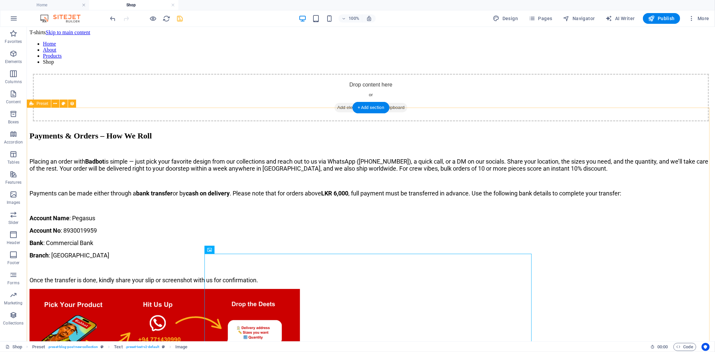
click at [596, 193] on div "Payments & Orders – How We Roll Placing an order with Badbot is simple — just p…" at bounding box center [370, 339] width 683 height 417
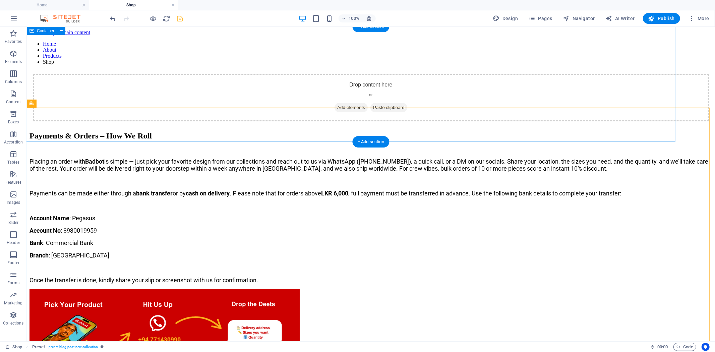
click at [416, 73] on div "Drop content here or Add elements Paste clipboard" at bounding box center [371, 97] width 677 height 48
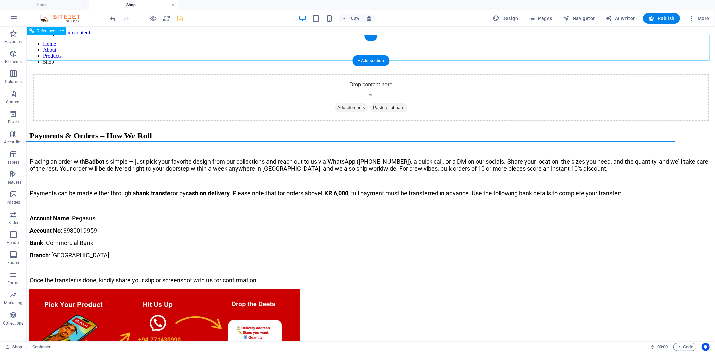
click at [402, 58] on div "Home About Products Shop" at bounding box center [370, 56] width 683 height 30
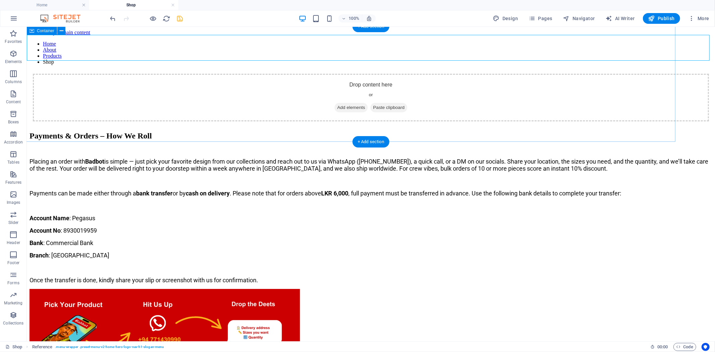
click at [400, 73] on div "Drop content here or Add elements Paste clipboard" at bounding box center [371, 97] width 677 height 48
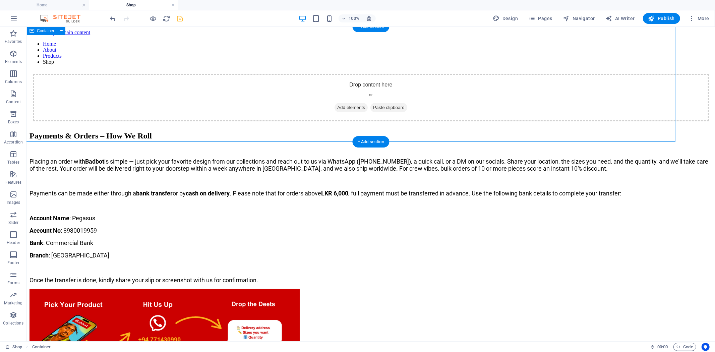
click at [140, 78] on div "Drop content here or Add elements Paste clipboard" at bounding box center [371, 97] width 752 height 123
click at [206, 85] on div "Drop content here or Add elements Paste clipboard" at bounding box center [371, 97] width 677 height 48
click at [334, 103] on span "Add elements" at bounding box center [350, 107] width 33 height 9
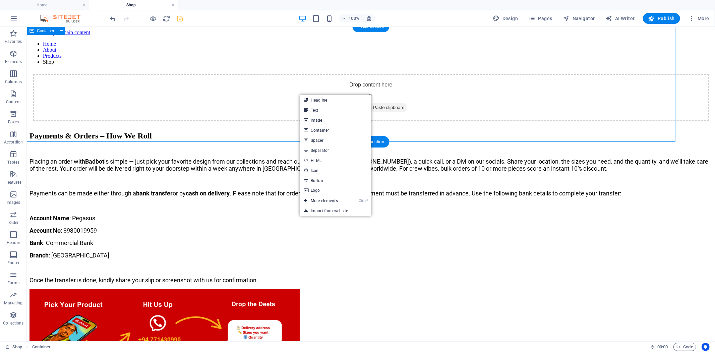
click at [194, 84] on div "Drop content here or Add elements Paste clipboard" at bounding box center [371, 97] width 752 height 123
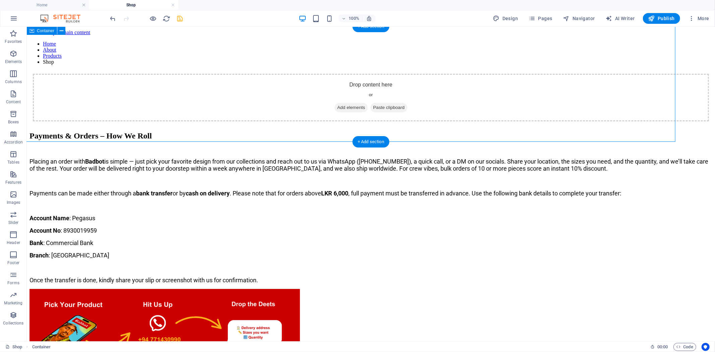
click at [246, 85] on div "Drop content here or Add elements Paste clipboard" at bounding box center [371, 97] width 677 height 48
click at [190, 75] on div "Drop content here or Add elements Paste clipboard" at bounding box center [371, 97] width 752 height 123
select select "%"
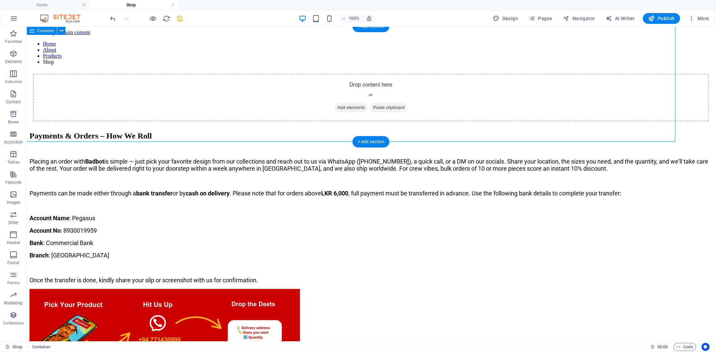
select select "%"
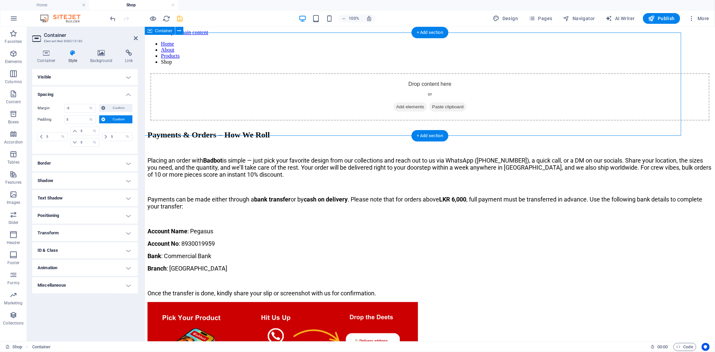
click at [175, 75] on div "Drop content here or Add elements Paste clipboard" at bounding box center [430, 97] width 622 height 110
drag, startPoint x: 242, startPoint y: 74, endPoint x: 351, endPoint y: 80, distance: 109.2
click at [351, 80] on div "Drop content here or Add elements Paste clipboard" at bounding box center [430, 97] width 622 height 110
click at [484, 73] on div "Drop content here or Add elements Paste clipboard" at bounding box center [429, 97] width 559 height 48
click at [500, 73] on div "Drop content here or Add elements Paste clipboard" at bounding box center [429, 97] width 559 height 48
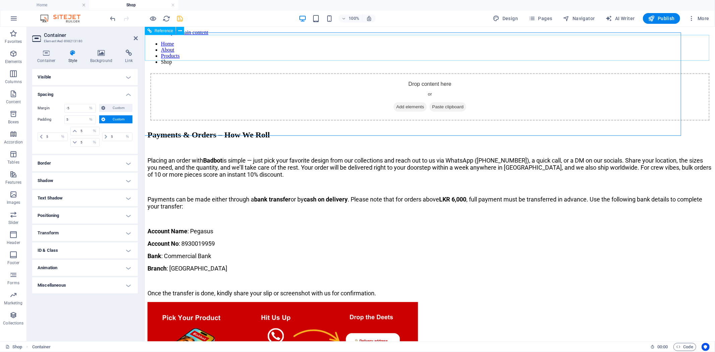
click at [505, 60] on div "Home About Products Shop" at bounding box center [429, 56] width 565 height 30
click at [644, 70] on div "Drop content here or Add elements Paste clipboard" at bounding box center [430, 97] width 622 height 110
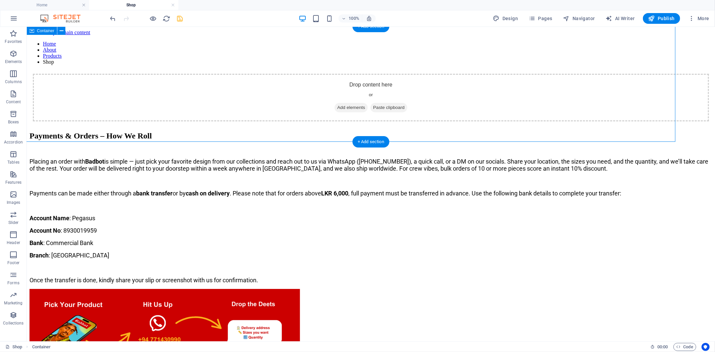
click at [467, 82] on div "Drop content here or Add elements Paste clipboard" at bounding box center [371, 97] width 752 height 123
click at [423, 99] on div "Drop content here or Add elements Paste clipboard" at bounding box center [371, 97] width 677 height 48
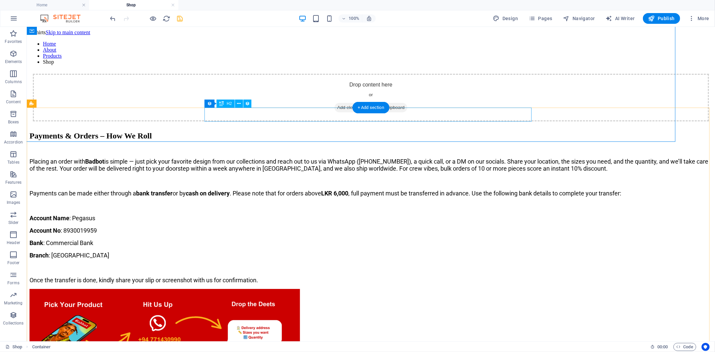
click at [420, 131] on div "Payments & Orders – How We Roll" at bounding box center [370, 135] width 683 height 9
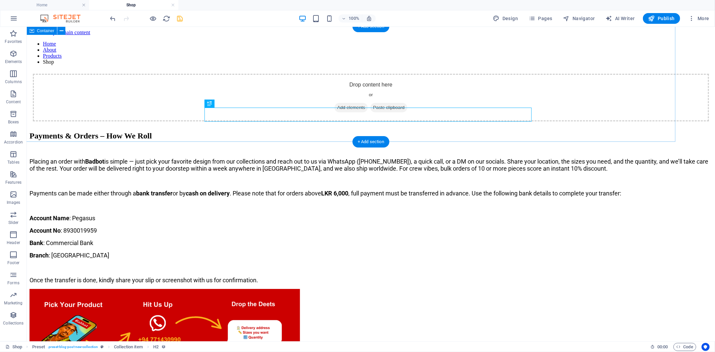
click at [473, 91] on div "Drop content here or Add elements Paste clipboard" at bounding box center [371, 97] width 752 height 123
drag, startPoint x: 466, startPoint y: 86, endPoint x: 460, endPoint y: 84, distance: 6.5
click at [465, 86] on div "Drop content here or Add elements Paste clipboard" at bounding box center [371, 97] width 752 height 123
click at [460, 84] on div "Drop content here or Add elements Paste clipboard" at bounding box center [371, 97] width 677 height 48
click at [463, 77] on div "Drop content here or Add elements Paste clipboard" at bounding box center [371, 97] width 677 height 48
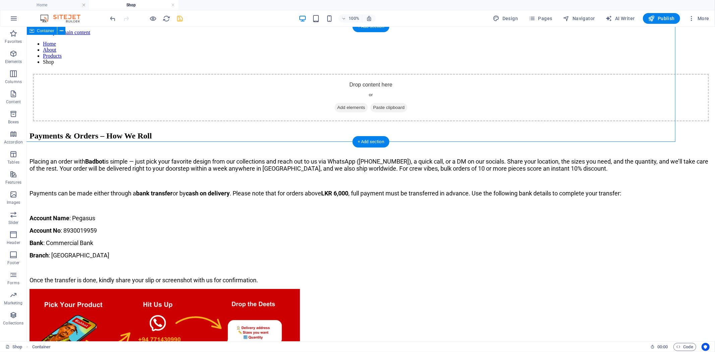
click at [203, 67] on div "Drop content here or Add elements Paste clipboard" at bounding box center [371, 97] width 752 height 123
select select "%"
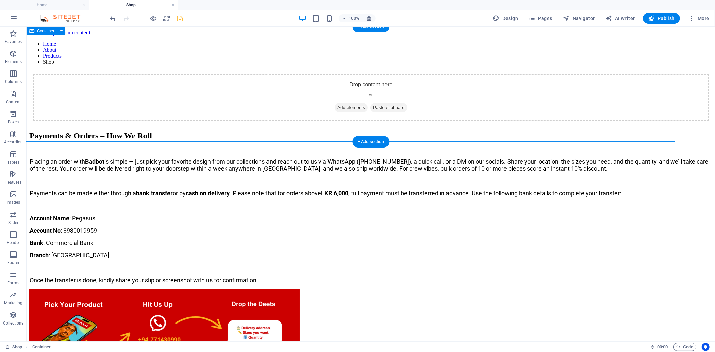
select select "%"
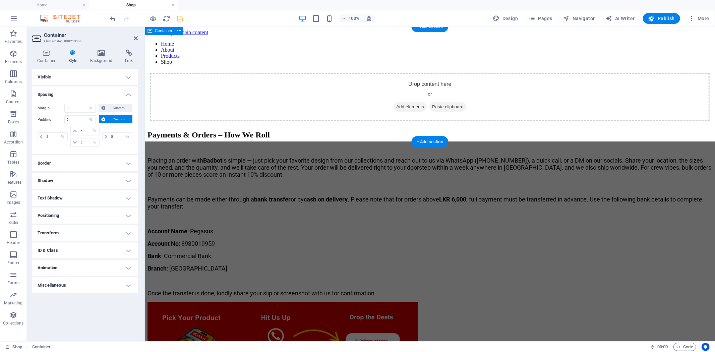
click at [203, 67] on div "Drop content here or Add elements Paste clipboard" at bounding box center [430, 97] width 622 height 110
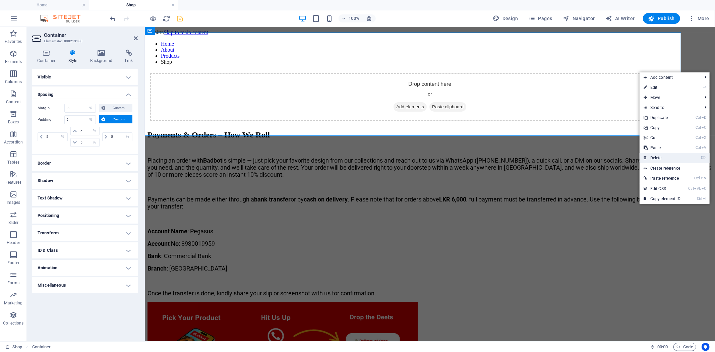
click at [644, 153] on link "⌦ Delete" at bounding box center [662, 158] width 45 height 10
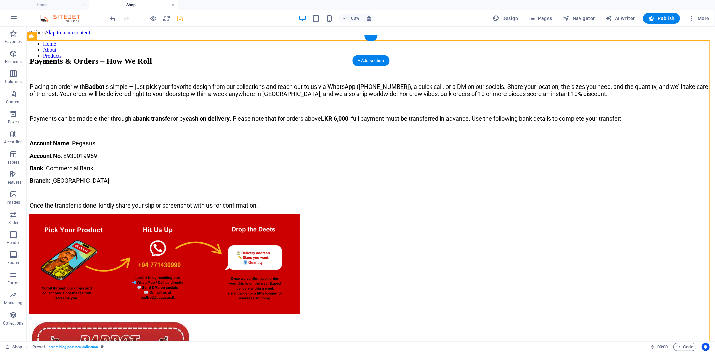
drag, startPoint x: 404, startPoint y: 222, endPoint x: 412, endPoint y: 55, distance: 166.9
click at [371, 214] on figure at bounding box center [370, 265] width 683 height 102
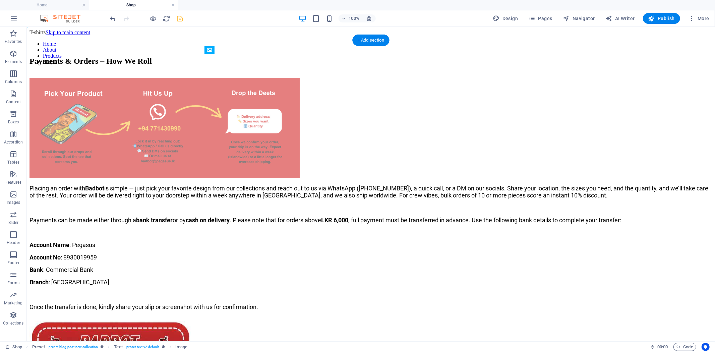
drag, startPoint x: 364, startPoint y: 215, endPoint x: 383, endPoint y: 135, distance: 82.2
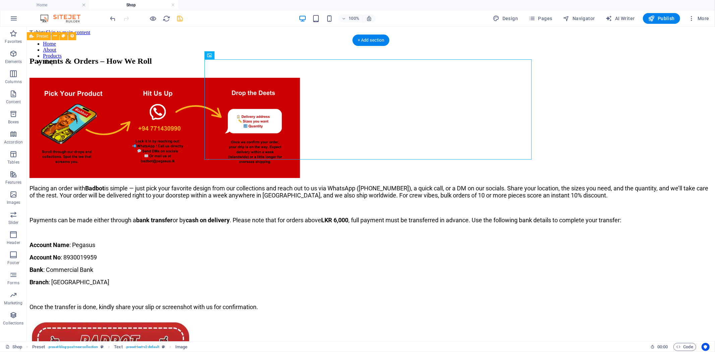
click at [590, 172] on div "Payments & Orders – How We Roll Placing an order with Badbot is simple — just p…" at bounding box center [370, 264] width 683 height 417
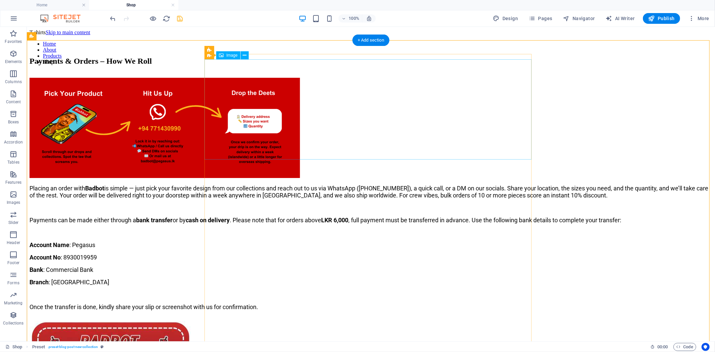
click at [450, 105] on figure at bounding box center [370, 128] width 683 height 102
select select "px"
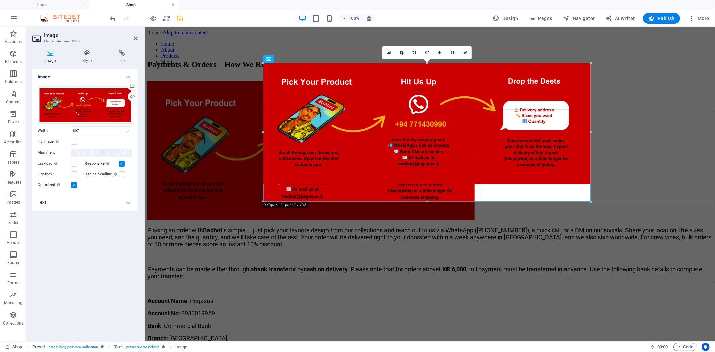
drag, startPoint x: 534, startPoint y: 163, endPoint x: 580, endPoint y: 202, distance: 59.5
type input "975"
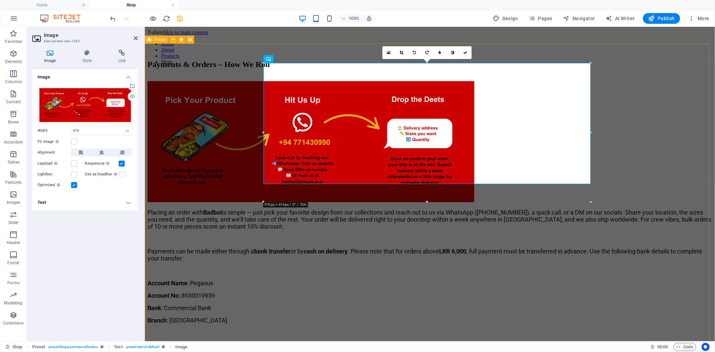
drag, startPoint x: 636, startPoint y: 171, endPoint x: 754, endPoint y: 170, distance: 118.1
click at [644, 170] on div "Payments & Orders – How We Roll Placing an order with Badbot is simple — just p…" at bounding box center [429, 286] width 565 height 452
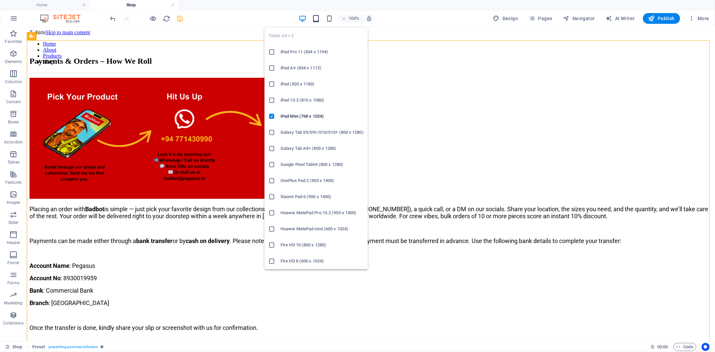
click at [319, 18] on icon "button" at bounding box center [316, 19] width 8 height 8
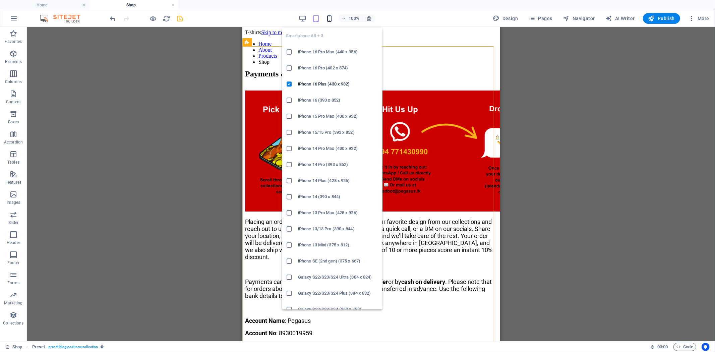
click at [330, 18] on icon "button" at bounding box center [330, 19] width 8 height 8
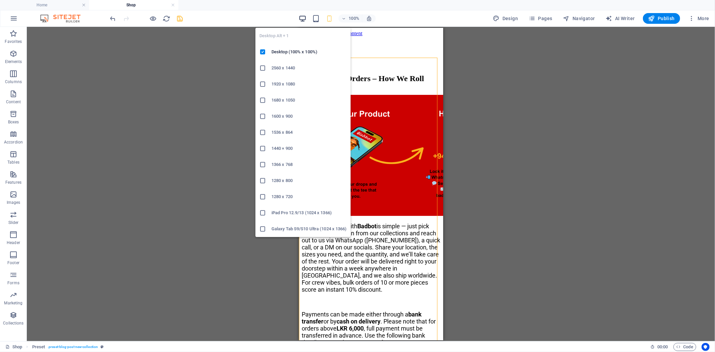
click at [305, 18] on icon "button" at bounding box center [303, 19] width 8 height 8
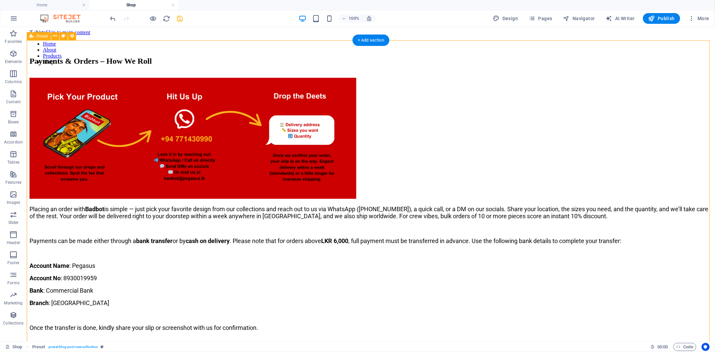
click at [594, 166] on div "Payments & Orders – How We Roll Placing an order with Badbot is simple — just p…" at bounding box center [370, 275] width 683 height 438
click at [179, 18] on icon "save" at bounding box center [180, 19] width 8 height 8
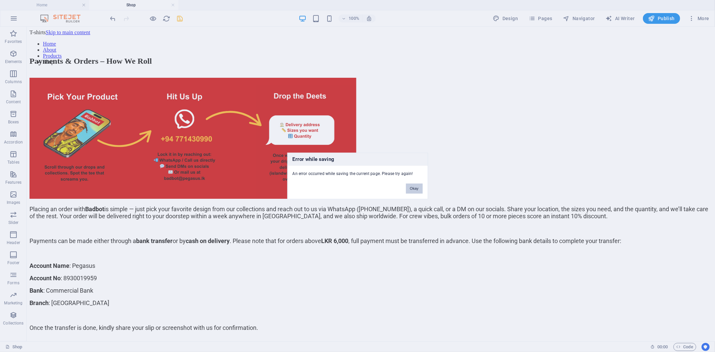
drag, startPoint x: 415, startPoint y: 189, endPoint x: 545, endPoint y: 70, distance: 176.4
click at [415, 189] on button "Okay" at bounding box center [414, 189] width 17 height 10
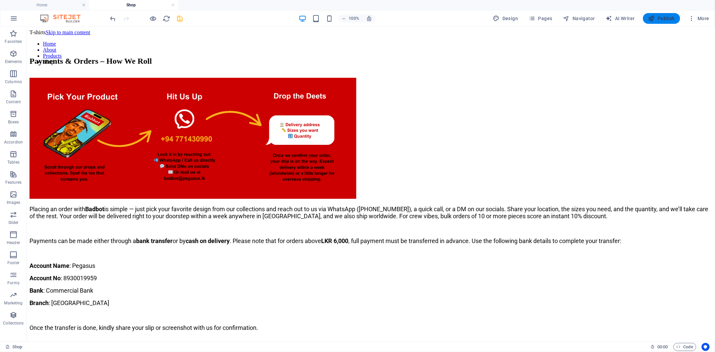
click at [644, 18] on span "Publish" at bounding box center [662, 18] width 26 height 7
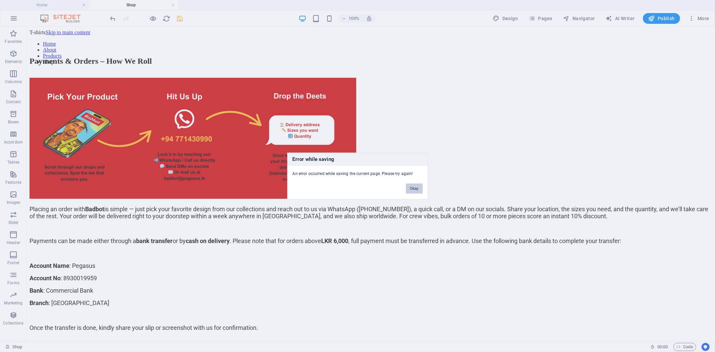
click at [412, 186] on button "Okay" at bounding box center [414, 189] width 17 height 10
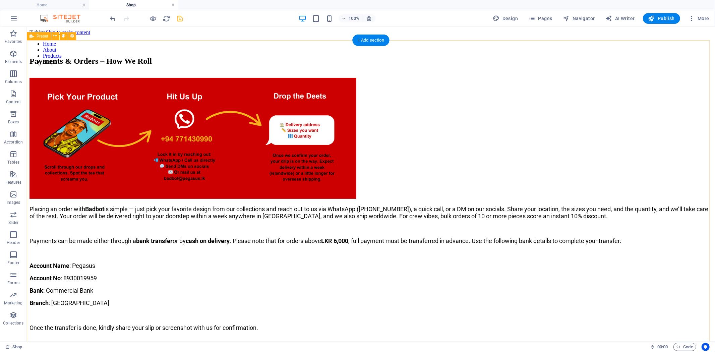
click at [635, 112] on div "Payments & Orders – How We Roll Placing an order with Badbot is simple — just p…" at bounding box center [370, 275] width 683 height 438
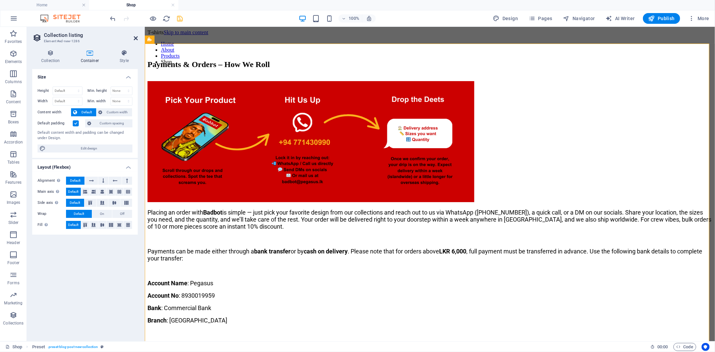
click at [135, 39] on icon at bounding box center [136, 38] width 4 height 5
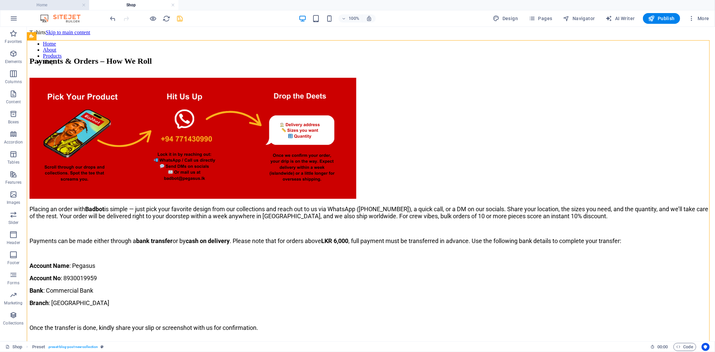
click at [49, 7] on h4 "Home" at bounding box center [44, 4] width 89 height 7
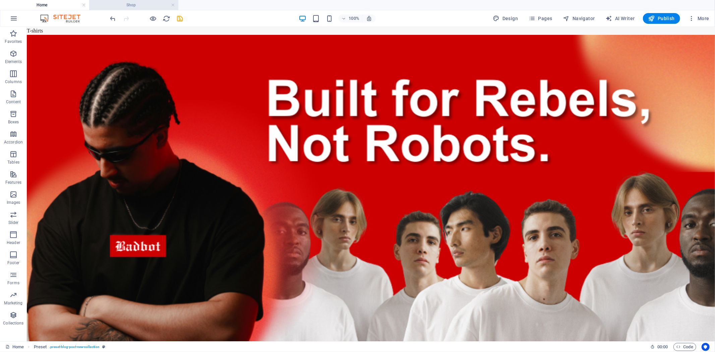
click at [125, 6] on h4 "Shop" at bounding box center [133, 4] width 89 height 7
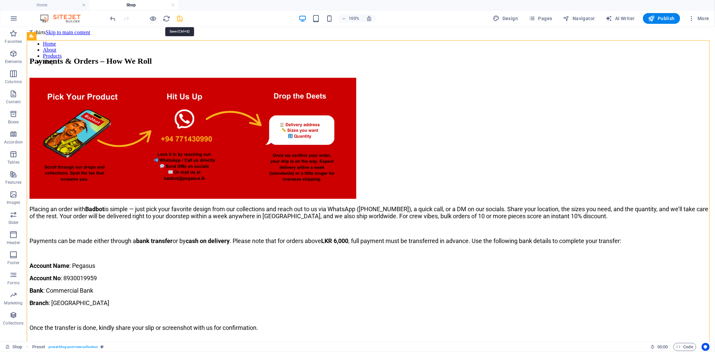
click at [179, 19] on icon "save" at bounding box center [180, 19] width 8 height 8
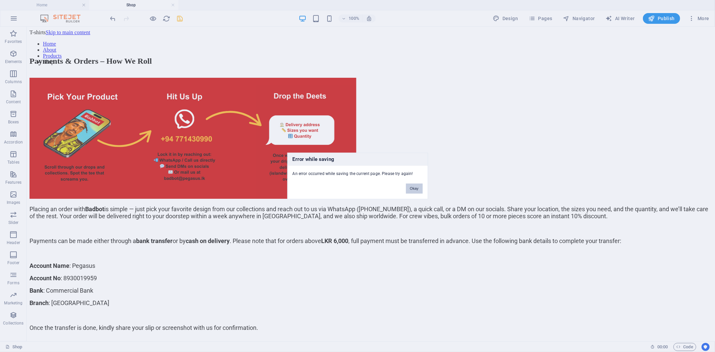
click at [417, 189] on button "Okay" at bounding box center [414, 189] width 17 height 10
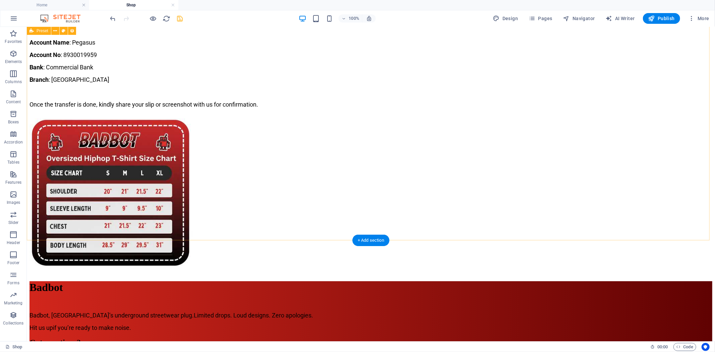
scroll to position [260, 0]
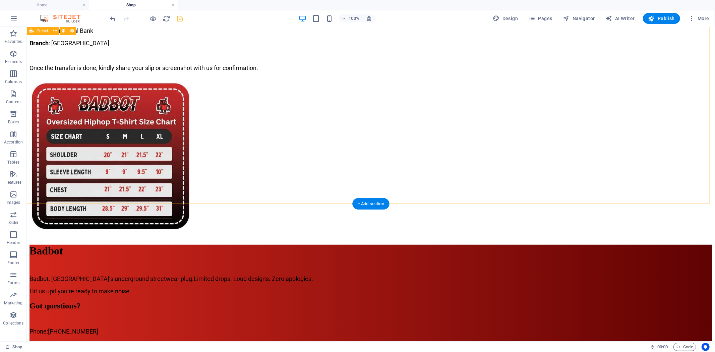
click at [593, 172] on div "Payments & Orders – How We Roll Placing an order with Badbot is simple — just p…" at bounding box center [370, 15] width 683 height 438
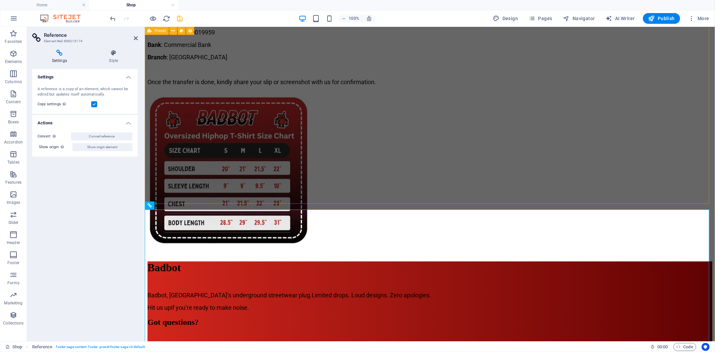
click at [612, 132] on div "Payments & Orders – How We Roll Placing an order with Badbot is simple — just p…" at bounding box center [429, 22] width 565 height 452
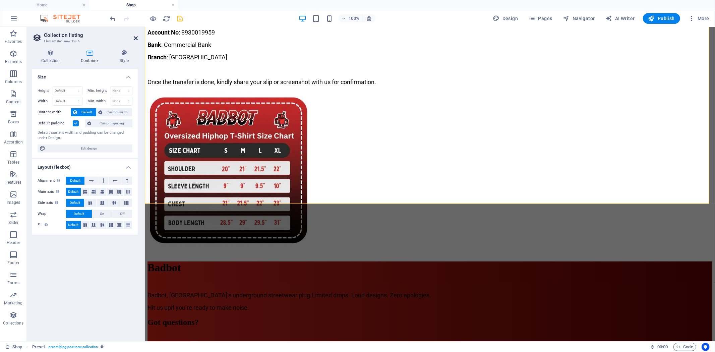
click at [134, 38] on icon at bounding box center [136, 38] width 4 height 5
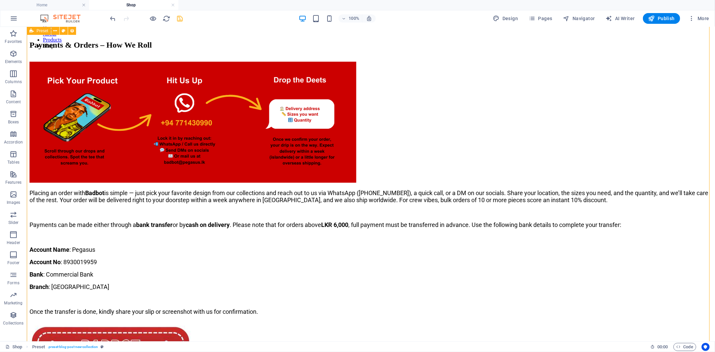
scroll to position [0, 0]
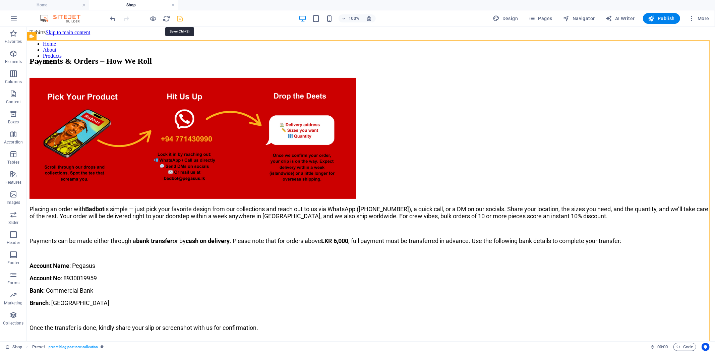
click at [178, 21] on icon "save" at bounding box center [180, 19] width 8 height 8
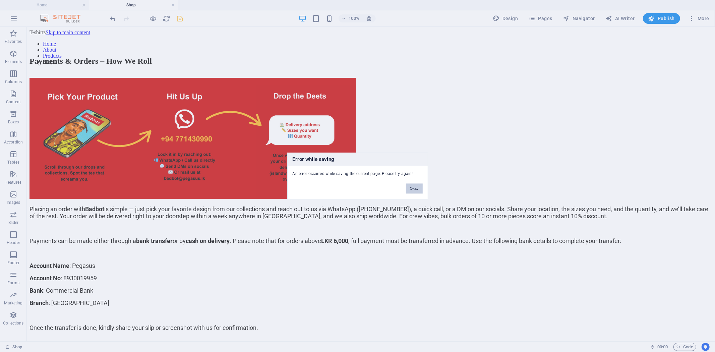
click at [418, 189] on button "Okay" at bounding box center [414, 189] width 17 height 10
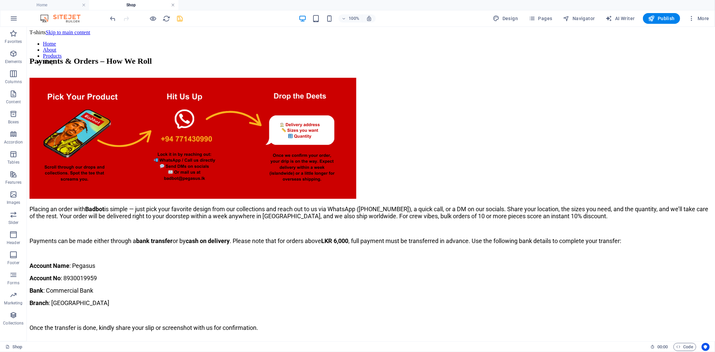
click at [172, 7] on link at bounding box center [173, 5] width 4 height 6
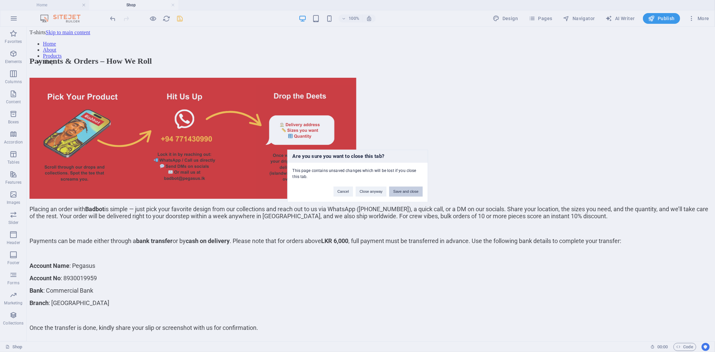
click at [413, 192] on button "Save and close" at bounding box center [405, 192] width 33 height 10
drag, startPoint x: 424, startPoint y: 190, endPoint x: 412, endPoint y: 190, distance: 11.7
click at [423, 190] on div "Okay" at bounding box center [414, 185] width 27 height 17
click at [411, 190] on button "Okay" at bounding box center [414, 189] width 17 height 10
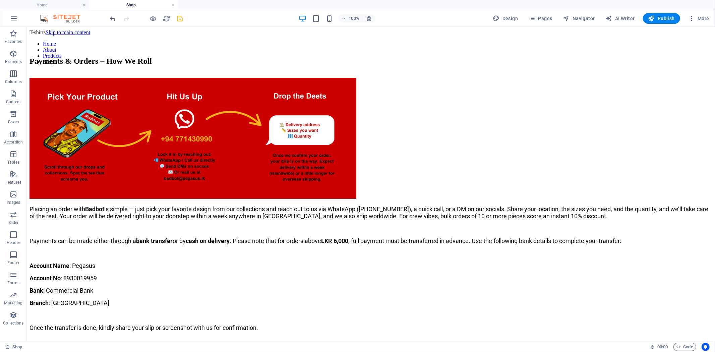
click at [170, 4] on h4 "Shop" at bounding box center [133, 4] width 89 height 7
click at [172, 5] on link at bounding box center [173, 5] width 4 height 6
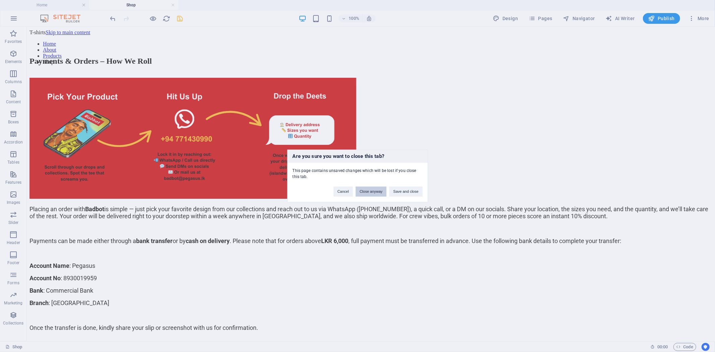
click at [367, 192] on button "Close anyway" at bounding box center [371, 192] width 31 height 10
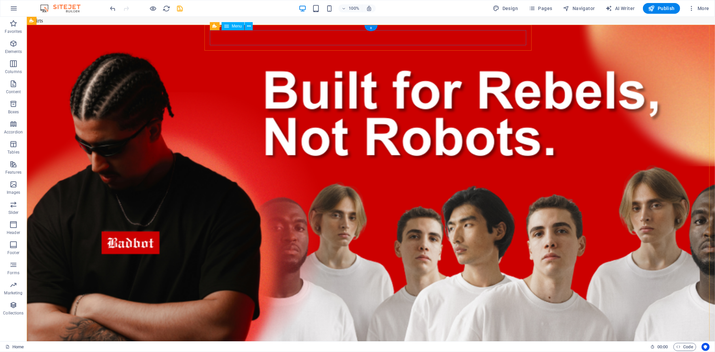
select select
select select "2"
select select
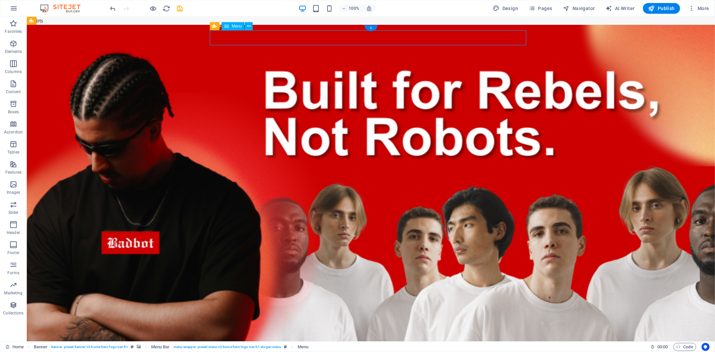
select select "1"
select select
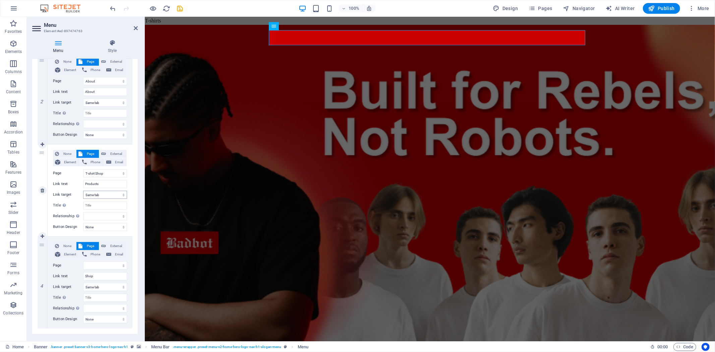
scroll to position [173, 0]
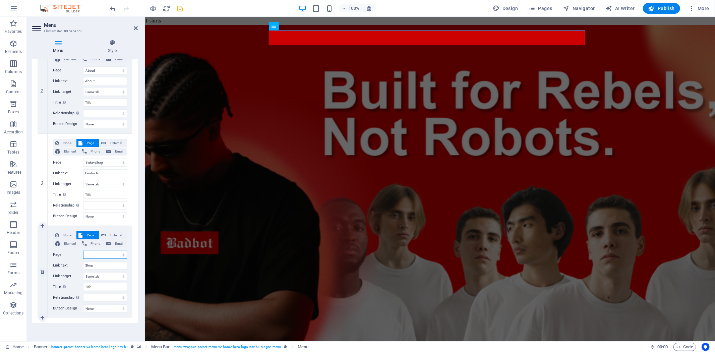
click at [105, 254] on select "Home T-shirt Shop About Privacy Shop" at bounding box center [105, 255] width 44 height 8
select select "4"
click at [83, 251] on select "Home T-shirt Shop About Privacy Shop" at bounding box center [105, 255] width 44 height 8
select select
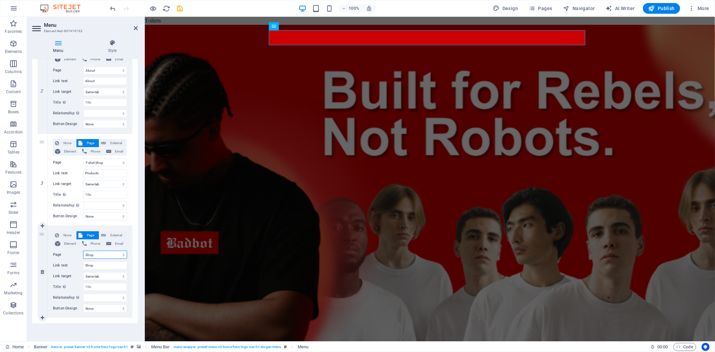
select select
click at [216, 76] on figure at bounding box center [430, 186] width 571 height 325
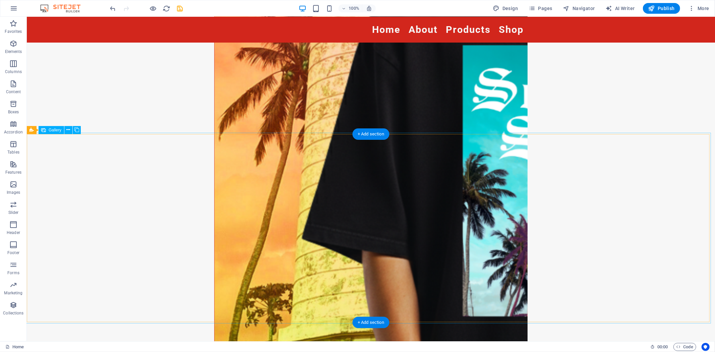
scroll to position [739, 0]
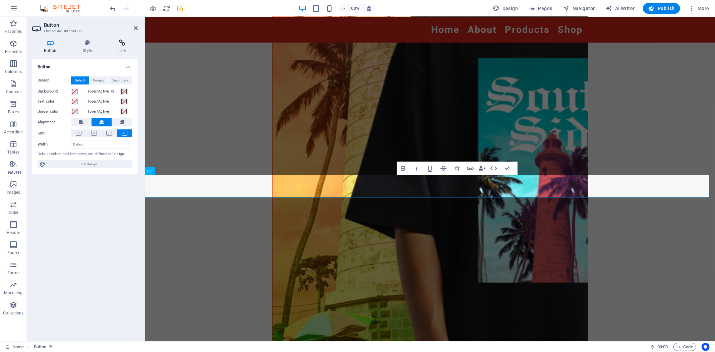
click at [125, 44] on icon at bounding box center [122, 43] width 32 height 7
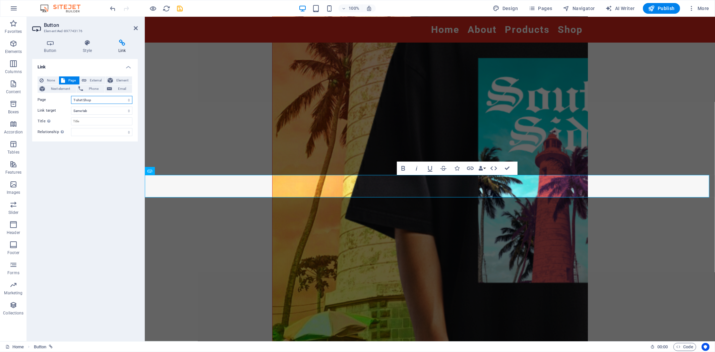
click at [105, 98] on select "Home T-shirt Shop About Privacy Shop" at bounding box center [101, 100] width 61 height 8
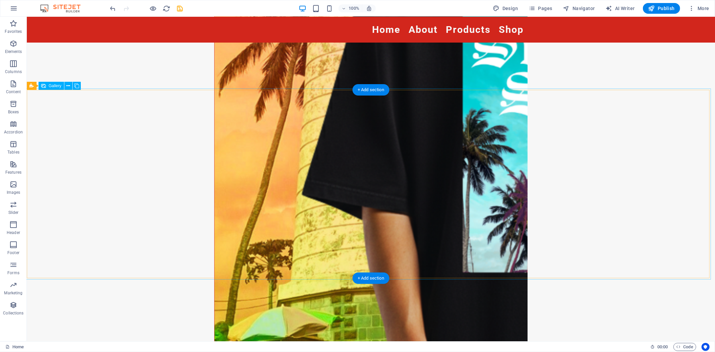
scroll to position [894, 0]
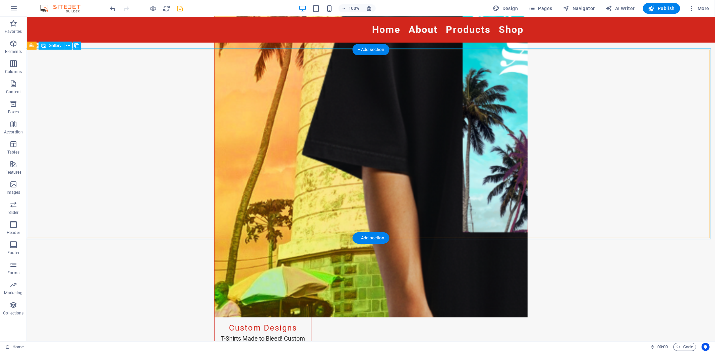
select select "px"
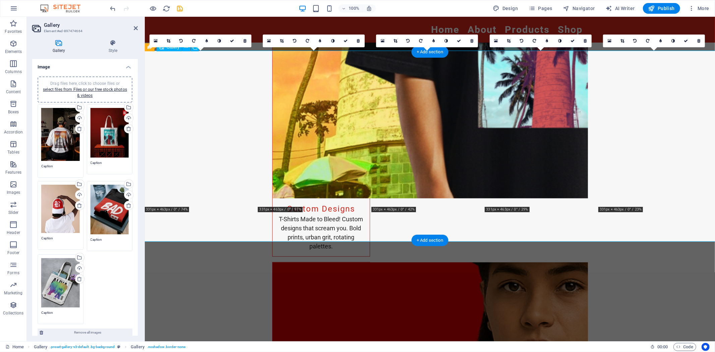
scroll to position [892, 0]
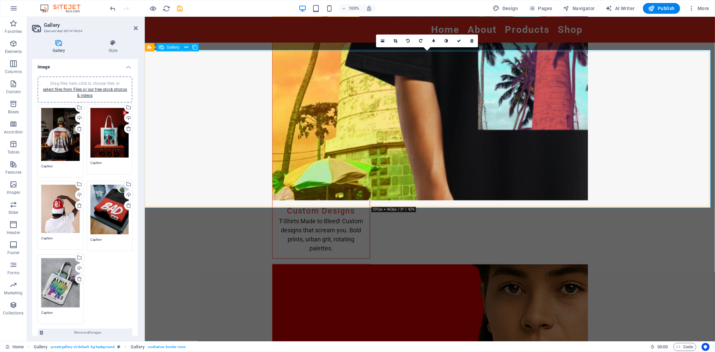
click at [397, 41] on link at bounding box center [395, 41] width 13 height 13
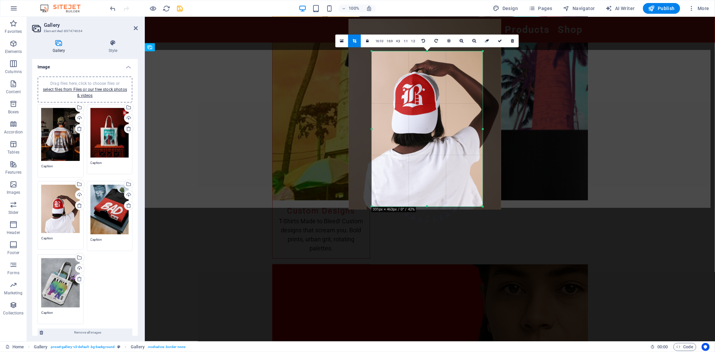
scroll to position [894, 0]
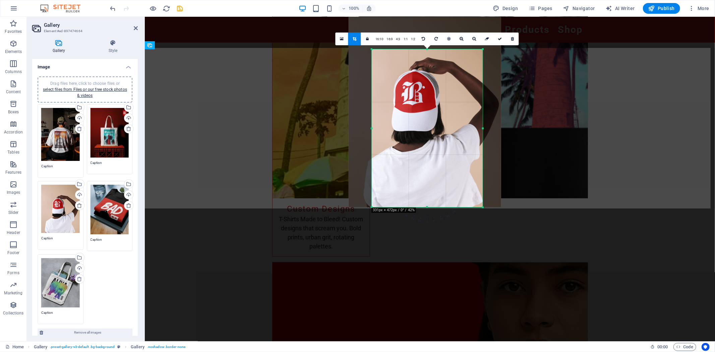
click at [428, 208] on div at bounding box center [427, 207] width 111 height 2
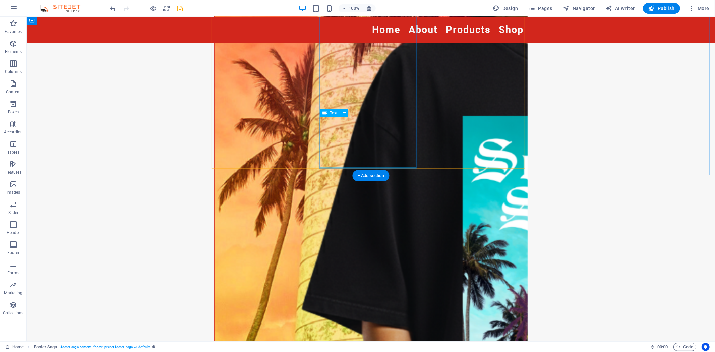
scroll to position [926, 0]
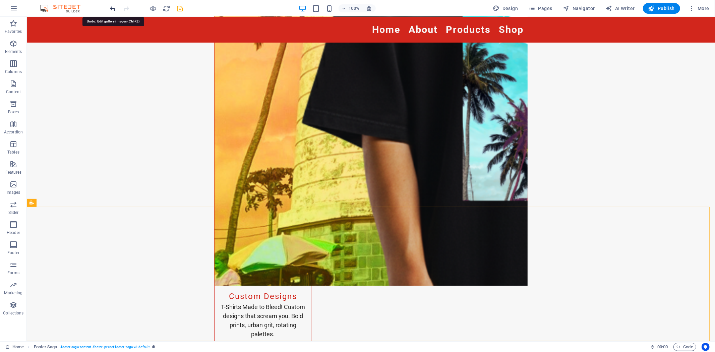
click at [113, 9] on icon "undo" at bounding box center [113, 9] width 8 height 8
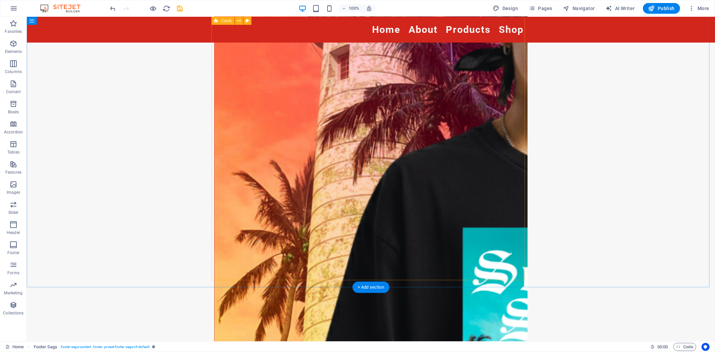
scroll to position [814, 0]
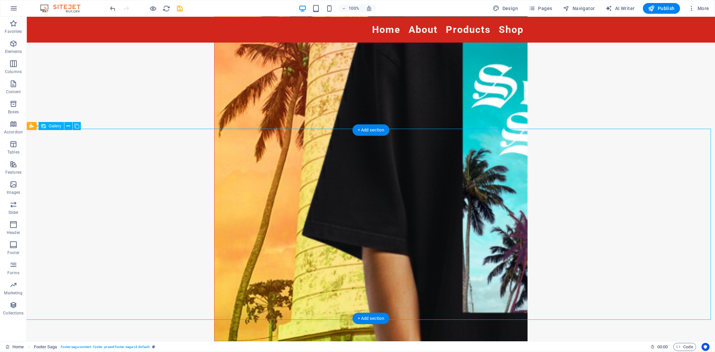
select select "px"
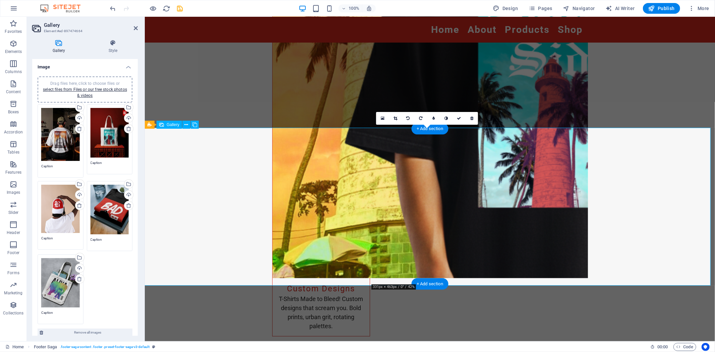
click at [396, 118] on icon at bounding box center [396, 118] width 4 height 4
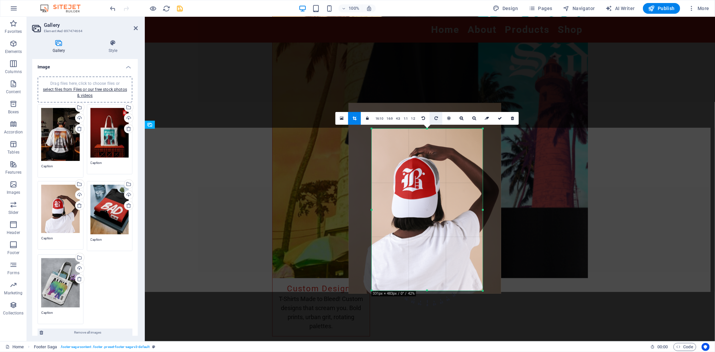
drag, startPoint x: 428, startPoint y: 128, endPoint x: 430, endPoint y: 121, distance: 6.8
click at [430, 129] on div "180 170 160 150 140 130 120 110 100 90 80 70 60 50 40 30 20 10 0 -10 -20 -30 -4…" at bounding box center [427, 210] width 111 height 162
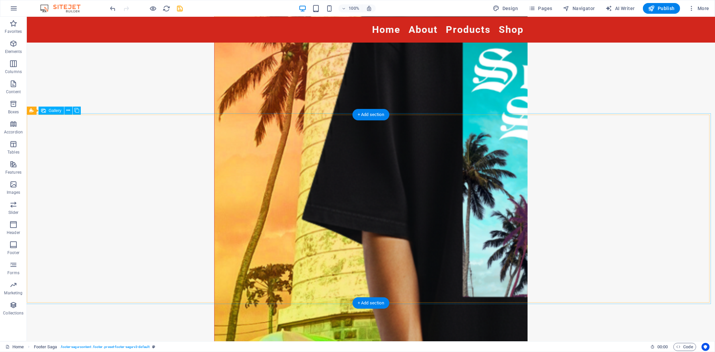
scroll to position [926, 0]
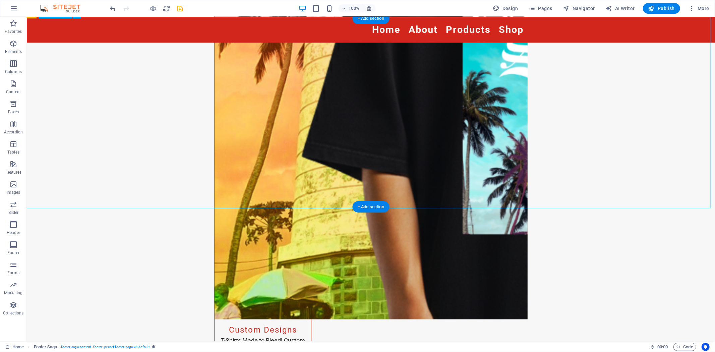
select select "px"
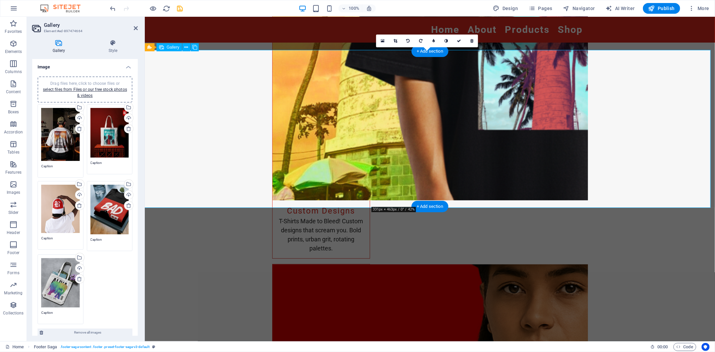
click at [395, 42] on icon at bounding box center [396, 41] width 4 height 4
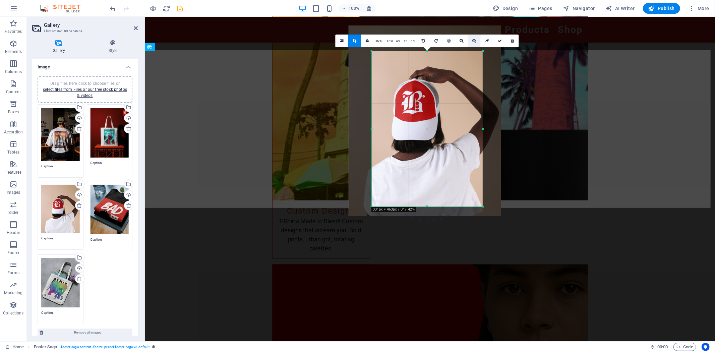
click at [470, 42] on link at bounding box center [474, 41] width 13 height 13
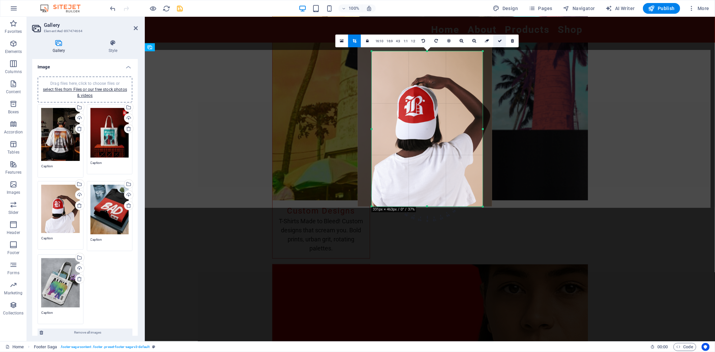
click at [498, 40] on icon at bounding box center [500, 41] width 4 height 4
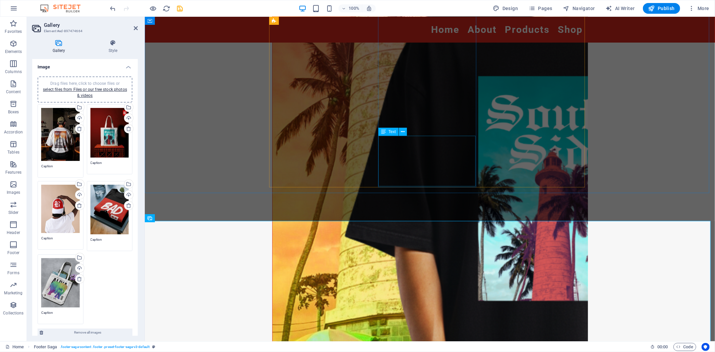
scroll to position [817, 0]
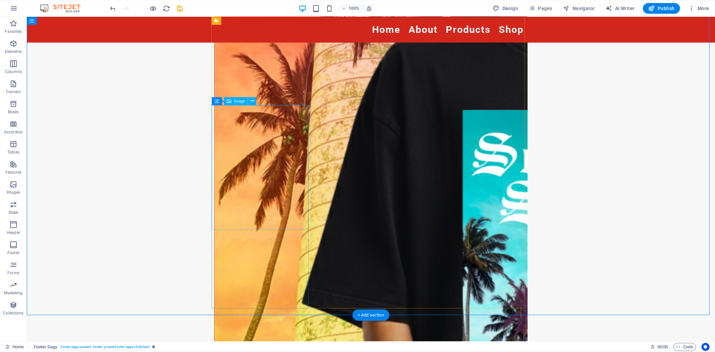
scroll to position [817, 0]
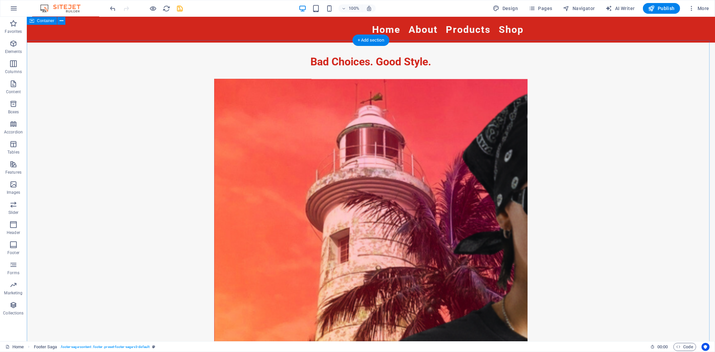
scroll to position [441, 0]
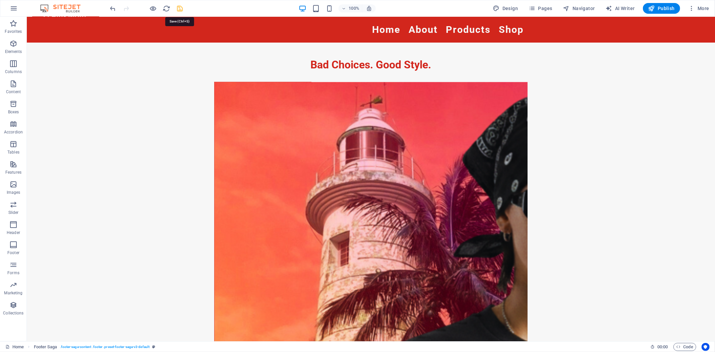
click at [180, 8] on icon "save" at bounding box center [180, 9] width 8 height 8
click at [182, 5] on icon "save" at bounding box center [180, 9] width 8 height 8
click at [177, 7] on icon "save" at bounding box center [180, 9] width 8 height 8
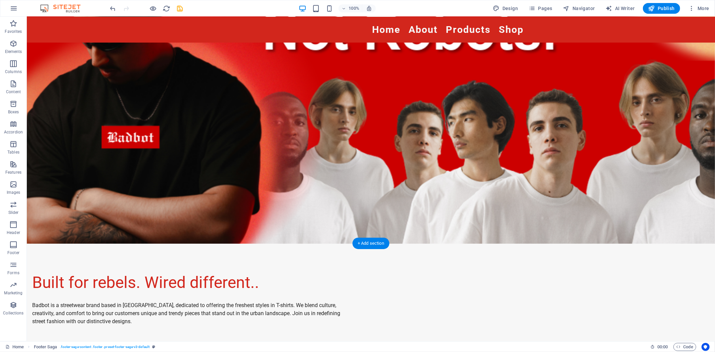
scroll to position [0, 0]
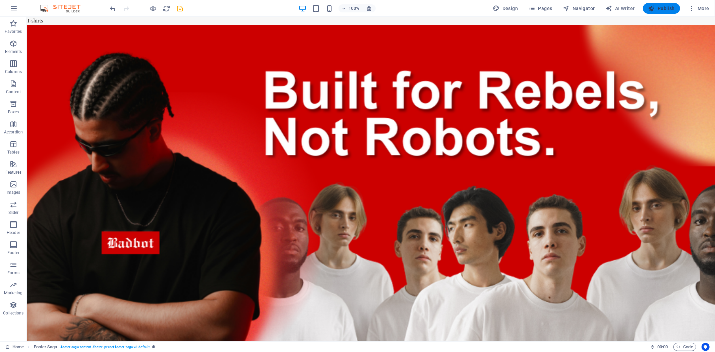
click at [644, 7] on span "Publish" at bounding box center [662, 8] width 26 height 7
click at [644, 10] on span "Publish" at bounding box center [662, 8] width 26 height 7
click at [644, 9] on span "Publish" at bounding box center [662, 8] width 26 height 7
click at [644, 8] on icon "button" at bounding box center [652, 8] width 7 height 7
click at [644, 9] on icon "button" at bounding box center [692, 8] width 7 height 7
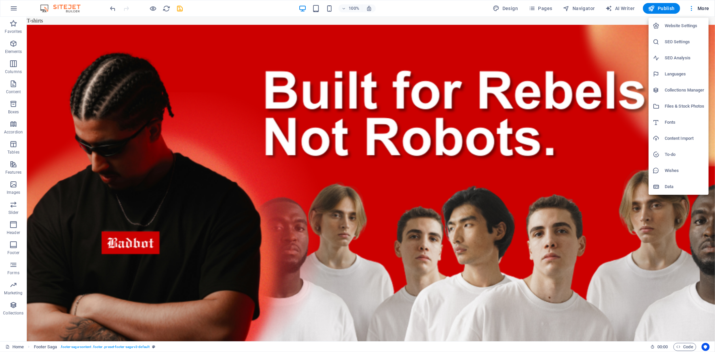
click at [644, 9] on div at bounding box center [357, 176] width 715 height 352
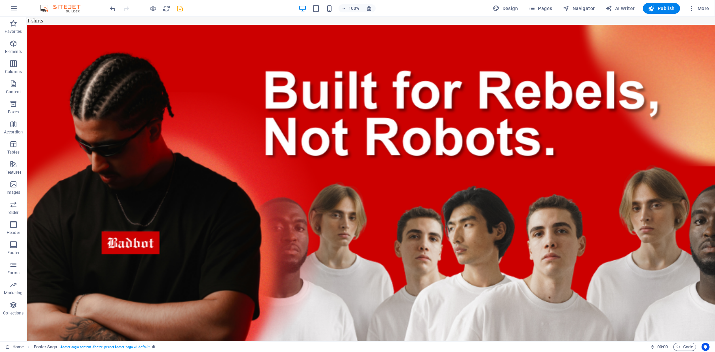
click at [644, 9] on span "Publish" at bounding box center [662, 8] width 26 height 7
click at [644, 7] on icon "button" at bounding box center [652, 8] width 7 height 7
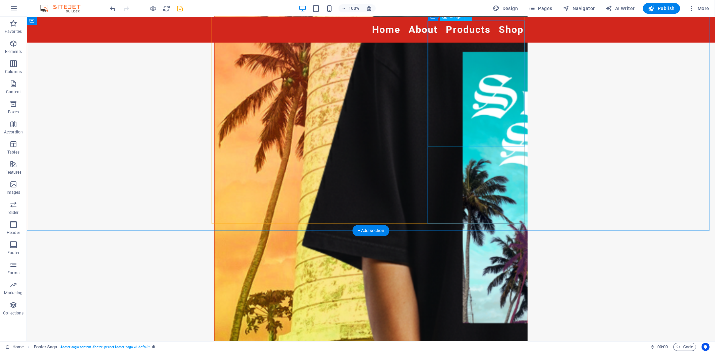
scroll to position [926, 0]
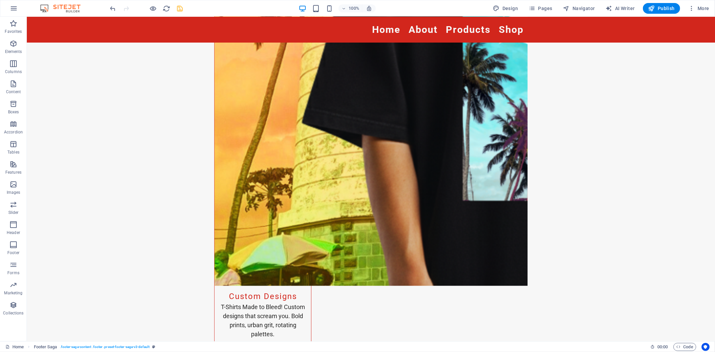
click at [182, 5] on icon "save" at bounding box center [180, 9] width 8 height 8
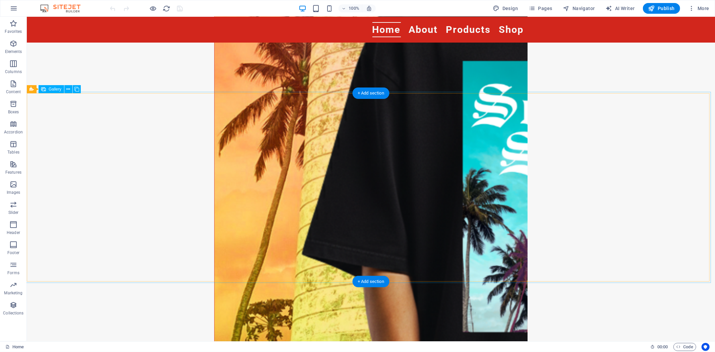
scroll to position [665, 0]
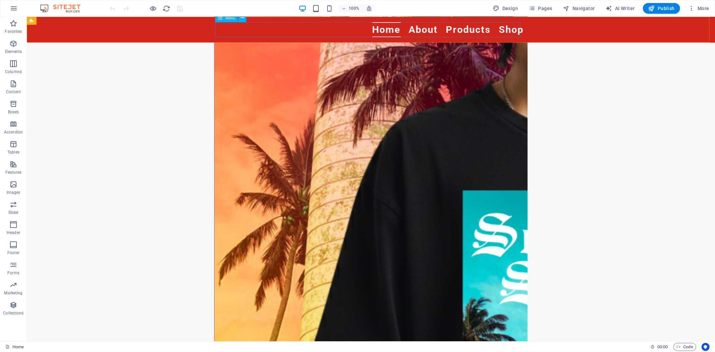
click at [507, 32] on nav "Home About Products Shop" at bounding box center [371, 29] width 306 height 15
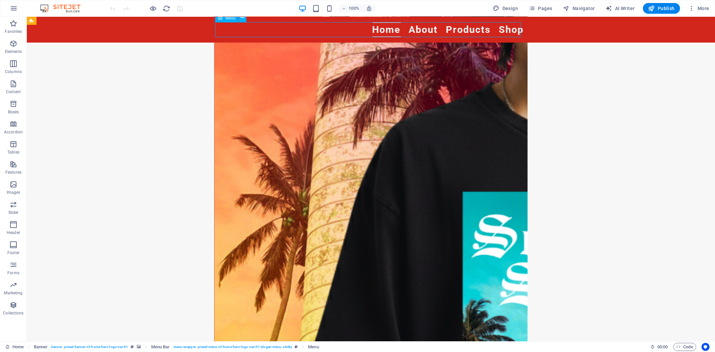
select select
select select "2"
select select
select select "1"
select select
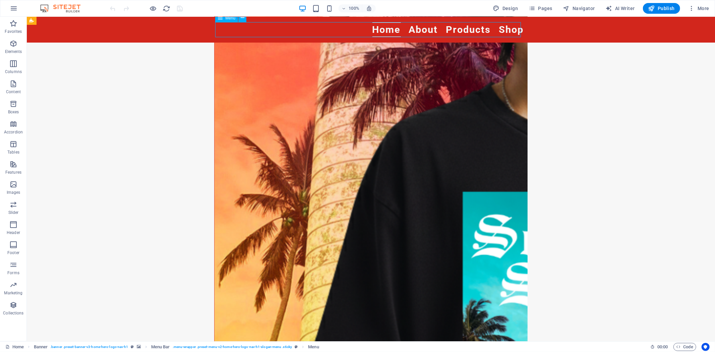
select select
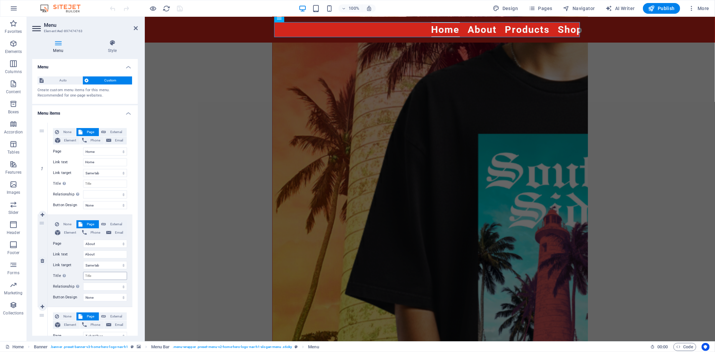
scroll to position [173, 0]
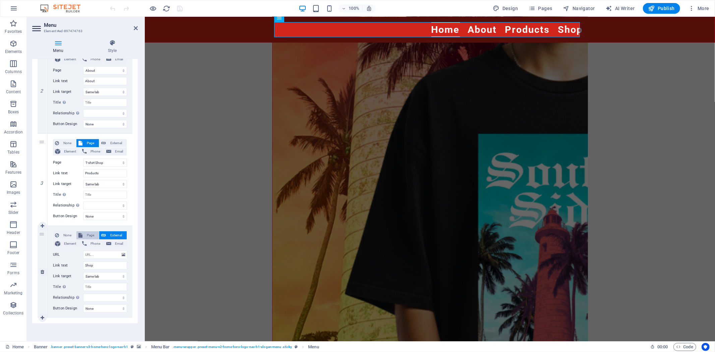
click at [87, 235] on span "Page" at bounding box center [91, 235] width 12 height 8
select select
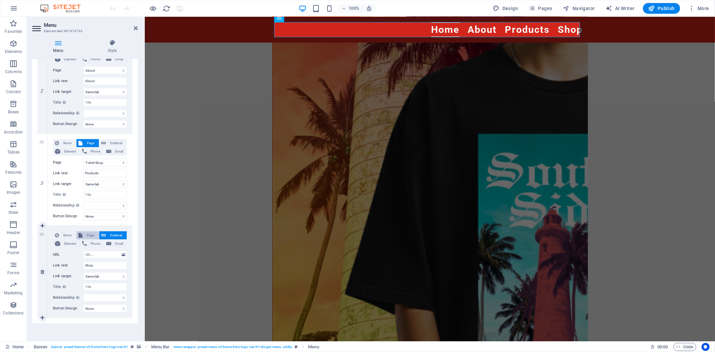
select select
click at [101, 256] on select "Home T-shirt Shop About Privacy Shop" at bounding box center [105, 255] width 44 height 8
select select "4"
click at [83, 251] on select "Home T-shirt Shop About Privacy Shop" at bounding box center [105, 255] width 44 height 8
select select
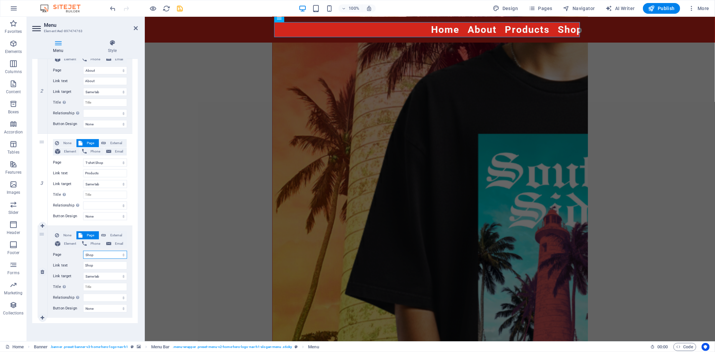
select select
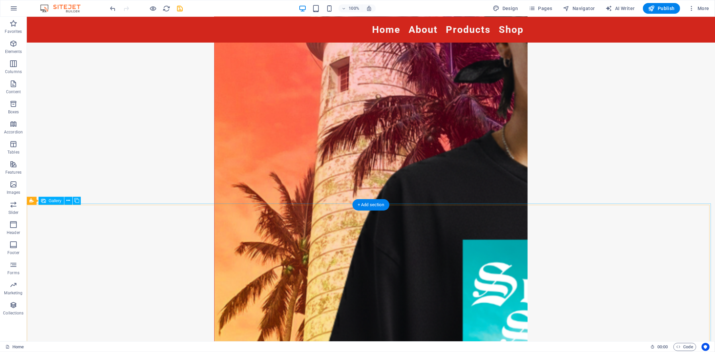
scroll to position [553, 0]
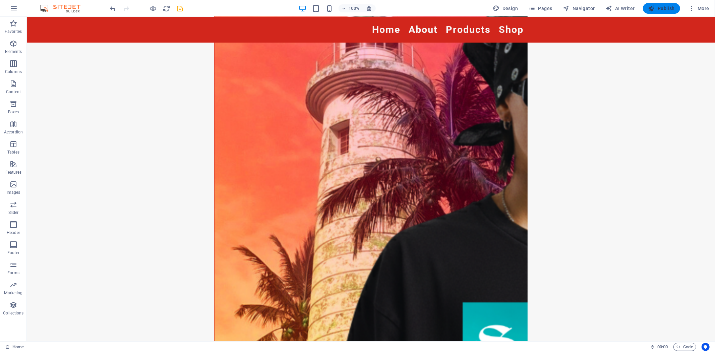
click at [665, 8] on span "Publish" at bounding box center [662, 8] width 26 height 7
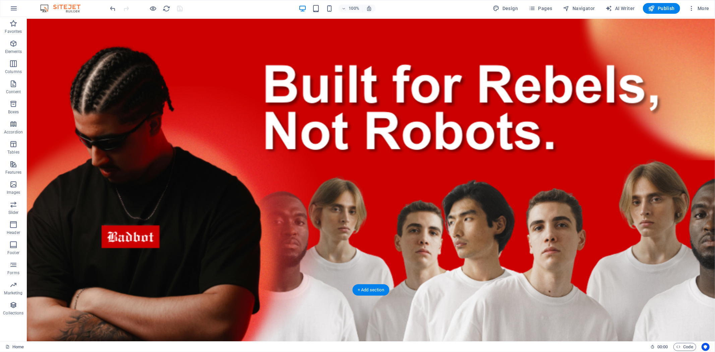
scroll to position [0, 0]
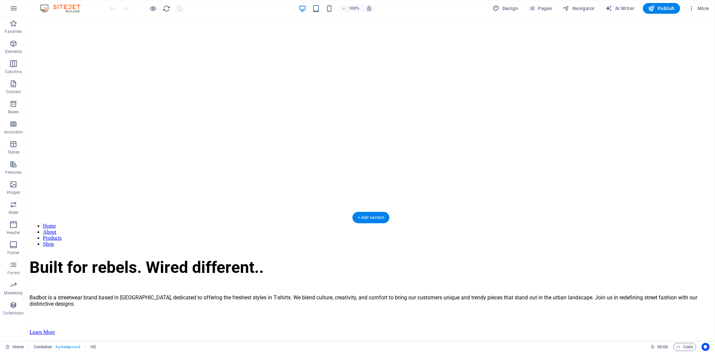
scroll to position [21, 0]
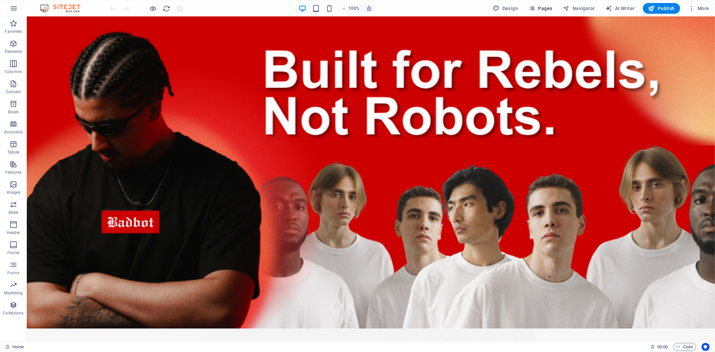
click at [547, 8] on span "Pages" at bounding box center [540, 8] width 23 height 7
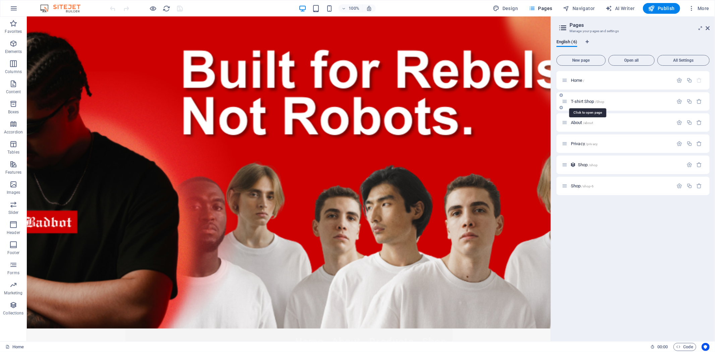
click at [597, 102] on span "/Shop" at bounding box center [600, 102] width 10 height 4
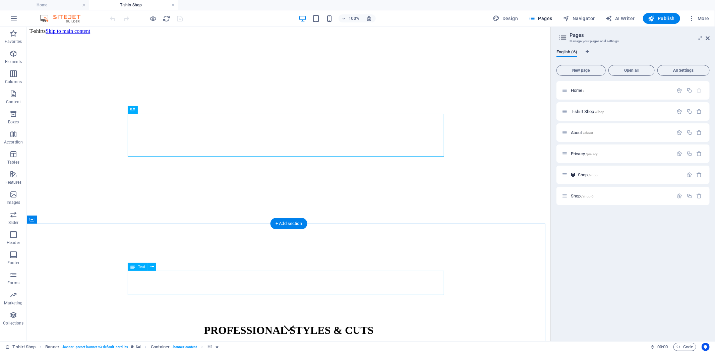
scroll to position [0, 0]
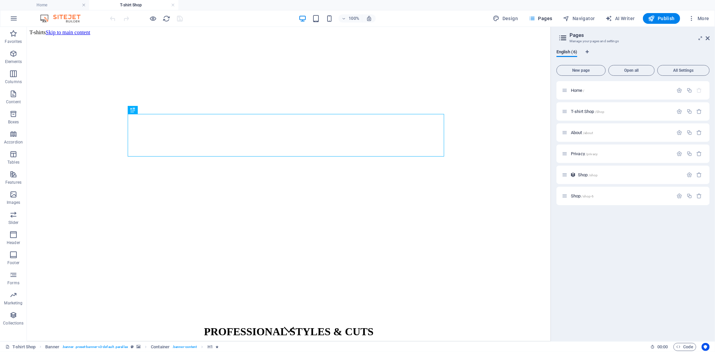
click at [608, 220] on div "Home / T-shirt Shop /Shop About /about Privacy /privacy Shop /shop Shop /shop-6" at bounding box center [633, 208] width 153 height 255
click at [589, 169] on div "Shop /shop" at bounding box center [633, 175] width 153 height 18
click at [579, 174] on span "Shop /shop" at bounding box center [588, 174] width 20 height 5
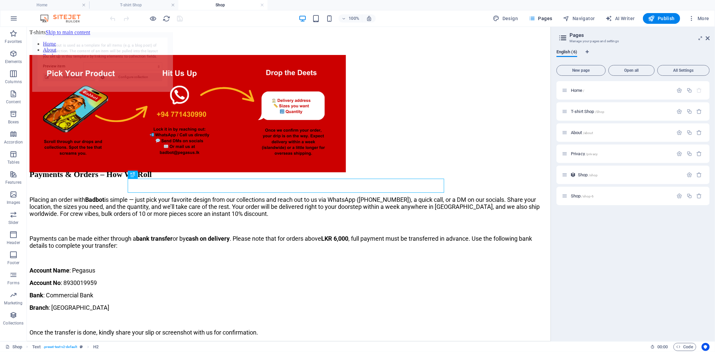
select select "68b6b15a408a8da1a50dff28"
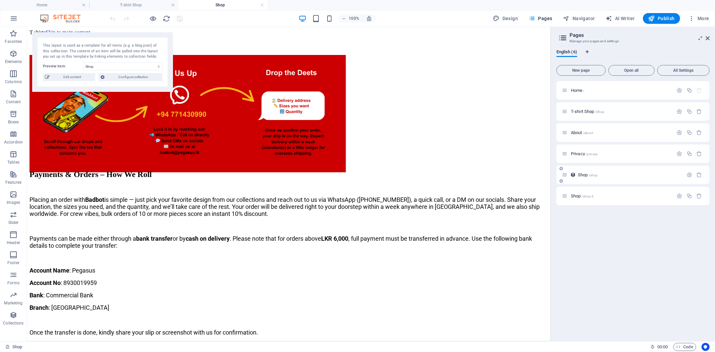
click at [587, 173] on span "Shop /shop" at bounding box center [588, 174] width 20 height 5
click at [582, 155] on span "Privacy /privacy" at bounding box center [584, 153] width 27 height 5
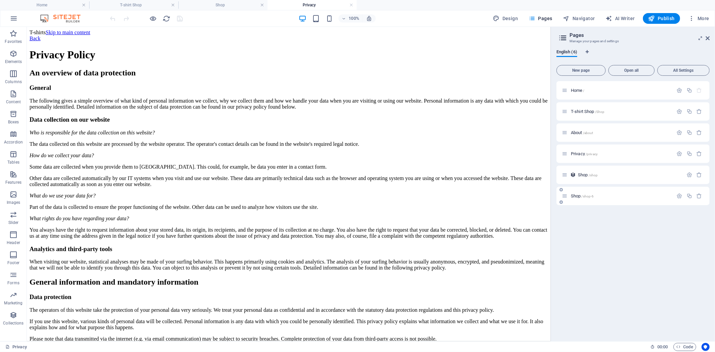
click at [578, 195] on span "Shop /shop-6" at bounding box center [582, 196] width 23 height 5
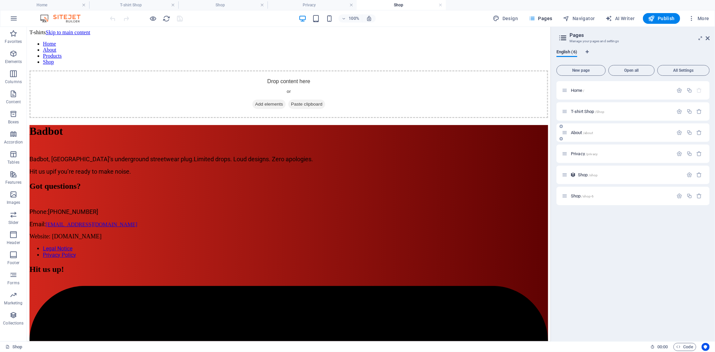
click at [584, 131] on span "About /about" at bounding box center [582, 132] width 22 height 5
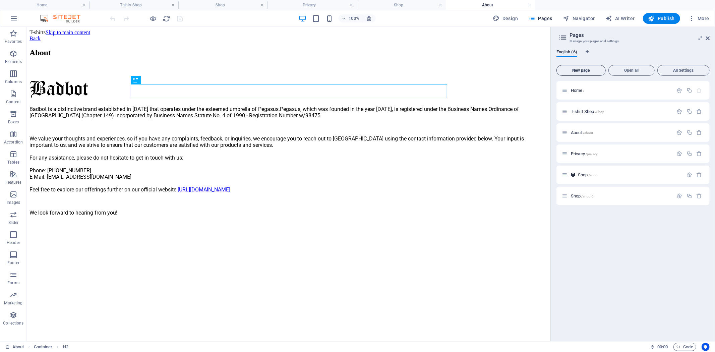
click at [586, 68] on span "New page" at bounding box center [581, 70] width 43 height 4
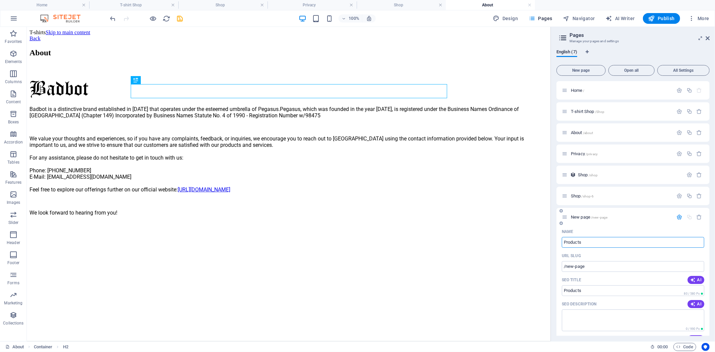
type input "Products"
type input "/products"
click at [594, 290] on input "SEO Title" at bounding box center [633, 290] width 143 height 11
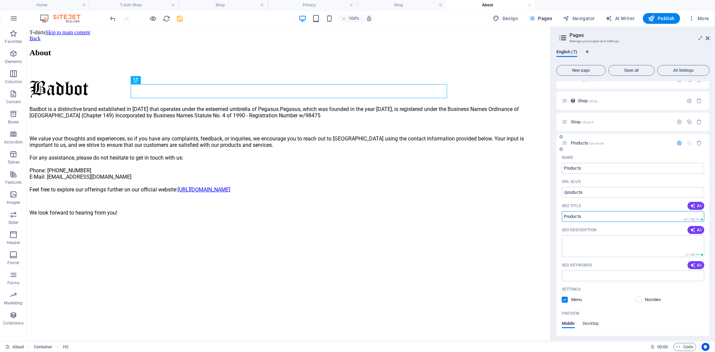
scroll to position [74, 0]
click at [695, 206] on span "AI" at bounding box center [696, 205] width 11 height 5
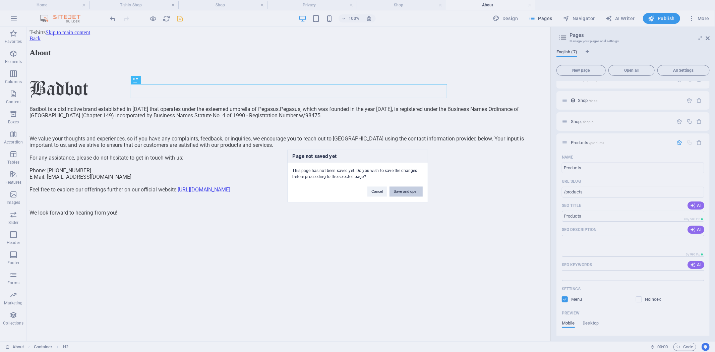
click at [404, 196] on button "Save and open" at bounding box center [406, 192] width 33 height 10
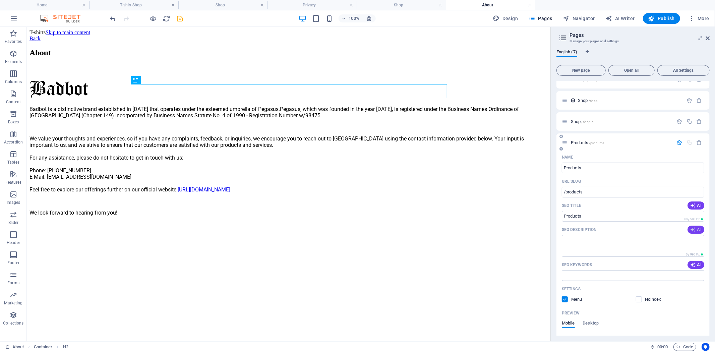
click at [696, 226] on button "AI" at bounding box center [696, 230] width 17 height 8
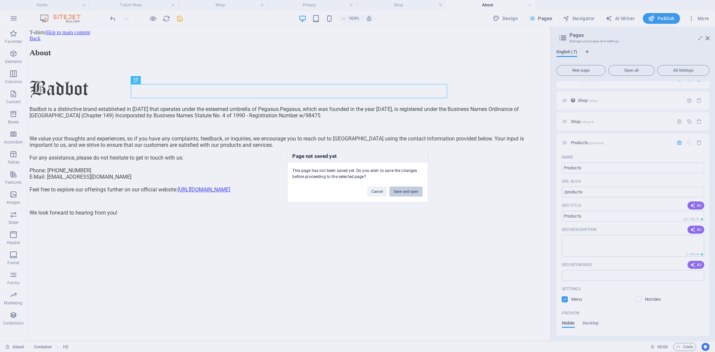
drag, startPoint x: 396, startPoint y: 193, endPoint x: 486, endPoint y: 192, distance: 89.2
click at [396, 193] on button "Save and open" at bounding box center [406, 192] width 33 height 10
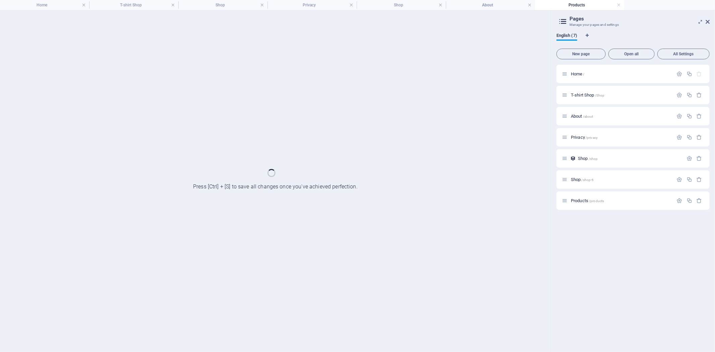
scroll to position [0, 0]
click at [602, 202] on span "/products" at bounding box center [596, 201] width 15 height 4
click at [590, 200] on span "/products" at bounding box center [596, 201] width 15 height 4
click at [585, 201] on span "Products /products" at bounding box center [587, 200] width 33 height 5
click at [578, 178] on span "Shop /shop-6" at bounding box center [582, 179] width 23 height 5
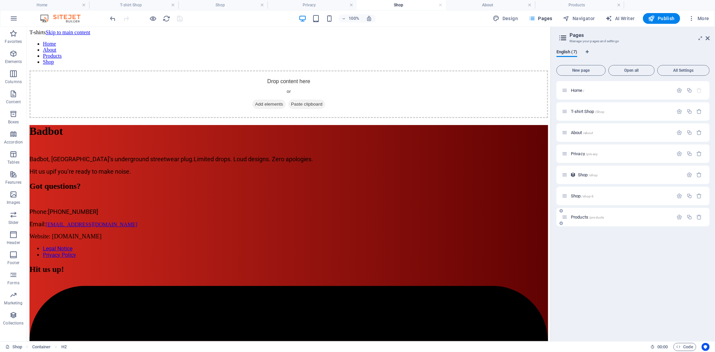
click at [580, 215] on span "Products /products" at bounding box center [587, 217] width 33 height 5
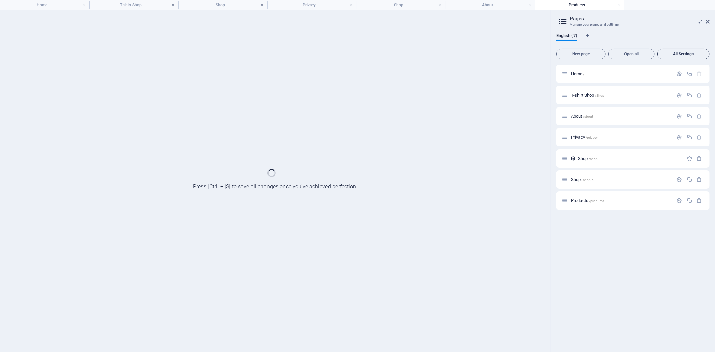
click at [687, 55] on span "All Settings" at bounding box center [684, 54] width 46 height 4
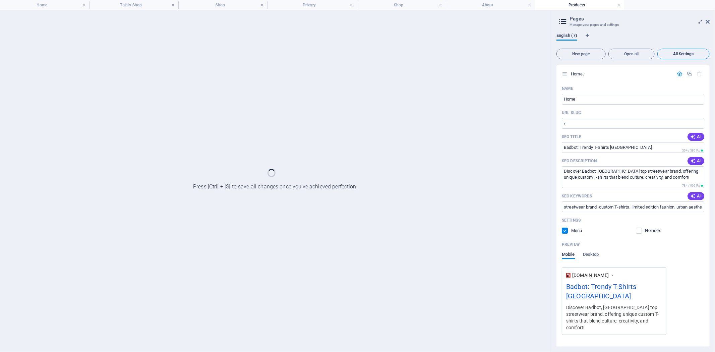
scroll to position [1389, 0]
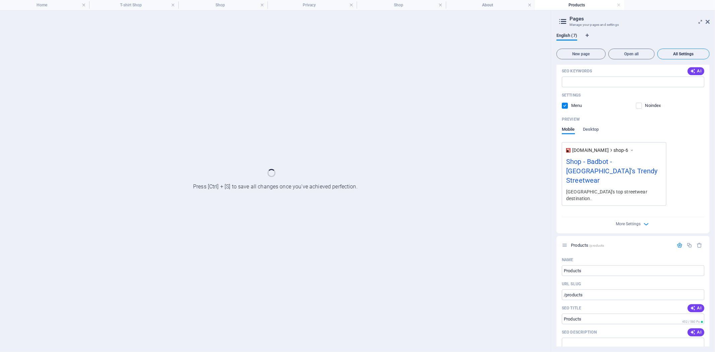
click at [687, 55] on span "All Settings" at bounding box center [684, 54] width 46 height 4
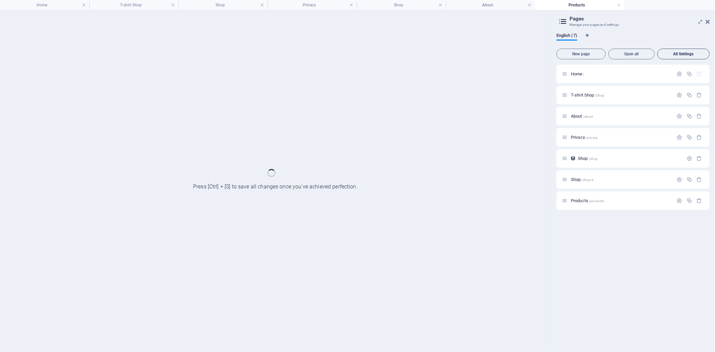
scroll to position [0, 0]
click at [579, 200] on span "Products /products" at bounding box center [587, 200] width 33 height 5
click at [676, 200] on button "button" at bounding box center [680, 201] width 10 height 6
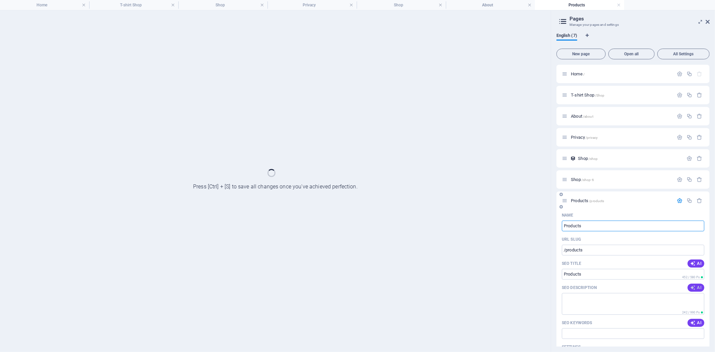
click at [693, 289] on icon "button" at bounding box center [693, 287] width 5 height 5
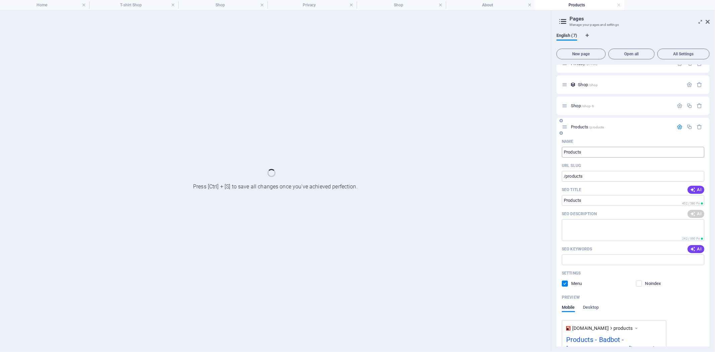
scroll to position [74, 0]
type textarea "Discover Badbot, Sri Lanka’s premier underground streetwear hub. Limited drops,…"
click at [696, 190] on span "AI" at bounding box center [696, 188] width 11 height 5
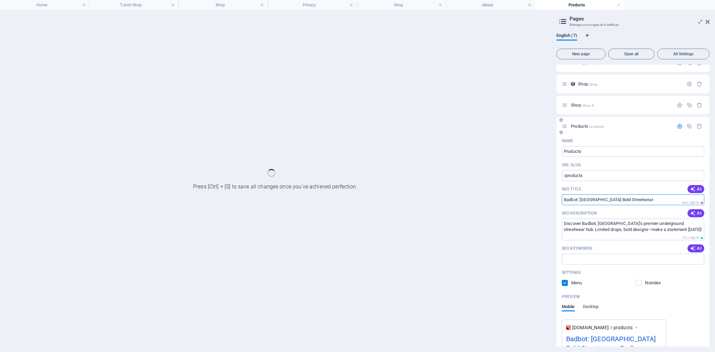
click at [649, 202] on input "Badbot: Sri Lankas Bold Streetwear" at bounding box center [633, 200] width 143 height 11
drag, startPoint x: 649, startPoint y: 199, endPoint x: 518, endPoint y: 196, distance: 130.9
click at [518, 196] on div "Home T-shirt Shop Shop Privacy Shop About Products Favorites Elements Columns C…" at bounding box center [357, 181] width 715 height 342
click at [653, 200] on input "Badbot: Sri Lankas Bold Streetwear" at bounding box center [633, 200] width 143 height 11
drag, startPoint x: 587, startPoint y: 199, endPoint x: 582, endPoint y: 199, distance: 5.4
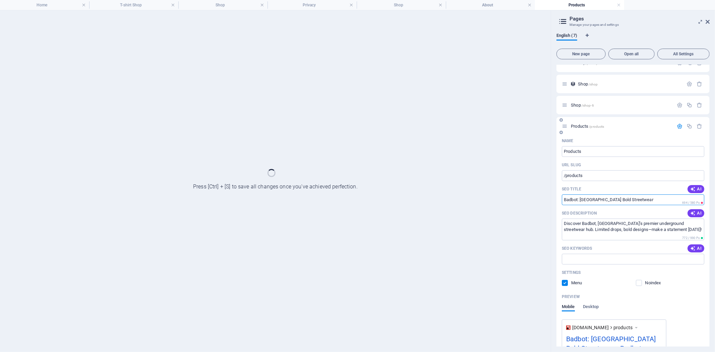
click at [582, 199] on input "Badbot: Sri Lankas Bold Streetwear" at bounding box center [633, 200] width 143 height 11
click at [635, 200] on input "Badbot: Lankas Bold Streetwear" at bounding box center [633, 200] width 143 height 11
drag, startPoint x: 635, startPoint y: 200, endPoint x: 608, endPoint y: 196, distance: 27.8
click at [608, 196] on input "Badbot: Lankas Bold Streetwear" at bounding box center [633, 200] width 143 height 11
click at [594, 196] on input "Badbot: Lankas Bold Streetwear" at bounding box center [633, 200] width 143 height 11
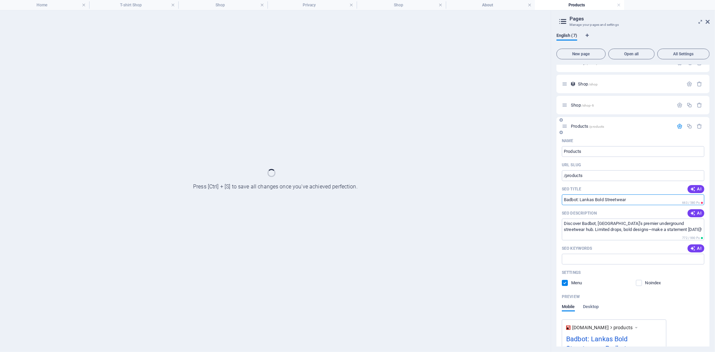
drag, startPoint x: 581, startPoint y: 199, endPoint x: 636, endPoint y: 199, distance: 55.3
click at [636, 199] on input "Badbot: Lankas Bold Streetwear" at bounding box center [633, 200] width 143 height 11
type input "Badbot"
click at [646, 261] on input "SEO Keywords" at bounding box center [633, 259] width 143 height 11
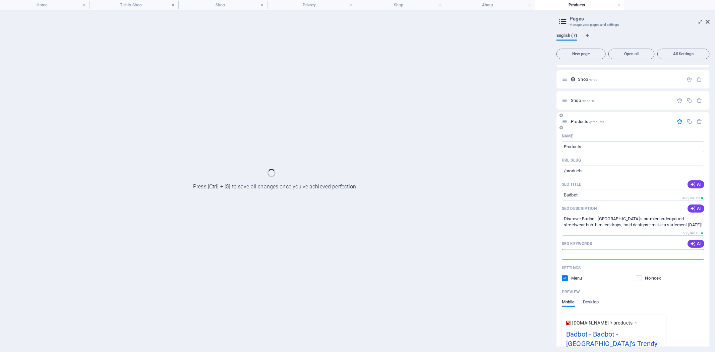
scroll to position [26, 0]
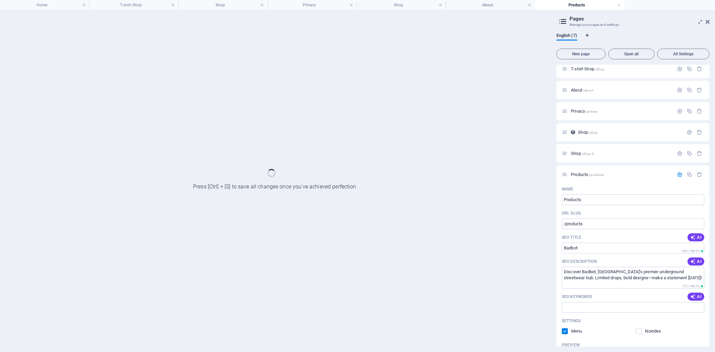
click at [482, 125] on div at bounding box center [275, 181] width 551 height 342
click at [280, 179] on div at bounding box center [275, 181] width 551 height 342
click at [617, 4] on link at bounding box center [619, 5] width 4 height 6
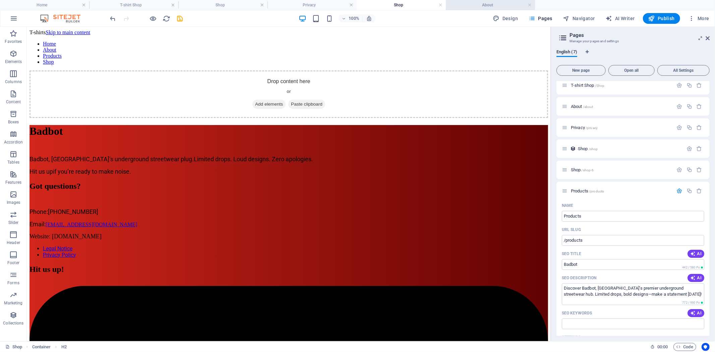
click at [497, 7] on h4 "About" at bounding box center [490, 4] width 89 height 7
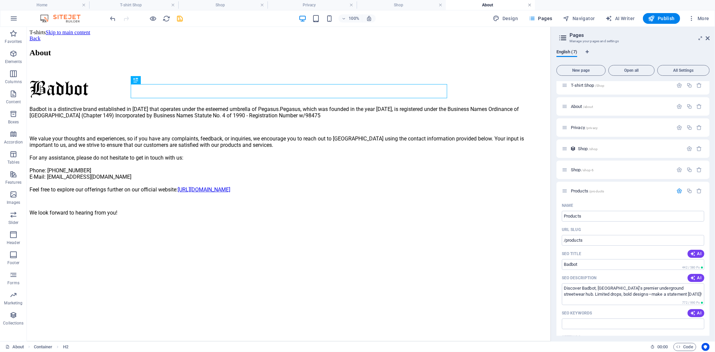
click at [531, 7] on link at bounding box center [530, 5] width 4 height 6
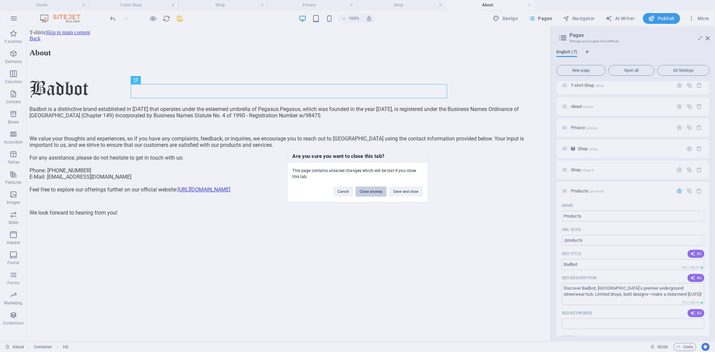
click at [368, 193] on button "Close anyway" at bounding box center [371, 192] width 31 height 10
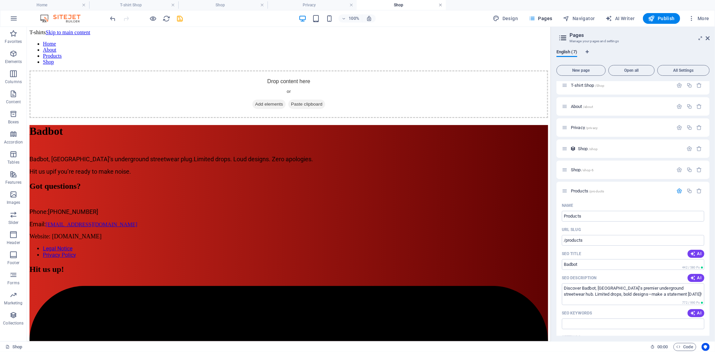
click at [439, 5] on link at bounding box center [441, 5] width 4 height 6
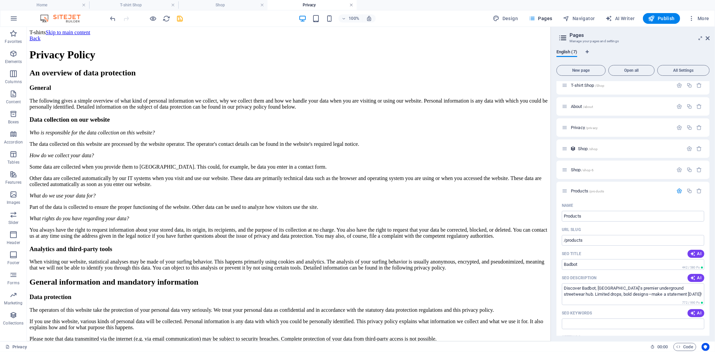
click at [352, 4] on link at bounding box center [352, 5] width 4 height 6
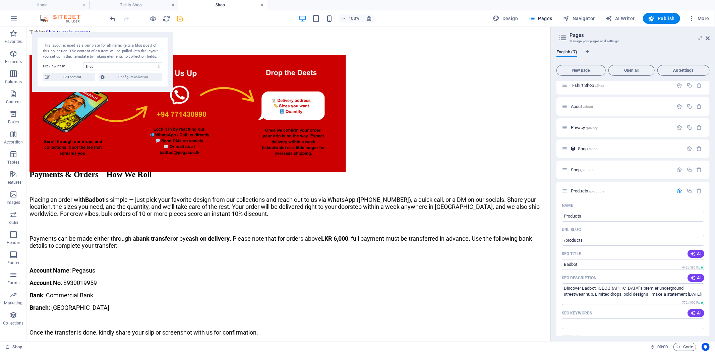
click at [260, 5] on link at bounding box center [262, 5] width 4 height 6
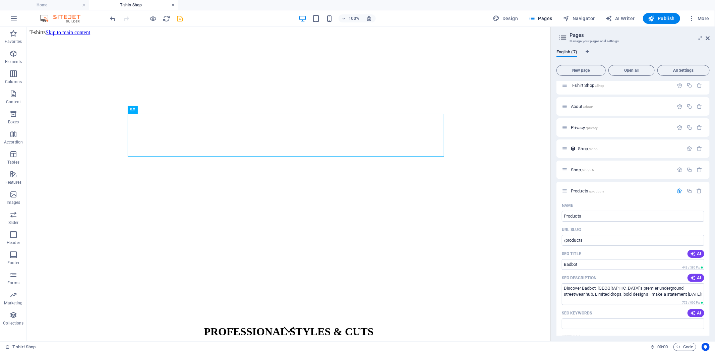
click at [173, 4] on link at bounding box center [173, 5] width 4 height 6
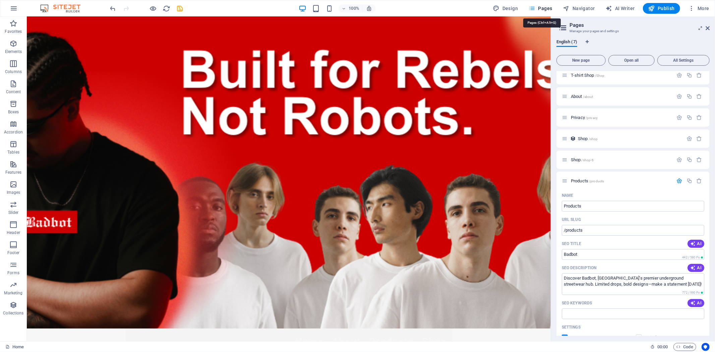
click at [536, 4] on button "Pages" at bounding box center [540, 8] width 29 height 11
click at [546, 9] on span "Pages" at bounding box center [540, 8] width 23 height 7
click at [179, 7] on icon "save" at bounding box center [180, 9] width 8 height 8
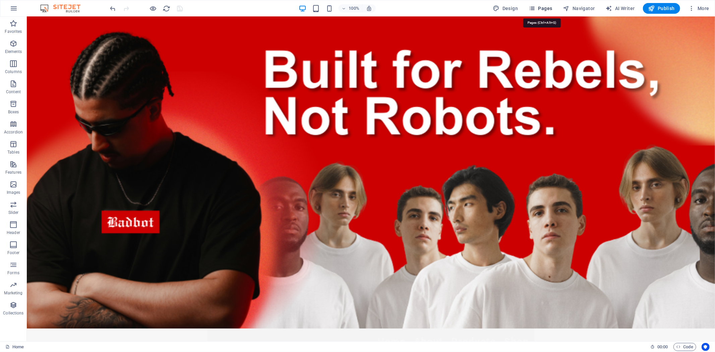
click at [547, 6] on span "Pages" at bounding box center [540, 8] width 23 height 7
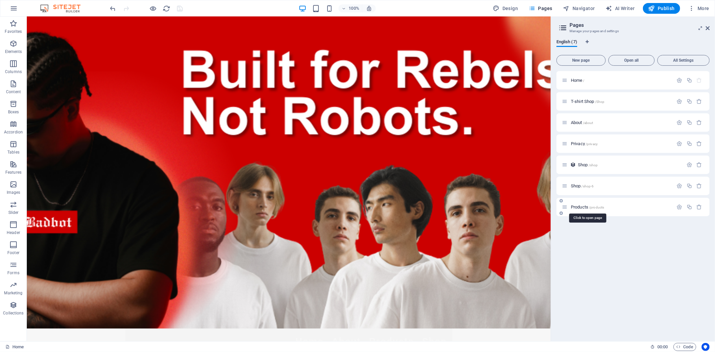
click at [590, 206] on span "/products" at bounding box center [596, 208] width 15 height 4
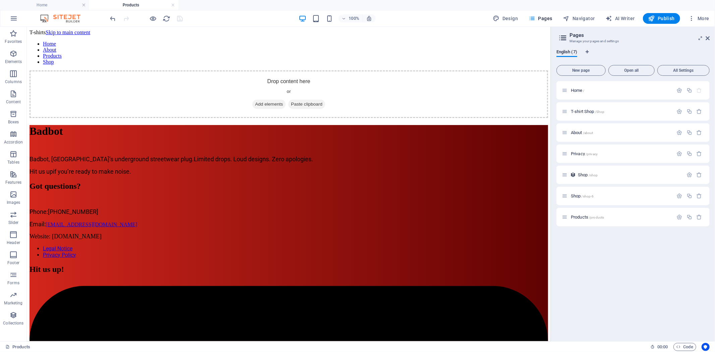
scroll to position [0, 0]
click at [11, 52] on icon "button" at bounding box center [13, 54] width 8 height 8
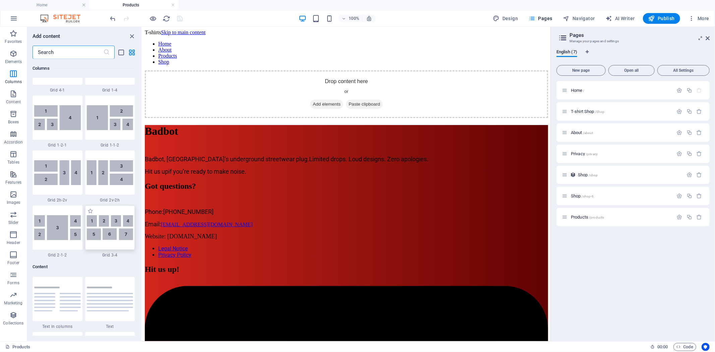
scroll to position [1003, 0]
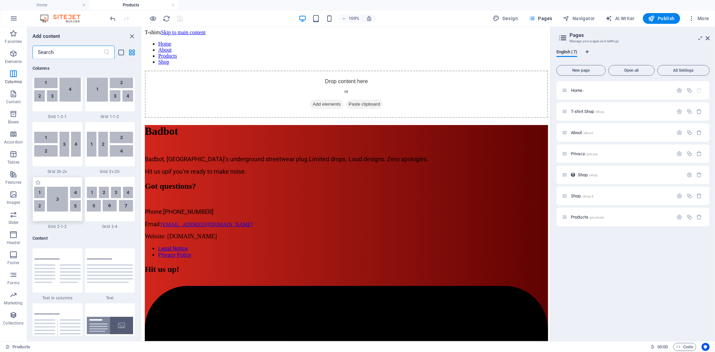
click at [68, 202] on img at bounding box center [57, 199] width 47 height 25
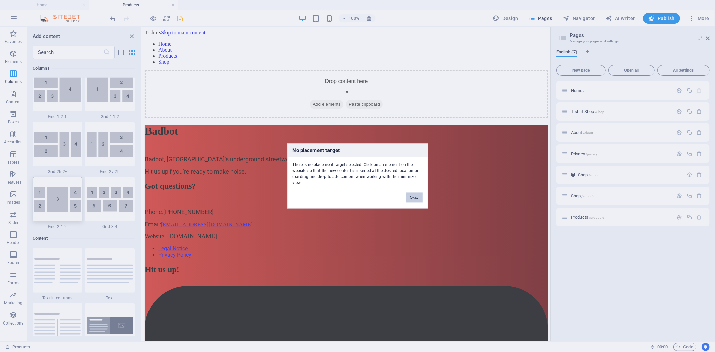
click at [413, 197] on button "Okay" at bounding box center [414, 198] width 17 height 10
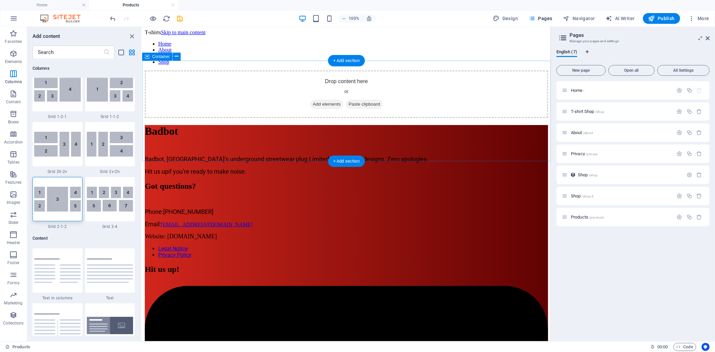
click at [363, 105] on div "Drop content here or Add elements Paste clipboard" at bounding box center [347, 94] width 404 height 48
click at [317, 109] on span "Add elements" at bounding box center [326, 103] width 33 height 9
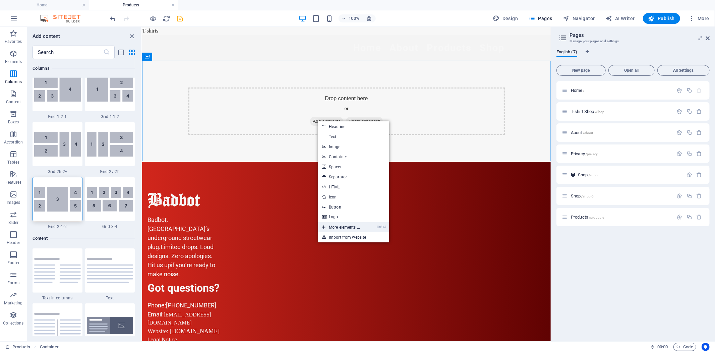
click at [344, 228] on link "Ctrl ⏎ More elements ..." at bounding box center [341, 227] width 46 height 10
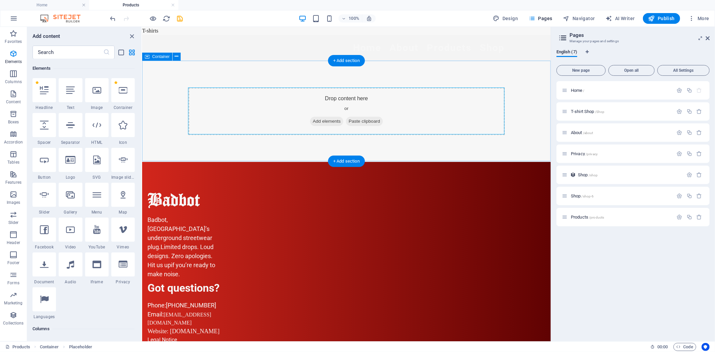
scroll to position [71, 0]
click at [67, 200] on div at bounding box center [70, 195] width 23 height 24
select select "4"
select select "%"
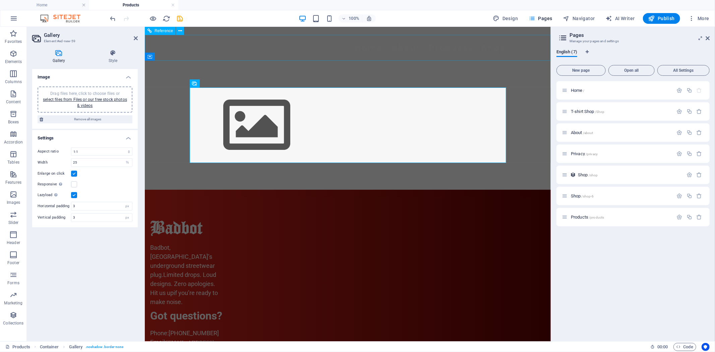
click at [452, 47] on nav "Home About Products Shop" at bounding box center [348, 47] width 317 height 15
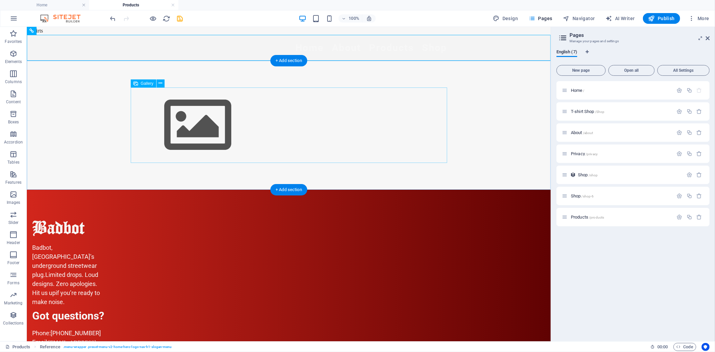
click at [393, 117] on div at bounding box center [288, 124] width 317 height 75
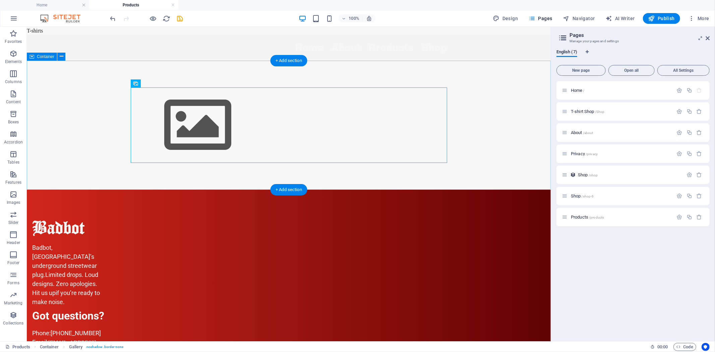
click at [496, 119] on div at bounding box center [288, 124] width 524 height 129
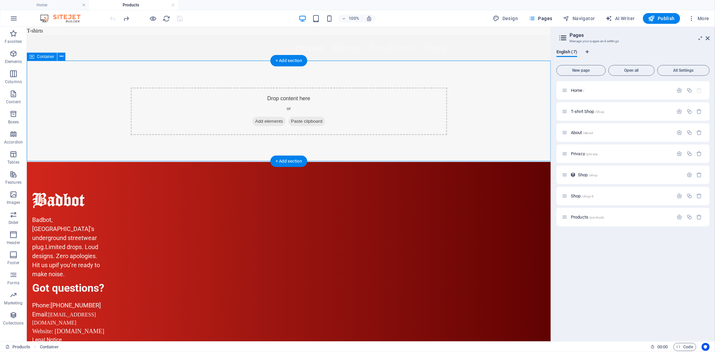
click at [326, 86] on div "Drop content here or Add elements Paste clipboard" at bounding box center [288, 110] width 524 height 101
click at [273, 122] on span "Add elements" at bounding box center [268, 120] width 33 height 9
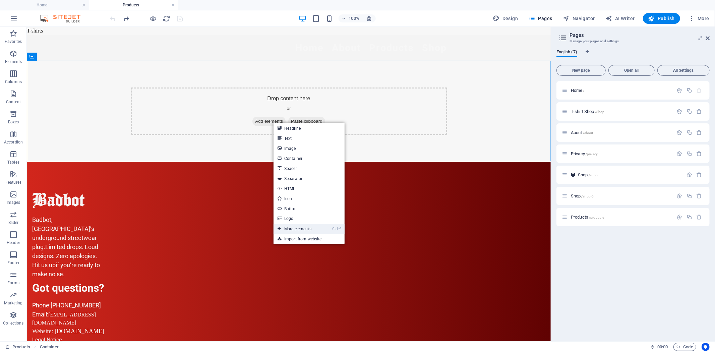
click at [306, 230] on link "Ctrl ⏎ More elements ..." at bounding box center [297, 229] width 46 height 10
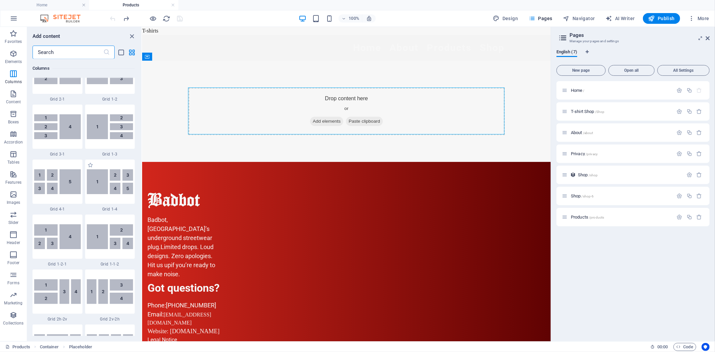
scroll to position [854, 0]
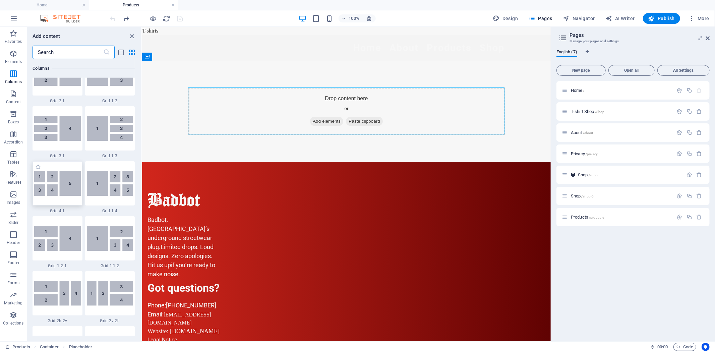
click at [64, 188] on img at bounding box center [57, 183] width 47 height 25
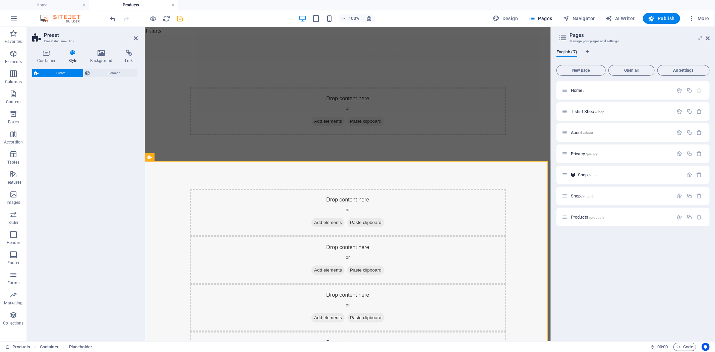
select select "rem"
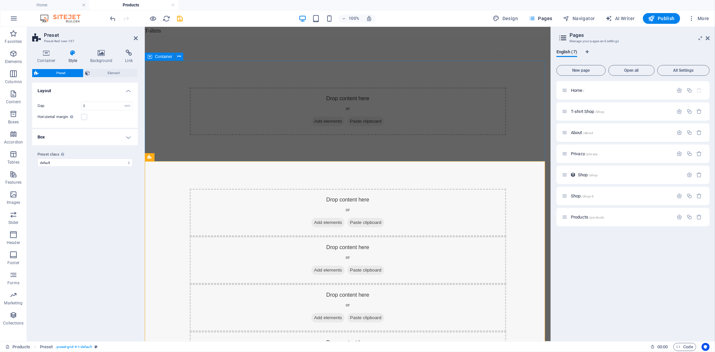
click at [528, 140] on div "Drop content here or Add elements Paste clipboard" at bounding box center [348, 110] width 406 height 101
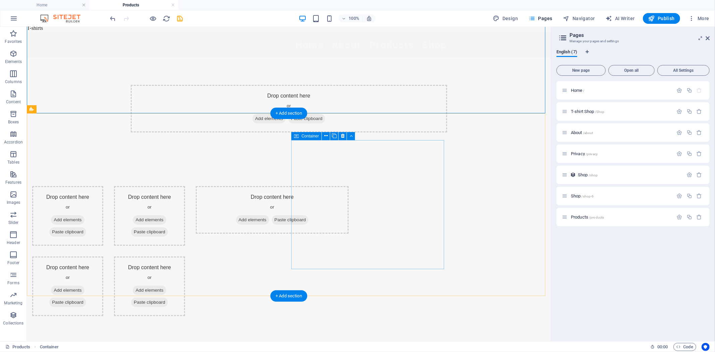
scroll to position [0, 0]
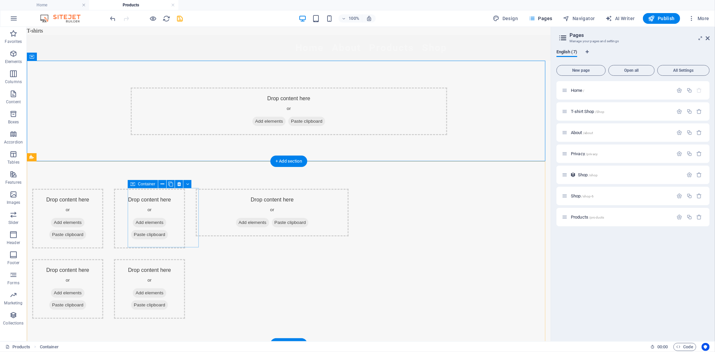
click at [103, 201] on div "Drop content here or Add elements Paste clipboard" at bounding box center [67, 219] width 71 height 60
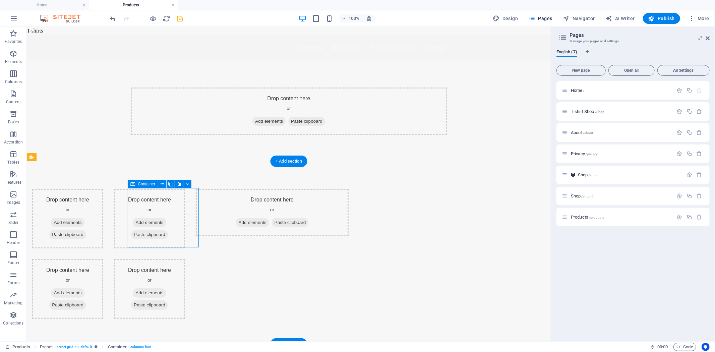
click at [103, 201] on div "Drop content here or Add elements Paste clipboard" at bounding box center [67, 219] width 71 height 60
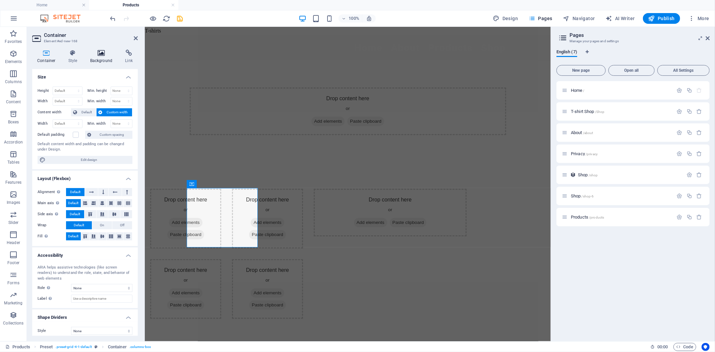
click at [106, 51] on icon at bounding box center [101, 53] width 33 height 7
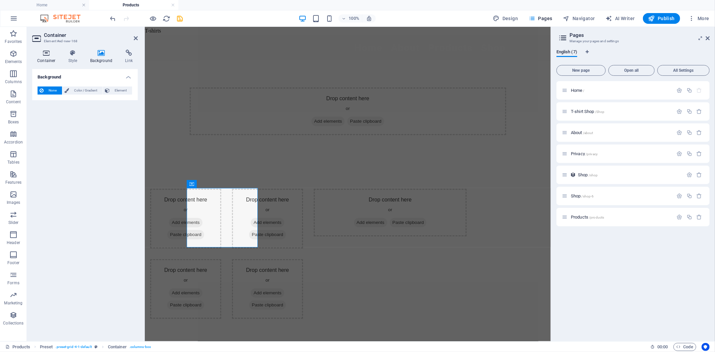
click at [44, 56] on h4 "Container" at bounding box center [47, 57] width 31 height 14
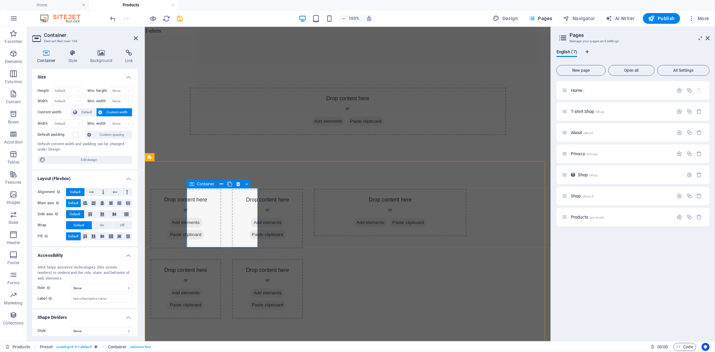
click at [202, 220] on span "Add elements" at bounding box center [185, 222] width 33 height 9
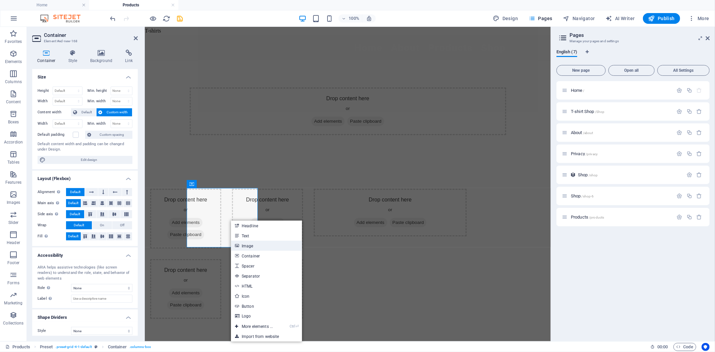
click at [258, 248] on link "Image" at bounding box center [266, 246] width 71 height 10
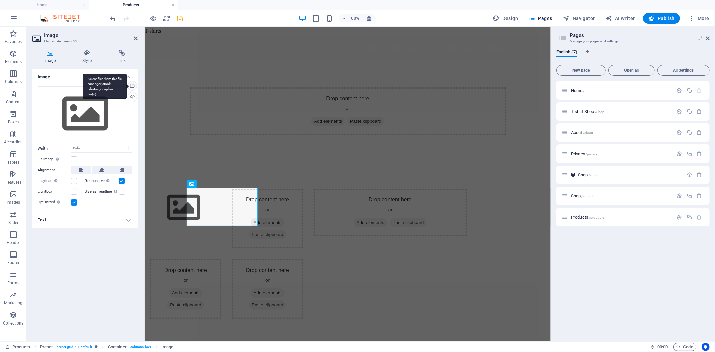
click at [132, 88] on div "Select files from the file manager, stock photos, or upload file(s)" at bounding box center [132, 87] width 10 height 10
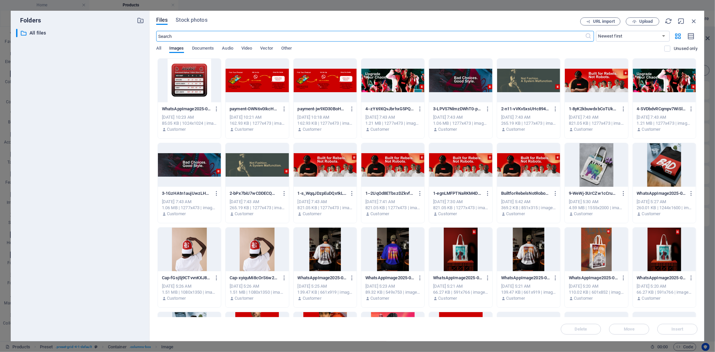
click at [324, 250] on div at bounding box center [325, 250] width 63 height 44
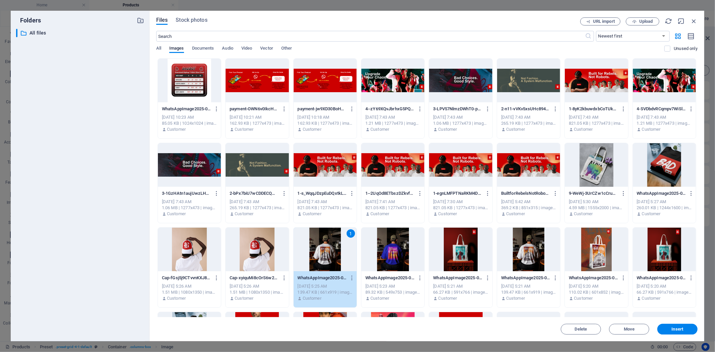
click at [324, 250] on div "1" at bounding box center [325, 250] width 63 height 44
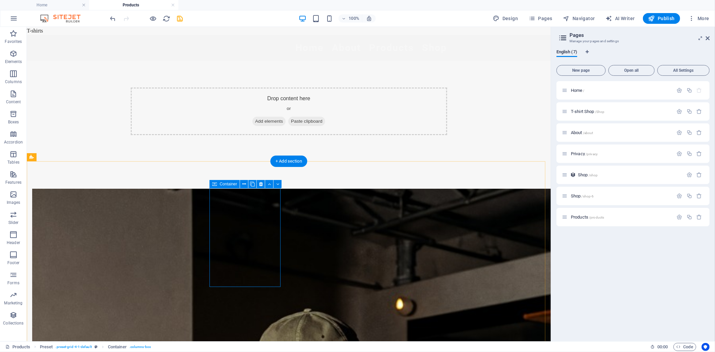
click at [572, 231] on span "Add elements" at bounding box center [584, 239] width 24 height 16
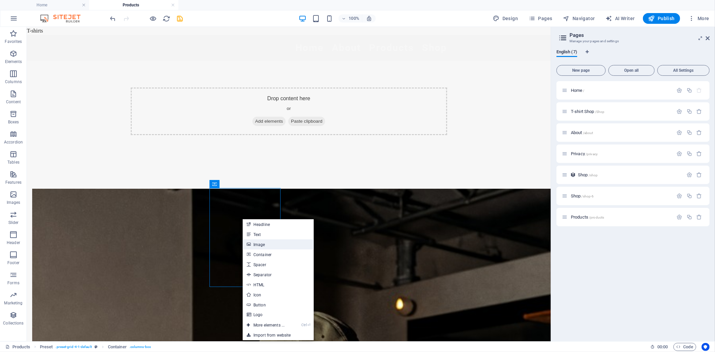
click at [273, 244] on link "Image" at bounding box center [278, 244] width 71 height 10
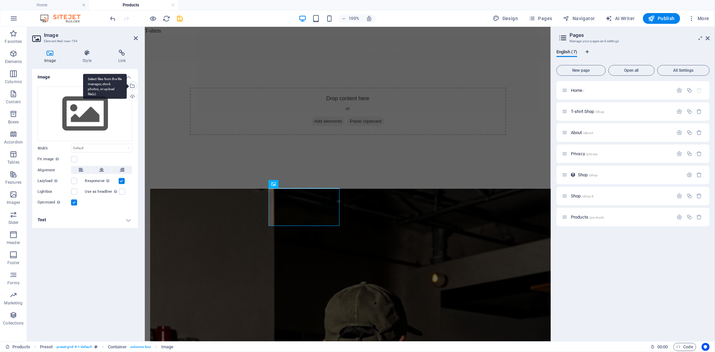
click at [132, 85] on div "Select files from the file manager, stock photos, or upload file(s)" at bounding box center [132, 87] width 10 height 10
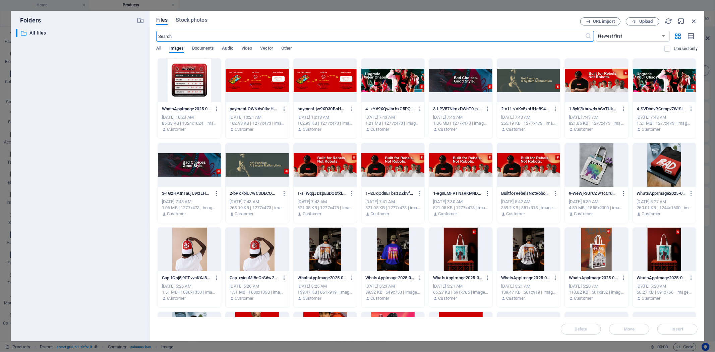
click at [462, 255] on div at bounding box center [460, 250] width 63 height 44
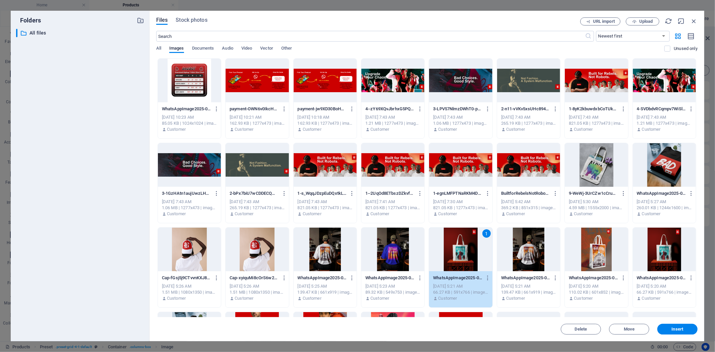
click at [462, 255] on div "1" at bounding box center [460, 250] width 63 height 44
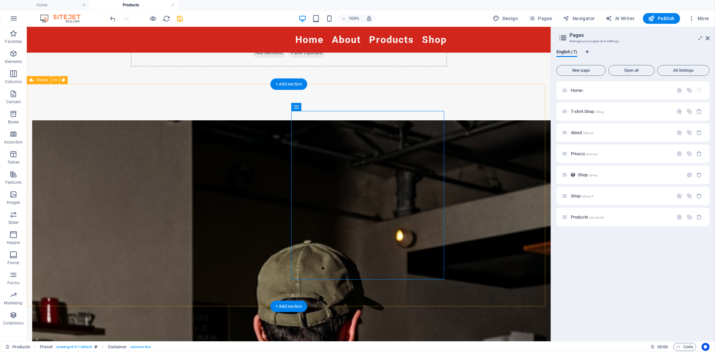
scroll to position [112, 0]
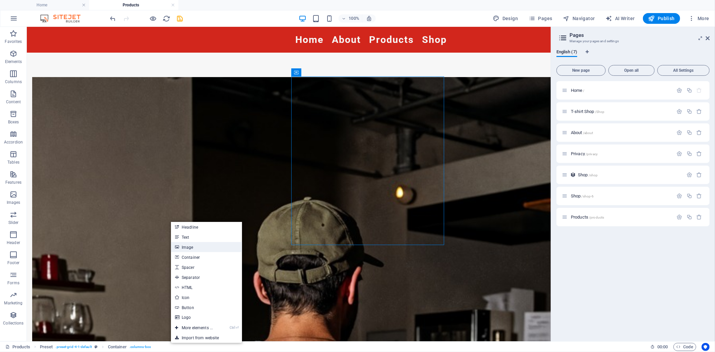
click at [211, 249] on link "Image" at bounding box center [206, 247] width 71 height 10
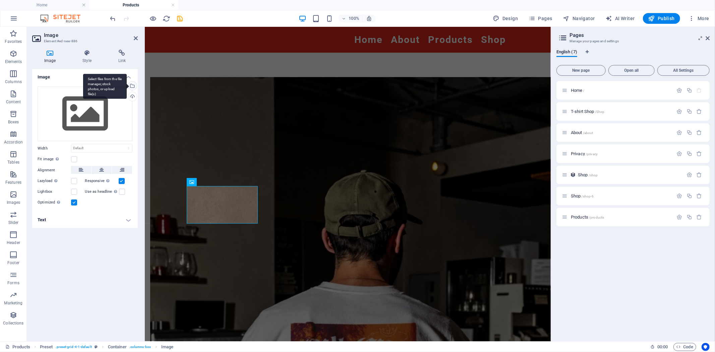
click at [132, 86] on div "Select files from the file manager, stock photos, or upload file(s)" at bounding box center [132, 87] width 10 height 10
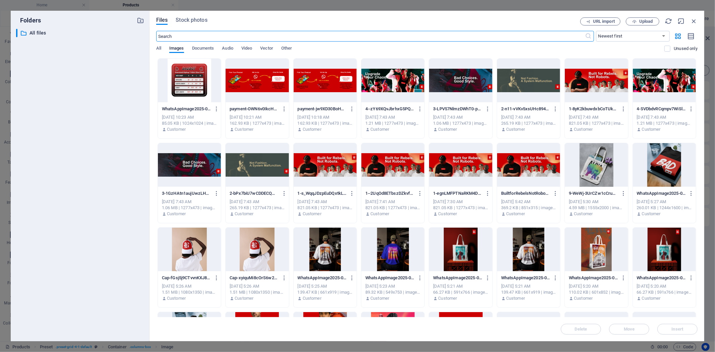
scroll to position [42, 0]
click at [604, 167] on div at bounding box center [596, 165] width 63 height 44
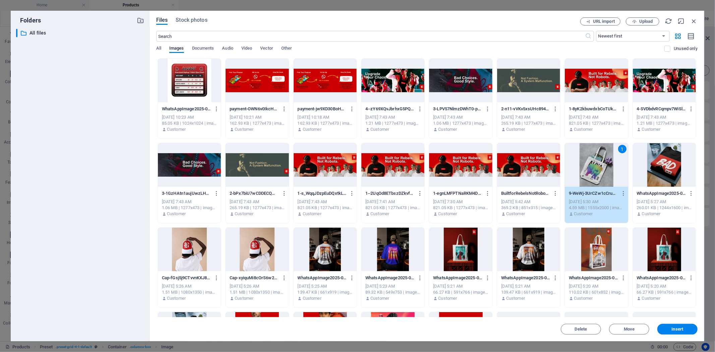
click at [604, 167] on div "1" at bounding box center [596, 165] width 63 height 44
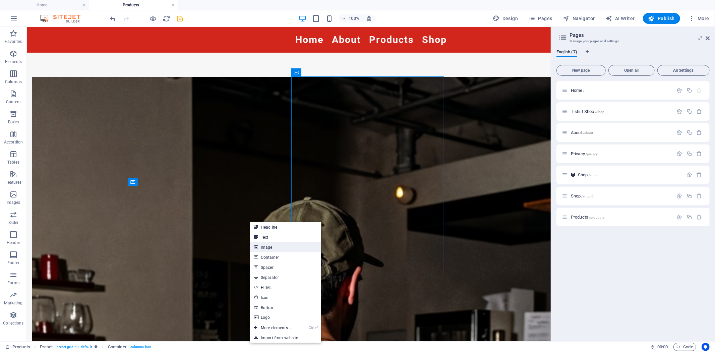
click at [278, 247] on link "Image" at bounding box center [285, 247] width 71 height 10
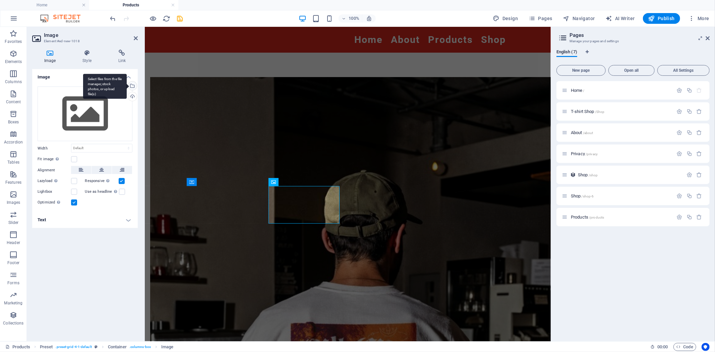
click at [133, 83] on div "Select files from the file manager, stock photos, or upload file(s)" at bounding box center [132, 87] width 10 height 10
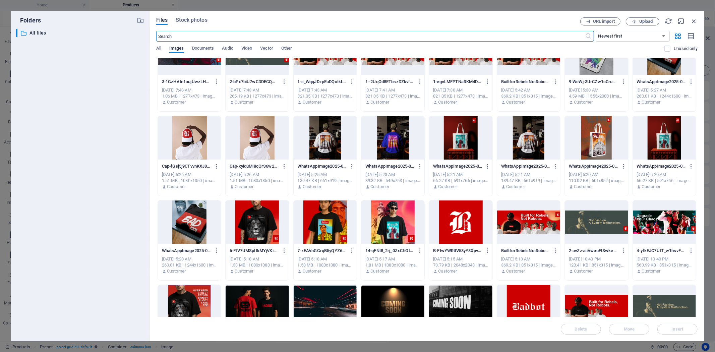
click at [323, 223] on div at bounding box center [325, 223] width 63 height 44
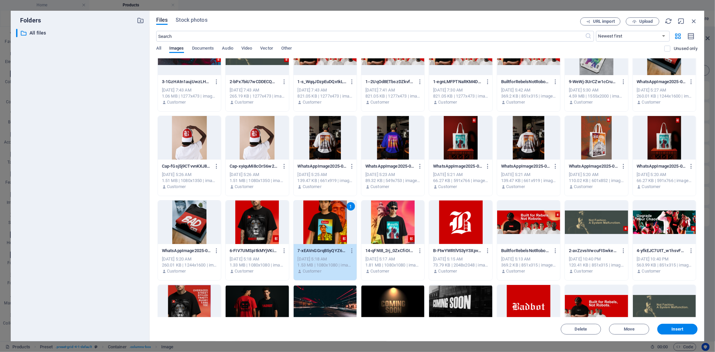
click at [323, 223] on div "1" at bounding box center [325, 223] width 63 height 44
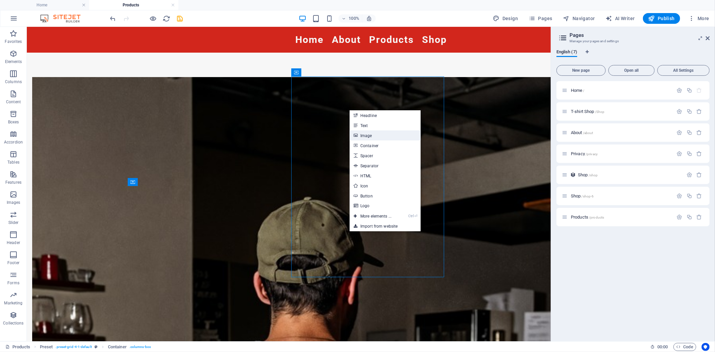
click at [386, 133] on link "Image" at bounding box center [385, 135] width 71 height 10
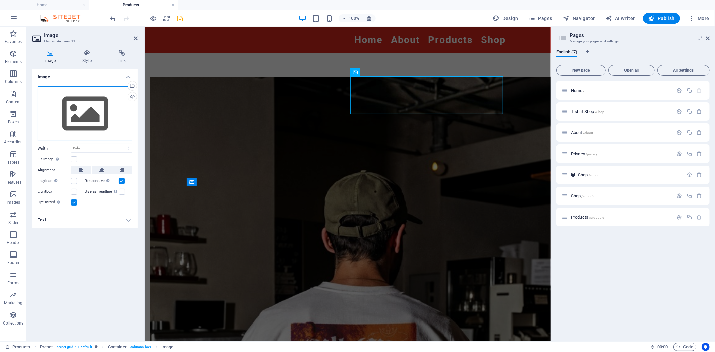
click at [104, 110] on div "Drag files here, click to choose files or select files from Files or our free s…" at bounding box center [85, 114] width 95 height 55
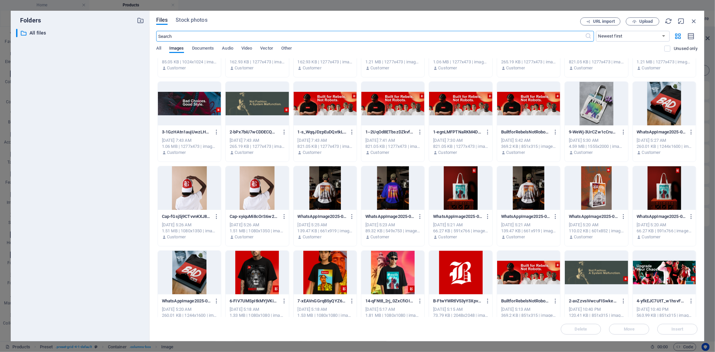
scroll to position [74, 0]
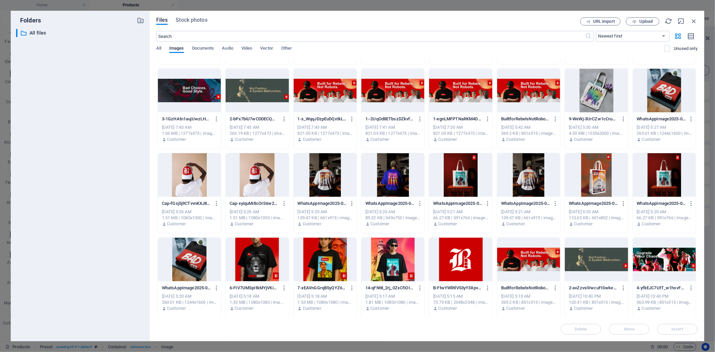
click at [258, 266] on div at bounding box center [257, 260] width 63 height 44
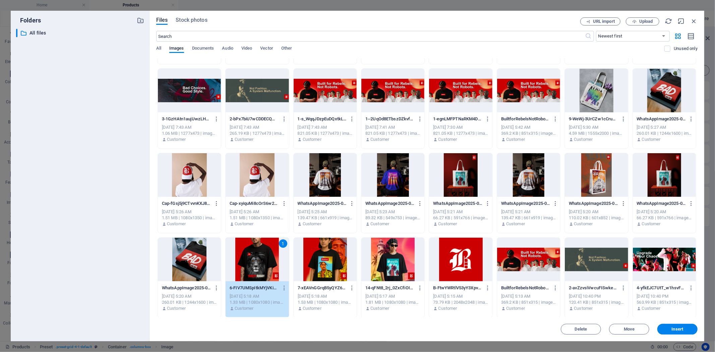
click at [258, 266] on div "1" at bounding box center [257, 260] width 63 height 44
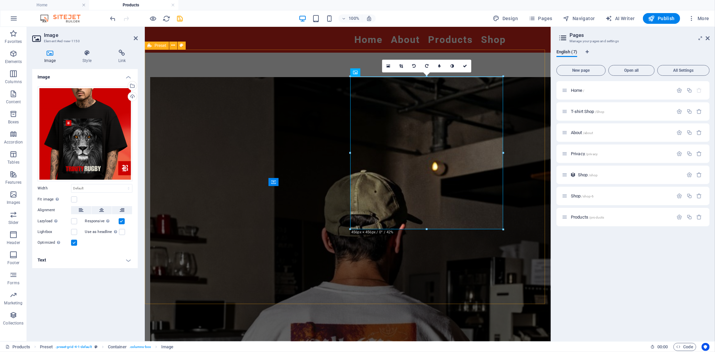
select select "rem"
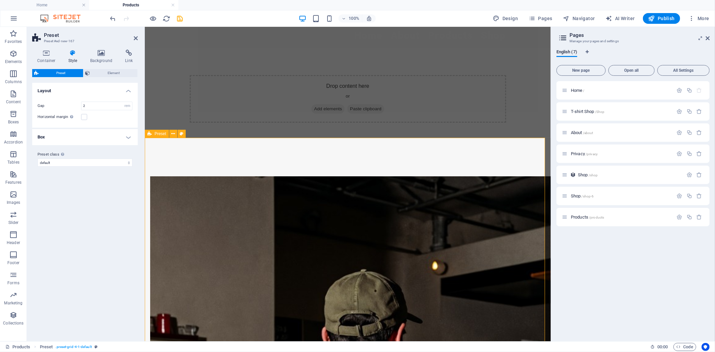
scroll to position [0, 0]
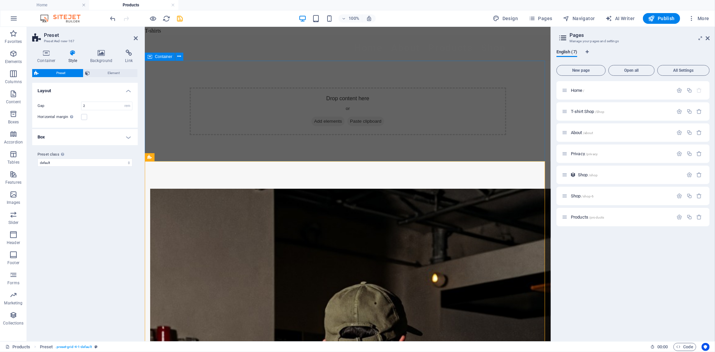
click at [512, 65] on div "Drop content here or Add elements Paste clipboard" at bounding box center [348, 110] width 406 height 101
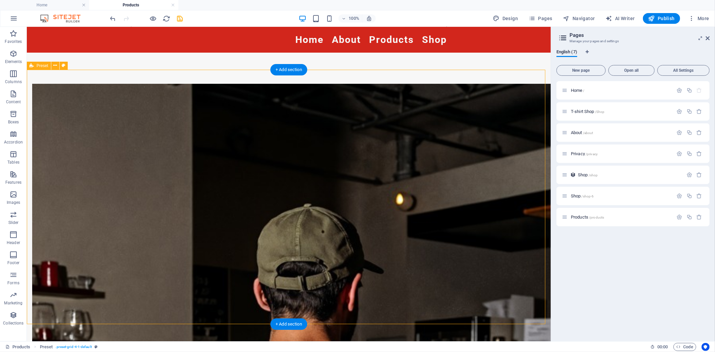
scroll to position [112, 0]
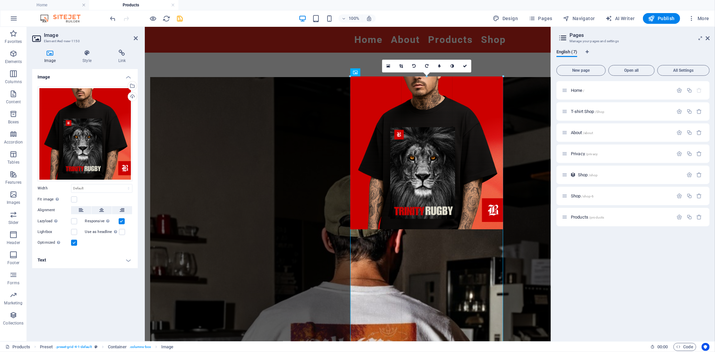
drag, startPoint x: 502, startPoint y: 230, endPoint x: 518, endPoint y: 250, distance: 25.5
type input "456"
select select "px"
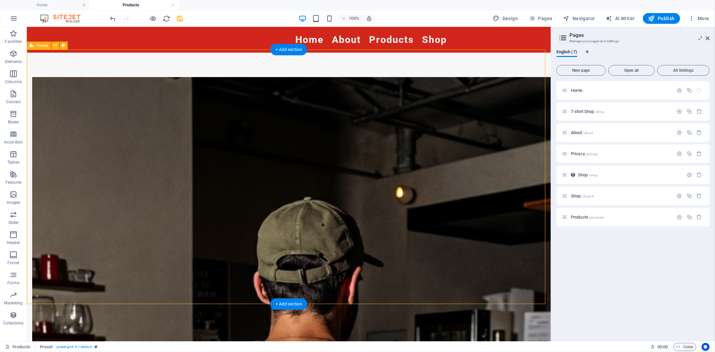
click at [38, 46] on span "Preset" at bounding box center [43, 46] width 12 height 4
click at [54, 44] on icon at bounding box center [55, 45] width 4 height 7
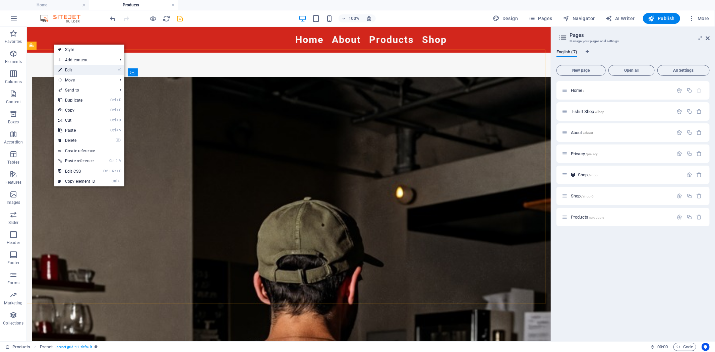
click at [99, 72] on link "⏎ Edit" at bounding box center [76, 70] width 45 height 10
select select "rem"
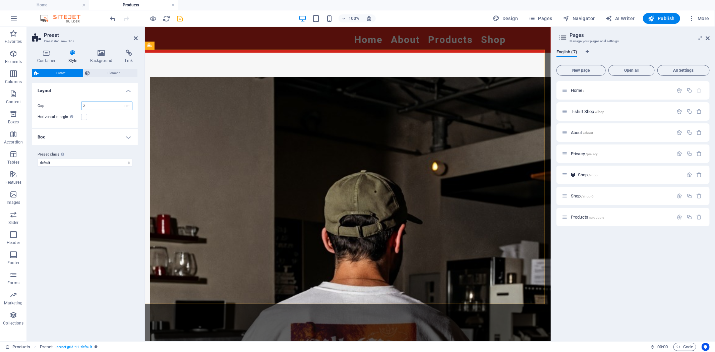
click at [105, 105] on input "2" at bounding box center [107, 106] width 51 height 8
click at [128, 107] on select "px rem % vw vh" at bounding box center [127, 106] width 9 height 8
click at [83, 118] on label at bounding box center [84, 117] width 6 height 6
click at [0, 0] on input "Horizontal margin Only if the containers "Content width" is not set to "Default"" at bounding box center [0, 0] width 0 height 0
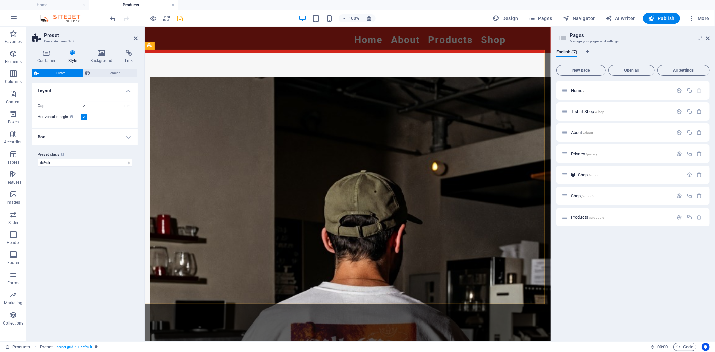
click at [83, 118] on label at bounding box center [84, 117] width 6 height 6
click at [0, 0] on input "Horizontal margin Only if the containers "Content width" is not set to "Default"" at bounding box center [0, 0] width 0 height 0
click at [122, 134] on h4 "Box" at bounding box center [85, 137] width 106 height 16
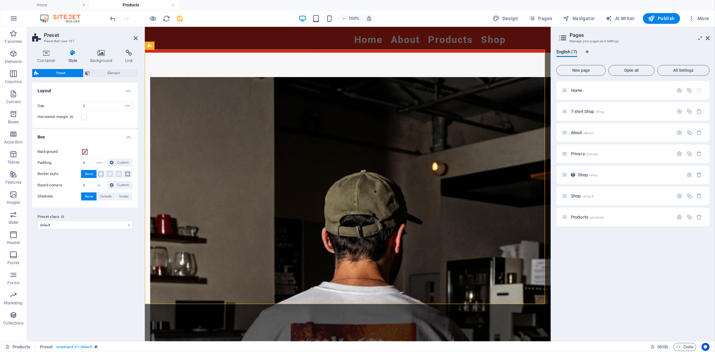
click at [124, 135] on h4 "Box" at bounding box center [85, 135] width 106 height 12
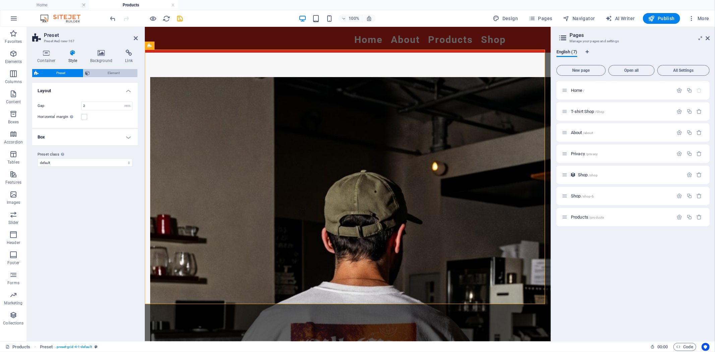
click at [101, 73] on span "Element" at bounding box center [114, 73] width 44 height 8
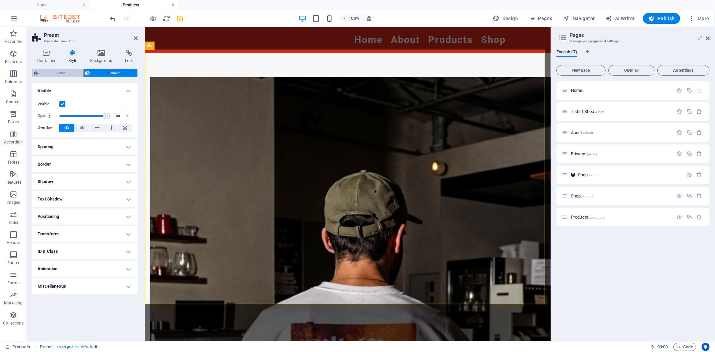
click at [67, 73] on span "Preset" at bounding box center [61, 73] width 41 height 8
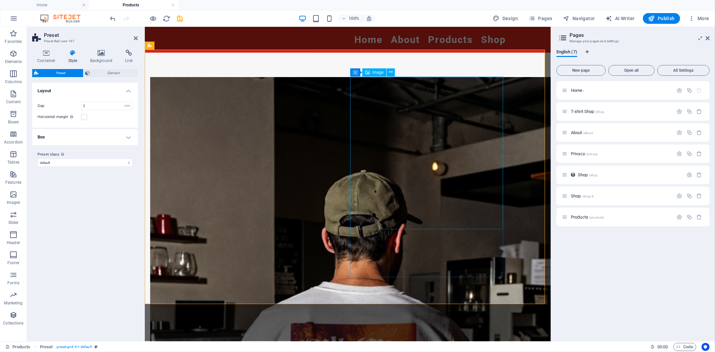
click at [103, 53] on icon at bounding box center [101, 53] width 33 height 7
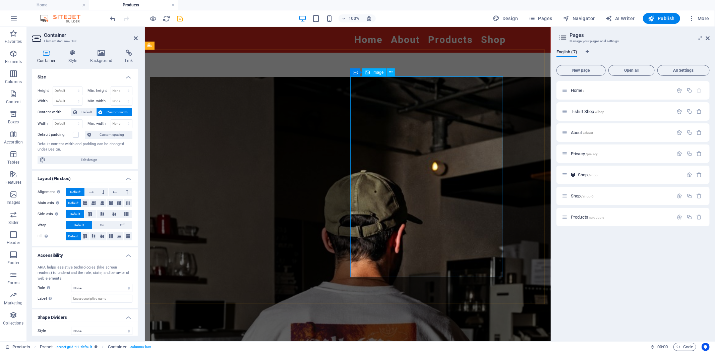
select select "px"
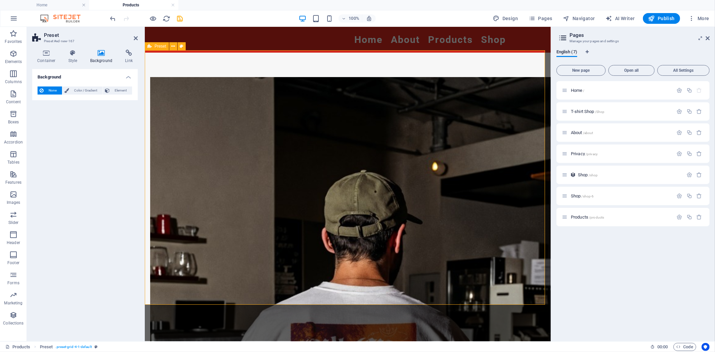
scroll to position [0, 0]
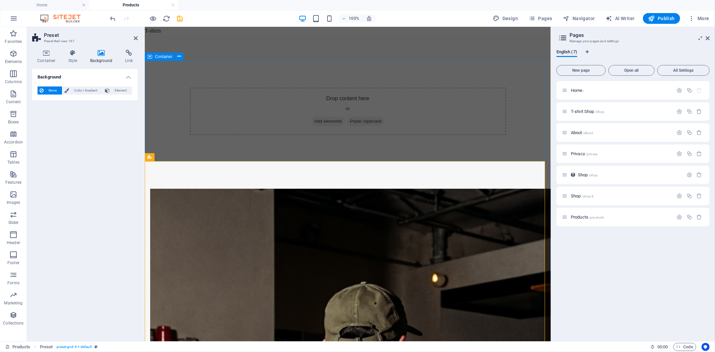
click at [510, 109] on div "Drop content here or Add elements Paste clipboard" at bounding box center [348, 110] width 406 height 101
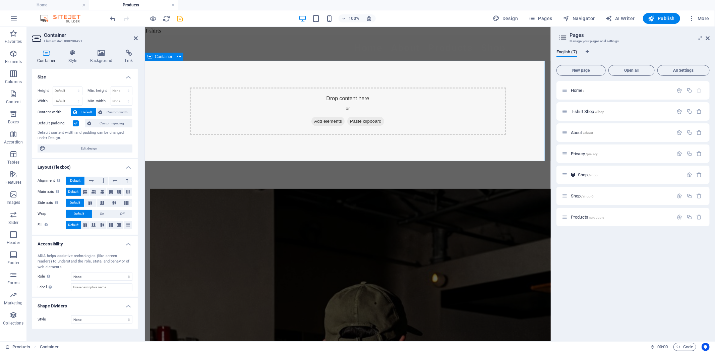
click at [472, 88] on div "Drop content here or Add elements Paste clipboard" at bounding box center [348, 111] width 317 height 48
click at [176, 55] on button at bounding box center [179, 57] width 8 height 8
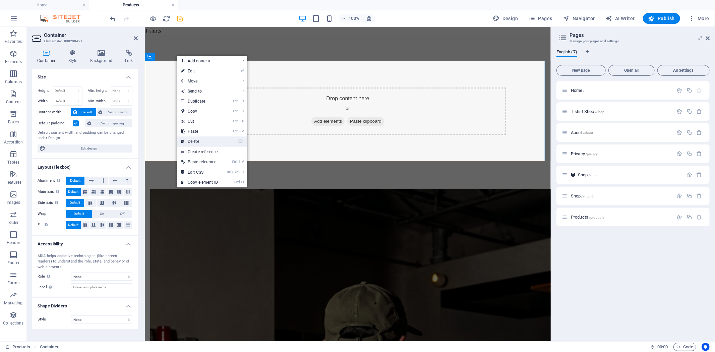
click at [205, 139] on link "⌦ Delete" at bounding box center [199, 142] width 45 height 10
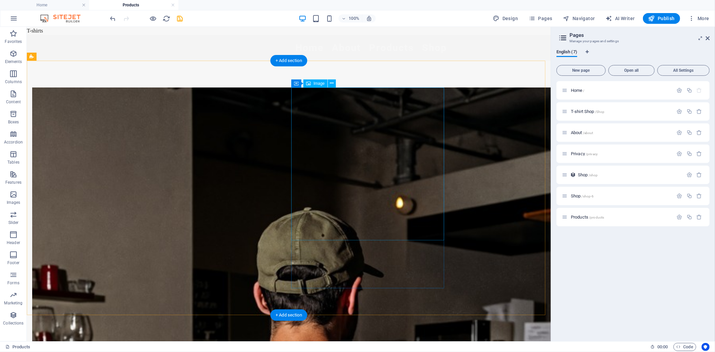
click at [16, 136] on icon "button" at bounding box center [13, 134] width 8 height 8
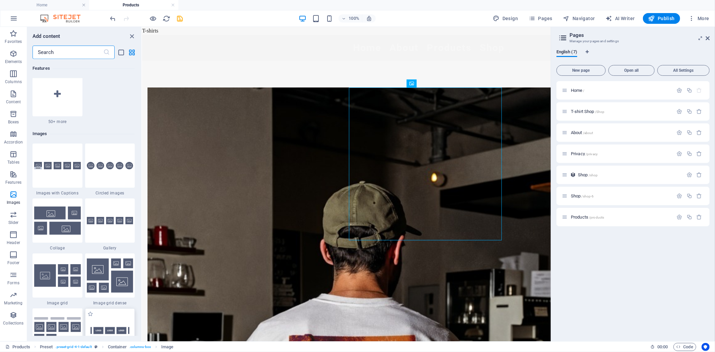
scroll to position [3334, 0]
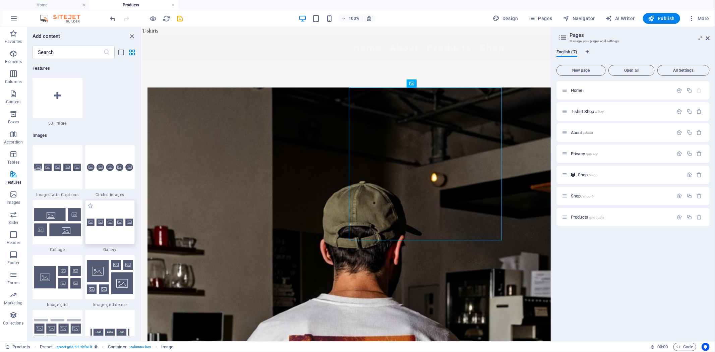
click at [102, 224] on img at bounding box center [110, 223] width 47 height 8
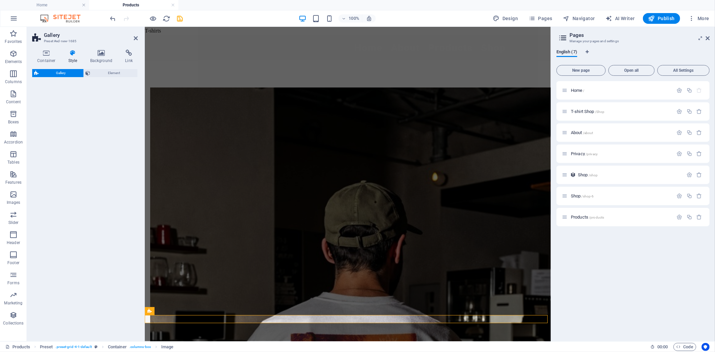
select select "rem"
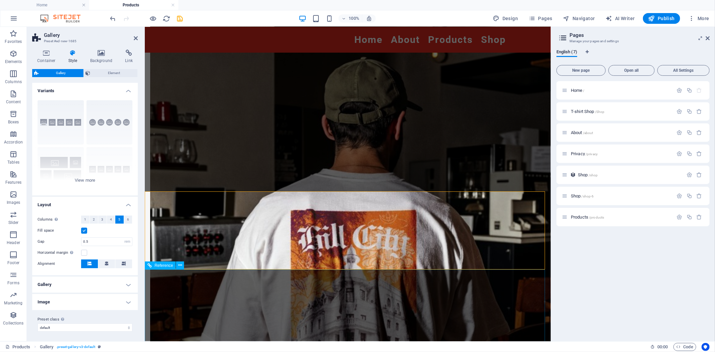
scroll to position [149, 0]
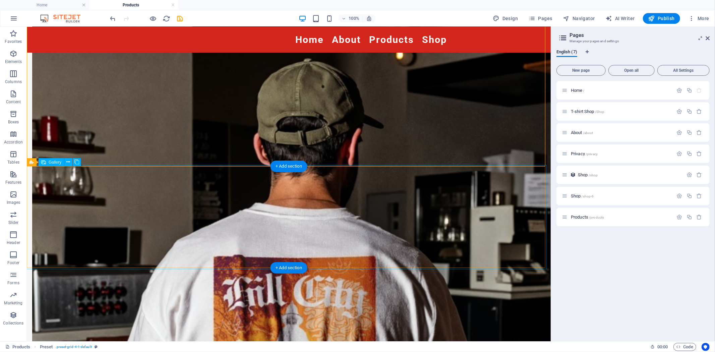
select select "4"
select select "px"
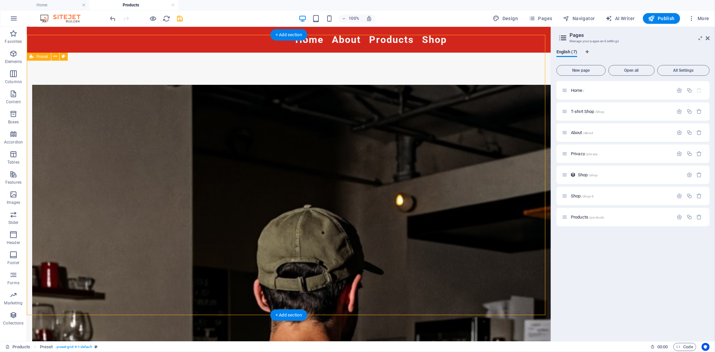
scroll to position [0, 0]
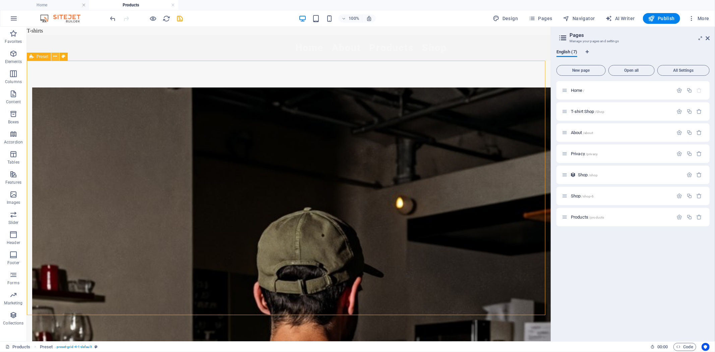
click at [56, 56] on icon at bounding box center [55, 56] width 4 height 7
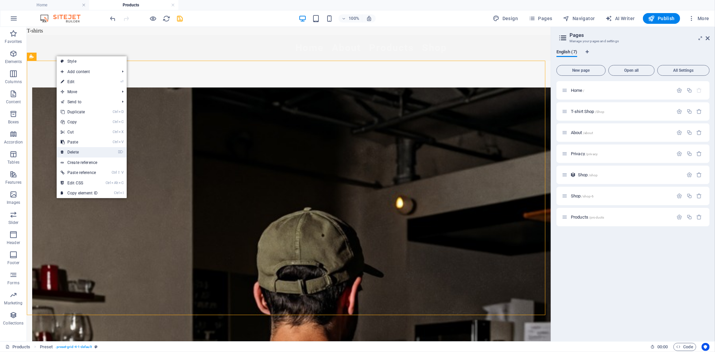
click at [85, 152] on link "⌦ Delete" at bounding box center [79, 152] width 45 height 10
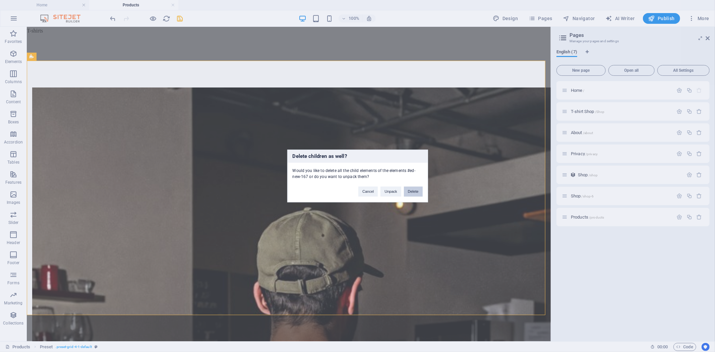
click at [412, 194] on button "Delete" at bounding box center [413, 192] width 19 height 10
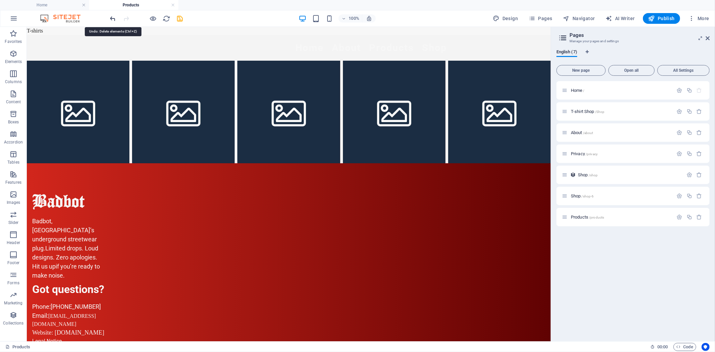
click at [113, 18] on icon "undo" at bounding box center [113, 19] width 8 height 8
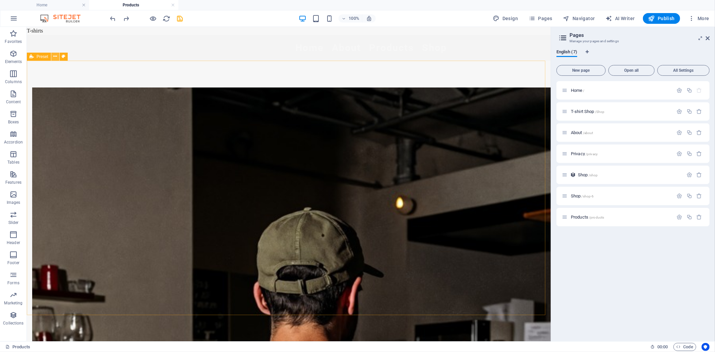
click at [57, 56] on icon at bounding box center [55, 56] width 4 height 7
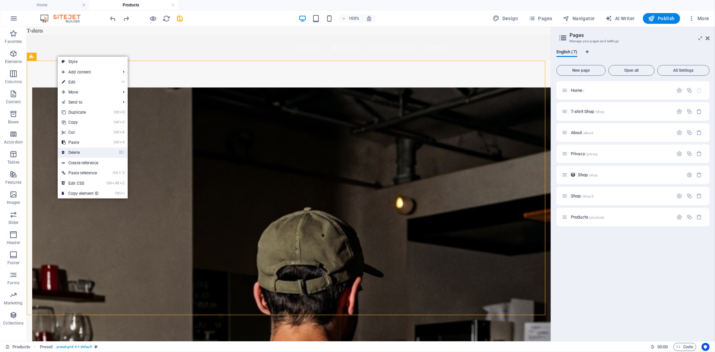
click at [102, 149] on link "⌦ Delete" at bounding box center [80, 153] width 45 height 10
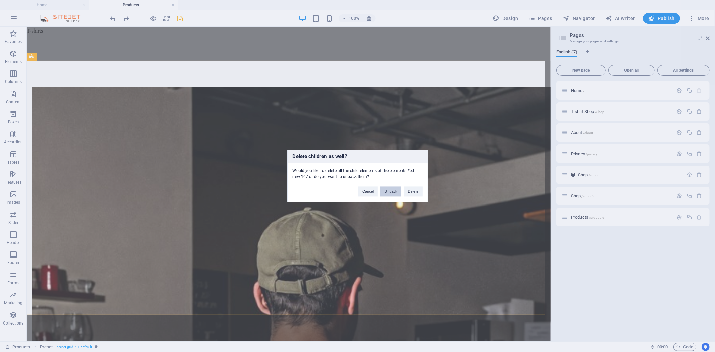
click at [388, 191] on button "Unpack" at bounding box center [391, 192] width 20 height 10
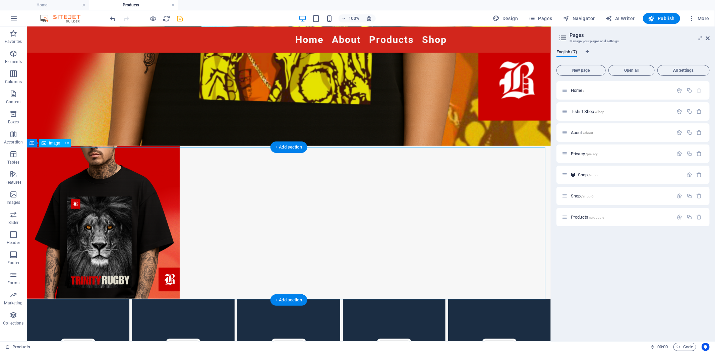
scroll to position [2460, 0]
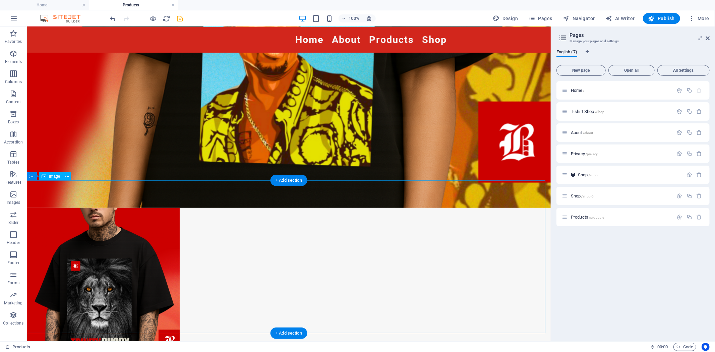
click at [141, 224] on figure at bounding box center [288, 284] width 524 height 153
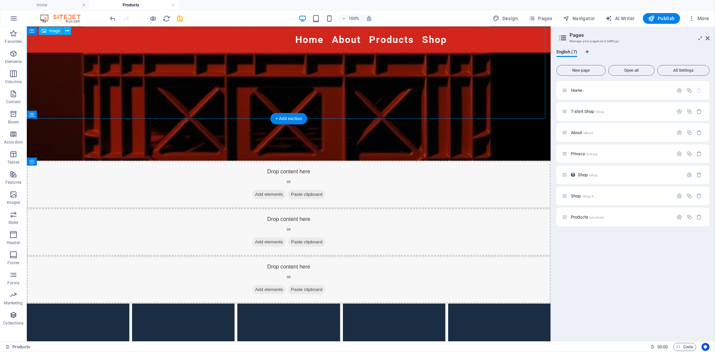
scroll to position [1304, 0]
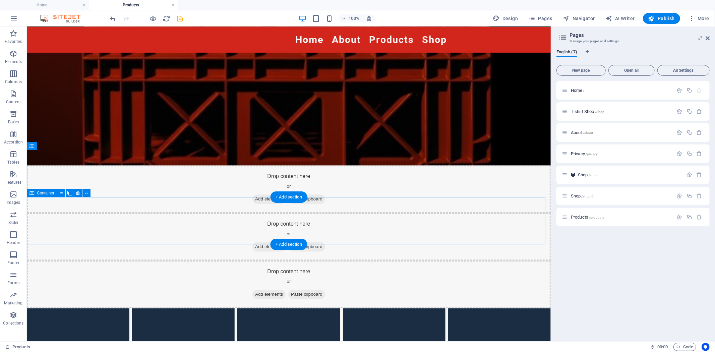
click at [336, 213] on div "Drop content here or Add elements Paste clipboard" at bounding box center [288, 237] width 524 height 48
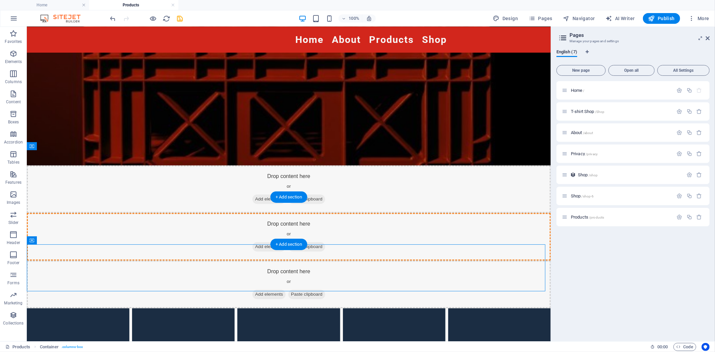
drag, startPoint x: 367, startPoint y: 270, endPoint x: 307, endPoint y: 215, distance: 81.2
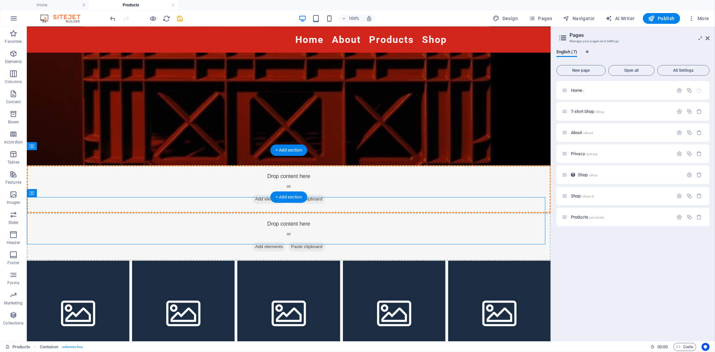
drag, startPoint x: 368, startPoint y: 229, endPoint x: 353, endPoint y: 182, distance: 49.5
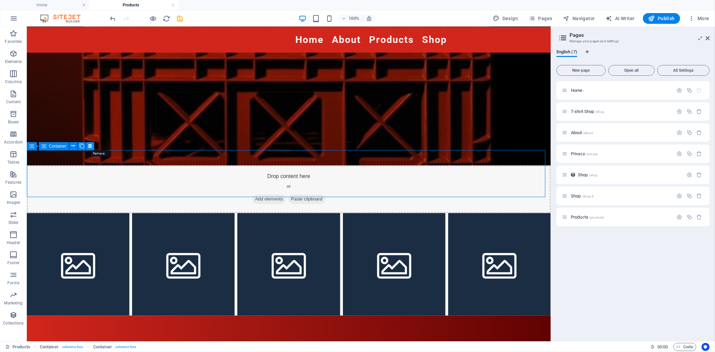
click at [90, 145] on icon at bounding box center [91, 146] width 4 height 7
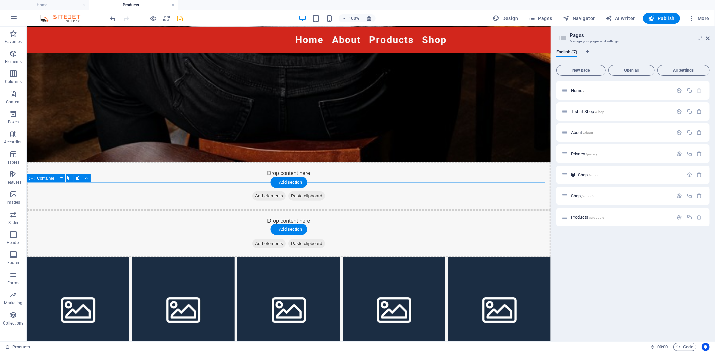
scroll to position [622, 0]
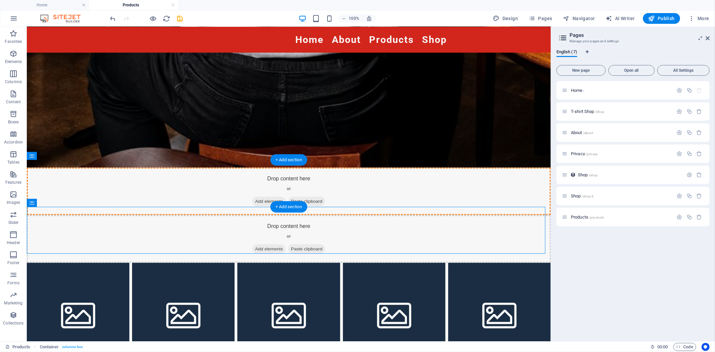
drag, startPoint x: 382, startPoint y: 223, endPoint x: 330, endPoint y: 176, distance: 70.1
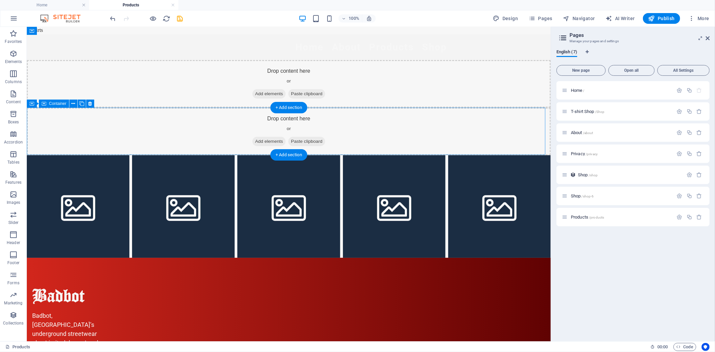
scroll to position [0, 0]
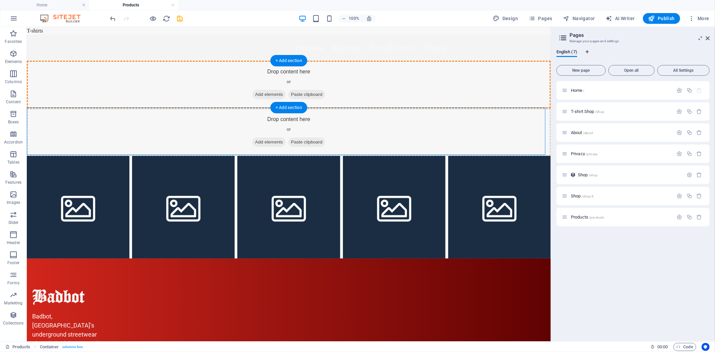
drag, startPoint x: 367, startPoint y: 126, endPoint x: 354, endPoint y: 88, distance: 41.0
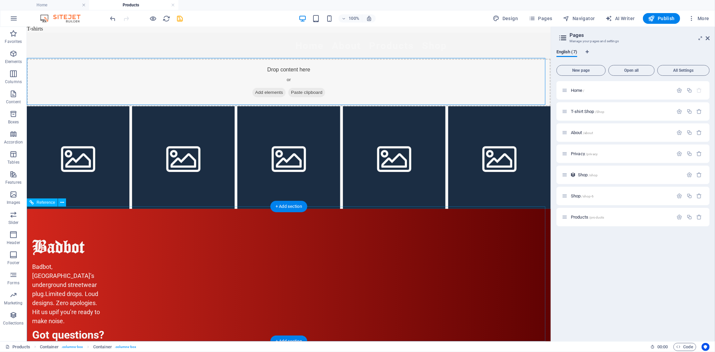
scroll to position [2, 0]
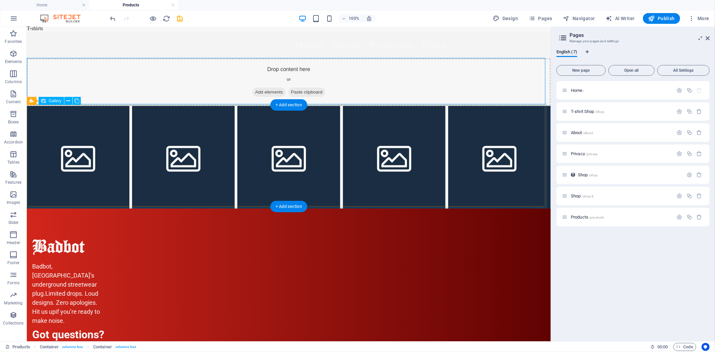
click at [84, 165] on li at bounding box center [77, 157] width 103 height 103
click at [84, 166] on li at bounding box center [77, 157] width 103 height 103
select select "4"
select select "px"
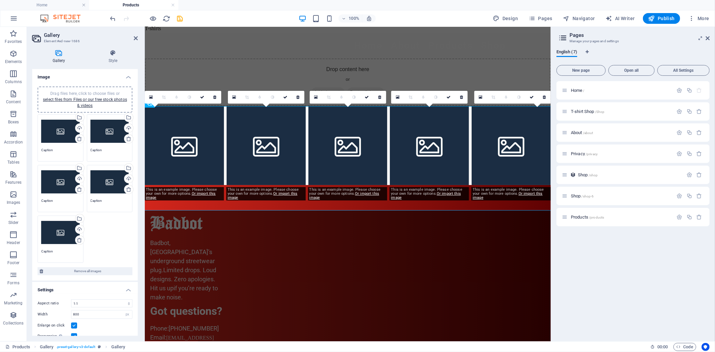
scroll to position [0, 0]
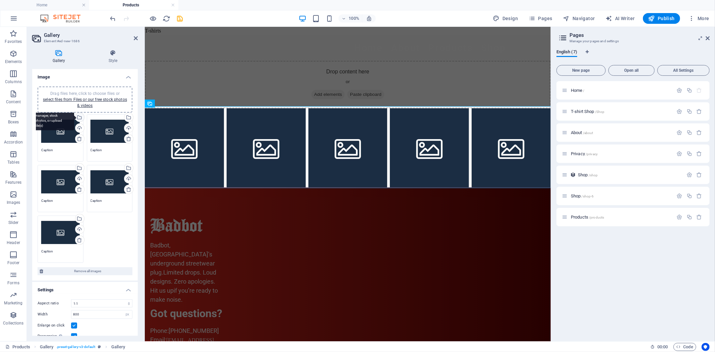
click at [74, 117] on div "Select files from the file manager, stock photos, or upload file(s)" at bounding box center [53, 117] width 44 height 25
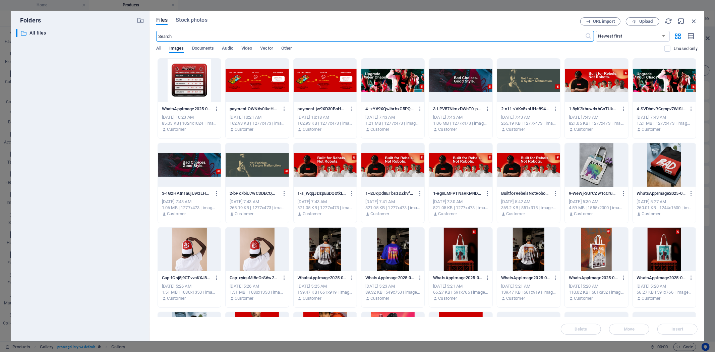
click at [331, 250] on div at bounding box center [325, 250] width 63 height 44
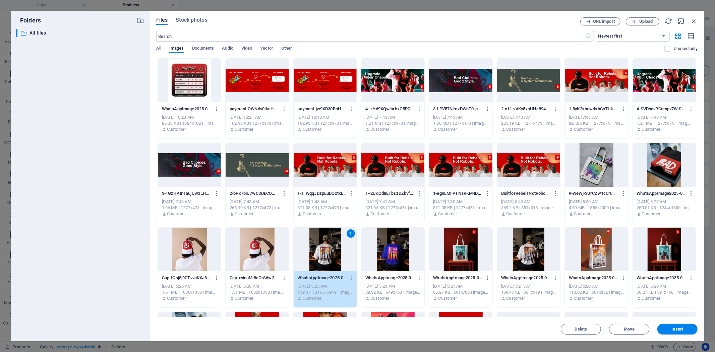
click at [331, 250] on div "1" at bounding box center [325, 250] width 63 height 44
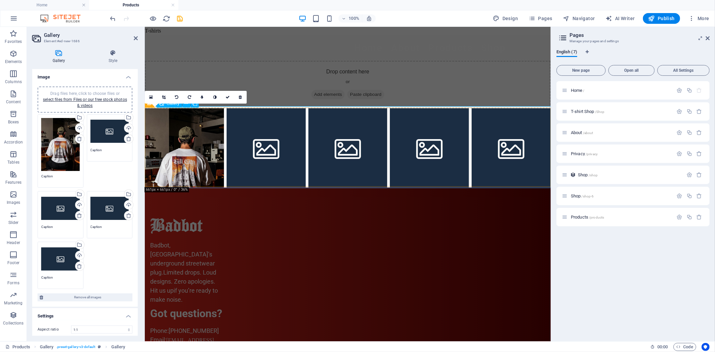
click at [192, 143] on li at bounding box center [184, 147] width 79 height 79
click at [166, 99] on icon at bounding box center [164, 97] width 4 height 4
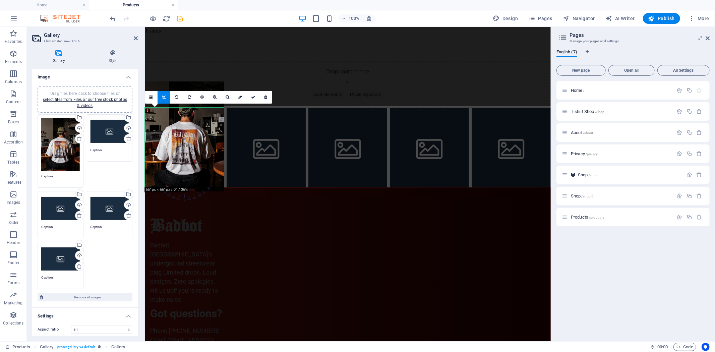
drag, startPoint x: 203, startPoint y: 153, endPoint x: 204, endPoint y: 126, distance: 26.2
click at [204, 126] on div at bounding box center [184, 137] width 79 height 110
click at [267, 141] on li at bounding box center [265, 147] width 79 height 79
click at [255, 98] on link at bounding box center [253, 97] width 13 height 13
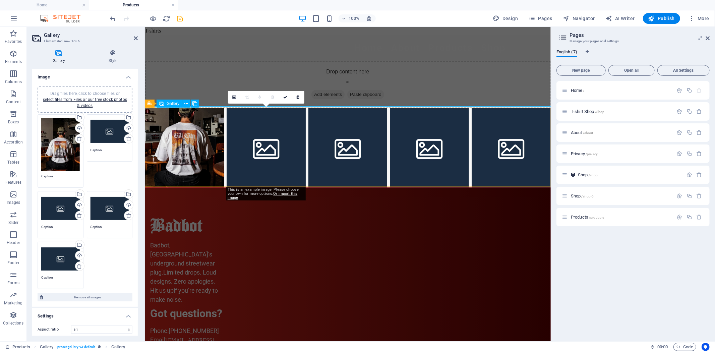
click at [281, 145] on li at bounding box center [265, 147] width 79 height 79
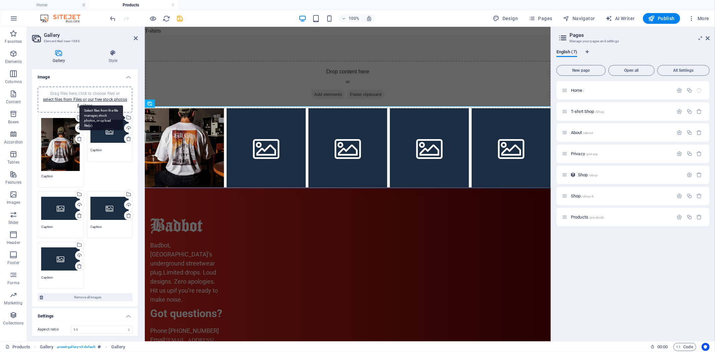
click at [127, 119] on div "Select files from the file manager, stock photos, or upload file(s)" at bounding box center [128, 118] width 10 height 10
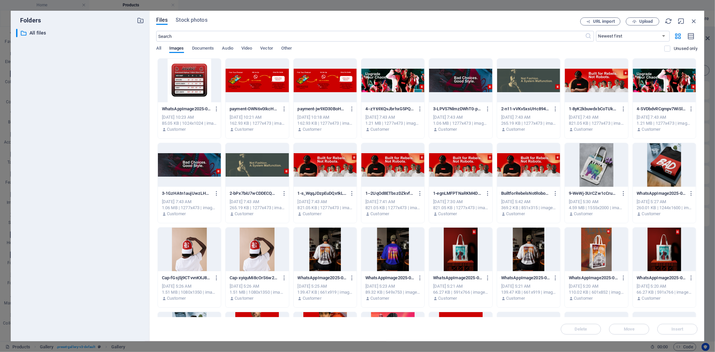
click at [597, 250] on div at bounding box center [596, 250] width 63 height 44
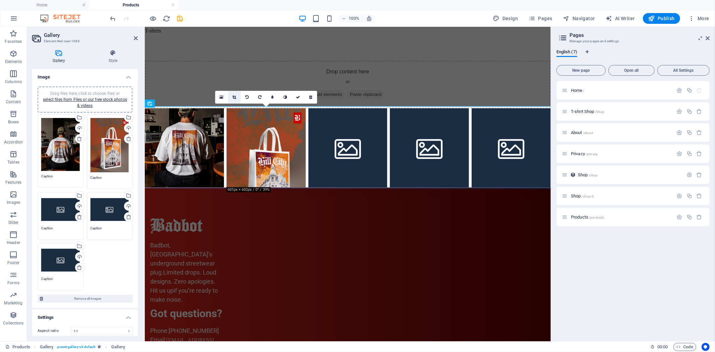
click at [236, 97] on link at bounding box center [234, 97] width 13 height 13
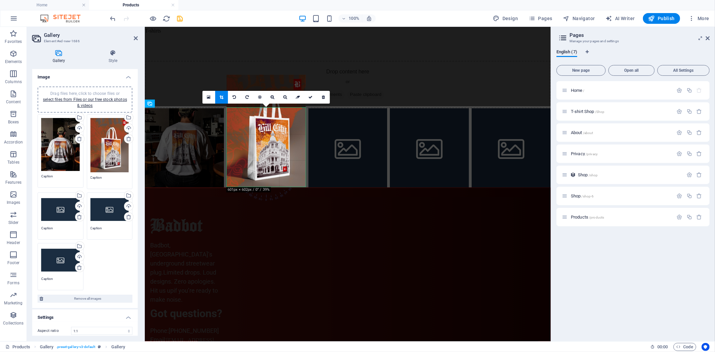
drag, startPoint x: 282, startPoint y: 168, endPoint x: 280, endPoint y: 136, distance: 32.3
click at [280, 136] on div at bounding box center [266, 131] width 79 height 112
click at [362, 144] on li at bounding box center [347, 147] width 79 height 79
click at [312, 99] on icon at bounding box center [311, 97] width 4 height 4
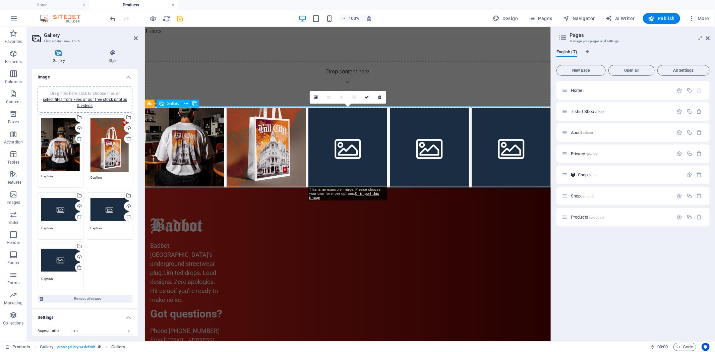
click at [361, 144] on li at bounding box center [347, 147] width 79 height 79
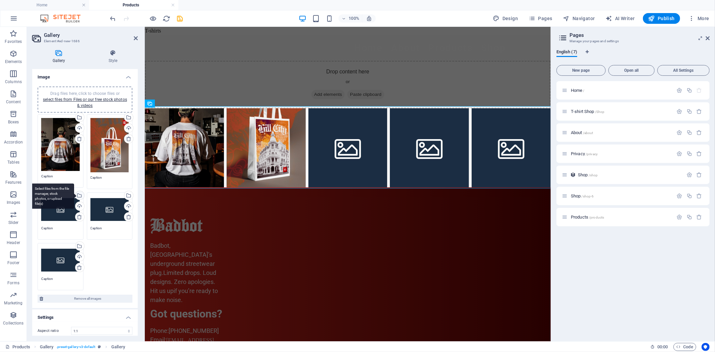
click at [80, 195] on div "Select files from the file manager, stock photos, or upload file(s)" at bounding box center [79, 196] width 10 height 10
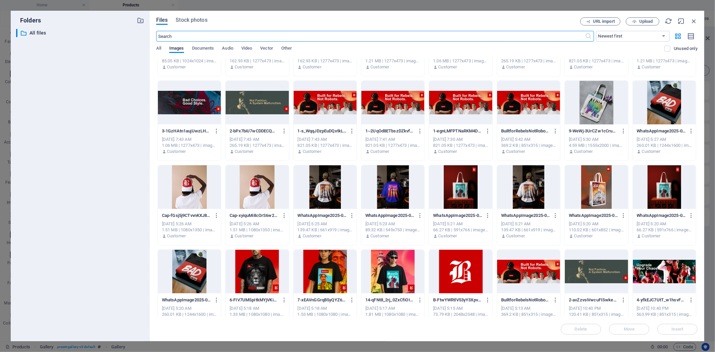
scroll to position [74, 0]
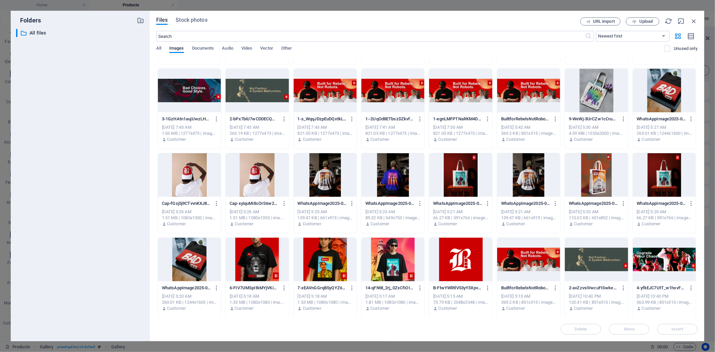
click at [660, 173] on div at bounding box center [664, 175] width 63 height 44
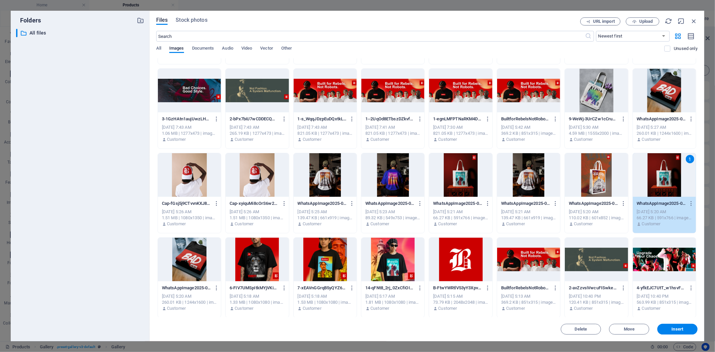
click at [660, 173] on div "1" at bounding box center [664, 175] width 63 height 44
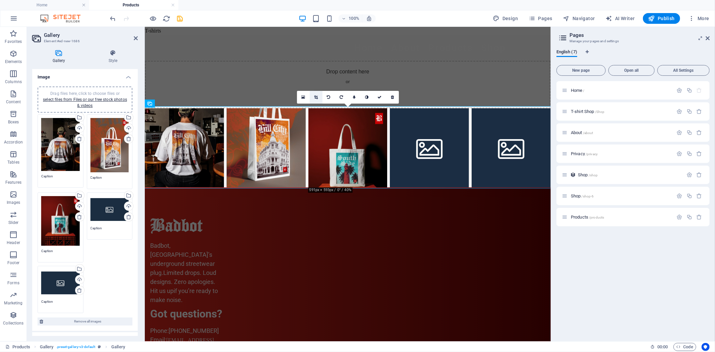
click at [317, 96] on icon at bounding box center [316, 97] width 4 height 4
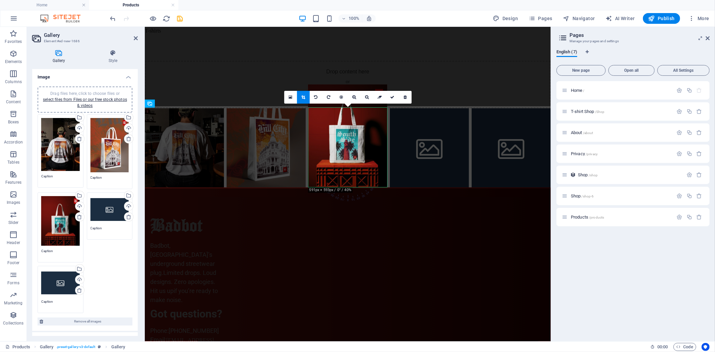
drag, startPoint x: 354, startPoint y: 146, endPoint x: 351, endPoint y: 123, distance: 23.3
click at [351, 123] on div at bounding box center [347, 136] width 79 height 103
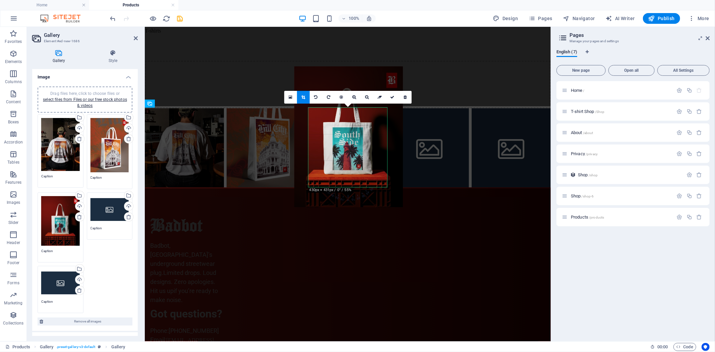
drag, startPoint x: 350, startPoint y: 143, endPoint x: 349, endPoint y: 136, distance: 7.8
click at [349, 136] on div at bounding box center [348, 136] width 109 height 141
click at [391, 96] on icon at bounding box center [392, 97] width 4 height 4
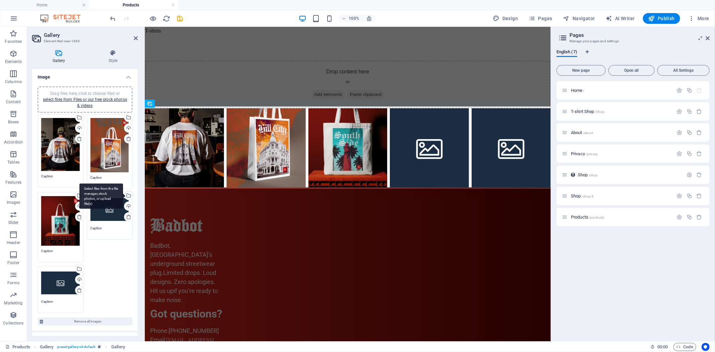
click at [123, 194] on div "Select files from the file manager, stock photos, or upload file(s)" at bounding box center [101, 196] width 44 height 25
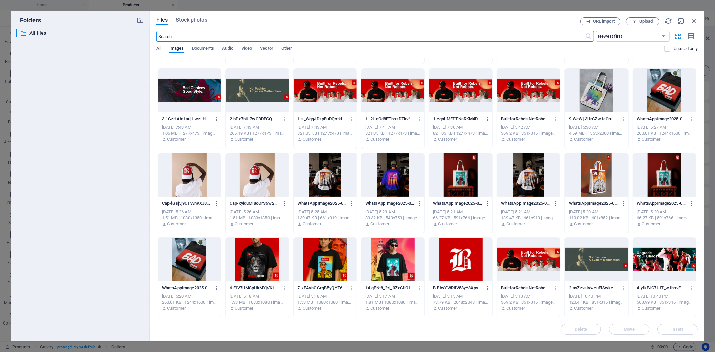
click at [396, 176] on div at bounding box center [393, 175] width 63 height 44
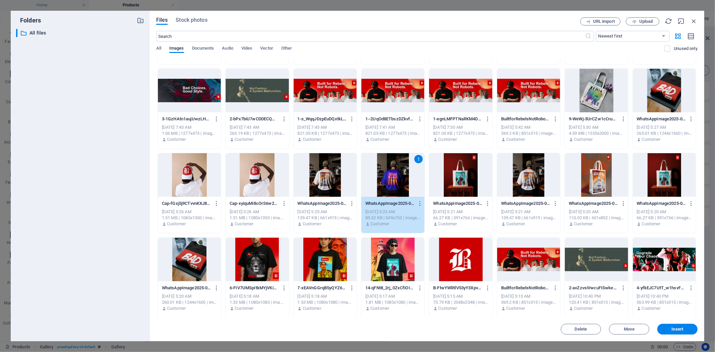
click at [396, 176] on div "1" at bounding box center [393, 175] width 63 height 44
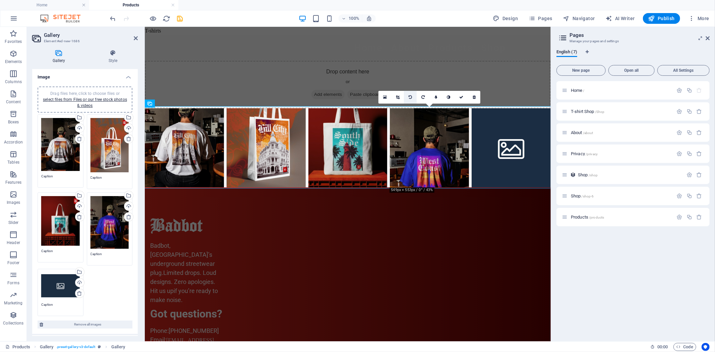
click at [398, 98] on icon at bounding box center [398, 97] width 4 height 4
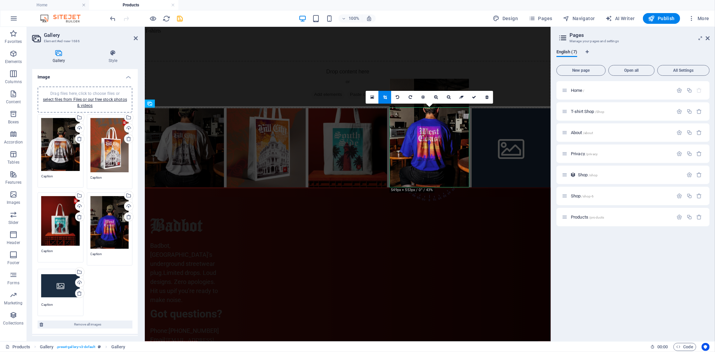
drag, startPoint x: 440, startPoint y: 128, endPoint x: 439, endPoint y: 123, distance: 5.0
click at [439, 123] on div at bounding box center [429, 133] width 79 height 109
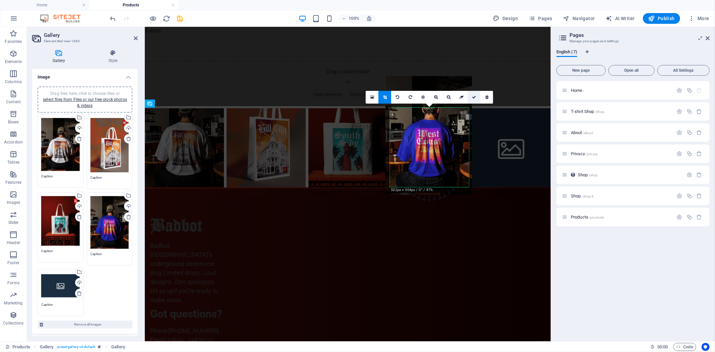
click at [475, 96] on icon at bounding box center [474, 97] width 4 height 4
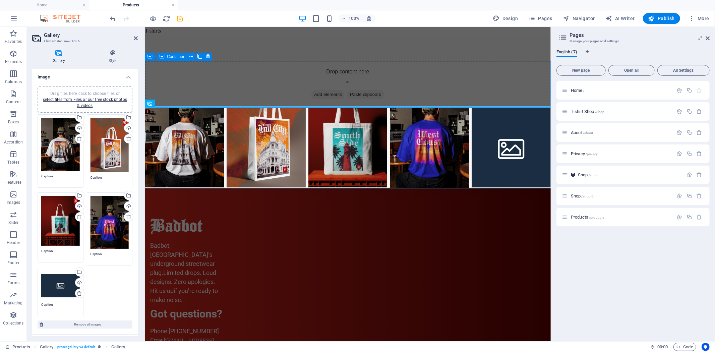
click at [510, 69] on div "Drop content here or Add elements Paste clipboard" at bounding box center [348, 84] width 406 height 48
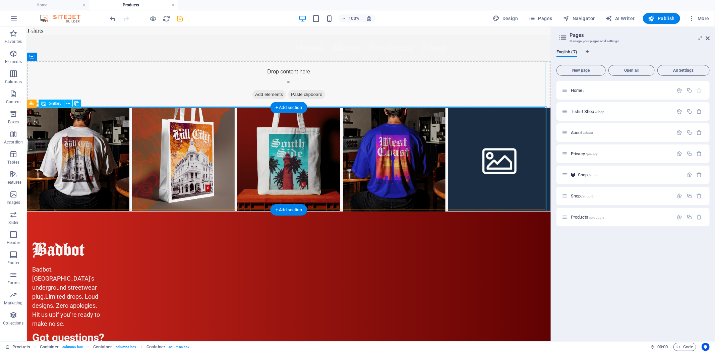
click at [488, 163] on li at bounding box center [499, 159] width 103 height 103
select select "4"
select select "px"
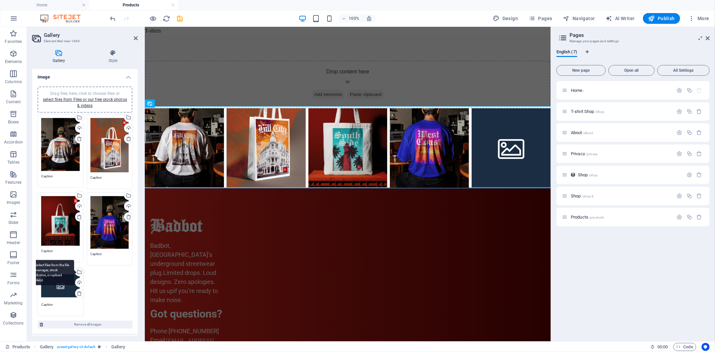
click at [79, 272] on div "Select files from the file manager, stock photos, or upload file(s)" at bounding box center [79, 273] width 10 height 10
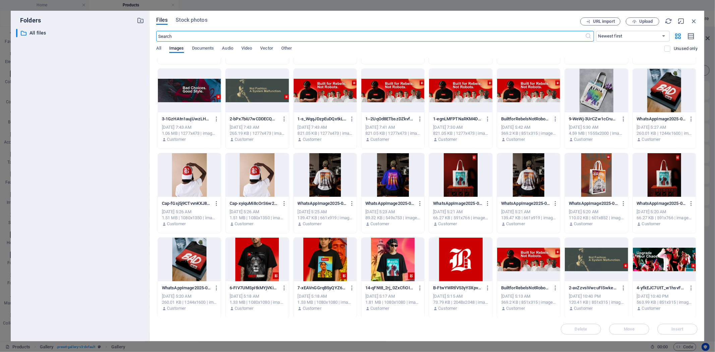
click at [604, 91] on div at bounding box center [596, 91] width 63 height 44
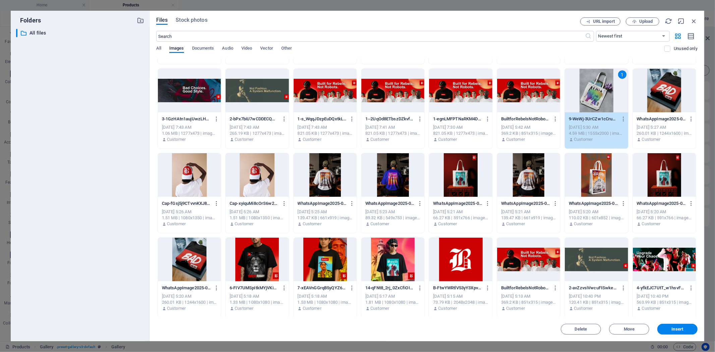
click at [604, 91] on div "1" at bounding box center [596, 91] width 63 height 44
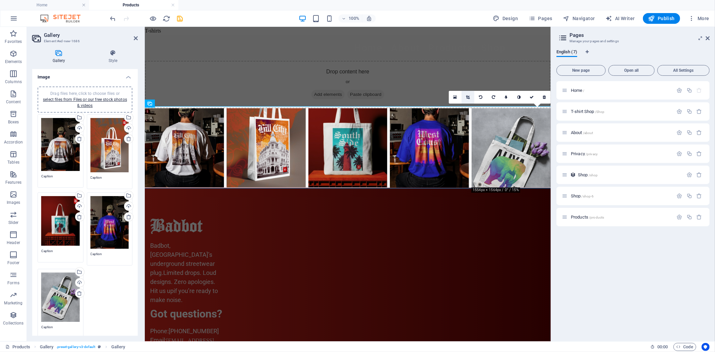
click at [469, 97] on icon at bounding box center [469, 97] width 4 height 4
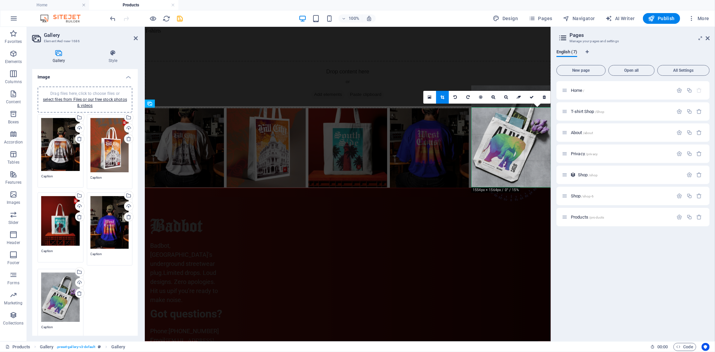
drag, startPoint x: 525, startPoint y: 152, endPoint x: 524, endPoint y: 129, distance: 22.8
click at [524, 129] on div at bounding box center [511, 137] width 79 height 102
click at [535, 96] on link at bounding box center [532, 97] width 13 height 13
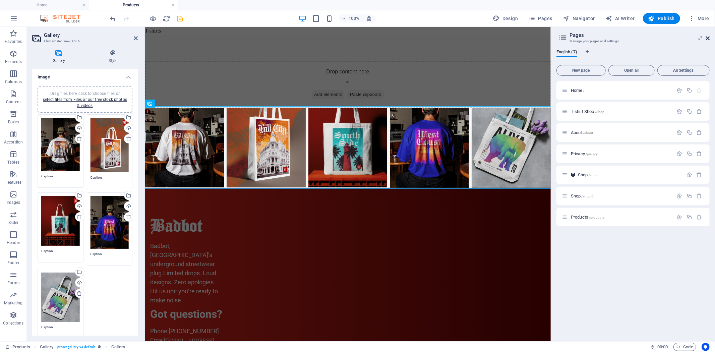
click at [708, 36] on icon at bounding box center [708, 38] width 4 height 5
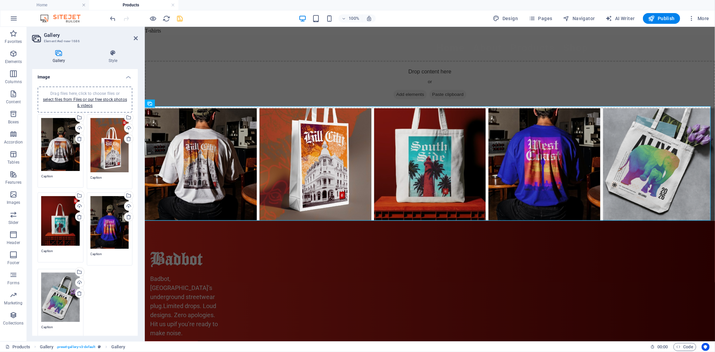
click at [177, 18] on icon "save" at bounding box center [180, 19] width 8 height 8
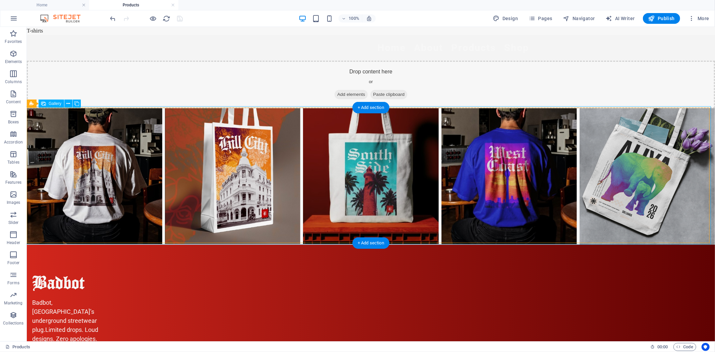
scroll to position [36, 0]
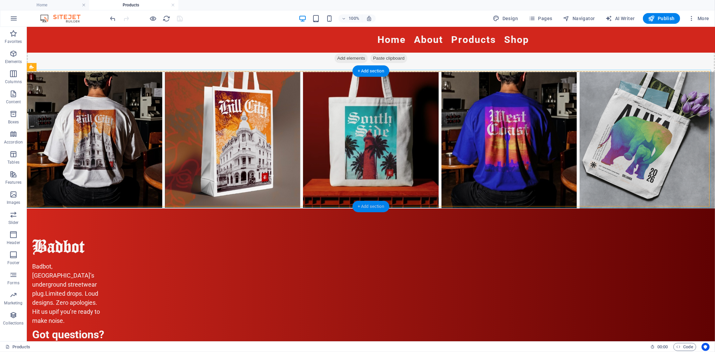
click at [371, 205] on div "+ Add section" at bounding box center [371, 206] width 37 height 11
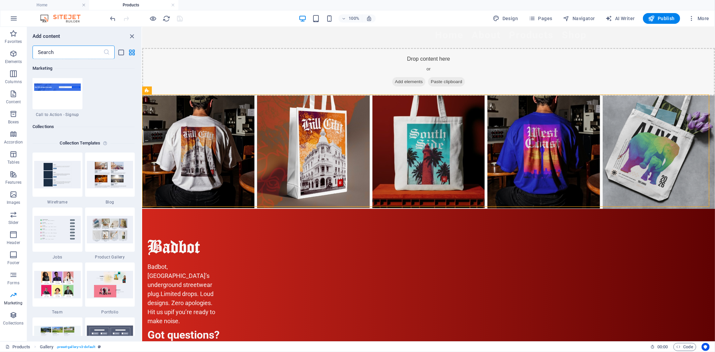
scroll to position [6093, 0]
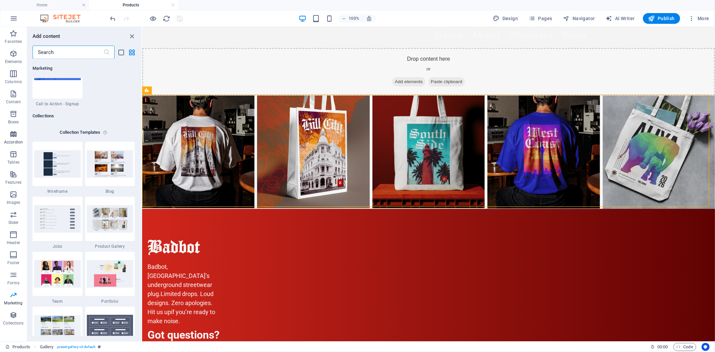
click at [16, 137] on icon "button" at bounding box center [13, 134] width 8 height 8
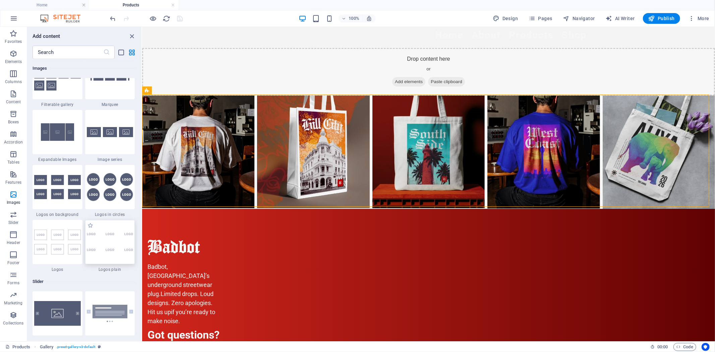
scroll to position [3567, 0]
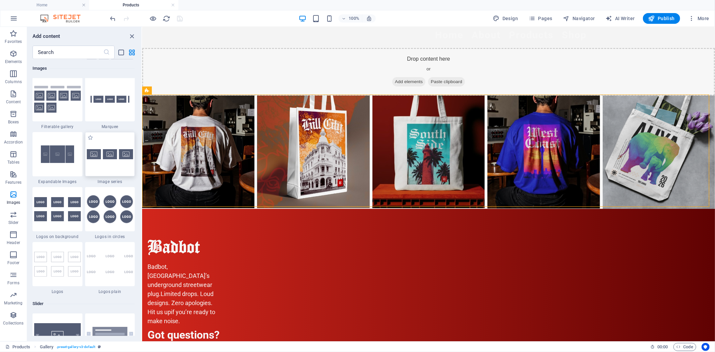
click at [102, 160] on div at bounding box center [110, 154] width 50 height 44
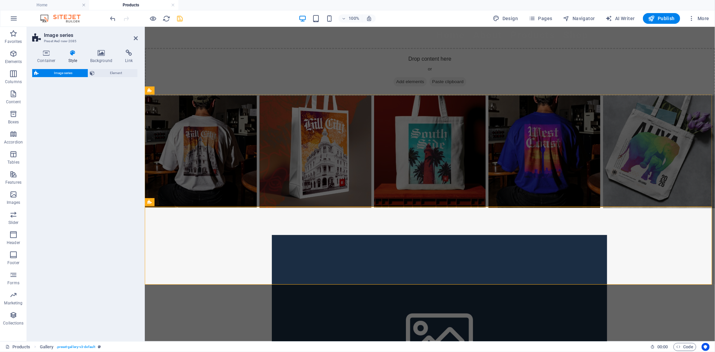
select select "rem"
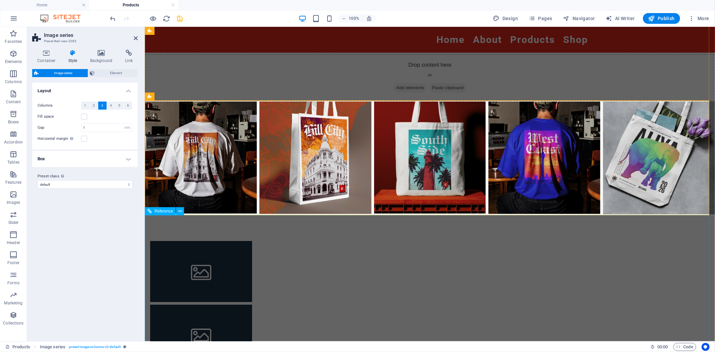
scroll to position [0, 0]
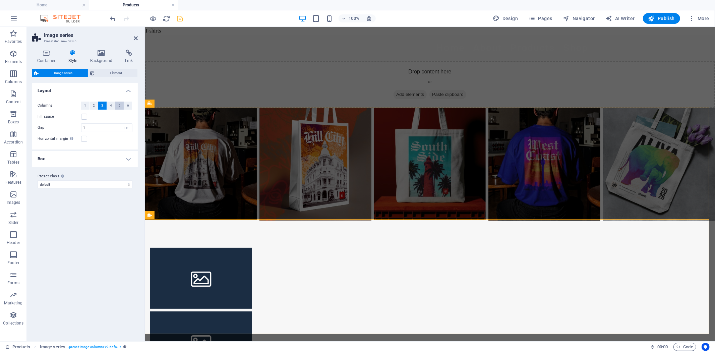
click at [118, 104] on button "5" at bounding box center [119, 106] width 8 height 8
click at [364, 72] on div "Drop content here or Add elements Paste clipboard" at bounding box center [430, 84] width 571 height 48
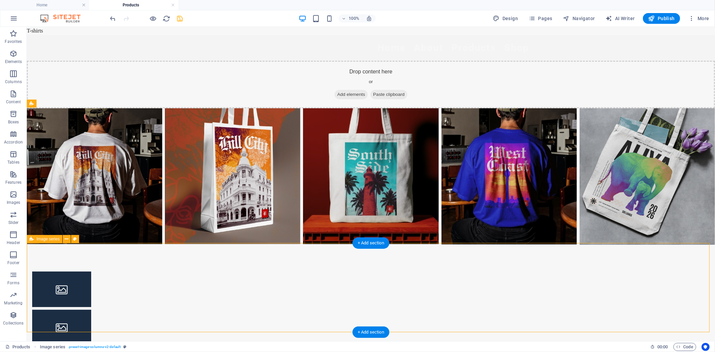
click at [438, 288] on div at bounding box center [370, 327] width 689 height 165
select select "rem"
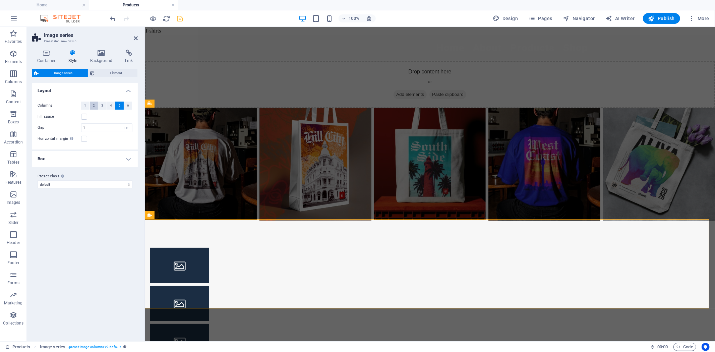
click at [92, 106] on button "2" at bounding box center [94, 106] width 8 height 8
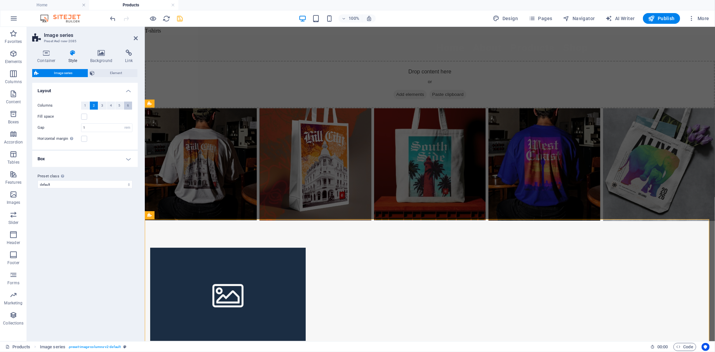
click at [125, 107] on button "6" at bounding box center [128, 106] width 8 height 8
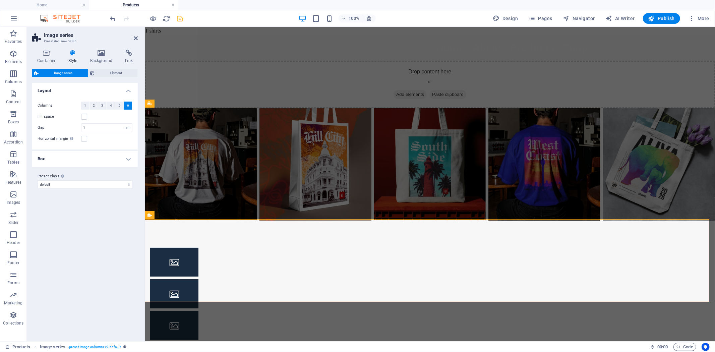
click at [111, 156] on h4 "Box" at bounding box center [85, 159] width 106 height 16
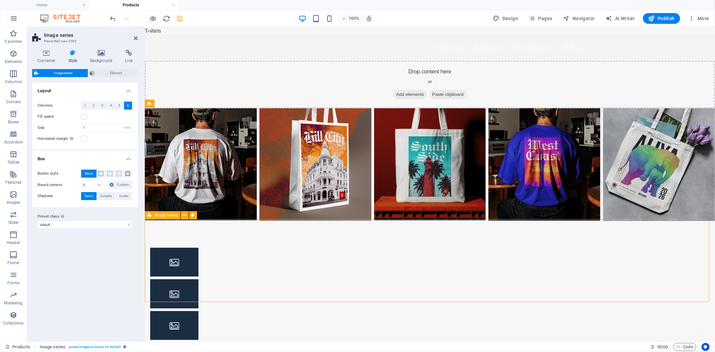
click at [491, 254] on div at bounding box center [430, 294] width 571 height 146
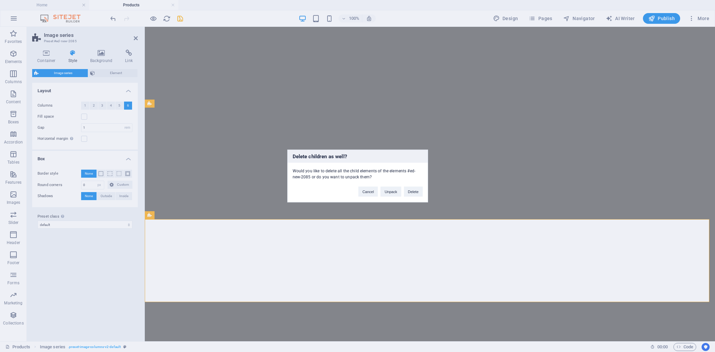
select select "rem"
select select "px"
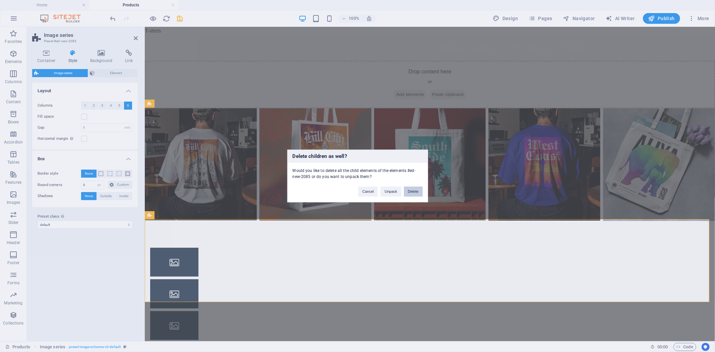
click at [413, 194] on button "Delete" at bounding box center [413, 192] width 19 height 10
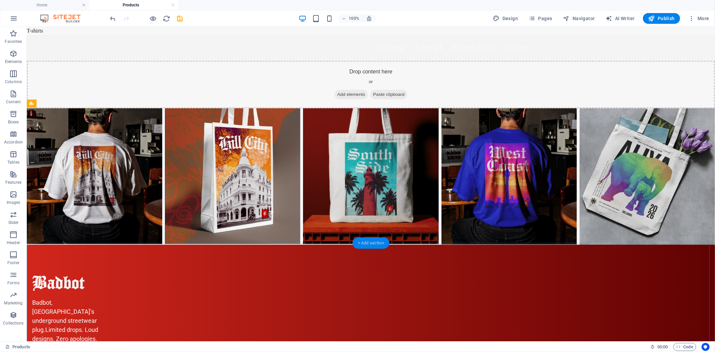
click at [370, 239] on div "+ Add section" at bounding box center [371, 242] width 37 height 11
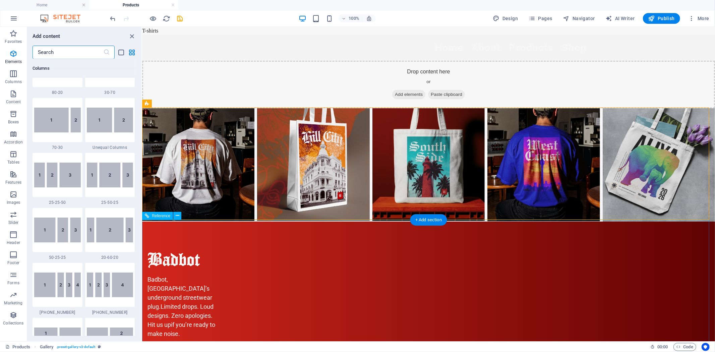
scroll to position [1173, 0]
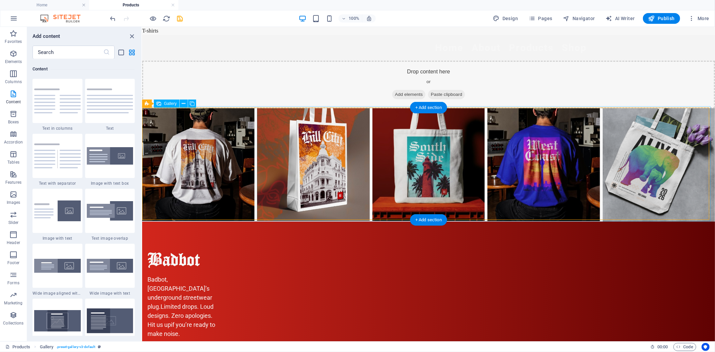
click at [280, 141] on li at bounding box center [313, 164] width 112 height 113
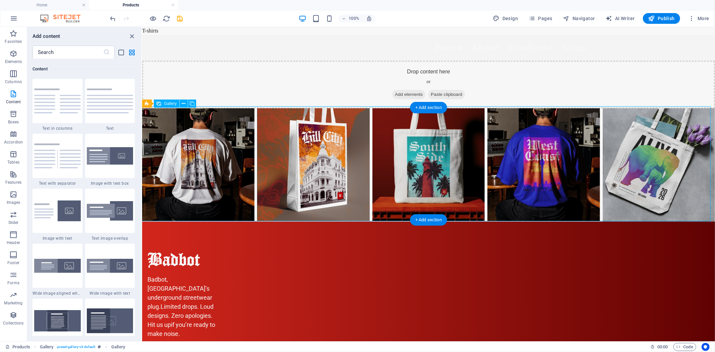
click at [280, 141] on li at bounding box center [313, 164] width 112 height 113
select select "4"
select select "px"
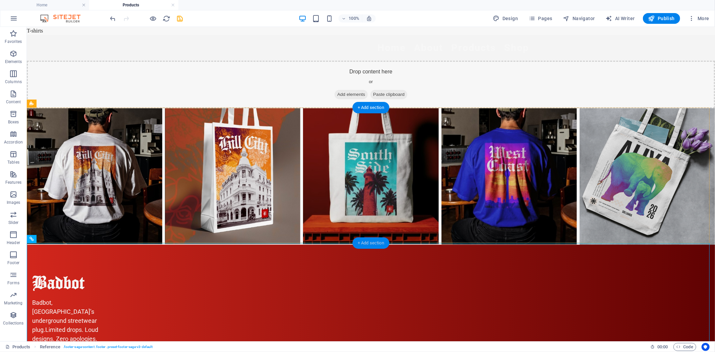
click at [369, 243] on div "+ Add section" at bounding box center [371, 242] width 37 height 11
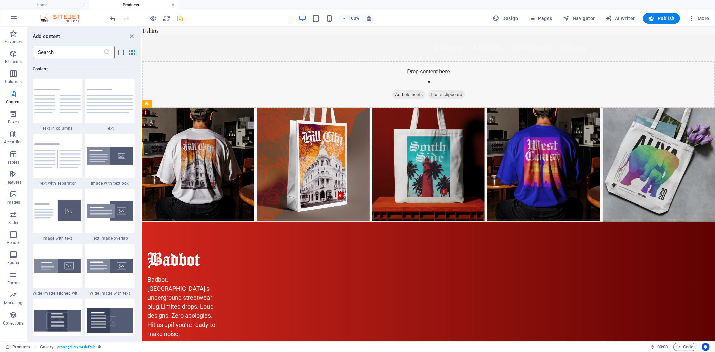
click at [70, 54] on input "text" at bounding box center [68, 52] width 71 height 13
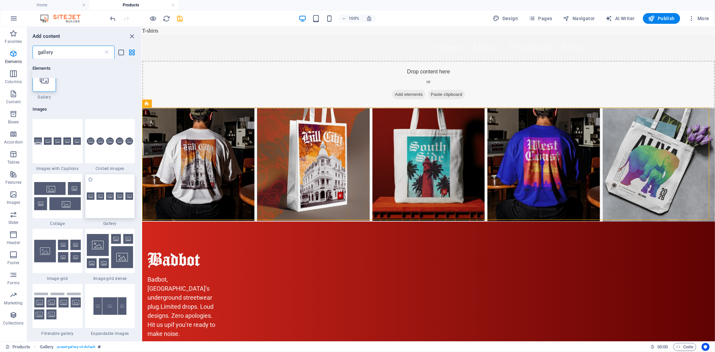
scroll to position [0, 0]
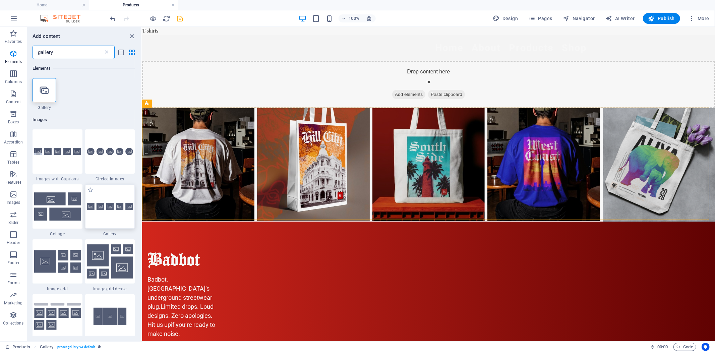
type input "gallery"
click at [113, 215] on div at bounding box center [110, 206] width 50 height 44
click at [142, 215] on div "Drag and drop a file to add it Reference Container Placeholder Gallery Referenc…" at bounding box center [428, 184] width 573 height 315
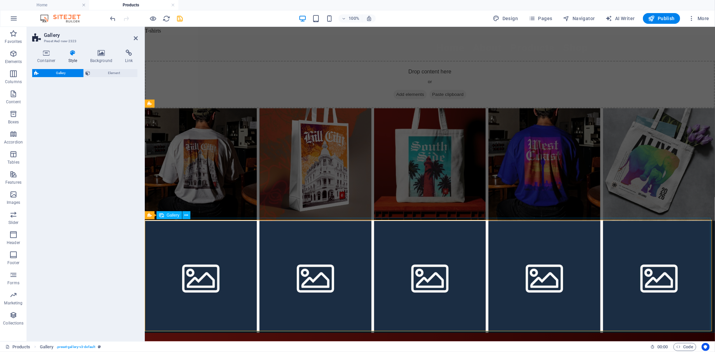
select select "rem"
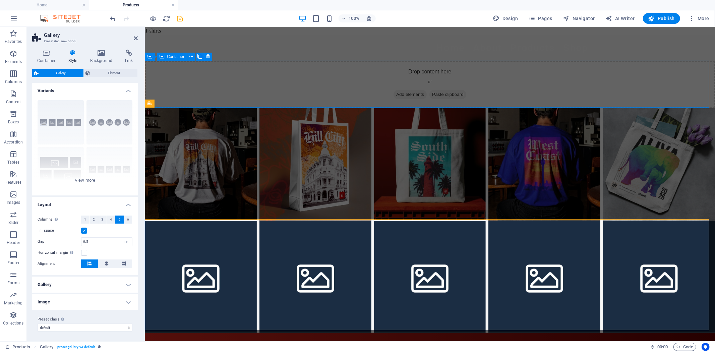
click at [621, 66] on div "Drop content here or Add elements Paste clipboard" at bounding box center [430, 84] width 571 height 48
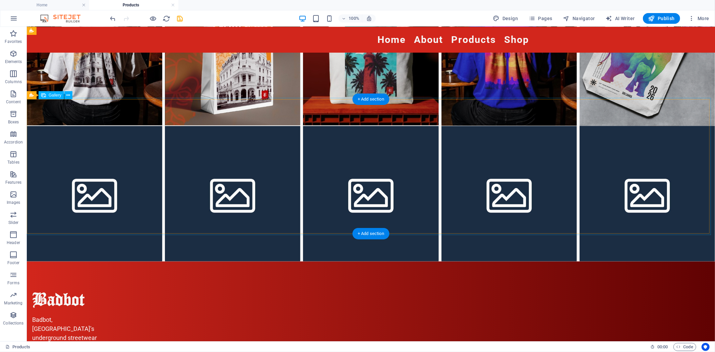
scroll to position [37, 0]
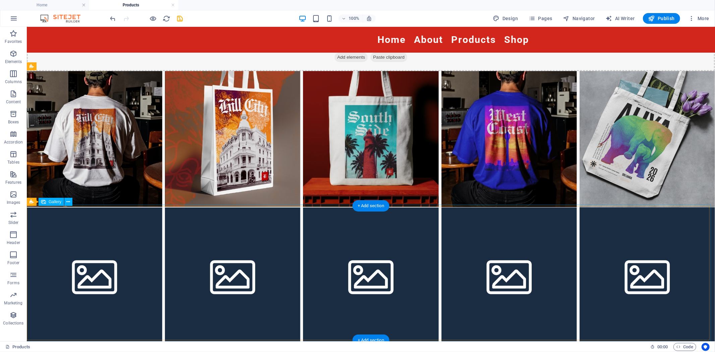
click at [94, 229] on li at bounding box center [94, 275] width 136 height 136
select select "4"
select select "px"
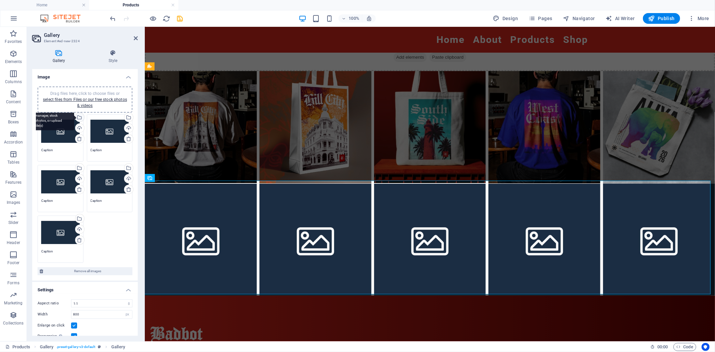
click at [80, 116] on div "Select files from the file manager, stock photos, or upload file(s)" at bounding box center [79, 118] width 10 height 10
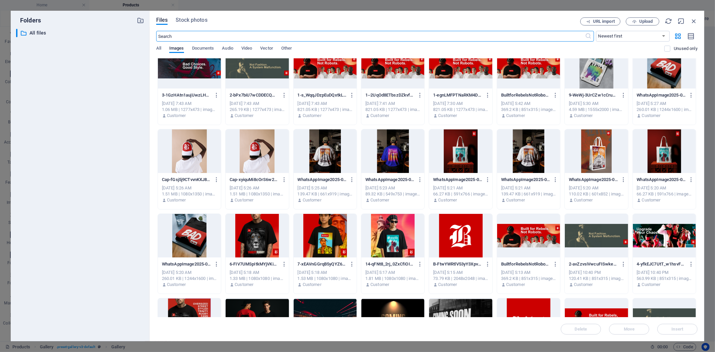
scroll to position [112, 0]
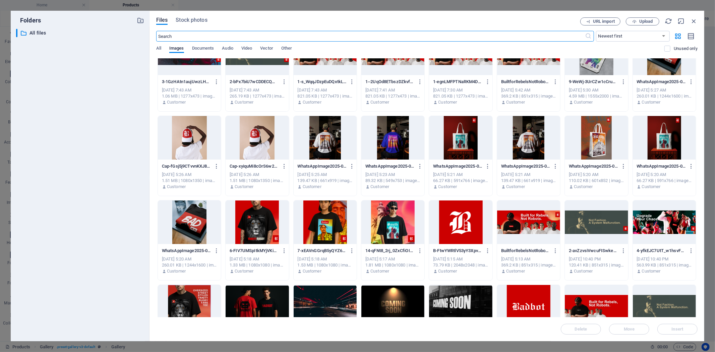
click at [254, 225] on div at bounding box center [257, 223] width 63 height 44
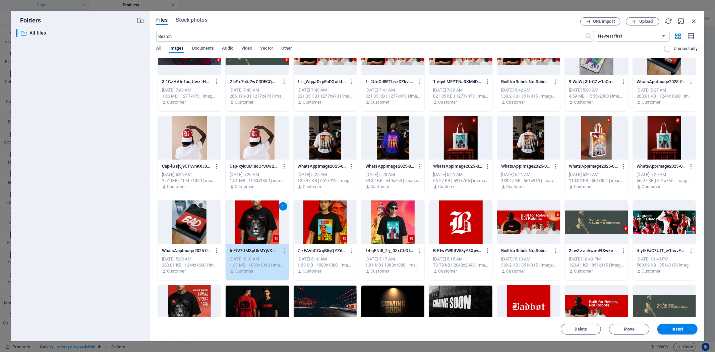
click at [305, 226] on div at bounding box center [325, 223] width 63 height 44
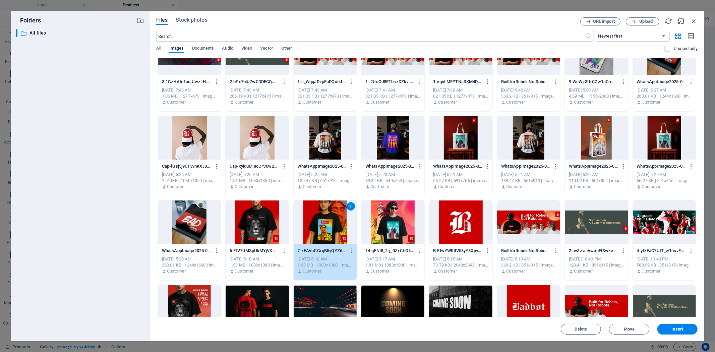
click at [268, 225] on div at bounding box center [257, 223] width 63 height 44
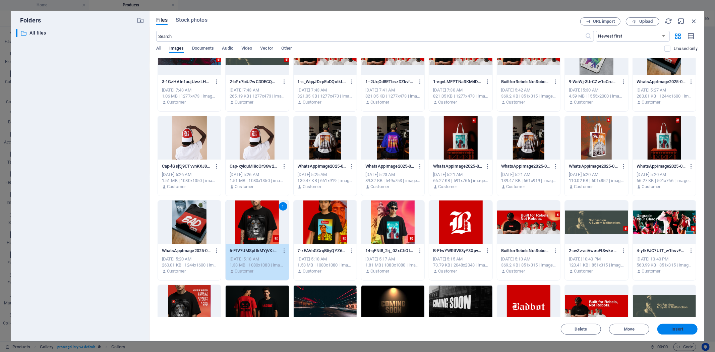
click at [690, 331] on span "Insert" at bounding box center [677, 329] width 35 height 4
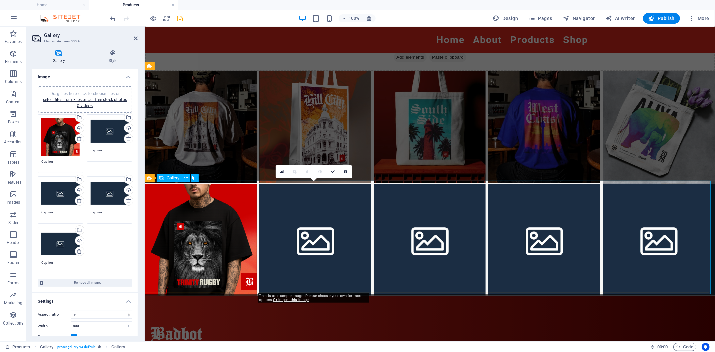
click at [306, 219] on li at bounding box center [315, 239] width 112 height 112
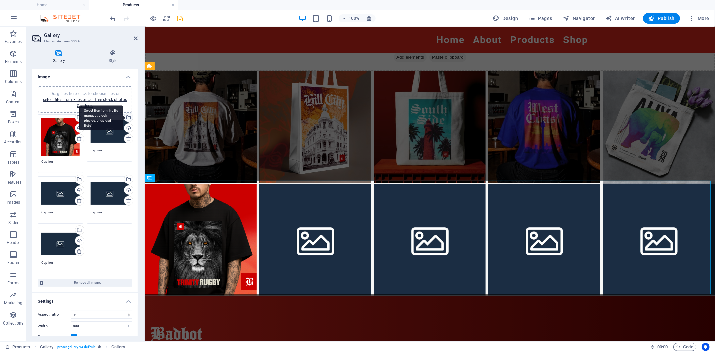
click at [128, 116] on div "Select files from the file manager, stock photos, or upload file(s)" at bounding box center [128, 118] width 10 height 10
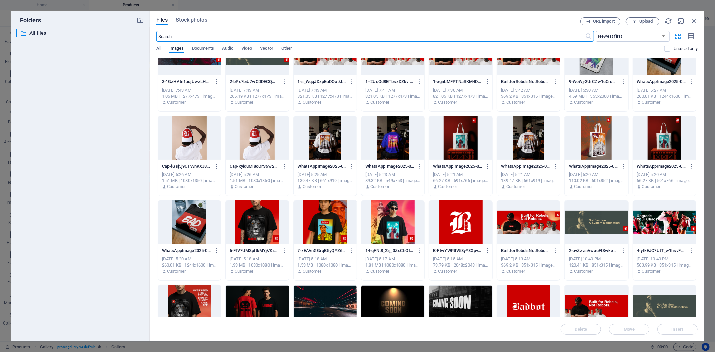
click at [319, 215] on div at bounding box center [325, 223] width 63 height 44
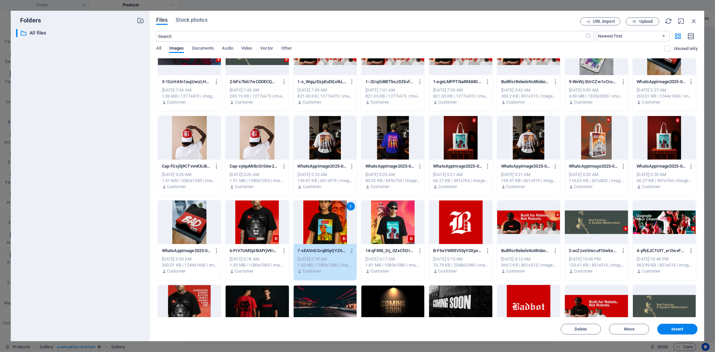
click at [319, 215] on div "1" at bounding box center [325, 223] width 63 height 44
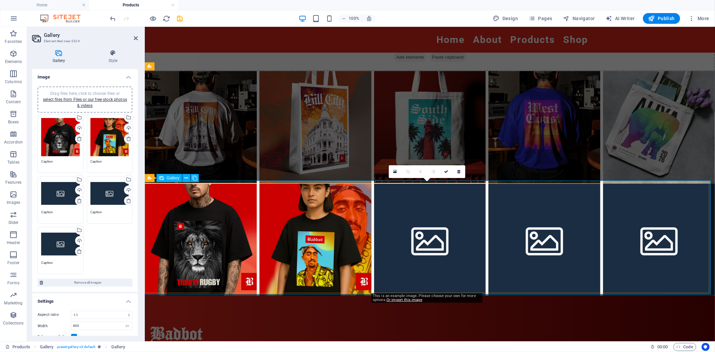
click at [451, 210] on li at bounding box center [430, 239] width 112 height 112
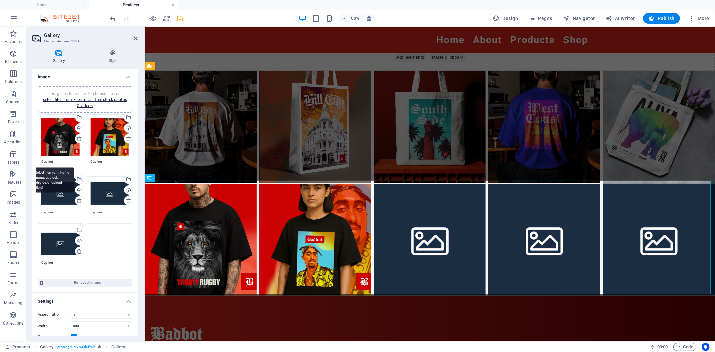
click at [78, 179] on div "Select files from the file manager, stock photos, or upload file(s)" at bounding box center [79, 180] width 10 height 10
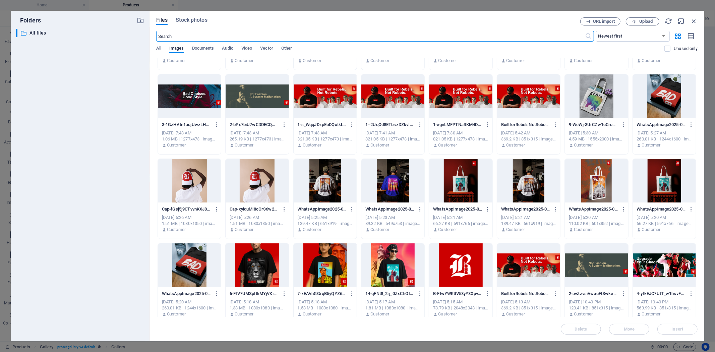
scroll to position [74, 0]
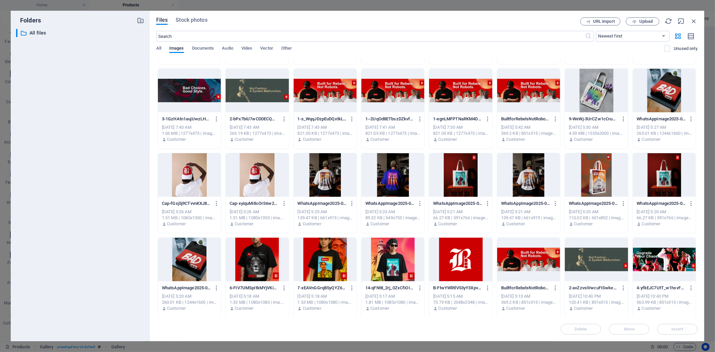
click at [396, 262] on div at bounding box center [393, 260] width 63 height 44
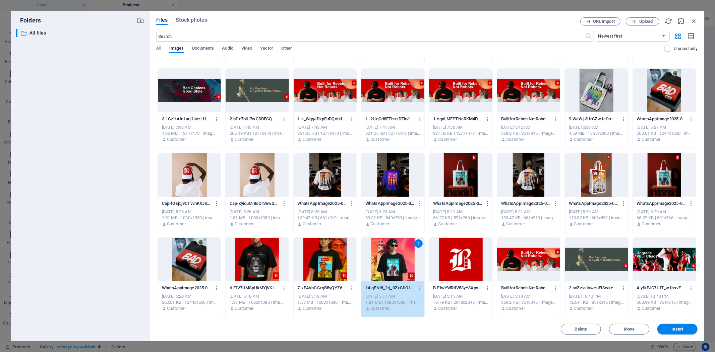
click at [396, 262] on div "1" at bounding box center [393, 260] width 63 height 44
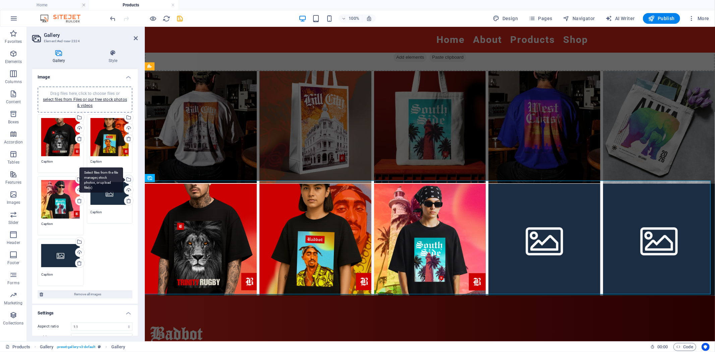
click at [123, 177] on div "Select files from the file manager, stock photos, or upload file(s)" at bounding box center [101, 180] width 44 height 25
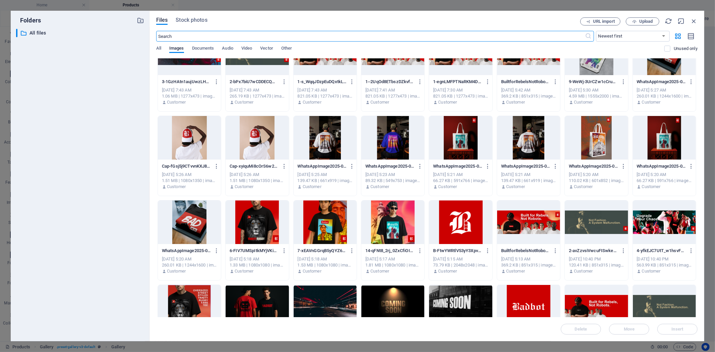
scroll to position [149, 0]
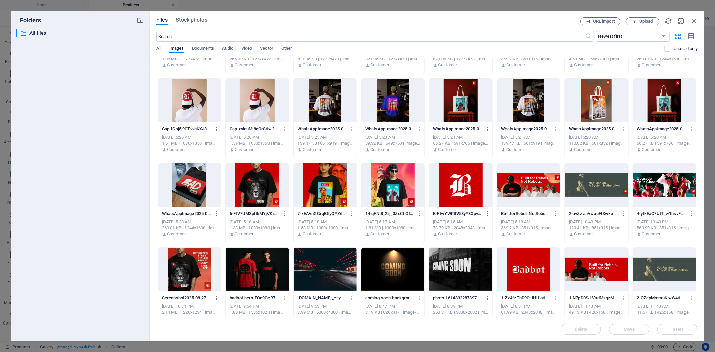
click at [178, 95] on div at bounding box center [189, 101] width 63 height 44
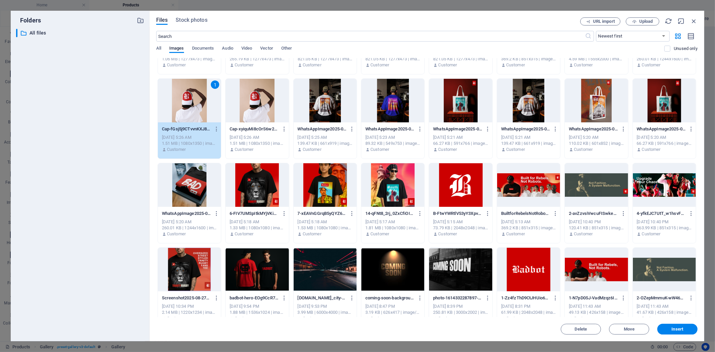
drag, startPoint x: 178, startPoint y: 95, endPoint x: 33, endPoint y: 68, distance: 147.3
click at [178, 95] on div "1" at bounding box center [189, 101] width 63 height 44
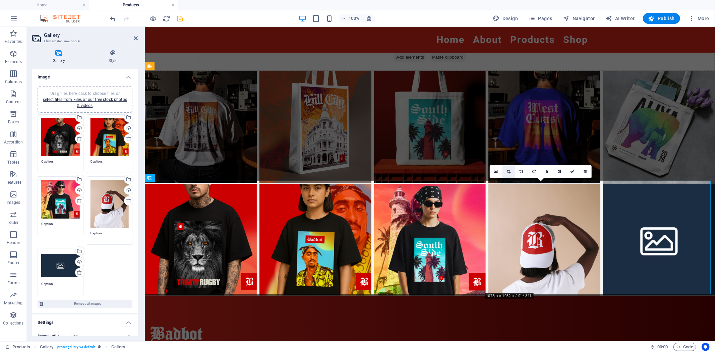
click at [512, 171] on link at bounding box center [509, 171] width 13 height 13
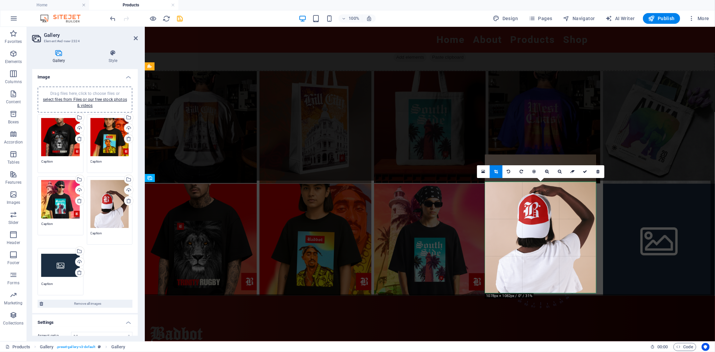
drag, startPoint x: 554, startPoint y: 241, endPoint x: 553, endPoint y: 214, distance: 26.9
click at [553, 214] on div at bounding box center [540, 224] width 111 height 139
click at [587, 172] on icon at bounding box center [586, 172] width 4 height 4
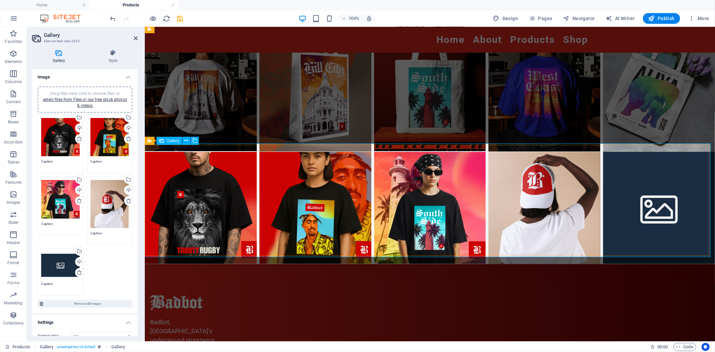
scroll to position [74, 0]
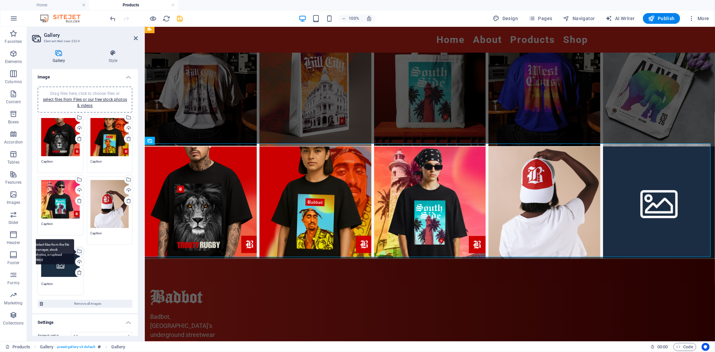
click at [79, 249] on div "Select files from the file manager, stock photos, or upload file(s)" at bounding box center [79, 252] width 10 height 10
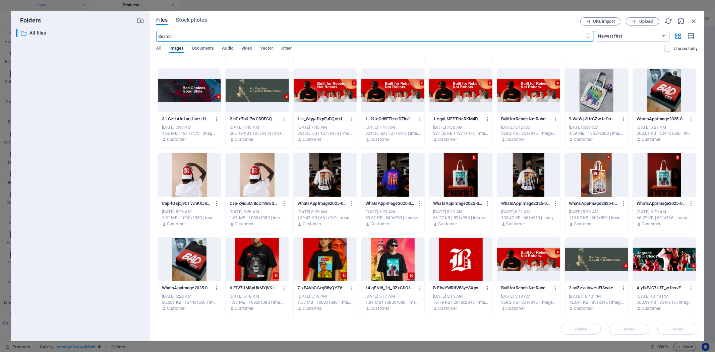
scroll to position [37, 0]
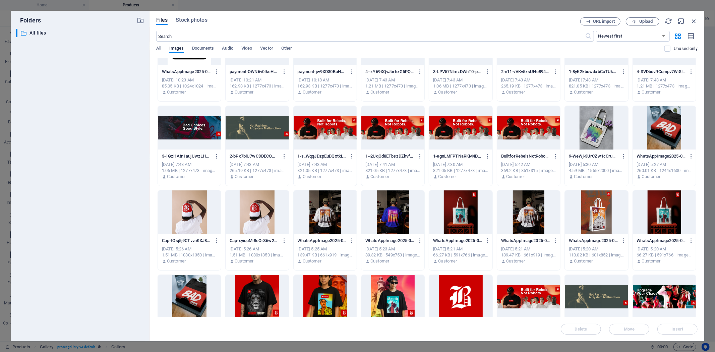
click at [668, 136] on div at bounding box center [664, 128] width 63 height 44
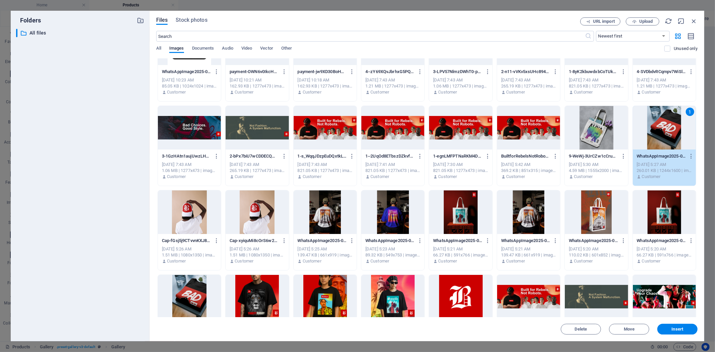
click at [668, 136] on div "1" at bounding box center [664, 128] width 63 height 44
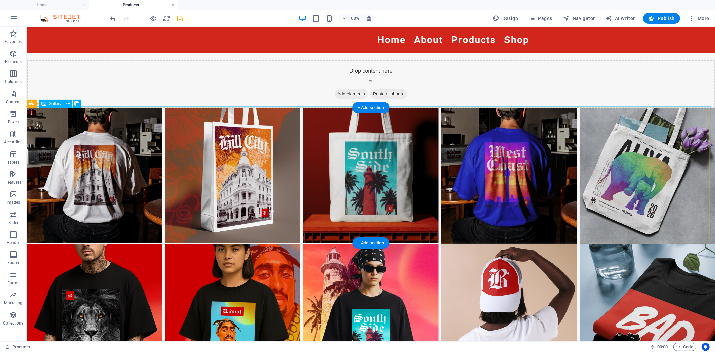
scroll to position [0, 0]
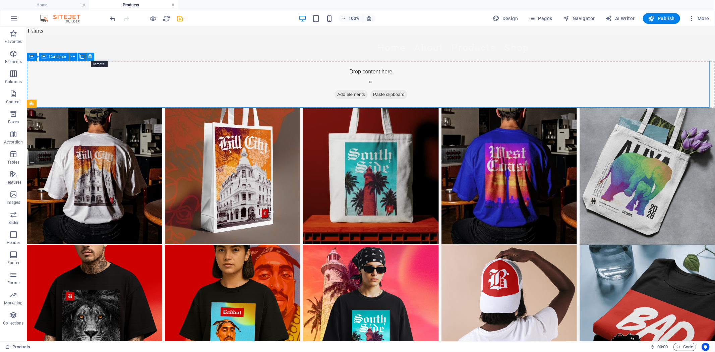
click at [89, 58] on icon at bounding box center [91, 56] width 4 height 7
click at [91, 57] on icon at bounding box center [91, 56] width 4 height 7
drag, startPoint x: 151, startPoint y: 78, endPoint x: 153, endPoint y: 49, distance: 29.5
drag, startPoint x: 278, startPoint y: 76, endPoint x: 282, endPoint y: 49, distance: 27.1
click at [240, 86] on div "Drop content here or Add elements Paste clipboard" at bounding box center [370, 84] width 689 height 48
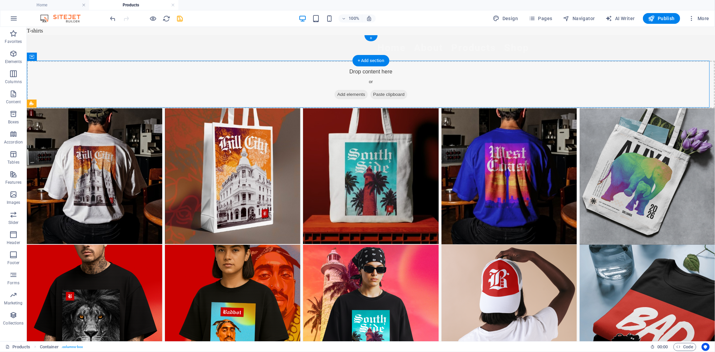
drag, startPoint x: 449, startPoint y: 88, endPoint x: 443, endPoint y: 48, distance: 41.1
click at [473, 84] on div "Drop content here or Add elements Paste clipboard" at bounding box center [370, 84] width 689 height 48
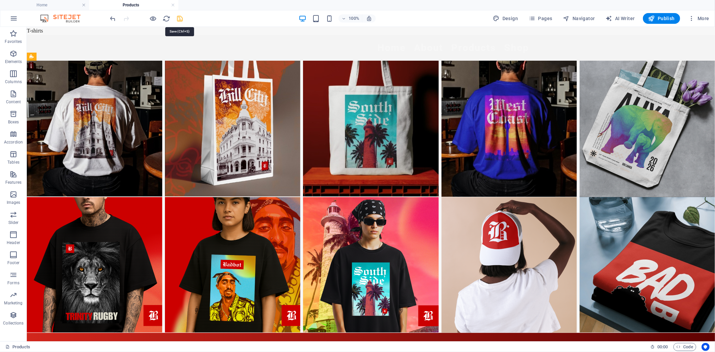
click at [182, 20] on icon "save" at bounding box center [180, 19] width 8 height 8
click at [660, 20] on span "Publish" at bounding box center [662, 18] width 26 height 7
click at [85, 4] on link at bounding box center [84, 5] width 4 height 6
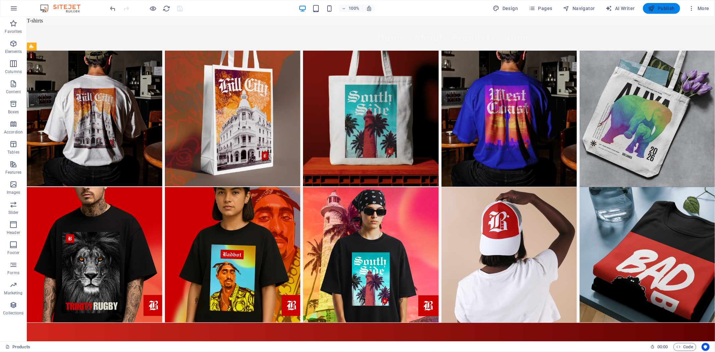
click at [672, 10] on span "Publish" at bounding box center [662, 8] width 26 height 7
click at [661, 8] on span "Publish" at bounding box center [662, 8] width 26 height 7
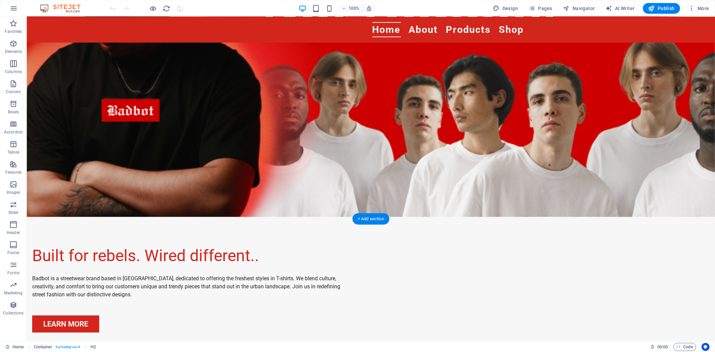
scroll to position [58, 0]
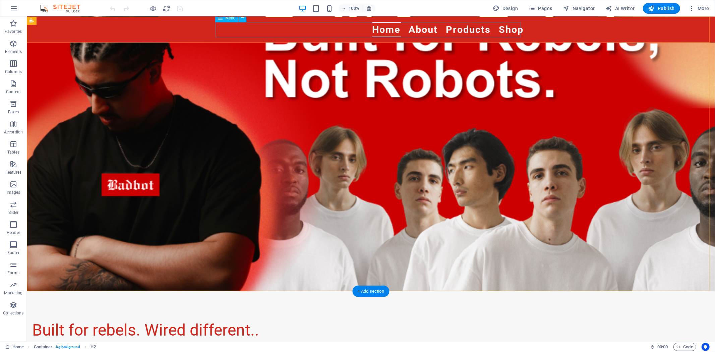
click at [464, 22] on nav "Home About Products Shop" at bounding box center [371, 29] width 306 height 15
click at [465, 26] on nav "Home About Products Shop" at bounding box center [371, 29] width 306 height 15
select select
select select "2"
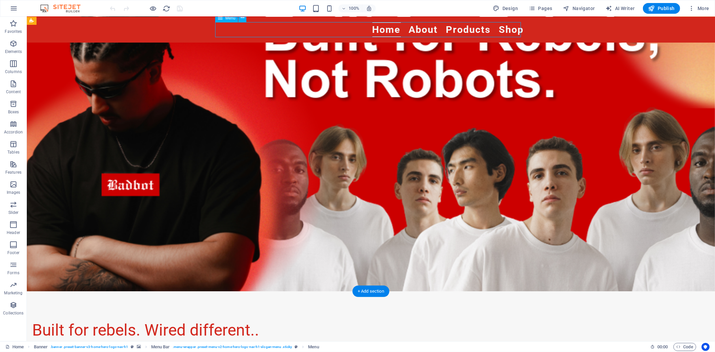
select select
select select "1"
select select
select select "4"
select select
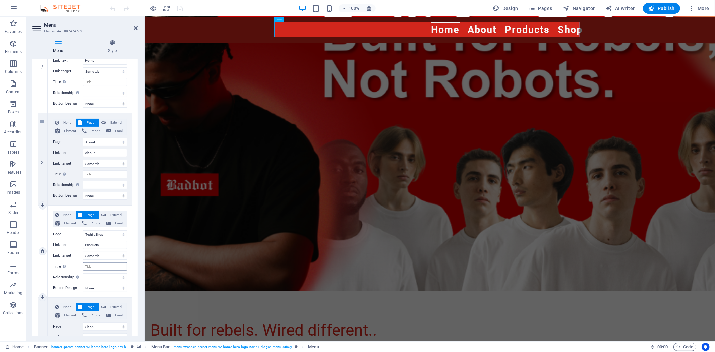
scroll to position [112, 0]
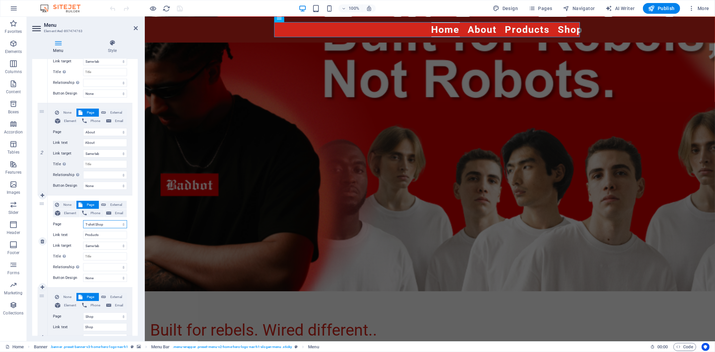
click at [103, 223] on select "Home T-shirt Shop About Privacy Shop Products" at bounding box center [105, 224] width 44 height 8
select select "5"
click at [83, 220] on select "Home T-shirt Shop About Privacy Shop Products" at bounding box center [105, 224] width 44 height 8
select select
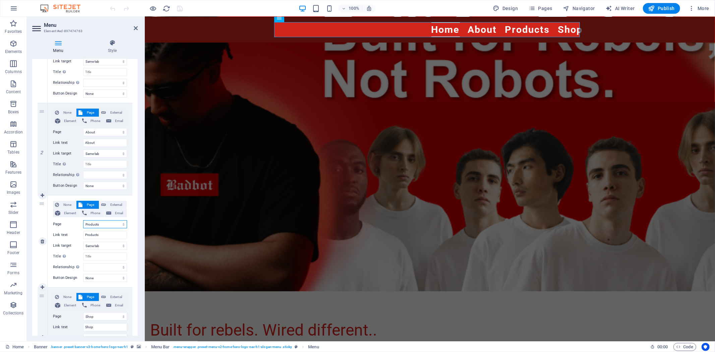
select select
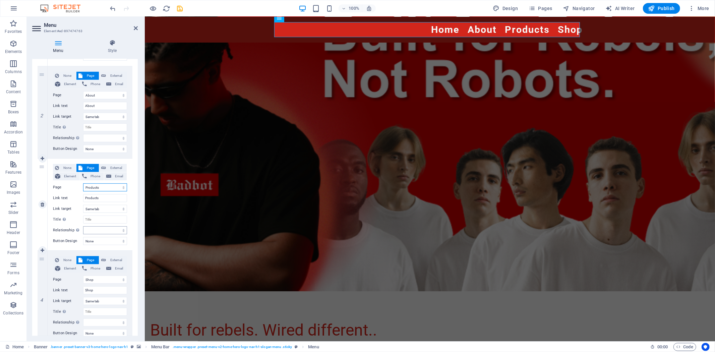
scroll to position [173, 0]
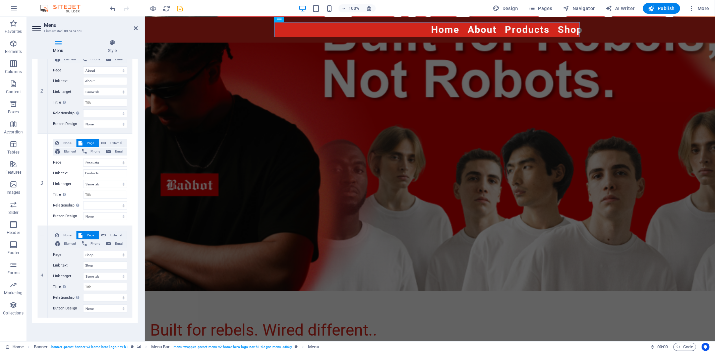
click at [139, 28] on aside "Menu Element #ed-897474763 Menu Style Menu Auto Custom Create custom menu items…" at bounding box center [86, 179] width 118 height 325
click at [135, 28] on icon at bounding box center [136, 27] width 4 height 5
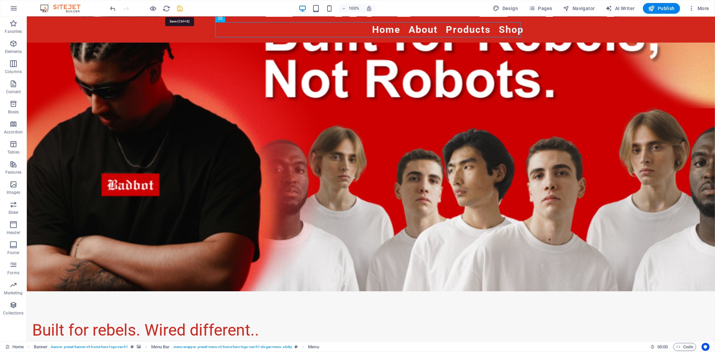
click at [179, 7] on icon "save" at bounding box center [180, 9] width 8 height 8
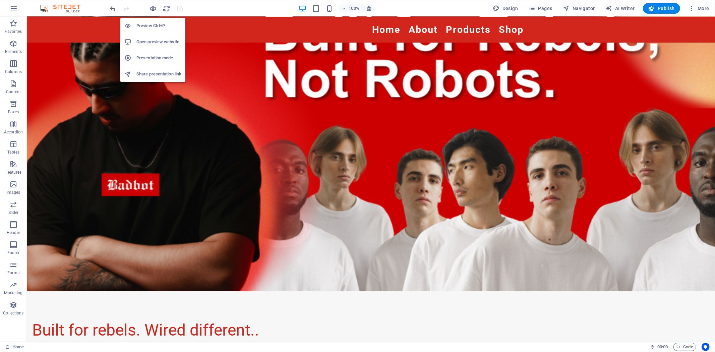
click at [152, 7] on icon "button" at bounding box center [154, 9] width 8 height 8
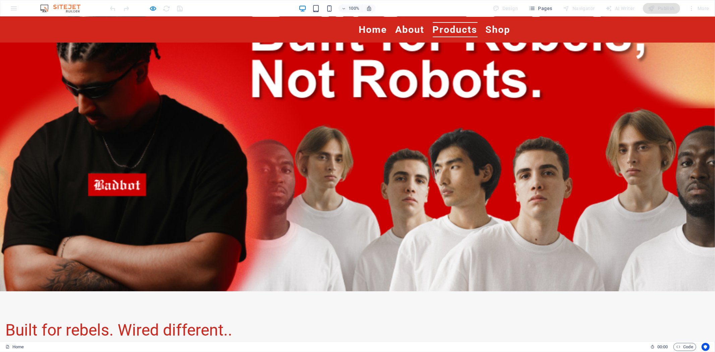
click at [455, 30] on link "Products" at bounding box center [455, 29] width 45 height 15
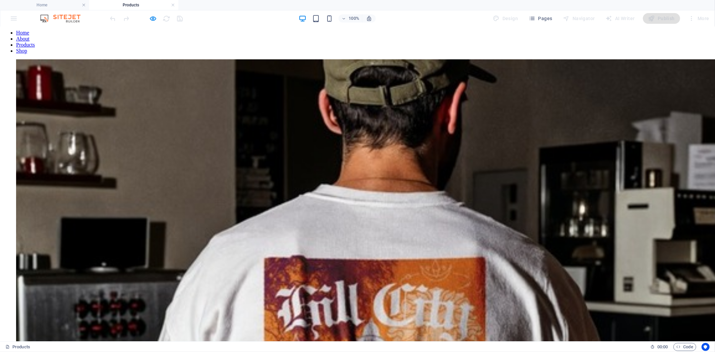
scroll to position [0, 0]
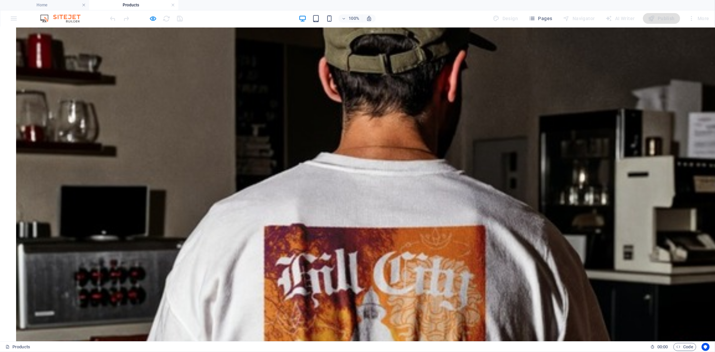
scroll to position [112, 0]
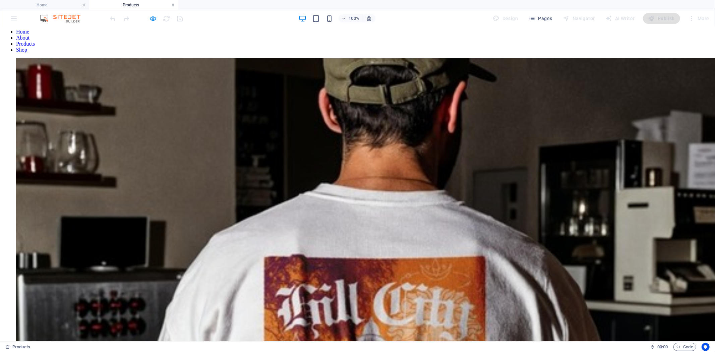
scroll to position [0, 0]
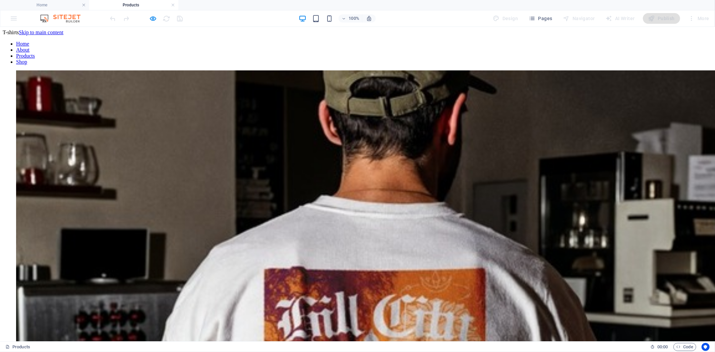
drag, startPoint x: 296, startPoint y: 138, endPoint x: 301, endPoint y: 140, distance: 4.9
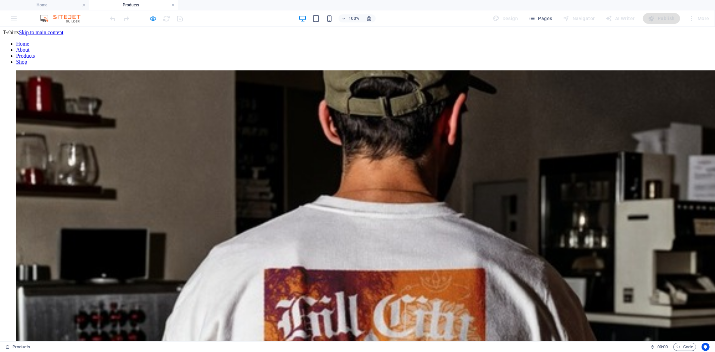
drag, startPoint x: 395, startPoint y: 257, endPoint x: 460, endPoint y: 257, distance: 65.1
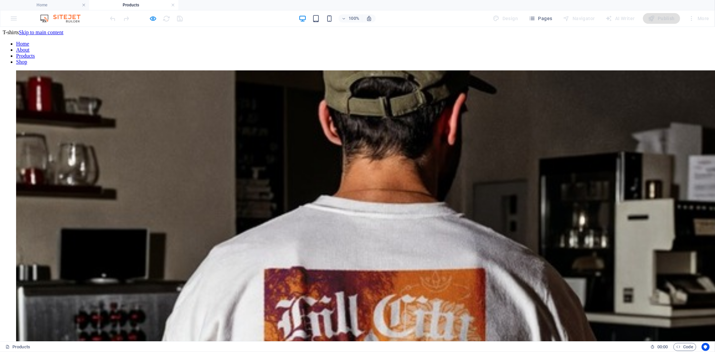
click at [173, 4] on link at bounding box center [173, 5] width 4 height 6
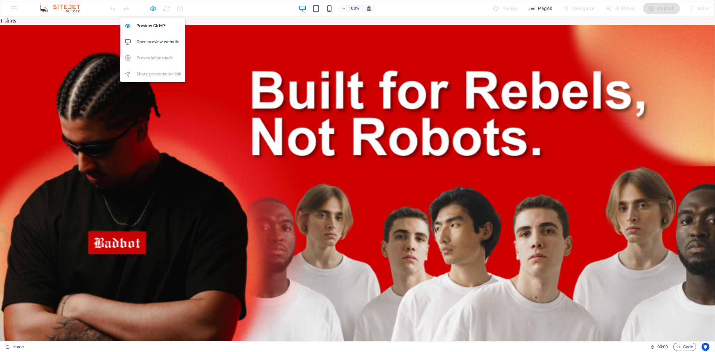
click at [151, 10] on icon "button" at bounding box center [154, 9] width 8 height 8
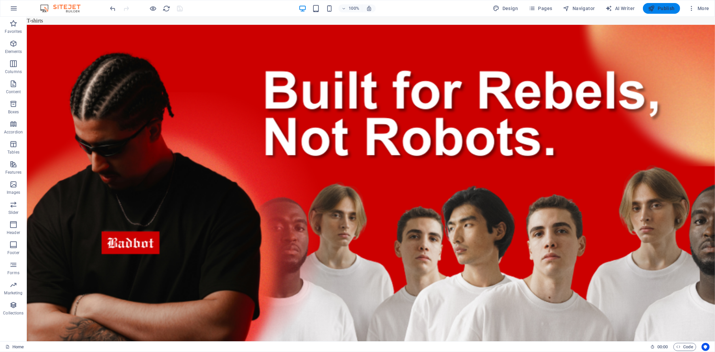
click at [665, 11] on span "Publish" at bounding box center [662, 8] width 26 height 7
